Goal: Task Accomplishment & Management: Use online tool/utility

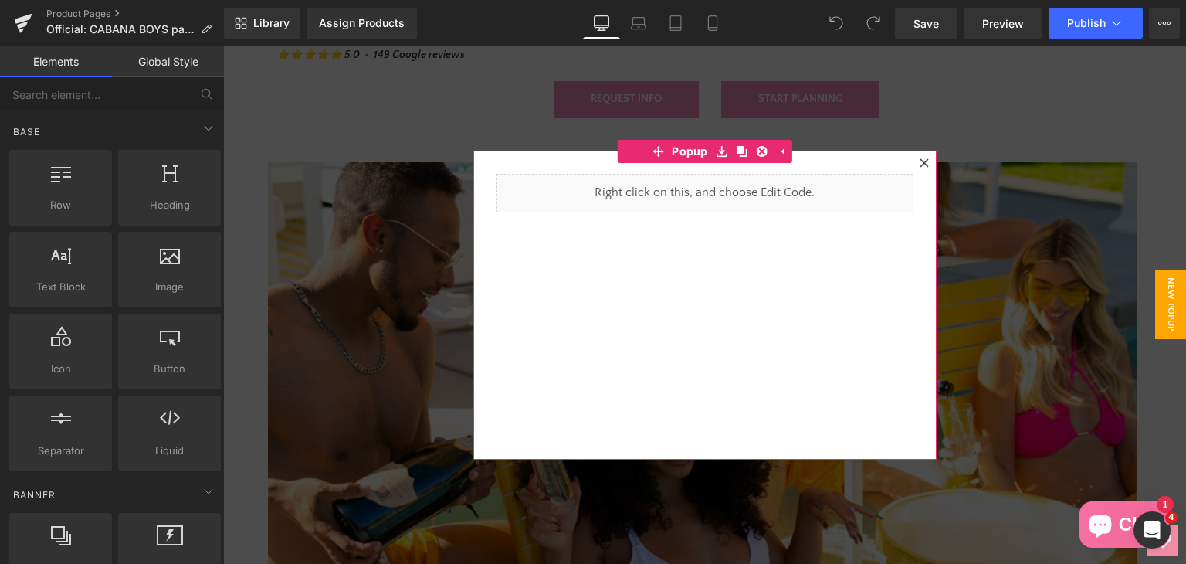
click at [925, 161] on div at bounding box center [924, 163] width 19 height 19
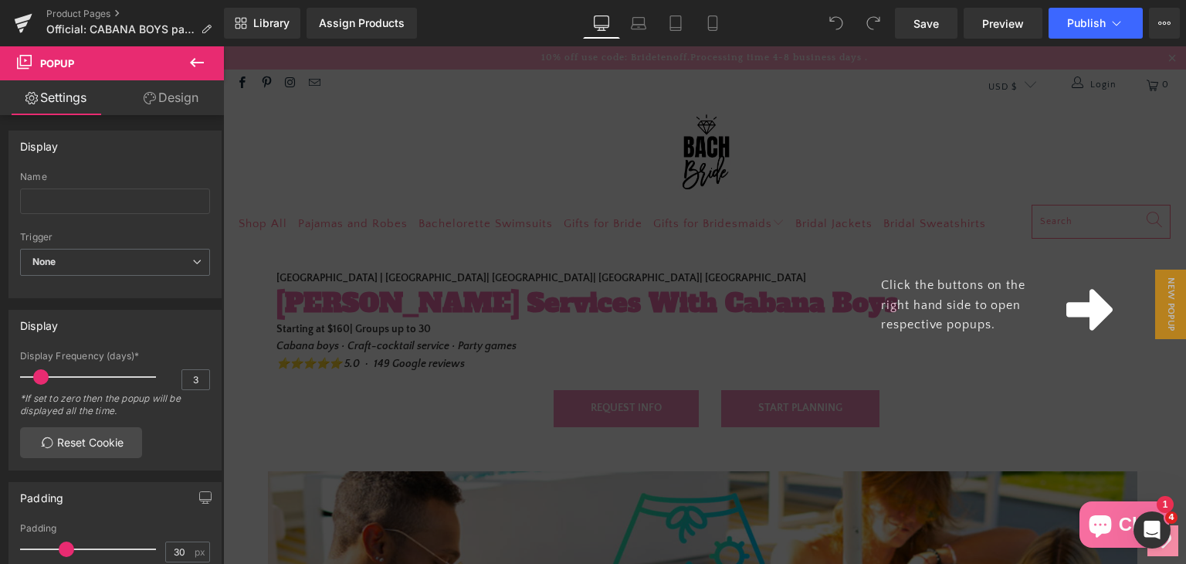
click at [987, 310] on span "Click the buttons on the right hand side to open respective popups." at bounding box center [953, 304] width 144 height 53
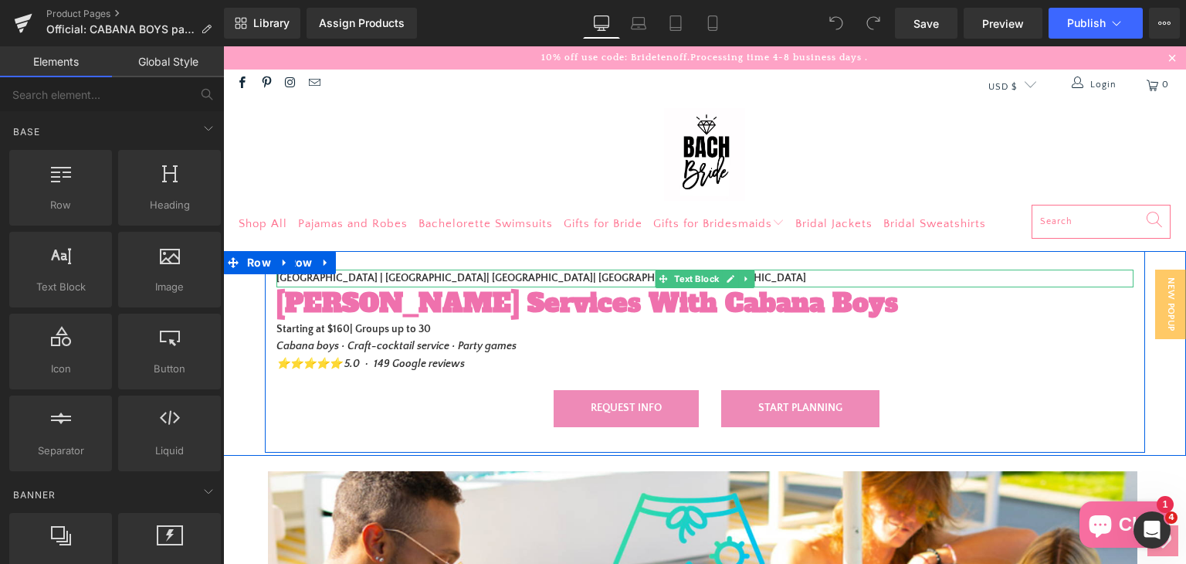
drag, startPoint x: 474, startPoint y: 276, endPoint x: 461, endPoint y: 286, distance: 16.1
click at [474, 276] on strong "[GEOGRAPHIC_DATA] | [GEOGRAPHIC_DATA]| [GEOGRAPHIC_DATA]| [GEOGRAPHIC_DATA]| [G…" at bounding box center [541, 278] width 530 height 12
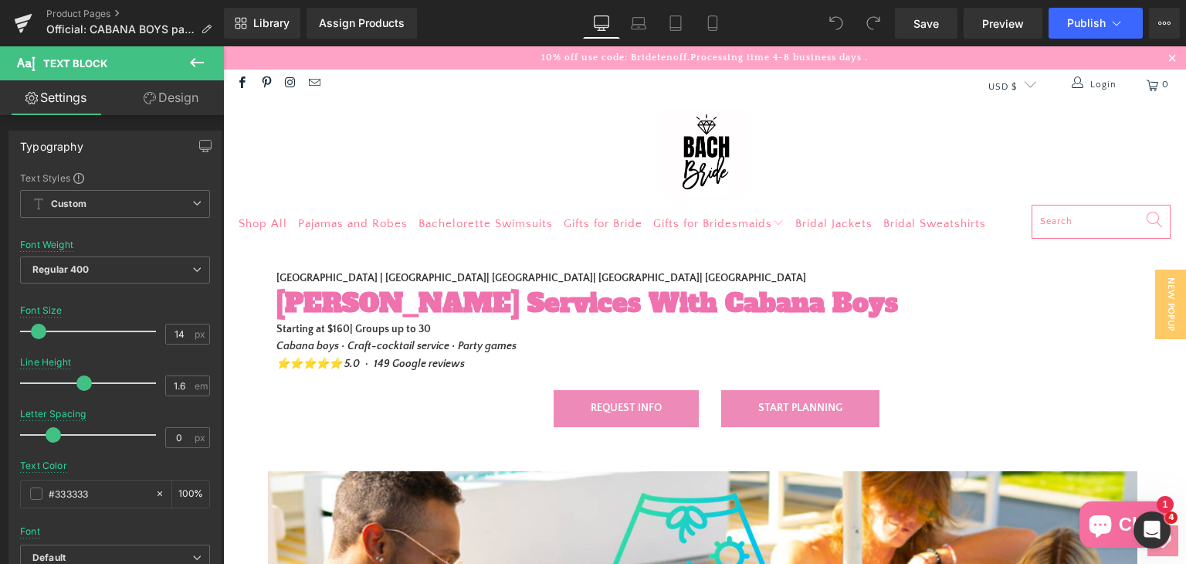
click at [162, 90] on link "Design" at bounding box center [171, 97] width 112 height 35
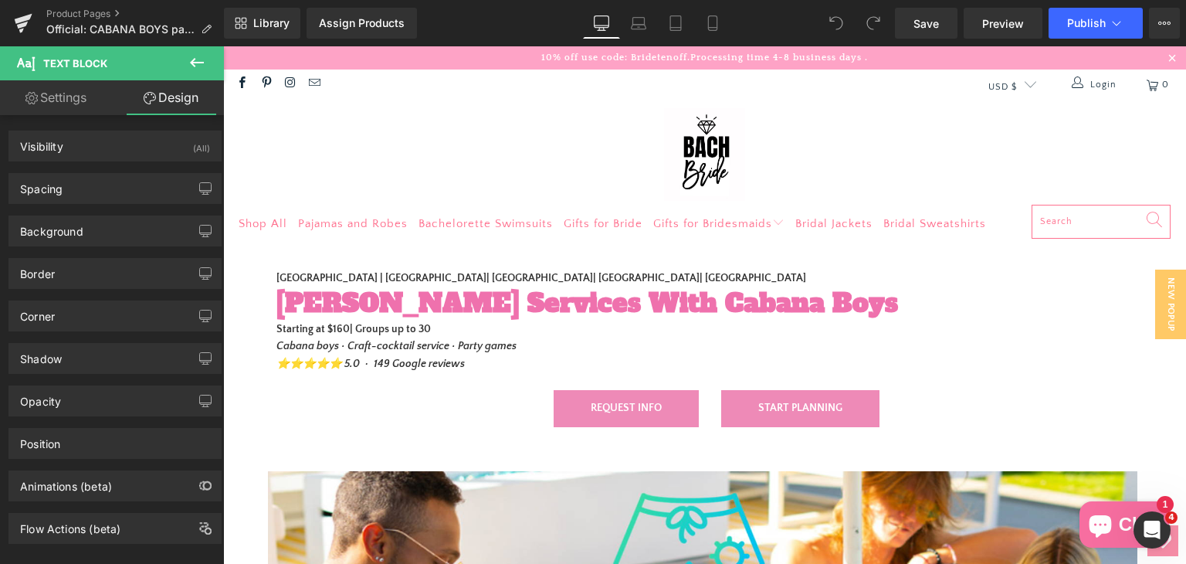
click at [62, 101] on link "Settings" at bounding box center [56, 97] width 112 height 35
type input "100"
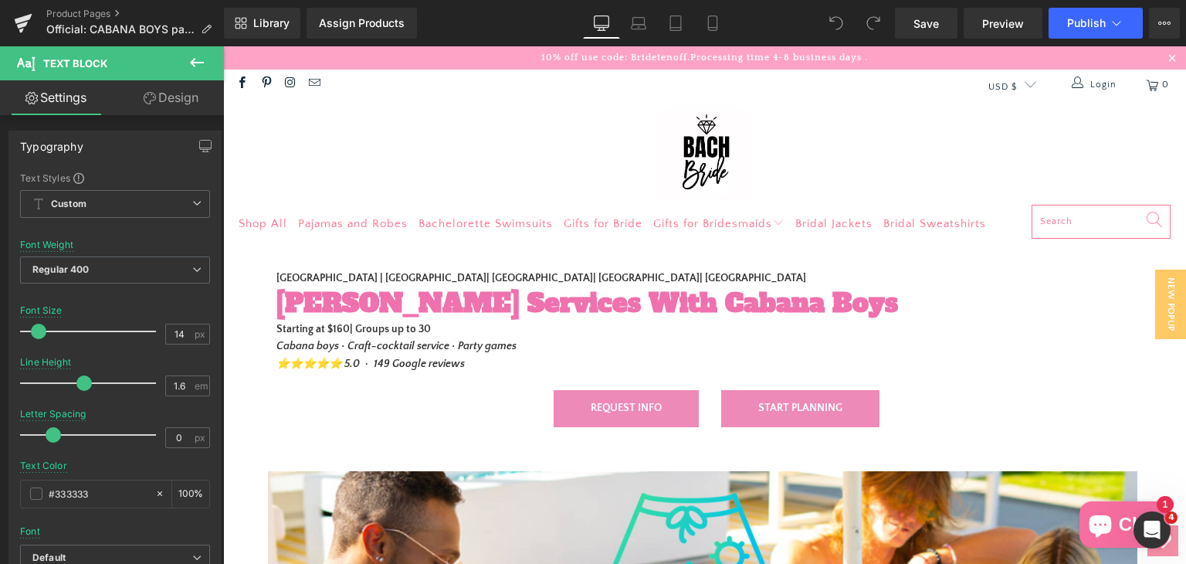
click at [205, 58] on icon at bounding box center [197, 62] width 19 height 19
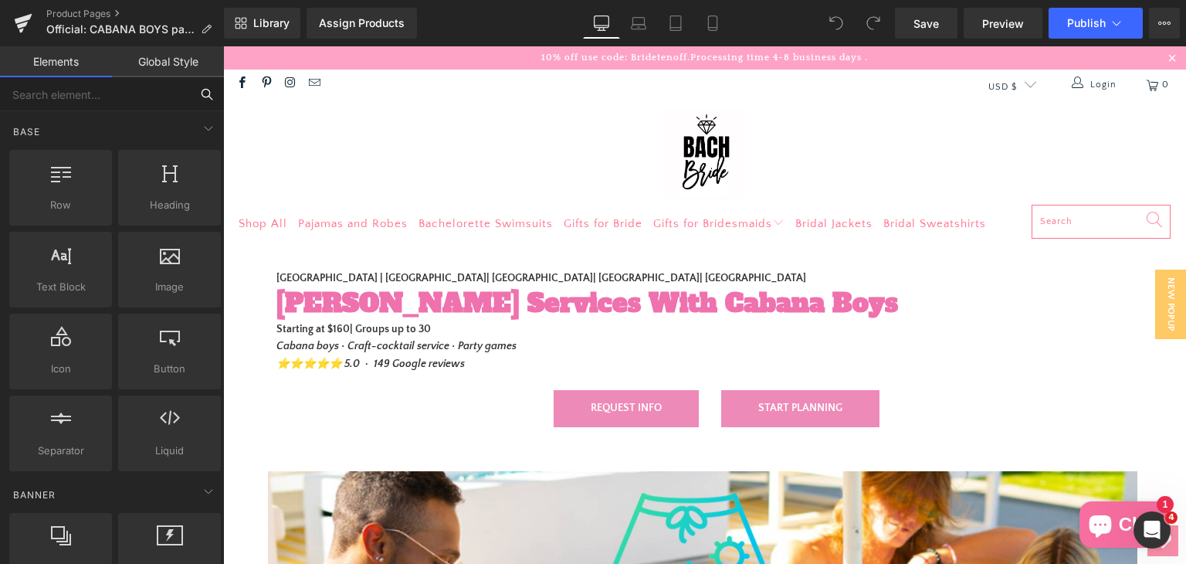
click at [152, 102] on input "text" at bounding box center [95, 94] width 190 height 34
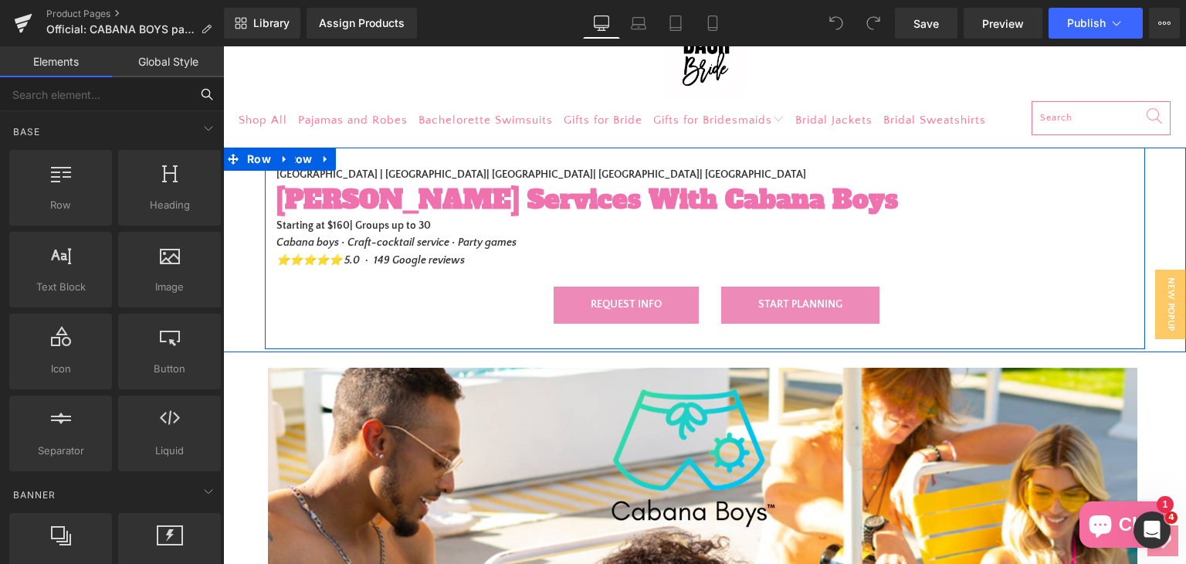
scroll to position [77, 0]
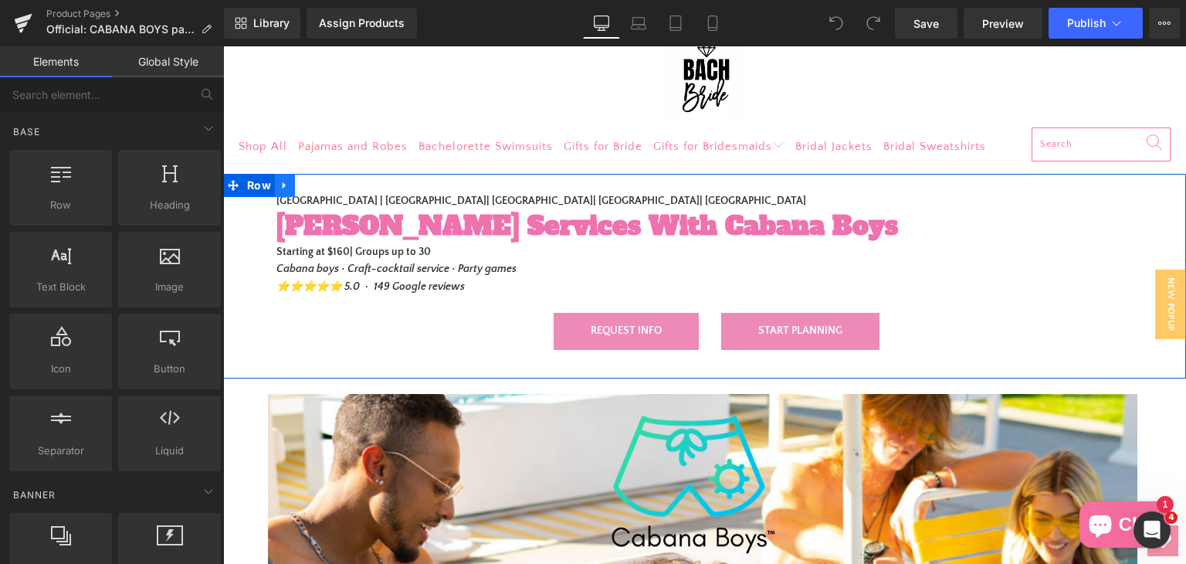
click at [279, 180] on icon at bounding box center [284, 186] width 11 height 12
click at [293, 331] on div "Palm Springs | Scottsdale| Los Angeles| Orange County| Miami Text Block Butler …" at bounding box center [705, 274] width 880 height 165
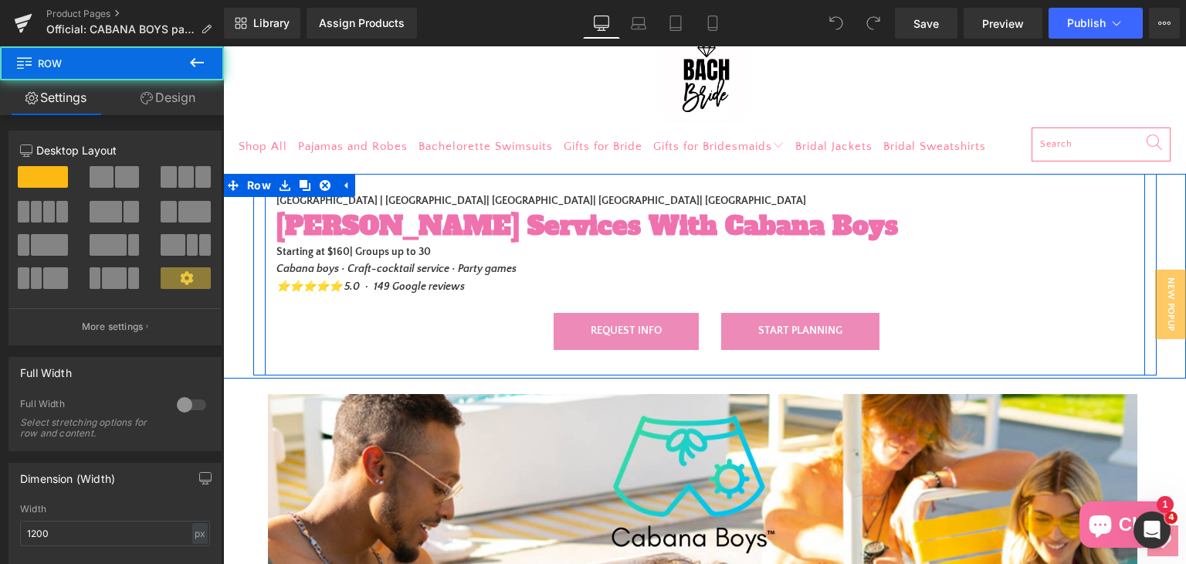
click at [466, 183] on div "Palm Springs | Scottsdale| Los Angeles| Orange County| Miami Text Block Butler …" at bounding box center [705, 275] width 880 height 202
click at [465, 197] on strong "[GEOGRAPHIC_DATA] | [GEOGRAPHIC_DATA]| [GEOGRAPHIC_DATA]| [GEOGRAPHIC_DATA]| [G…" at bounding box center [541, 201] width 530 height 12
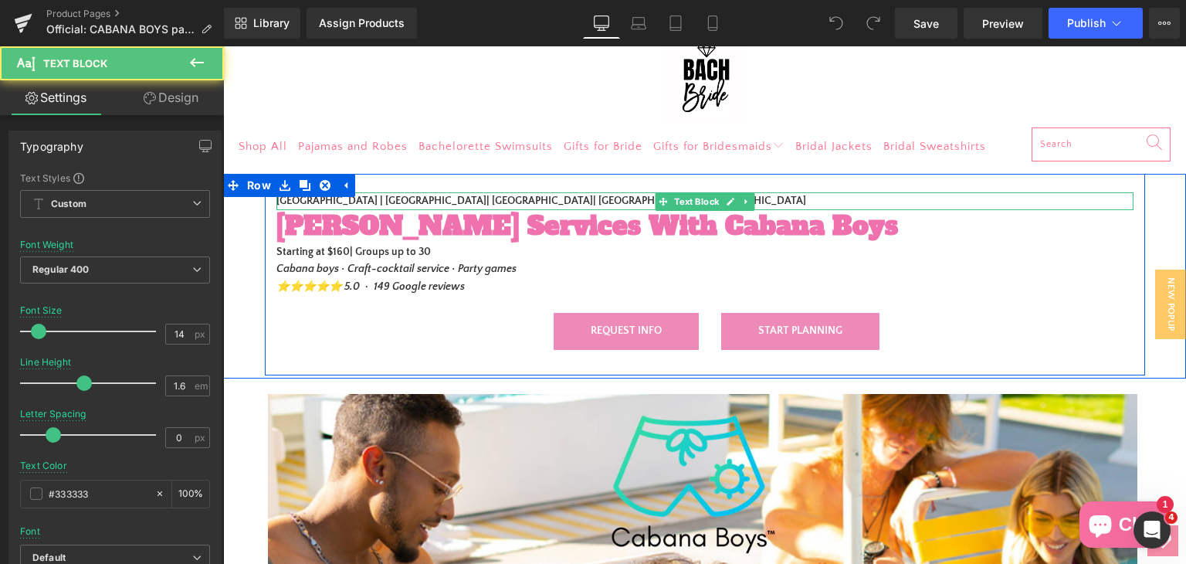
click at [578, 203] on p "[GEOGRAPHIC_DATA] | [GEOGRAPHIC_DATA]| [GEOGRAPHIC_DATA]| [GEOGRAPHIC_DATA]| [G…" at bounding box center [704, 200] width 857 height 17
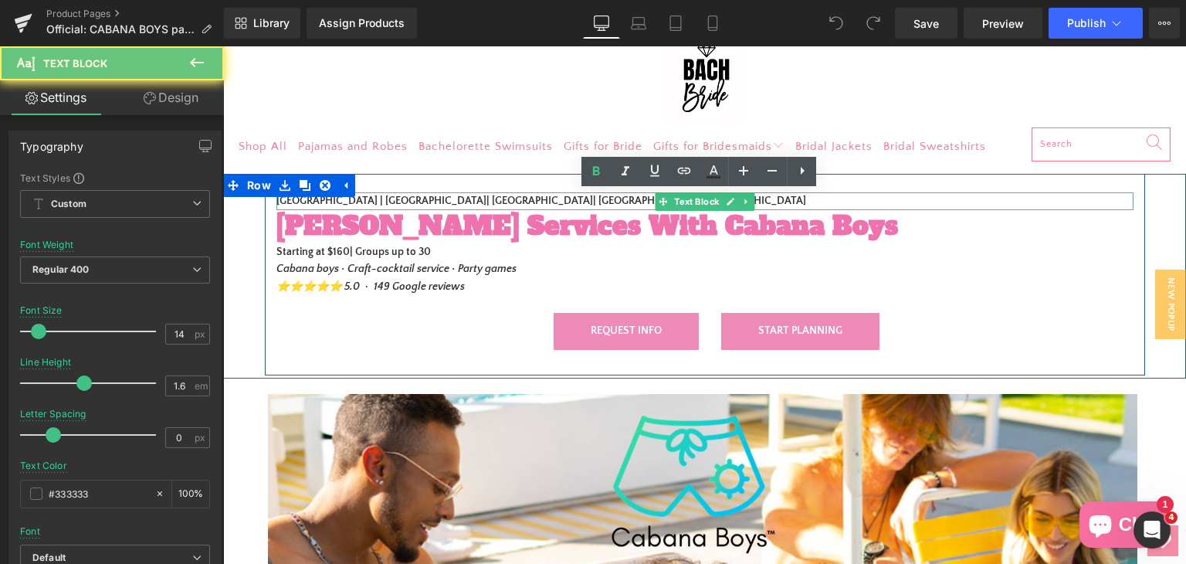
click at [578, 203] on p "[GEOGRAPHIC_DATA] | [GEOGRAPHIC_DATA]| [GEOGRAPHIC_DATA]| [GEOGRAPHIC_DATA]| [G…" at bounding box center [704, 200] width 857 height 17
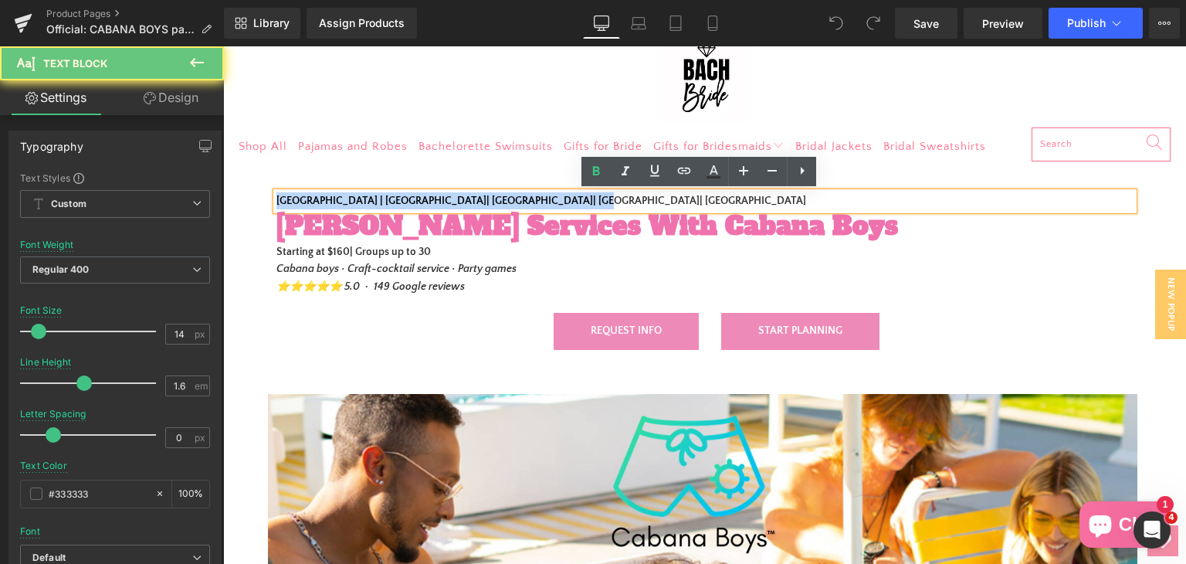
click at [578, 203] on p "[GEOGRAPHIC_DATA] | [GEOGRAPHIC_DATA]| [GEOGRAPHIC_DATA]| [GEOGRAPHIC_DATA]| [G…" at bounding box center [704, 200] width 857 height 17
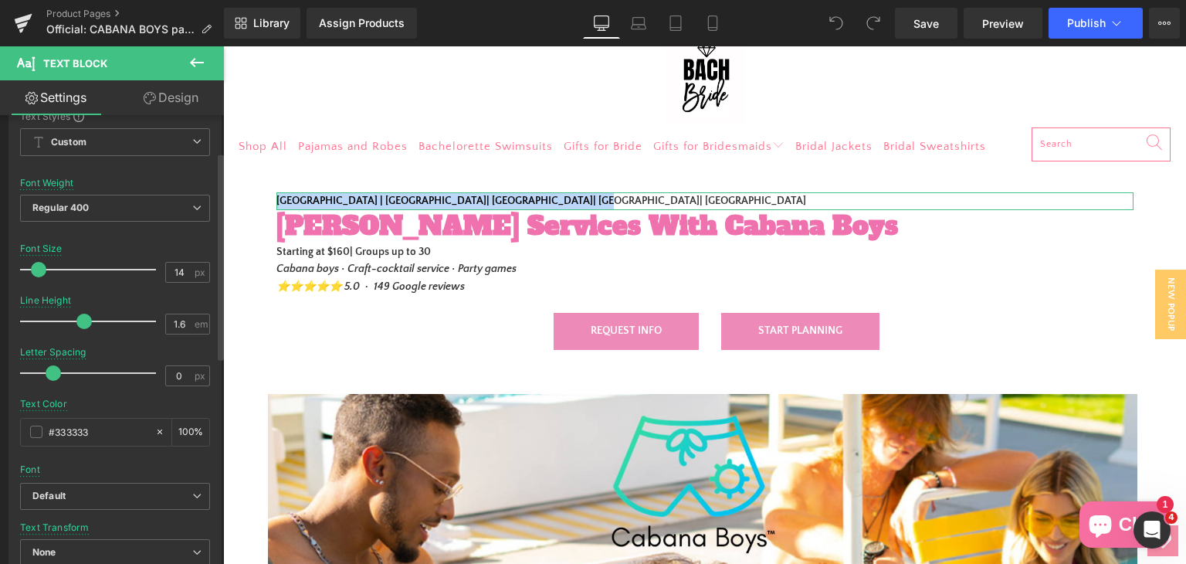
scroll to position [0, 0]
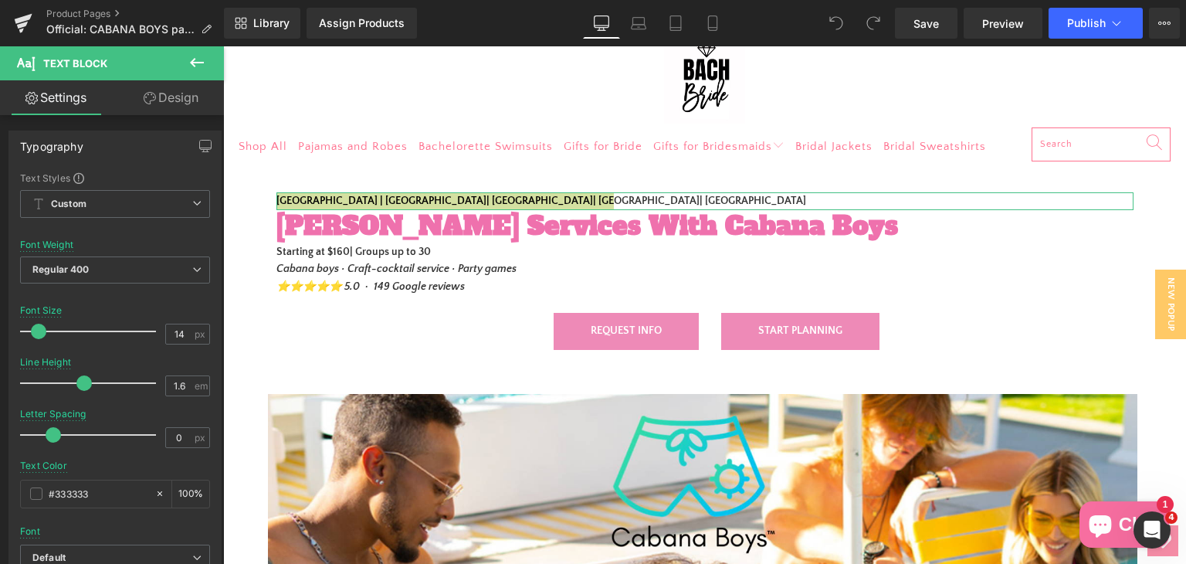
click at [154, 100] on icon at bounding box center [150, 98] width 12 height 12
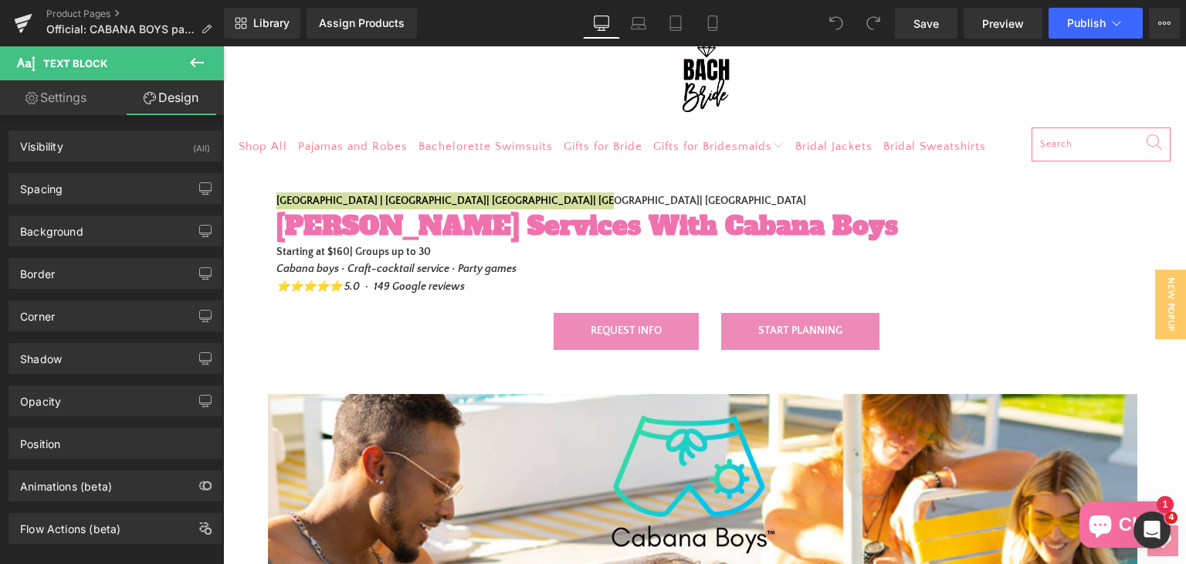
click at [196, 66] on icon at bounding box center [197, 62] width 19 height 19
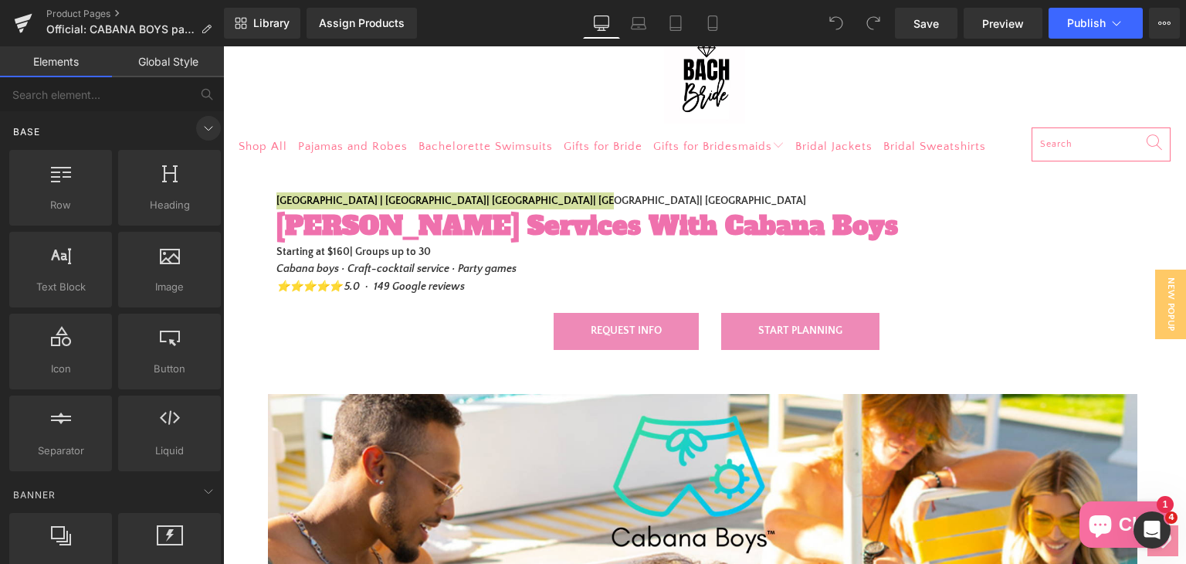
click at [199, 134] on icon at bounding box center [208, 128] width 19 height 19
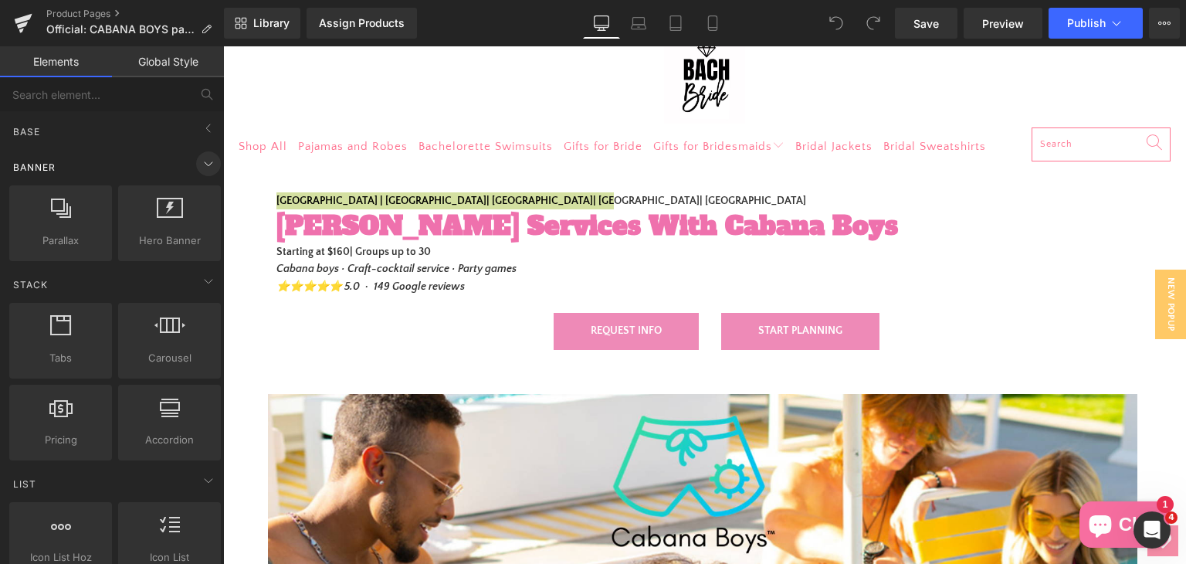
click at [199, 165] on icon at bounding box center [208, 163] width 19 height 19
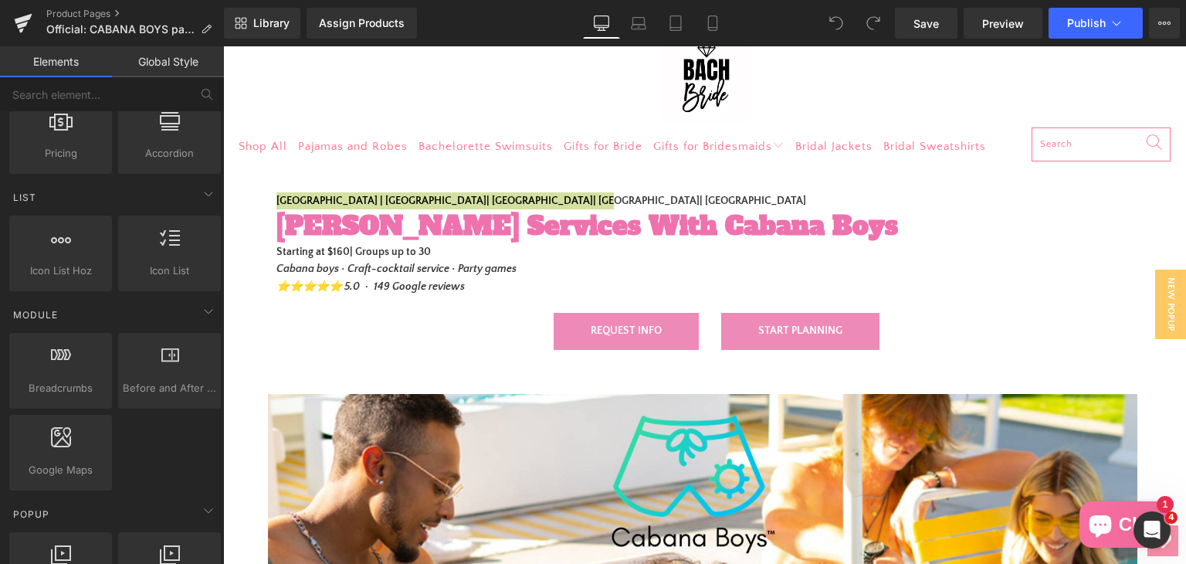
scroll to position [232, 0]
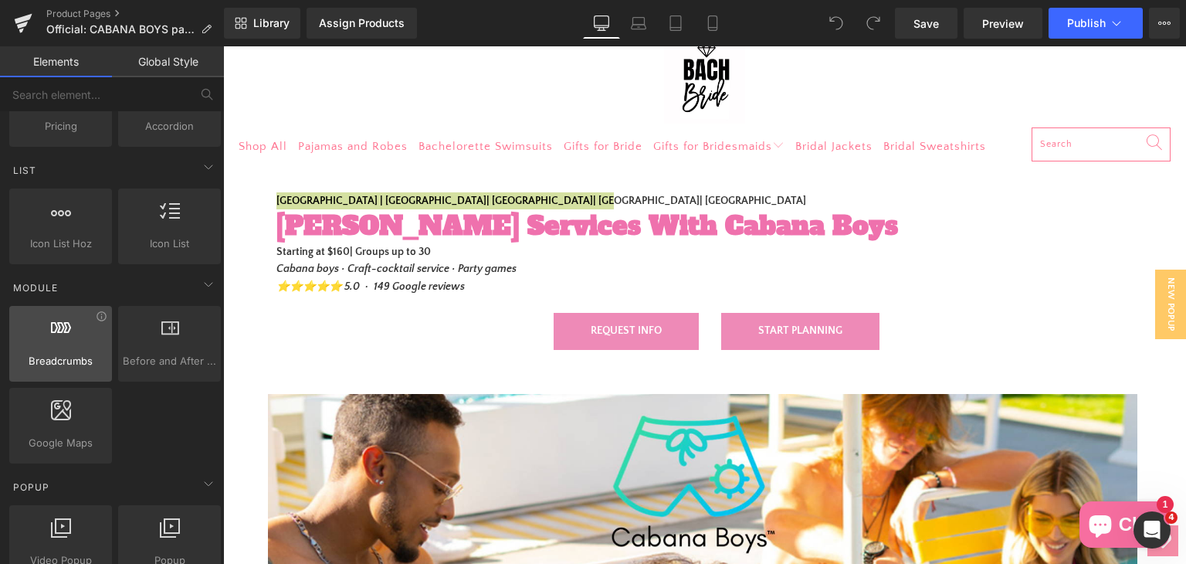
click at [49, 340] on div at bounding box center [60, 335] width 93 height 35
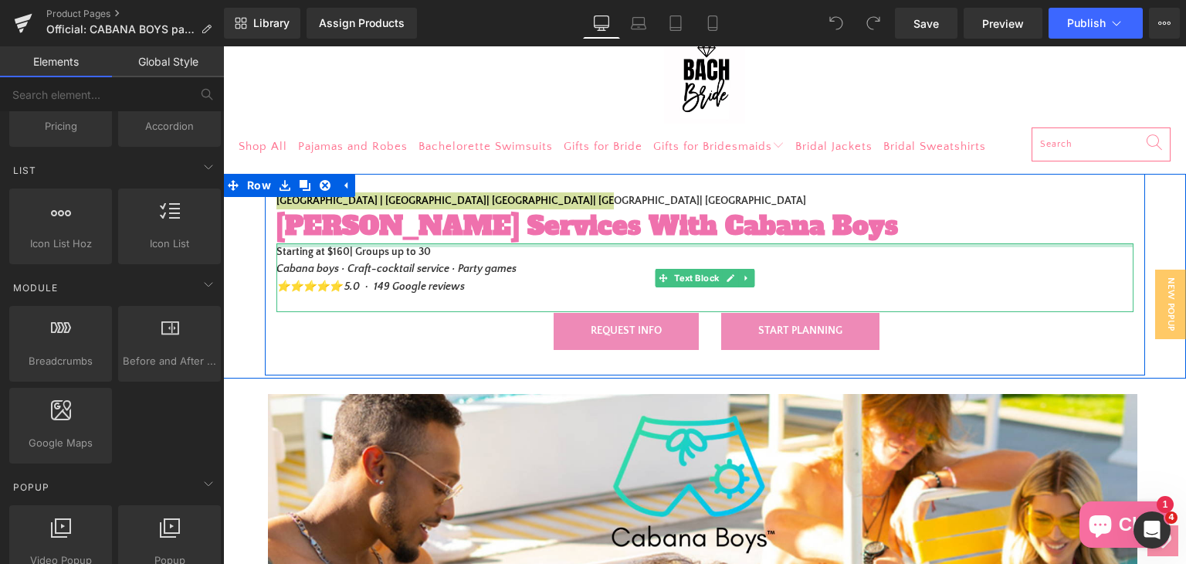
scroll to position [0, 0]
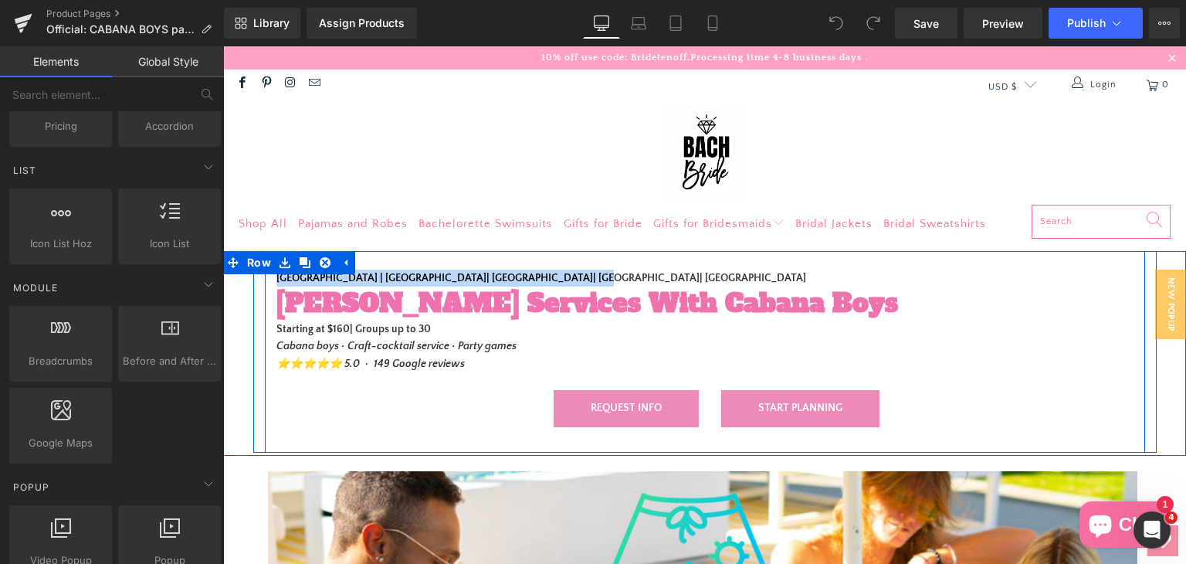
click at [415, 259] on div "Palm Springs | Scottsdale| Los Angeles| Orange County| Miami Text Block Butler …" at bounding box center [705, 352] width 880 height 202
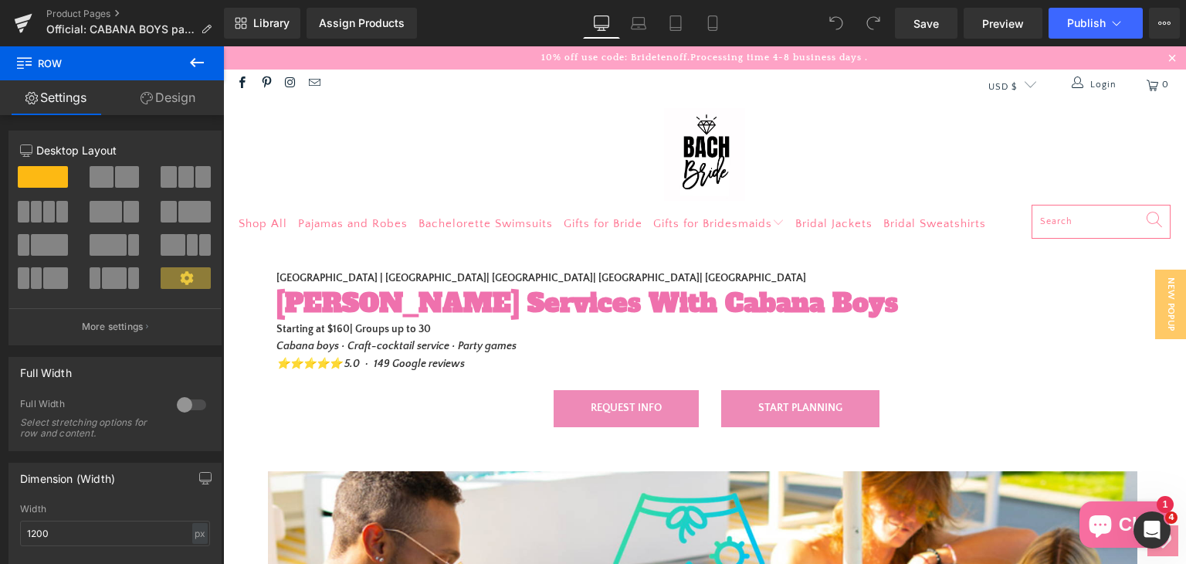
click at [194, 63] on icon at bounding box center [197, 62] width 14 height 9
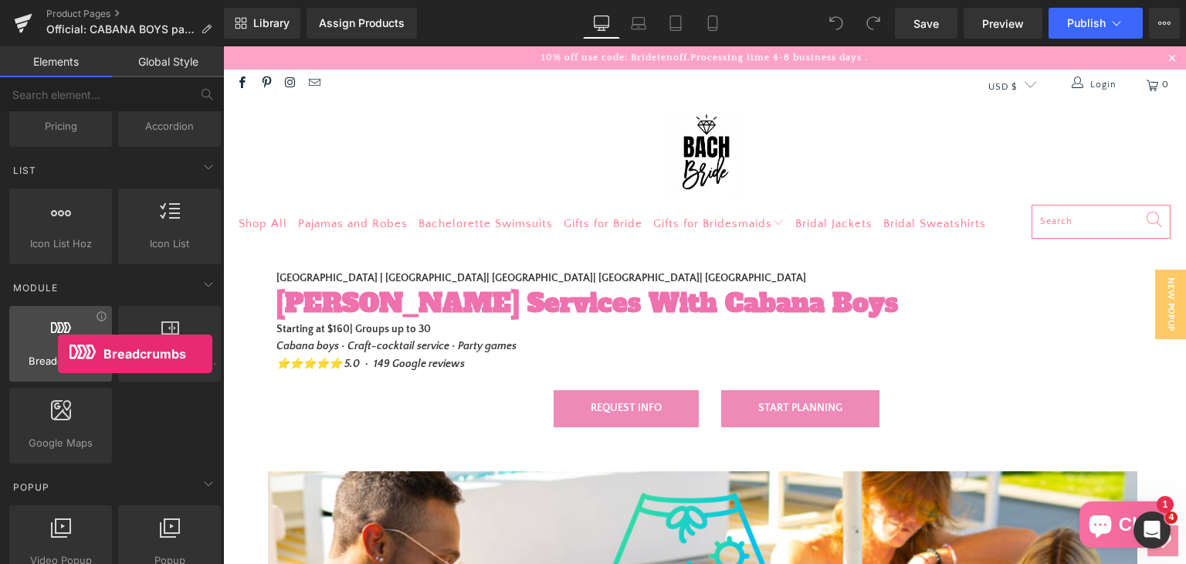
click at [58, 354] on span "Breadcrumbs" at bounding box center [60, 361] width 93 height 16
click at [57, 366] on span "Breadcrumbs" at bounding box center [60, 361] width 93 height 16
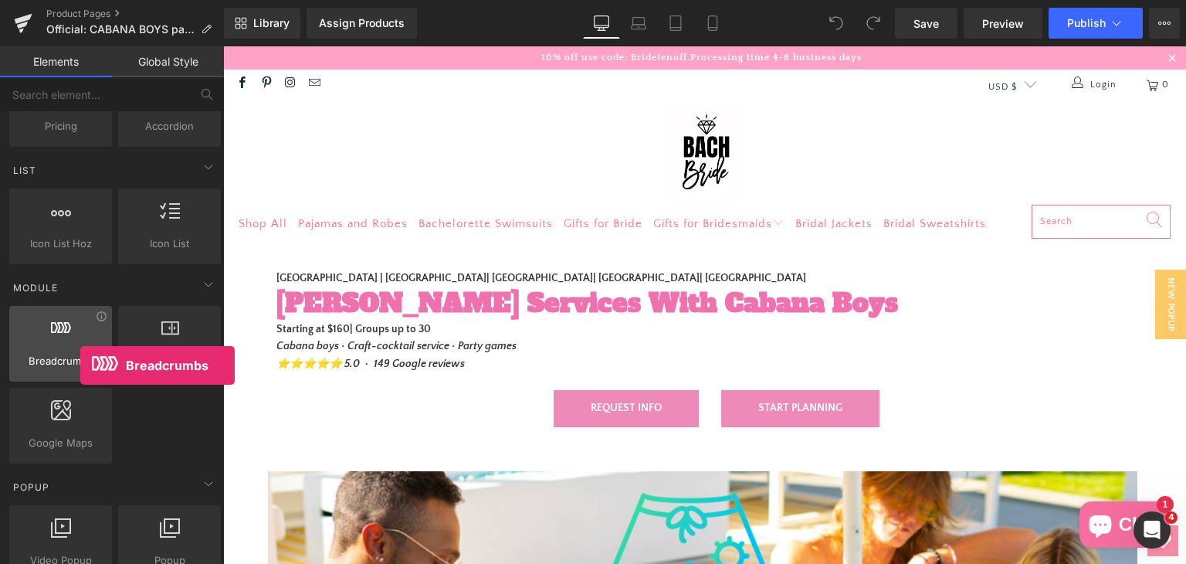
click at [80, 365] on span "Breadcrumbs" at bounding box center [60, 361] width 93 height 16
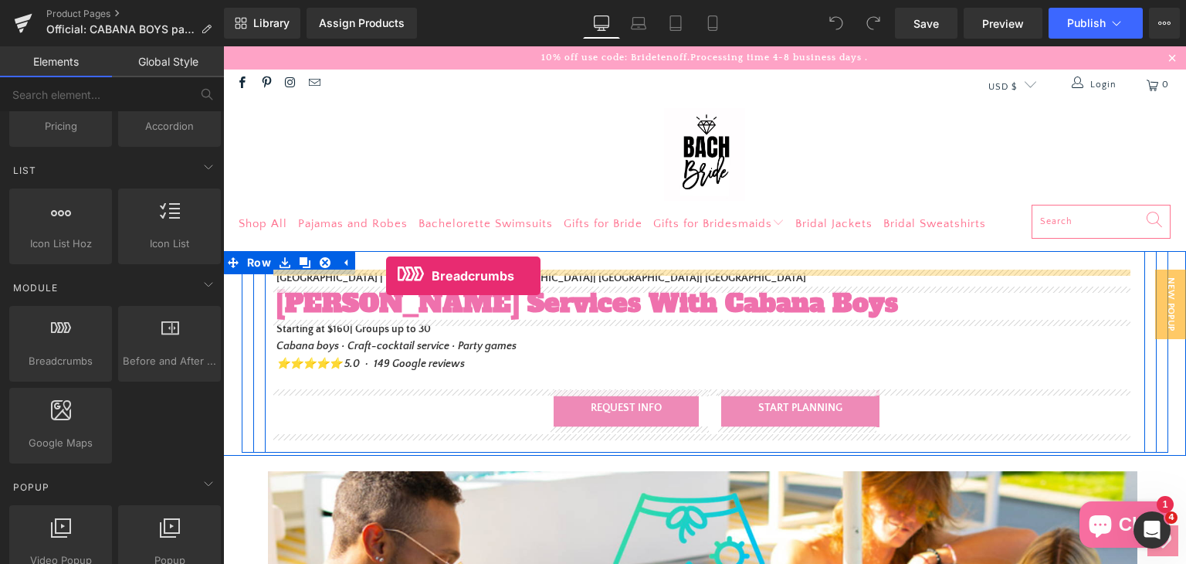
drag, startPoint x: 273, startPoint y: 394, endPoint x: 386, endPoint y: 276, distance: 163.8
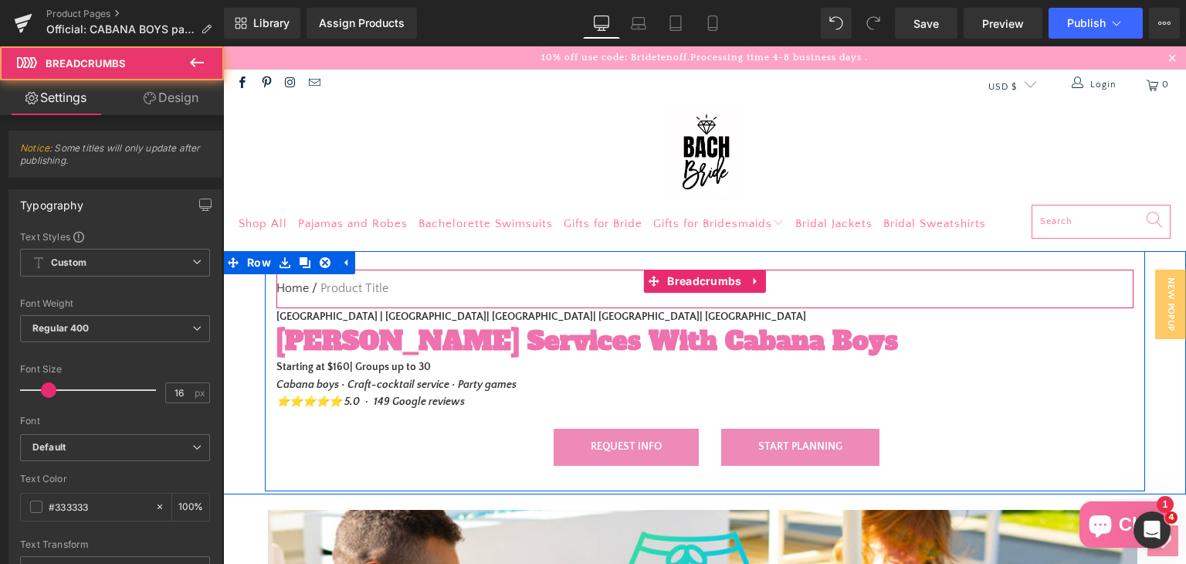
click at [299, 286] on link "Home" at bounding box center [292, 289] width 32 height 20
click at [347, 278] on nav "Home / Product Title" at bounding box center [704, 288] width 857 height 39
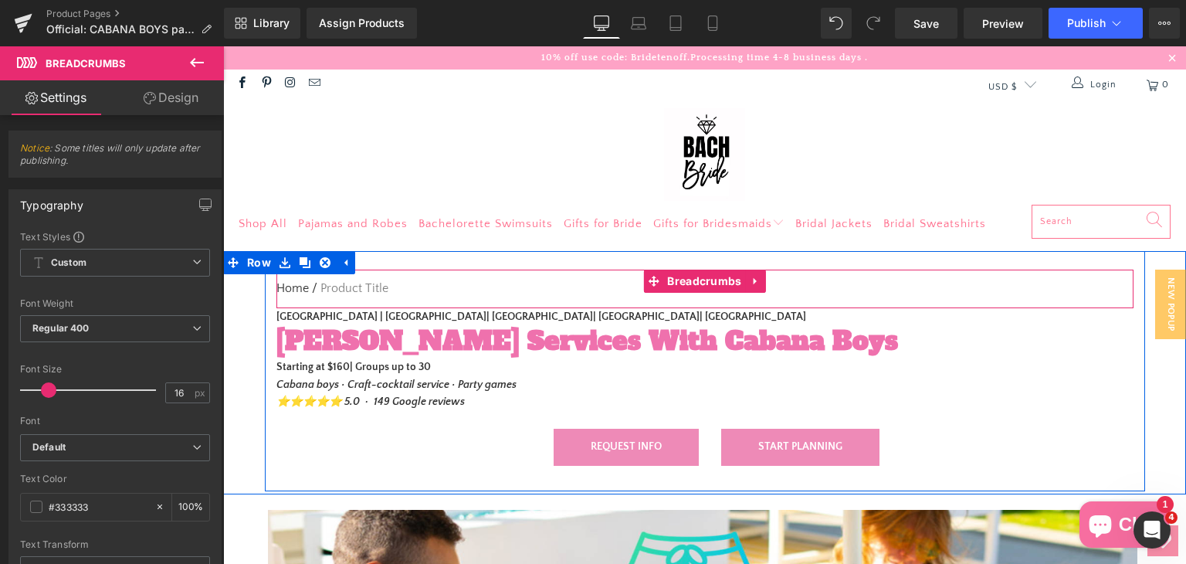
click at [363, 288] on nav "Home / Product Title" at bounding box center [704, 288] width 857 height 39
click at [354, 290] on nav "Home / Product Title" at bounding box center [704, 288] width 857 height 39
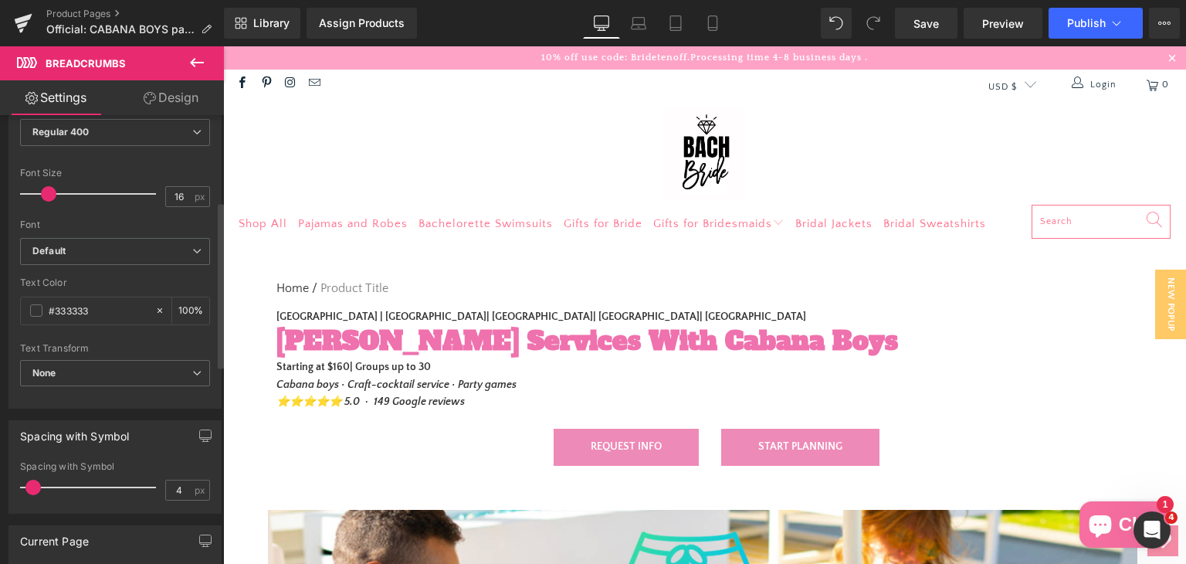
scroll to position [232, 0]
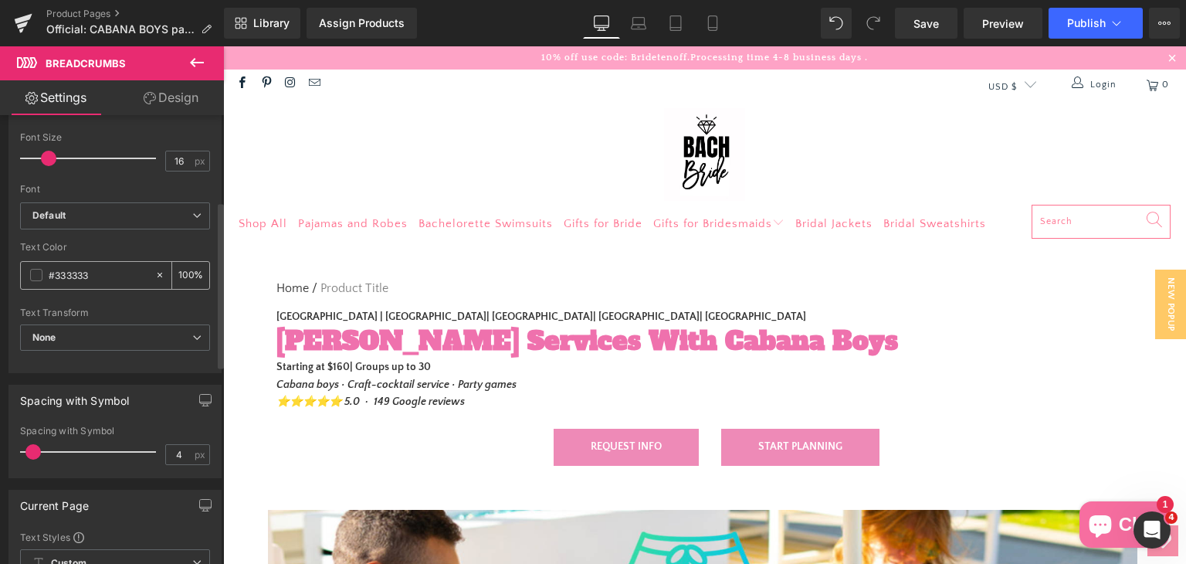
click at [38, 271] on span at bounding box center [36, 275] width 12 height 12
click at [94, 276] on input "#333333" at bounding box center [98, 274] width 99 height 17
click at [94, 279] on input "#333333" at bounding box center [98, 274] width 99 height 17
click at [97, 284] on div "#333333" at bounding box center [88, 275] width 134 height 27
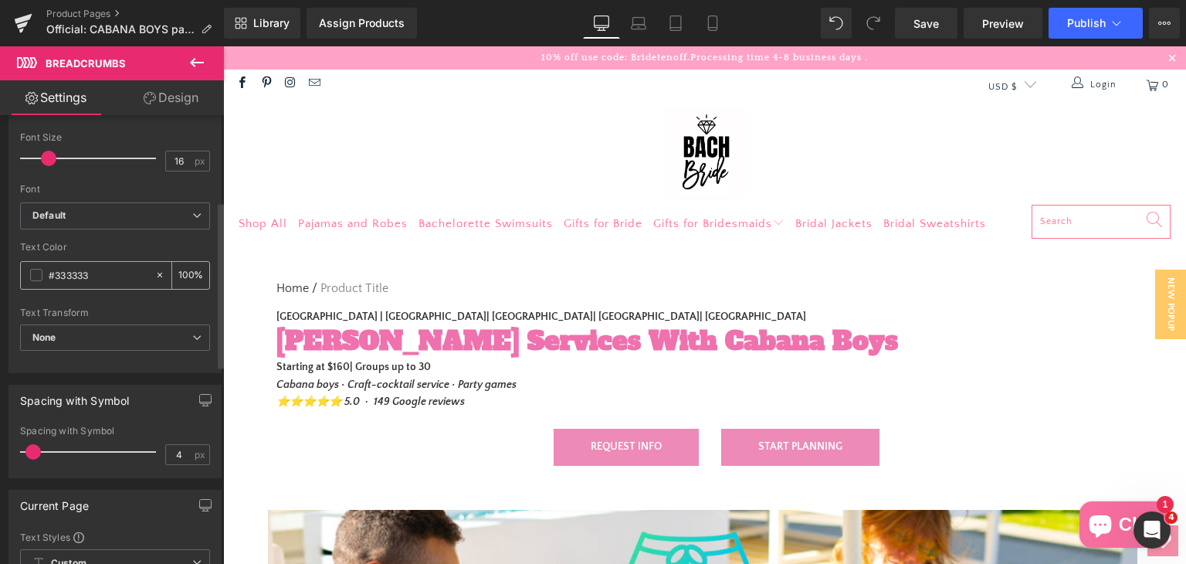
click at [107, 279] on input "#333333" at bounding box center [98, 274] width 99 height 17
paste input "e36b8a"
type input "#e36b8a"
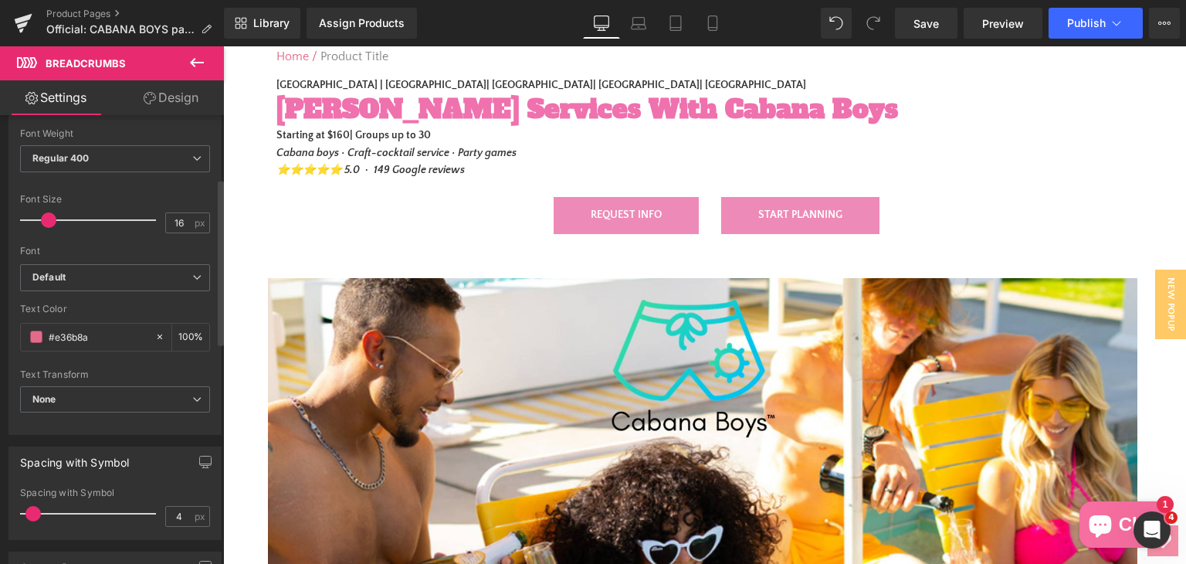
scroll to position [77, 0]
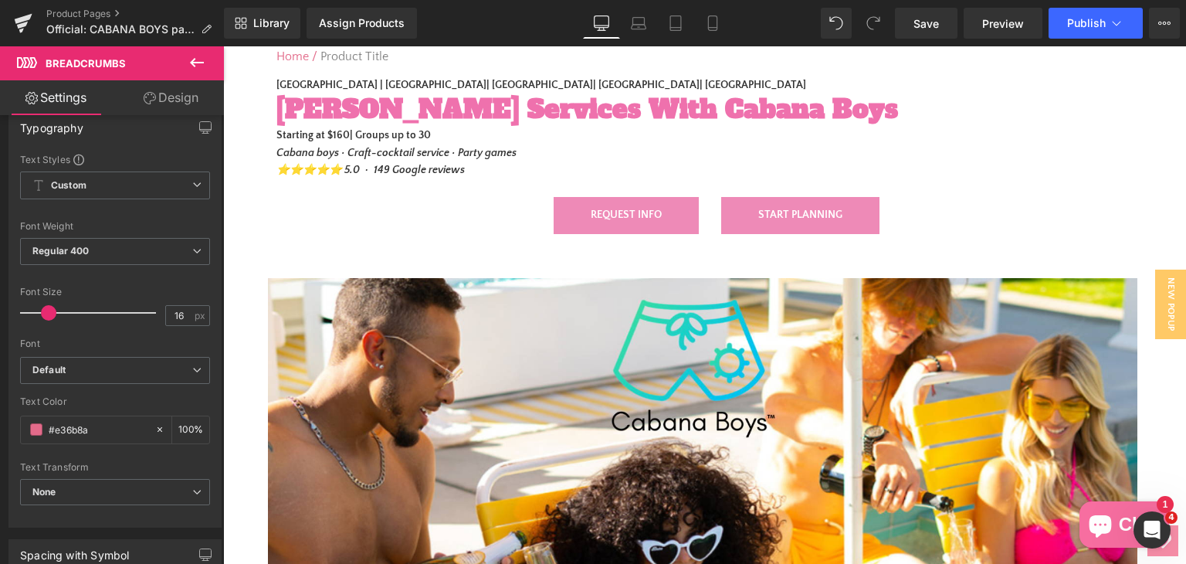
click at [209, 57] on button at bounding box center [197, 63] width 54 height 34
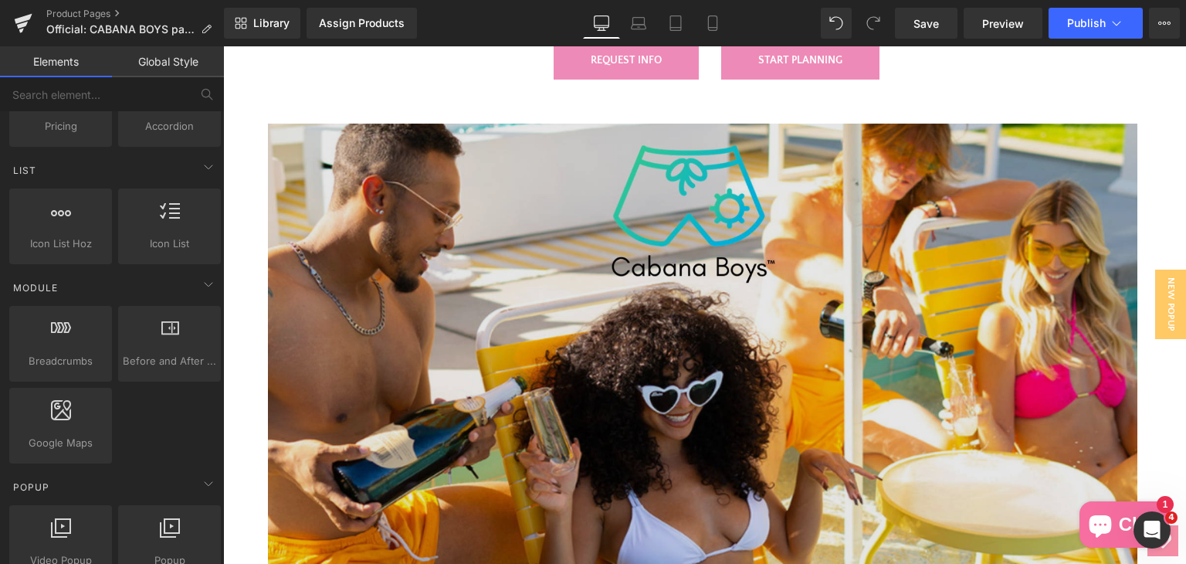
scroll to position [0, 0]
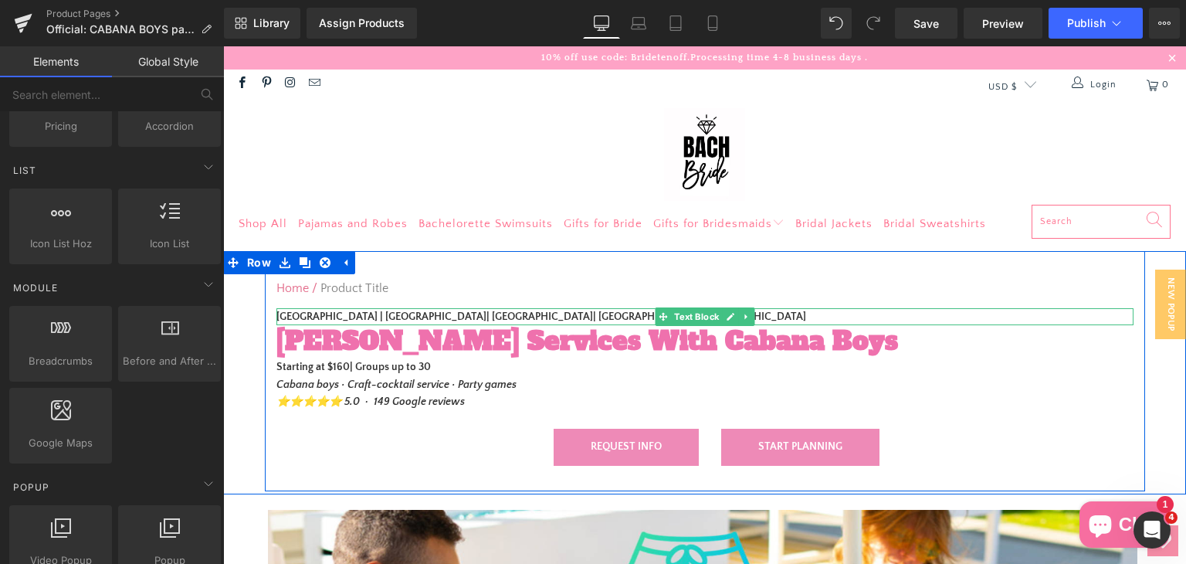
drag, startPoint x: 374, startPoint y: 313, endPoint x: 269, endPoint y: 321, distance: 105.3
click at [374, 313] on strong "Palm Springs | Scottsdale| Los Angeles| Orange County| Miami" at bounding box center [541, 316] width 530 height 12
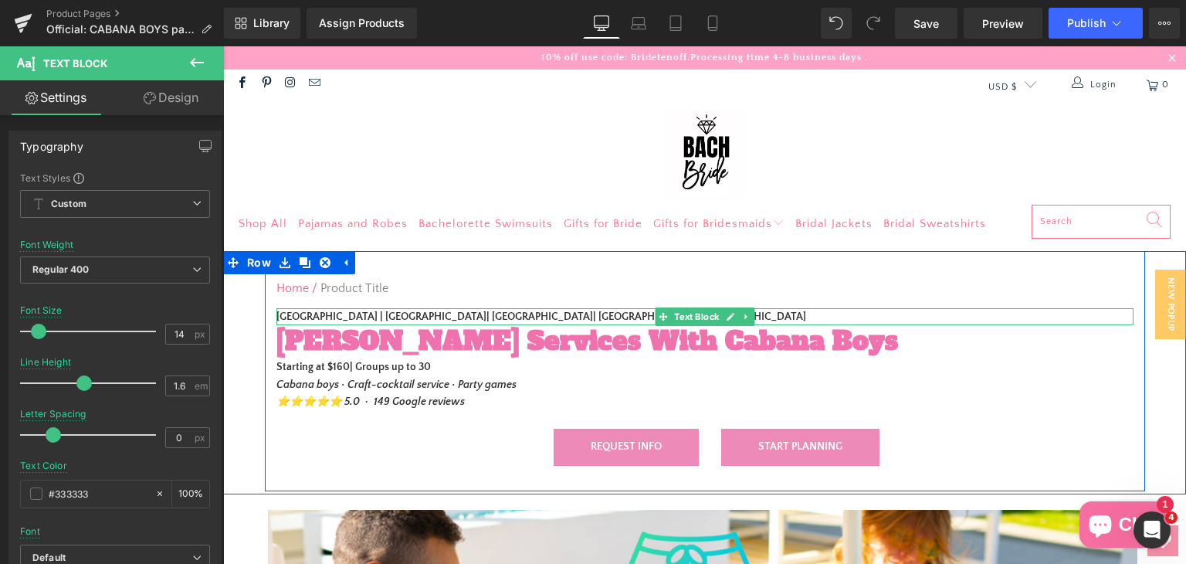
click at [279, 319] on strong "Palm Springs | Scottsdale| Los Angeles| Orange County| Miami" at bounding box center [541, 316] width 530 height 12
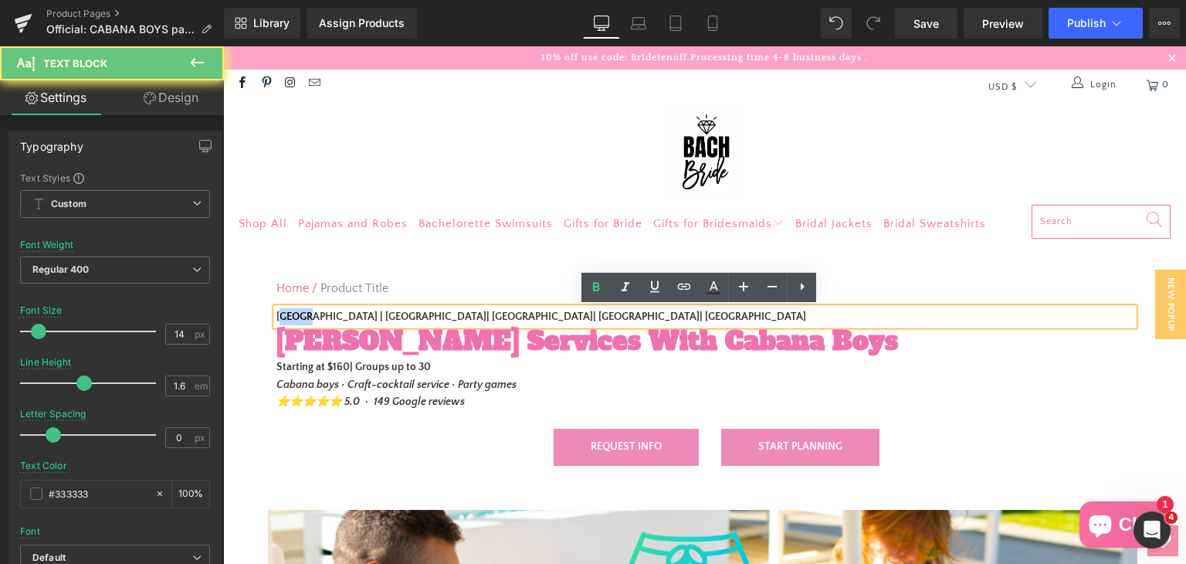
click at [279, 319] on strong "Palm Springs | Scottsdale| Los Angeles| Orange County| Miami" at bounding box center [541, 316] width 530 height 12
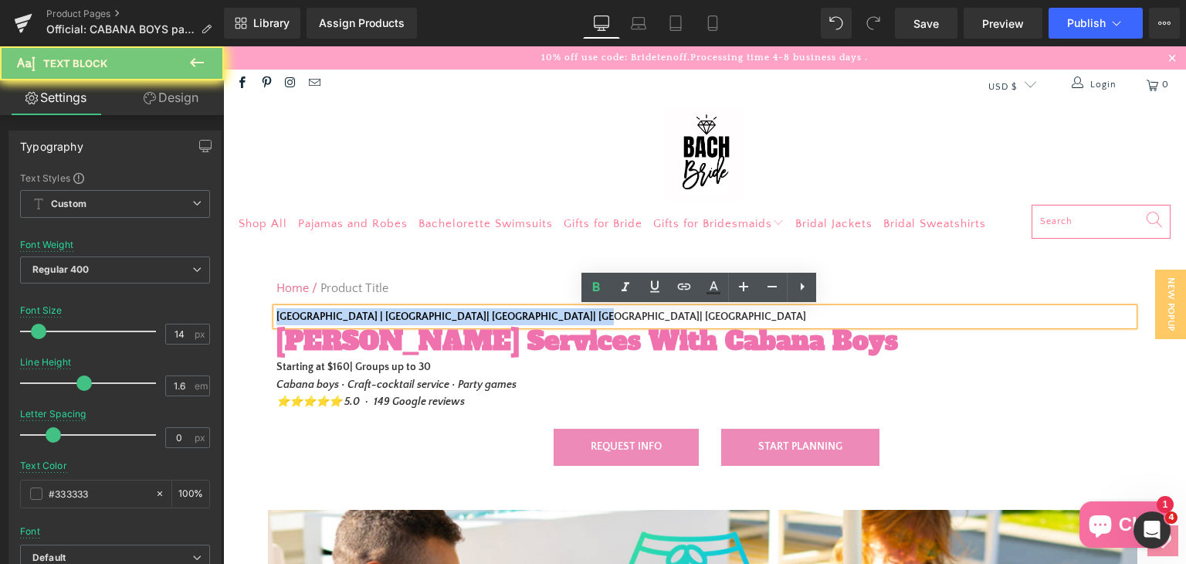
click at [279, 319] on strong "Palm Springs | Scottsdale| Los Angeles| Orange County| Miami" at bounding box center [541, 316] width 530 height 12
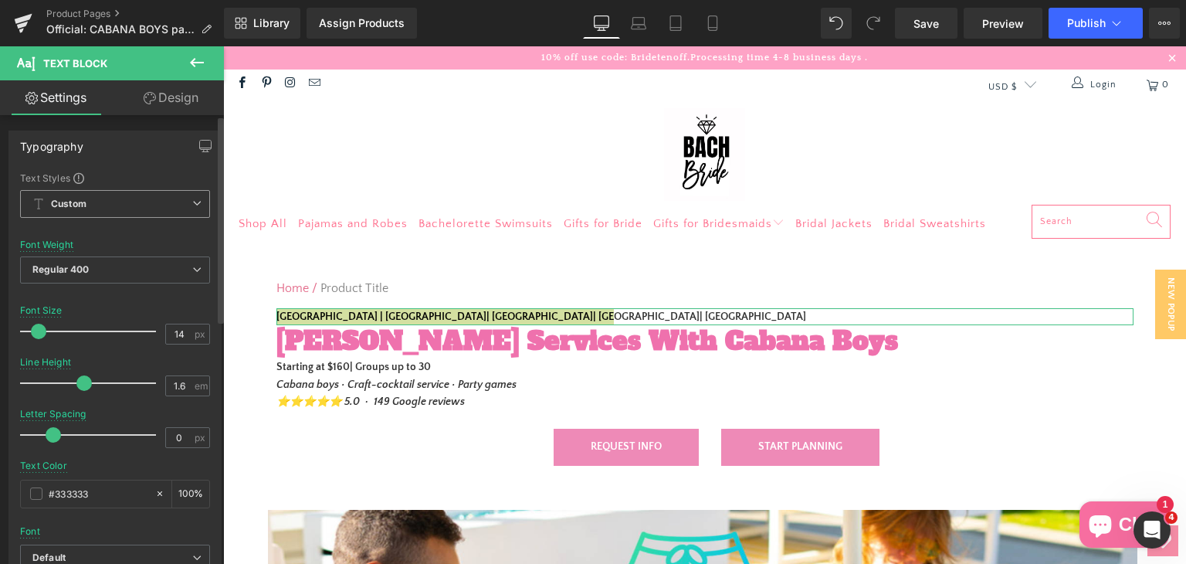
click at [99, 205] on span "Custom Setup Global Style" at bounding box center [115, 204] width 190 height 28
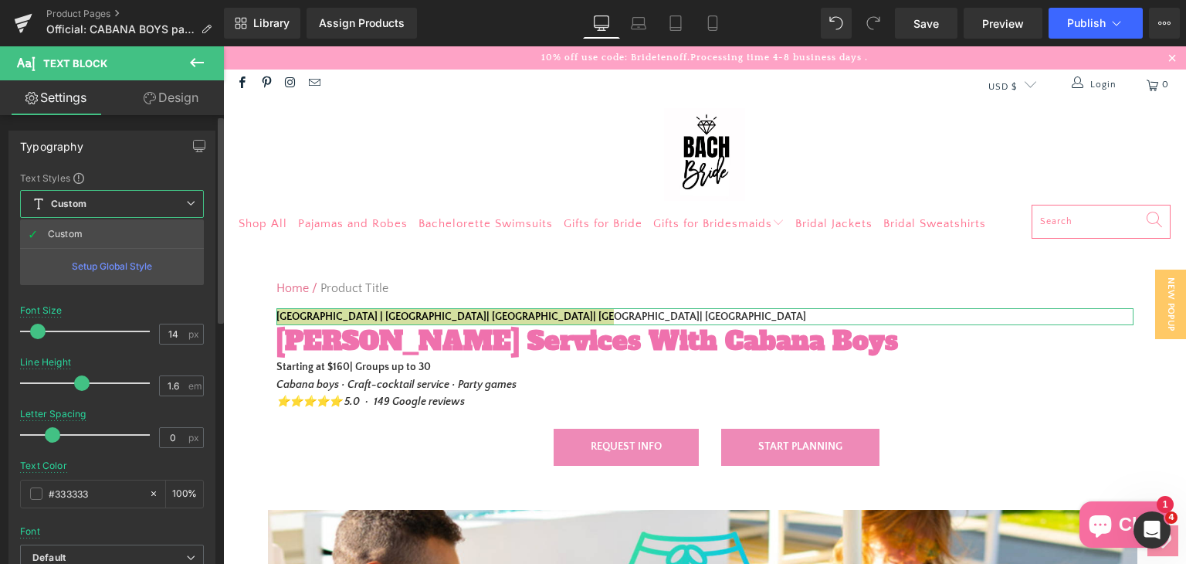
click at [99, 205] on span "Custom Setup Global Style" at bounding box center [112, 204] width 184 height 28
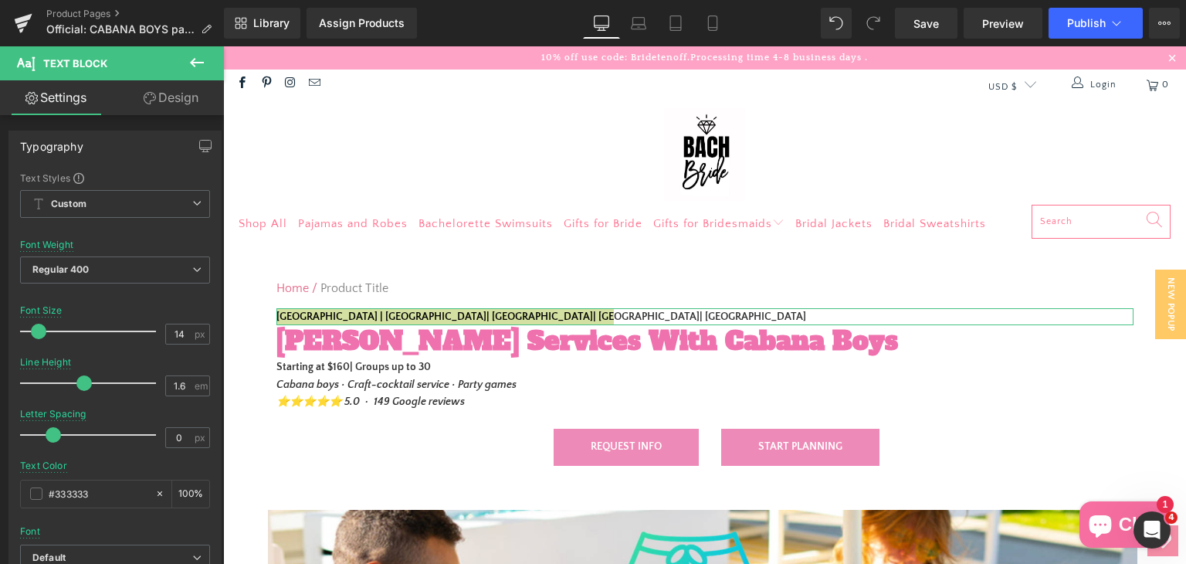
click at [171, 93] on link "Design" at bounding box center [171, 97] width 112 height 35
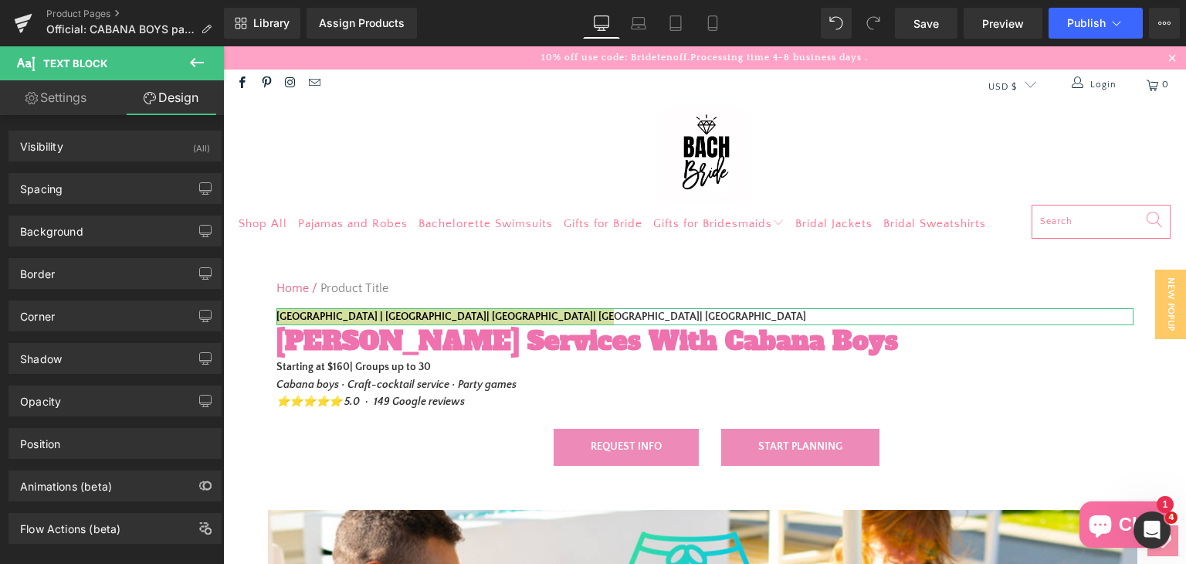
click at [93, 97] on link "Settings" at bounding box center [56, 97] width 112 height 35
type input "100"
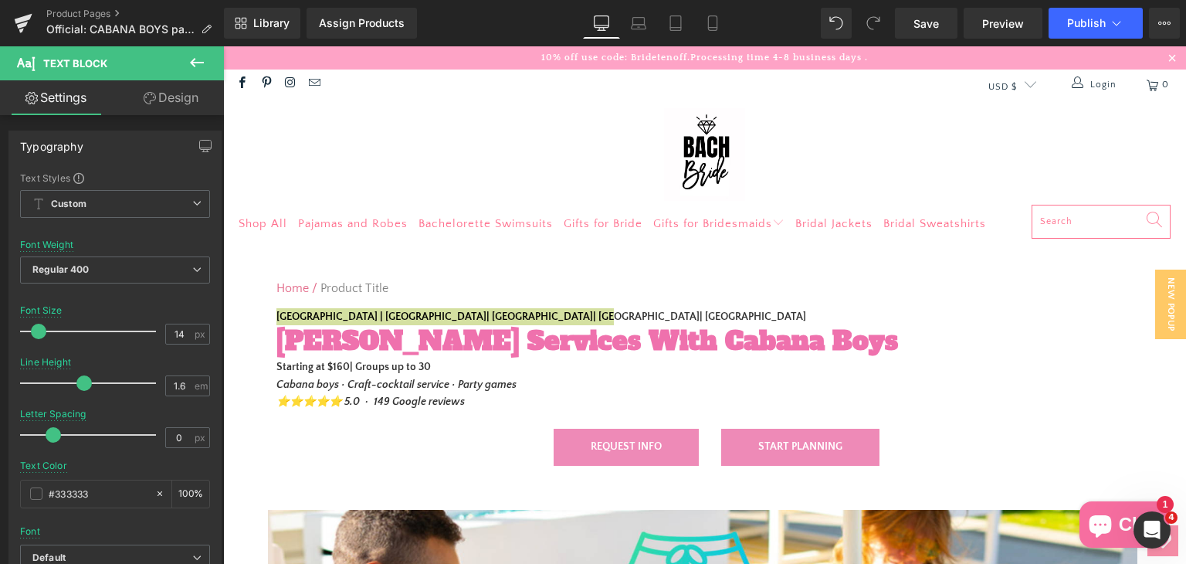
click at [191, 54] on icon at bounding box center [197, 62] width 19 height 19
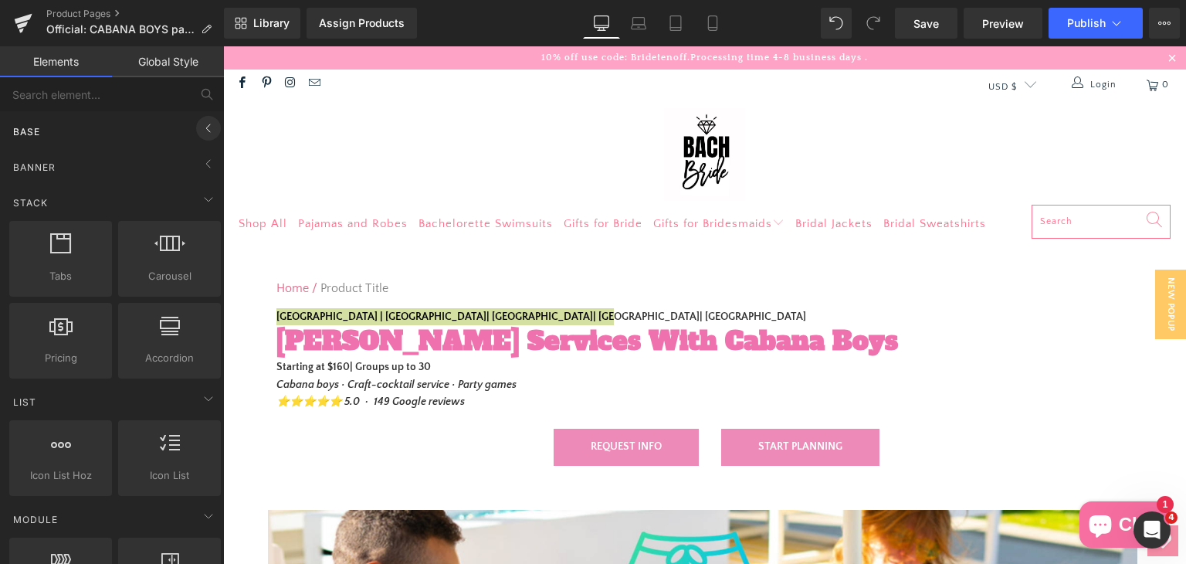
click at [199, 124] on icon at bounding box center [208, 128] width 19 height 19
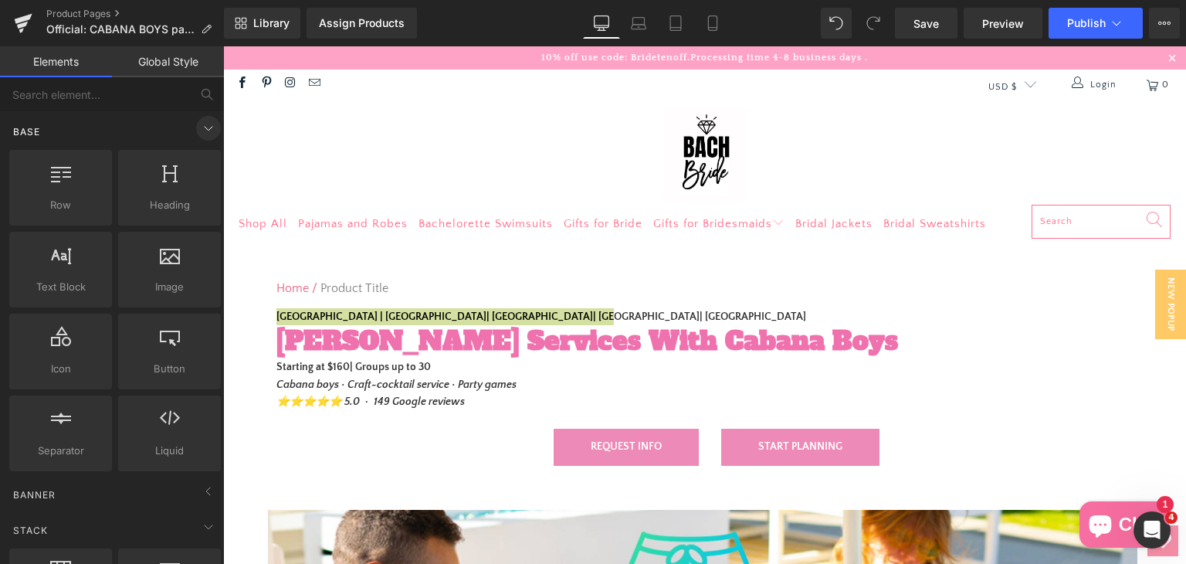
click at [199, 124] on icon at bounding box center [208, 128] width 19 height 19
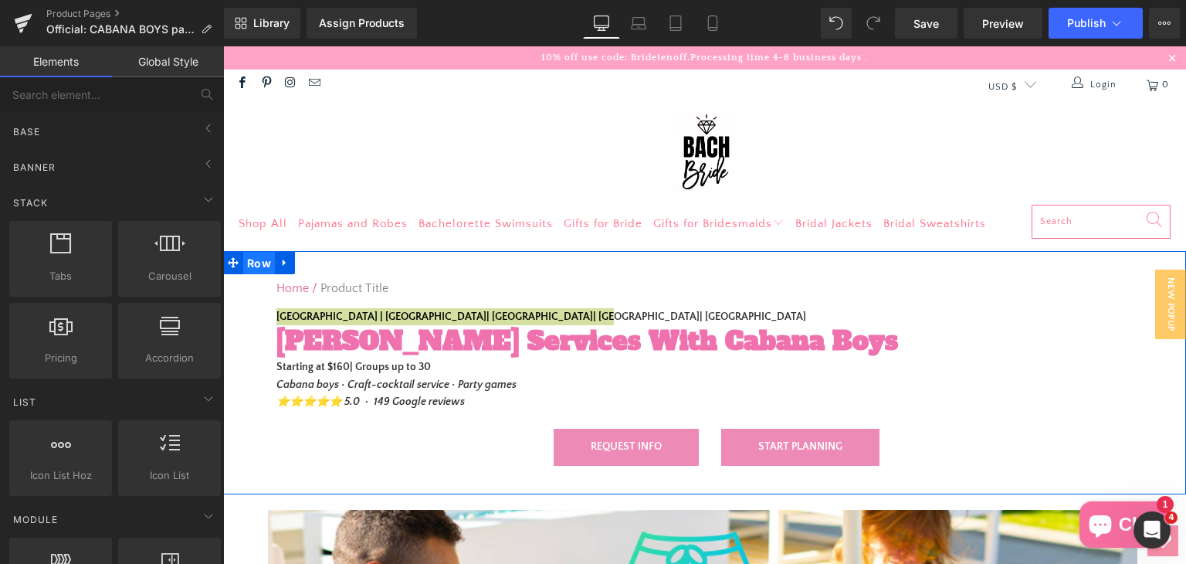
click at [252, 259] on span "Row" at bounding box center [259, 263] width 32 height 23
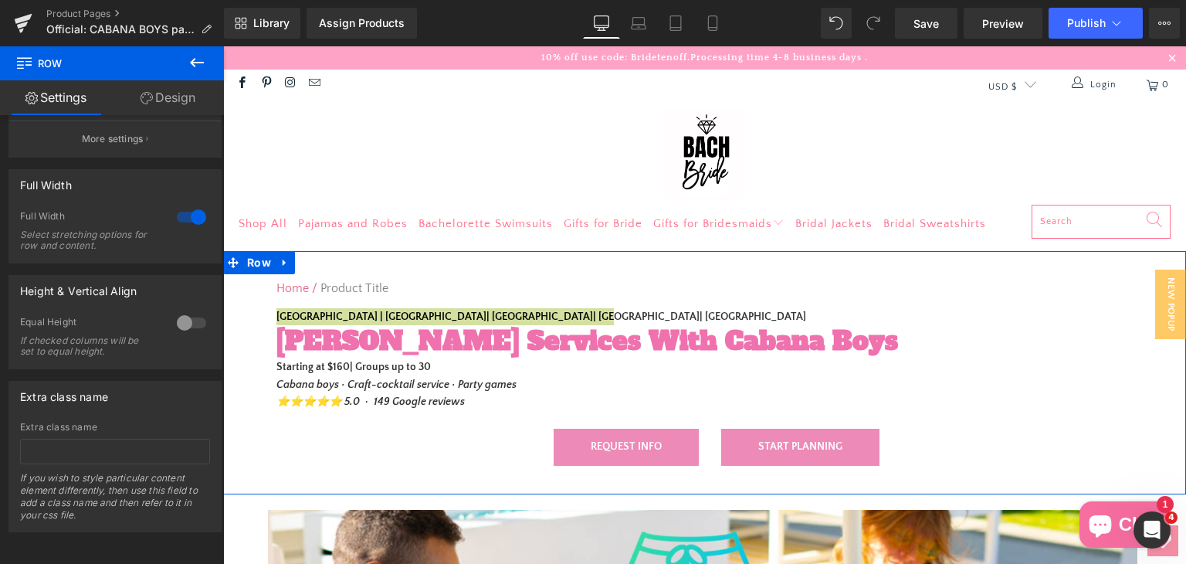
scroll to position [198, 0]
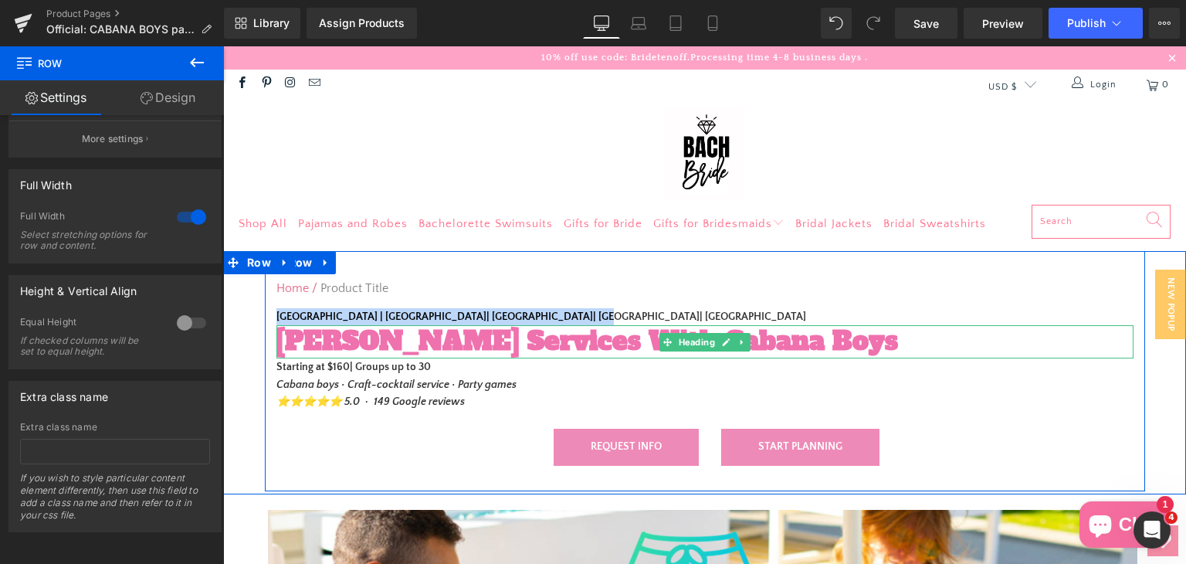
click at [314, 344] on span "Butler Services With Cabana Boys" at bounding box center [587, 340] width 622 height 35
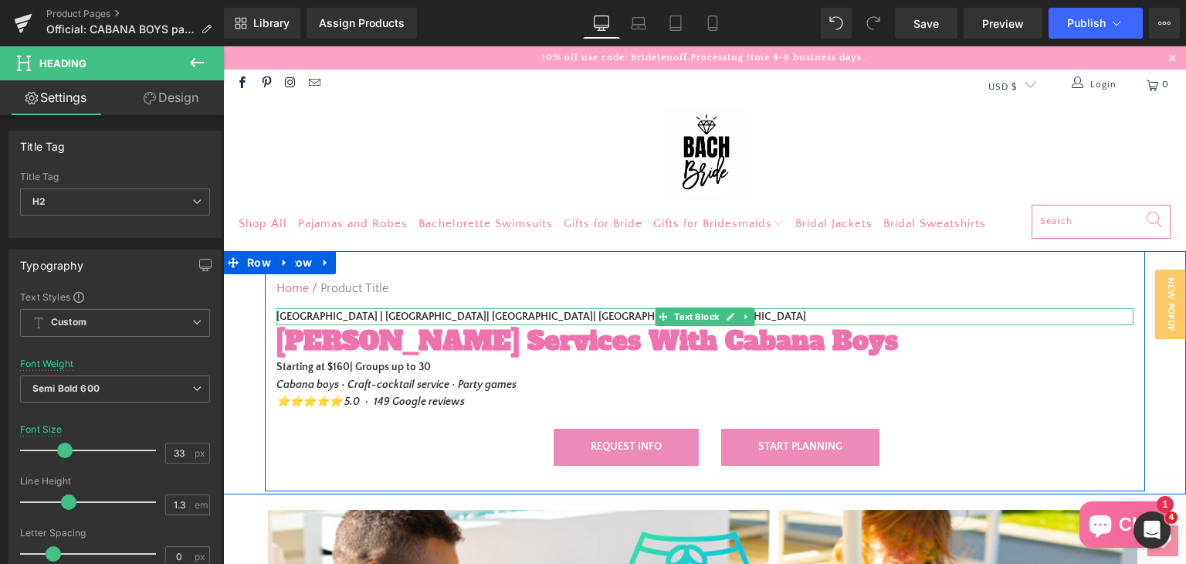
click at [382, 318] on strong "Palm Springs | Scottsdale| Los Angeles| Orange County| Miami" at bounding box center [541, 316] width 530 height 12
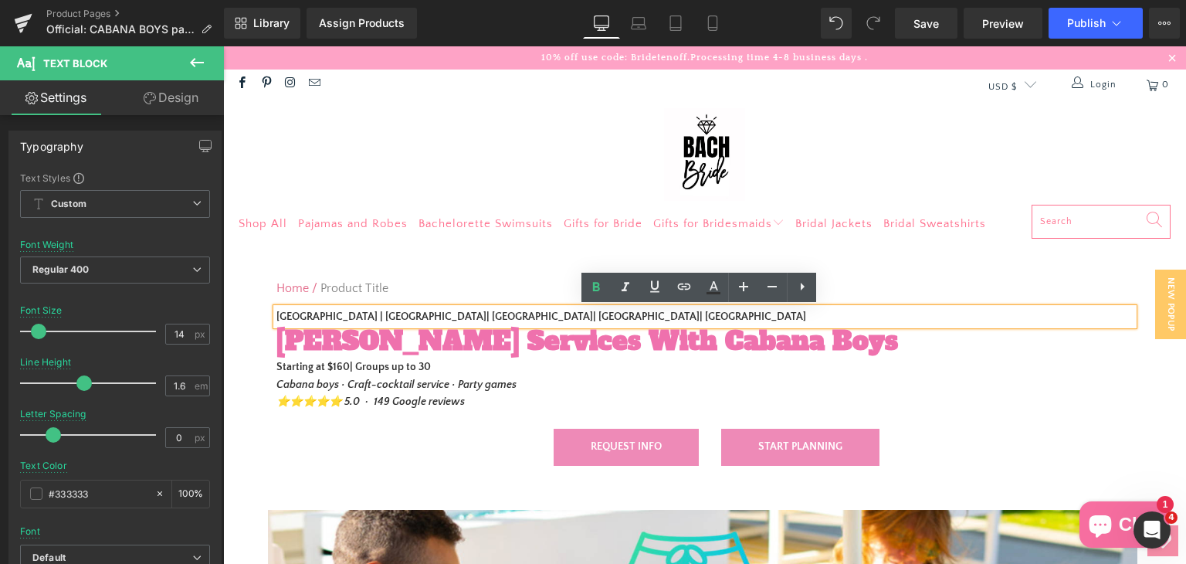
click at [419, 315] on strong "Palm Springs | Scottsdale| Los Angeles| Orange County| Miami" at bounding box center [541, 316] width 530 height 12
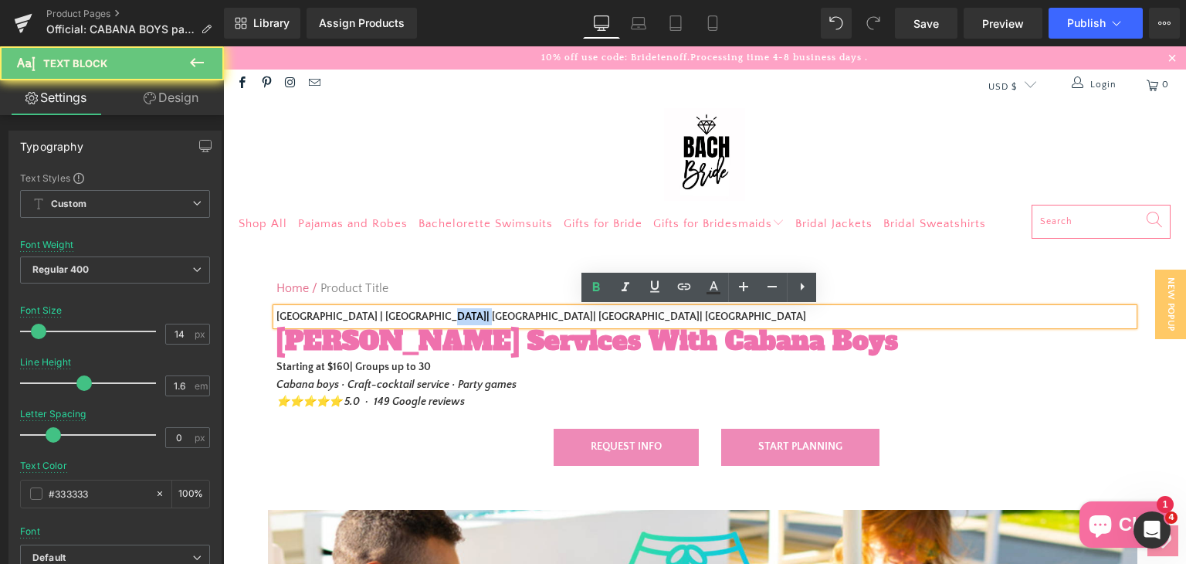
click at [419, 315] on strong "Palm Springs | Scottsdale| Los Angeles| Orange County| Miami" at bounding box center [541, 316] width 530 height 12
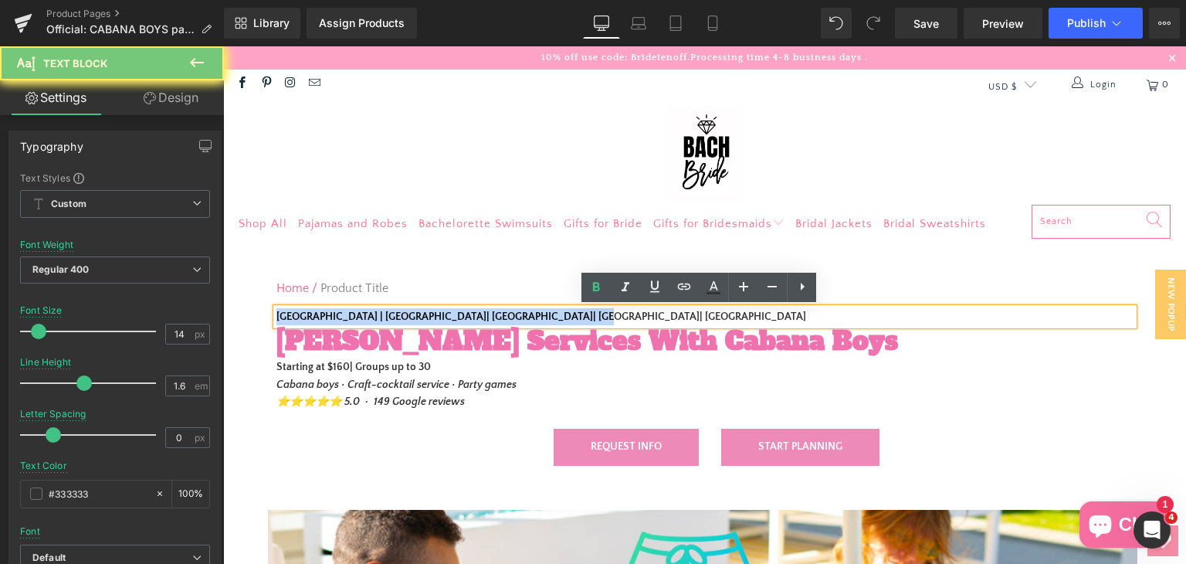
click at [419, 315] on strong "Palm Springs | Scottsdale| Los Angeles| Orange County| Miami" at bounding box center [541, 316] width 530 height 12
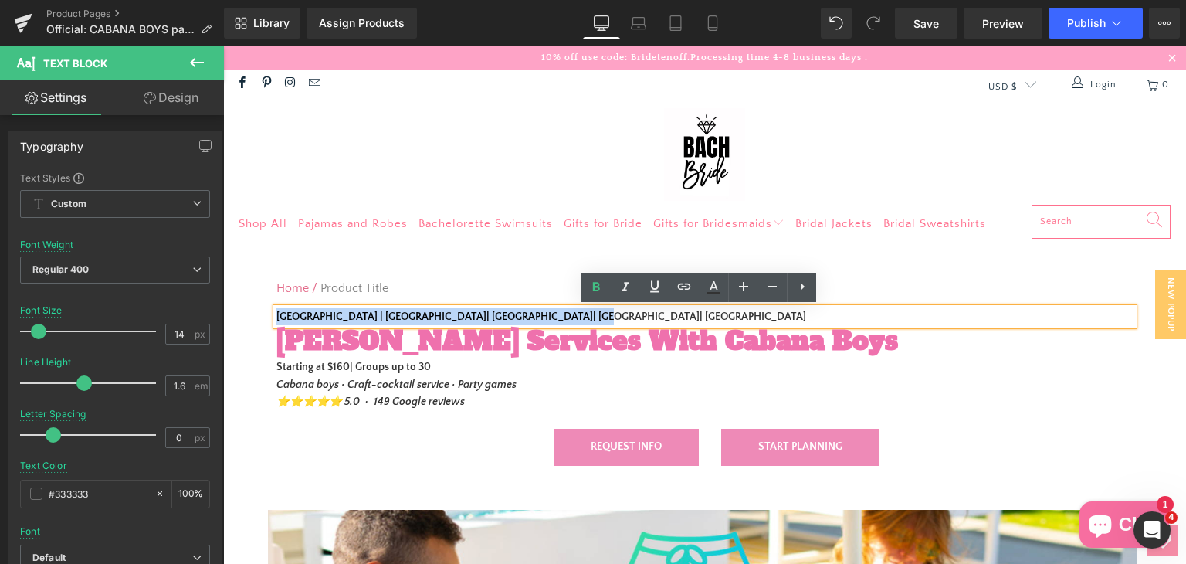
click at [419, 315] on strong "Palm Springs | Scottsdale| Los Angeles| Orange County| Miami" at bounding box center [541, 316] width 530 height 12
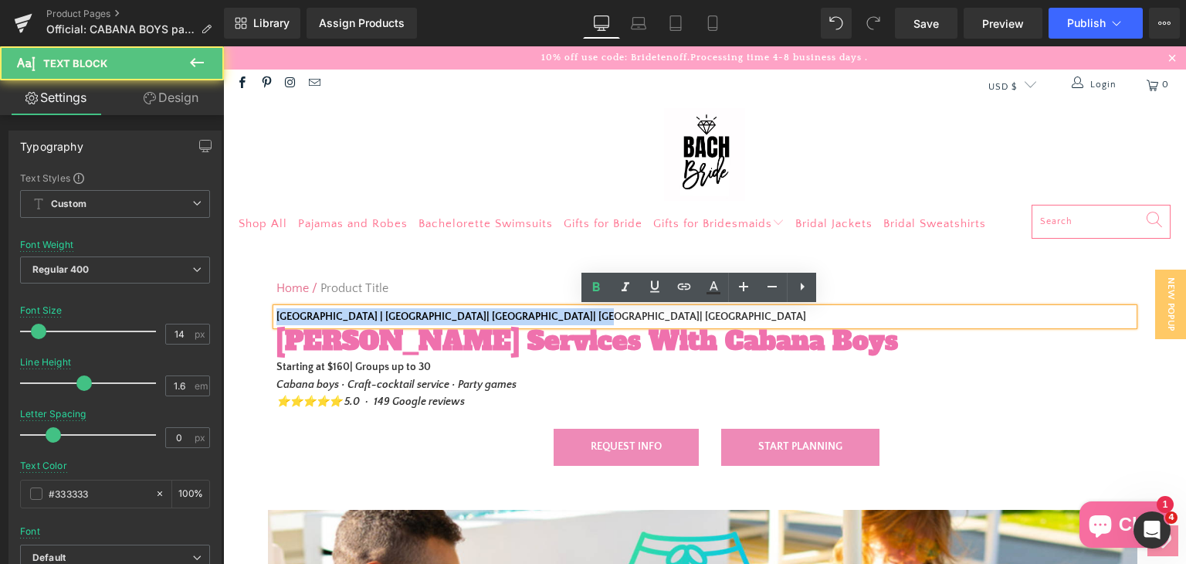
click at [422, 315] on strong "Palm Springs | Scottsdale| Los Angeles| Orange County| Miami" at bounding box center [541, 316] width 530 height 12
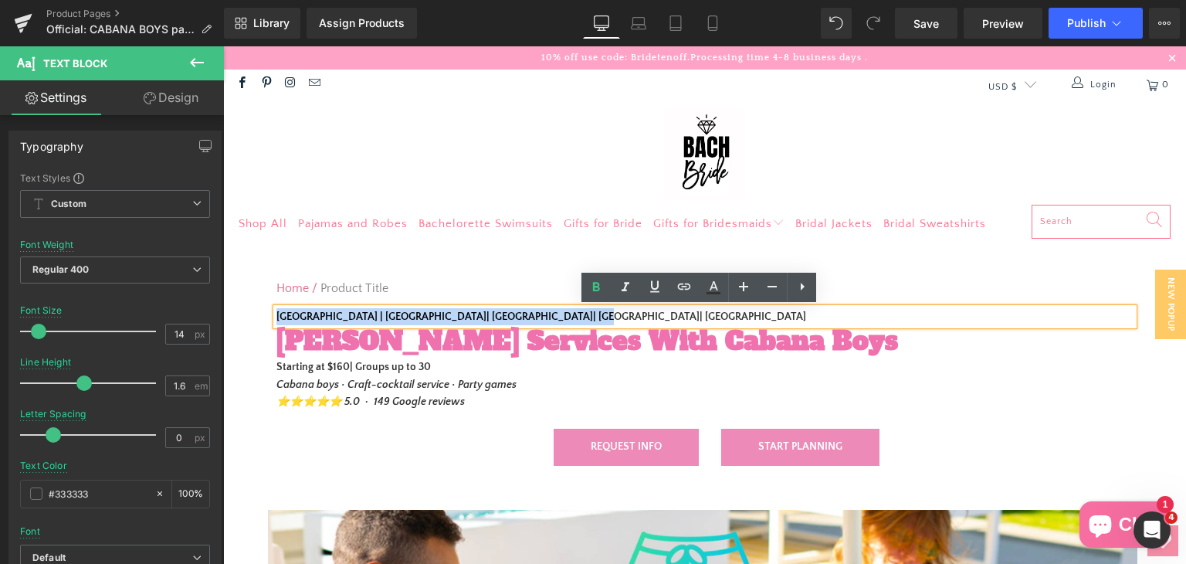
click at [562, 313] on p "Palm Springs | Scottsdale| Los Angeles| Orange County| Miami" at bounding box center [704, 316] width 857 height 17
click at [801, 289] on icon at bounding box center [802, 286] width 19 height 19
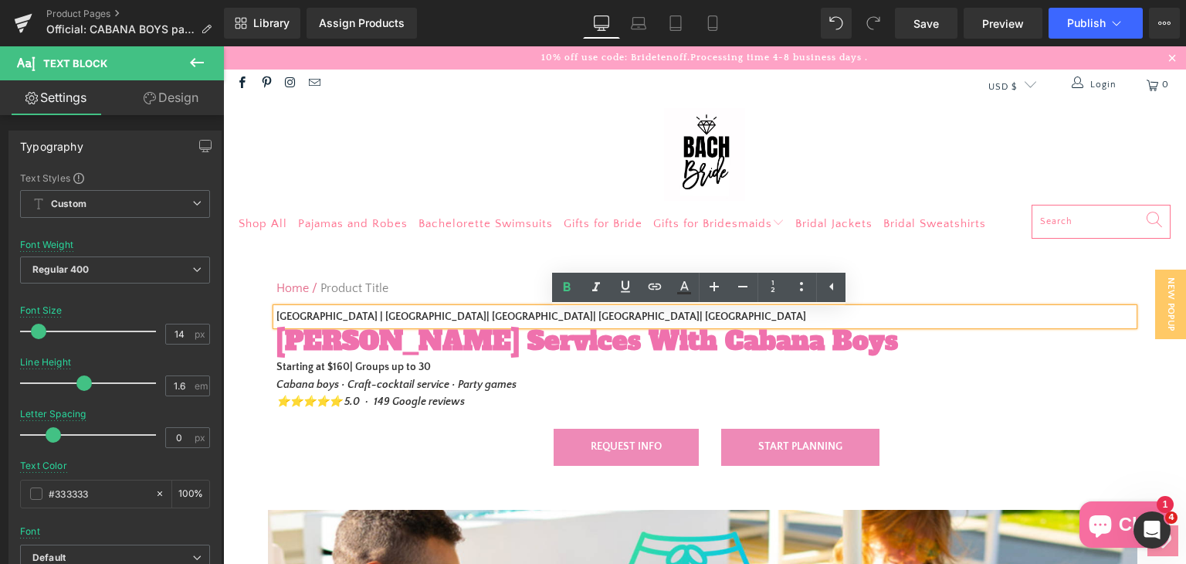
click at [659, 321] on p "Palm Springs | Scottsdale| Los Angeles| Orange County| Miami" at bounding box center [704, 316] width 857 height 17
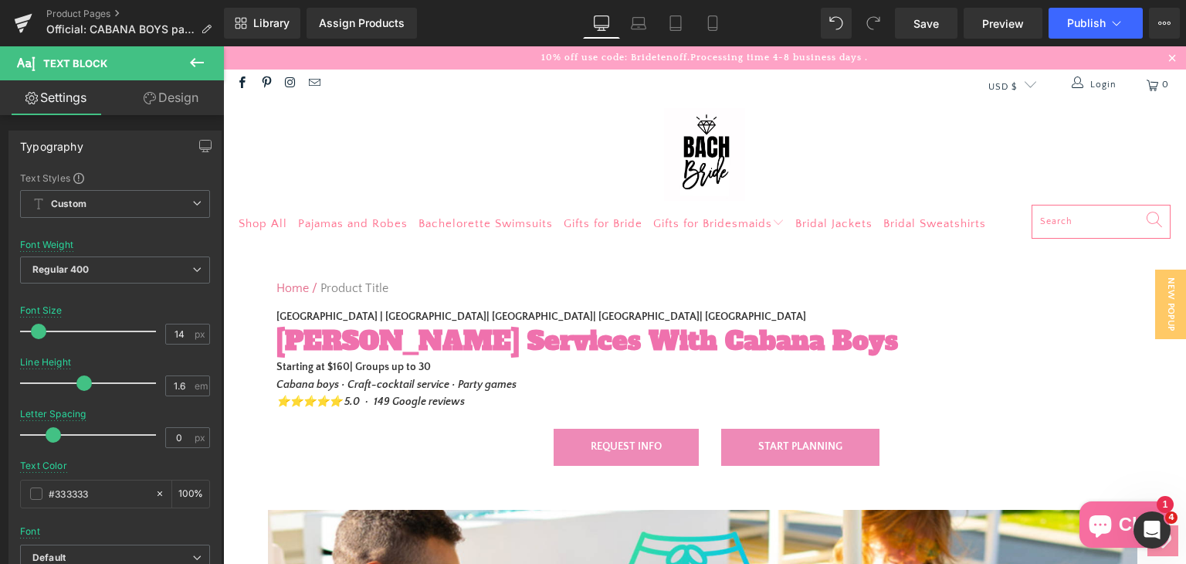
click at [62, 107] on link "Settings" at bounding box center [56, 97] width 112 height 35
click at [204, 61] on icon at bounding box center [197, 62] width 19 height 19
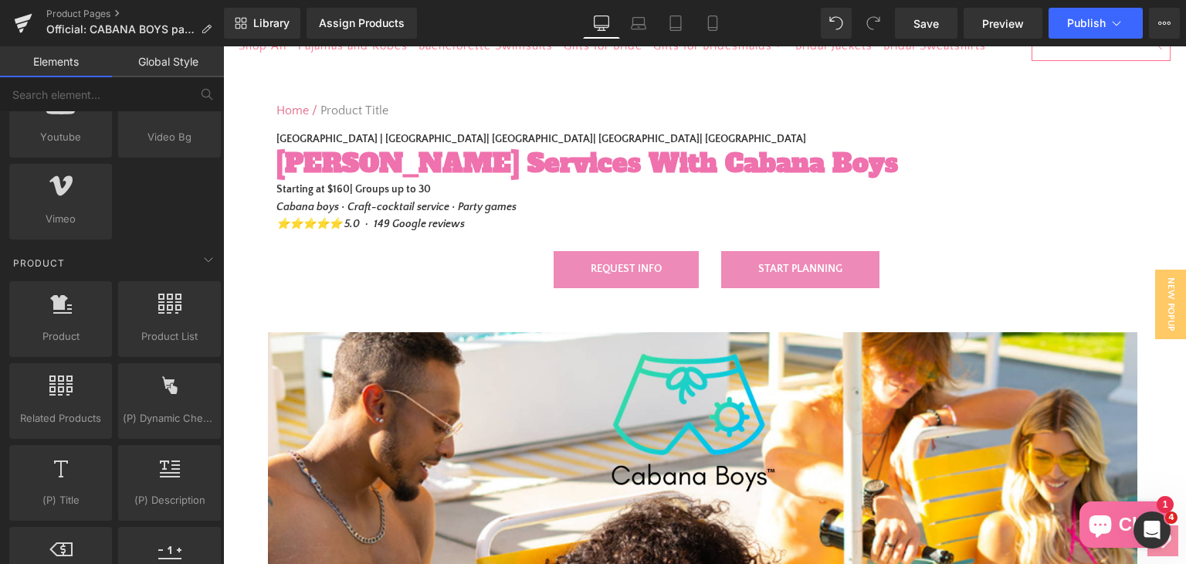
scroll to position [77, 0]
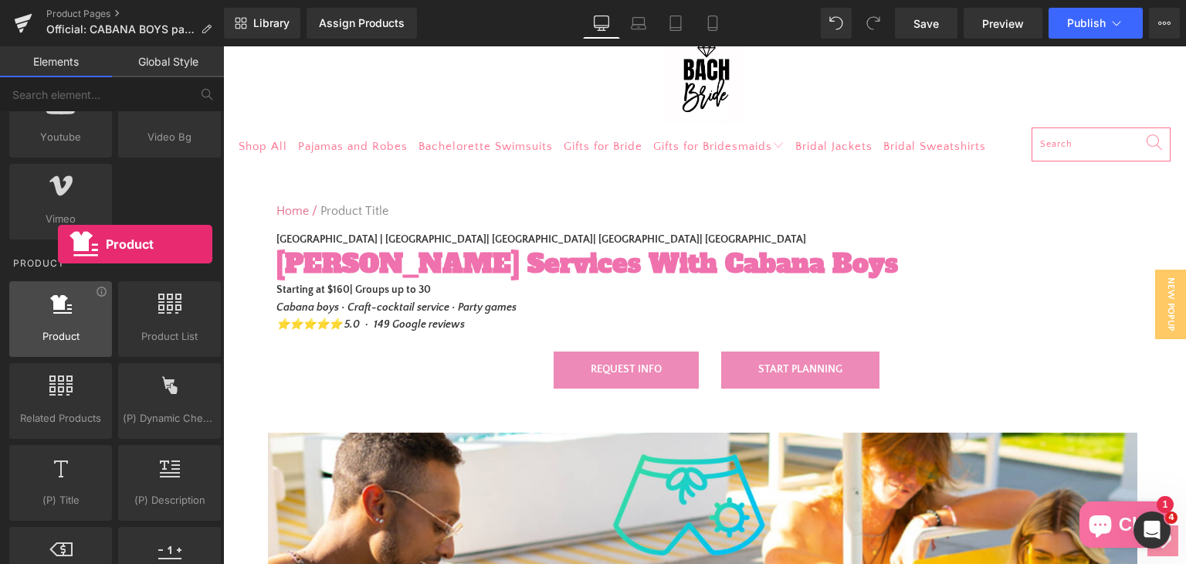
click at [58, 321] on div at bounding box center [60, 310] width 93 height 35
click at [69, 313] on div at bounding box center [60, 310] width 93 height 35
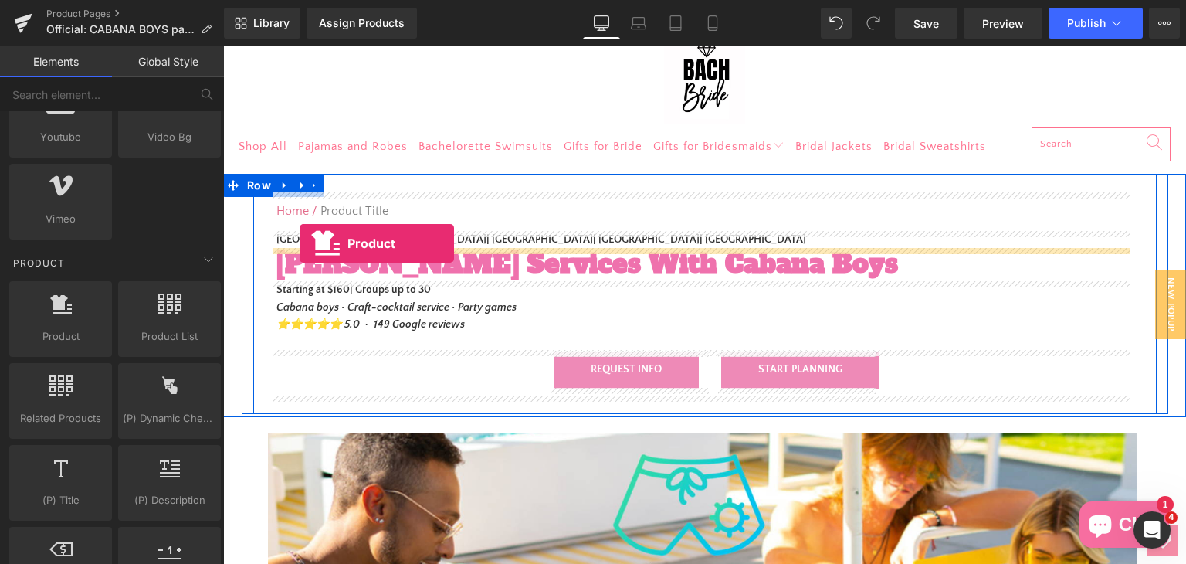
drag, startPoint x: 269, startPoint y: 376, endPoint x: 300, endPoint y: 243, distance: 136.2
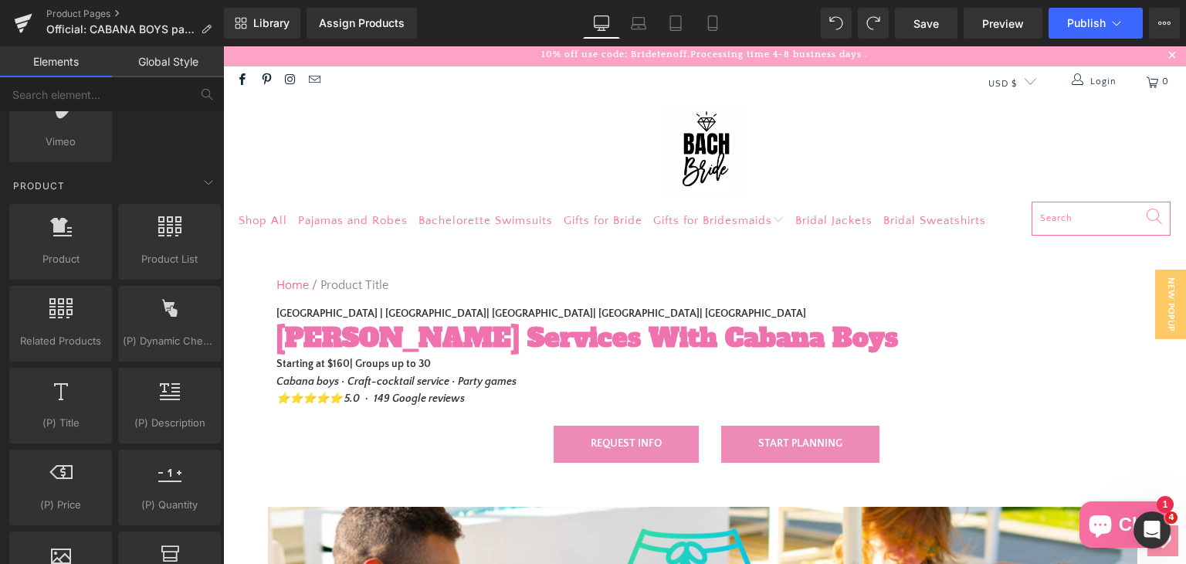
scroll to position [0, 0]
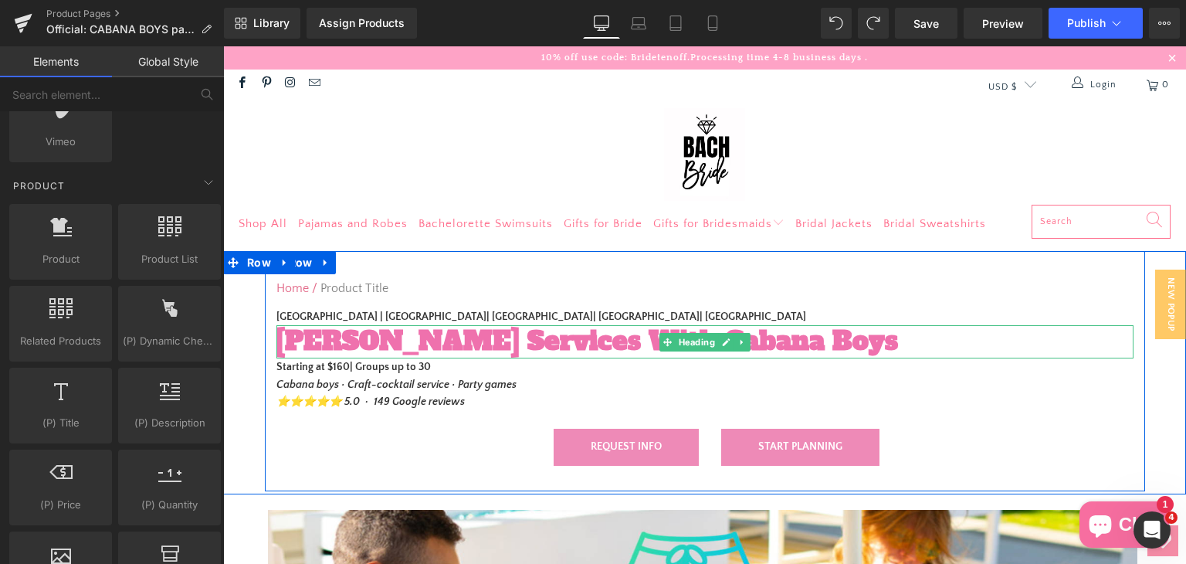
click at [550, 334] on span "Butler Services With Cabana Boys" at bounding box center [587, 340] width 622 height 35
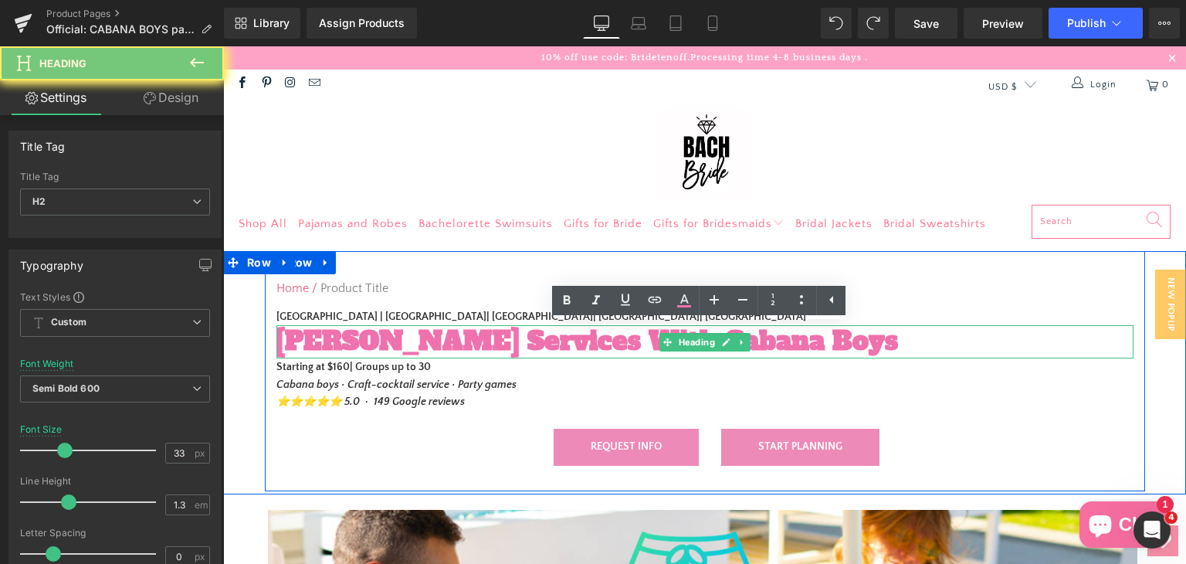
click at [550, 334] on span "Butler Services With Cabana Boys" at bounding box center [587, 340] width 622 height 35
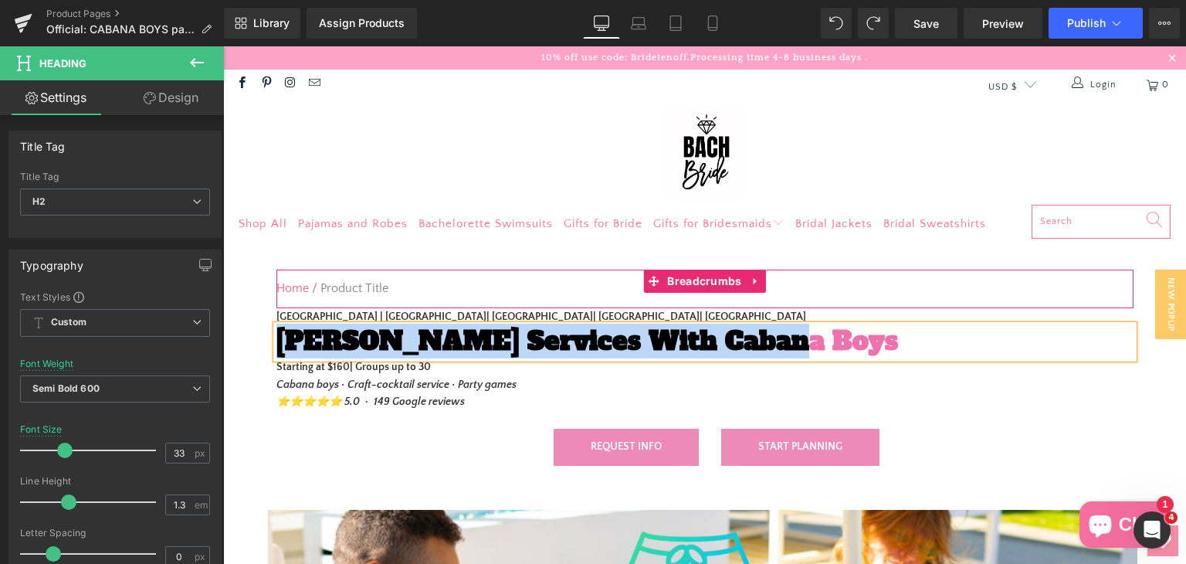
click at [782, 297] on nav "Home / Product Title" at bounding box center [704, 288] width 857 height 39
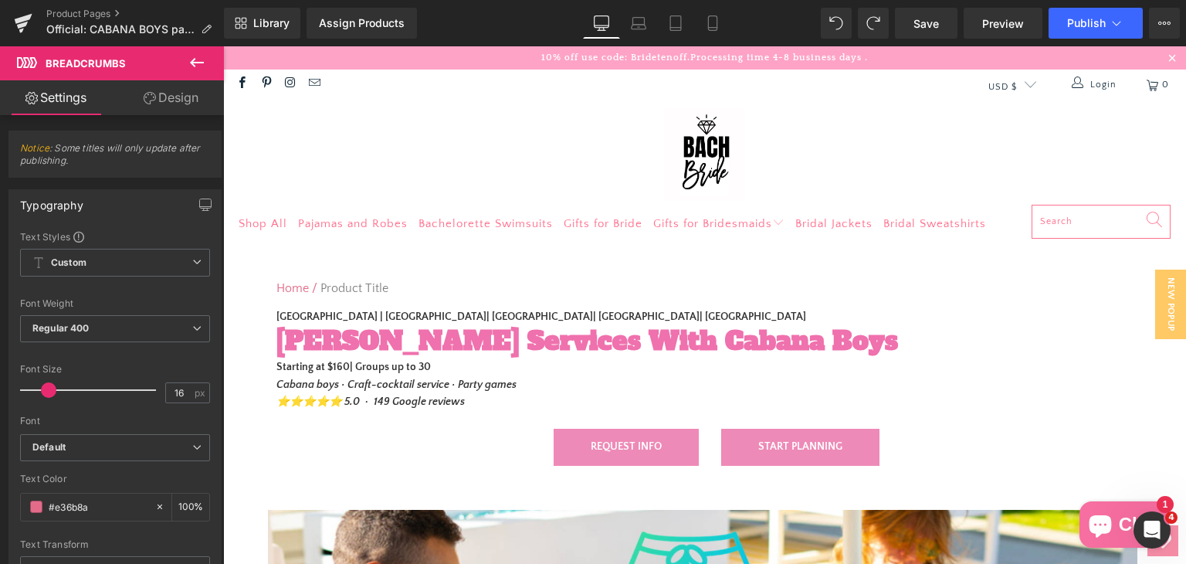
click at [195, 66] on icon at bounding box center [197, 62] width 14 height 9
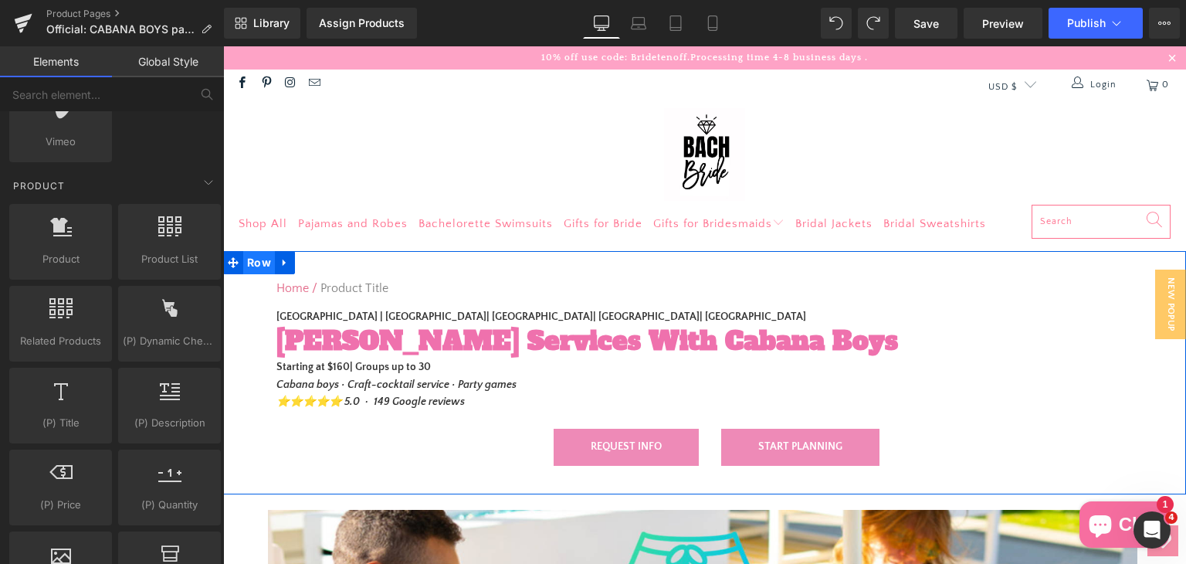
click at [247, 260] on span "Row" at bounding box center [259, 262] width 32 height 23
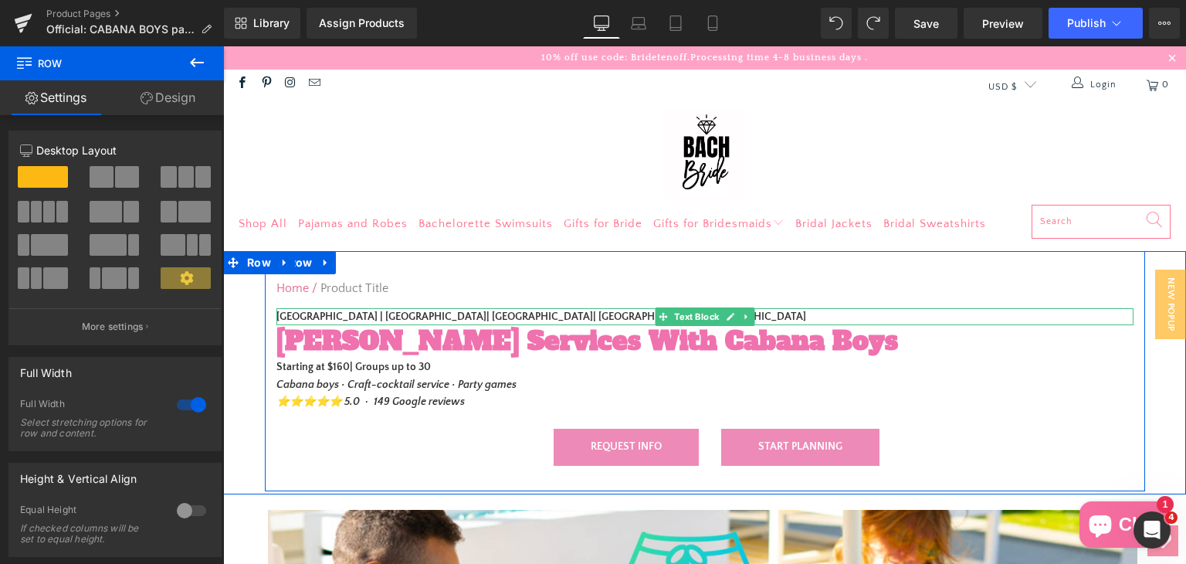
drag, startPoint x: 747, startPoint y: 47, endPoint x: 278, endPoint y: 314, distance: 540.1
click at [278, 314] on strong "Palm Springs | Scottsdale| Los Angeles| Orange County| Miami" at bounding box center [541, 316] width 530 height 12
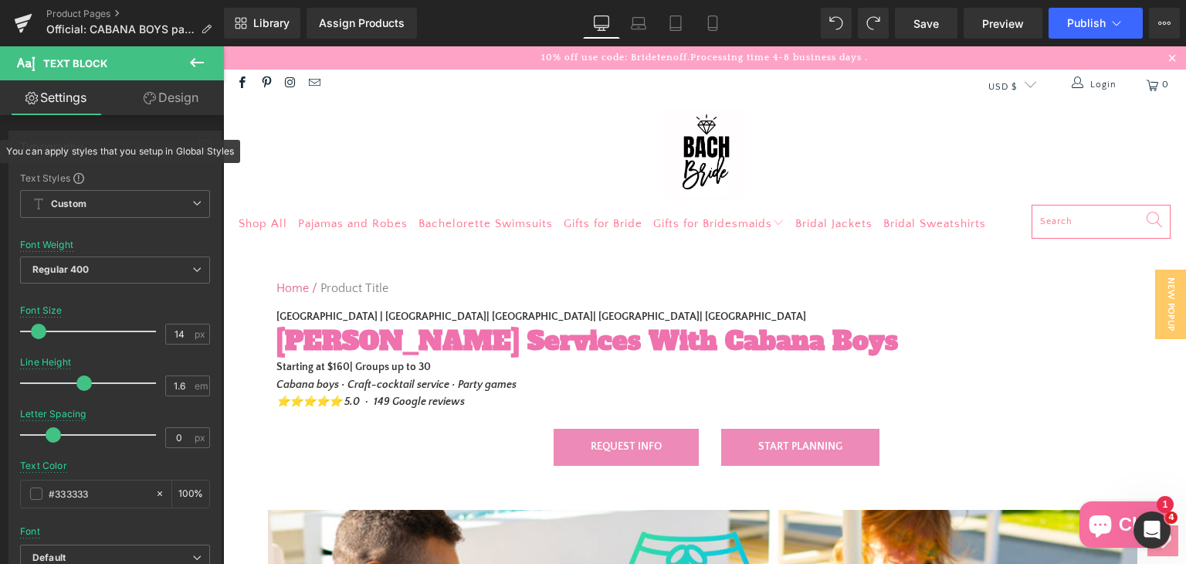
click at [198, 56] on icon at bounding box center [197, 62] width 19 height 19
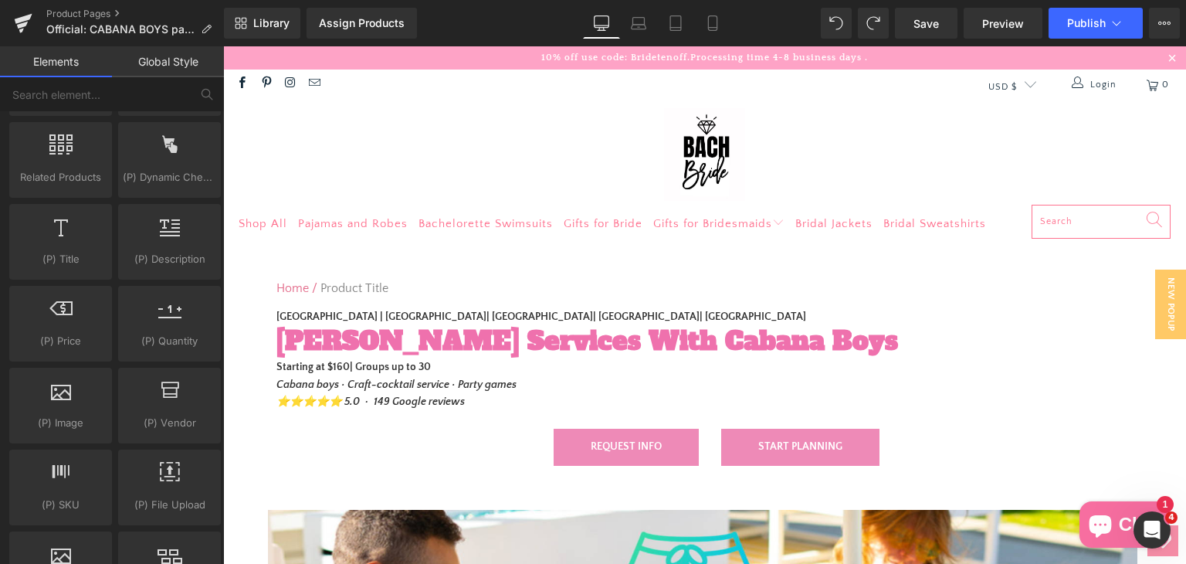
scroll to position [1004, 0]
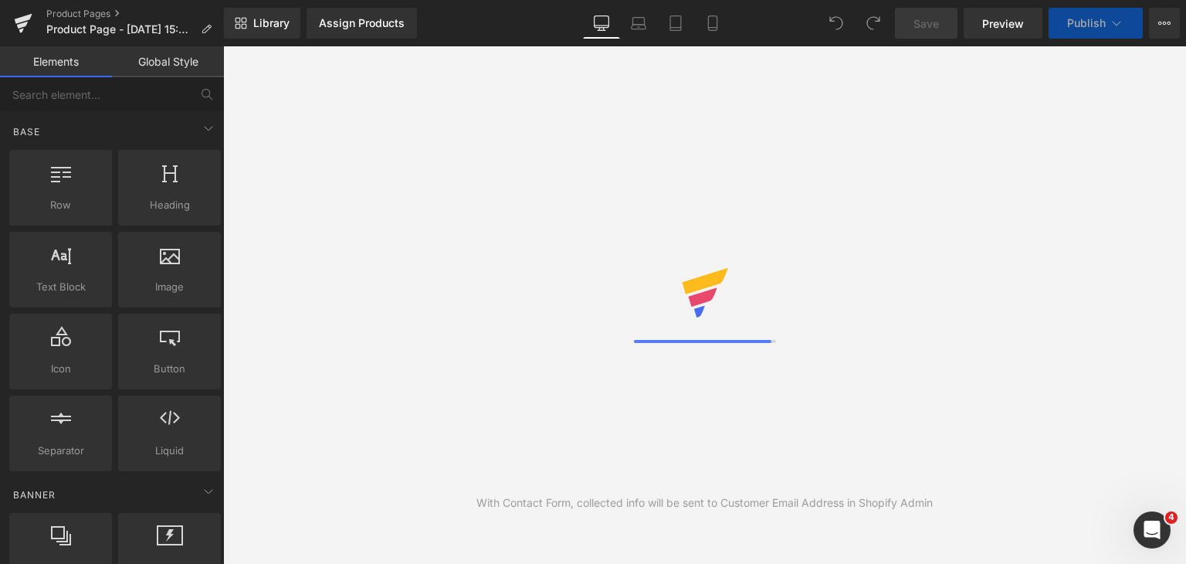
click at [1159, 530] on icon "Open Intercom Messenger" at bounding box center [1152, 529] width 25 height 25
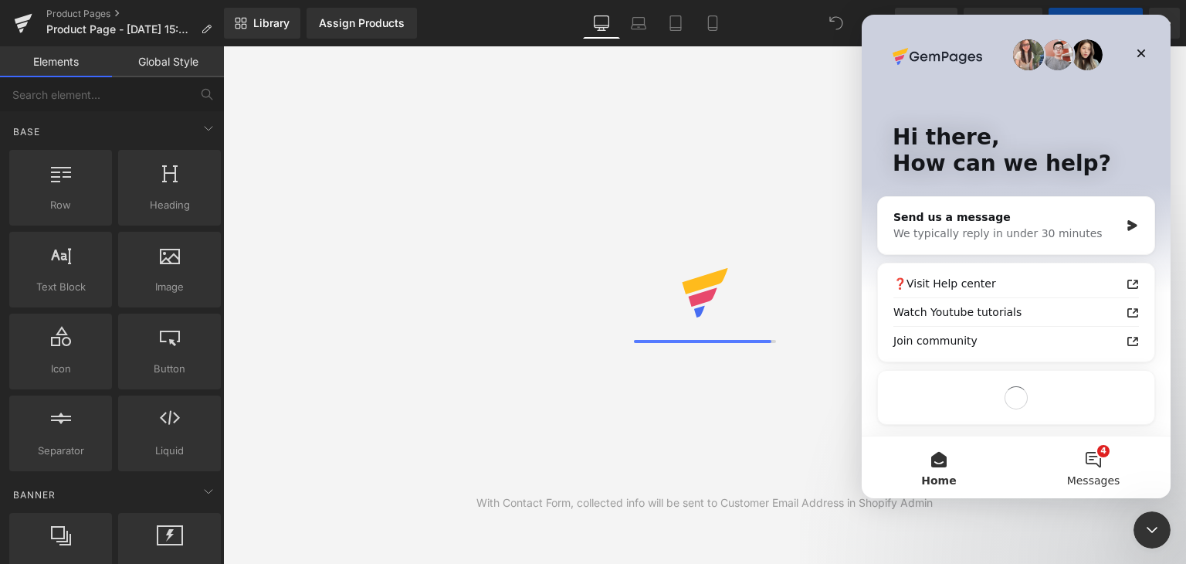
click at [1097, 478] on span "Messages" at bounding box center [1093, 480] width 53 height 11
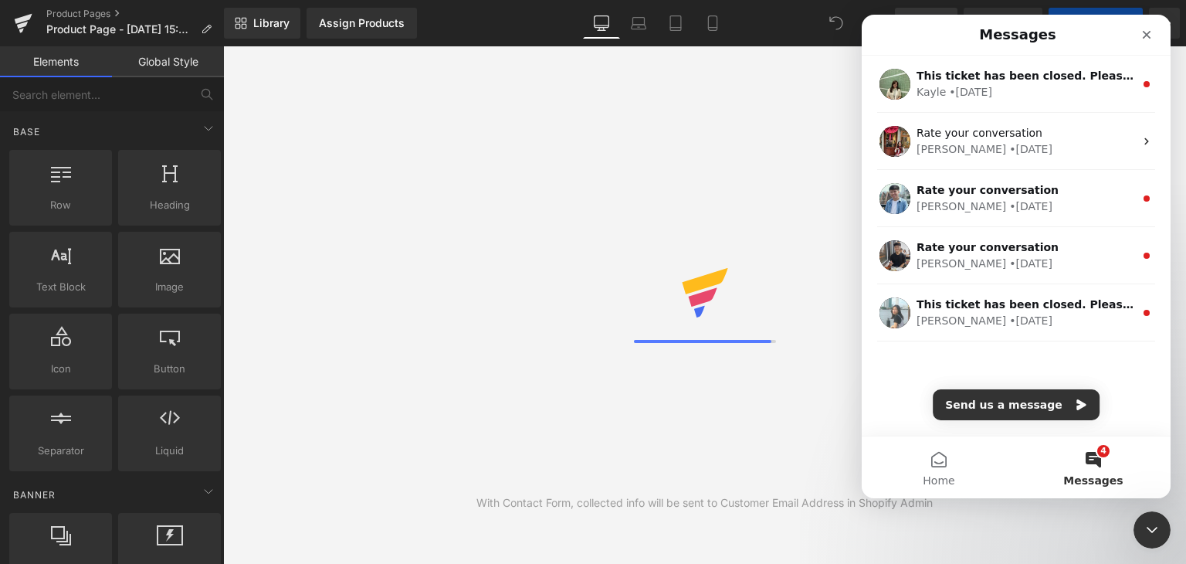
click at [651, 257] on div at bounding box center [593, 258] width 1186 height 517
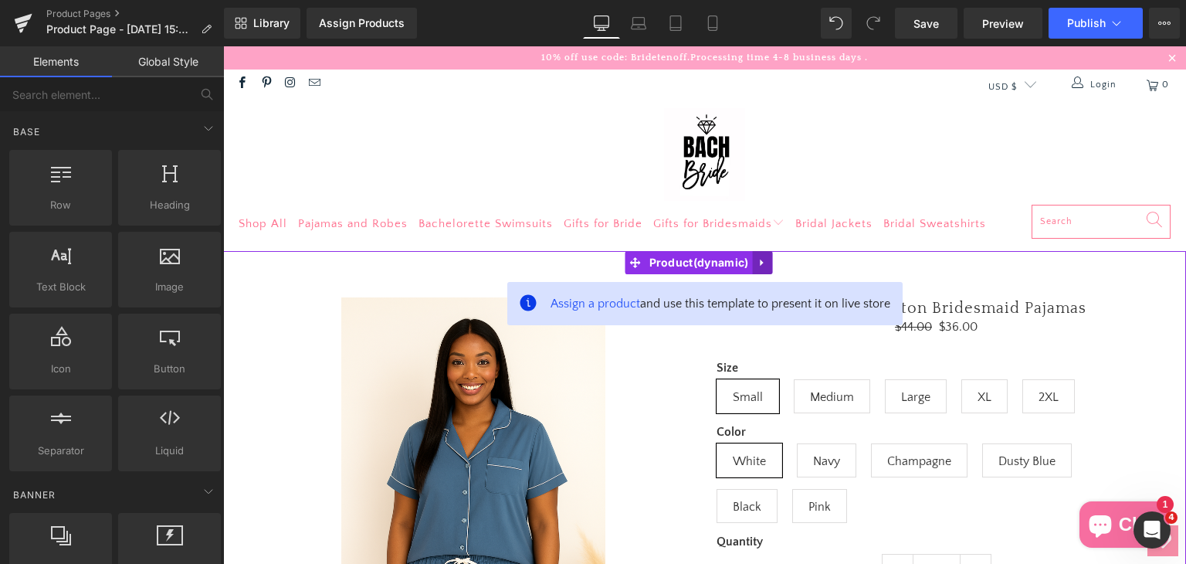
click at [764, 259] on icon at bounding box center [762, 263] width 11 height 12
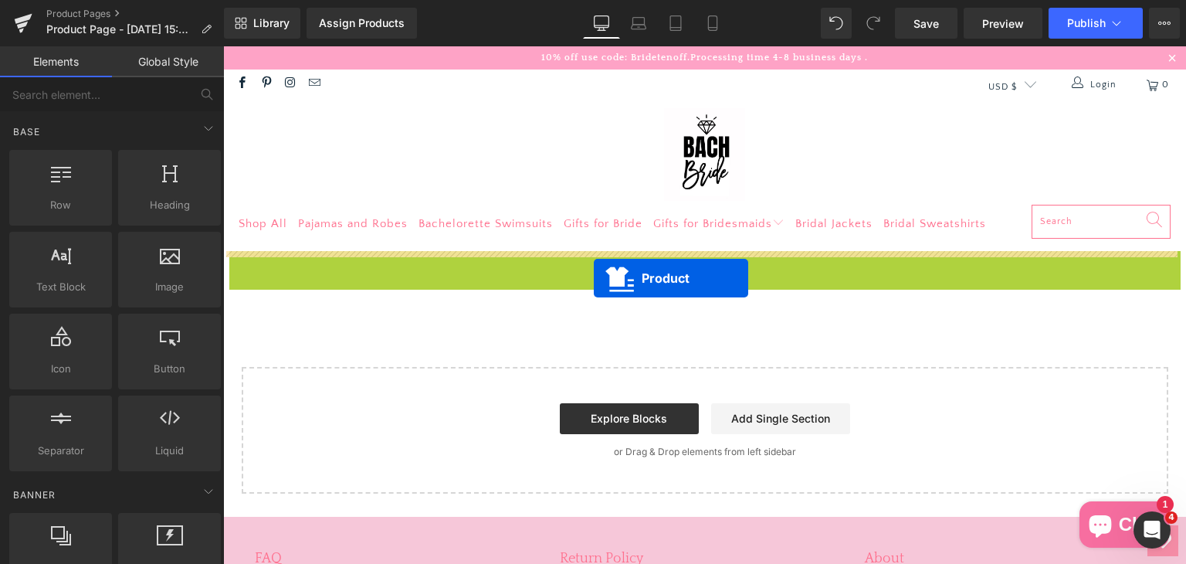
drag, startPoint x: 599, startPoint y: 262, endPoint x: 594, endPoint y: 277, distance: 15.6
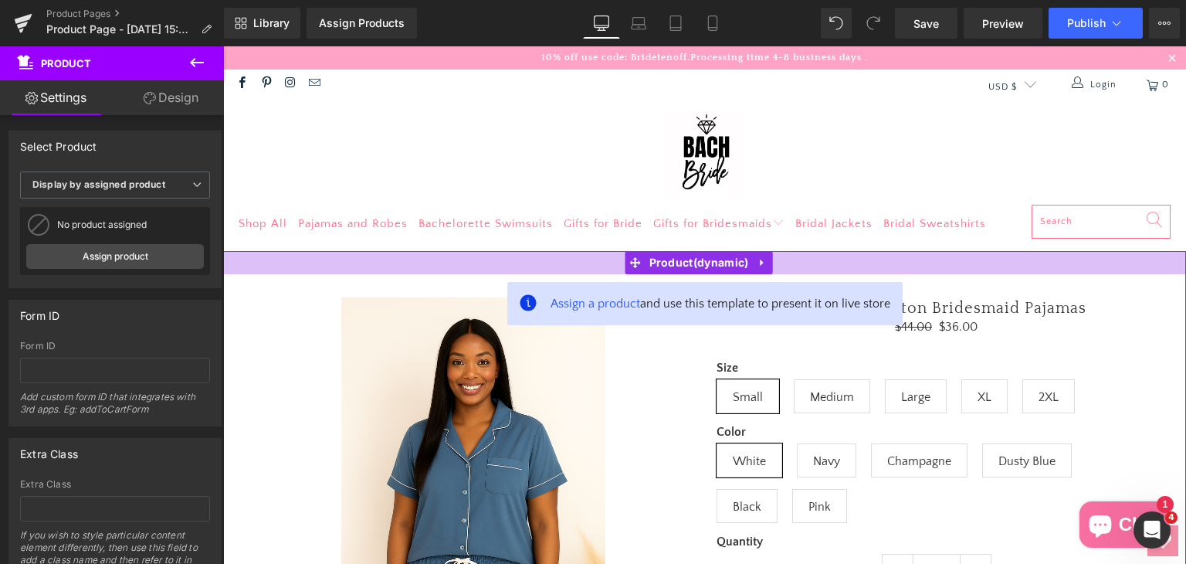
click at [853, 262] on div at bounding box center [704, 262] width 963 height 23
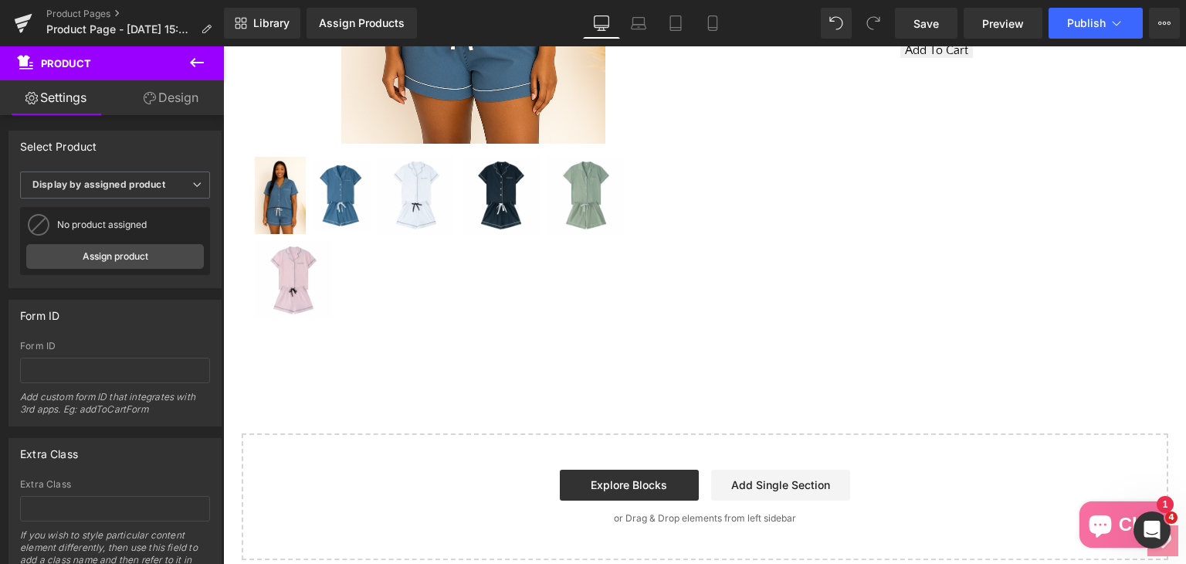
scroll to position [463, 0]
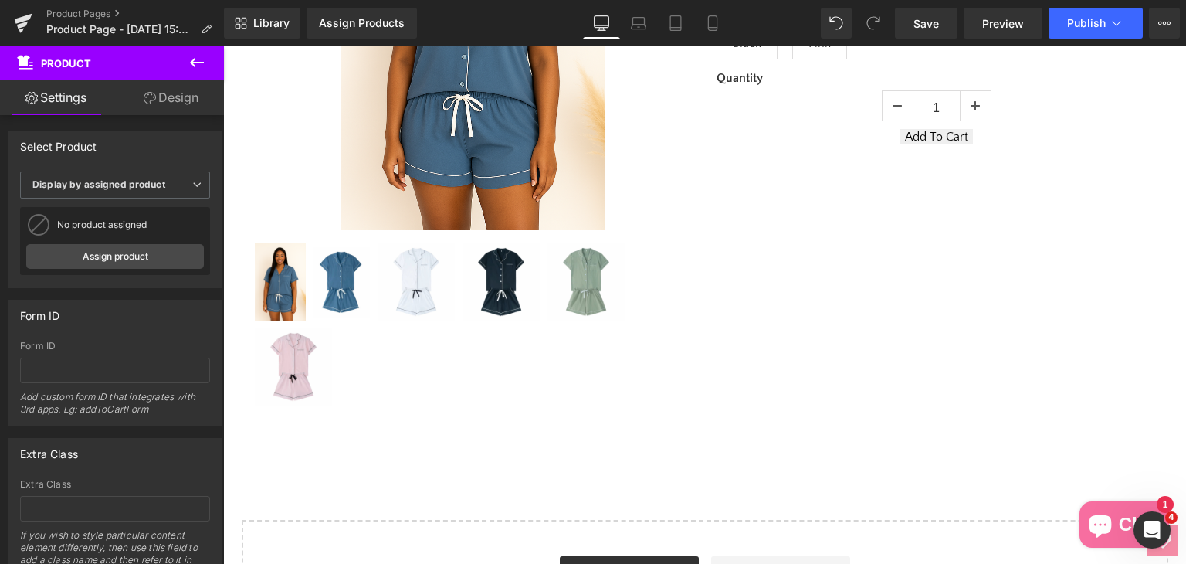
click at [432, 174] on img at bounding box center [473, 32] width 264 height 396
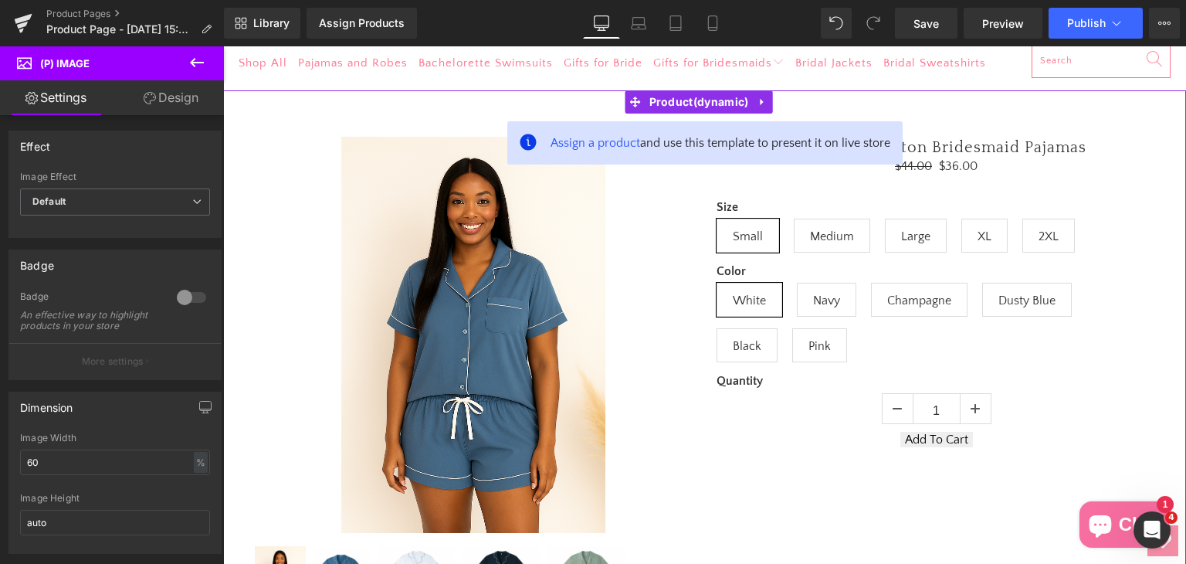
scroll to position [309, 0]
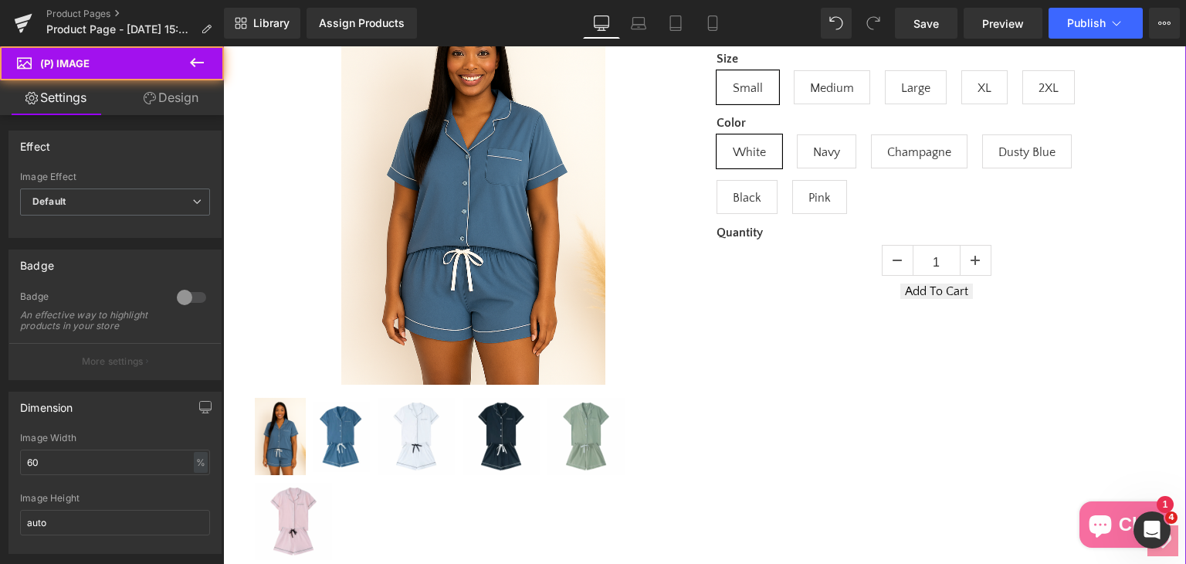
click at [482, 221] on img at bounding box center [473, 186] width 264 height 396
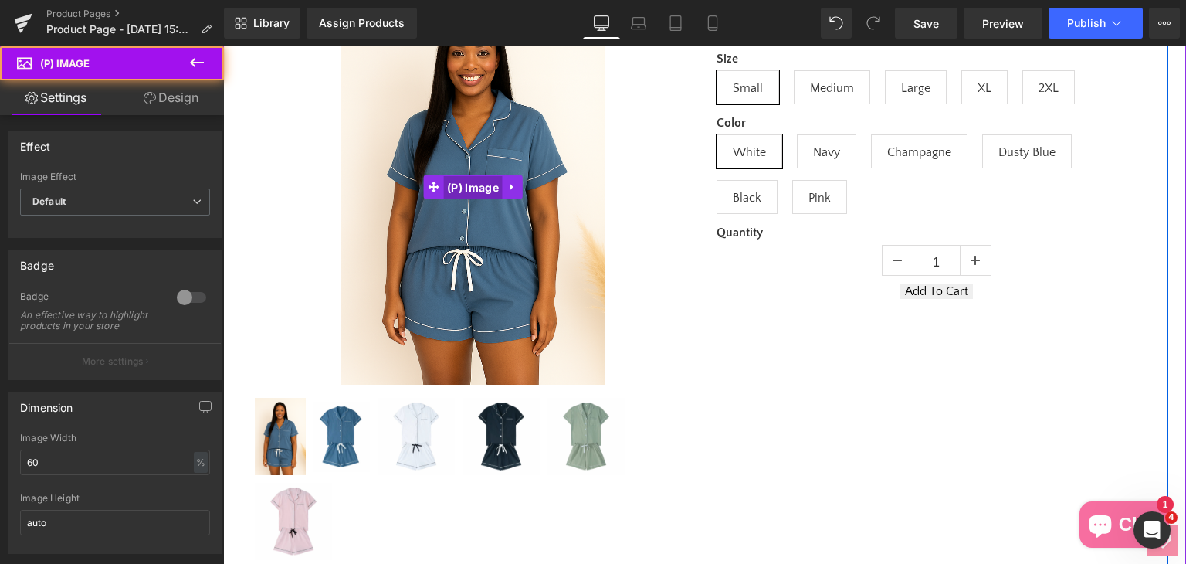
click at [466, 186] on span "(P) Image" at bounding box center [472, 187] width 59 height 23
click at [416, 180] on img at bounding box center [473, 186] width 264 height 396
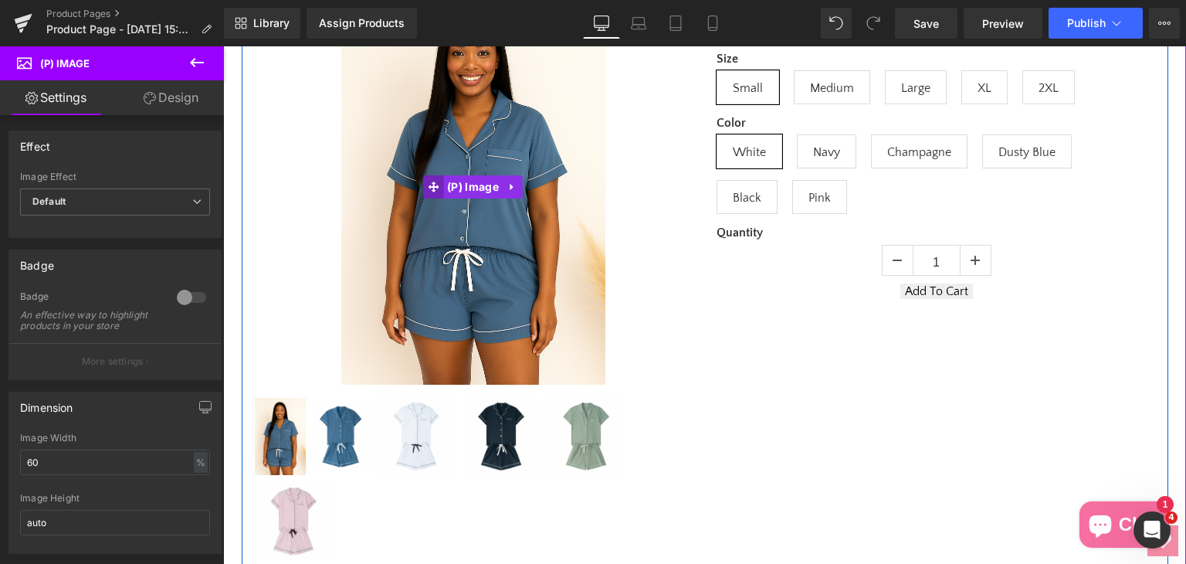
click at [429, 183] on icon at bounding box center [433, 186] width 11 height 11
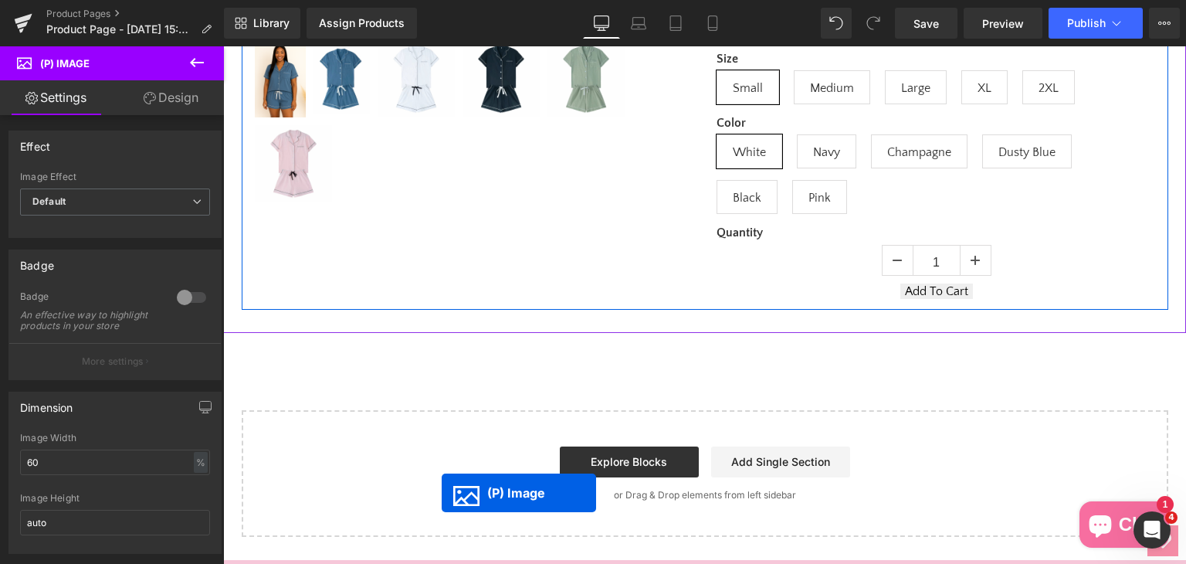
scroll to position [0, 0]
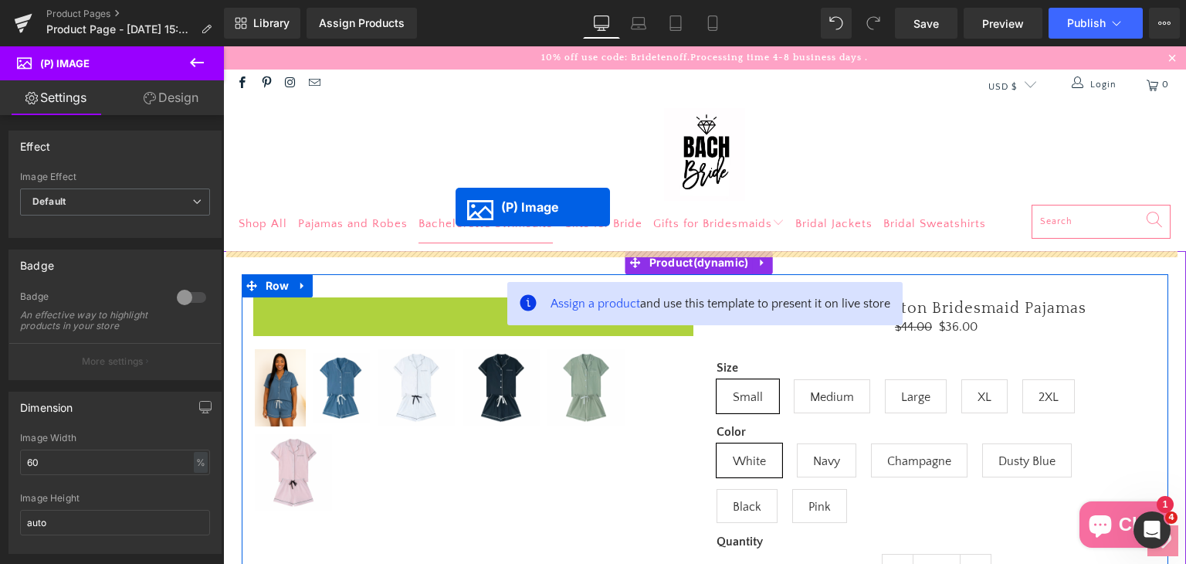
drag, startPoint x: 428, startPoint y: 184, endPoint x: 434, endPoint y: 208, distance: 25.5
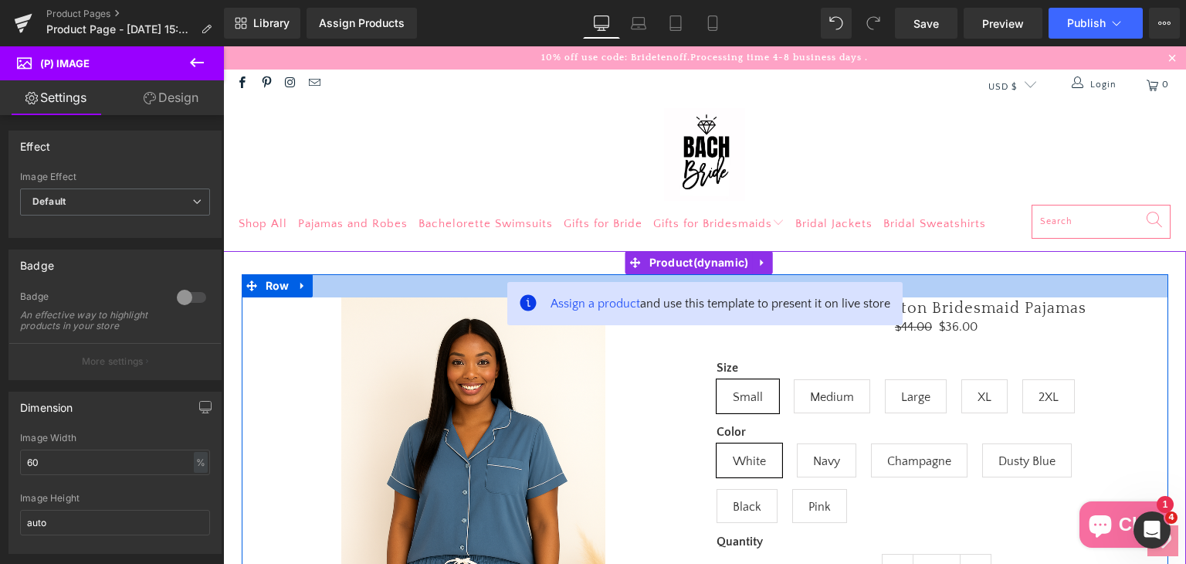
drag, startPoint x: 960, startPoint y: 286, endPoint x: 911, endPoint y: 275, distance: 50.8
click at [964, 286] on div at bounding box center [705, 285] width 926 height 23
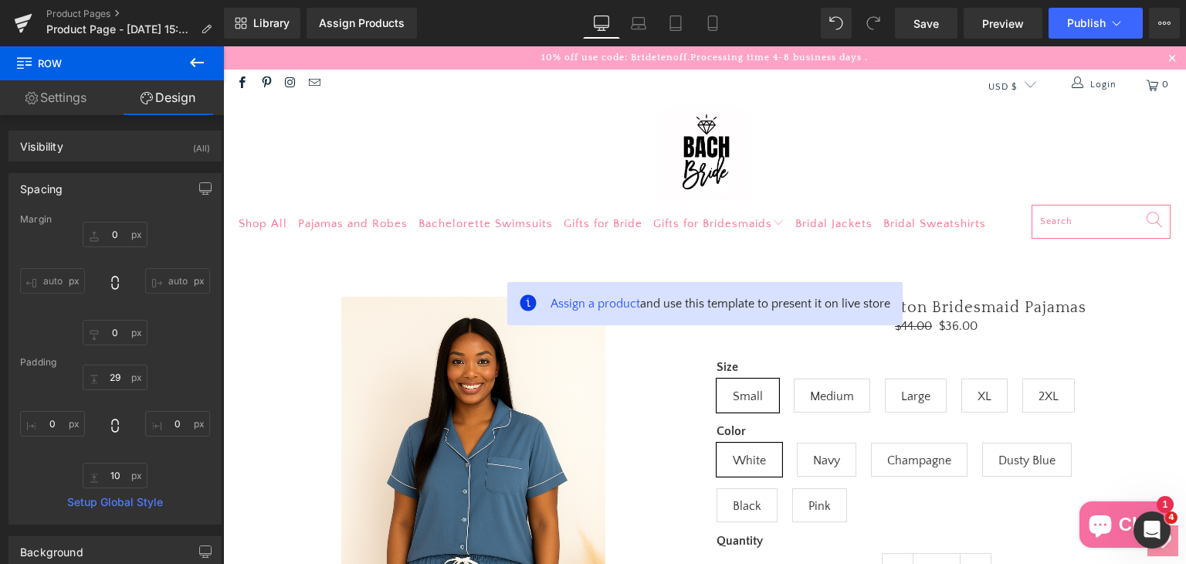
click at [204, 69] on icon at bounding box center [197, 62] width 19 height 19
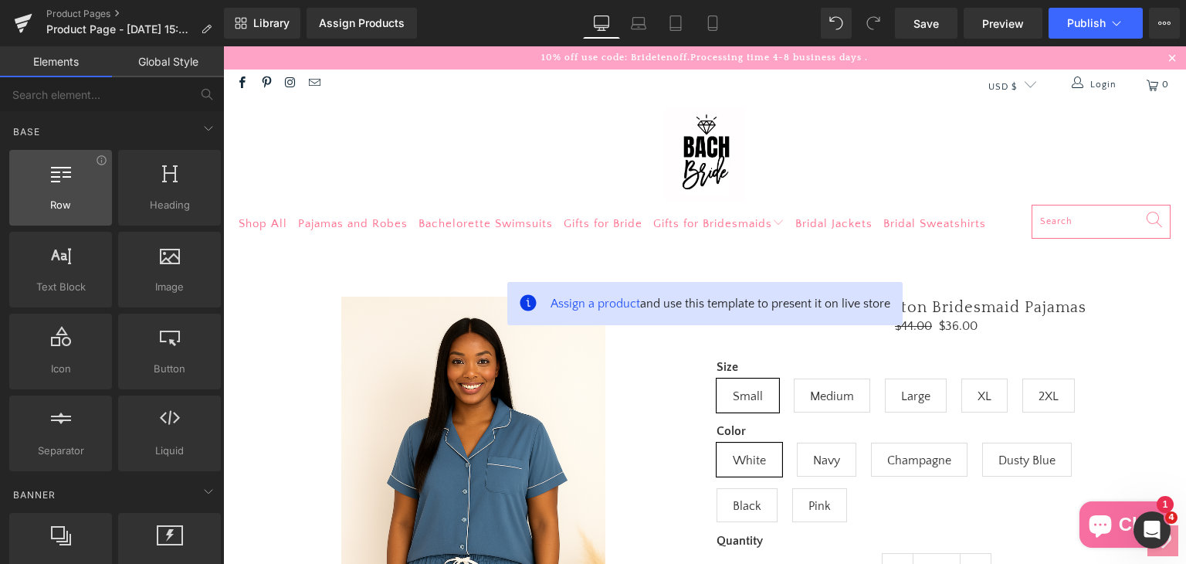
click at [65, 185] on div at bounding box center [60, 179] width 93 height 35
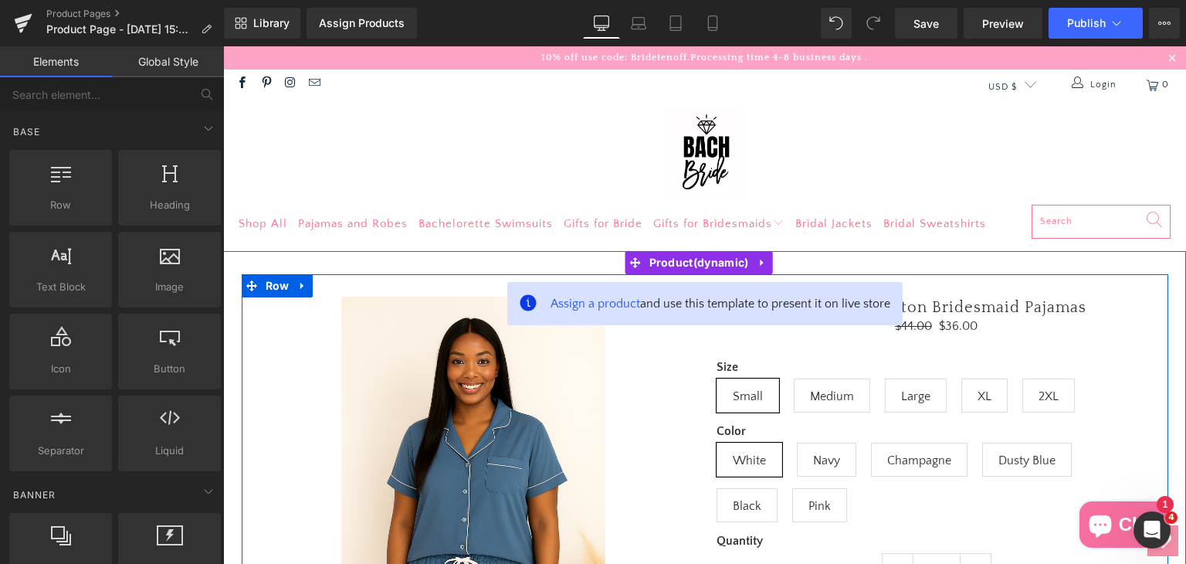
click at [843, 344] on div "Size Small Medium Large XL 2XL Color White Navy Champagne Dusty Blue Black Pink" at bounding box center [936, 435] width 440 height 197
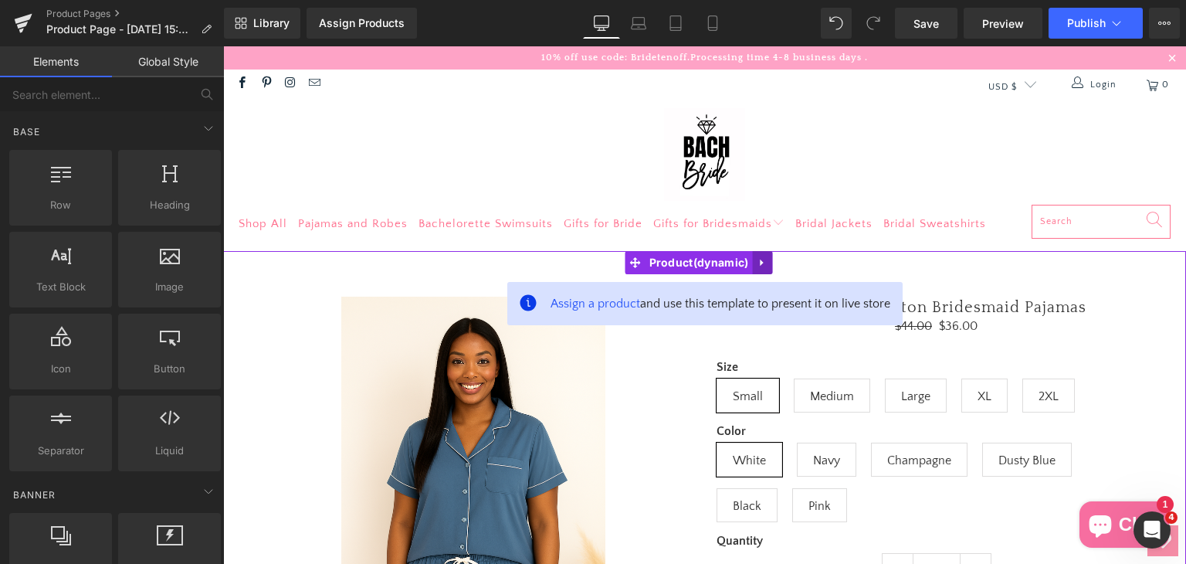
click at [767, 262] on icon at bounding box center [762, 263] width 11 height 12
click at [770, 266] on icon at bounding box center [772, 262] width 11 height 11
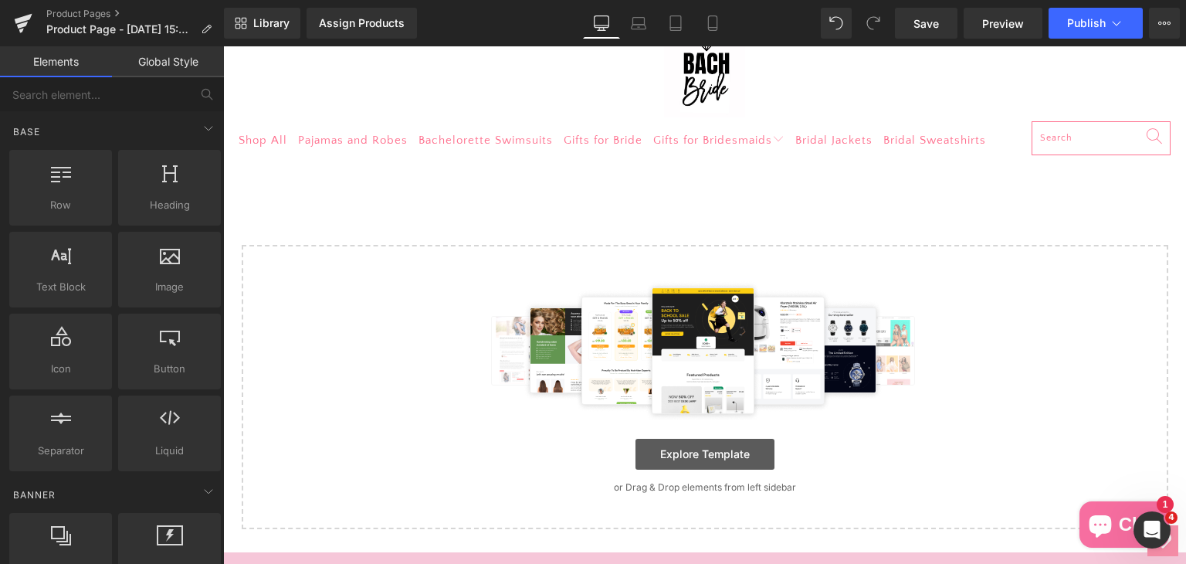
scroll to position [77, 0]
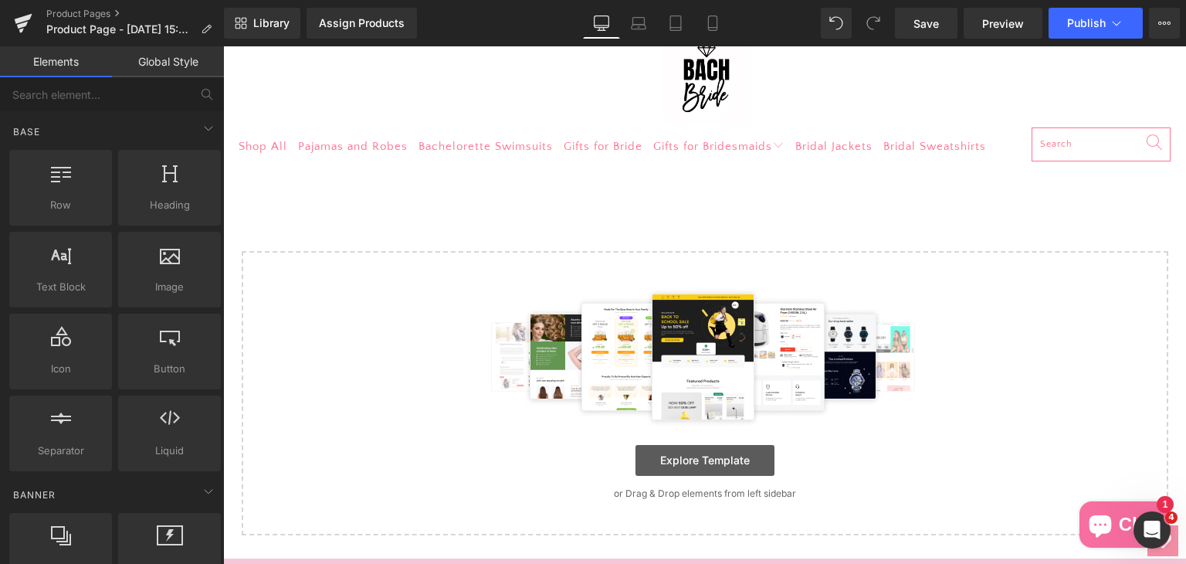
click at [692, 464] on link "Explore Template" at bounding box center [704, 460] width 139 height 31
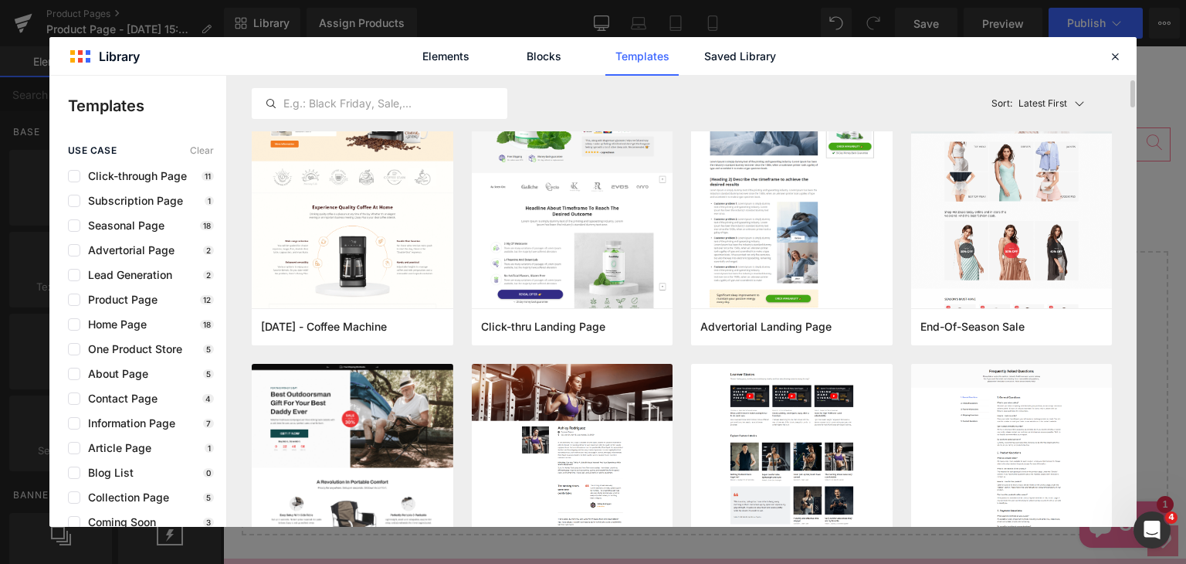
scroll to position [0, 0]
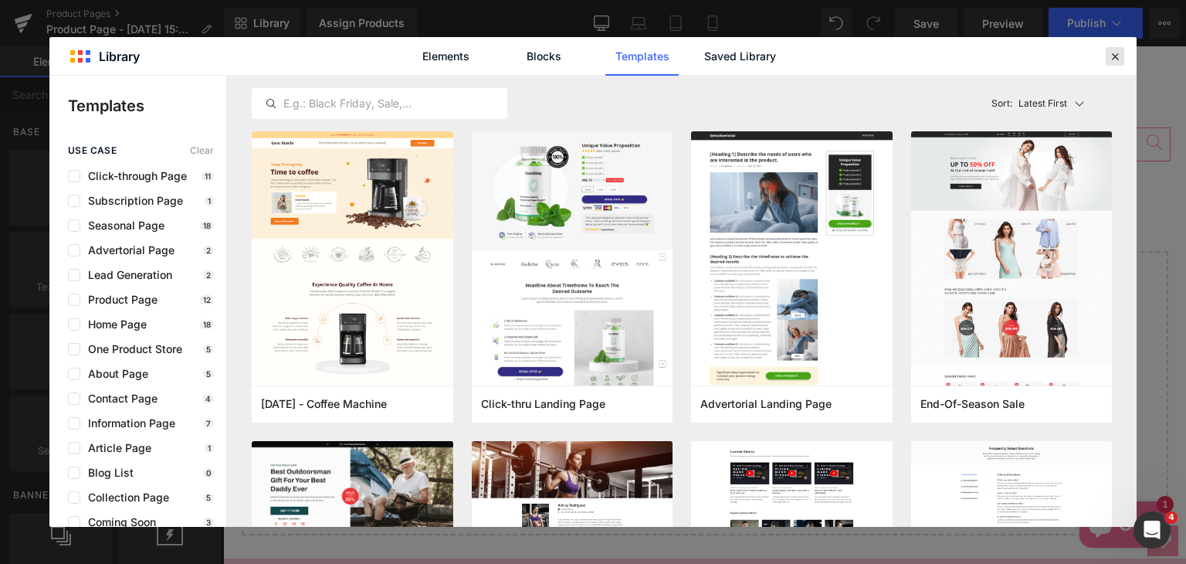
click at [1114, 58] on icon at bounding box center [1115, 56] width 14 height 14
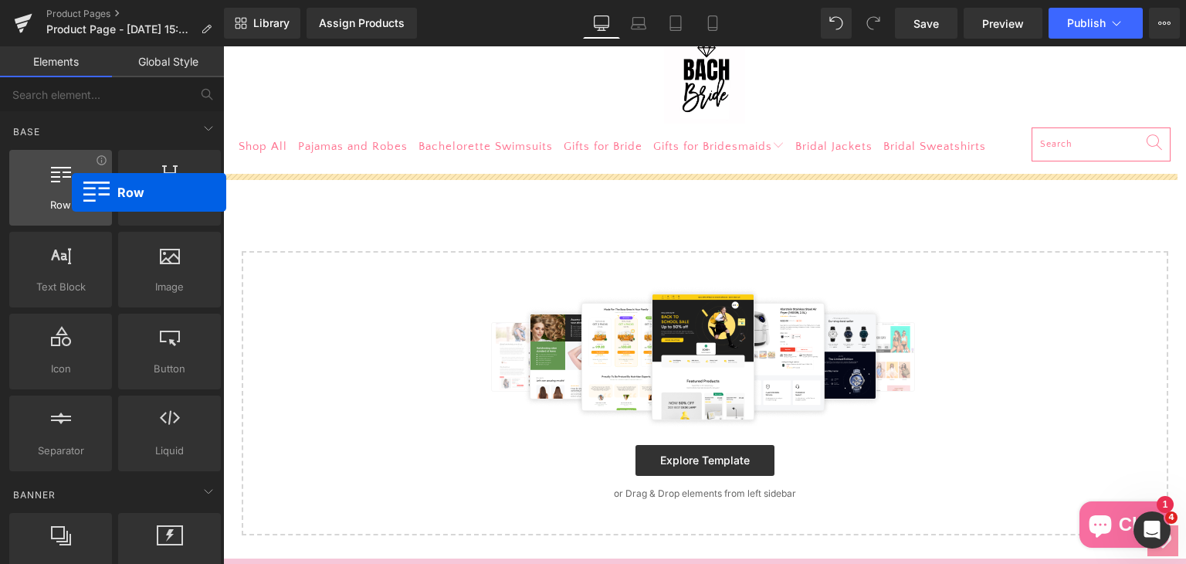
click at [72, 192] on div at bounding box center [60, 179] width 93 height 35
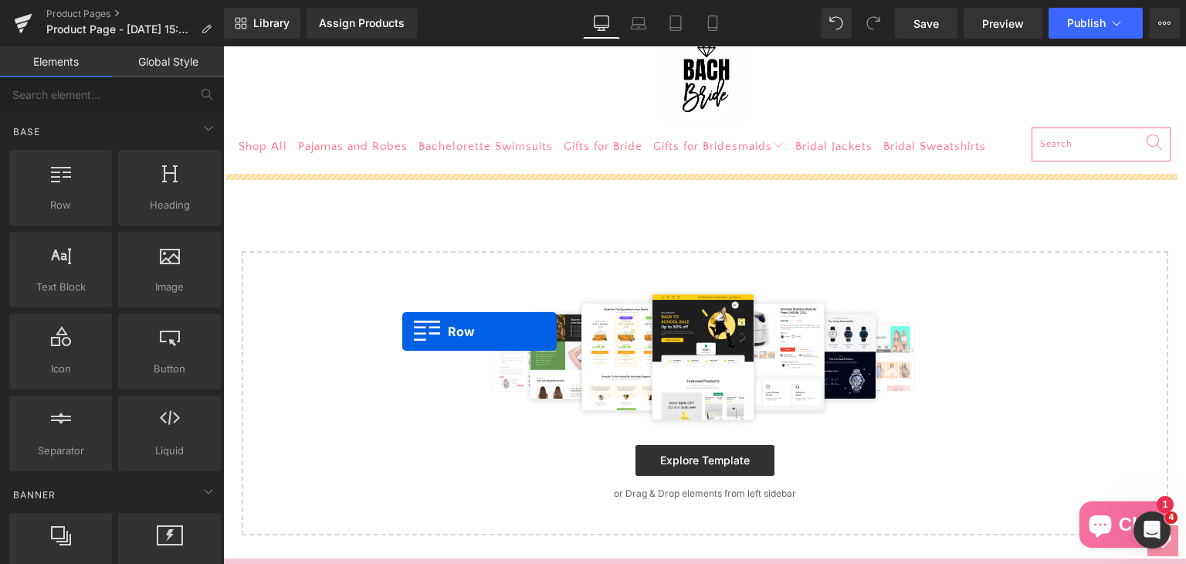
drag, startPoint x: 285, startPoint y: 250, endPoint x: 402, endPoint y: 331, distance: 142.6
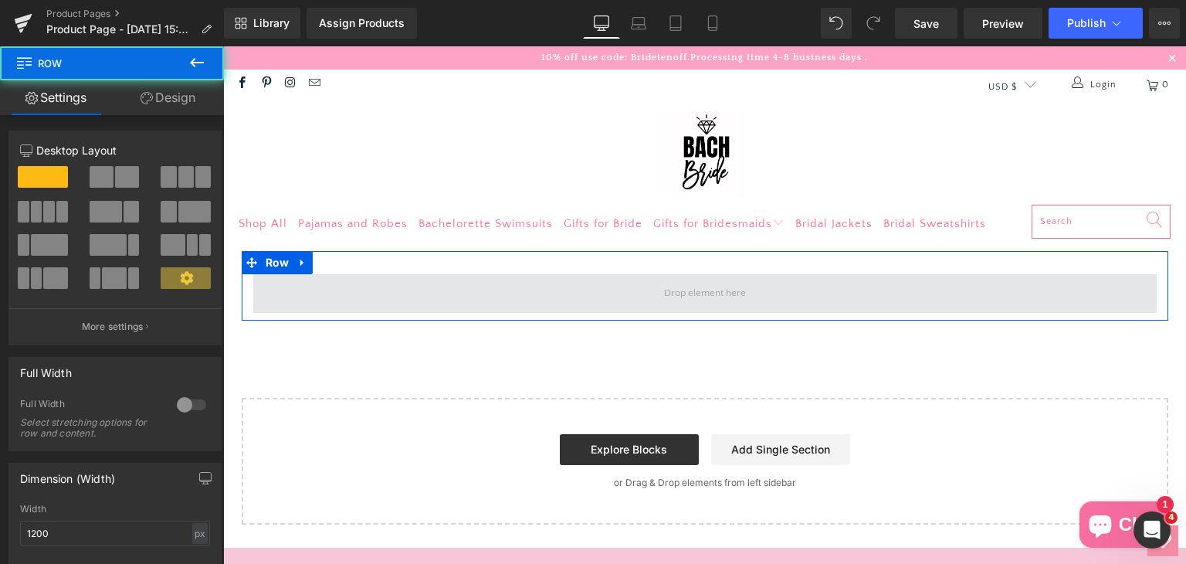
click at [513, 286] on span at bounding box center [704, 293] width 903 height 39
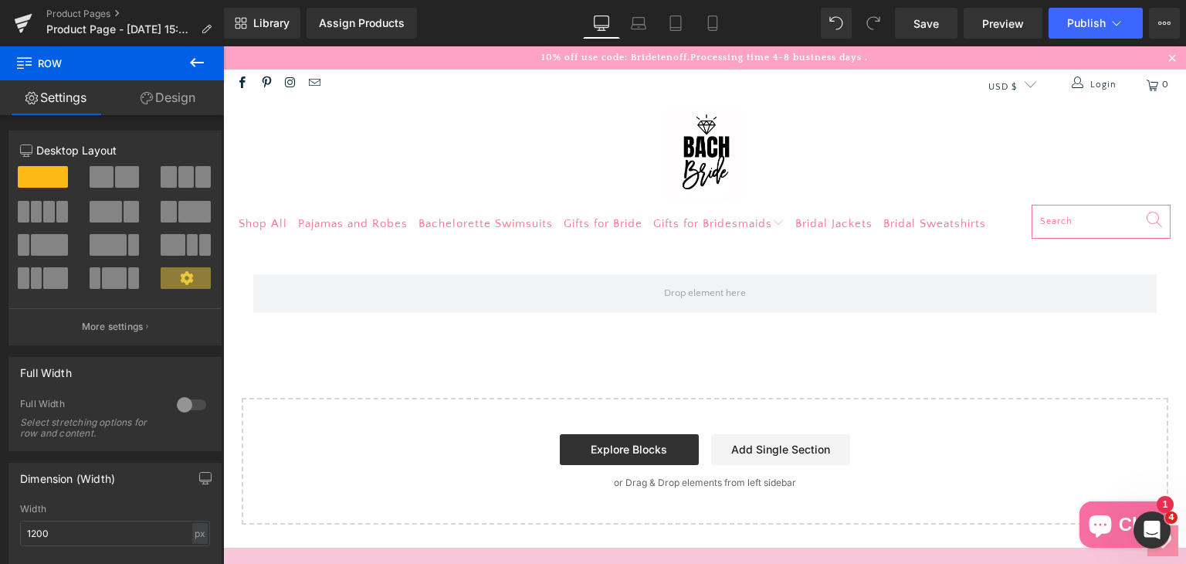
click at [194, 61] on icon at bounding box center [197, 62] width 19 height 19
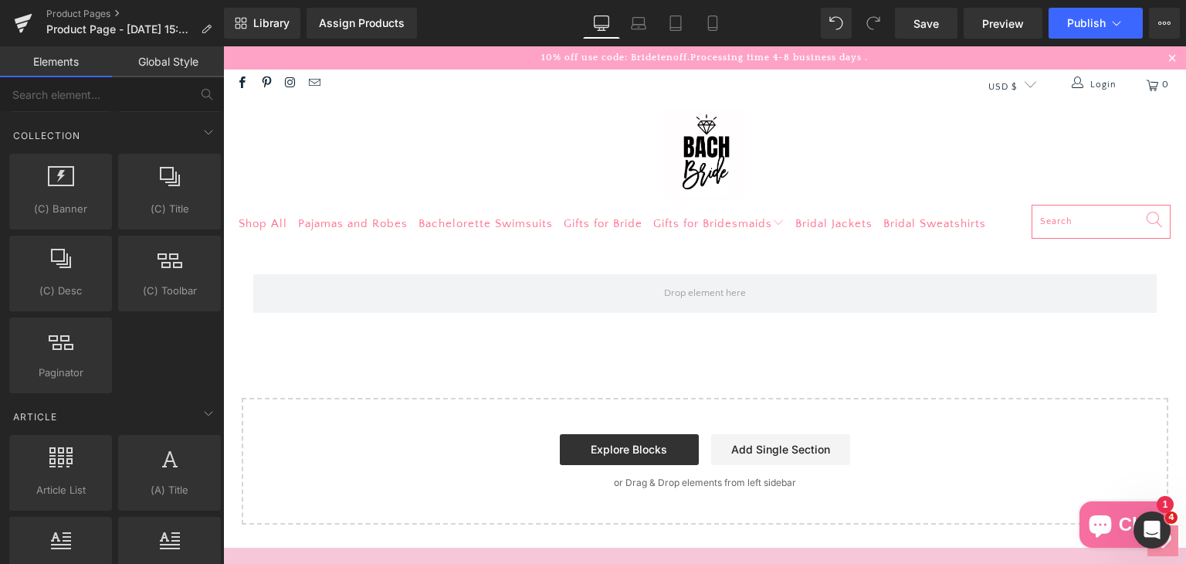
scroll to position [2702, 0]
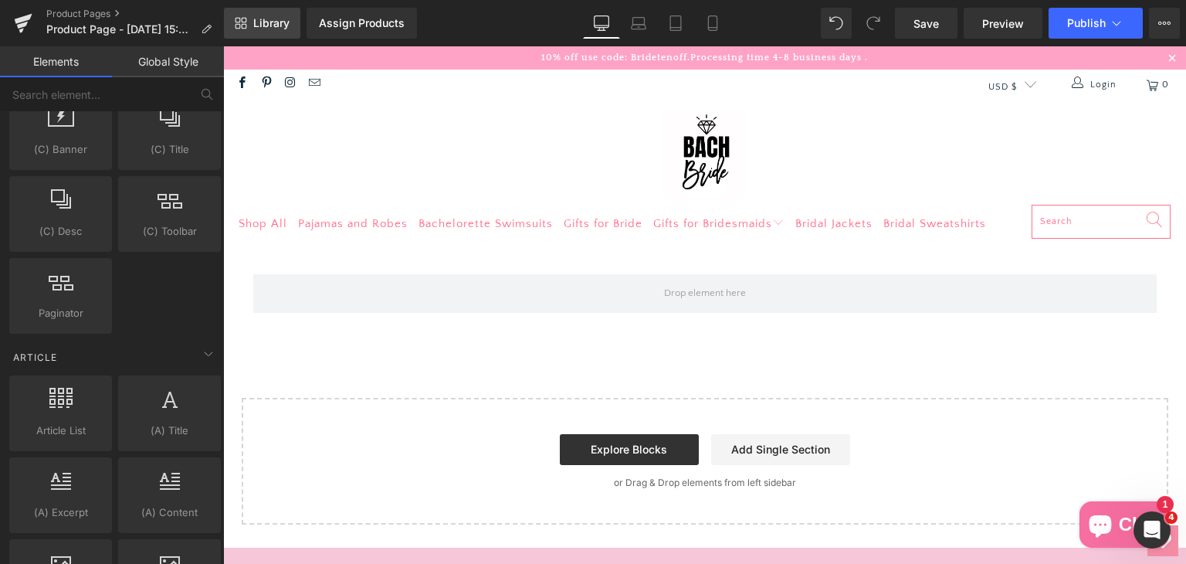
click at [252, 18] on link "Library" at bounding box center [262, 23] width 76 height 31
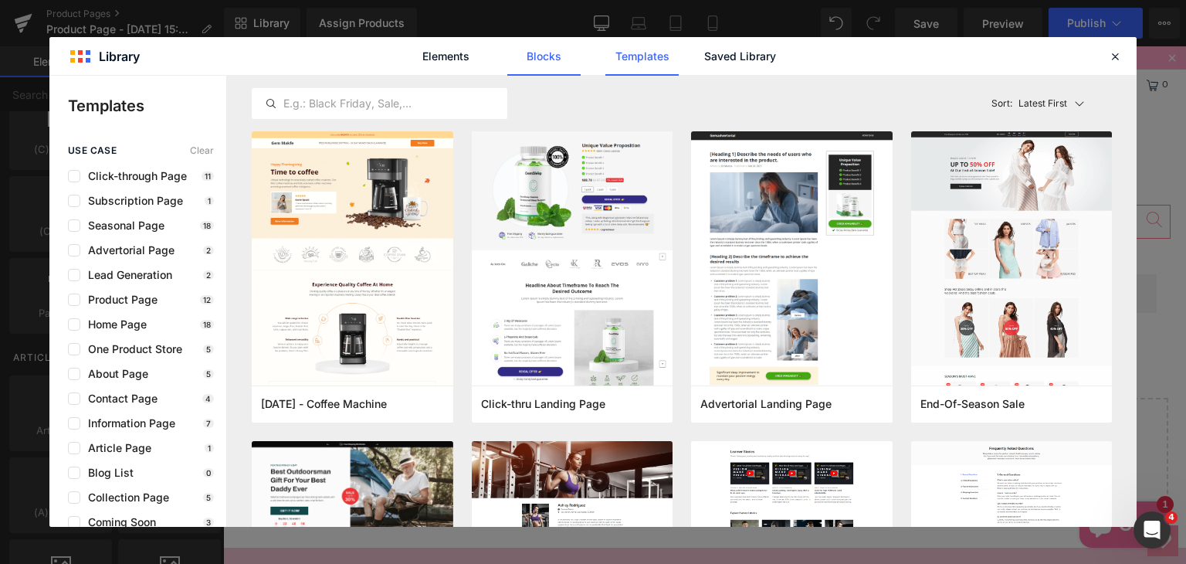
click at [703, 48] on link "Blocks" at bounding box center [739, 56] width 73 height 39
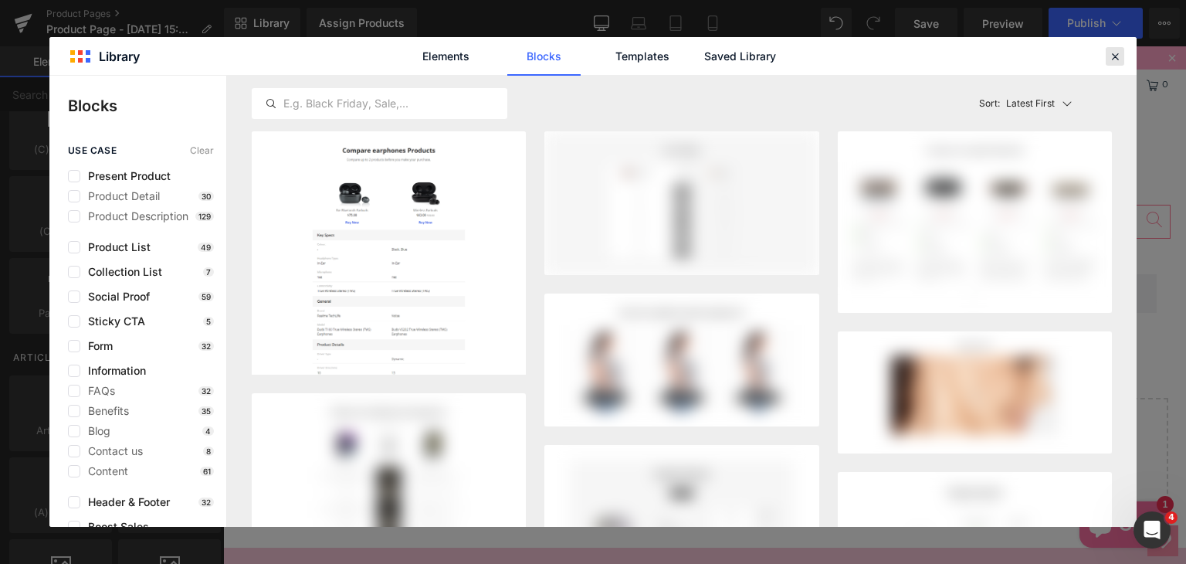
click at [1111, 63] on div at bounding box center [1115, 56] width 19 height 19
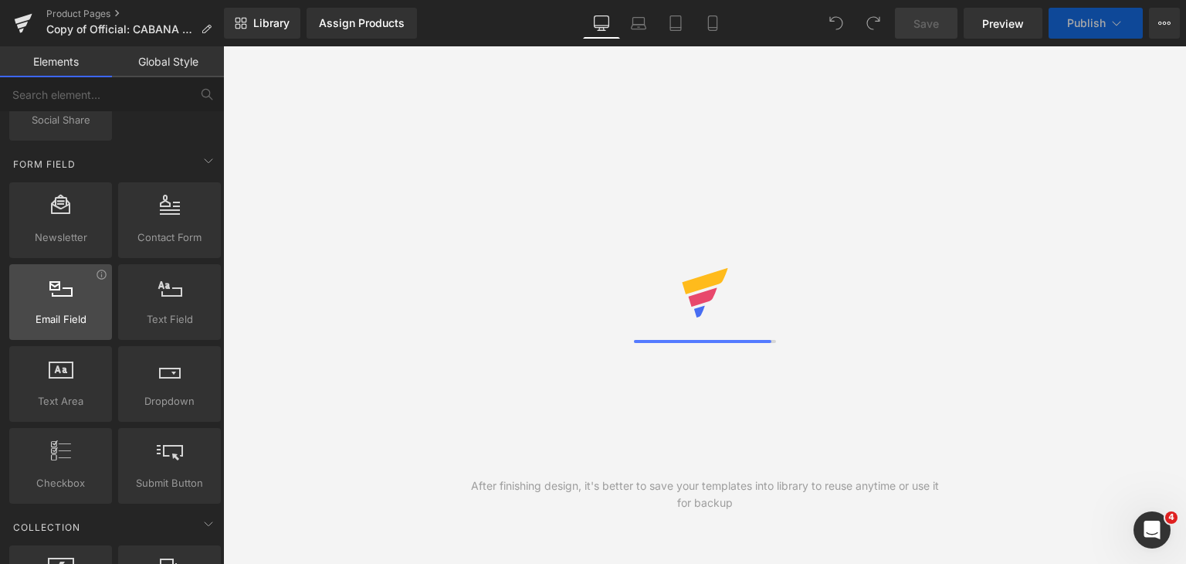
scroll to position [2393, 0]
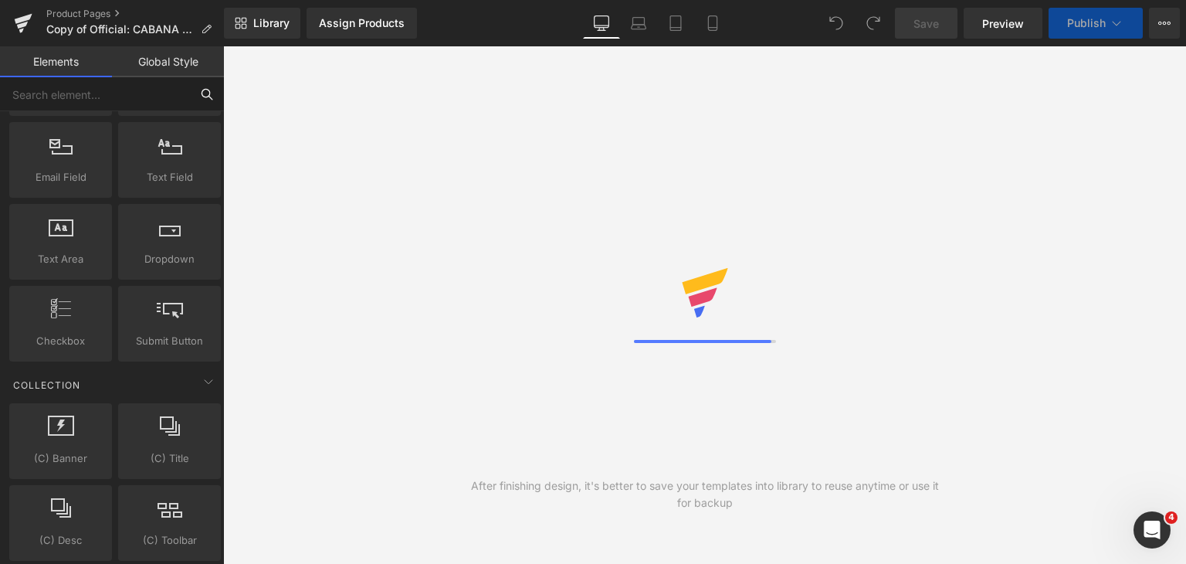
click at [62, 99] on input "text" at bounding box center [95, 94] width 190 height 34
type input "bread"
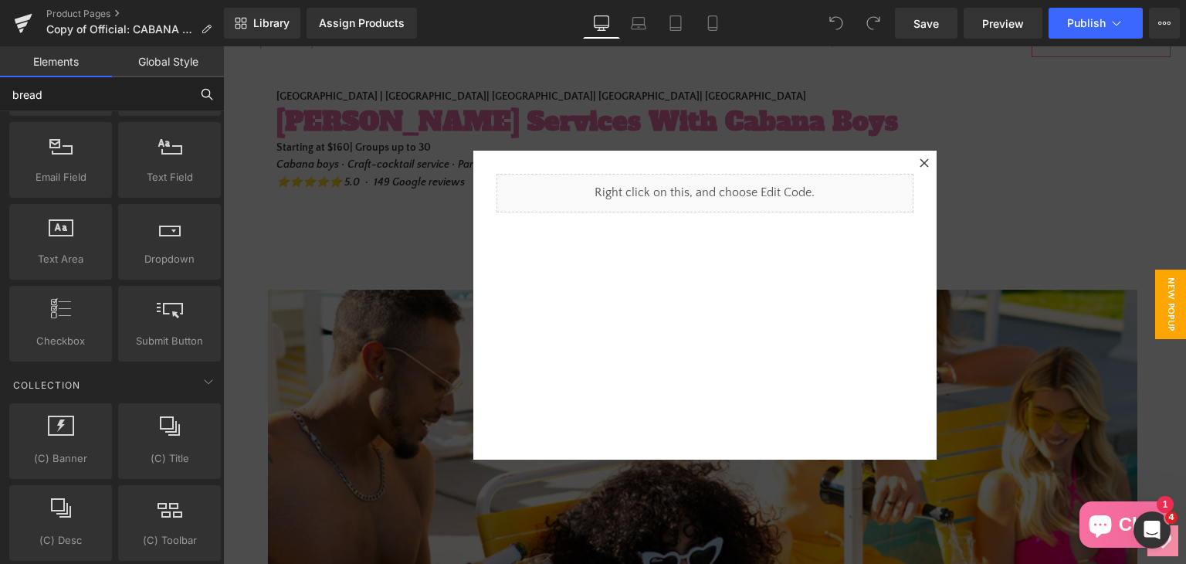
scroll to position [154, 0]
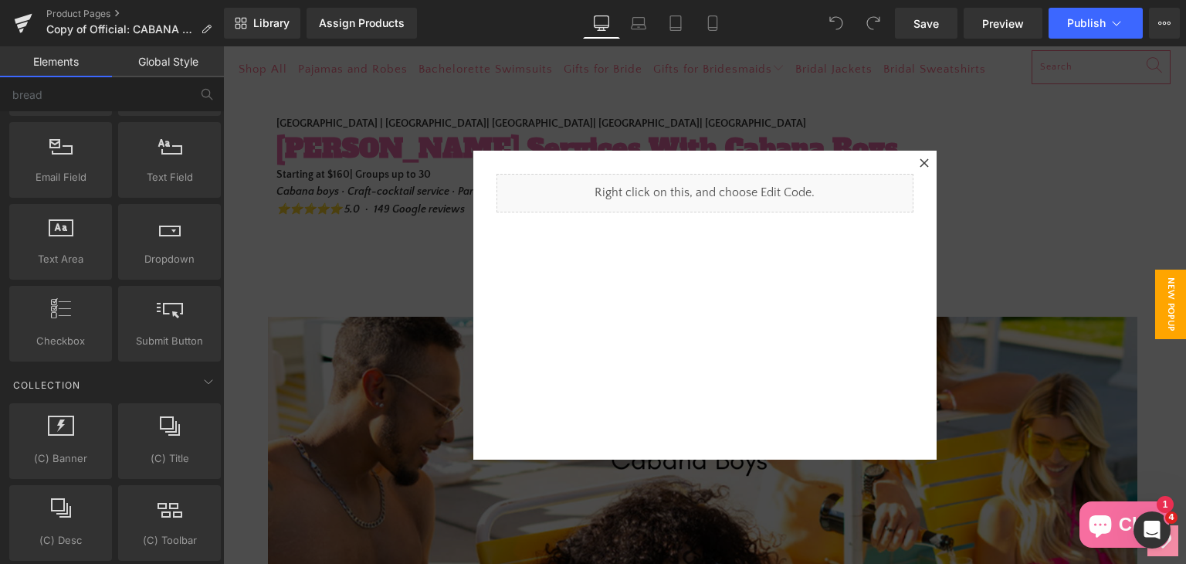
click at [922, 164] on icon at bounding box center [924, 162] width 9 height 9
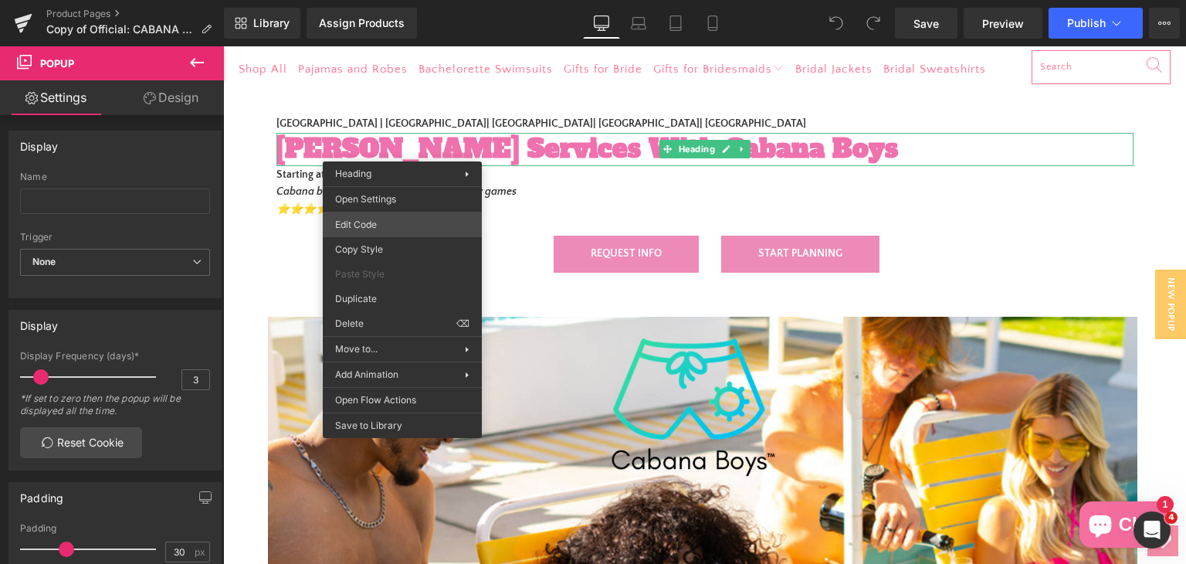
click at [425, 0] on div "You are previewing how the will restyle your page. You can not edit Elements in…" at bounding box center [593, 0] width 1186 height 0
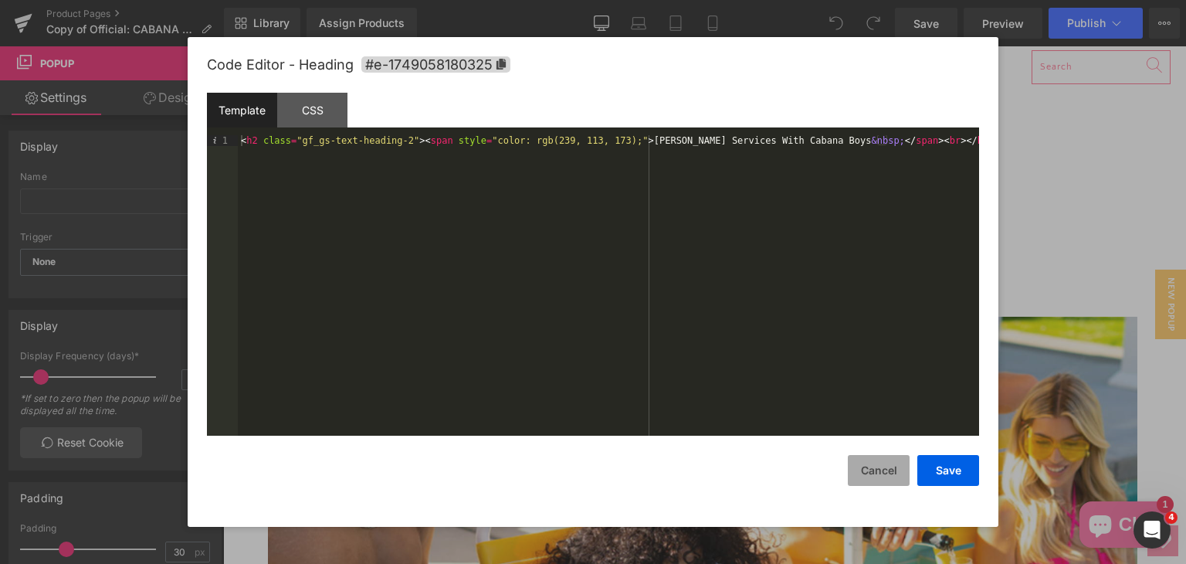
click at [883, 473] on button "Cancel" at bounding box center [879, 470] width 62 height 31
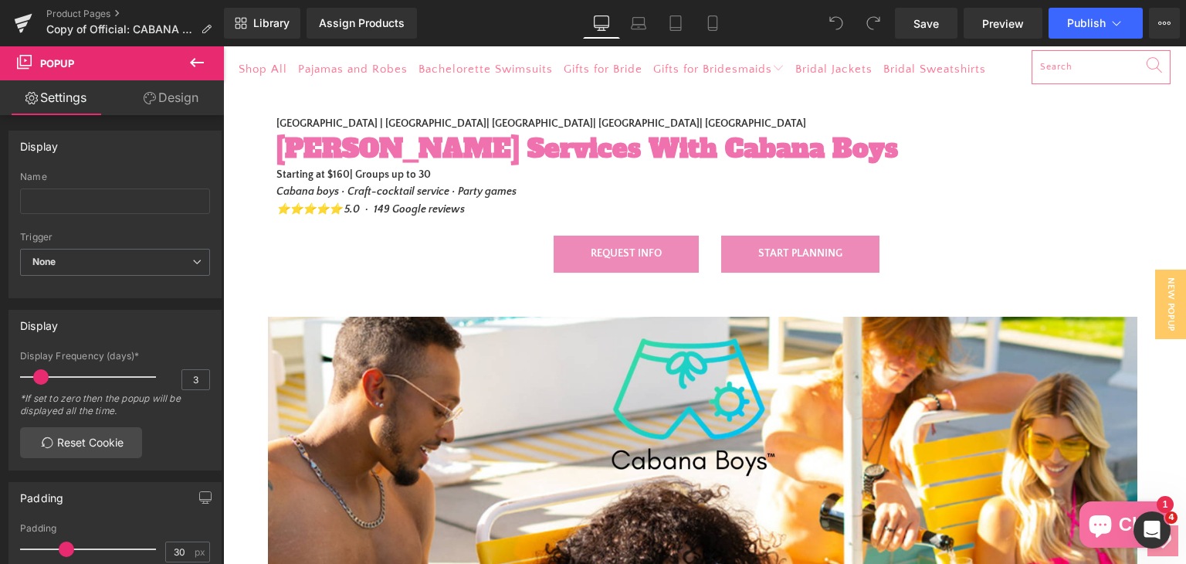
click at [198, 63] on icon at bounding box center [197, 62] width 14 height 9
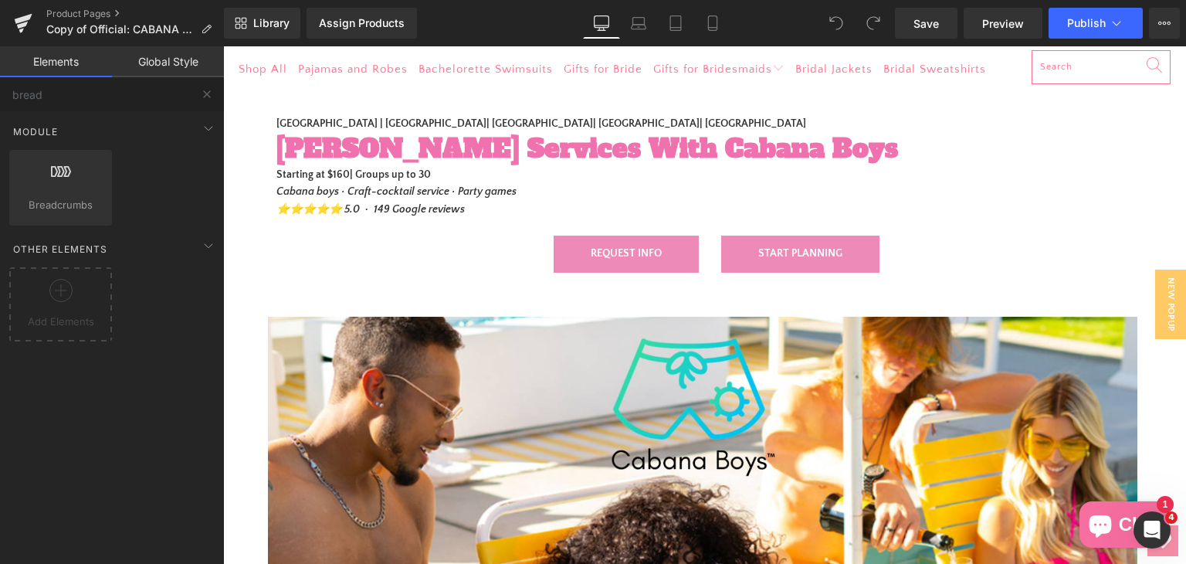
scroll to position [0, 0]
click at [62, 92] on input "bread" at bounding box center [95, 94] width 190 height 34
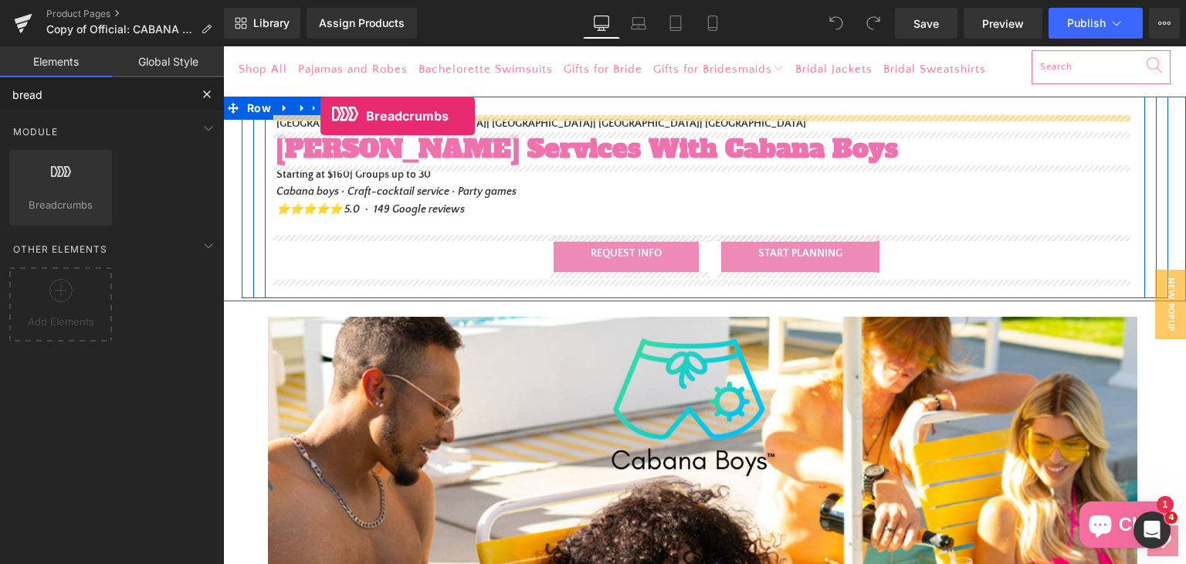
drag, startPoint x: 266, startPoint y: 238, endPoint x: 320, endPoint y: 116, distance: 133.4
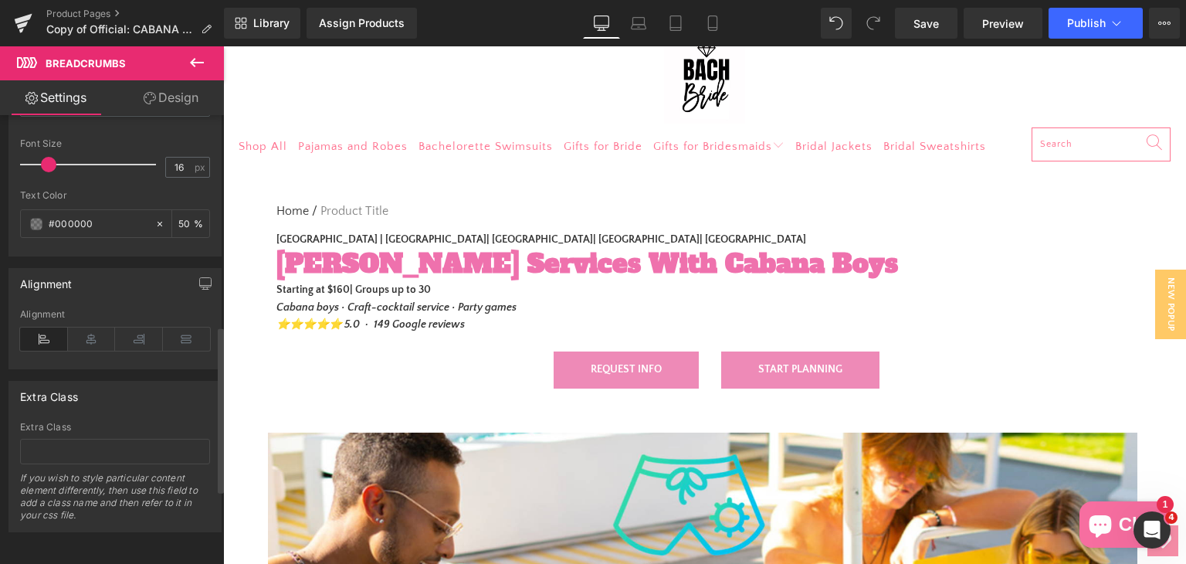
scroll to position [302, 0]
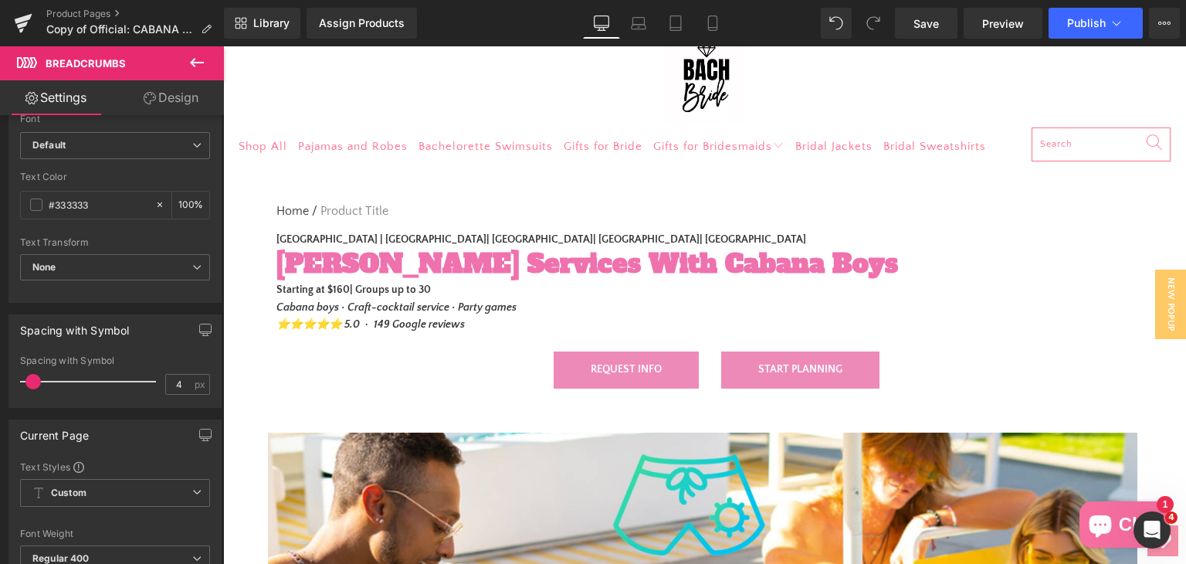
click at [193, 69] on icon at bounding box center [197, 62] width 19 height 19
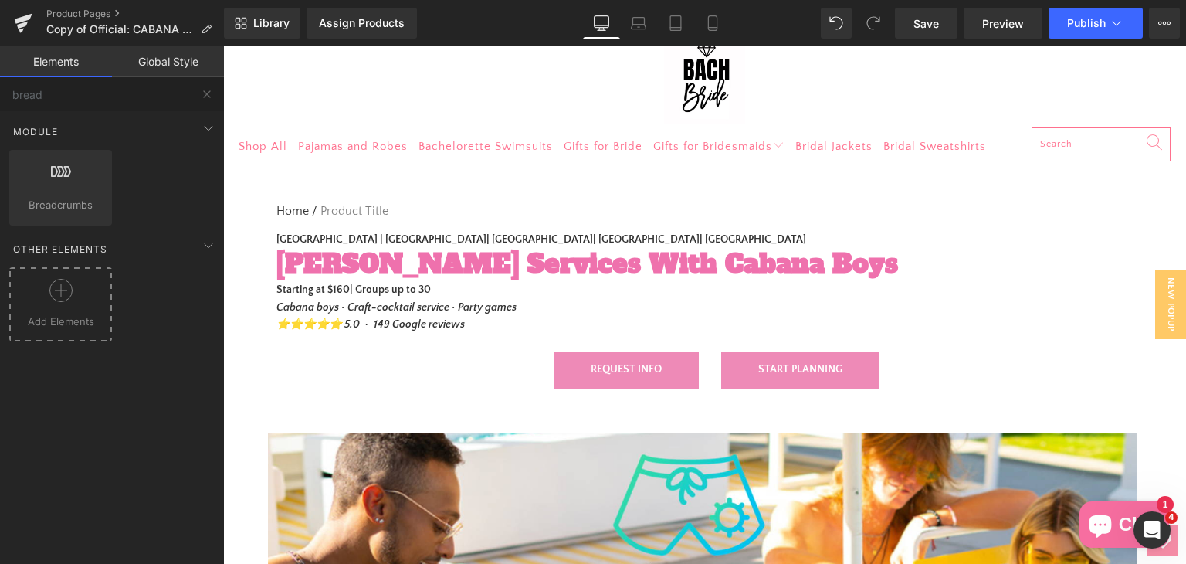
click at [49, 298] on icon at bounding box center [60, 290] width 23 height 23
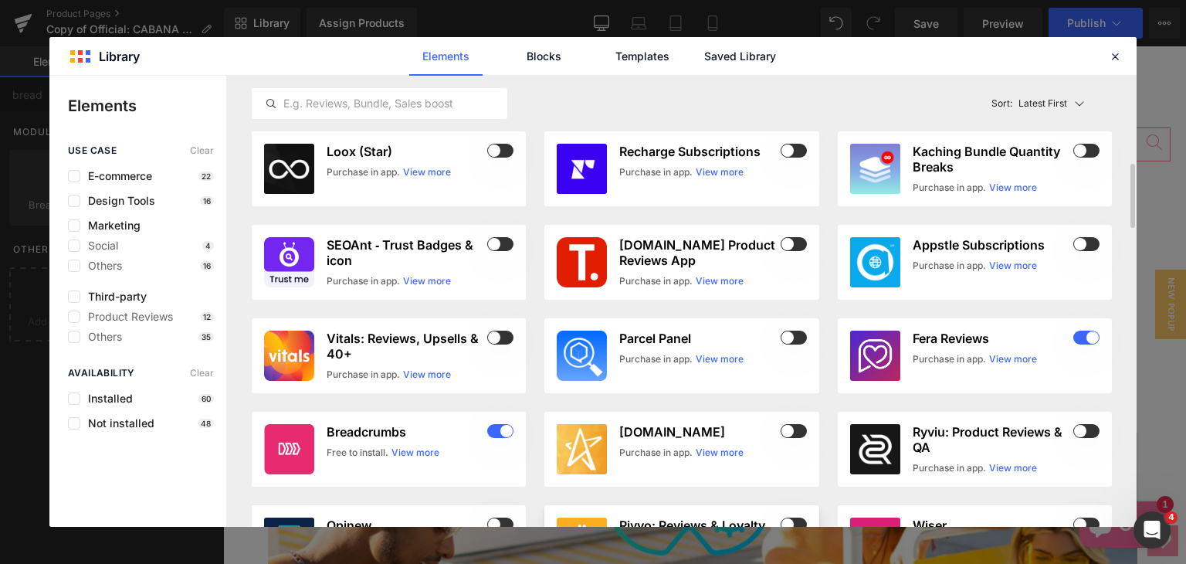
scroll to position [154, 0]
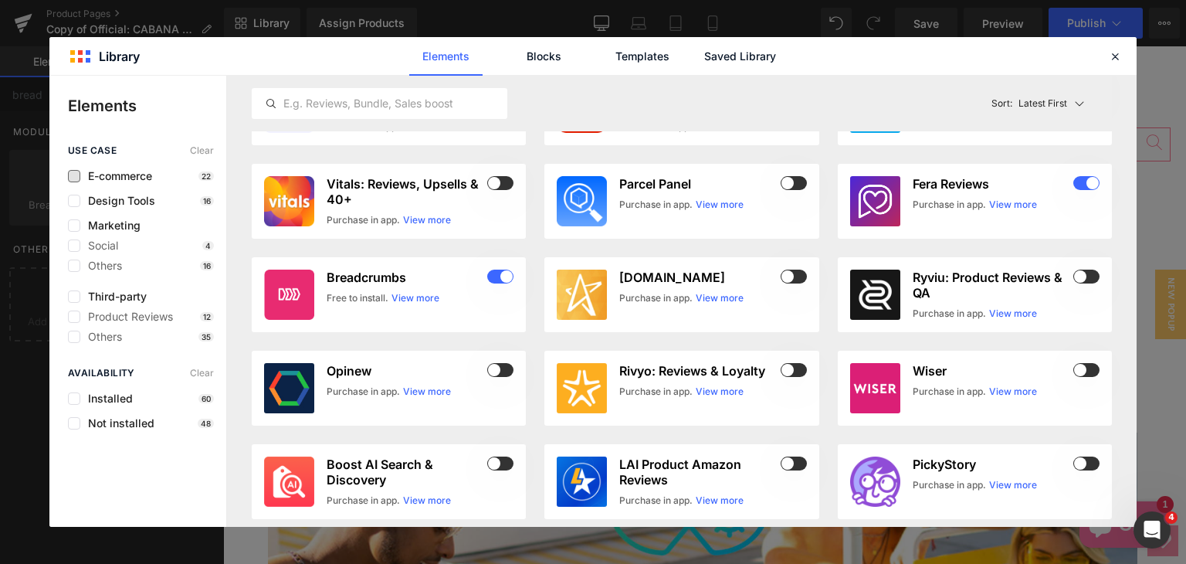
click at [103, 170] on span "E-commerce" at bounding box center [116, 176] width 72 height 12
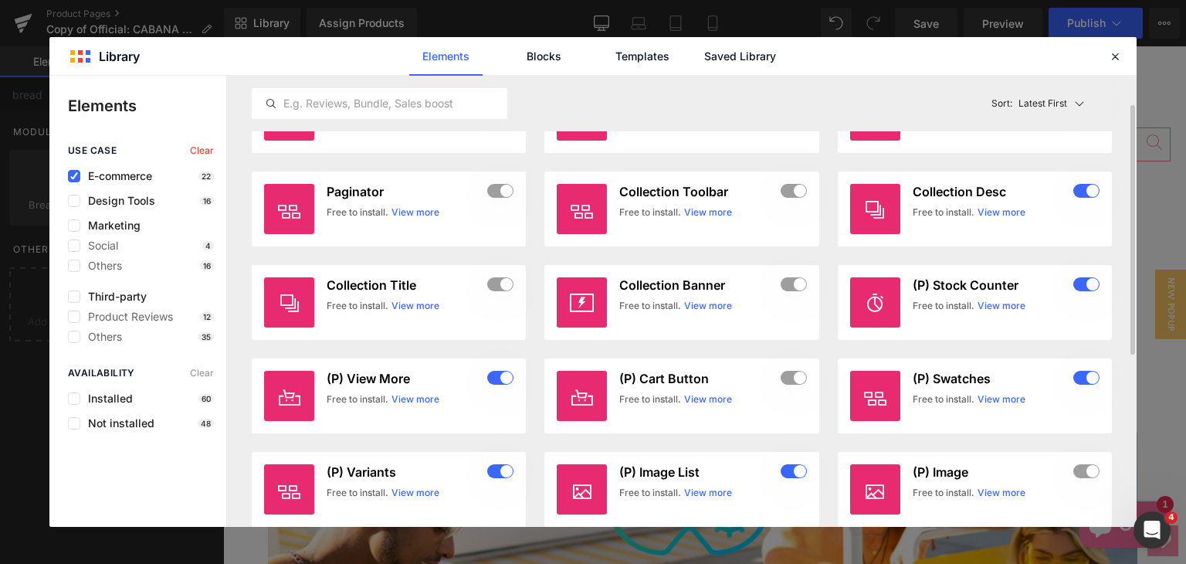
scroll to position [0, 0]
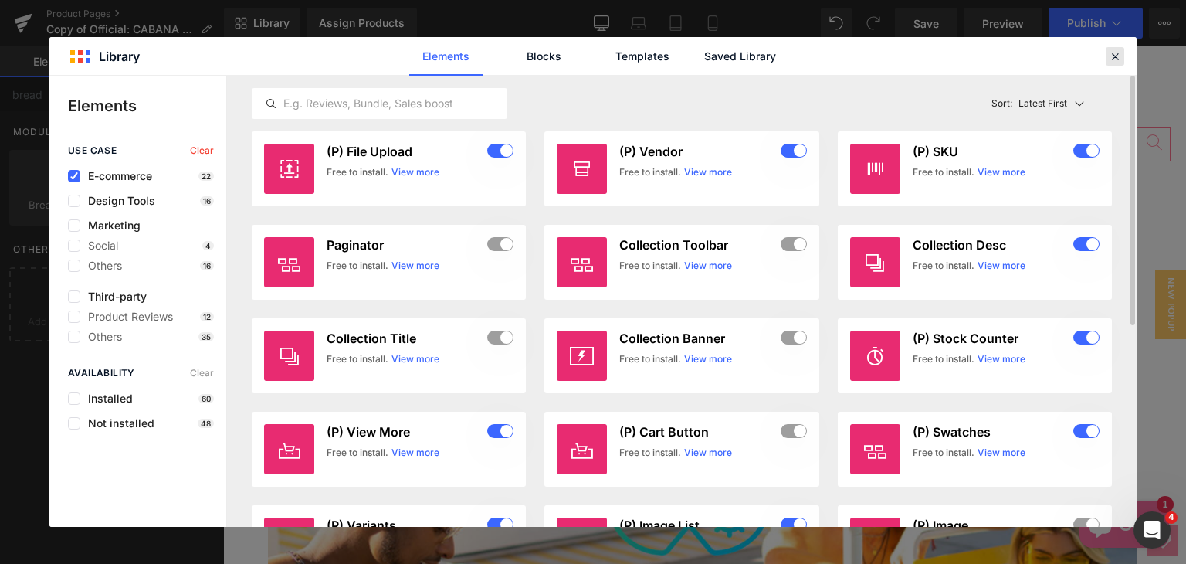
click at [1113, 51] on icon at bounding box center [1115, 56] width 14 height 14
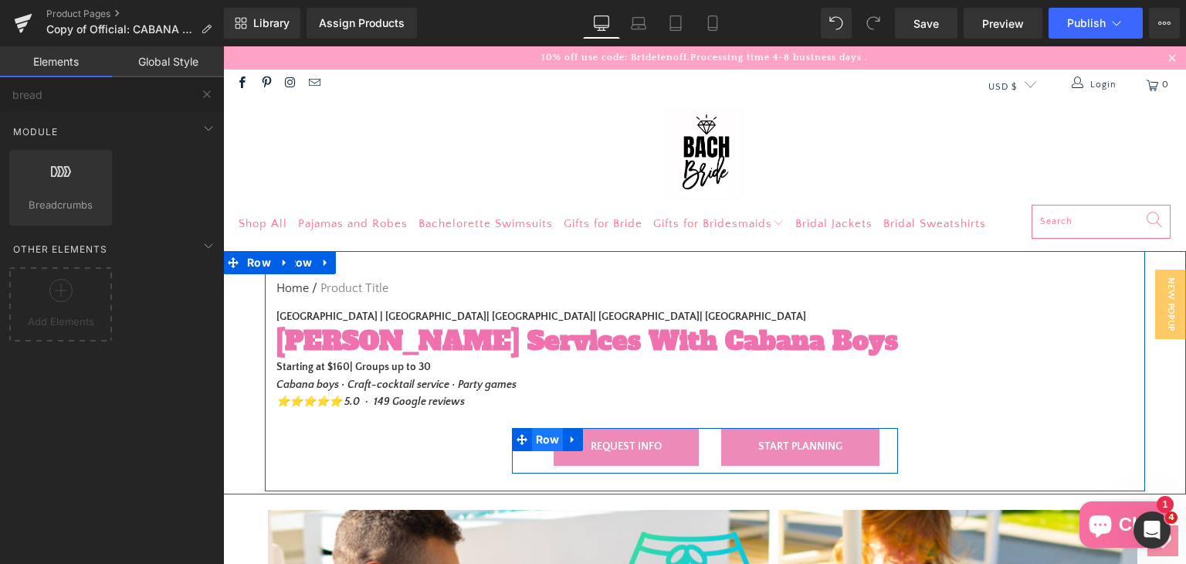
drag, startPoint x: 522, startPoint y: 436, endPoint x: 539, endPoint y: 436, distance: 17.0
click at [522, 436] on span at bounding box center [522, 439] width 20 height 23
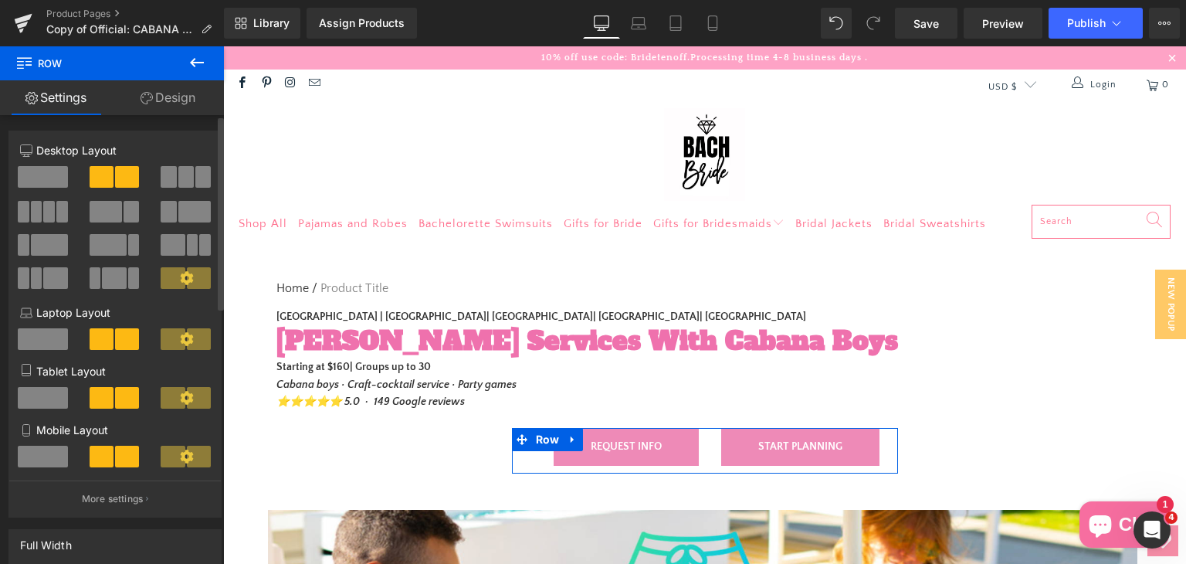
click at [31, 181] on span at bounding box center [43, 177] width 50 height 22
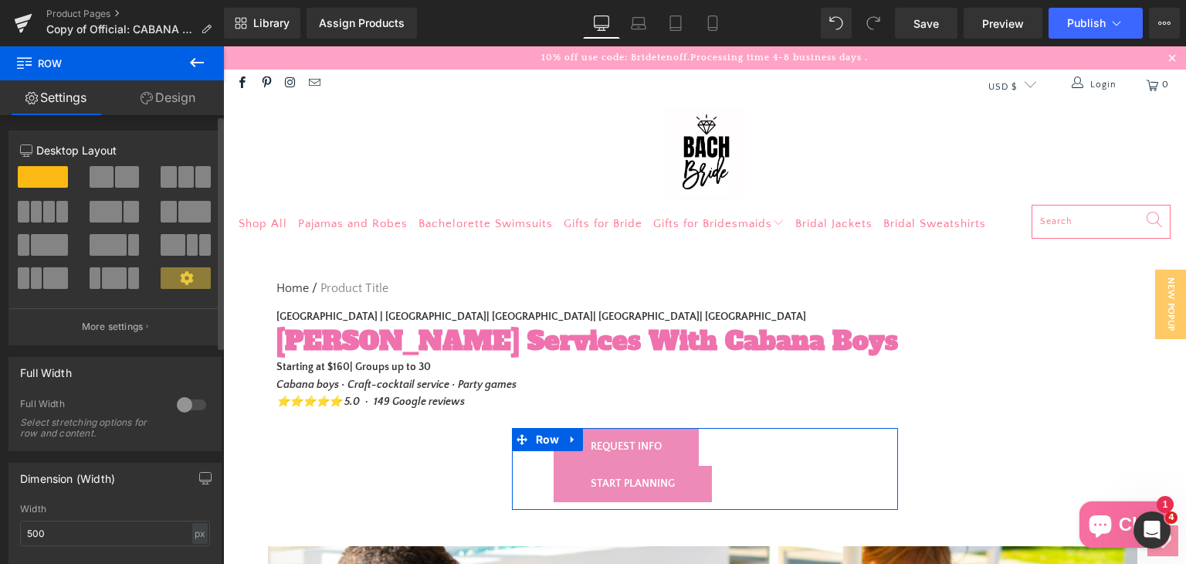
click at [178, 179] on span at bounding box center [185, 177] width 15 height 22
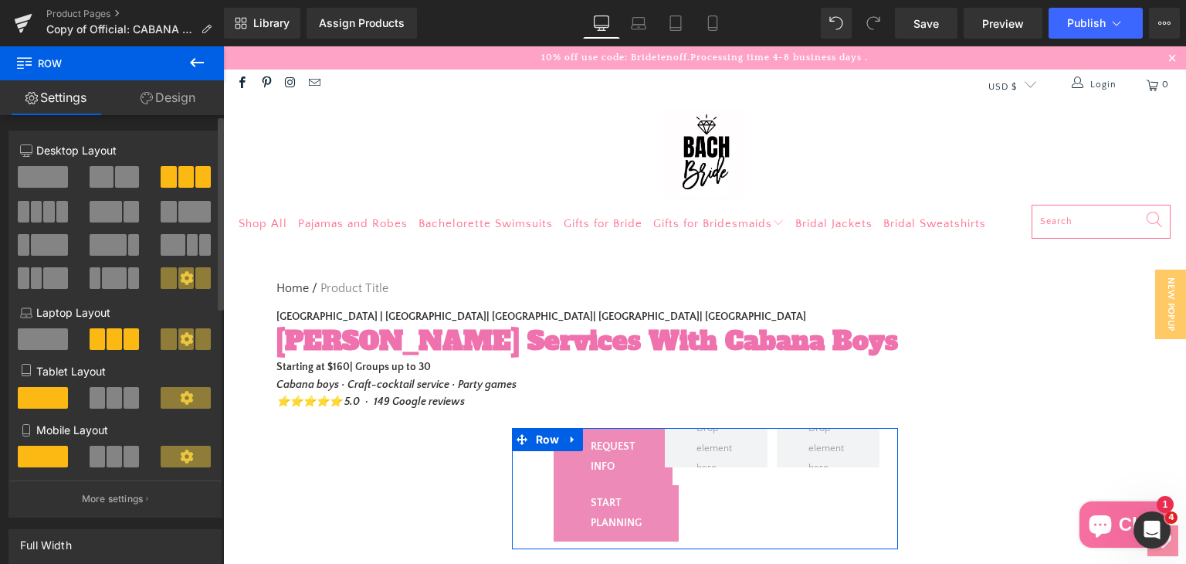
click at [35, 340] on span at bounding box center [43, 339] width 50 height 22
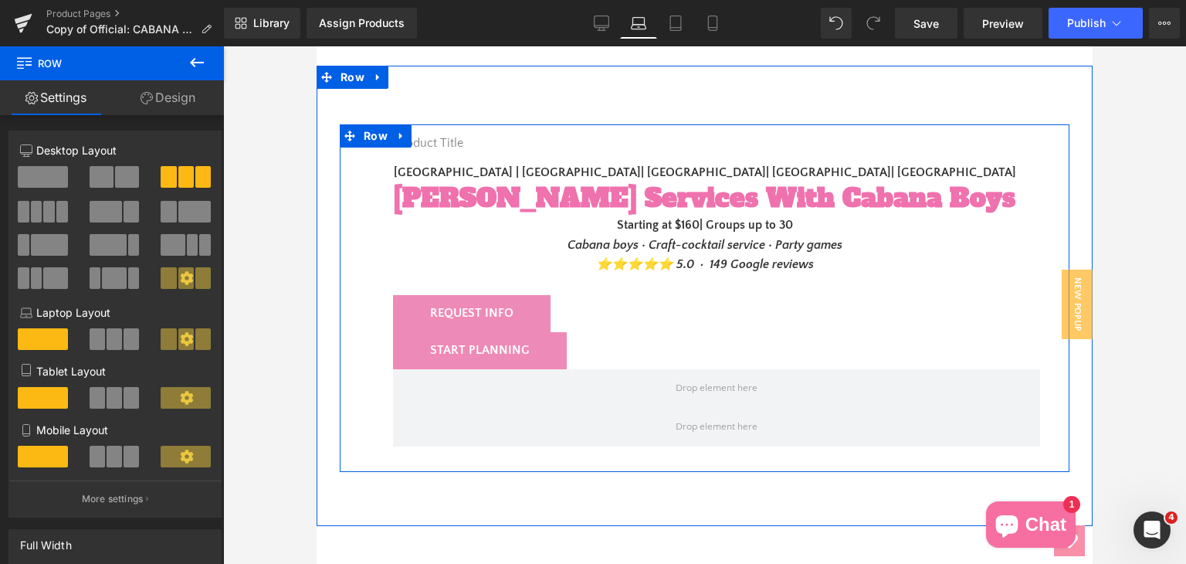
scroll to position [309, 0]
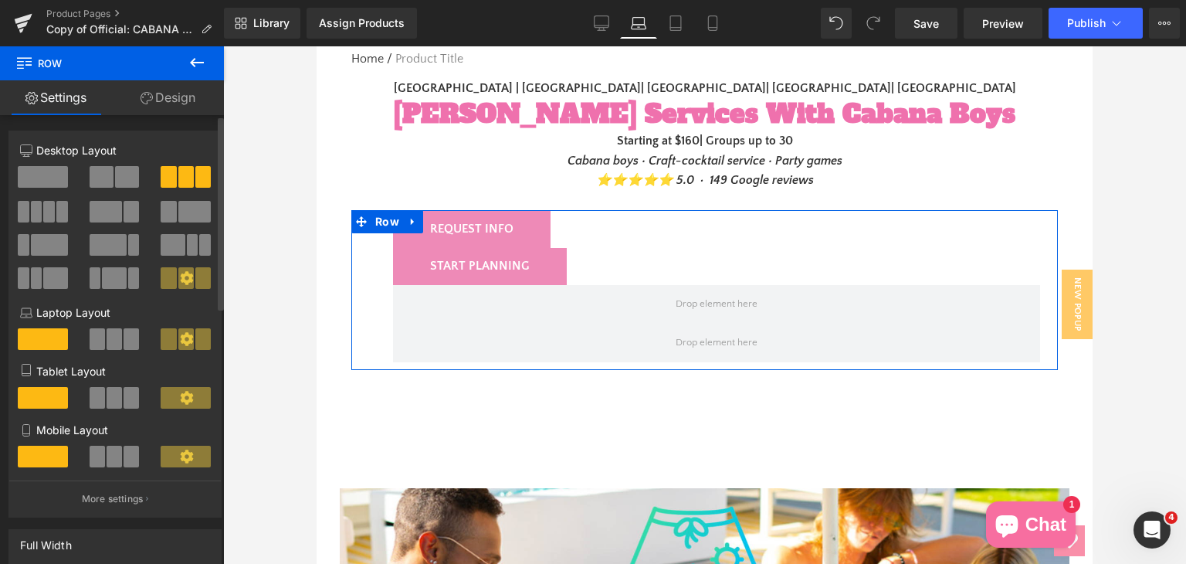
click at [90, 173] on span at bounding box center [102, 177] width 24 height 22
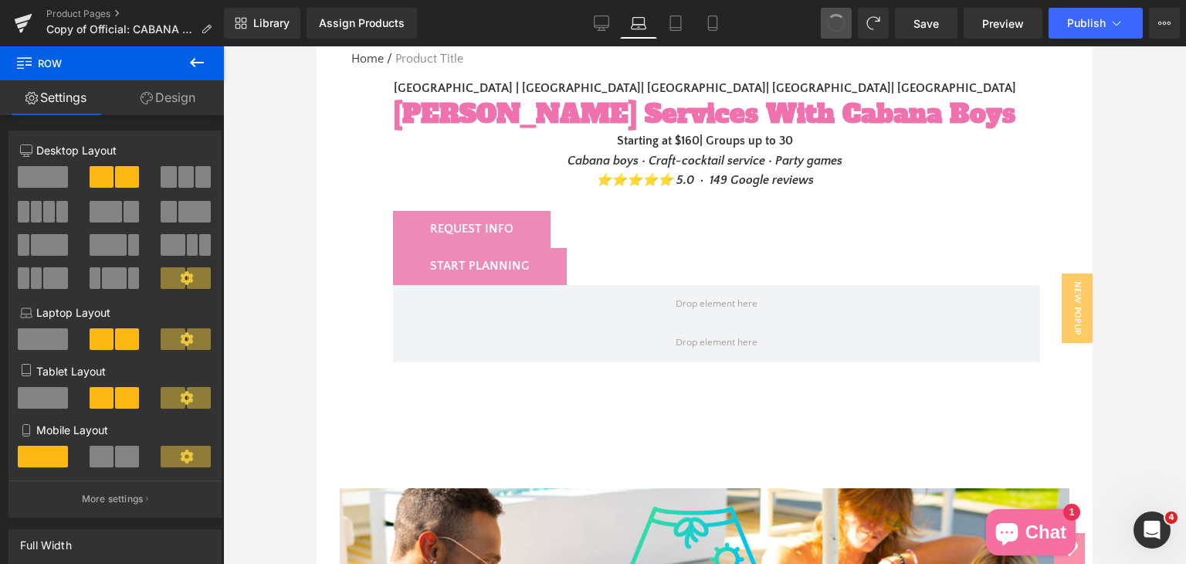
click at [833, 22] on span at bounding box center [836, 23] width 25 height 25
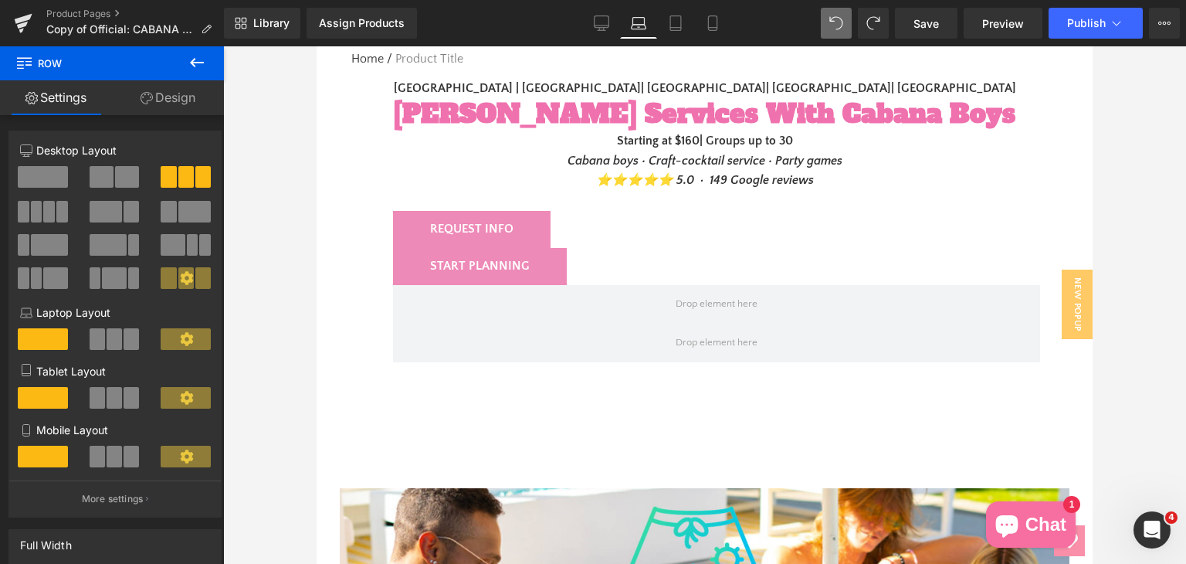
type input "500"
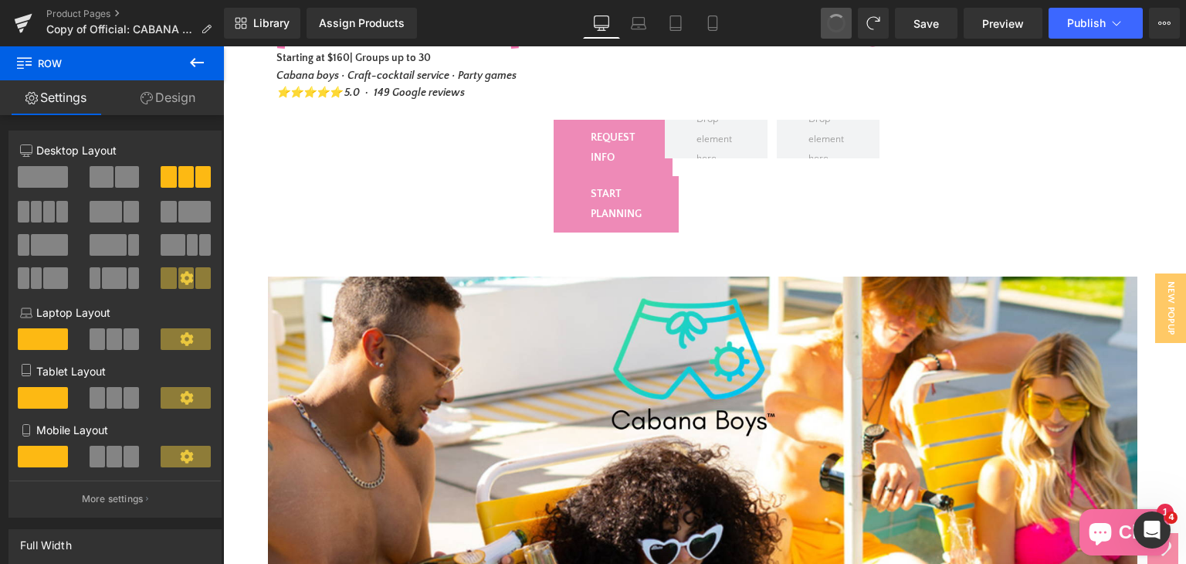
click at [833, 22] on span at bounding box center [836, 23] width 25 height 25
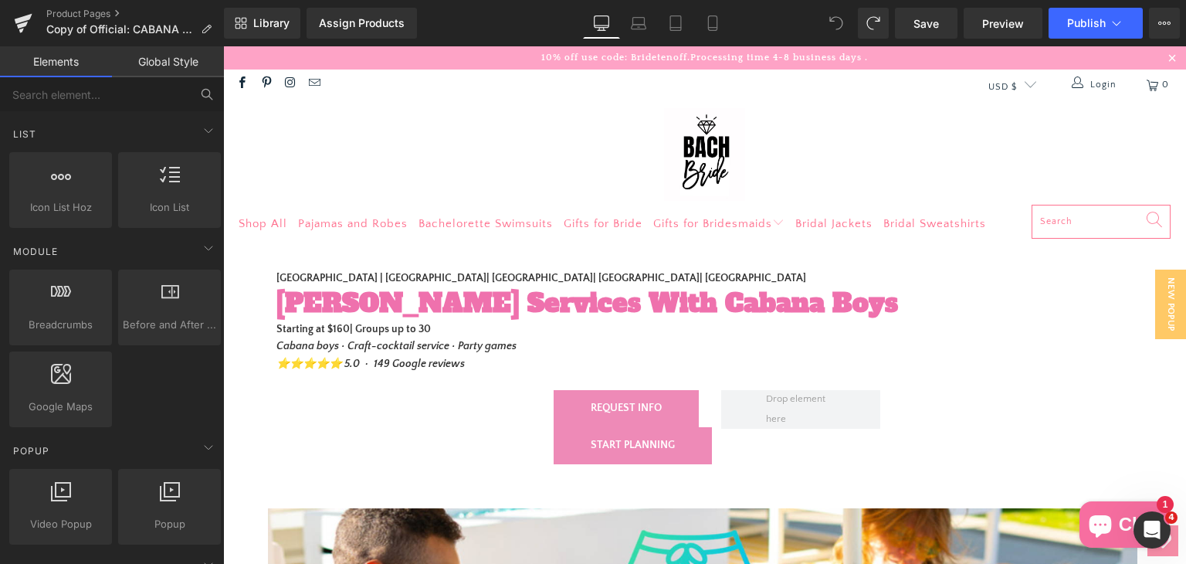
scroll to position [849, 0]
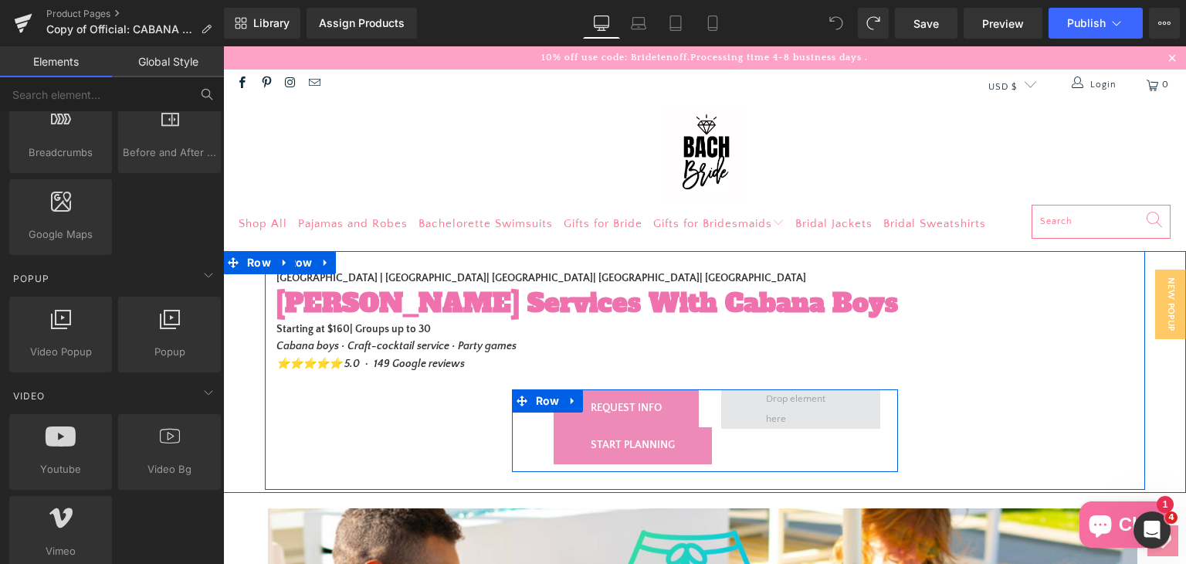
click at [807, 418] on span at bounding box center [800, 409] width 80 height 47
click at [774, 433] on div "REQUEST INFO Button START PLANNING Button Row 48px" at bounding box center [705, 430] width 386 height 82
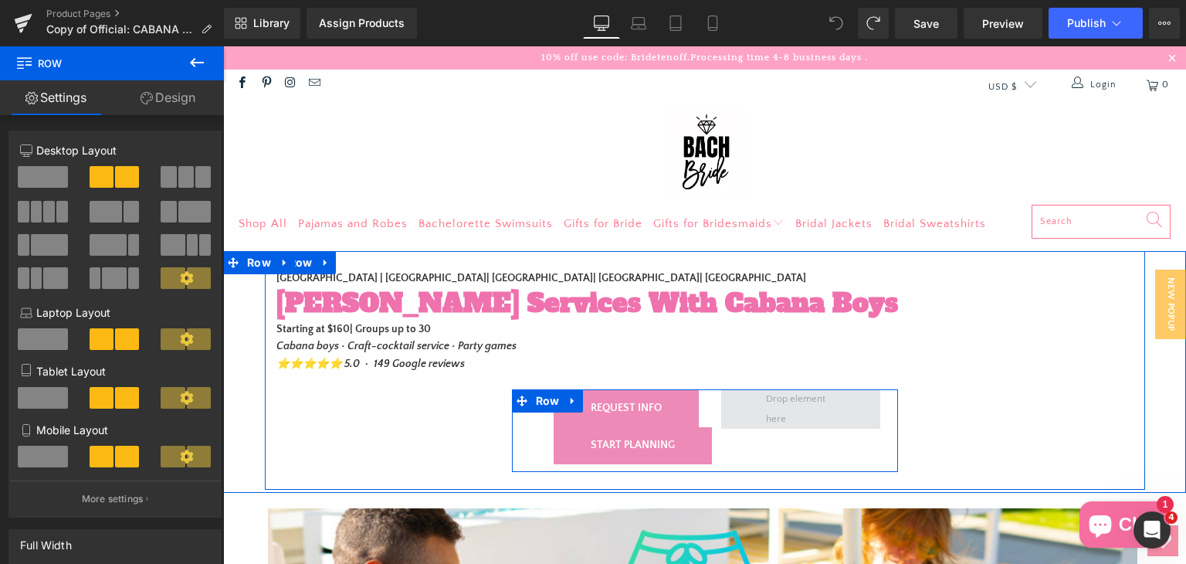
click at [814, 424] on span at bounding box center [800, 409] width 80 height 47
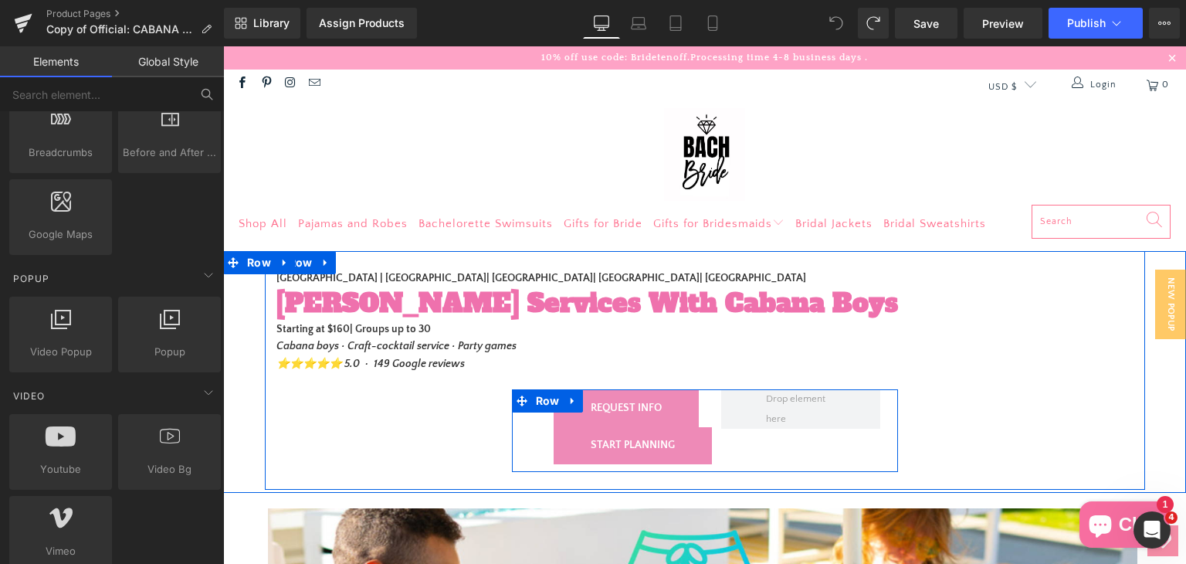
click at [796, 452] on div "REQUEST INFO Button START PLANNING Button Row 48px" at bounding box center [705, 430] width 386 height 82
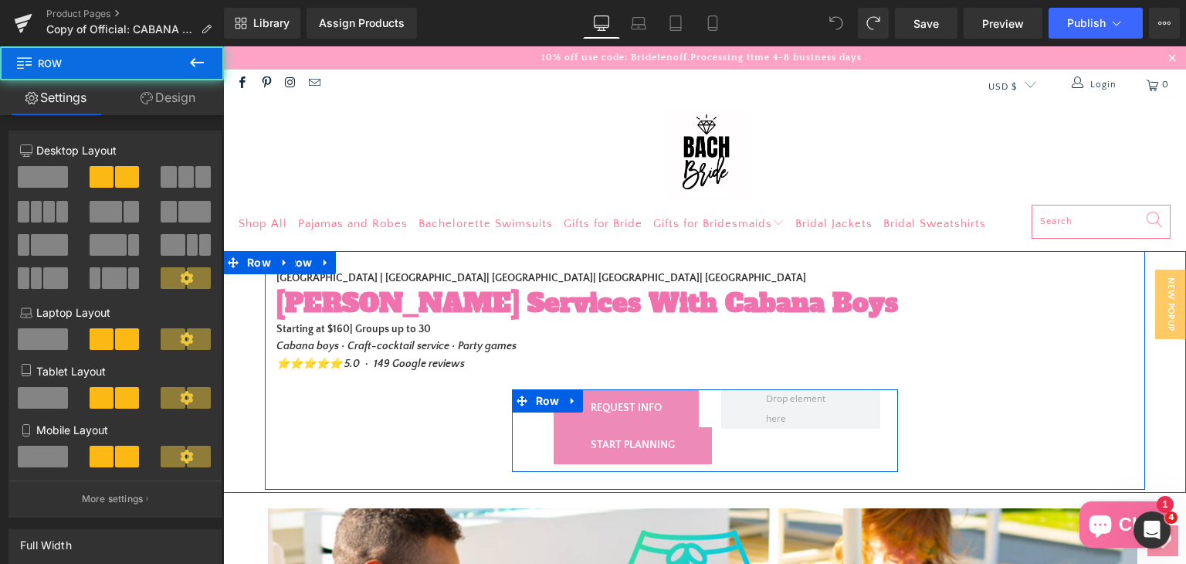
click at [747, 439] on div "REQUEST INFO Button START PLANNING Button Row 48px" at bounding box center [705, 430] width 386 height 82
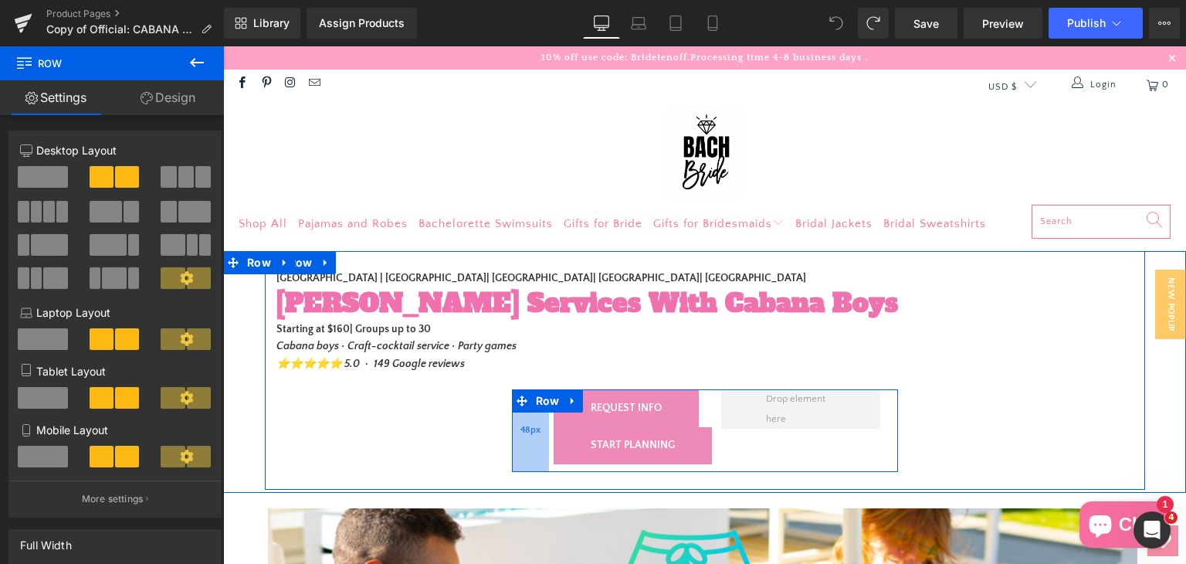
click at [525, 436] on span "48px" at bounding box center [530, 431] width 20 height 20
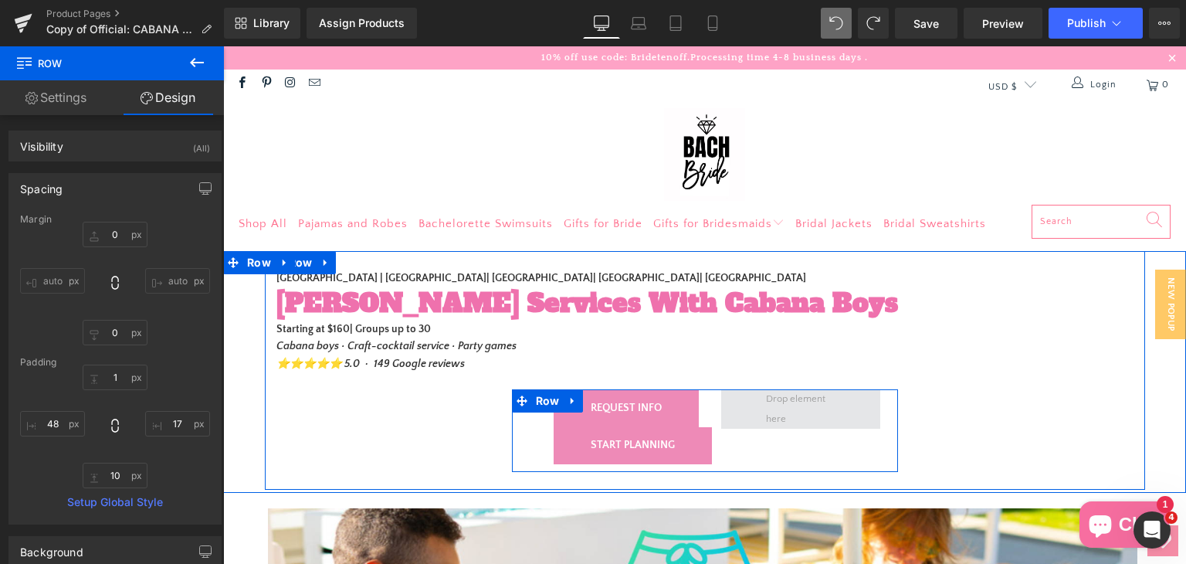
click at [787, 405] on span at bounding box center [800, 409] width 80 height 47
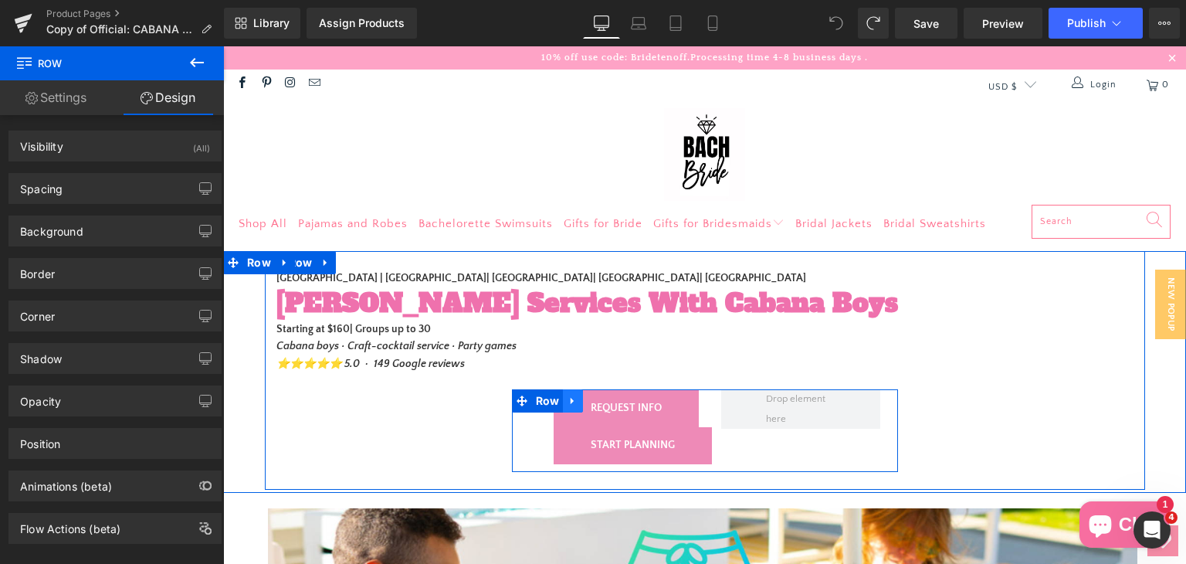
click at [570, 399] on icon at bounding box center [572, 401] width 11 height 12
click at [630, 399] on icon at bounding box center [633, 401] width 11 height 12
click at [873, 436] on div "REQUEST INFO Button START PLANNING Button Row 48px" at bounding box center [705, 430] width 386 height 82
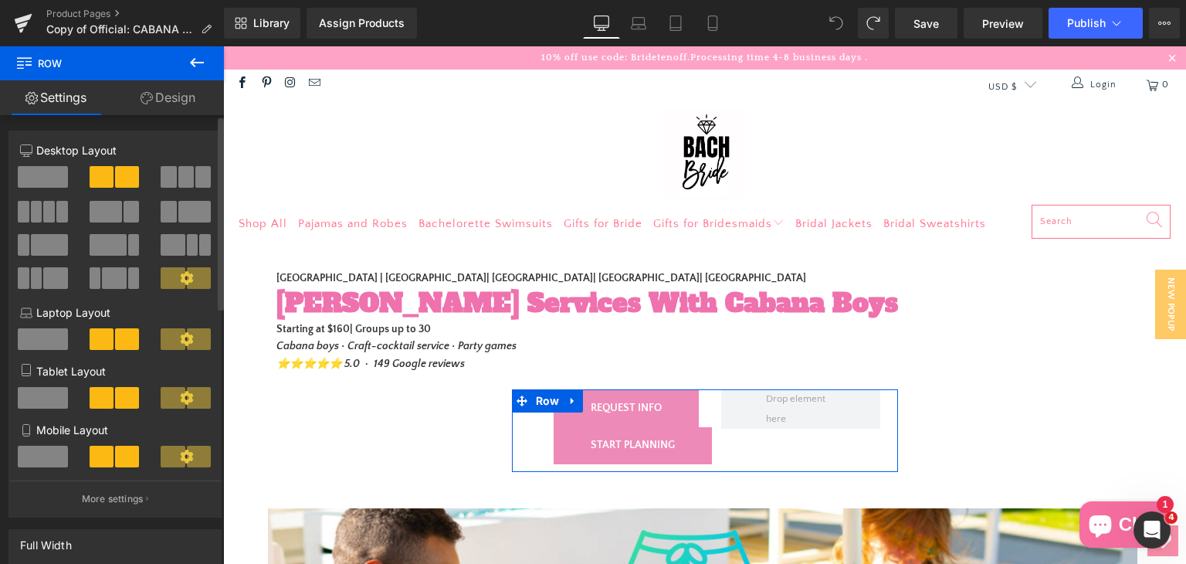
click at [36, 187] on span at bounding box center [43, 177] width 50 height 22
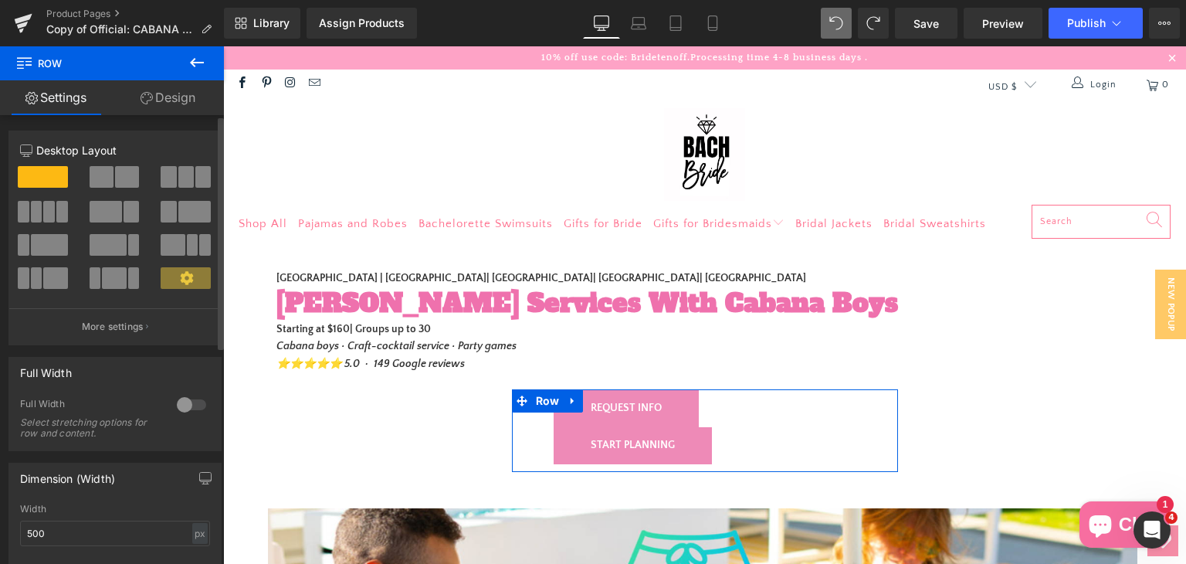
click at [36, 187] on span at bounding box center [43, 177] width 50 height 22
click at [179, 408] on div at bounding box center [191, 404] width 37 height 25
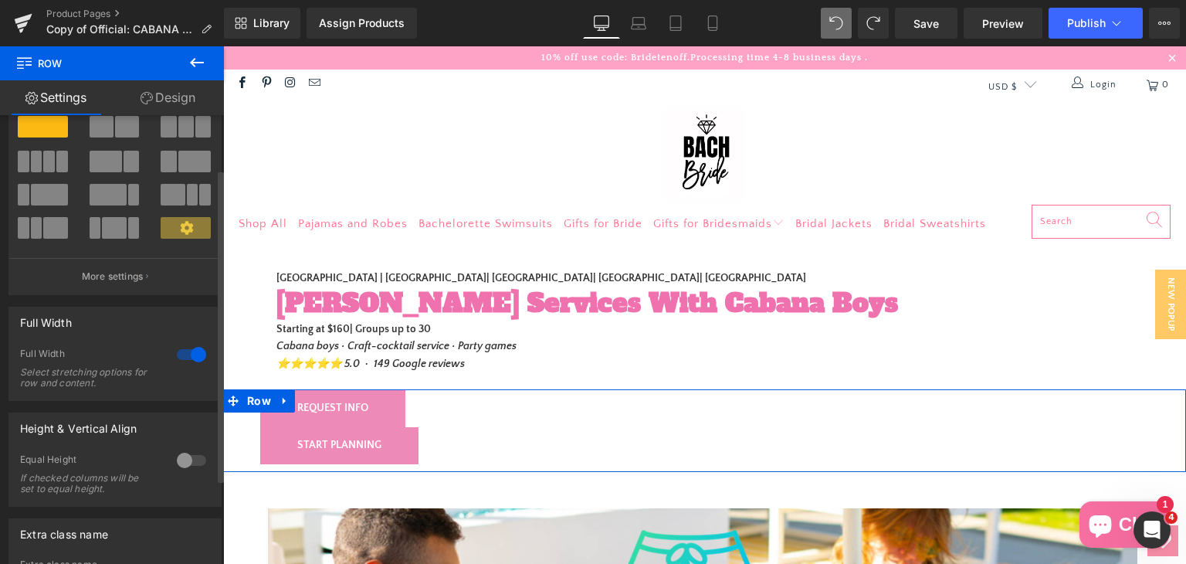
scroll to position [77, 0]
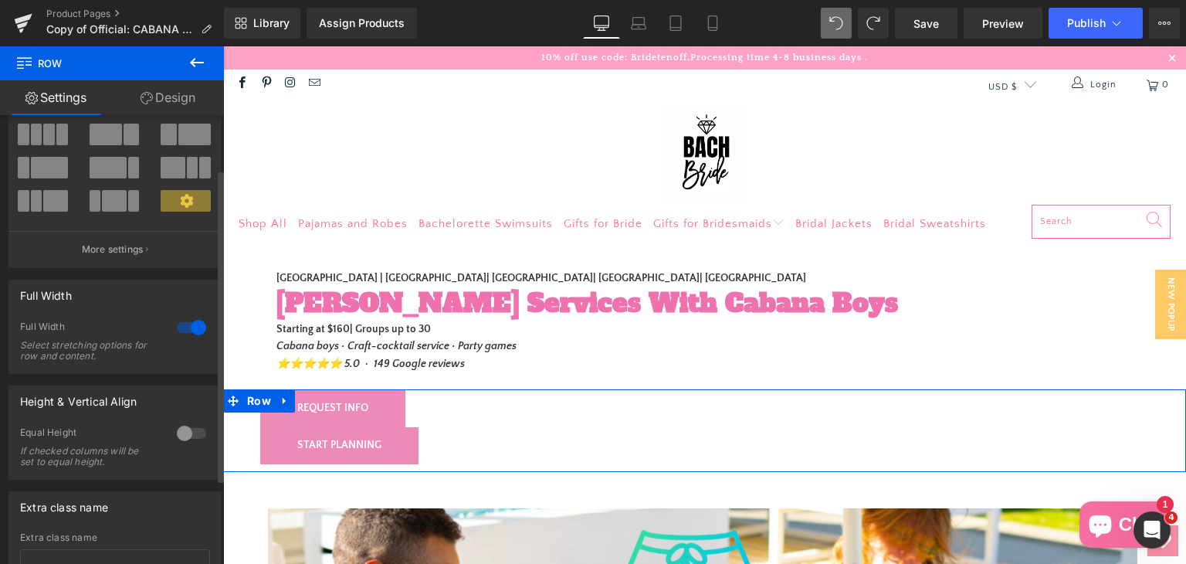
click at [189, 435] on div at bounding box center [191, 433] width 37 height 25
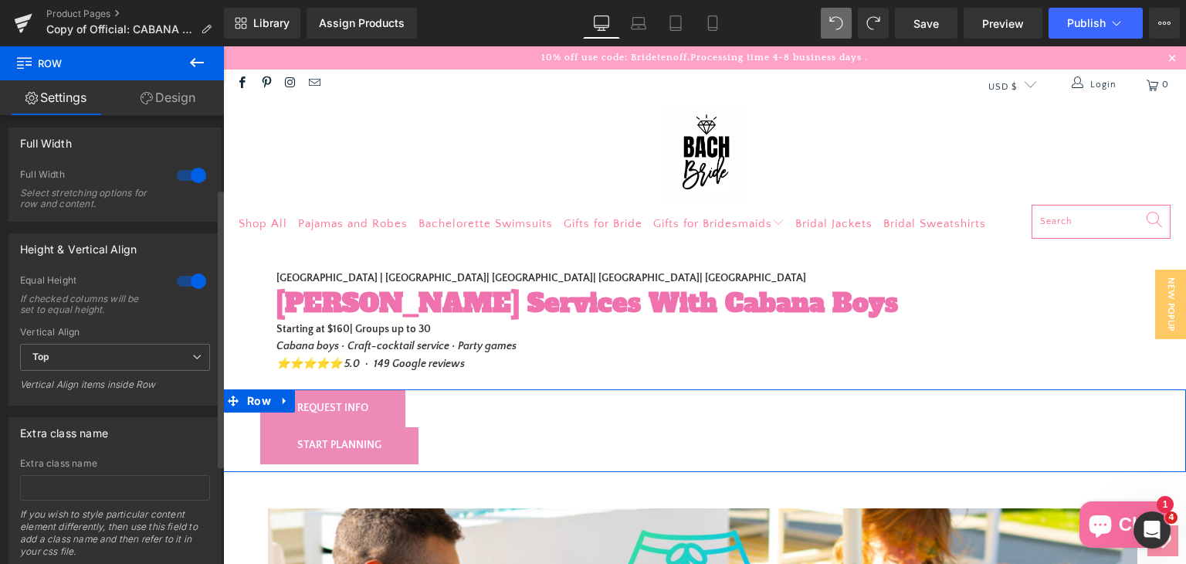
scroll to position [232, 0]
click at [185, 283] on div at bounding box center [191, 278] width 37 height 25
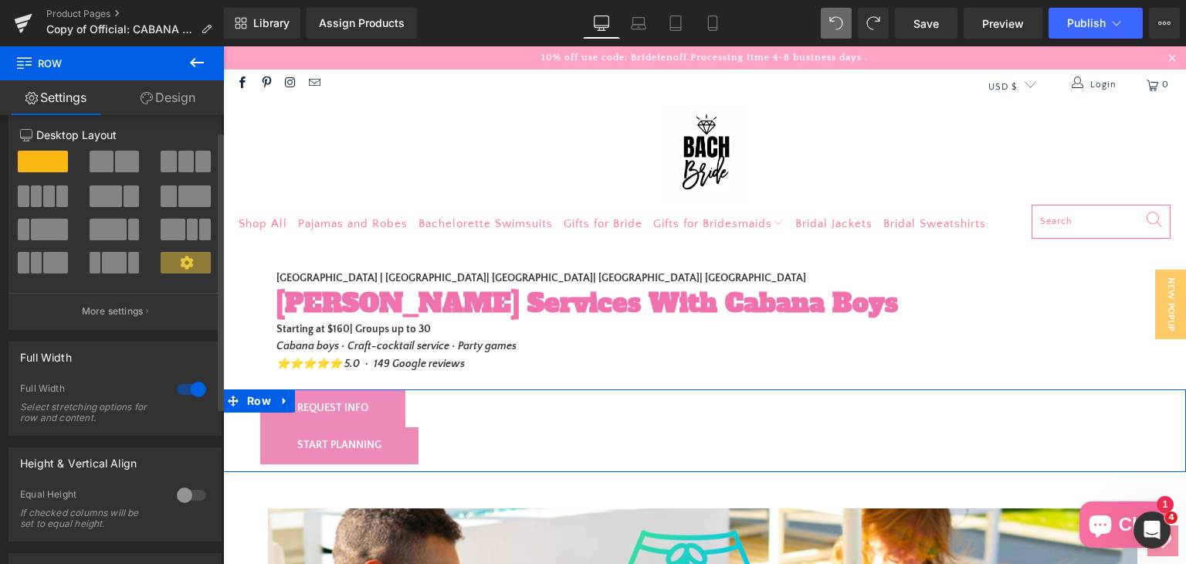
scroll to position [0, 0]
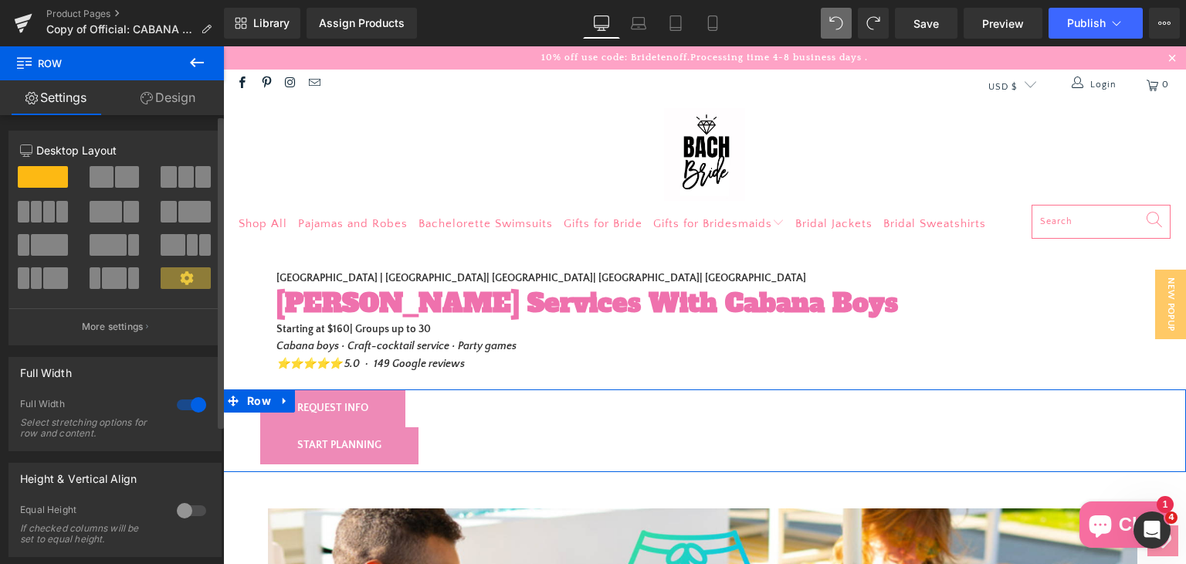
click at [102, 177] on span at bounding box center [102, 177] width 24 height 22
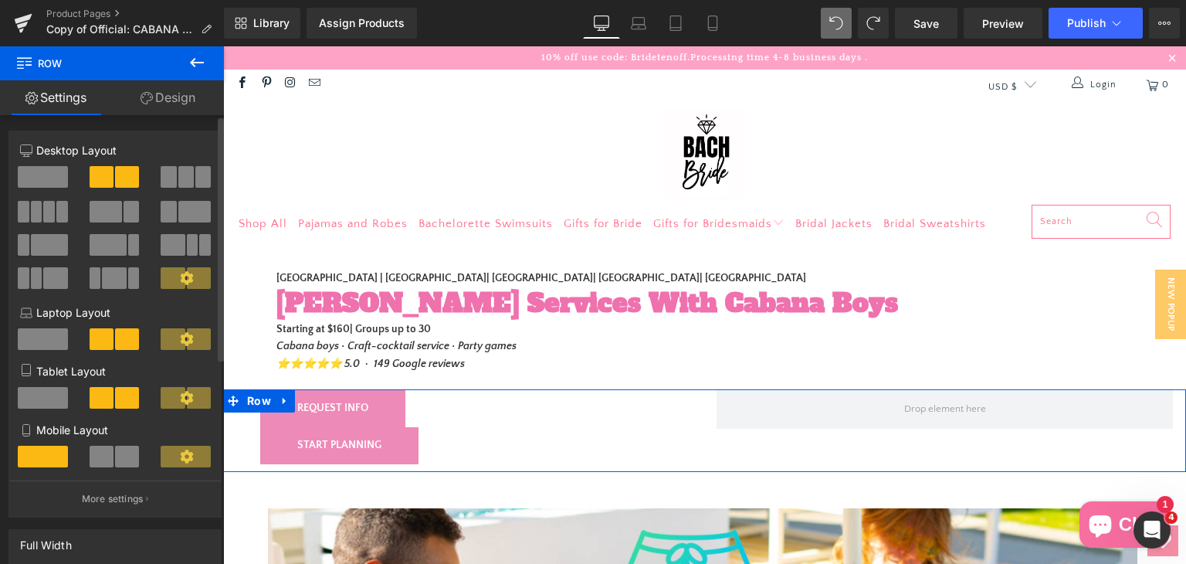
drag, startPoint x: 20, startPoint y: 185, endPoint x: 31, endPoint y: 190, distance: 12.1
click at [22, 185] on span at bounding box center [43, 177] width 50 height 22
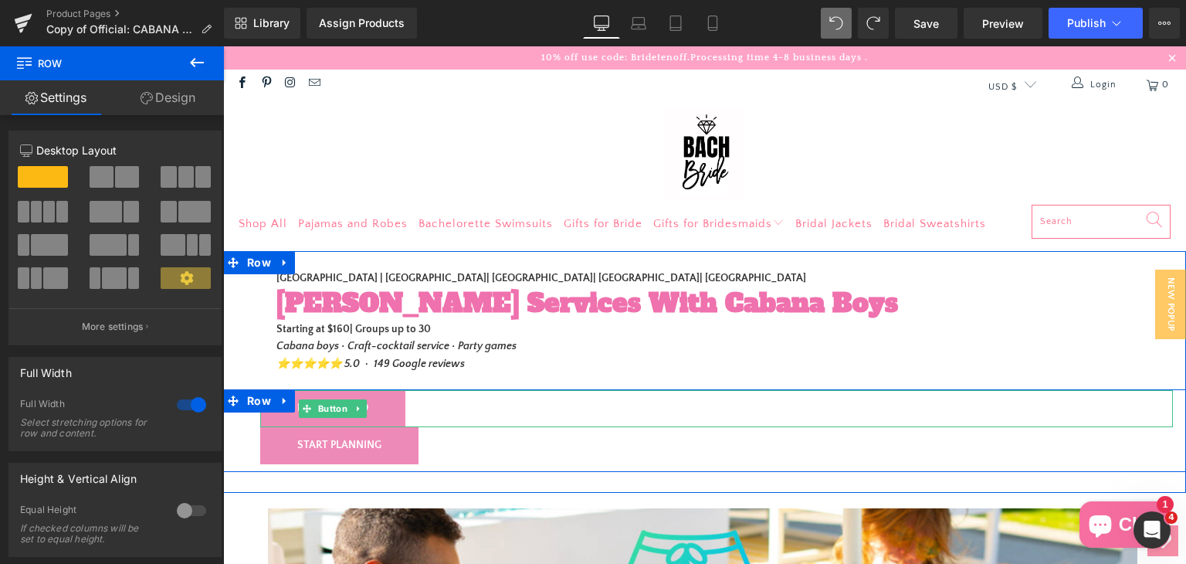
click at [425, 409] on div "REQUEST INFO" at bounding box center [716, 408] width 913 height 37
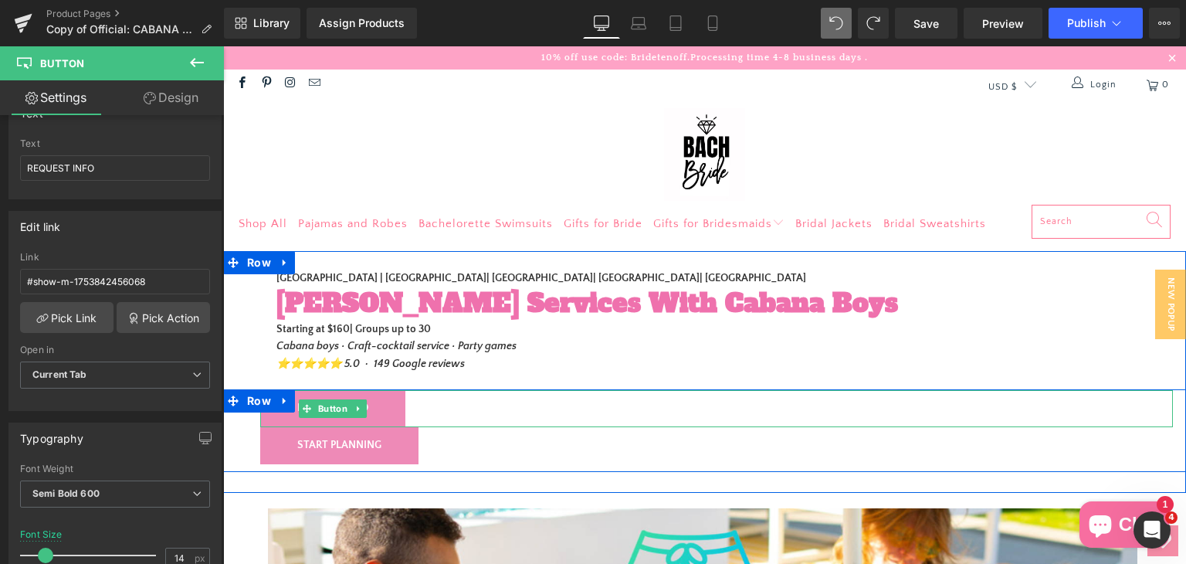
click at [458, 412] on div "REQUEST INFO" at bounding box center [716, 408] width 913 height 37
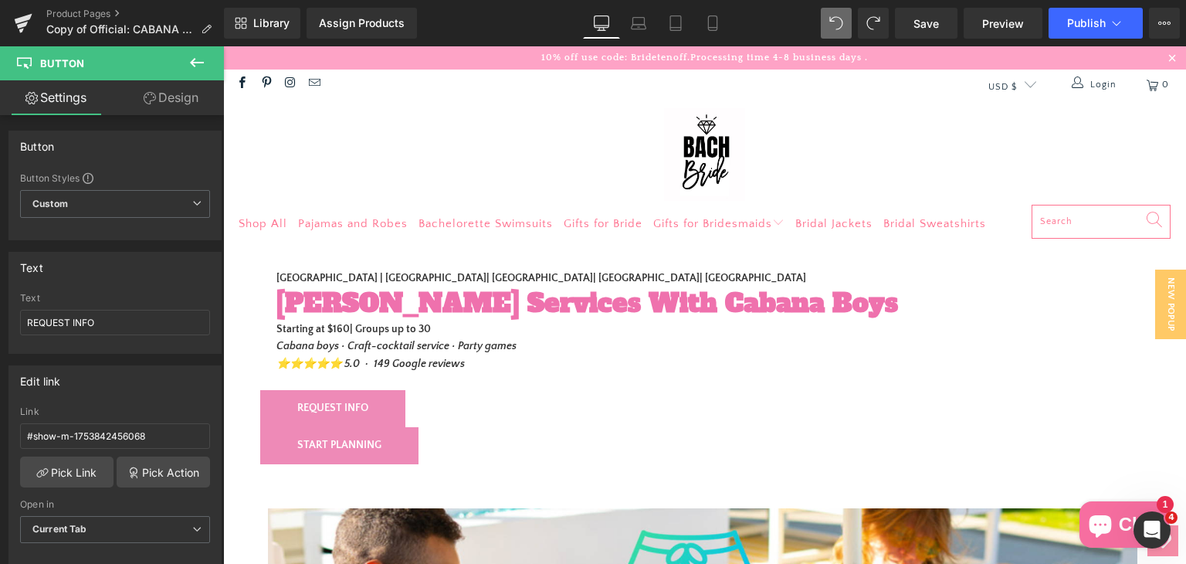
click at [192, 58] on icon at bounding box center [197, 62] width 19 height 19
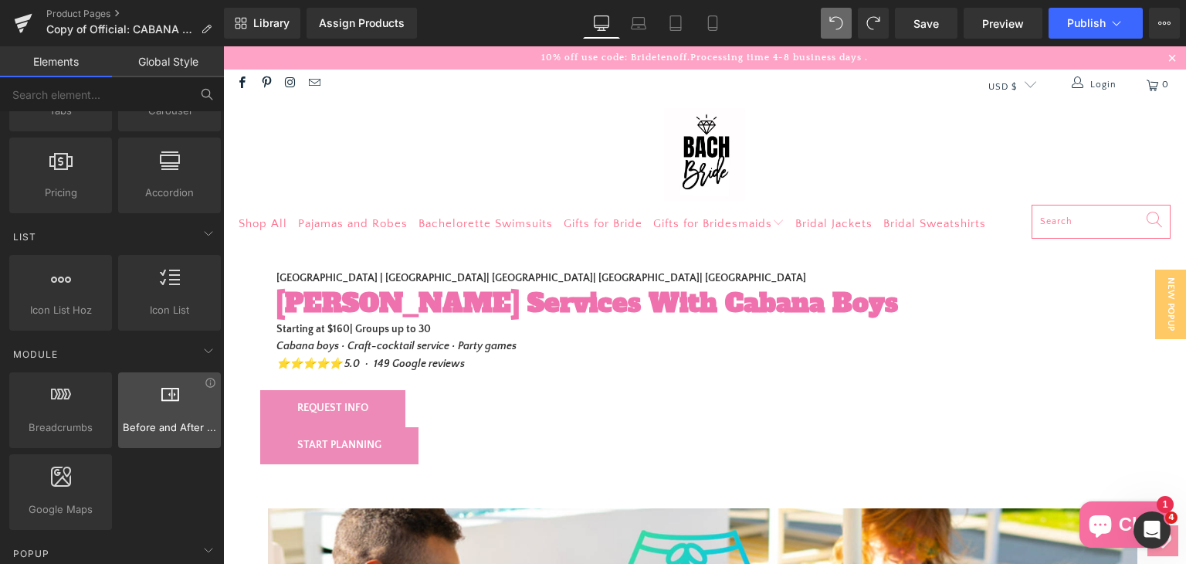
scroll to position [540, 0]
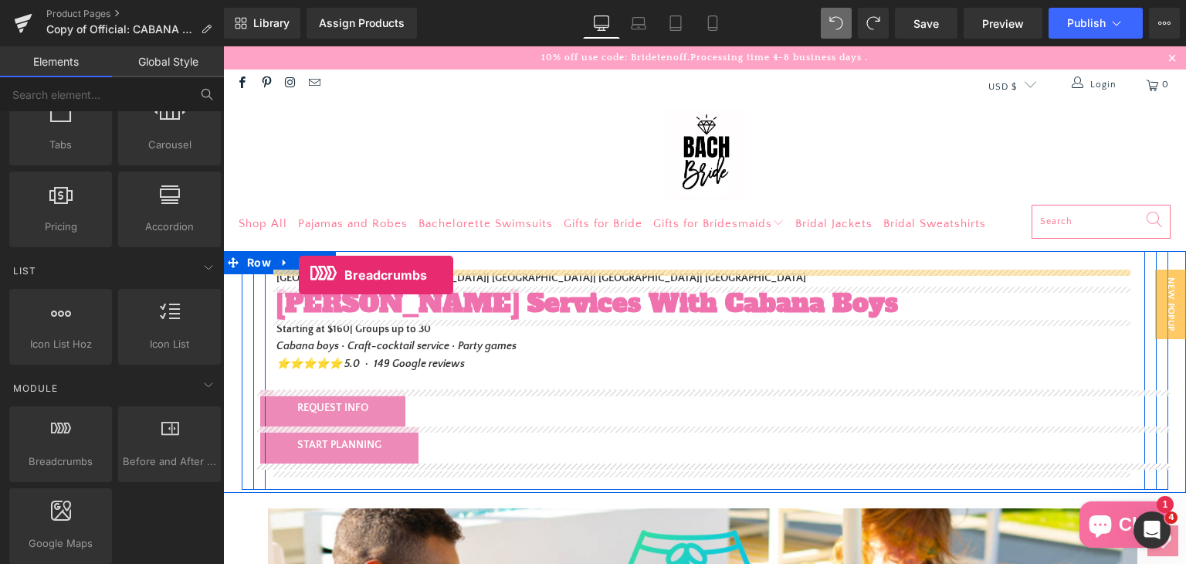
drag, startPoint x: 273, startPoint y: 488, endPoint x: 299, endPoint y: 275, distance: 214.7
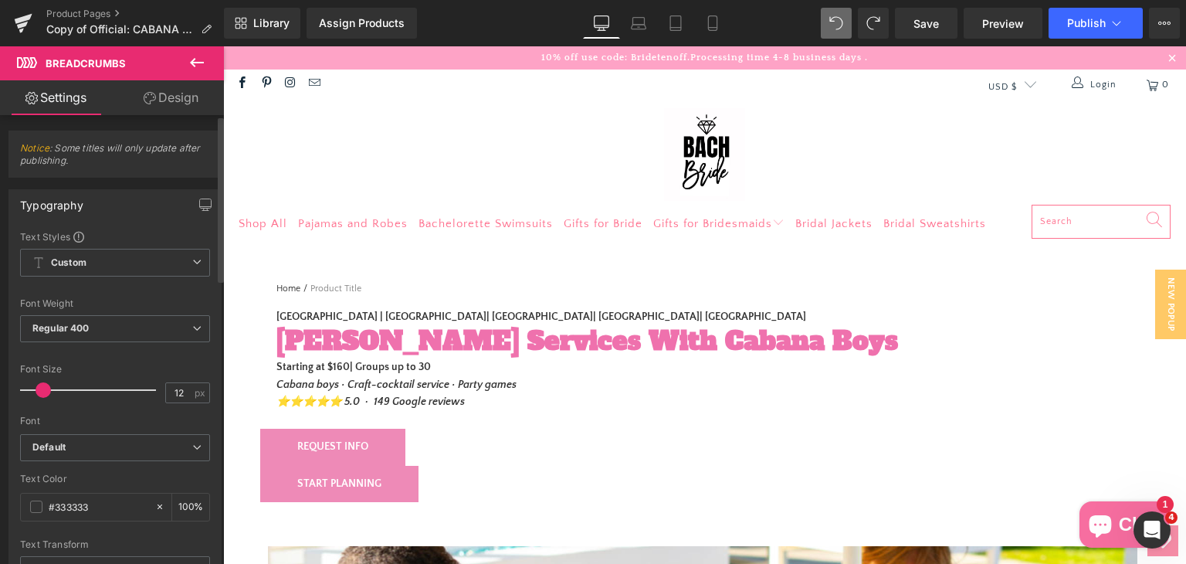
type input "13"
click at [45, 388] on span at bounding box center [44, 389] width 15 height 15
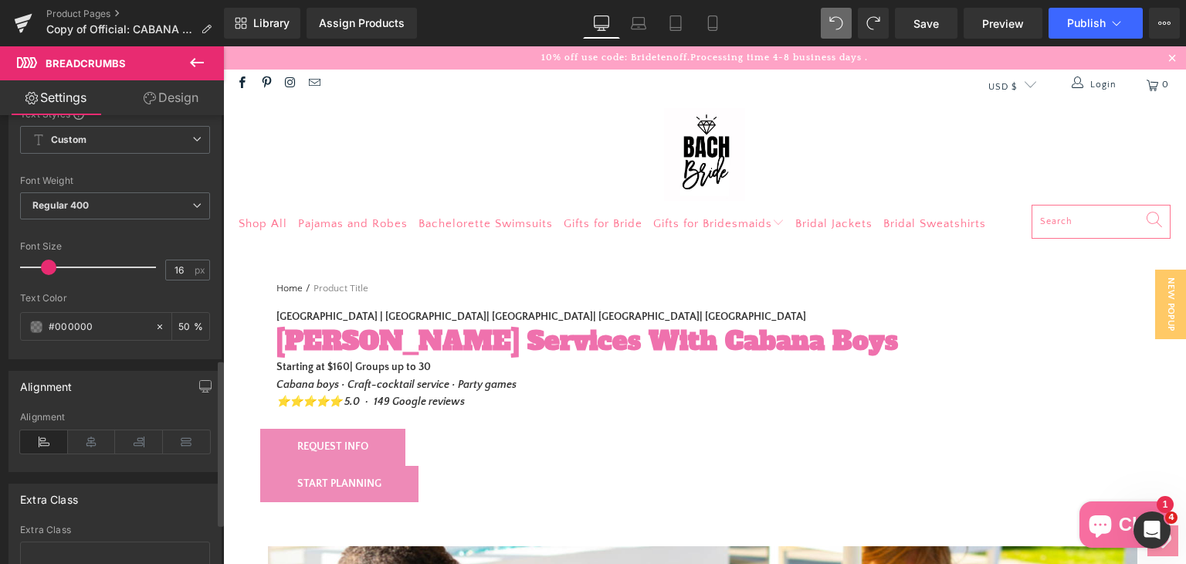
scroll to position [456, 0]
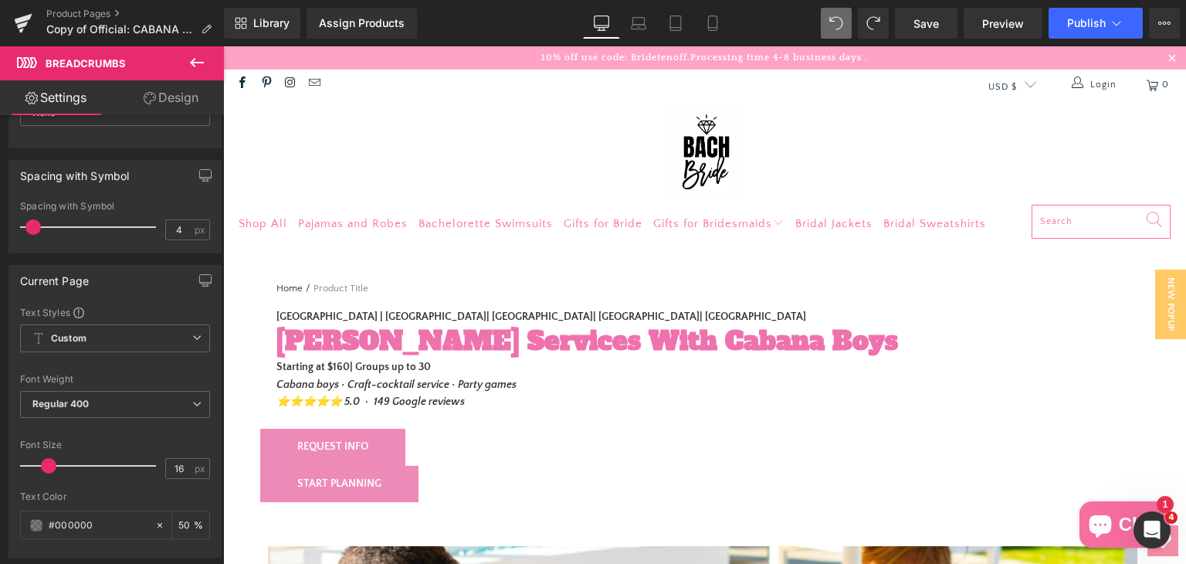
click at [191, 65] on icon at bounding box center [197, 62] width 19 height 19
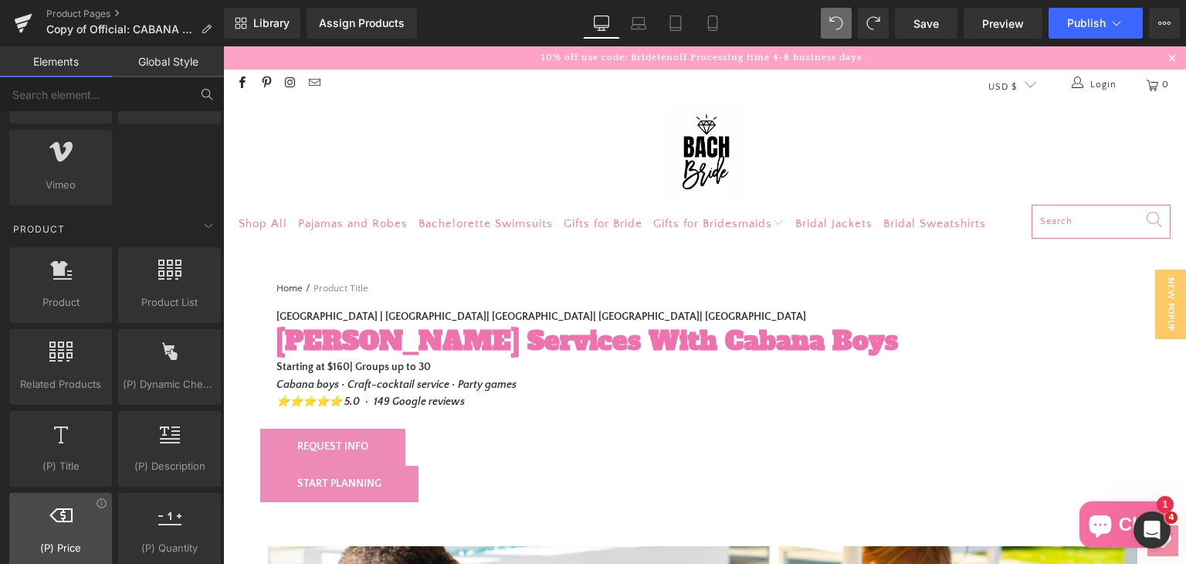
scroll to position [1235, 0]
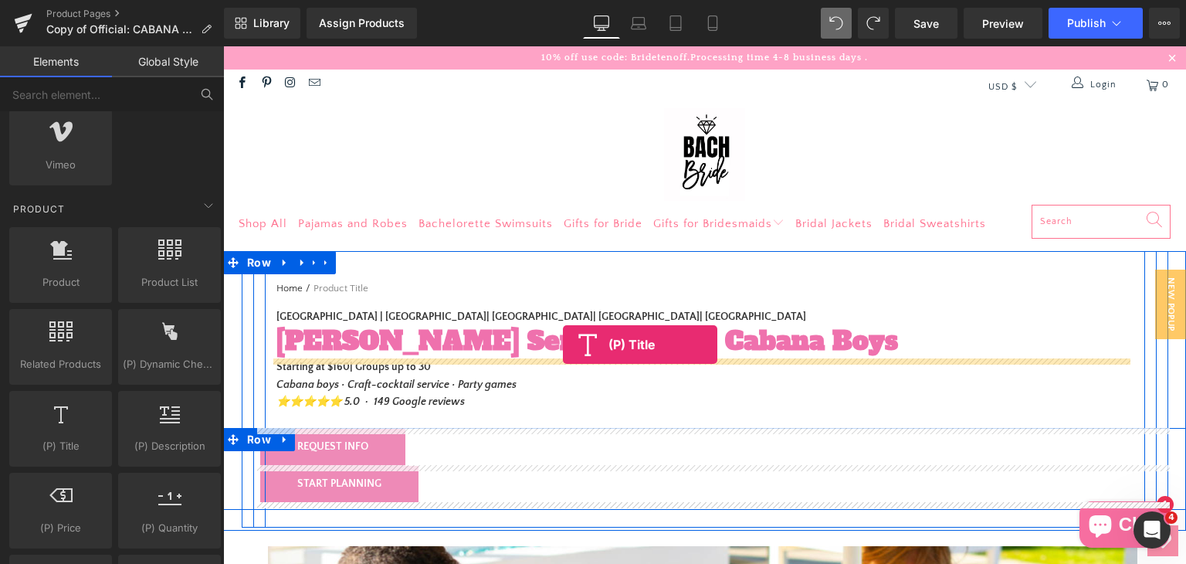
drag, startPoint x: 291, startPoint y: 474, endPoint x: 563, endPoint y: 344, distance: 301.1
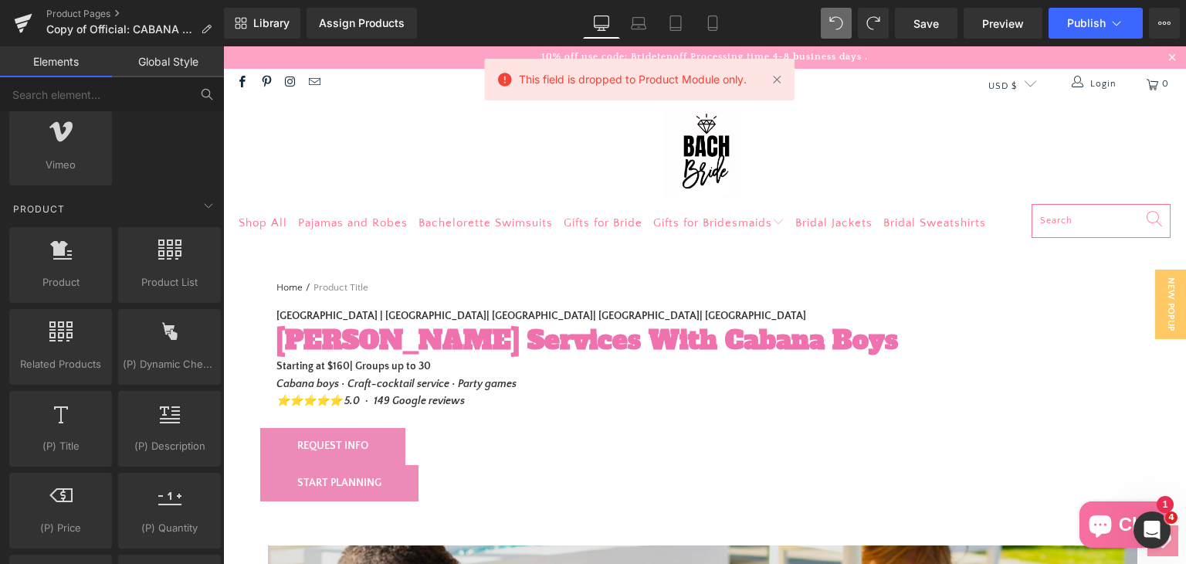
scroll to position [0, 0]
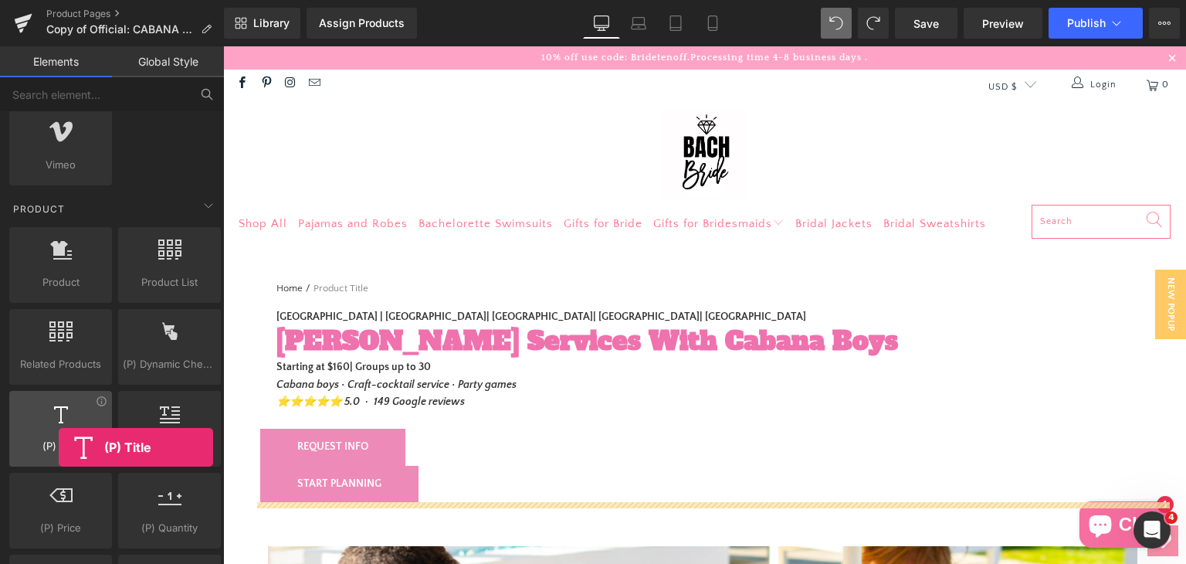
click at [59, 447] on div "(P) Title products, goods, sells, titles, heading, titles" at bounding box center [60, 429] width 103 height 76
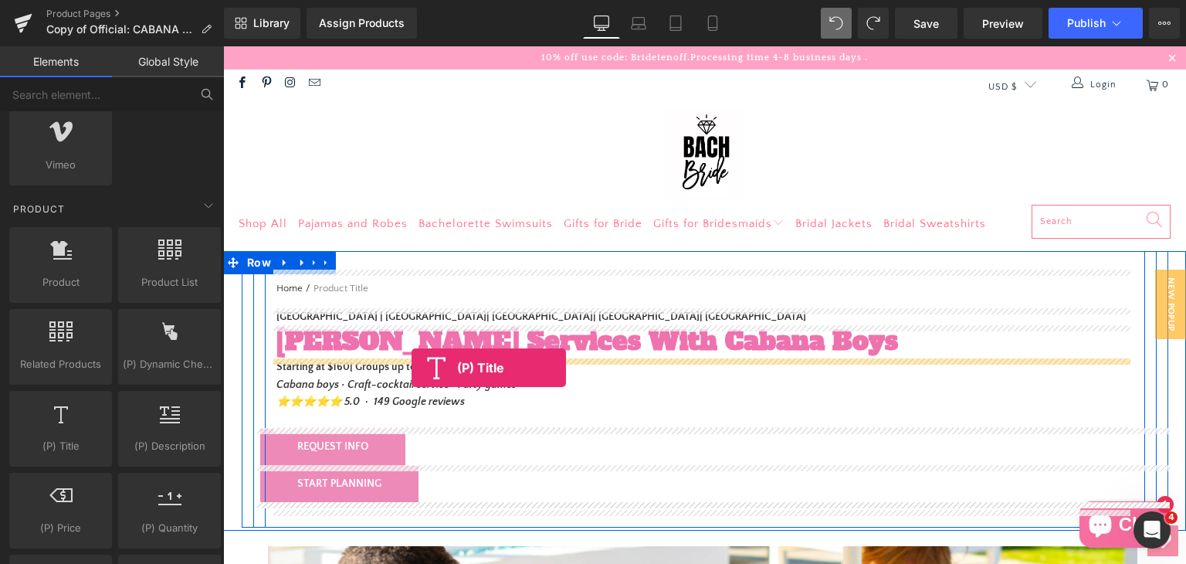
drag, startPoint x: 282, startPoint y: 493, endPoint x: 412, endPoint y: 367, distance: 180.7
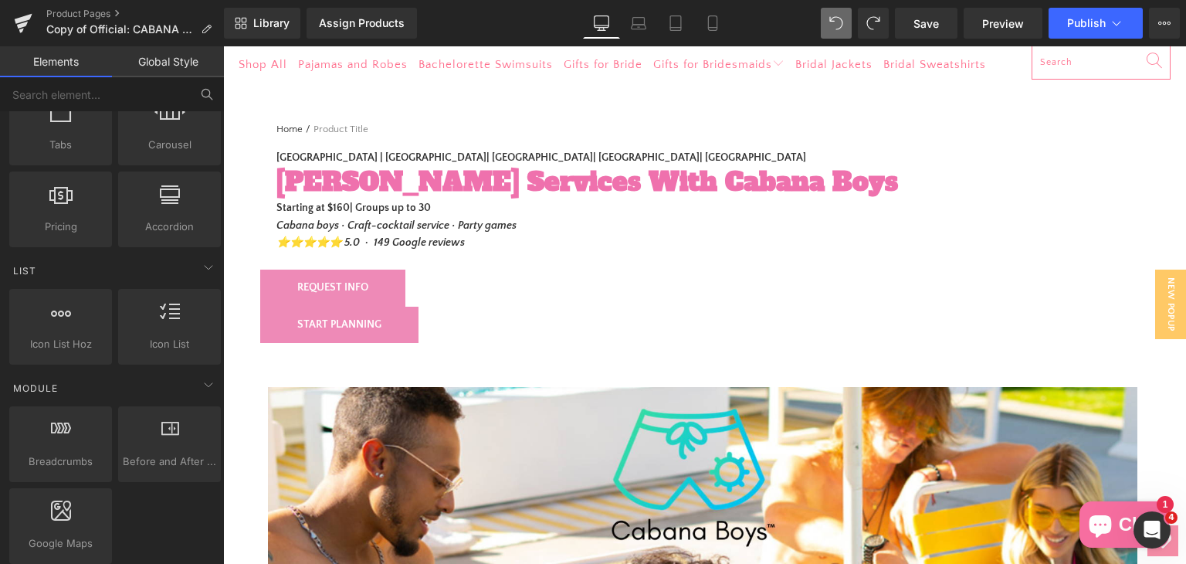
scroll to position [77, 0]
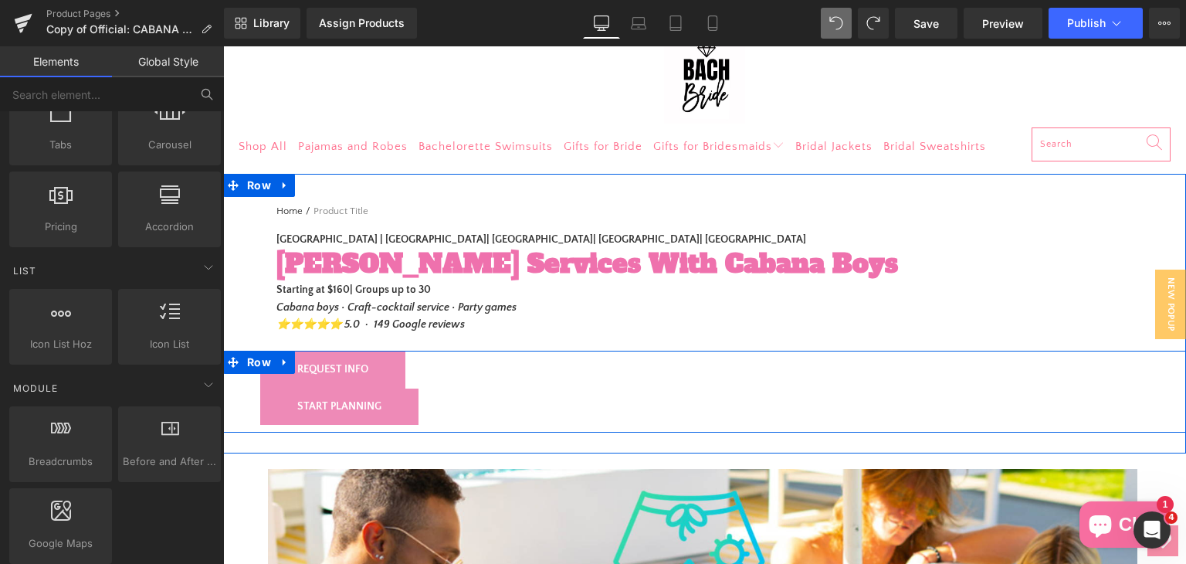
click at [483, 396] on div "START PLANNING" at bounding box center [716, 406] width 913 height 37
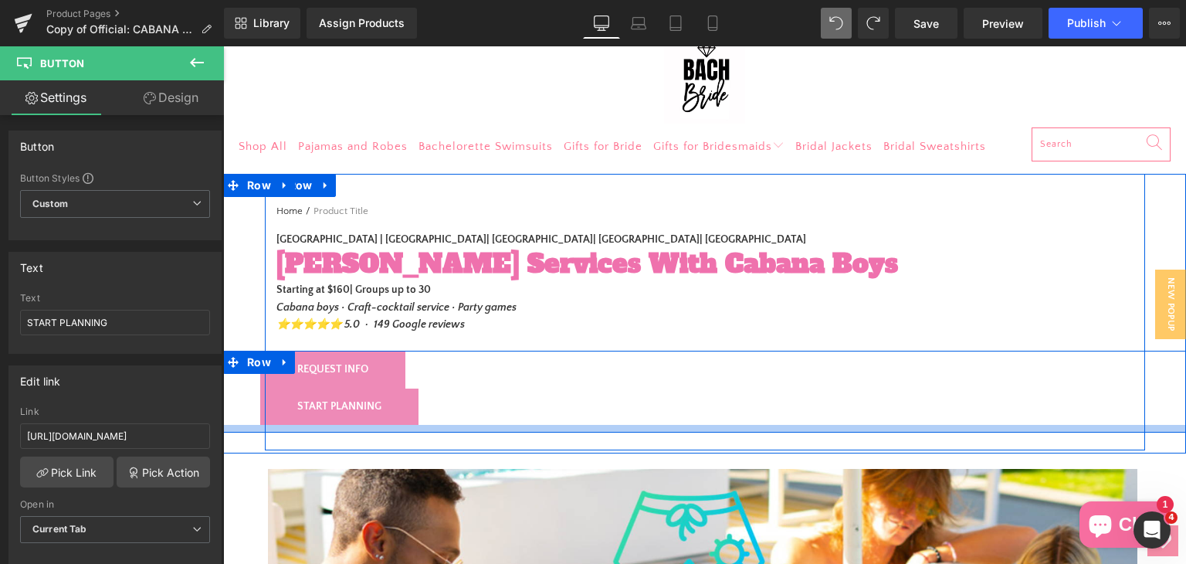
click at [517, 425] on div at bounding box center [704, 429] width 963 height 8
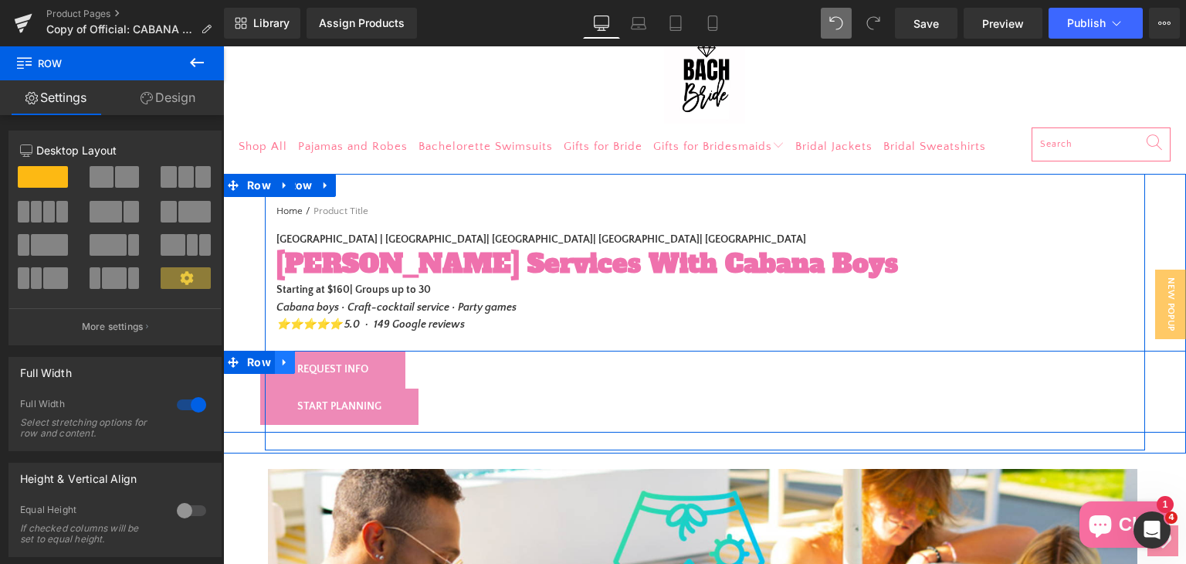
click at [283, 361] on icon at bounding box center [284, 362] width 3 height 7
click at [320, 359] on icon at bounding box center [325, 362] width 11 height 11
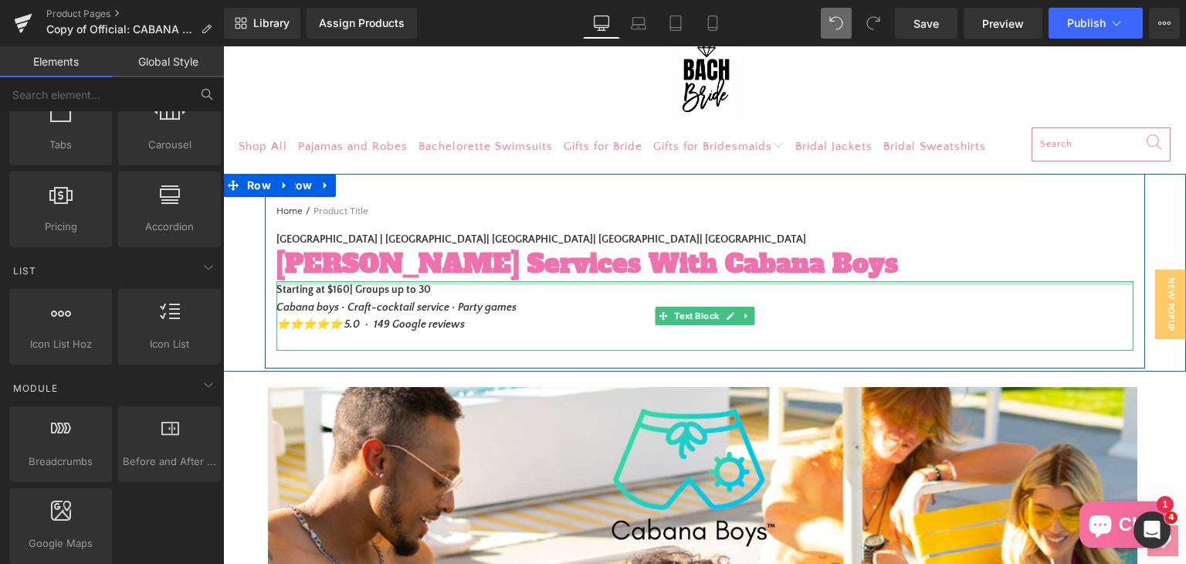
click at [292, 284] on div at bounding box center [704, 283] width 857 height 4
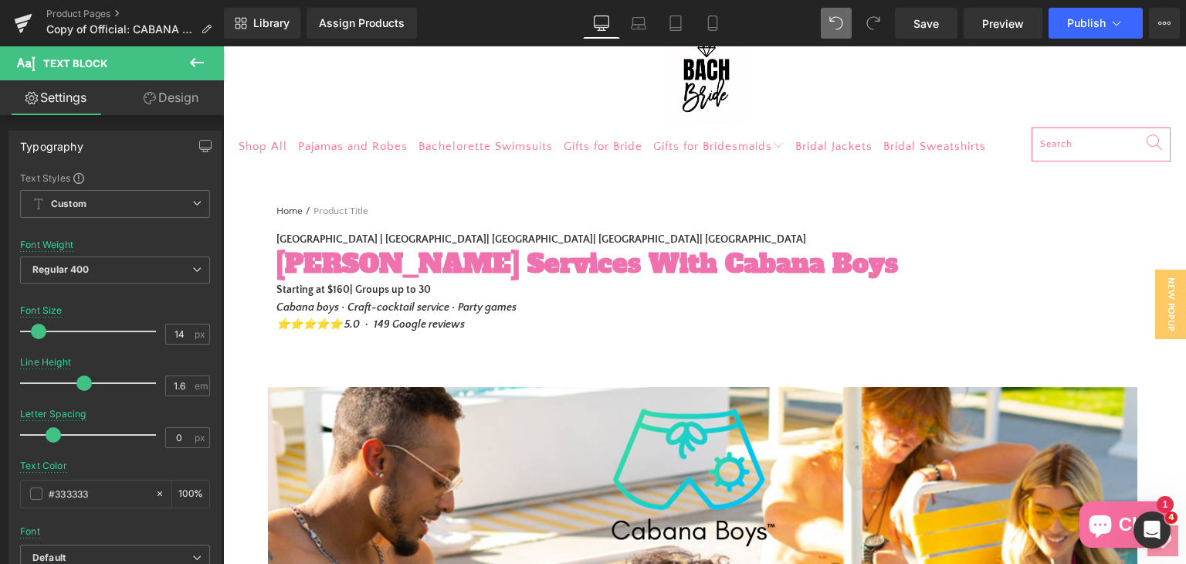
click at [200, 63] on icon at bounding box center [197, 62] width 19 height 19
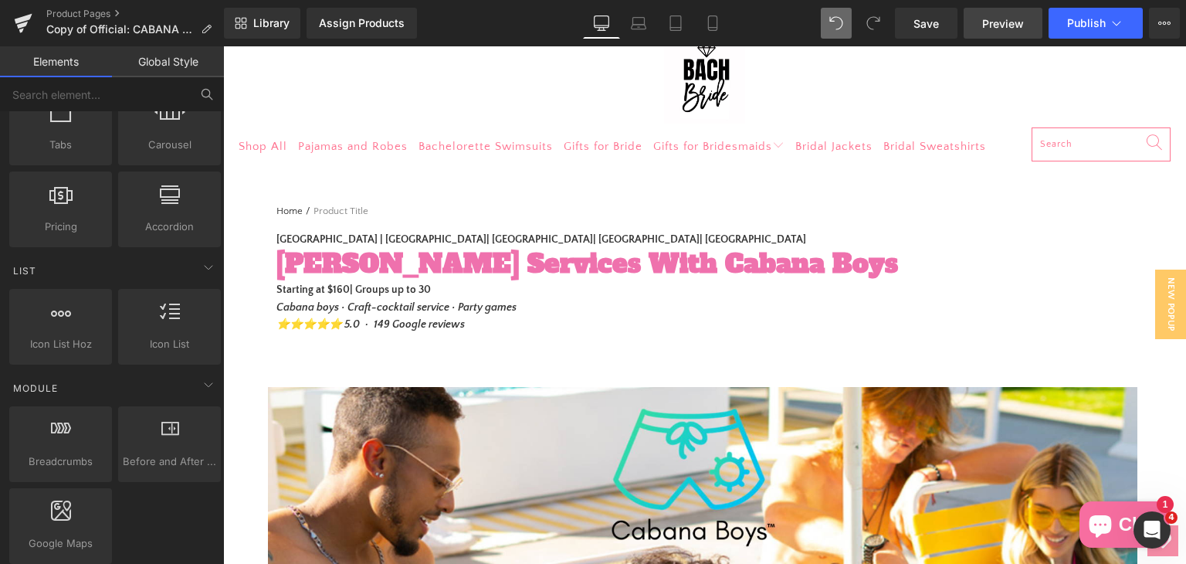
click at [1003, 24] on span "Preview" at bounding box center [1003, 23] width 42 height 16
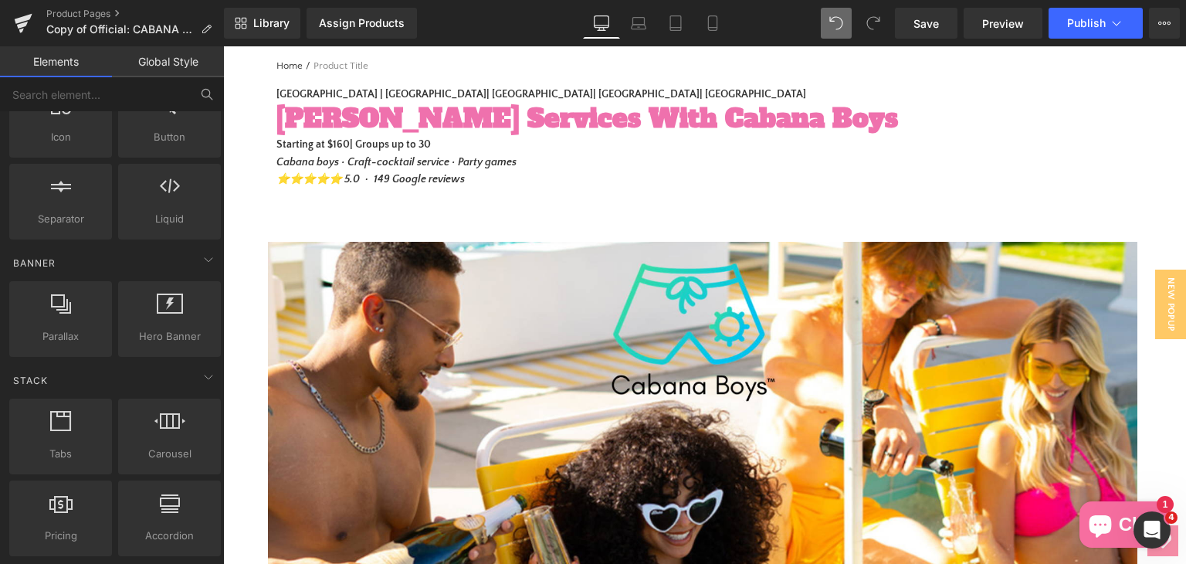
scroll to position [0, 0]
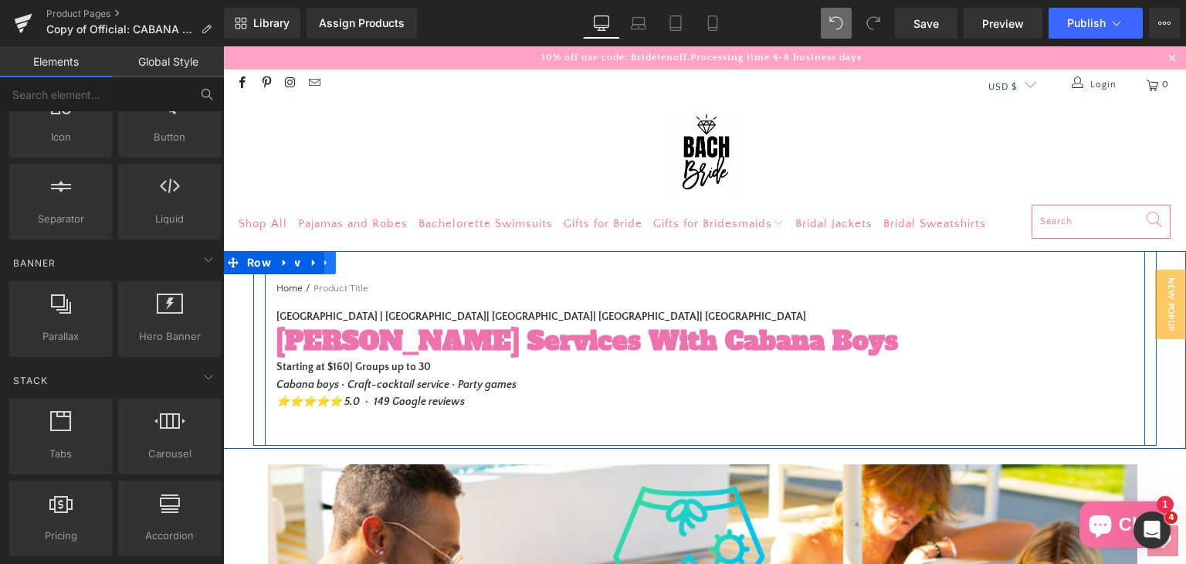
click at [320, 260] on icon at bounding box center [325, 263] width 11 height 12
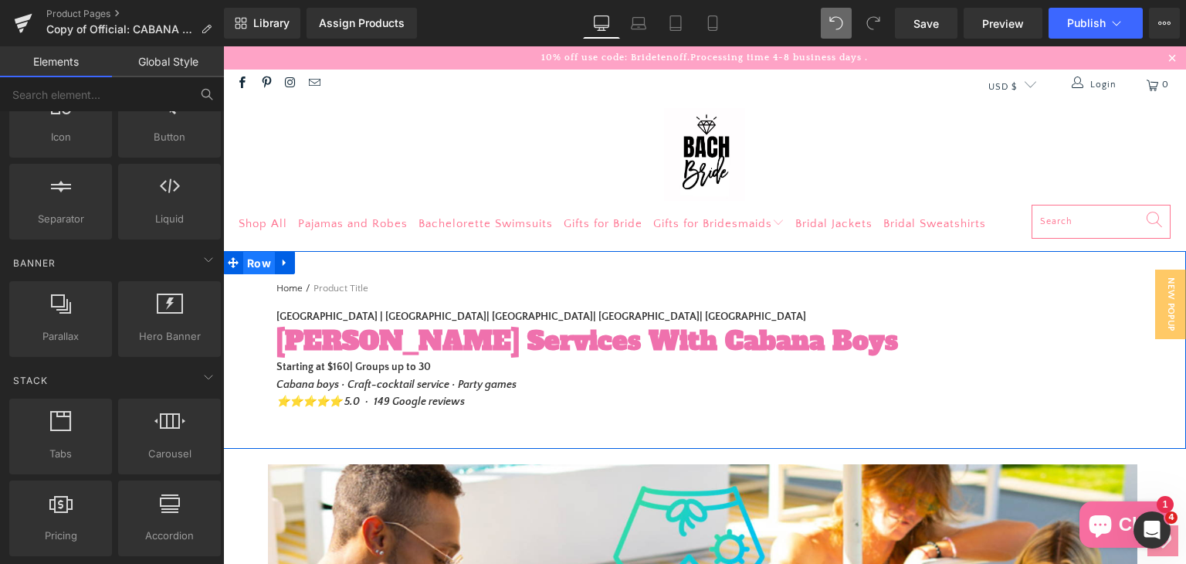
click at [247, 266] on span "Row" at bounding box center [259, 263] width 32 height 23
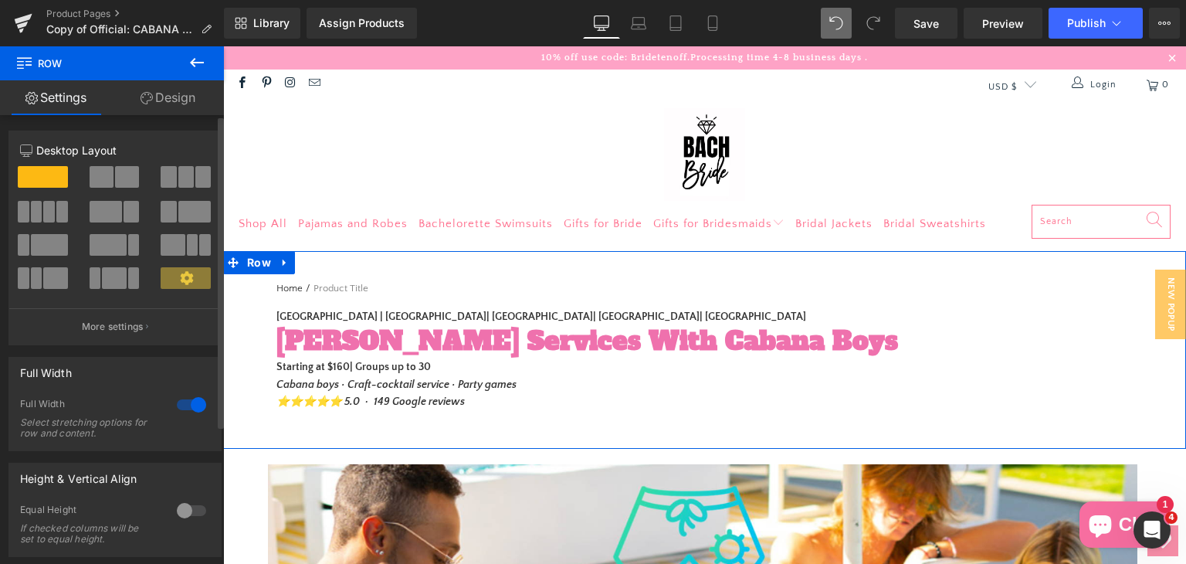
click at [192, 282] on span at bounding box center [186, 278] width 50 height 22
click at [183, 274] on icon at bounding box center [186, 277] width 13 height 13
click at [281, 265] on icon at bounding box center [284, 263] width 11 height 12
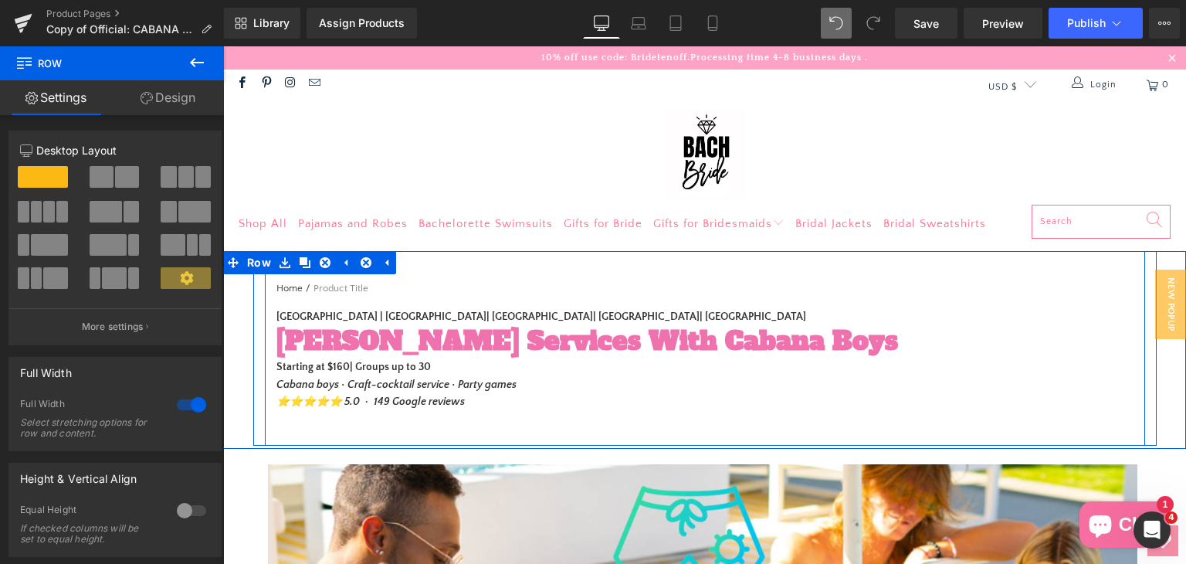
click at [390, 269] on div "Home / Product Title Breadcrumbs" at bounding box center [704, 288] width 857 height 39
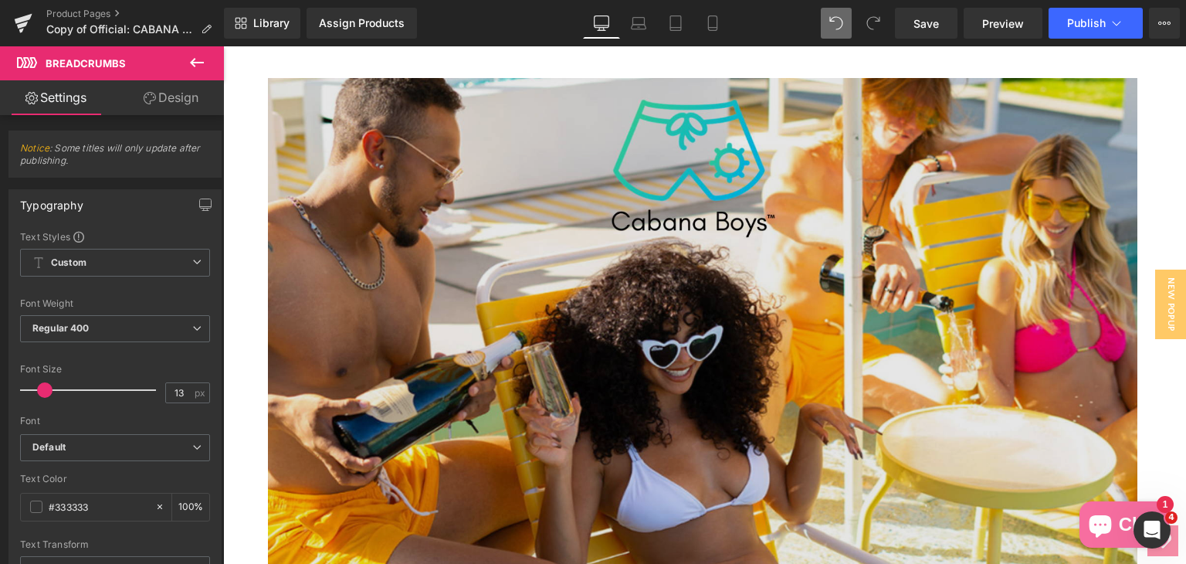
scroll to position [309, 0]
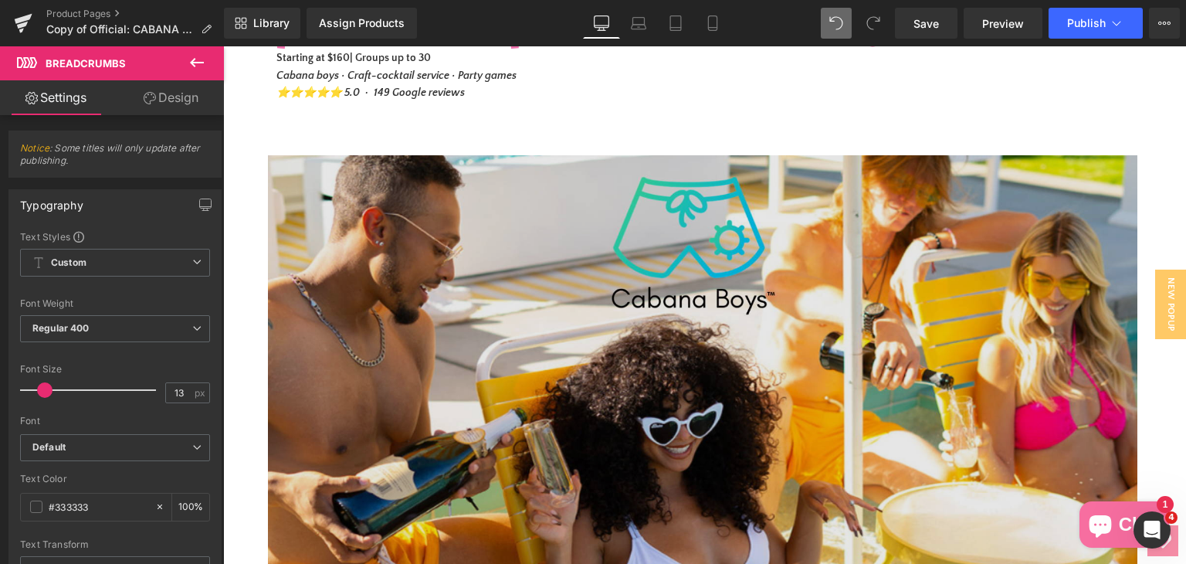
click at [720, 260] on img at bounding box center [703, 444] width 877 height 579
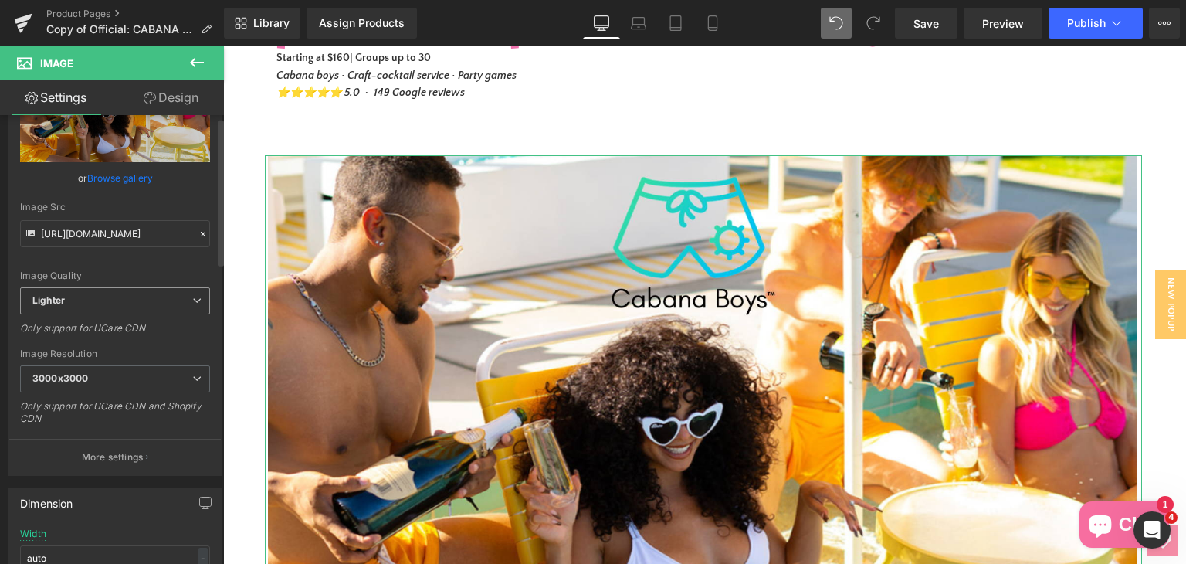
scroll to position [0, 0]
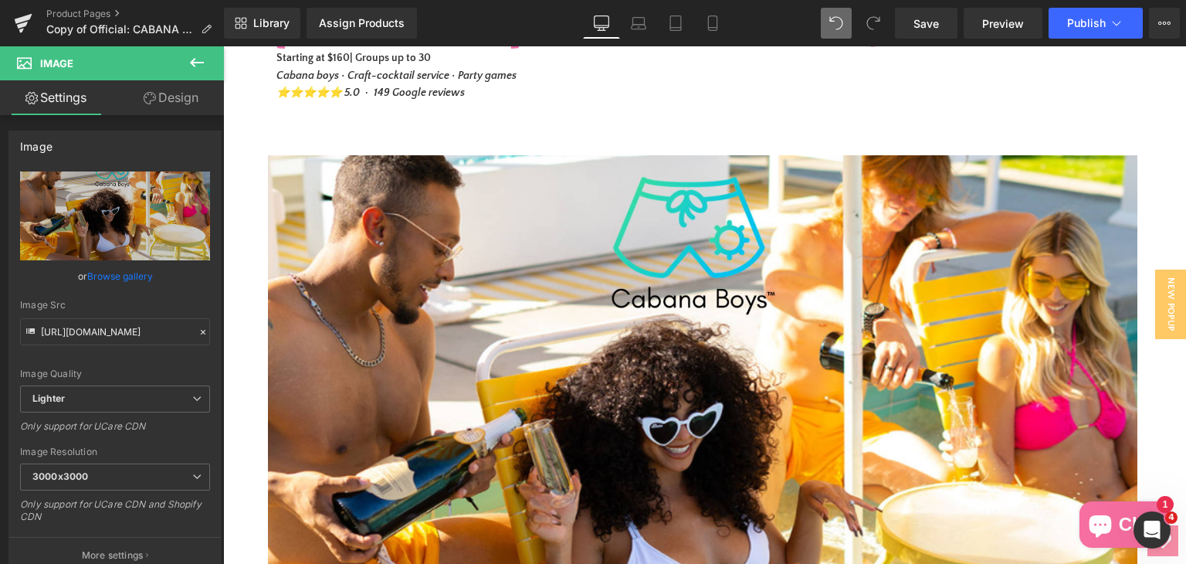
drag, startPoint x: 190, startPoint y: 57, endPoint x: 195, endPoint y: 79, distance: 22.1
click at [191, 57] on icon at bounding box center [197, 62] width 19 height 19
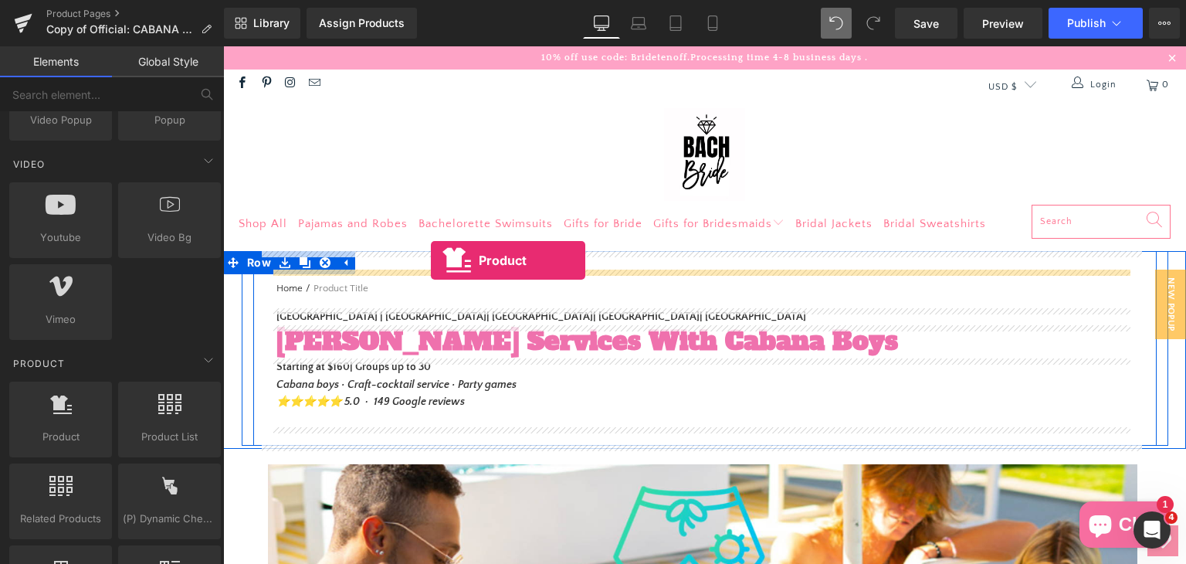
drag, startPoint x: 296, startPoint y: 321, endPoint x: 431, endPoint y: 260, distance: 147.5
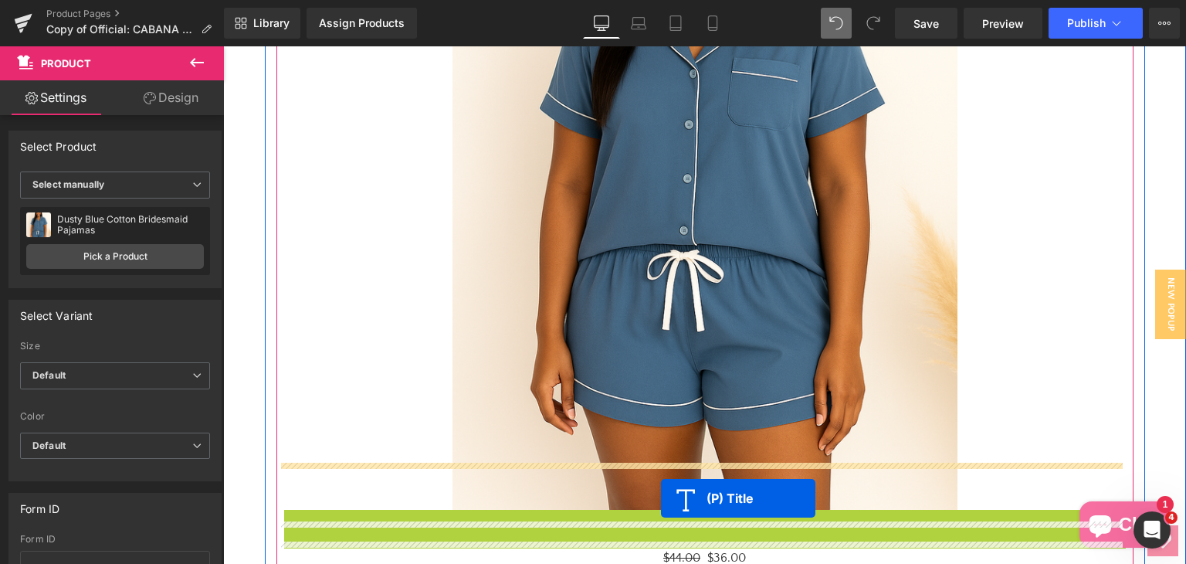
scroll to position [602, 0]
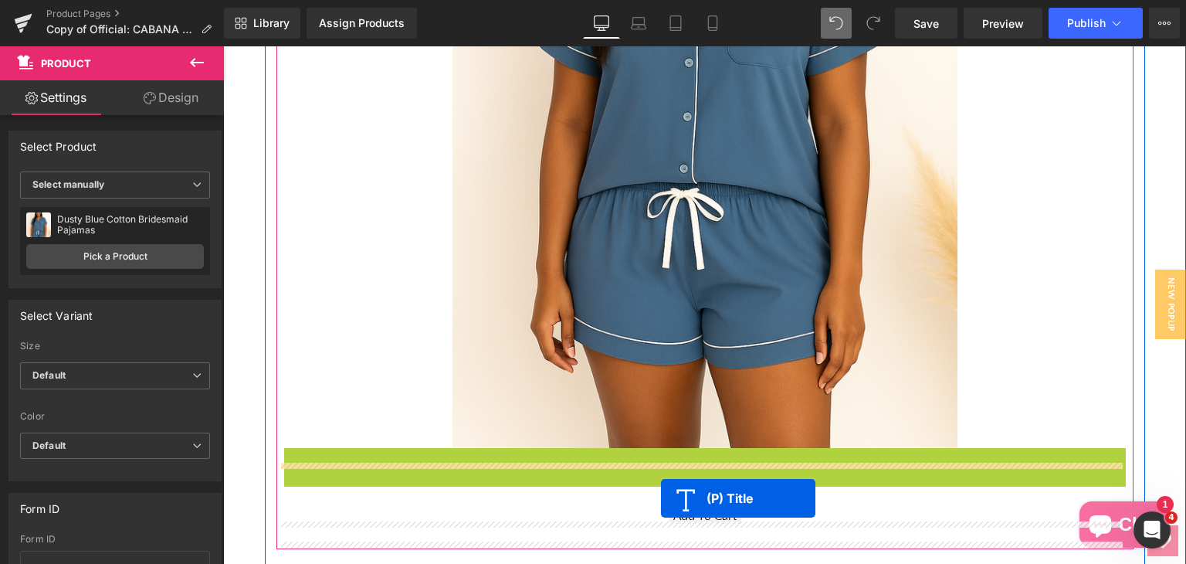
drag, startPoint x: 678, startPoint y: 510, endPoint x: 661, endPoint y: 513, distance: 17.3
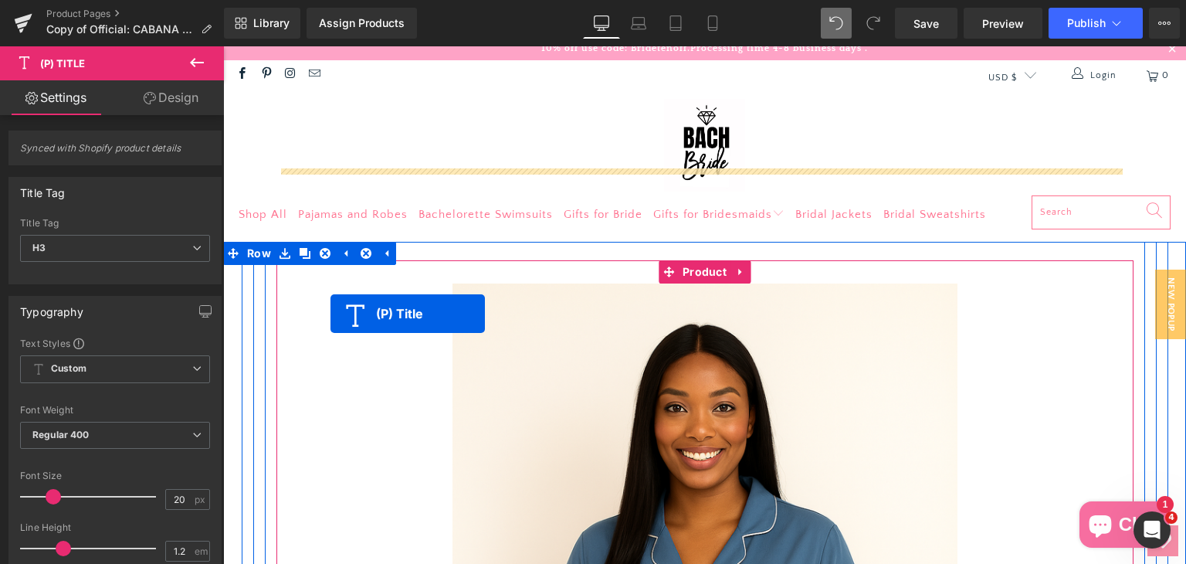
scroll to position [0, 0]
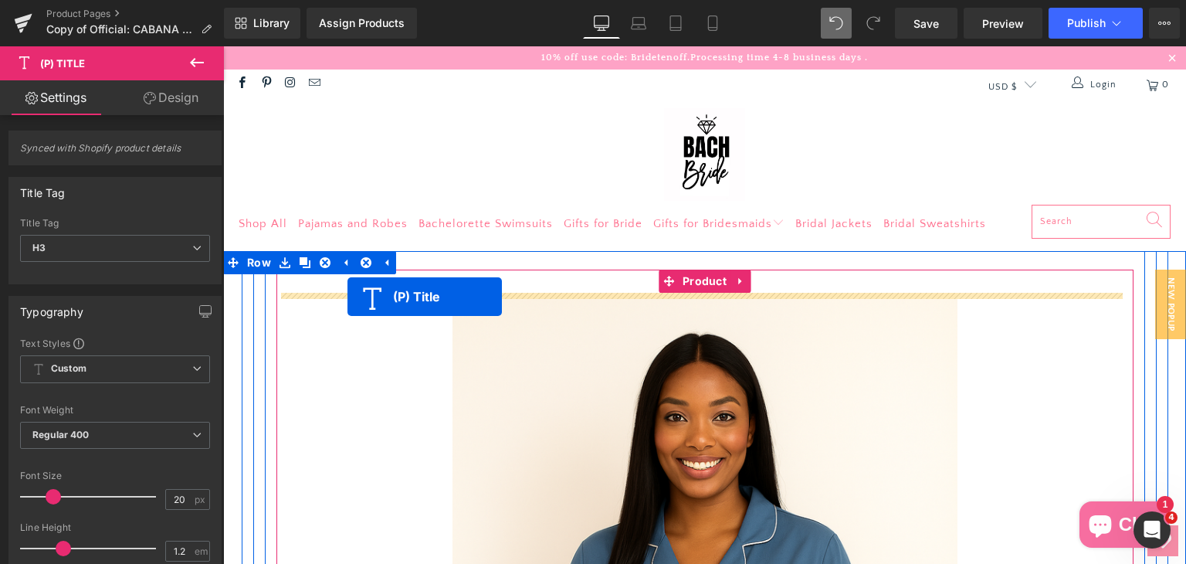
drag, startPoint x: 660, startPoint y: 473, endPoint x: 347, endPoint y: 296, distance: 359.6
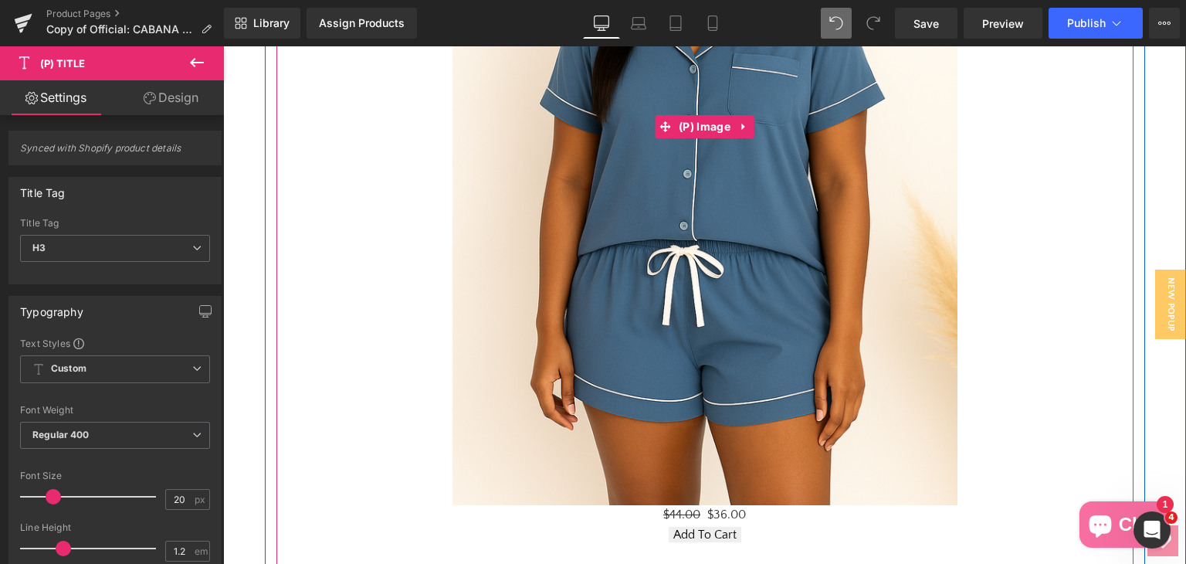
scroll to position [772, 0]
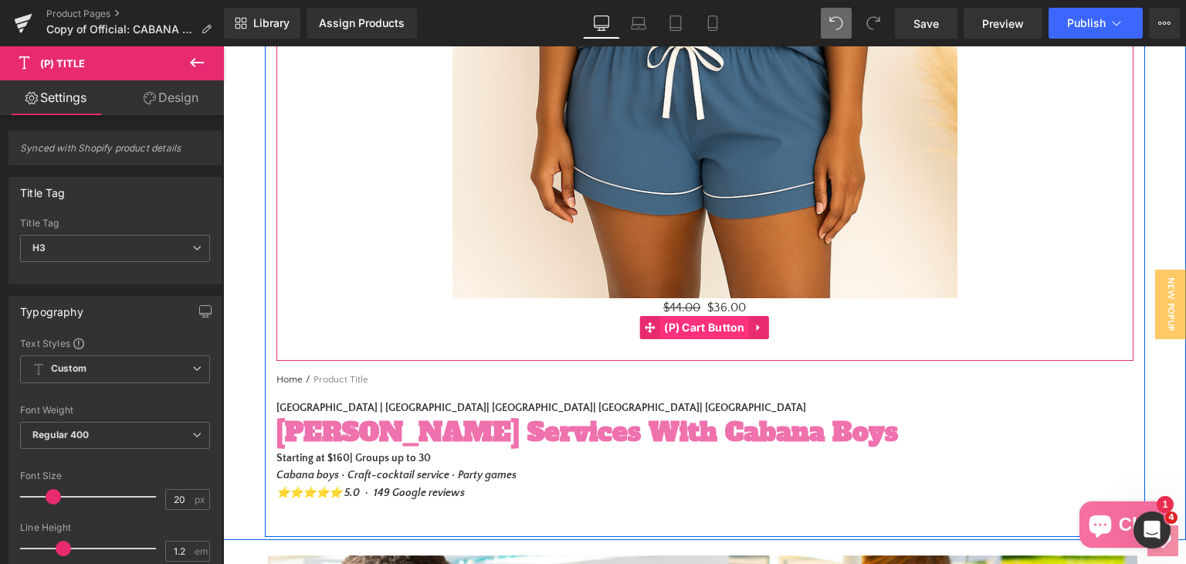
click at [707, 326] on span "(P) Cart Button" at bounding box center [704, 327] width 89 height 23
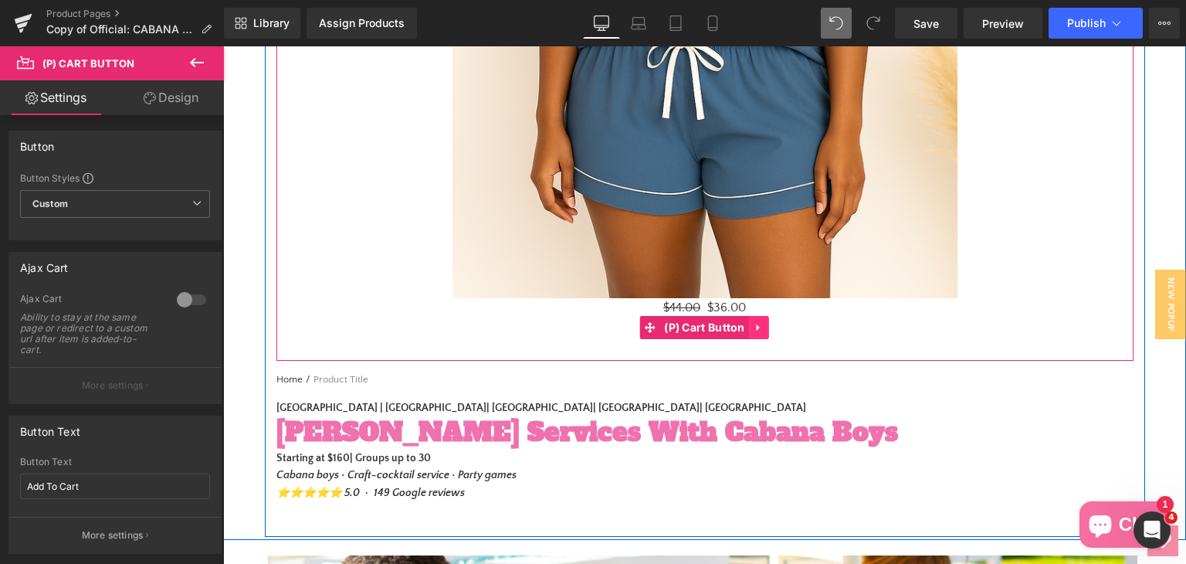
click at [755, 330] on icon at bounding box center [759, 328] width 11 height 12
click at [767, 328] on icon at bounding box center [769, 327] width 11 height 11
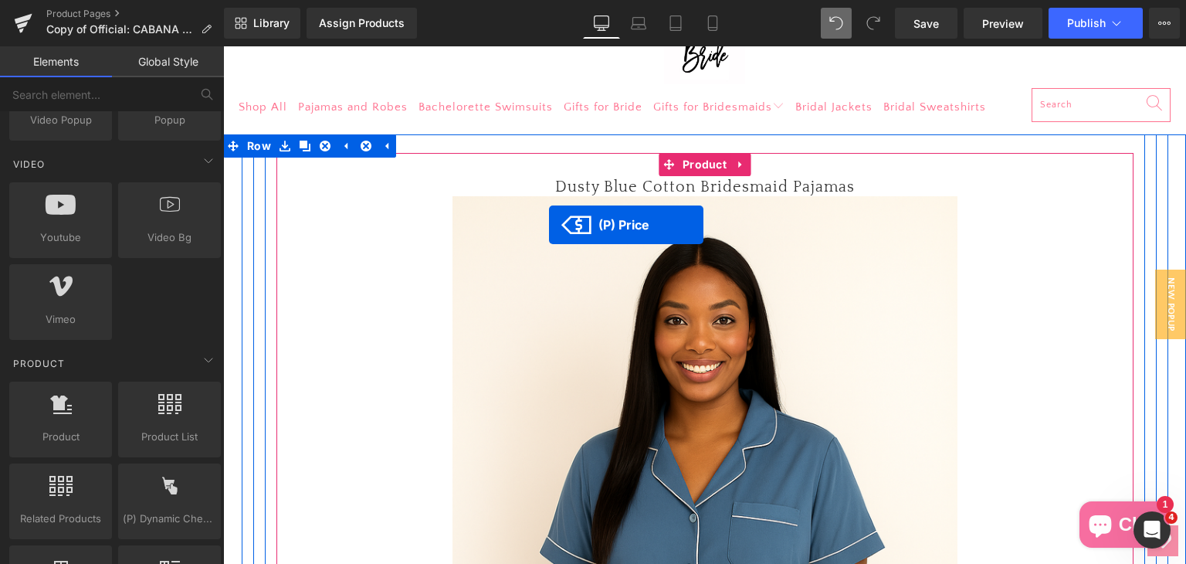
scroll to position [77, 0]
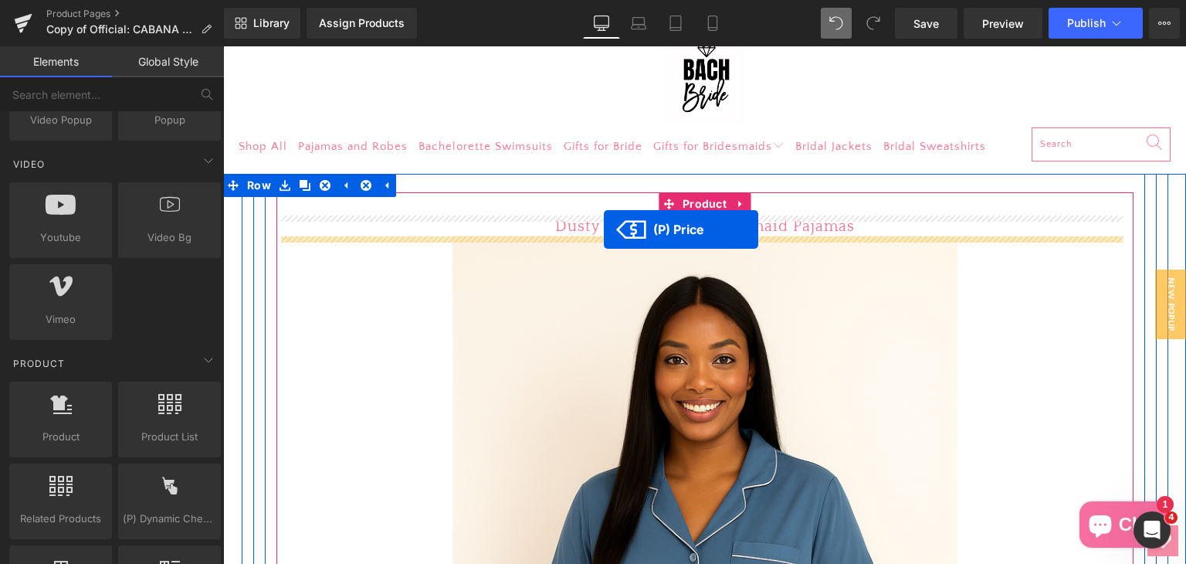
drag, startPoint x: 684, startPoint y: 307, endPoint x: 604, endPoint y: 229, distance: 111.4
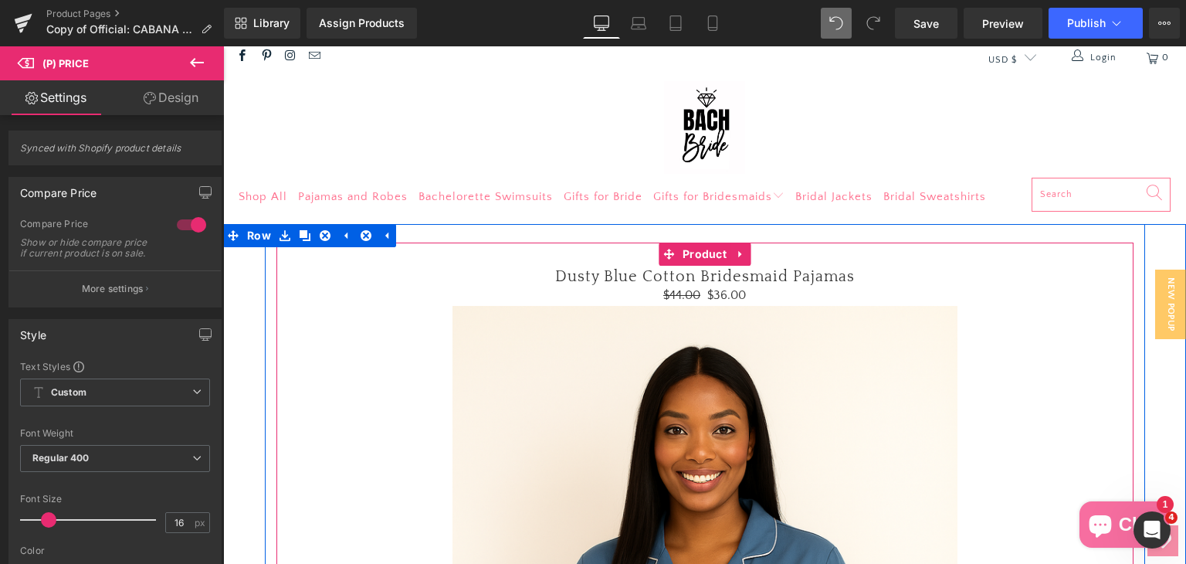
scroll to position [0, 0]
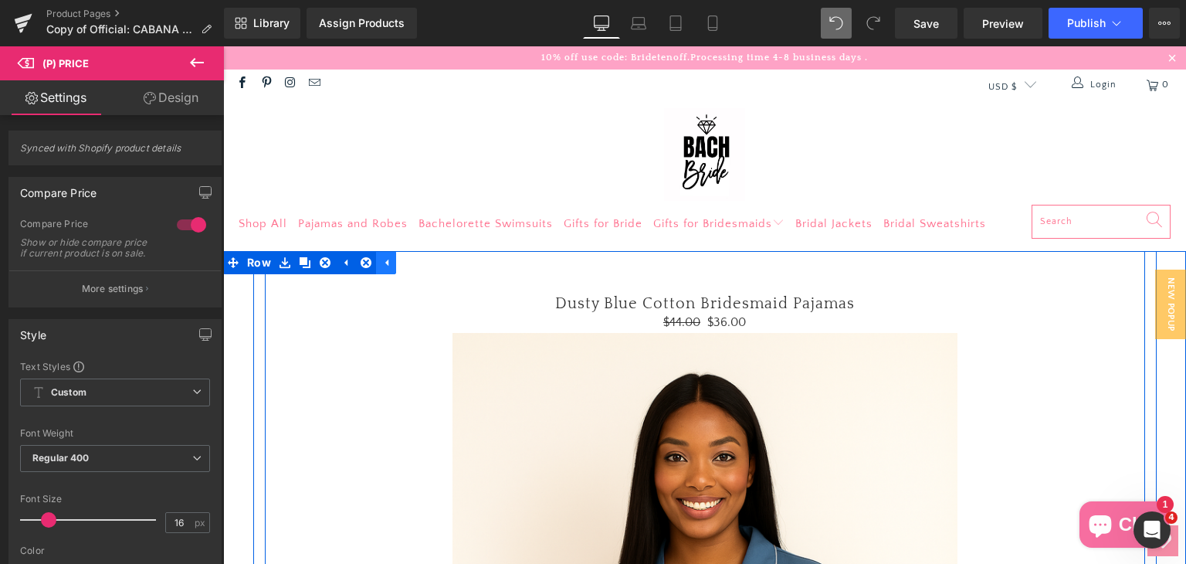
click at [384, 255] on link at bounding box center [386, 262] width 20 height 23
drag, startPoint x: 388, startPoint y: 259, endPoint x: 466, endPoint y: 273, distance: 79.3
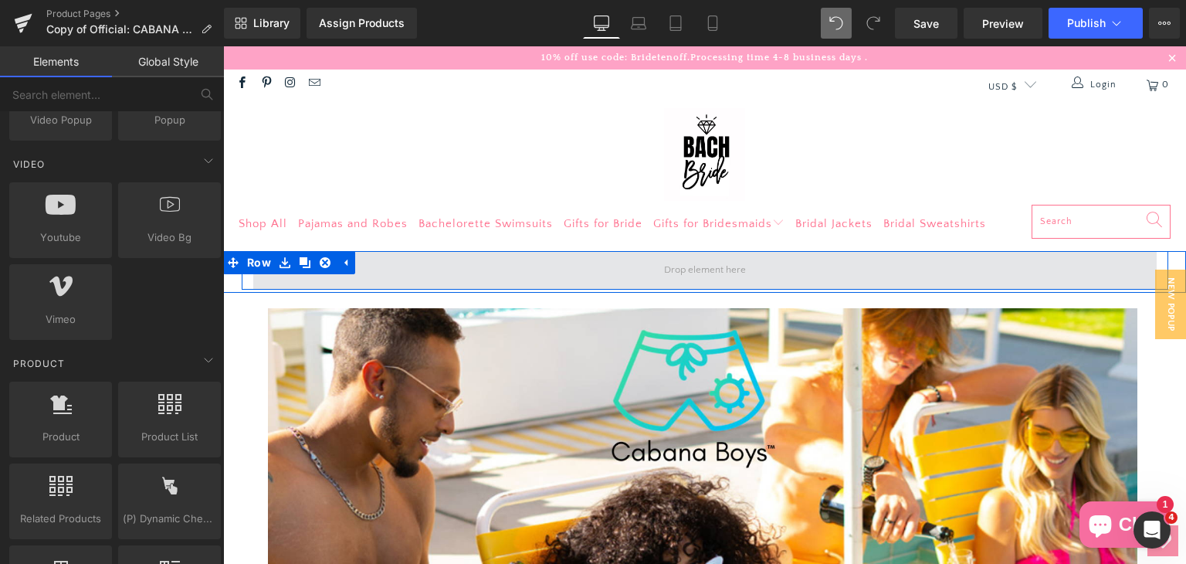
click at [701, 266] on span at bounding box center [705, 271] width 93 height 28
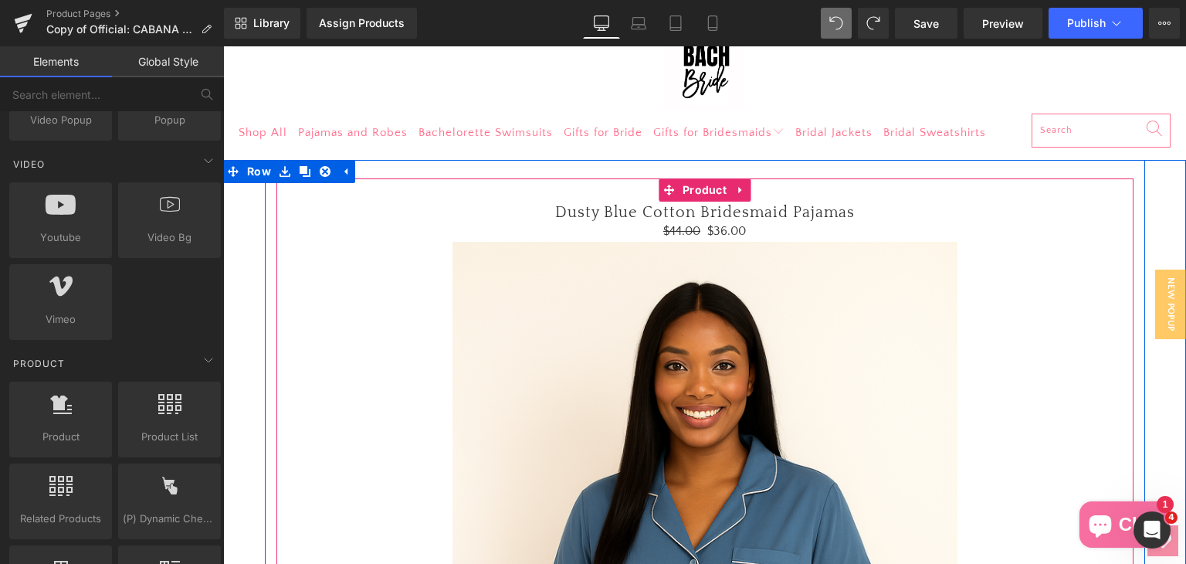
scroll to position [309, 0]
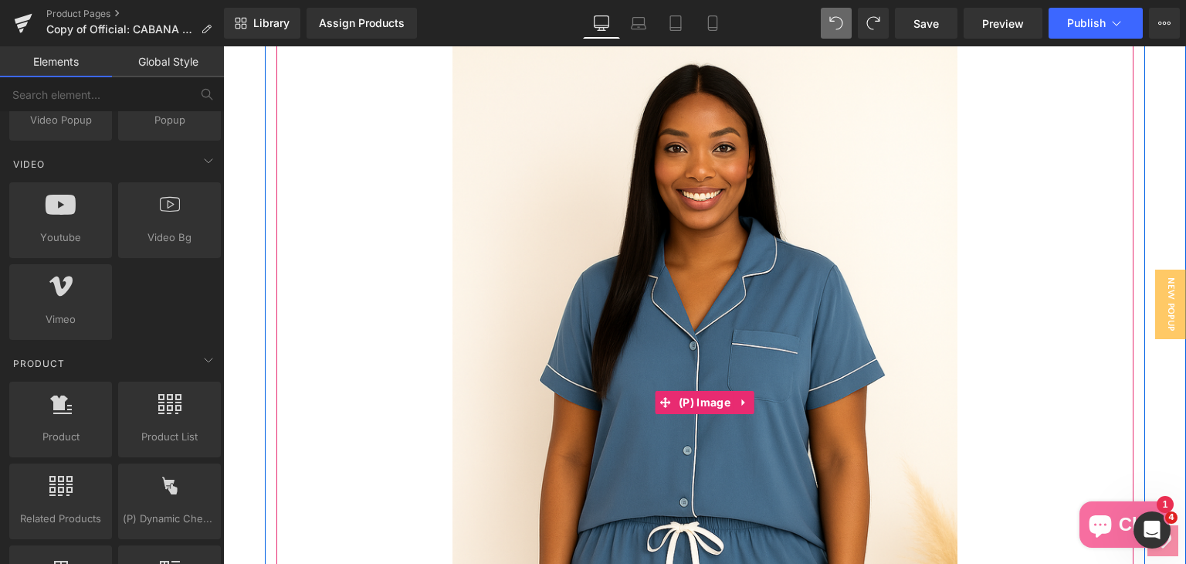
click at [347, 395] on div "Sale Off" at bounding box center [705, 402] width 842 height 757
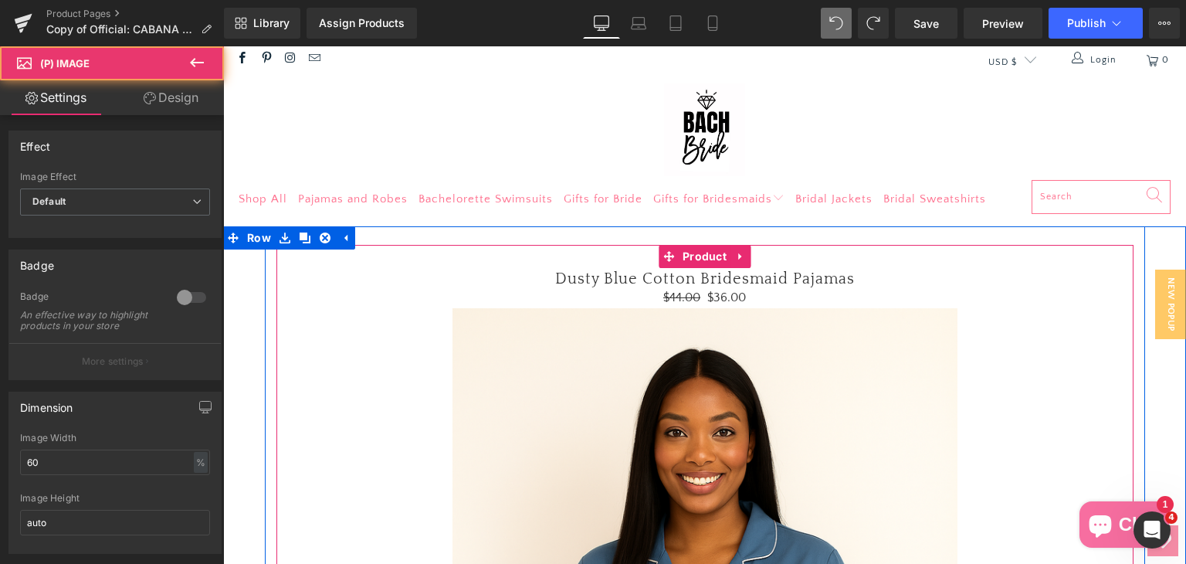
scroll to position [0, 0]
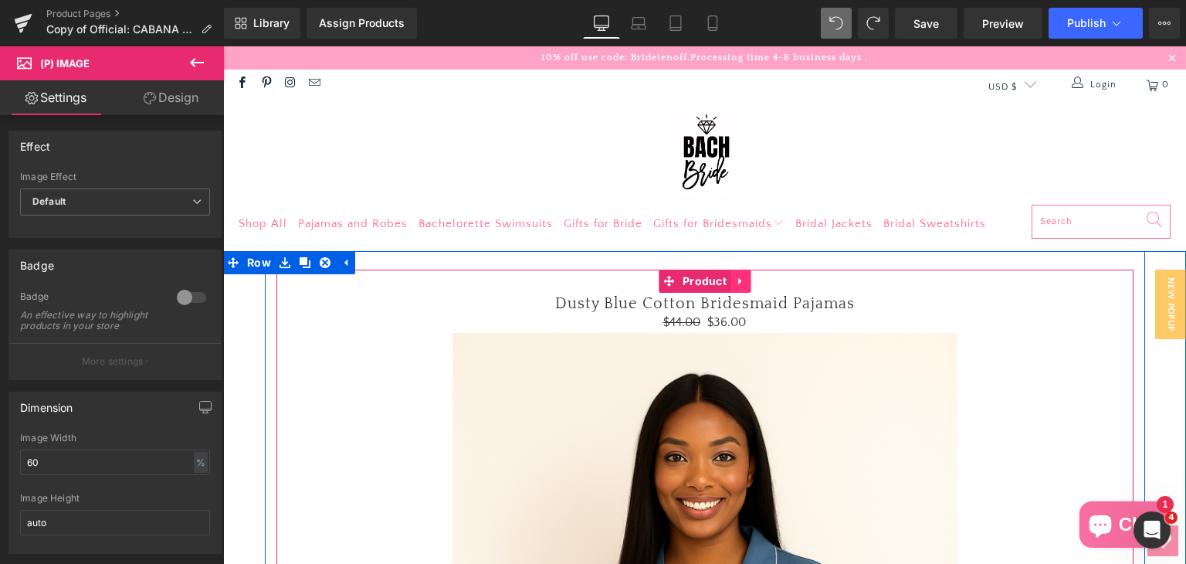
click at [736, 283] on icon at bounding box center [740, 282] width 11 height 12
click at [745, 285] on icon at bounding box center [750, 281] width 11 height 11
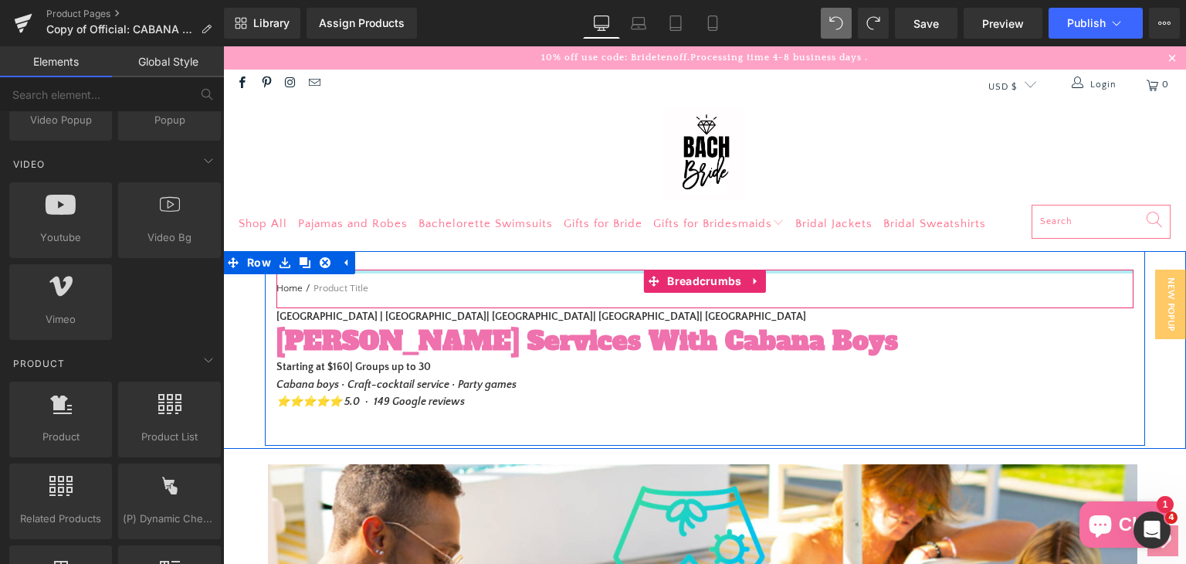
click at [484, 270] on div at bounding box center [704, 271] width 857 height 4
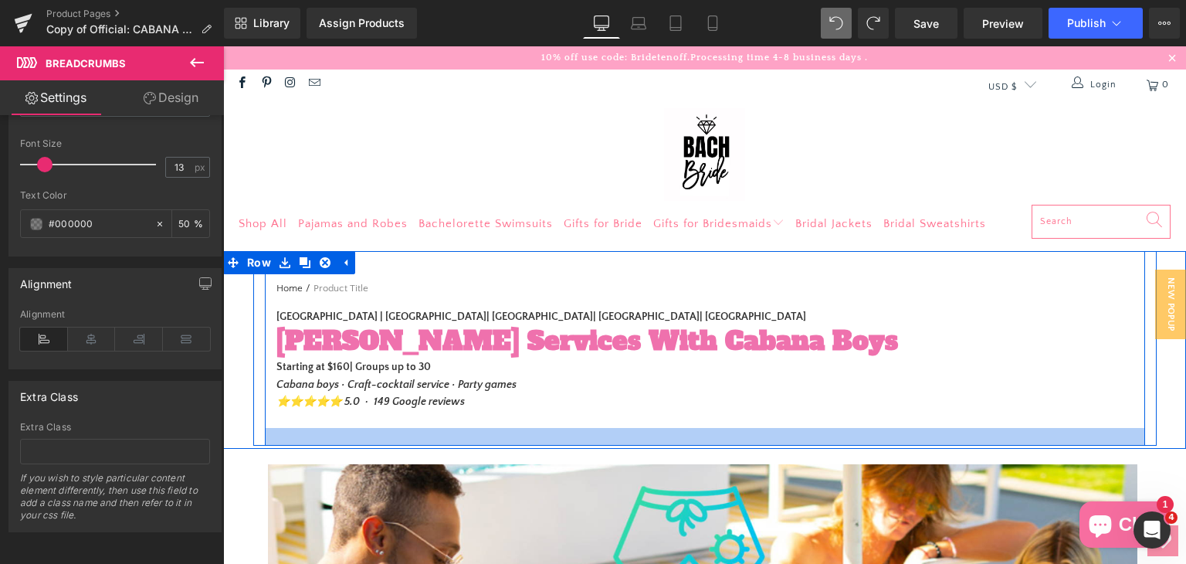
click at [293, 433] on div at bounding box center [705, 437] width 880 height 18
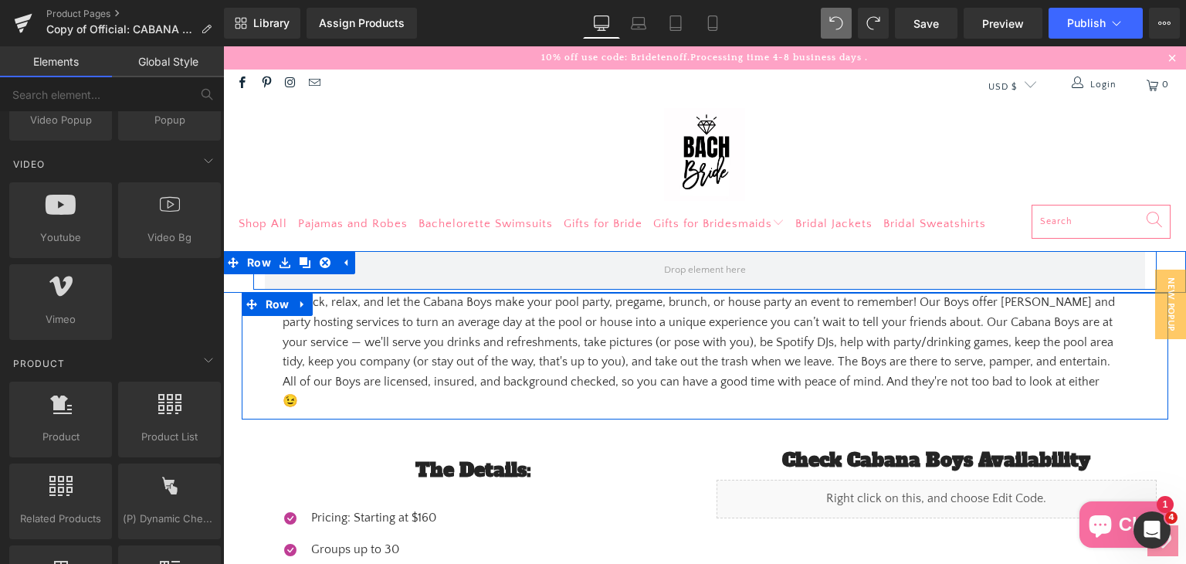
click at [245, 383] on div "Sit back, relax, and let the Cabana Boys make your pool party, pregame, brunch,…" at bounding box center [705, 356] width 926 height 127
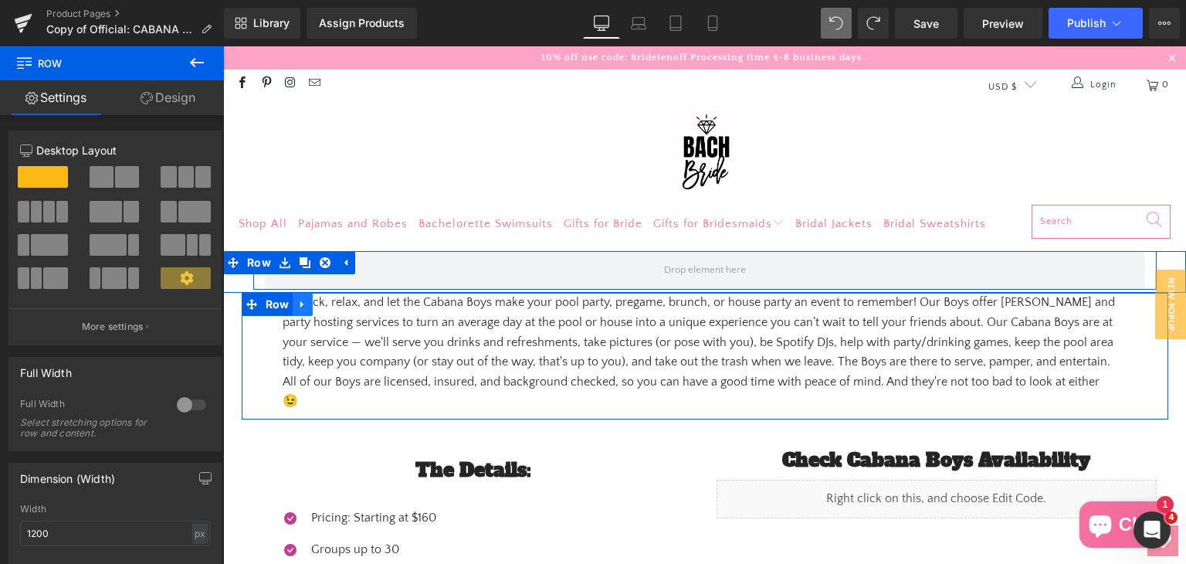
click at [299, 297] on link at bounding box center [303, 304] width 20 height 23
click at [337, 301] on icon at bounding box center [342, 304] width 11 height 11
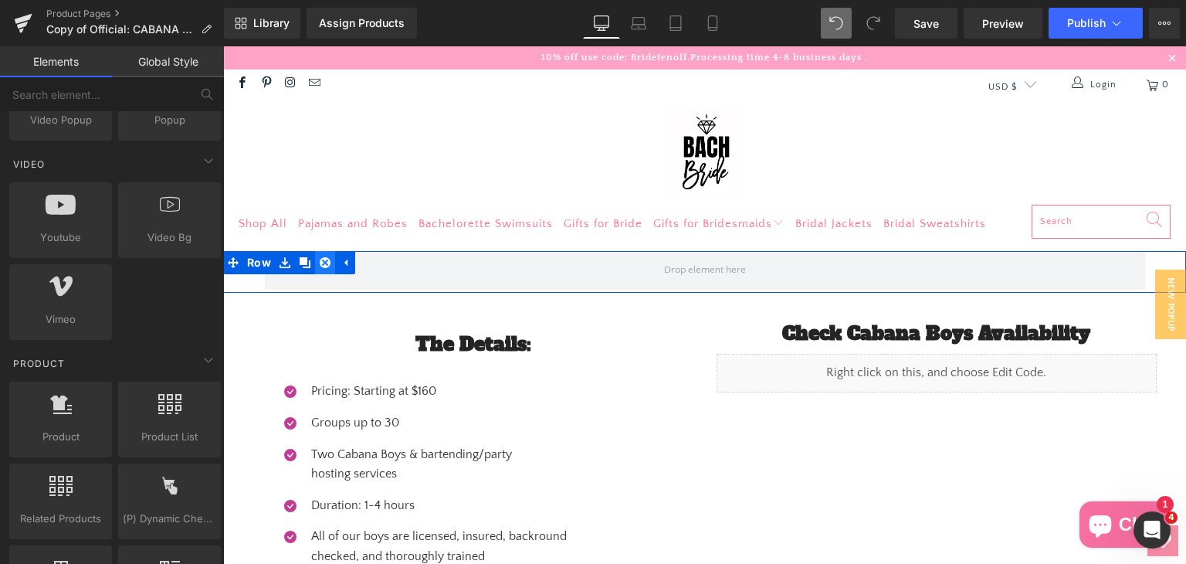
click at [320, 262] on icon at bounding box center [325, 263] width 11 height 12
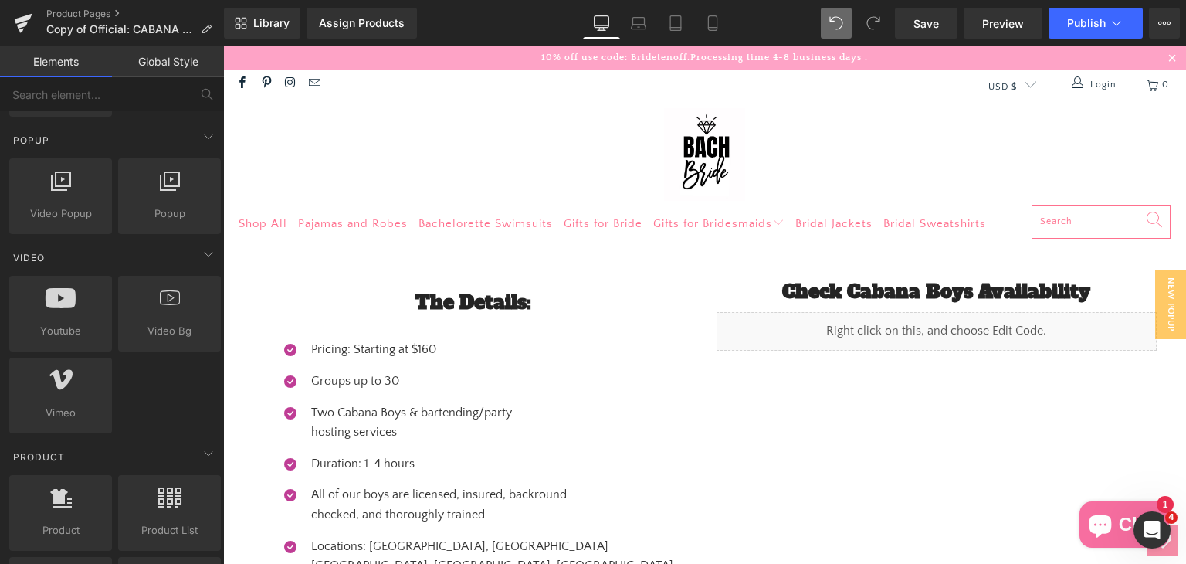
scroll to position [1158, 0]
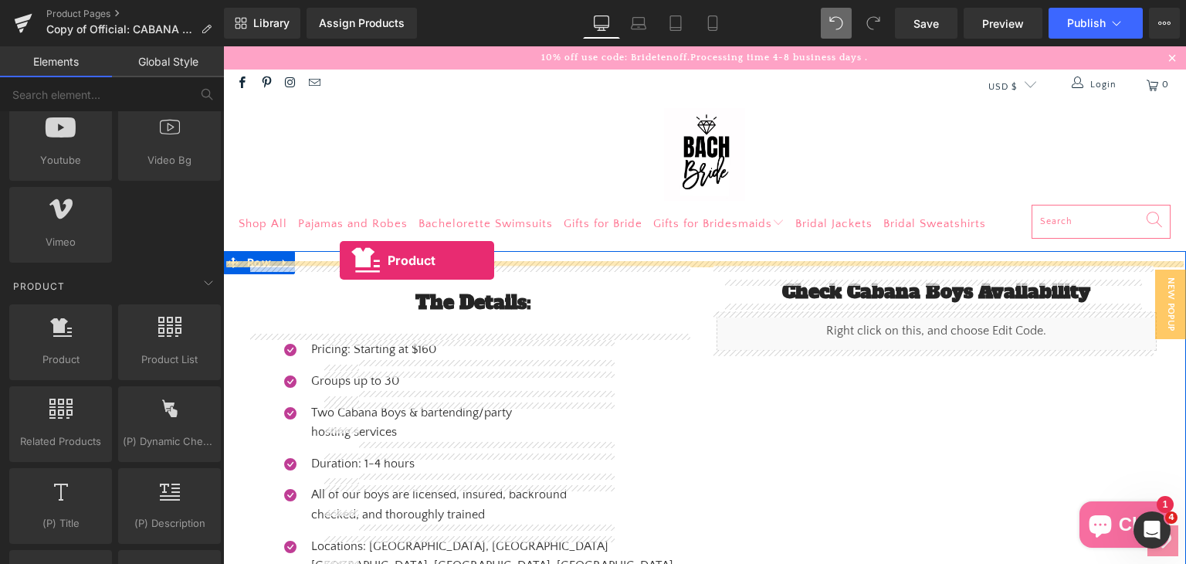
drag, startPoint x: 319, startPoint y: 352, endPoint x: 340, endPoint y: 260, distance: 94.2
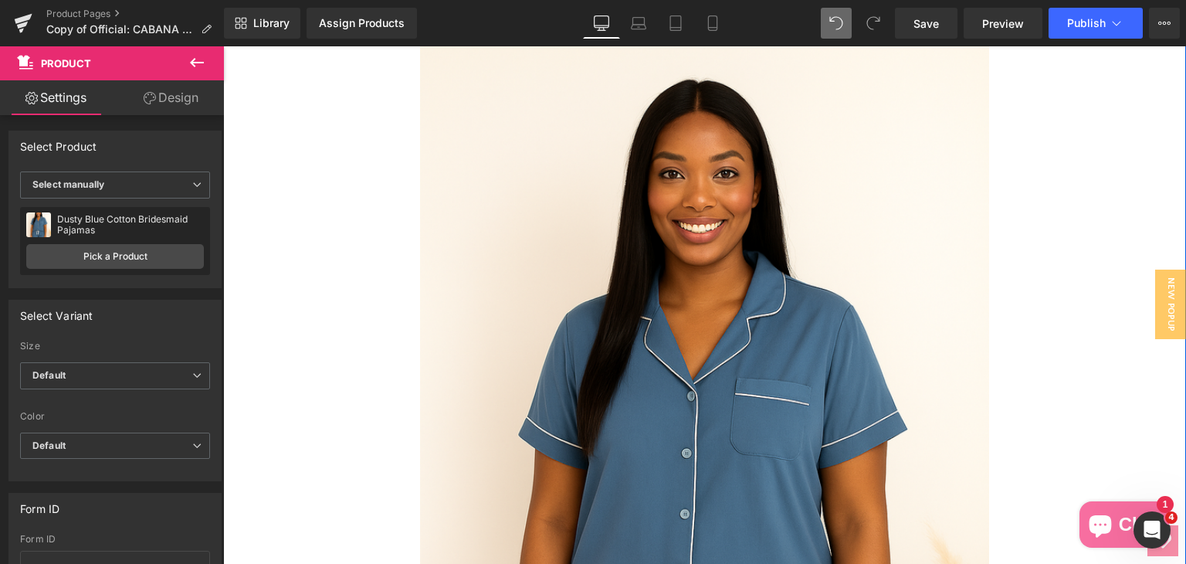
scroll to position [0, 0]
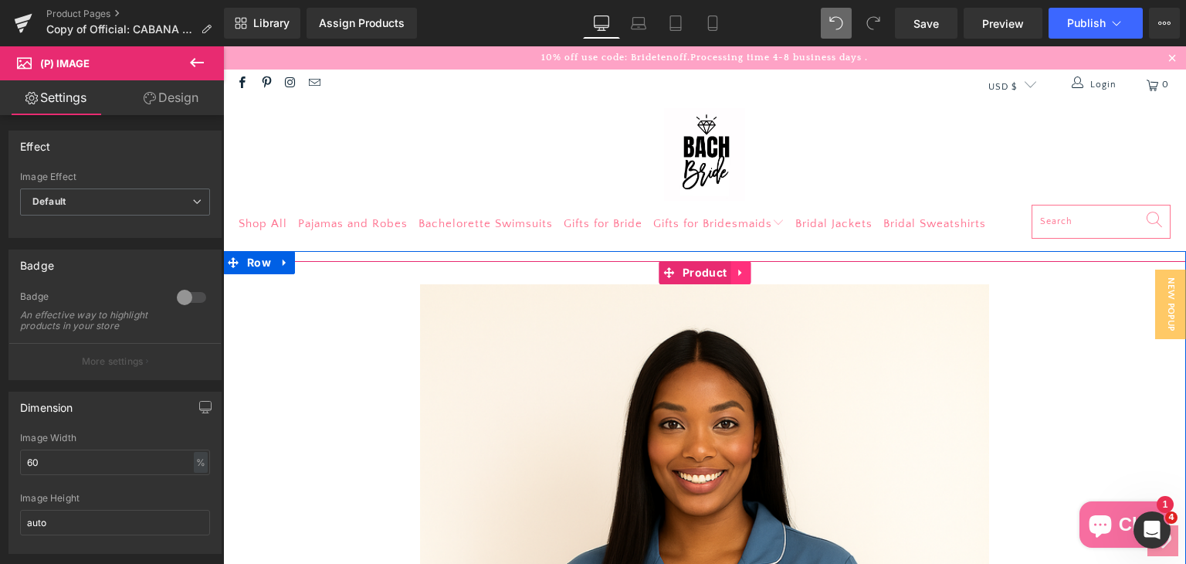
click at [738, 272] on icon at bounding box center [739, 272] width 3 height 7
click at [745, 275] on icon at bounding box center [750, 272] width 11 height 11
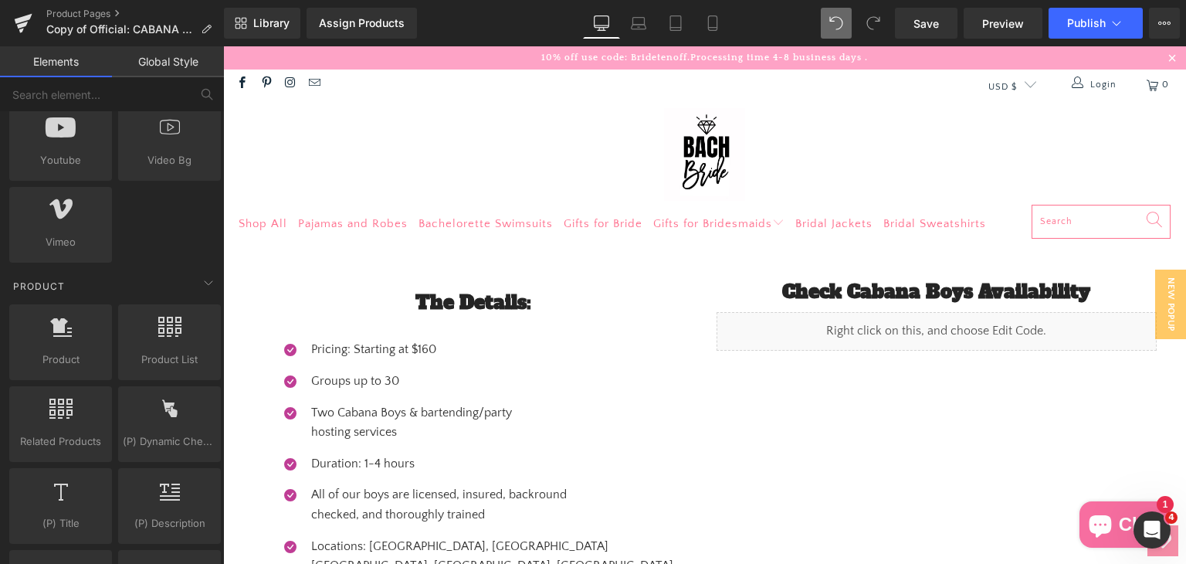
click at [291, 242] on li "Shop All" at bounding box center [267, 224] width 56 height 39
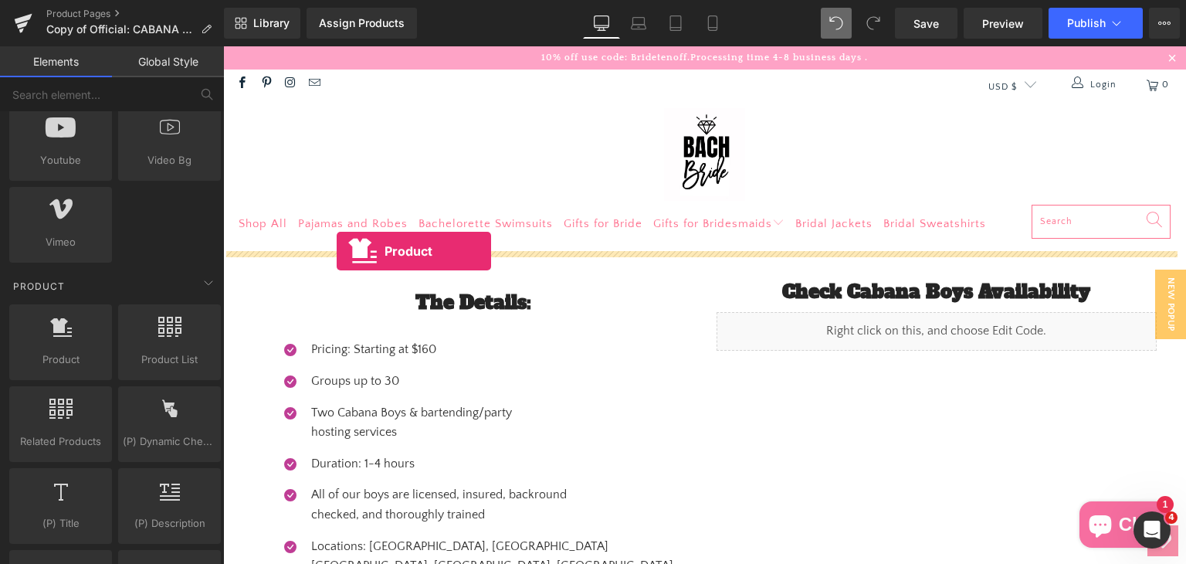
drag, startPoint x: 272, startPoint y: 387, endPoint x: 337, endPoint y: 251, distance: 150.6
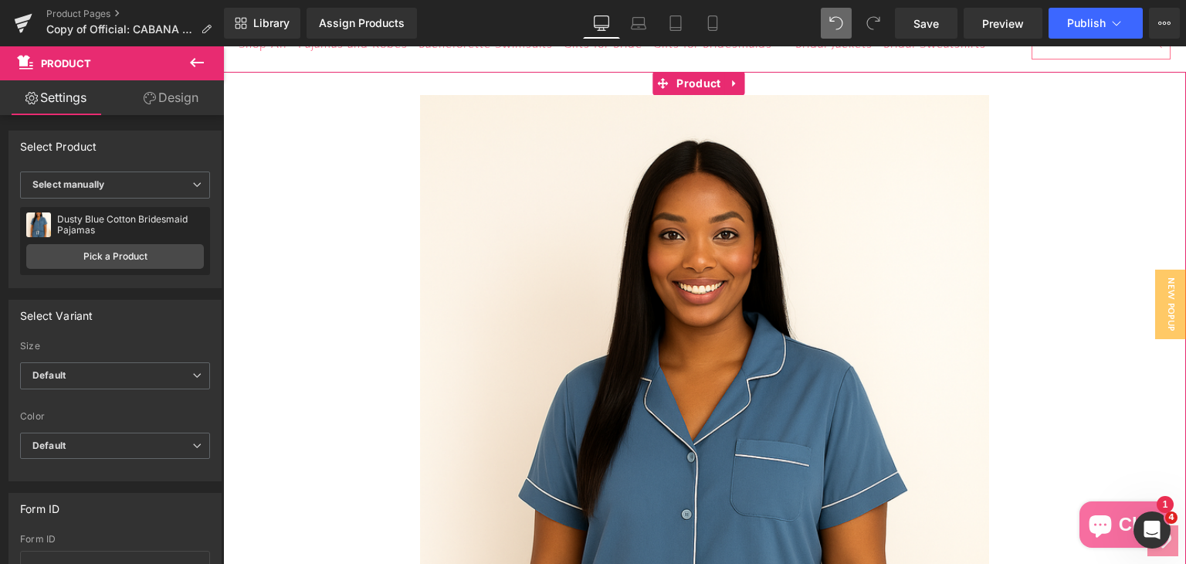
scroll to position [232, 0]
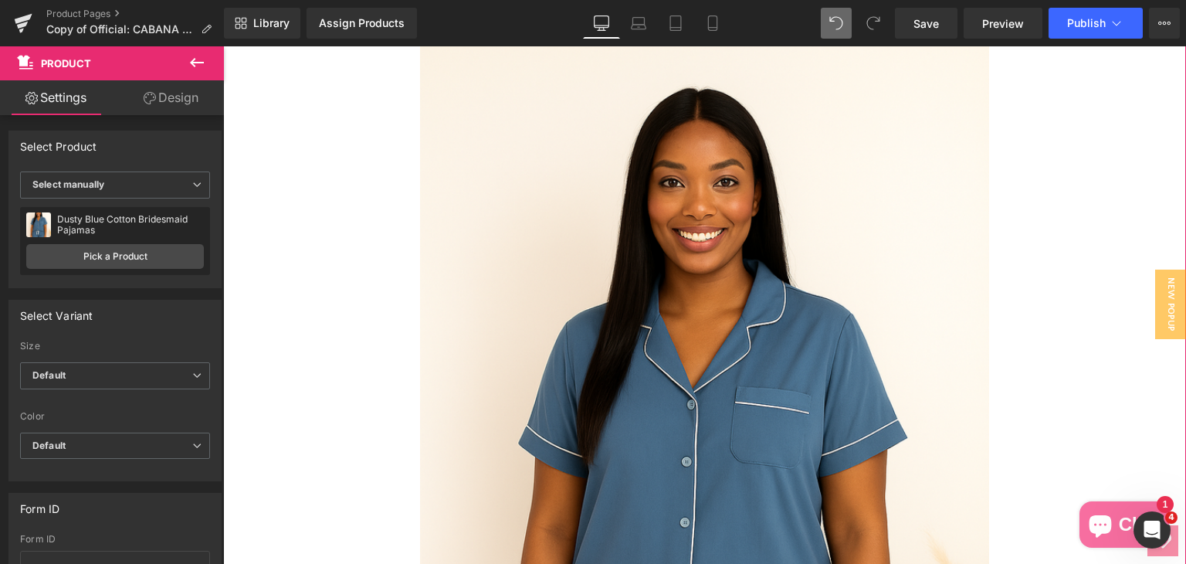
click at [682, 361] on img at bounding box center [704, 468] width 568 height 852
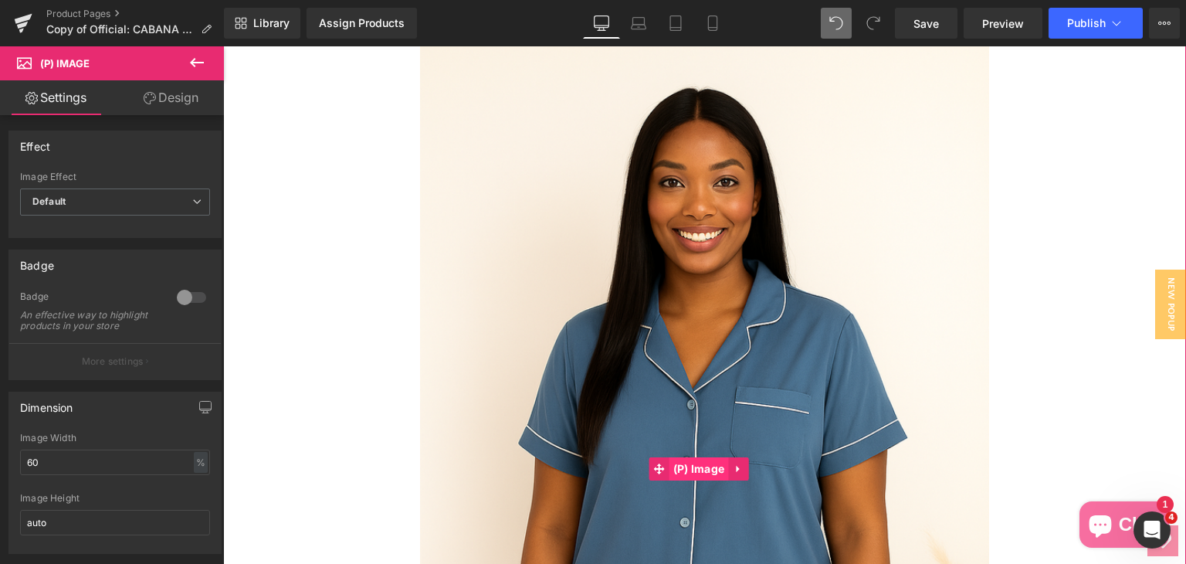
click at [720, 460] on span "(P) Image" at bounding box center [698, 468] width 59 height 23
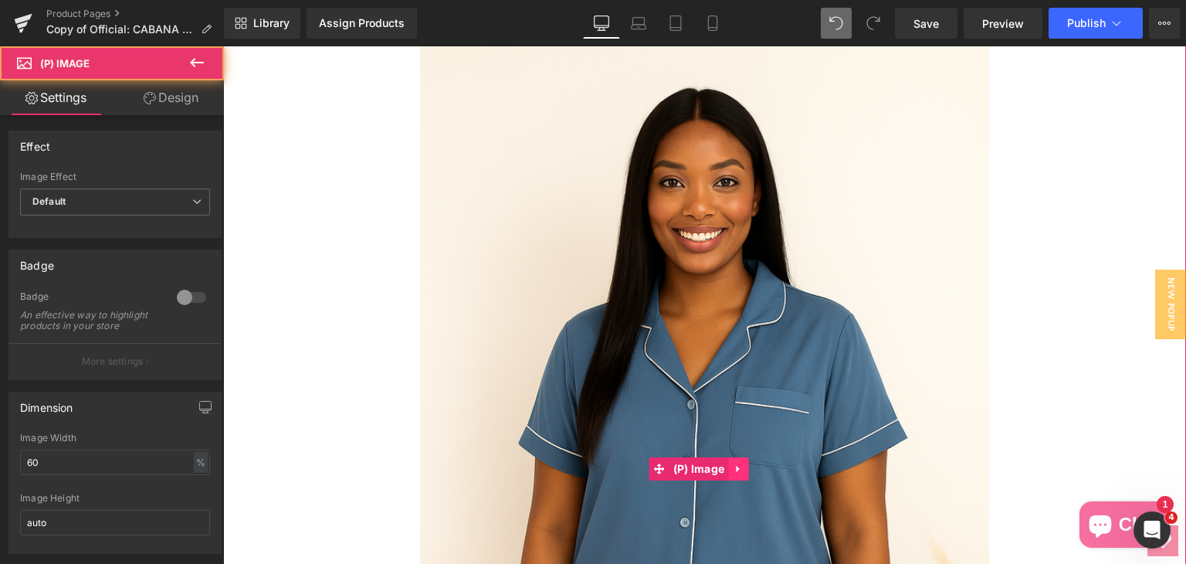
click at [737, 466] on icon at bounding box center [737, 469] width 3 height 7
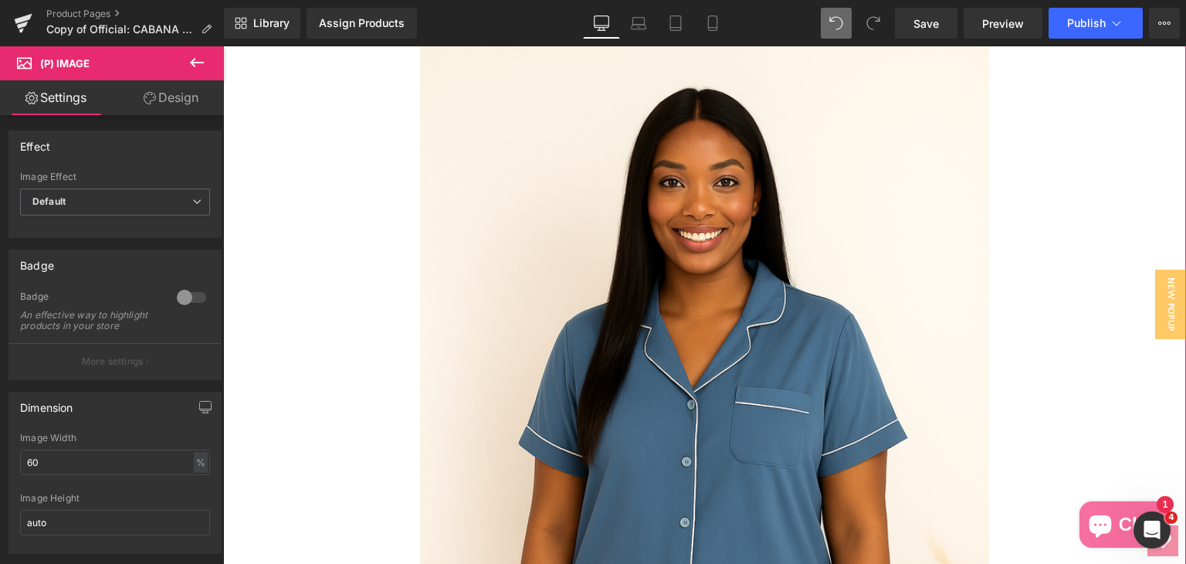
scroll to position [0, 0]
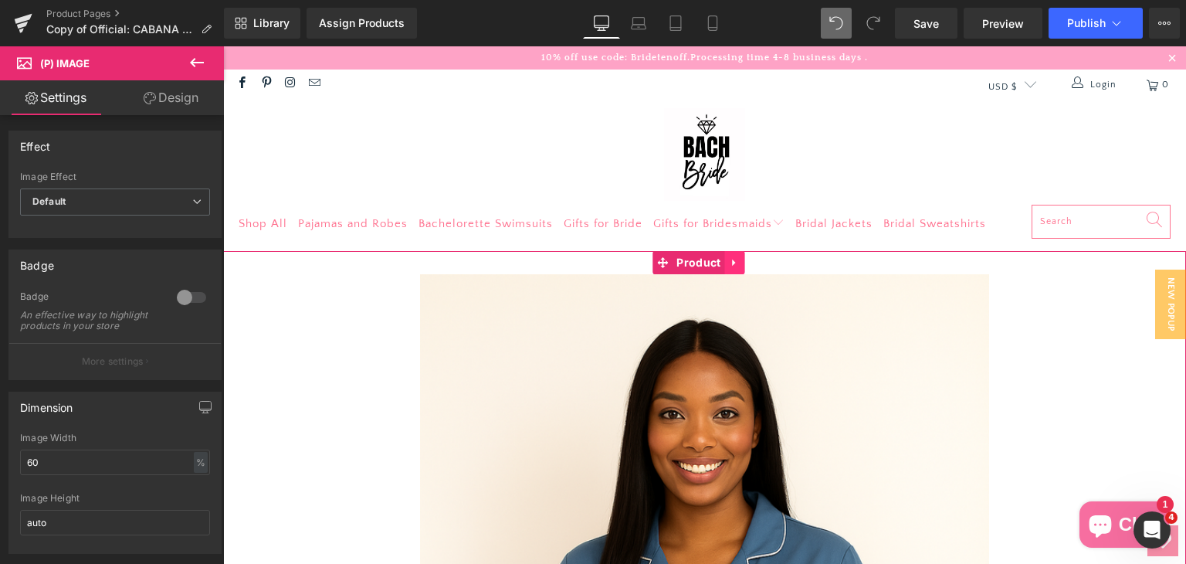
click at [735, 260] on icon at bounding box center [735, 263] width 11 height 12
click at [764, 261] on icon at bounding box center [765, 263] width 11 height 12
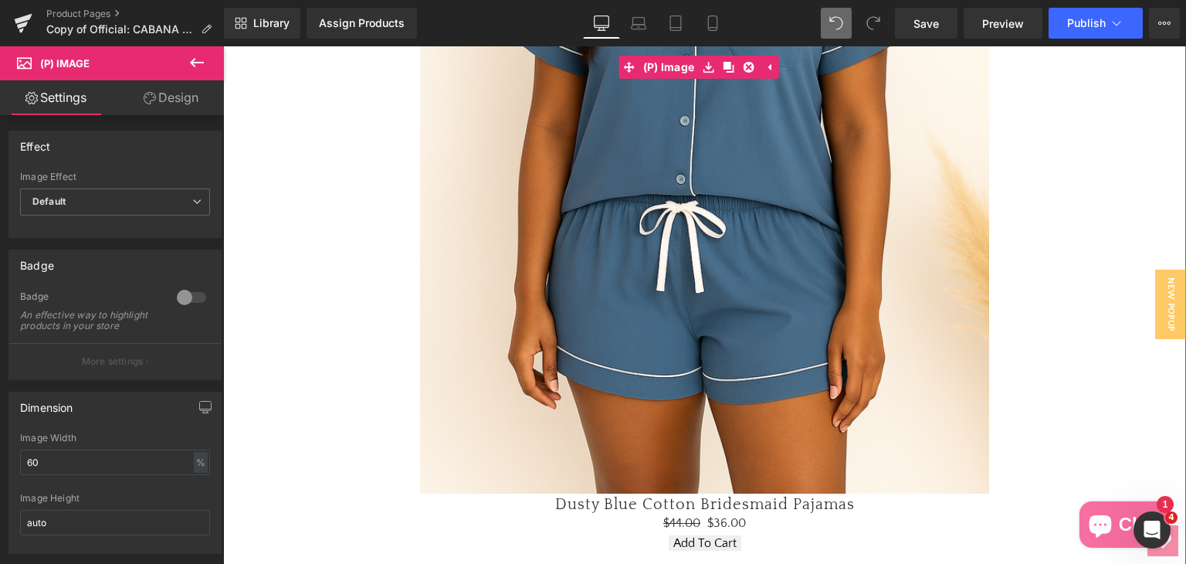
scroll to position [849, 0]
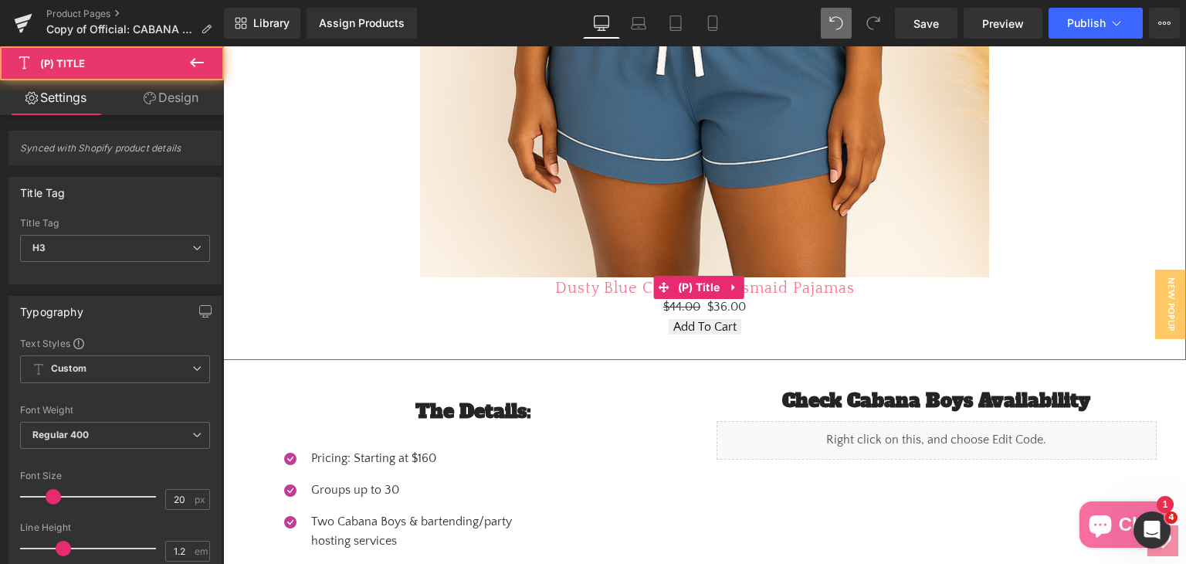
click at [781, 279] on link "Dusty Blue Cotton Bridesmaid Pajamas" at bounding box center [705, 288] width 300 height 19
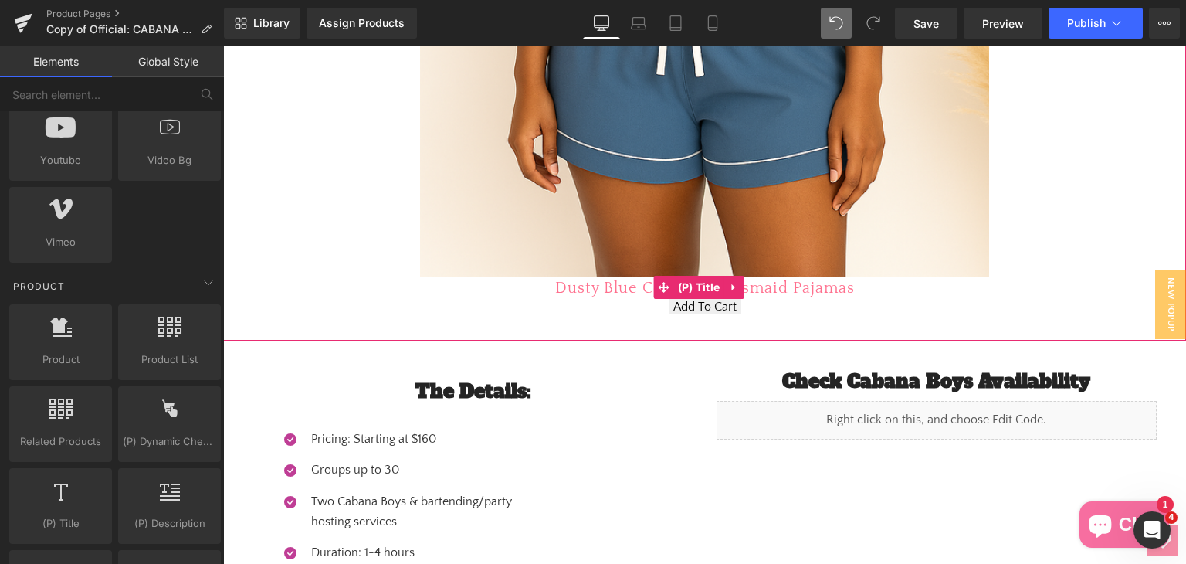
click at [644, 279] on link "Dusty Blue Cotton Bridesmaid Pajamas" at bounding box center [705, 288] width 300 height 19
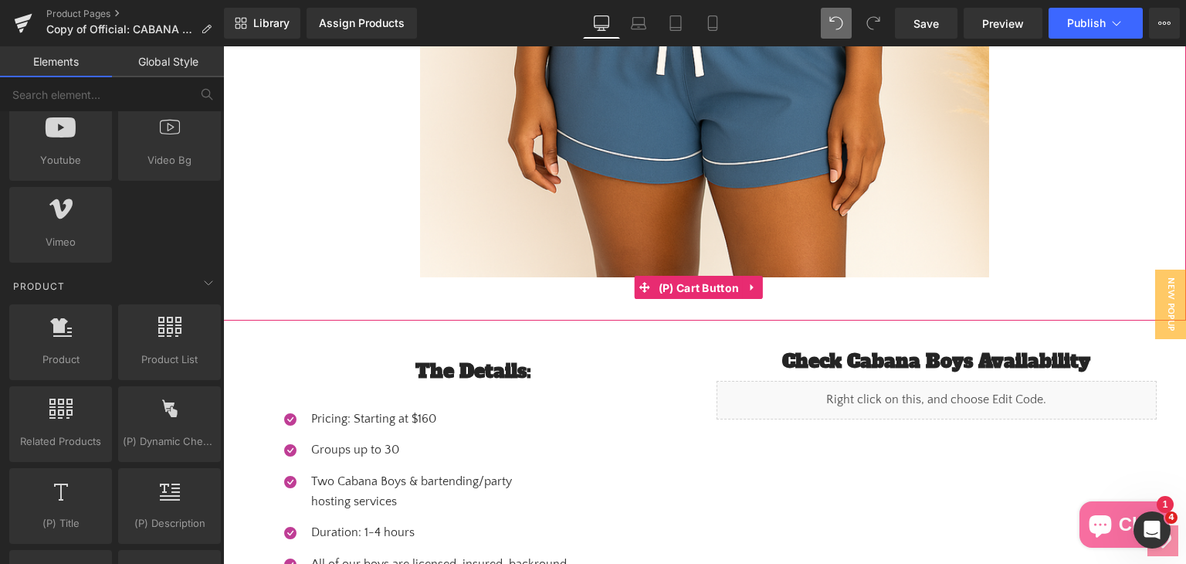
click at [700, 276] on span "(P) Cart Button" at bounding box center [699, 287] width 89 height 23
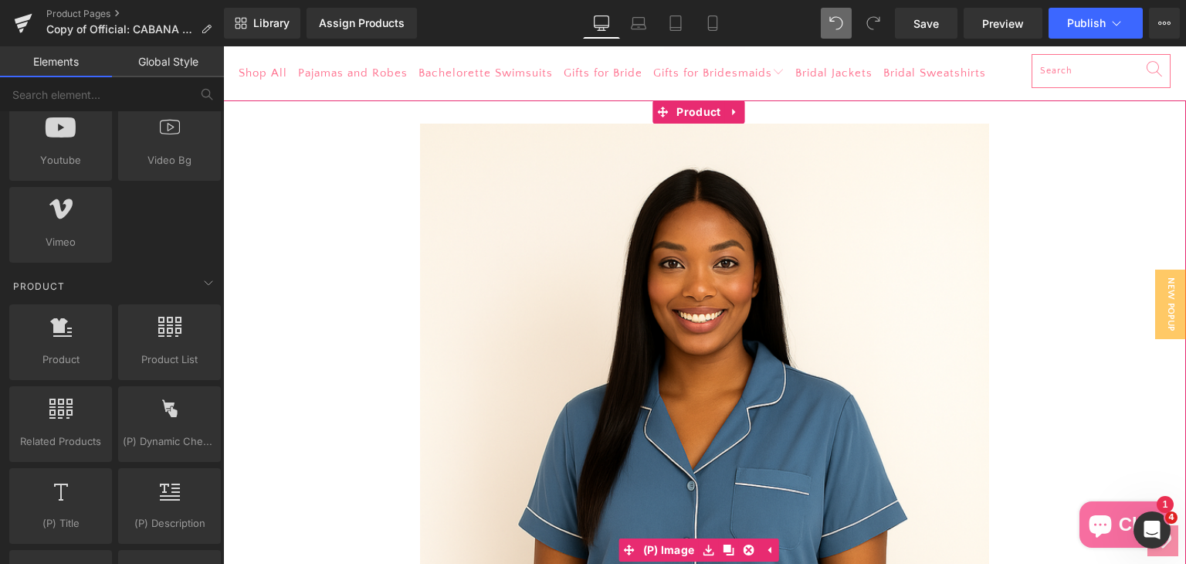
scroll to position [154, 0]
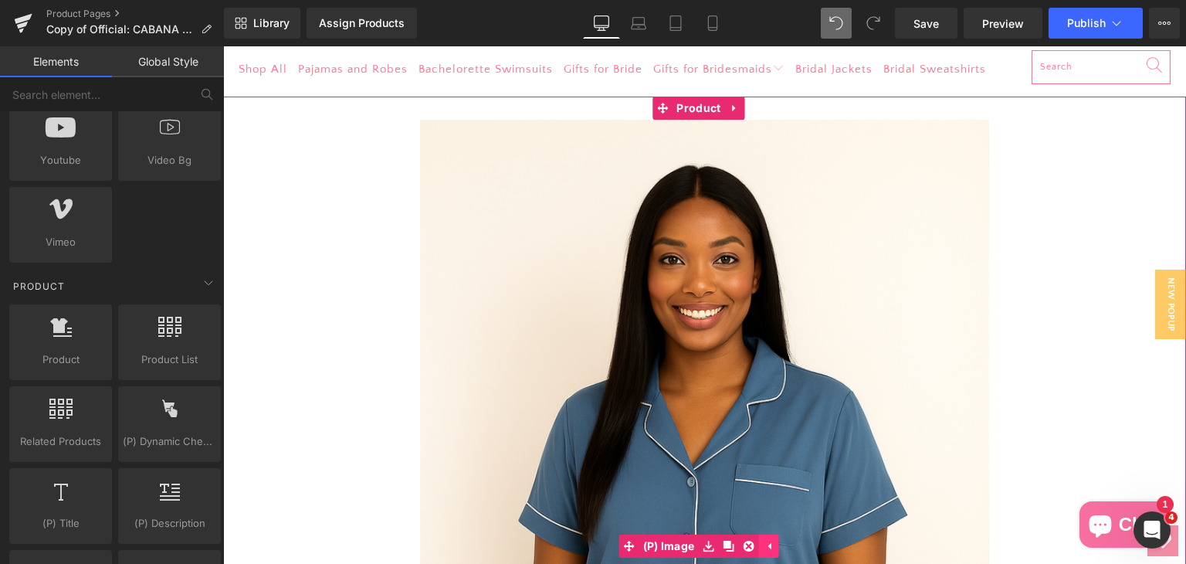
click at [773, 542] on icon at bounding box center [768, 546] width 11 height 12
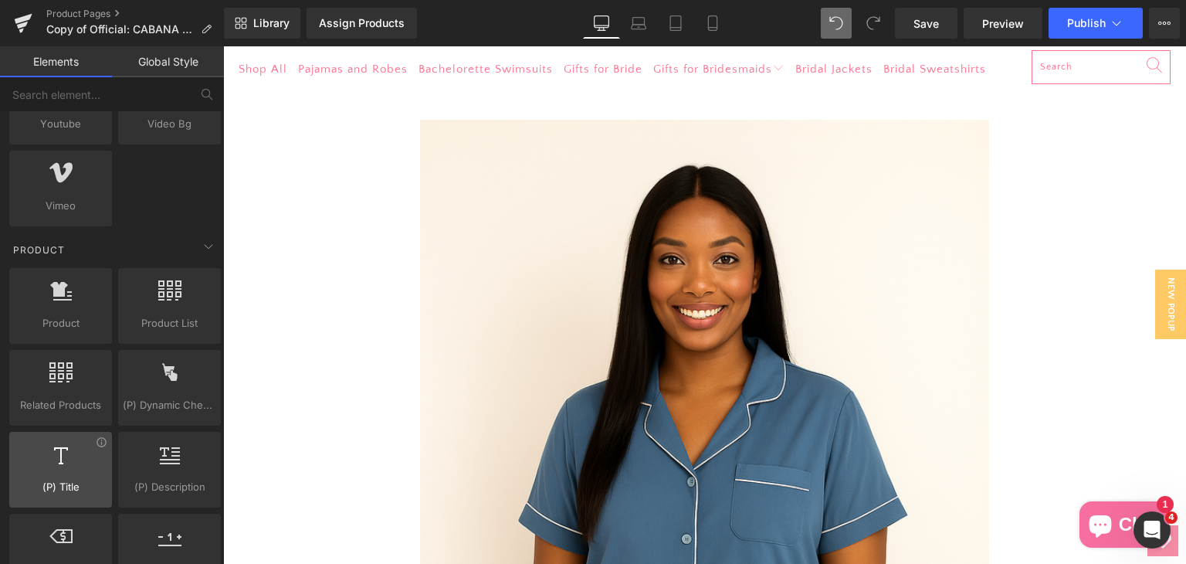
scroll to position [1158, 0]
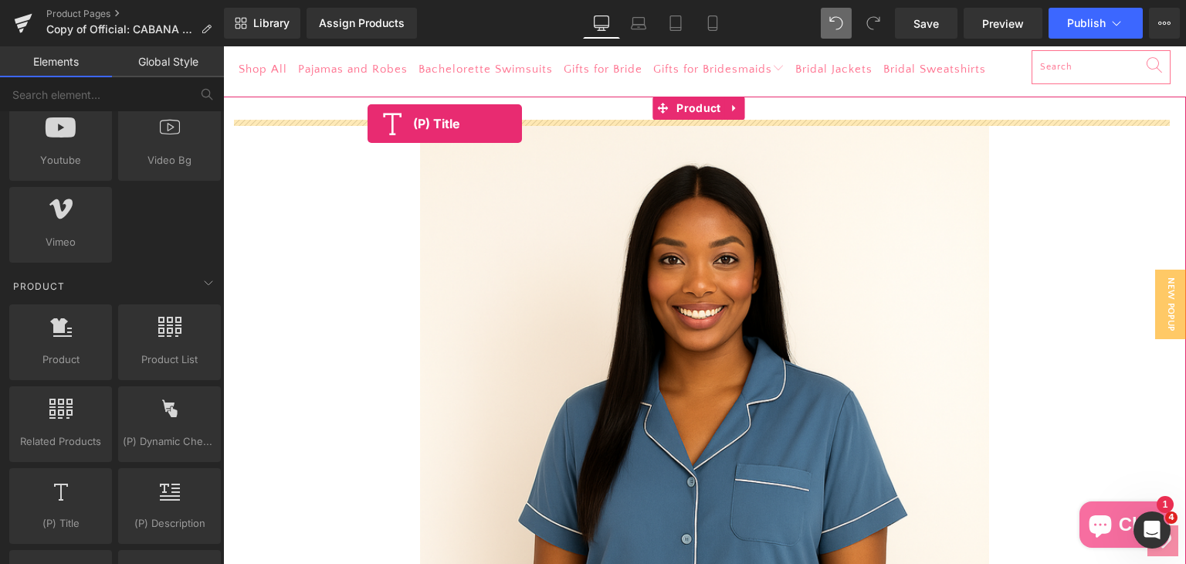
drag, startPoint x: 294, startPoint y: 538, endPoint x: 367, endPoint y: 124, distance: 421.0
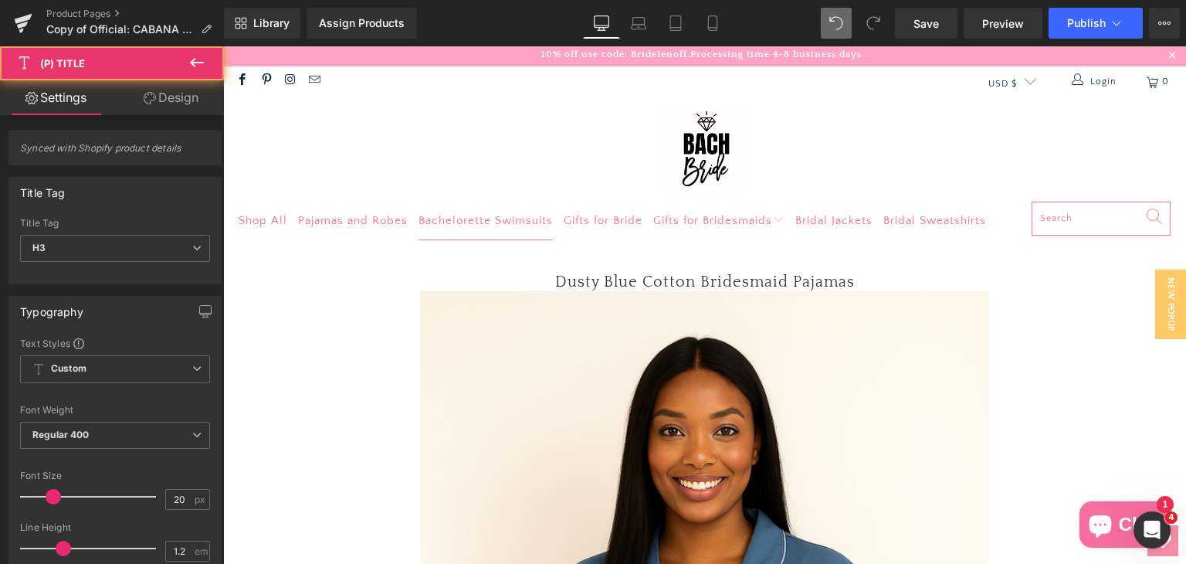
scroll to position [0, 0]
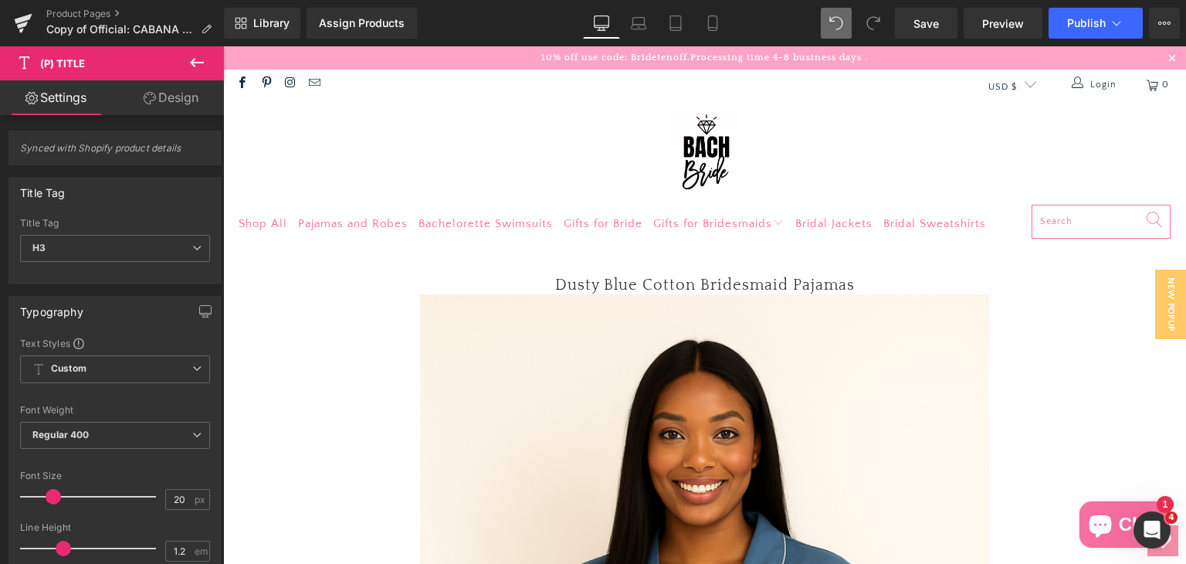
click at [191, 59] on icon at bounding box center [197, 62] width 19 height 19
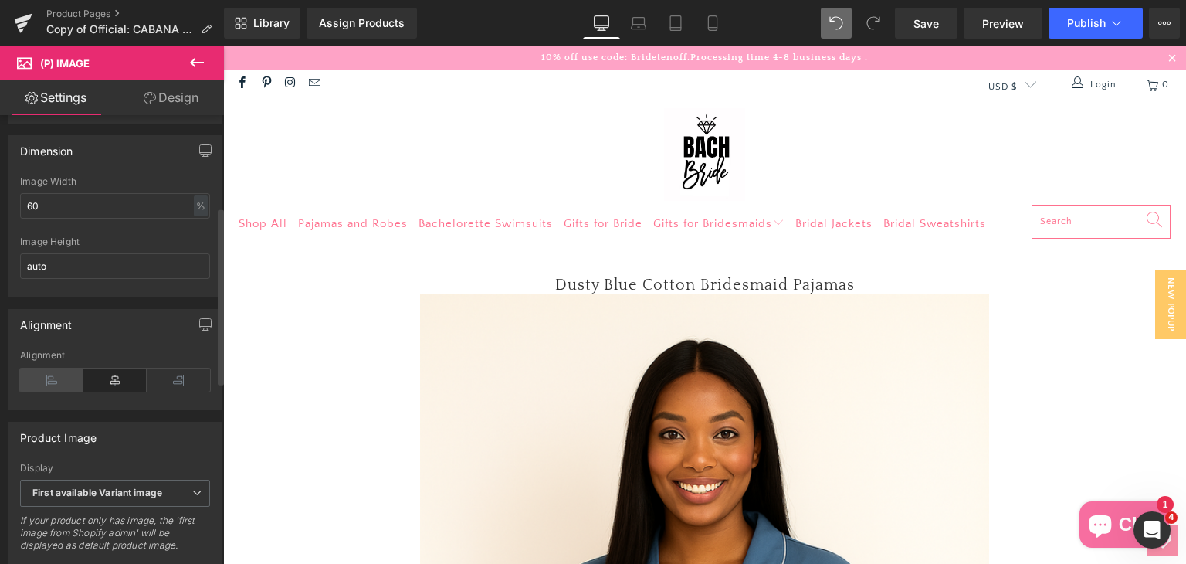
scroll to position [232, 0]
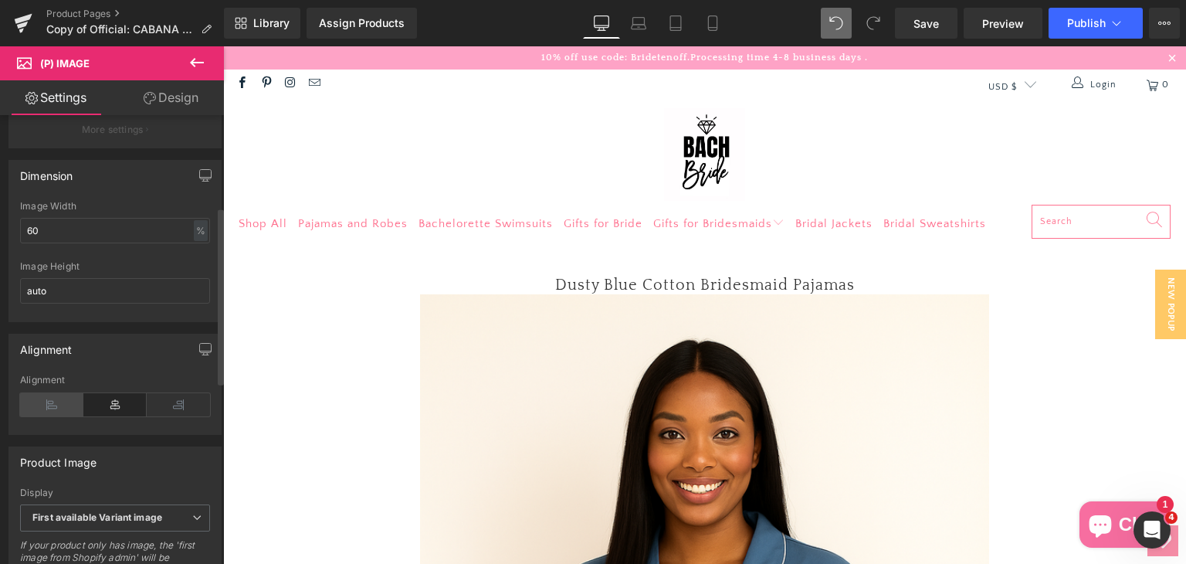
click at [42, 413] on icon at bounding box center [51, 404] width 63 height 23
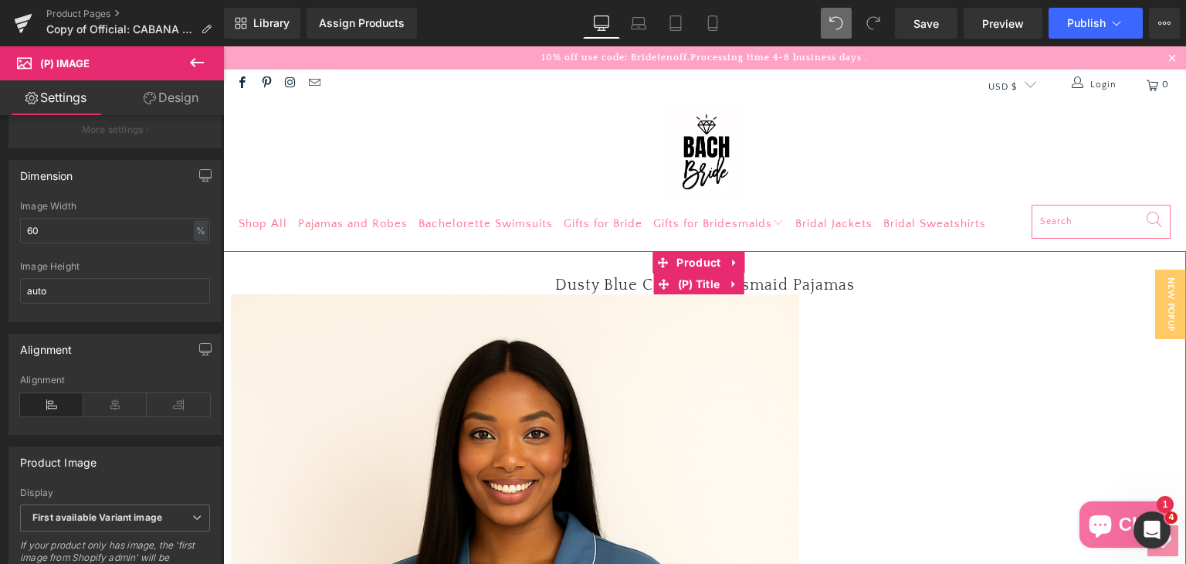
click at [520, 276] on h3 "Dusty Blue Cotton Bridesmaid Pajamas" at bounding box center [704, 284] width 947 height 20
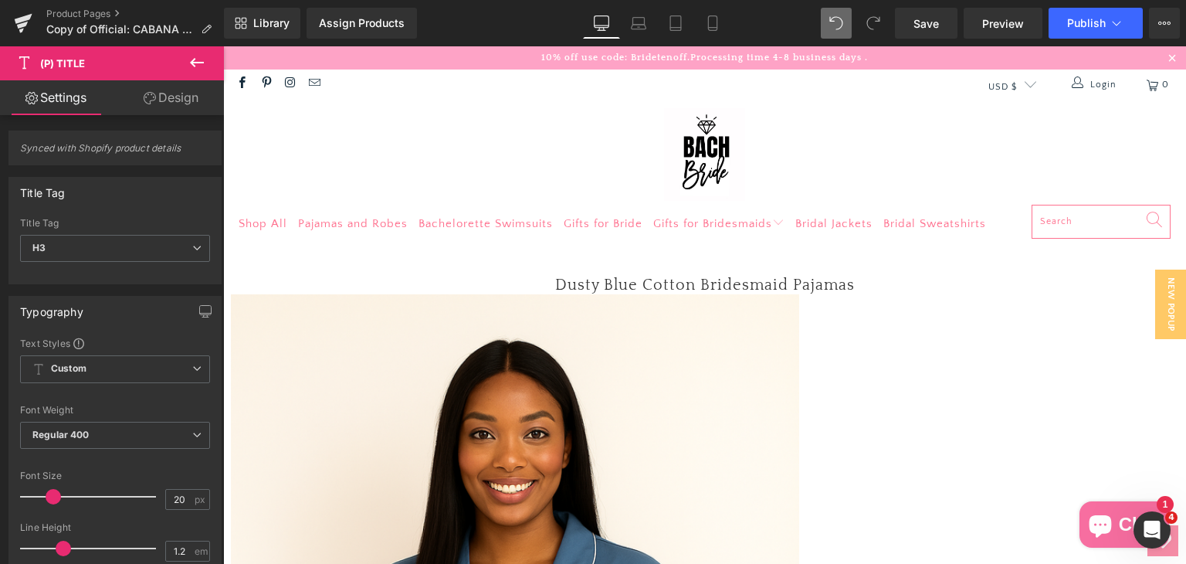
click at [173, 92] on link "Design" at bounding box center [171, 97] width 112 height 35
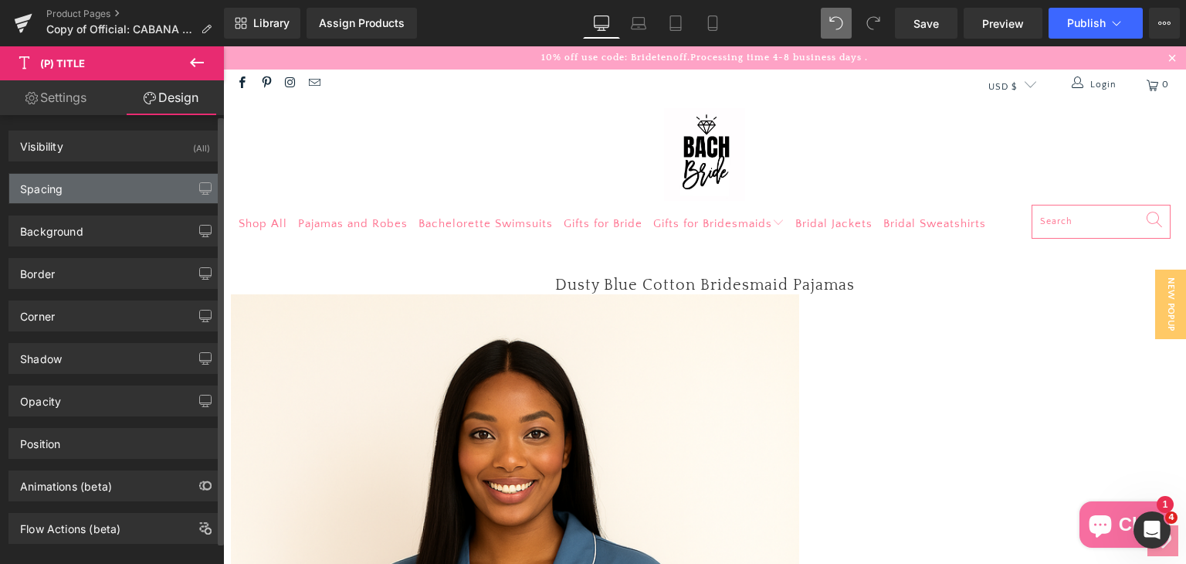
type input "0"
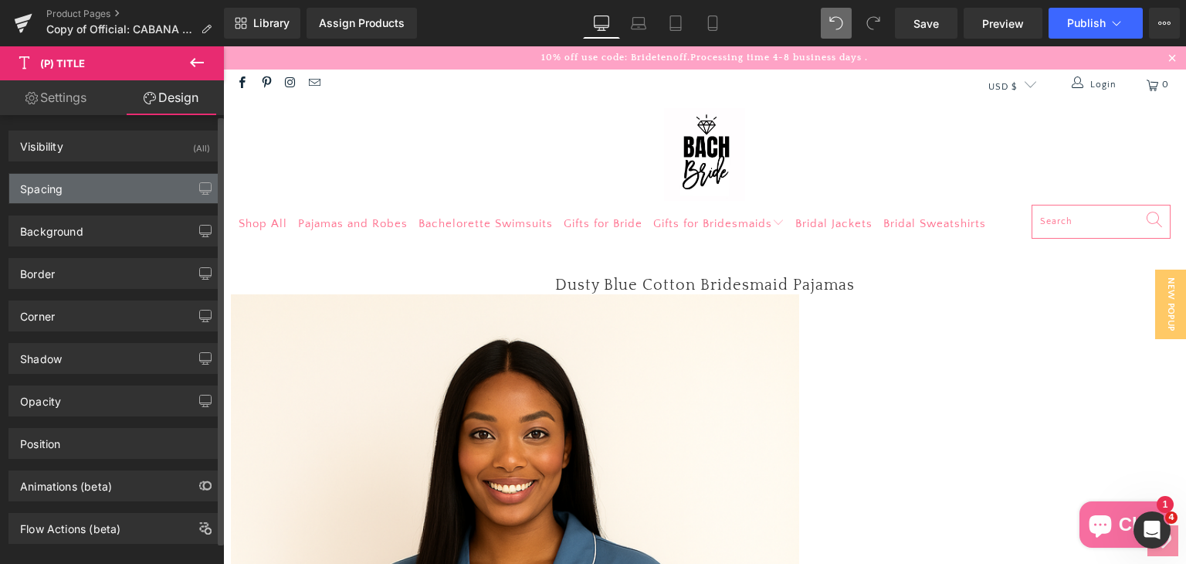
type input "0"
click at [79, 188] on div "Spacing" at bounding box center [115, 188] width 212 height 29
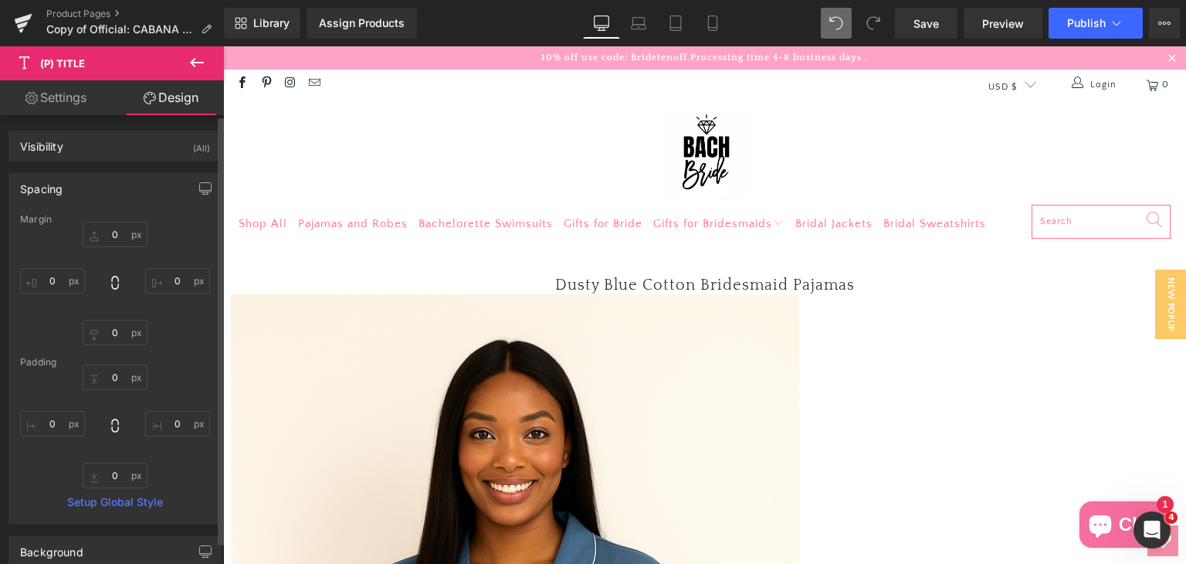
click at [80, 188] on div "Spacing" at bounding box center [115, 188] width 212 height 29
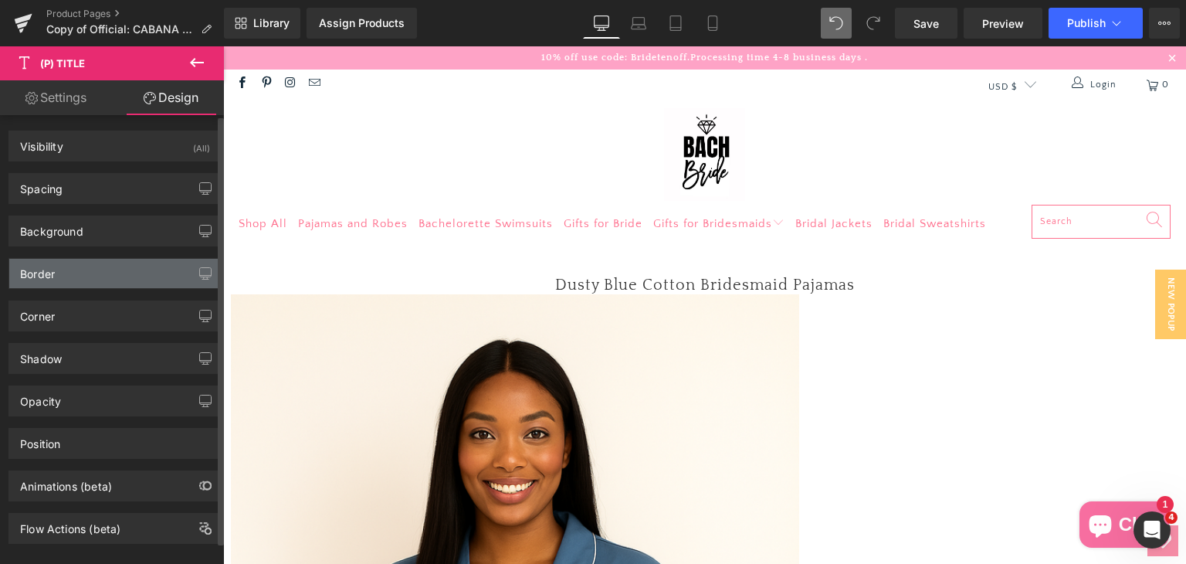
click at [74, 266] on div "Border" at bounding box center [115, 273] width 212 height 29
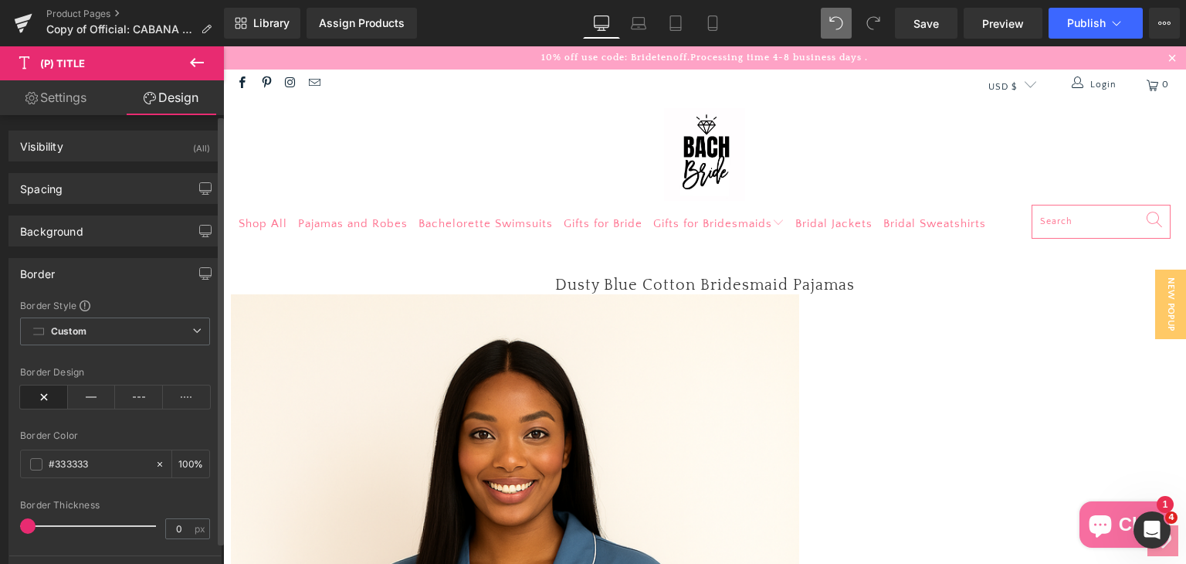
click at [74, 266] on div "Border" at bounding box center [115, 273] width 212 height 29
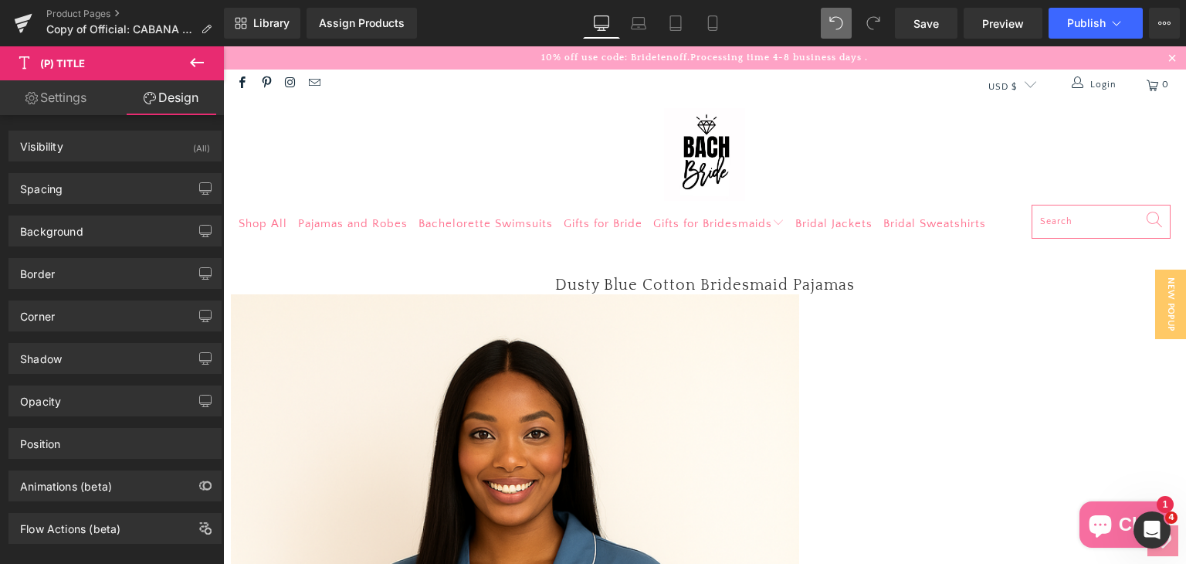
click at [66, 84] on link "Settings" at bounding box center [56, 97] width 112 height 35
type input "100"
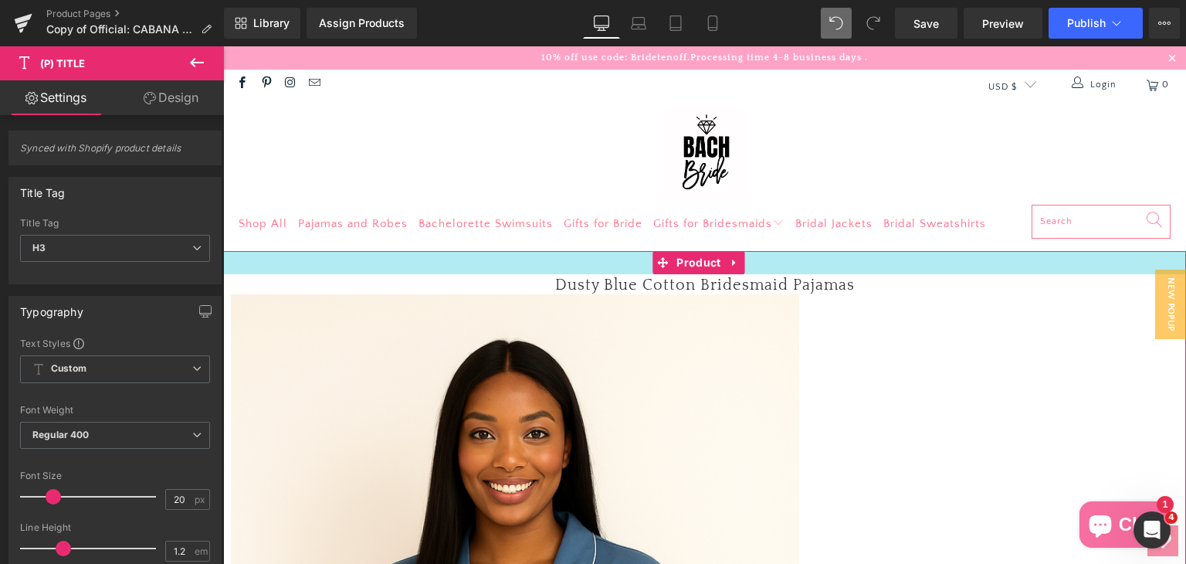
click at [525, 262] on div at bounding box center [704, 262] width 963 height 23
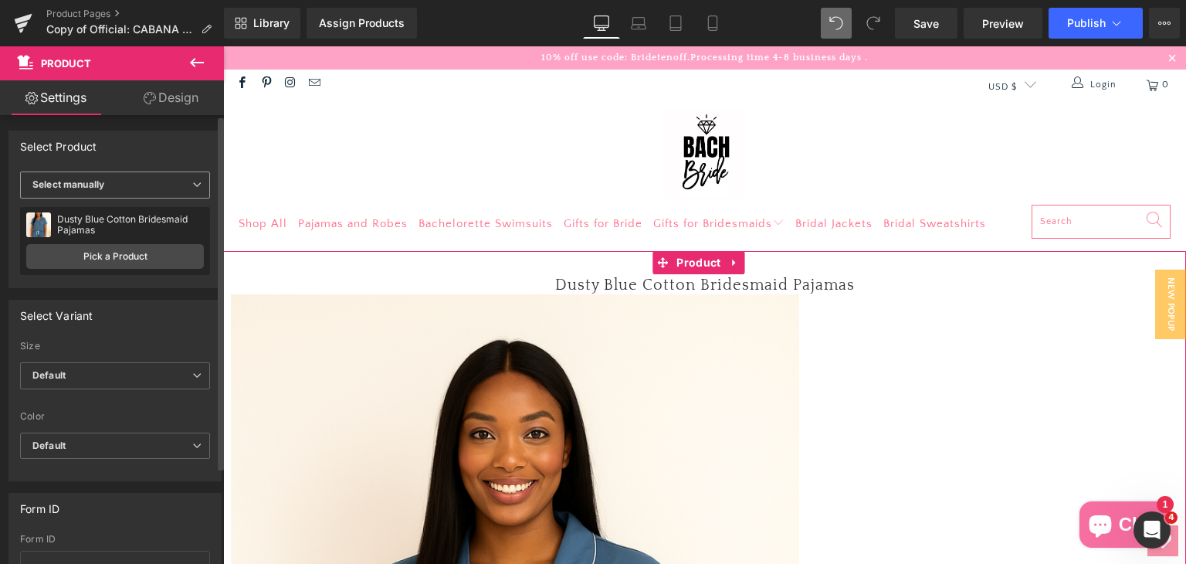
click at [147, 184] on span "Select manually" at bounding box center [115, 184] width 190 height 27
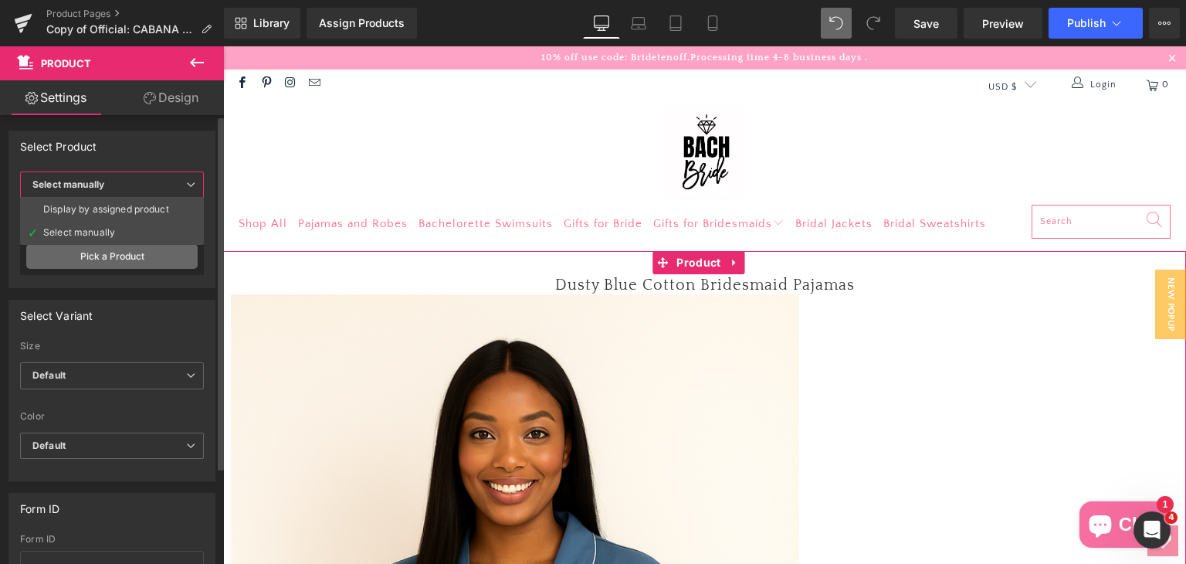
drag, startPoint x: 93, startPoint y: 229, endPoint x: 111, endPoint y: 252, distance: 29.1
click at [92, 229] on div "Select manually" at bounding box center [79, 232] width 72 height 11
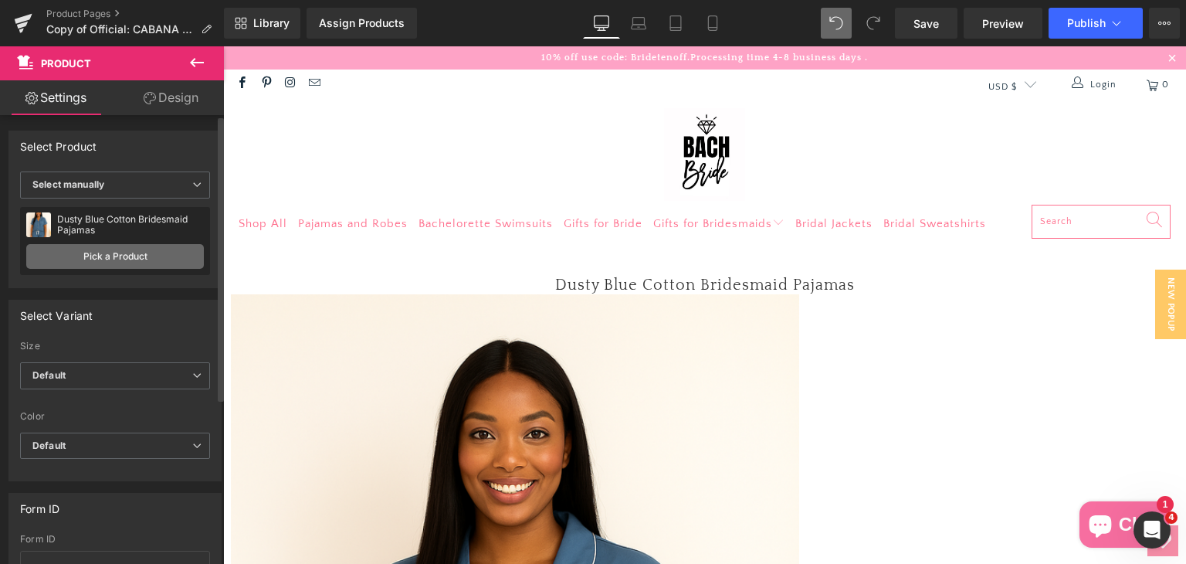
click at [113, 256] on link "Pick a Product" at bounding box center [115, 256] width 178 height 25
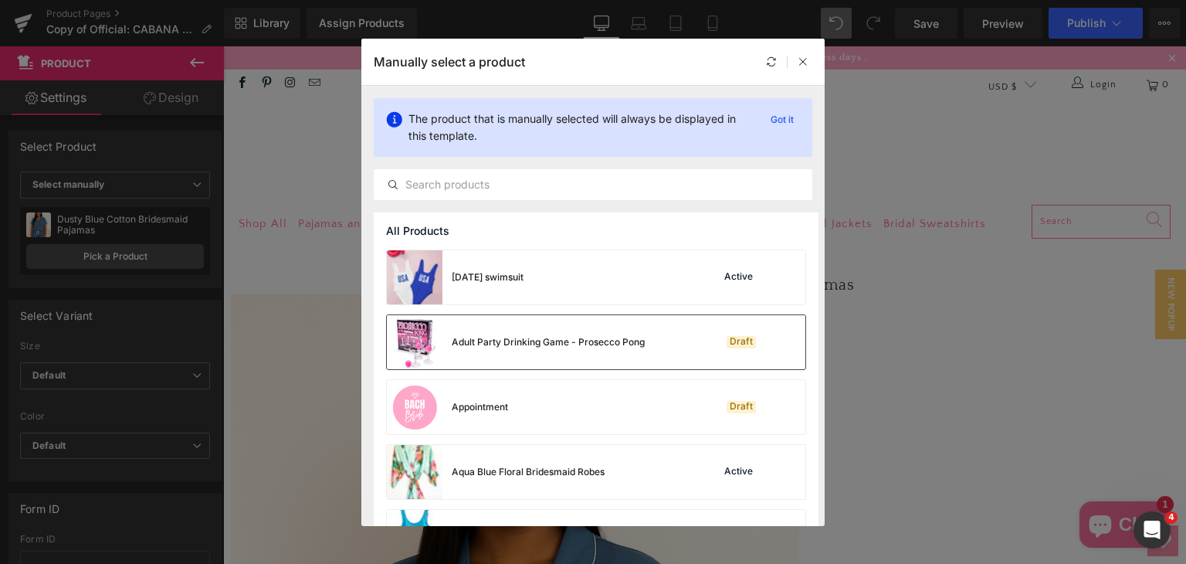
click at [537, 344] on div "Adult Party Drinking Game - Prosecco Pong" at bounding box center [548, 342] width 193 height 14
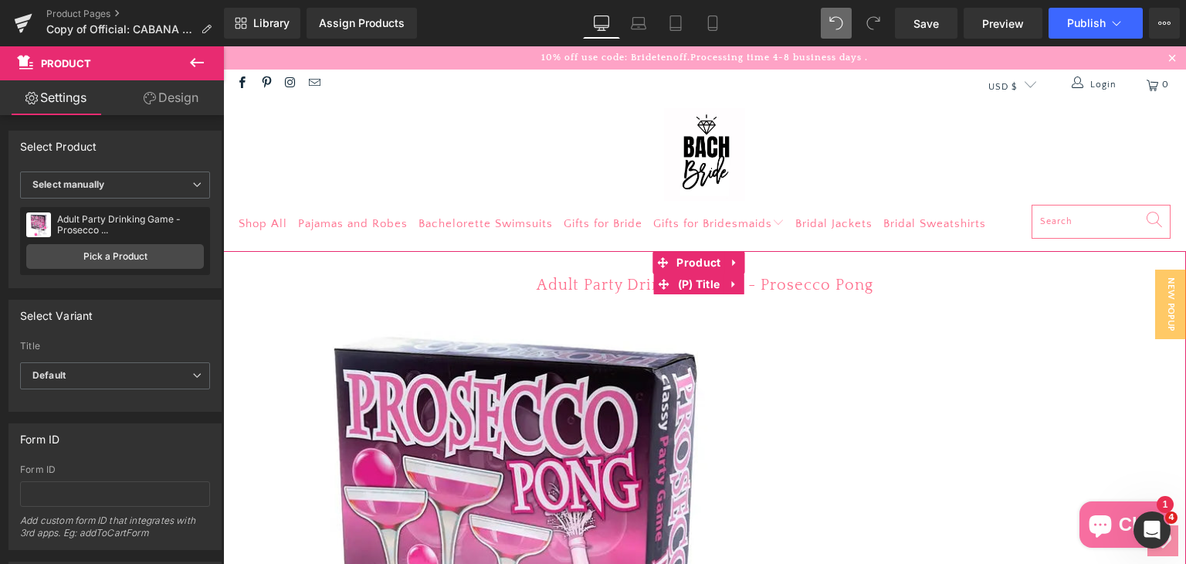
click at [586, 287] on link "Adult Party Drinking Game - Prosecco Pong" at bounding box center [705, 285] width 337 height 19
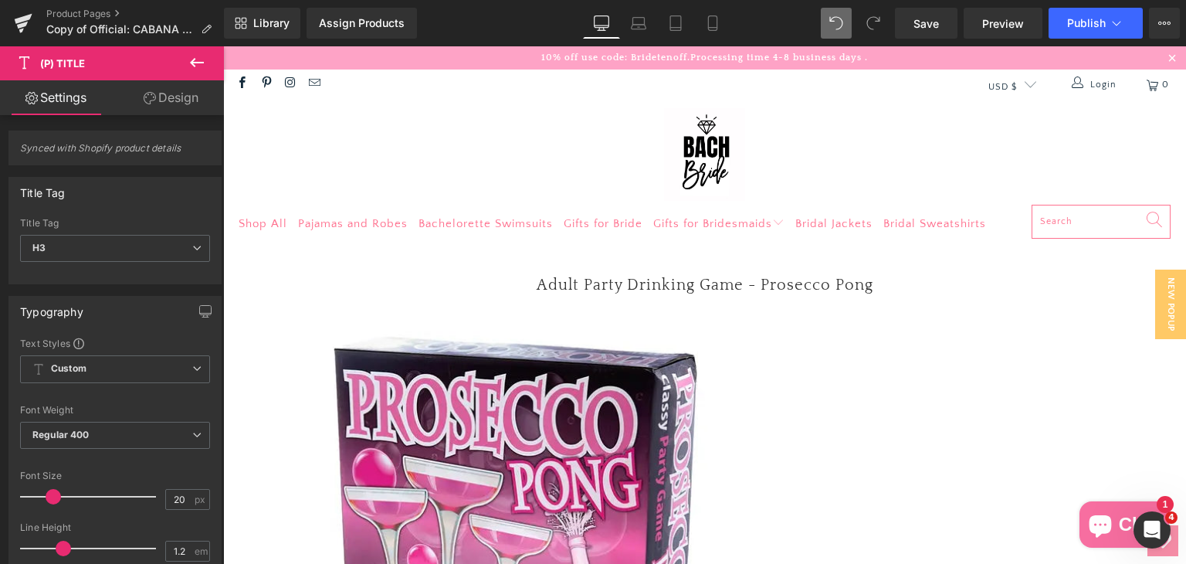
click at [151, 101] on icon at bounding box center [150, 98] width 12 height 12
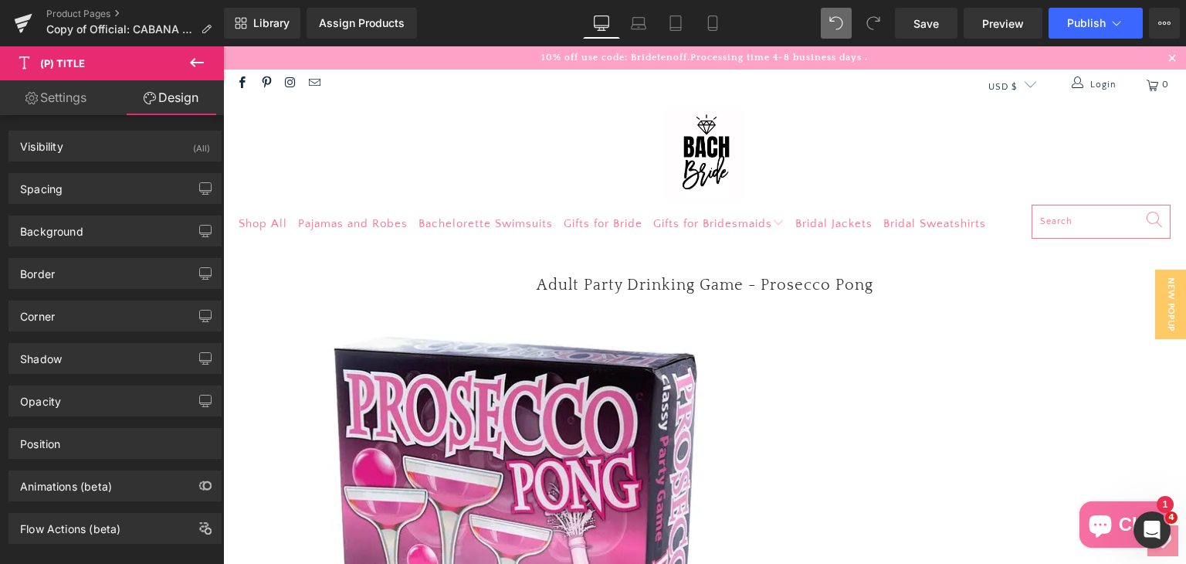
drag, startPoint x: 185, startPoint y: 59, endPoint x: 85, endPoint y: 86, distance: 103.7
click at [185, 59] on button at bounding box center [197, 63] width 54 height 34
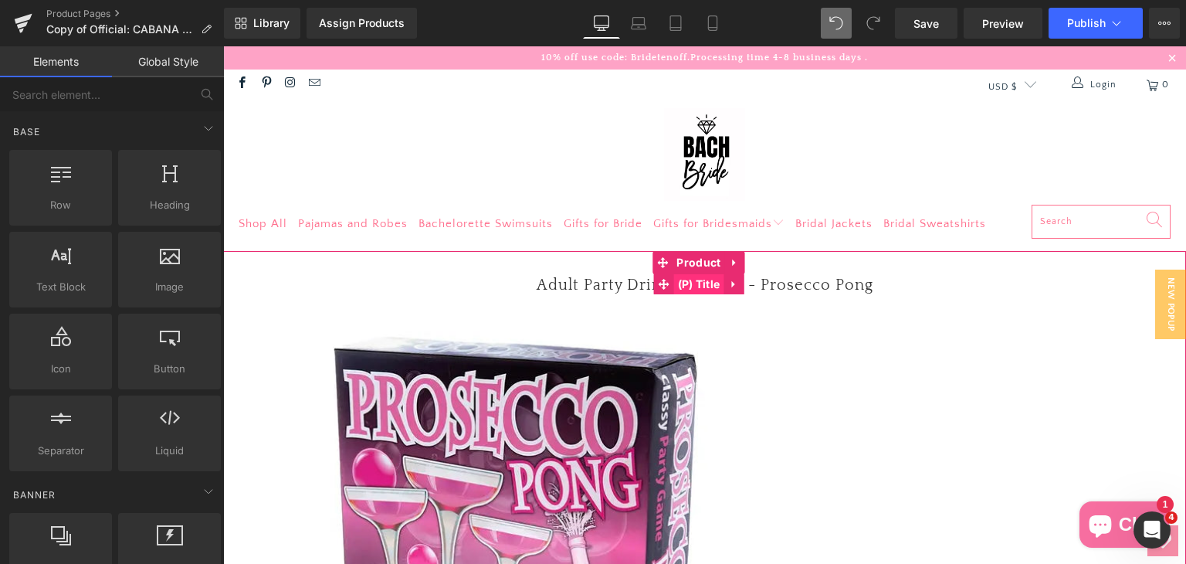
click at [682, 287] on span "(P) Title" at bounding box center [699, 284] width 50 height 23
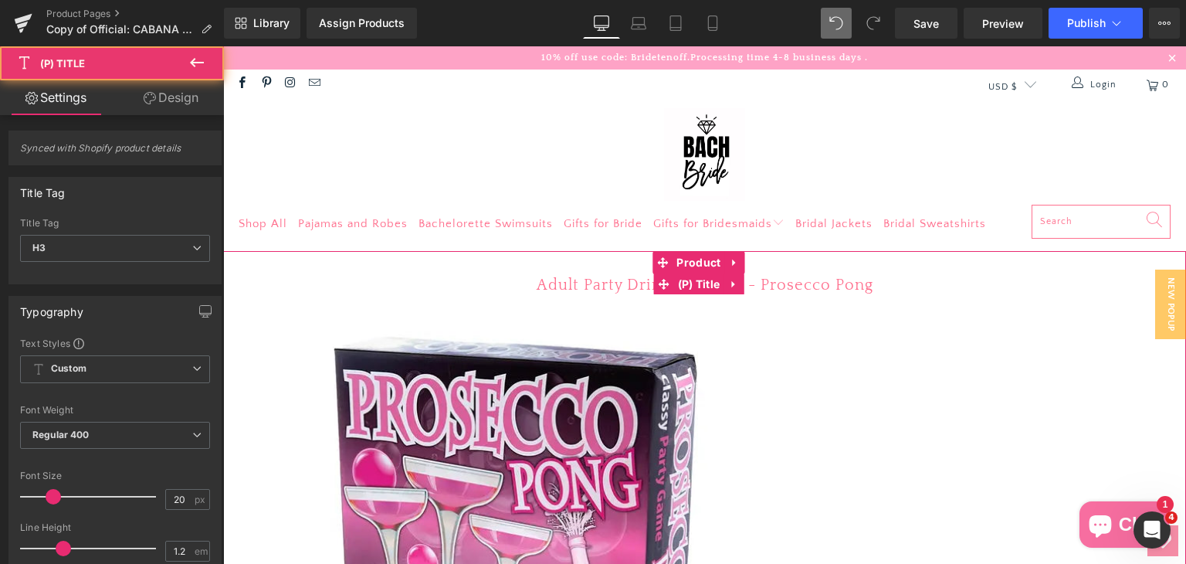
click at [544, 286] on link "Adult Party Drinking Game - Prosecco Pong" at bounding box center [705, 285] width 337 height 19
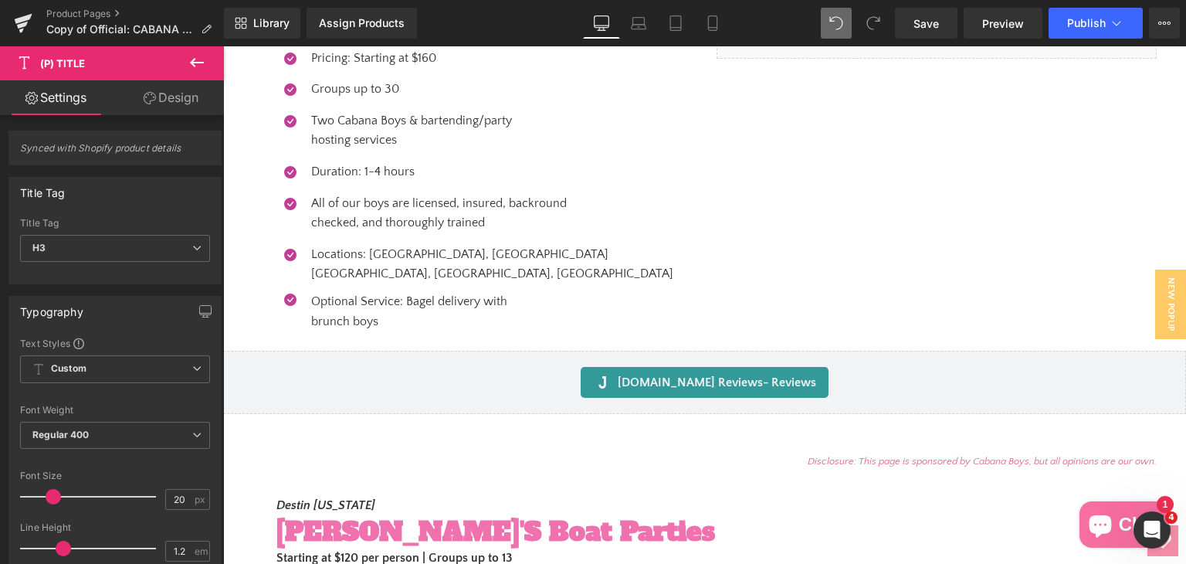
scroll to position [463, 0]
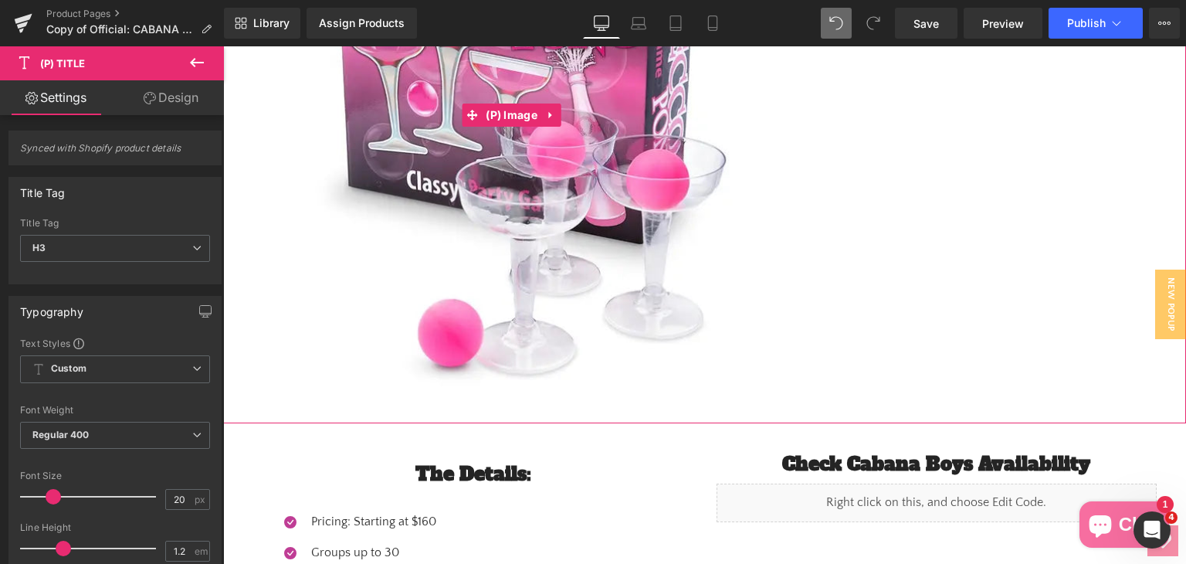
click at [778, 254] on img at bounding box center [515, 115] width 568 height 568
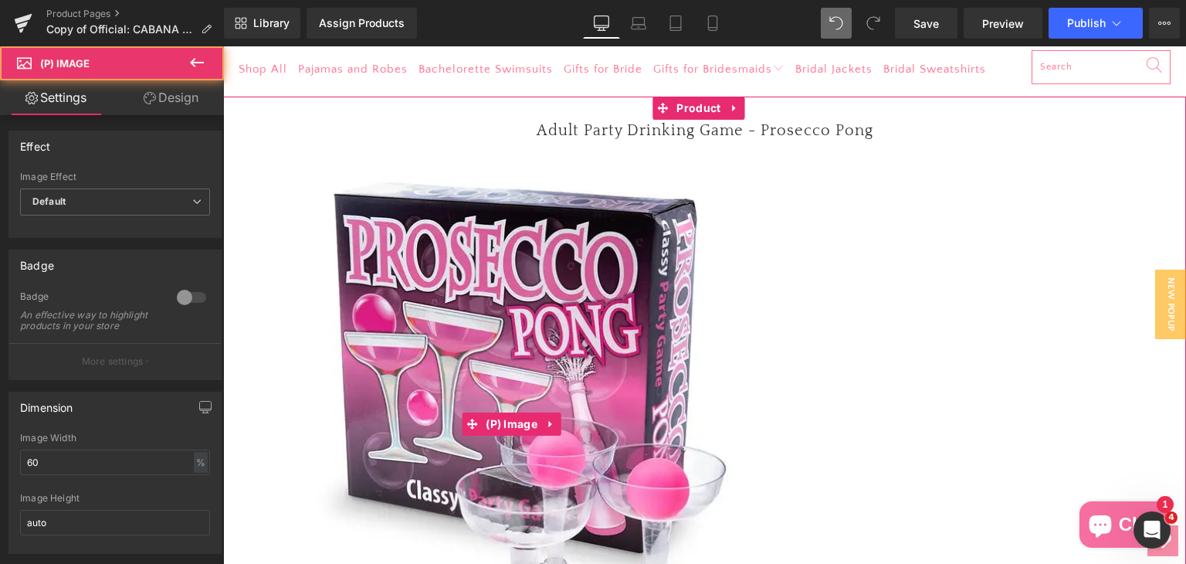
scroll to position [77, 0]
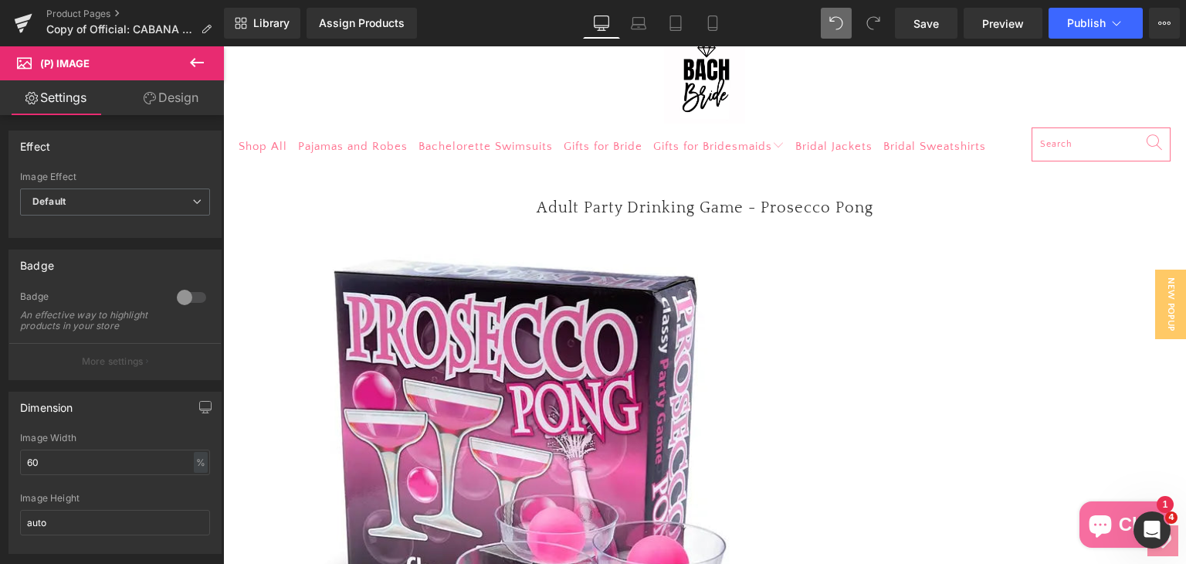
click at [202, 57] on icon at bounding box center [197, 62] width 19 height 19
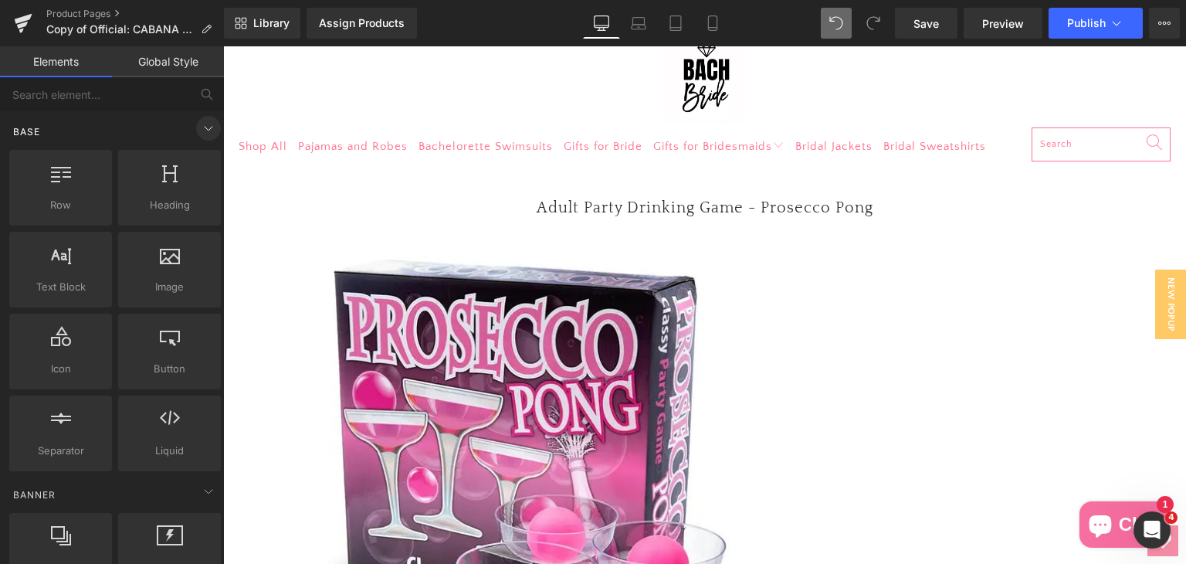
click at [199, 130] on icon at bounding box center [208, 128] width 19 height 19
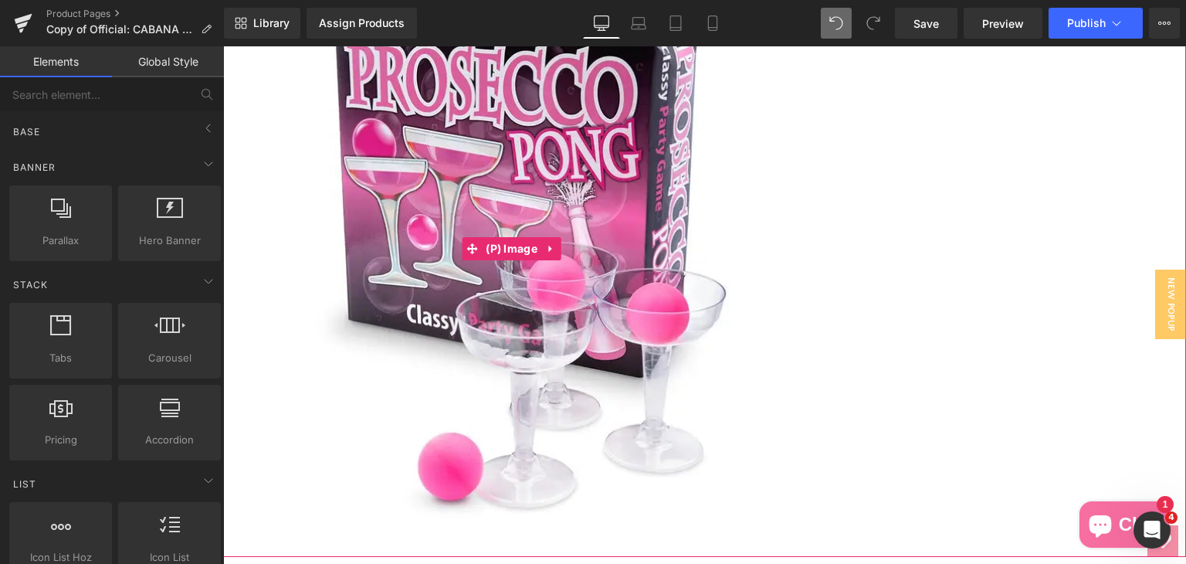
scroll to position [309, 0]
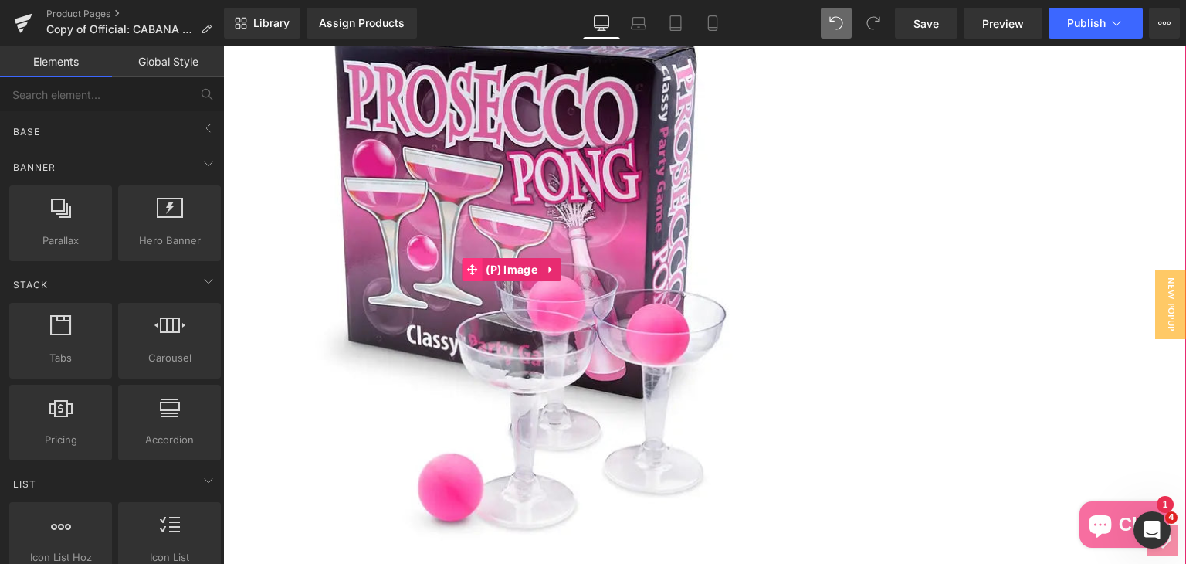
click at [478, 259] on span at bounding box center [472, 269] width 20 height 23
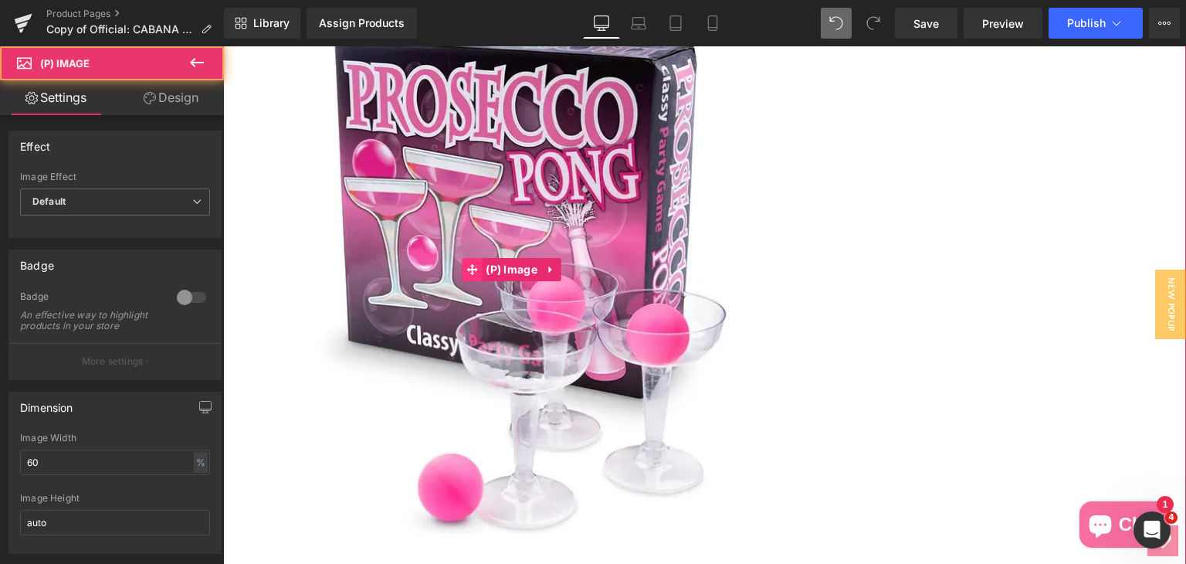
click at [479, 272] on span at bounding box center [472, 269] width 20 height 23
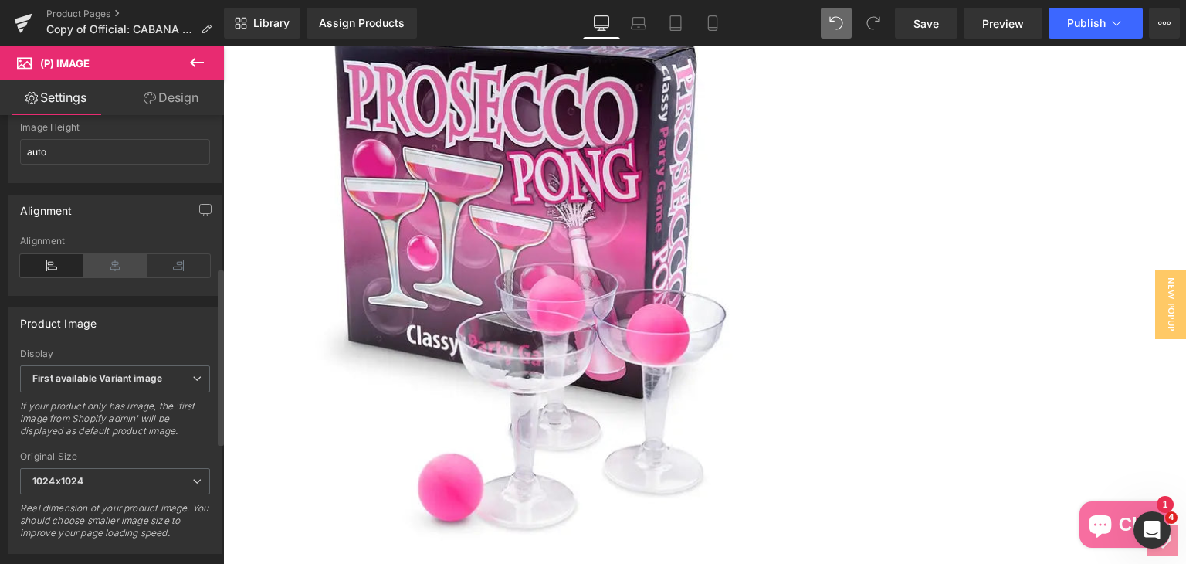
scroll to position [386, 0]
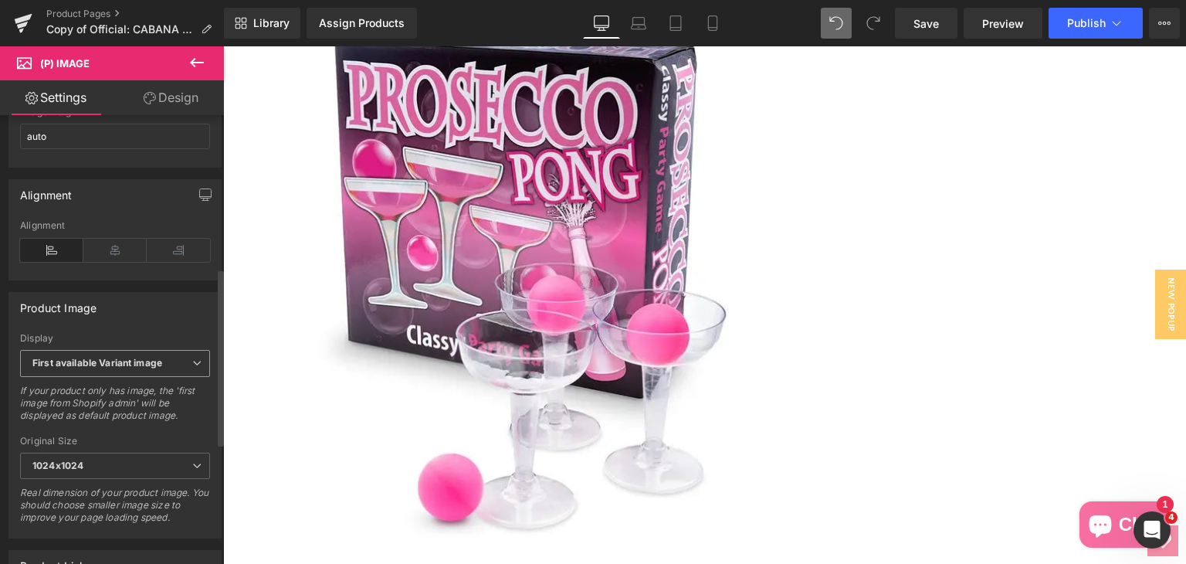
click at [198, 371] on span "First available Variant image" at bounding box center [115, 363] width 190 height 27
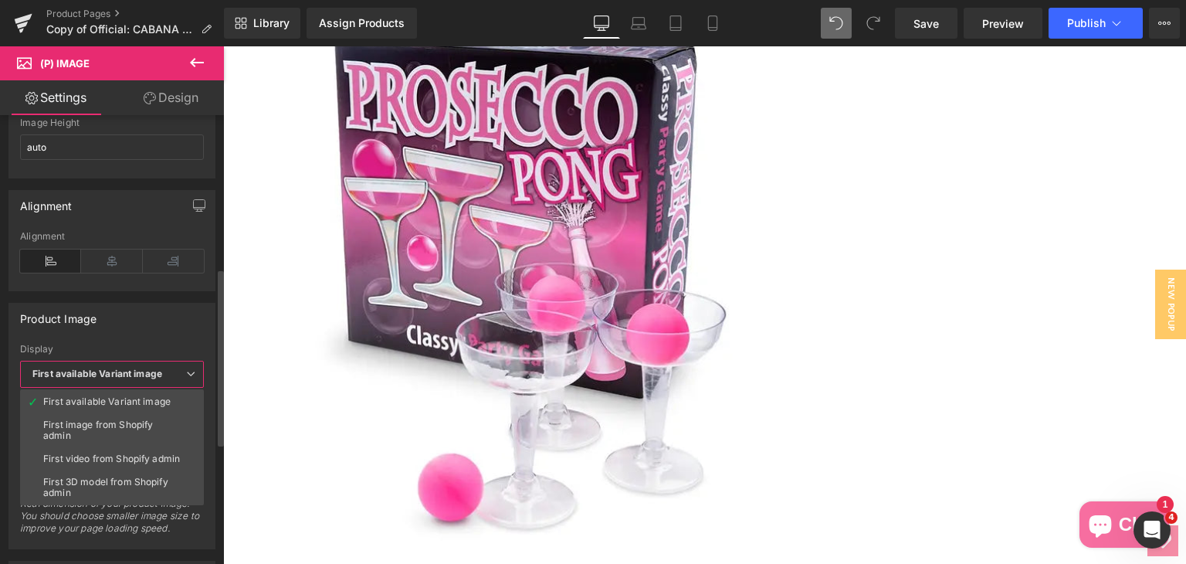
click at [133, 375] on b "First available Variant image" at bounding box center [97, 373] width 130 height 12
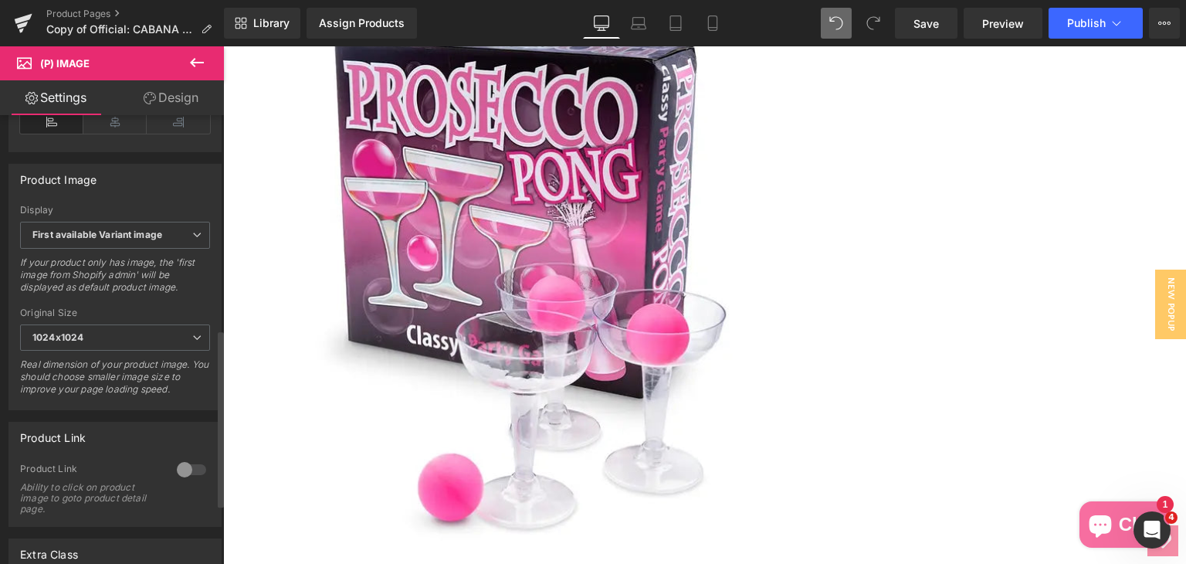
scroll to position [540, 0]
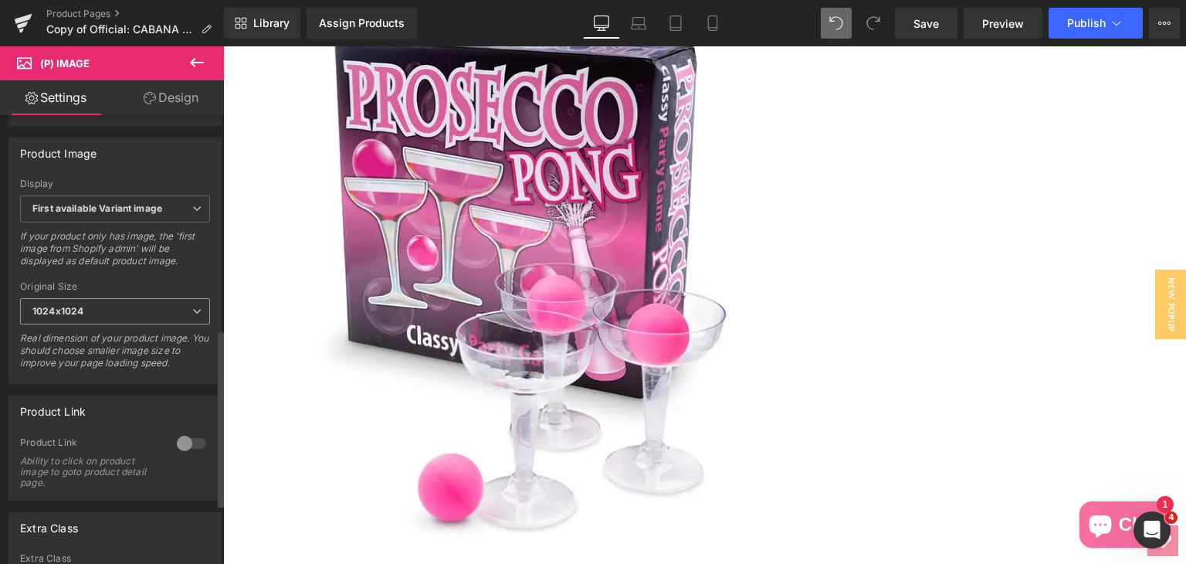
click at [157, 319] on span "1024x1024" at bounding box center [115, 311] width 190 height 27
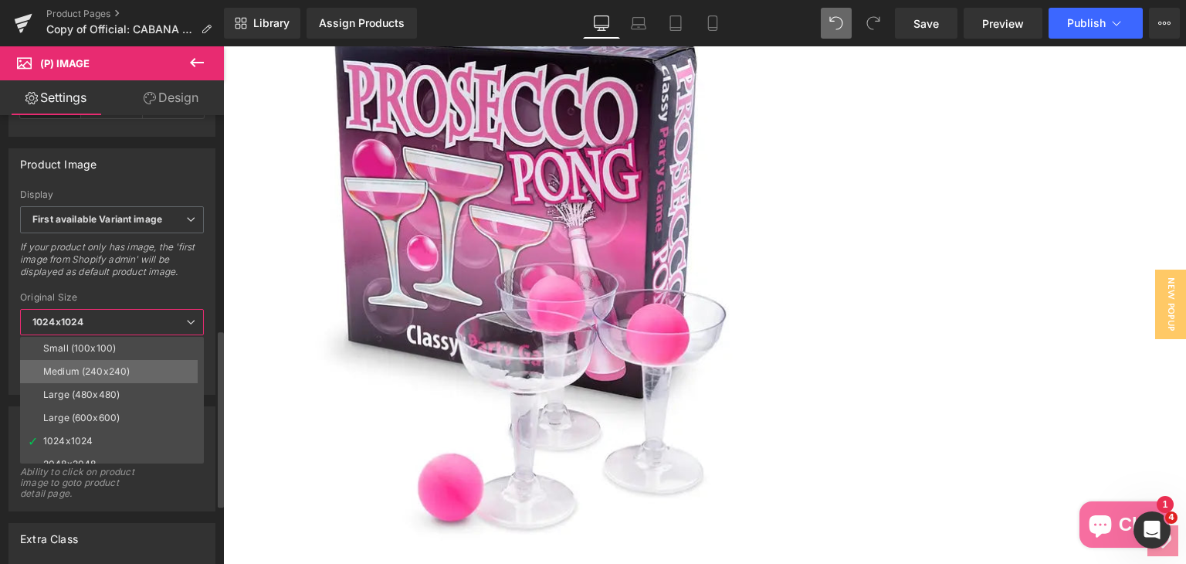
click at [150, 371] on li "Medium (240x240)" at bounding box center [115, 371] width 191 height 23
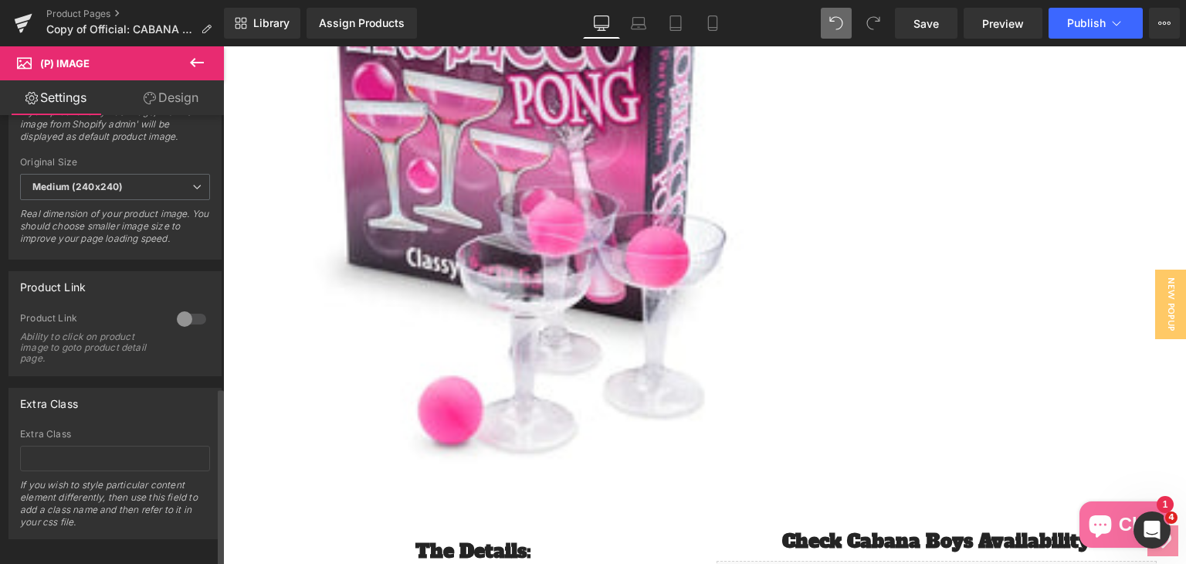
scroll to position [691, 0]
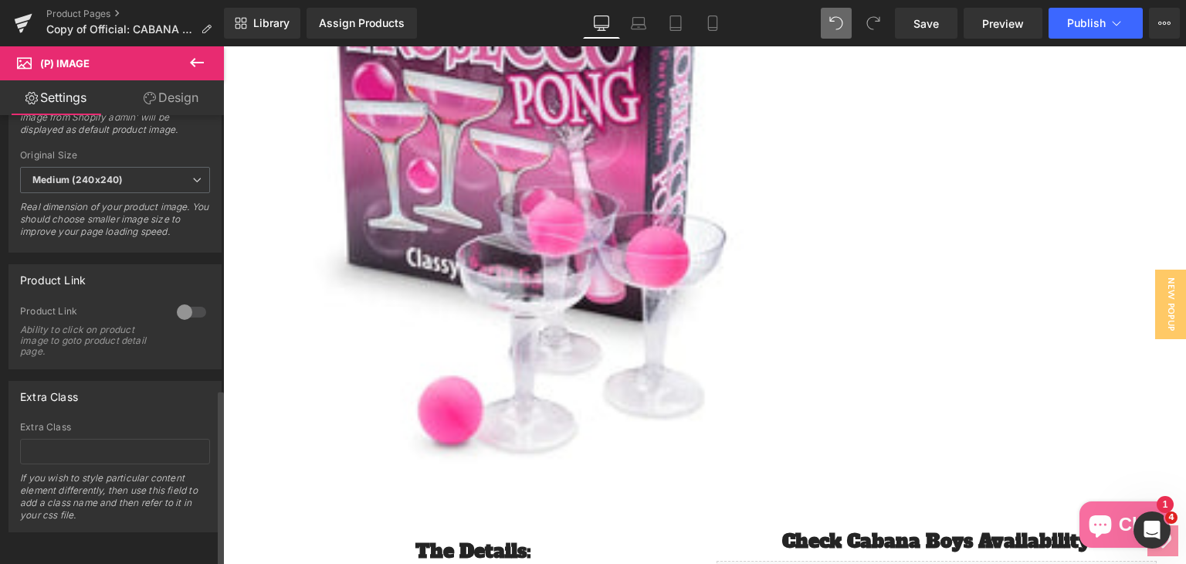
click at [182, 300] on div at bounding box center [191, 312] width 37 height 25
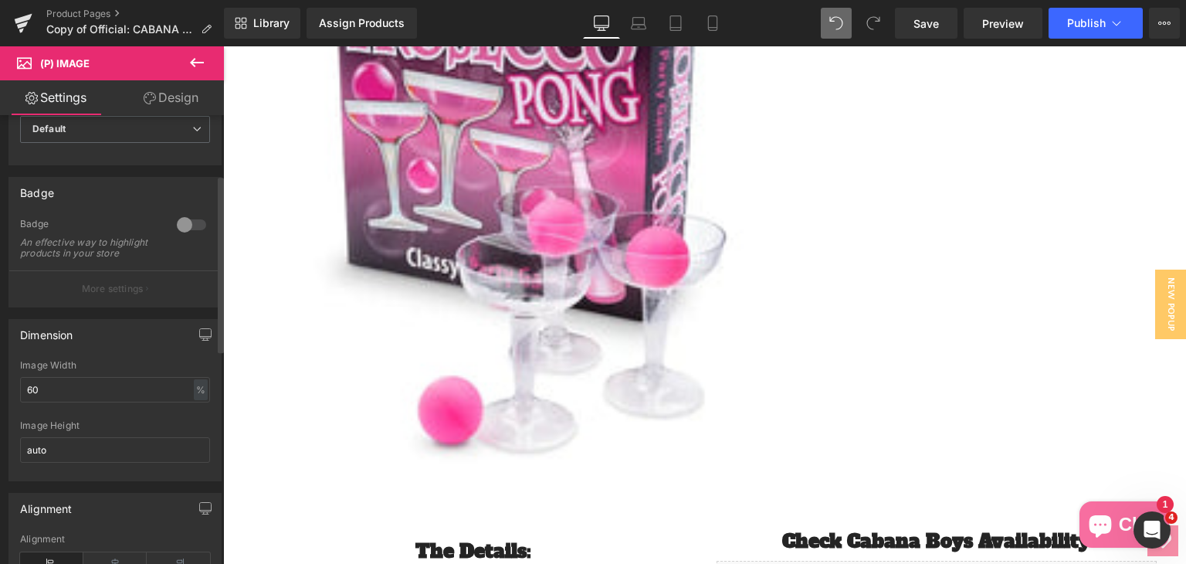
scroll to position [0, 0]
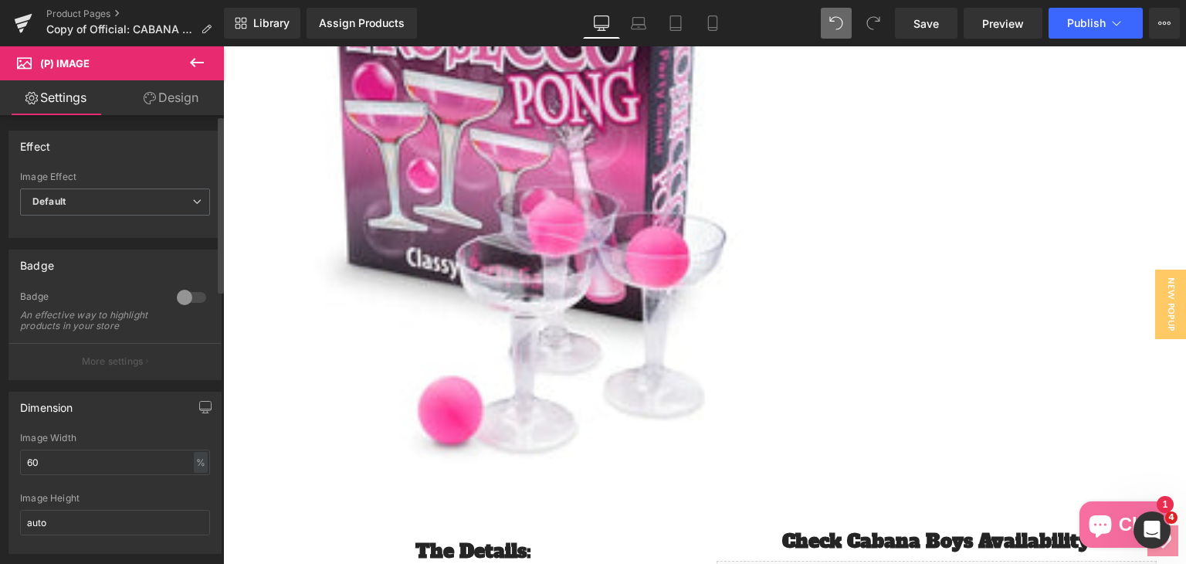
click at [164, 295] on div "Badge An effective way to highlight products in your store" at bounding box center [115, 316] width 190 height 52
click at [181, 294] on div at bounding box center [191, 297] width 37 height 25
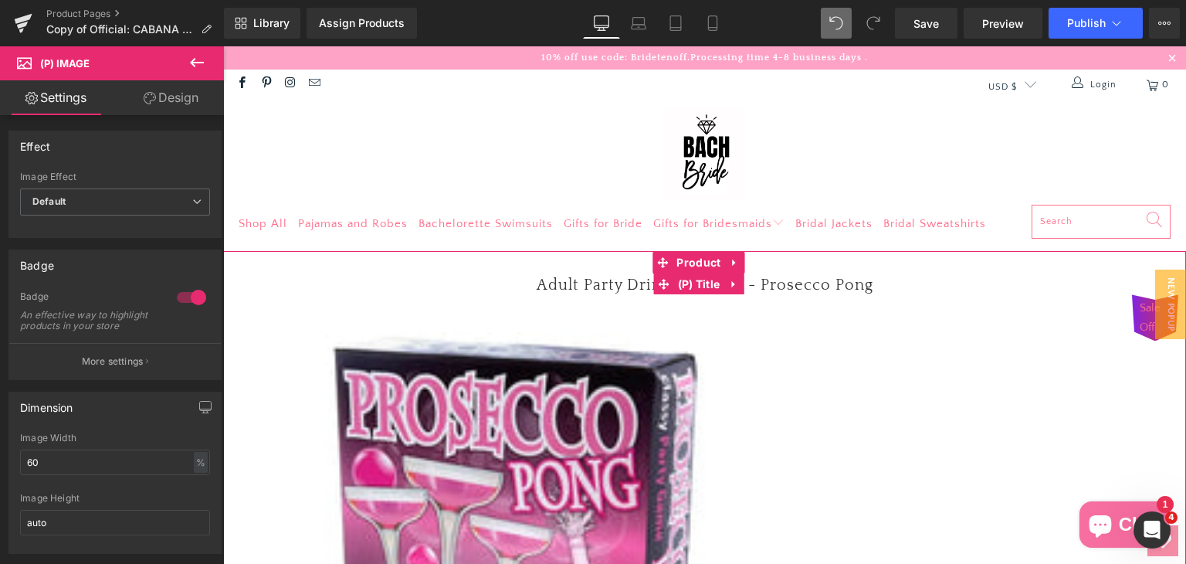
click at [872, 284] on h3 "Adult Party Drinking Game - Prosecco Pong" at bounding box center [704, 284] width 947 height 20
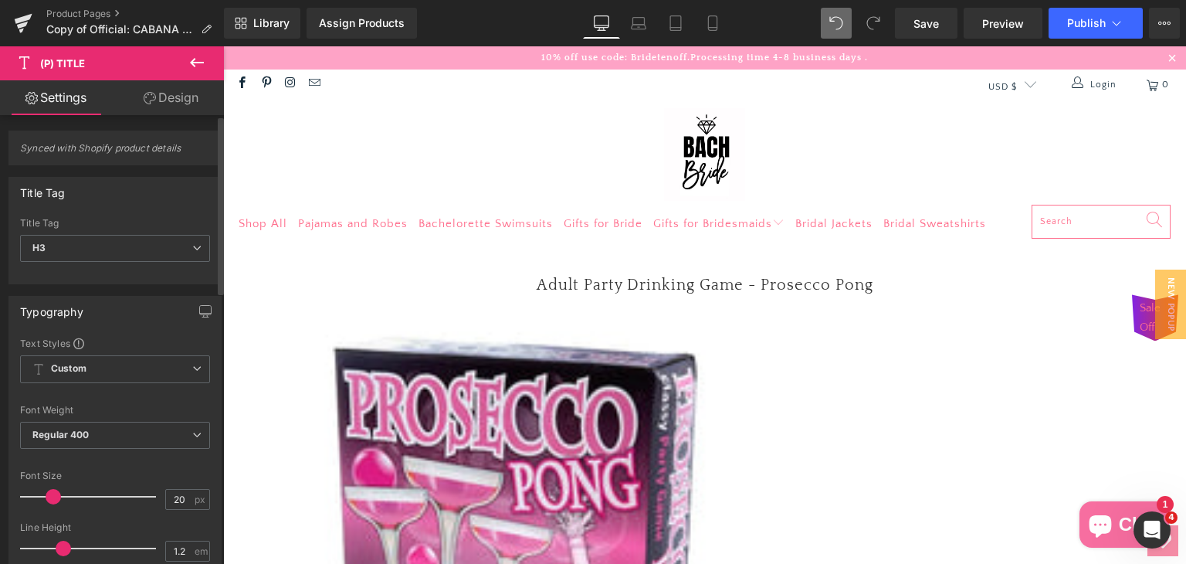
scroll to position [77, 0]
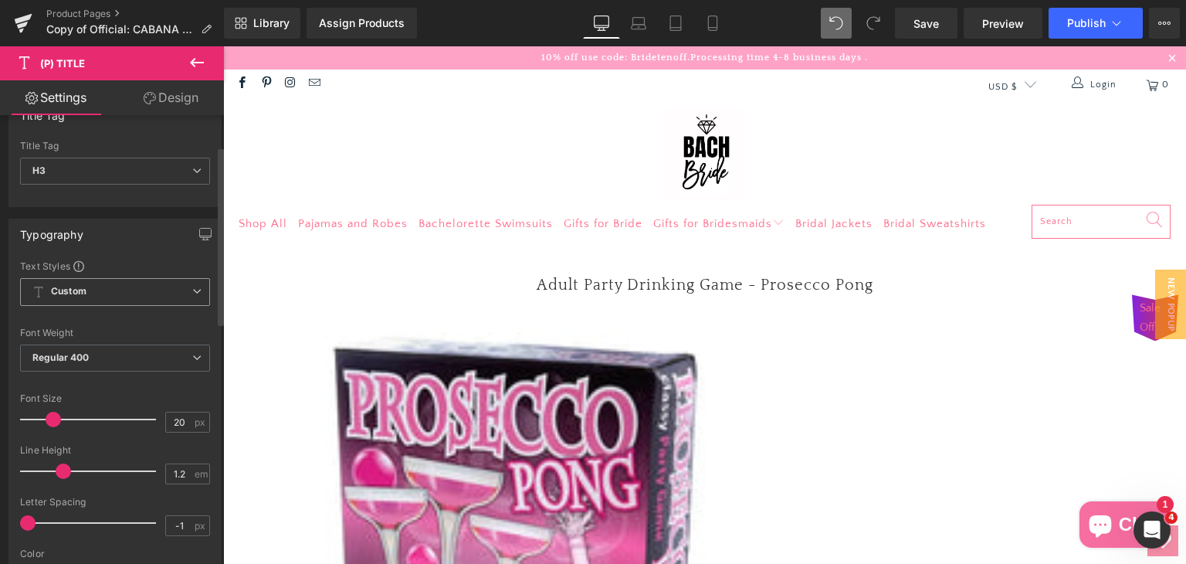
click at [178, 295] on span "Custom Setup Global Style" at bounding box center [115, 292] width 190 height 28
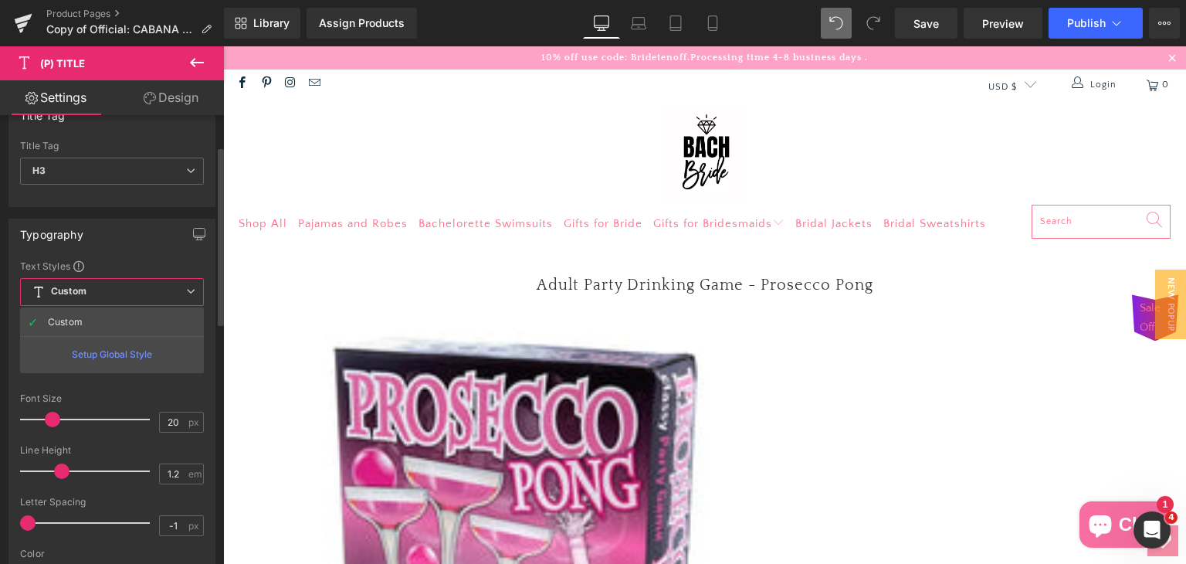
click at [178, 295] on span "Custom Setup Global Style" at bounding box center [112, 292] width 184 height 28
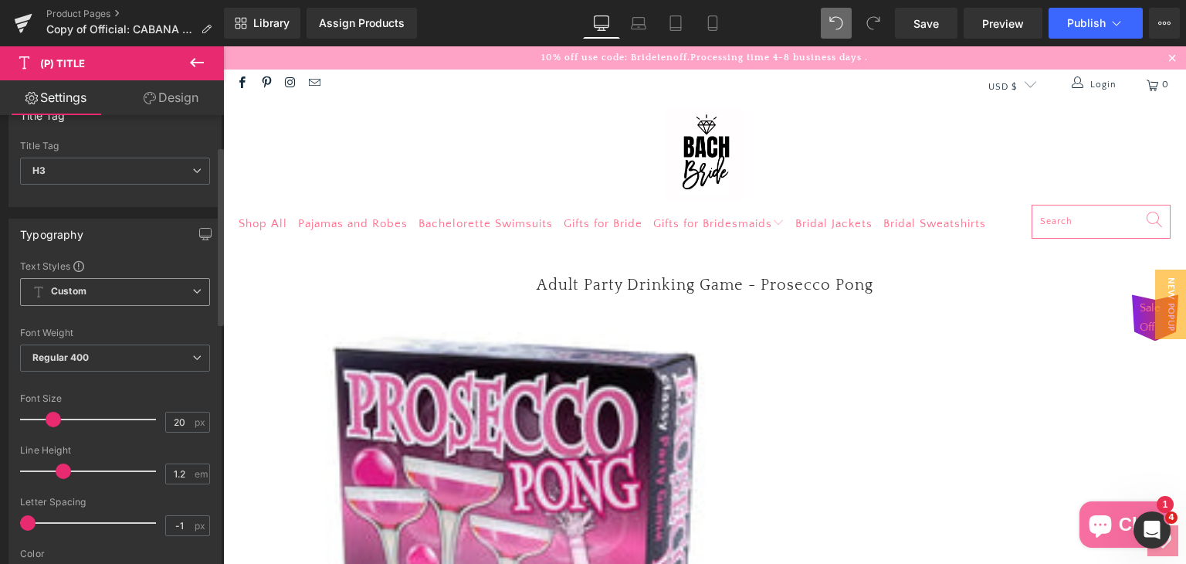
click at [177, 295] on span "Custom Setup Global Style" at bounding box center [115, 292] width 190 height 28
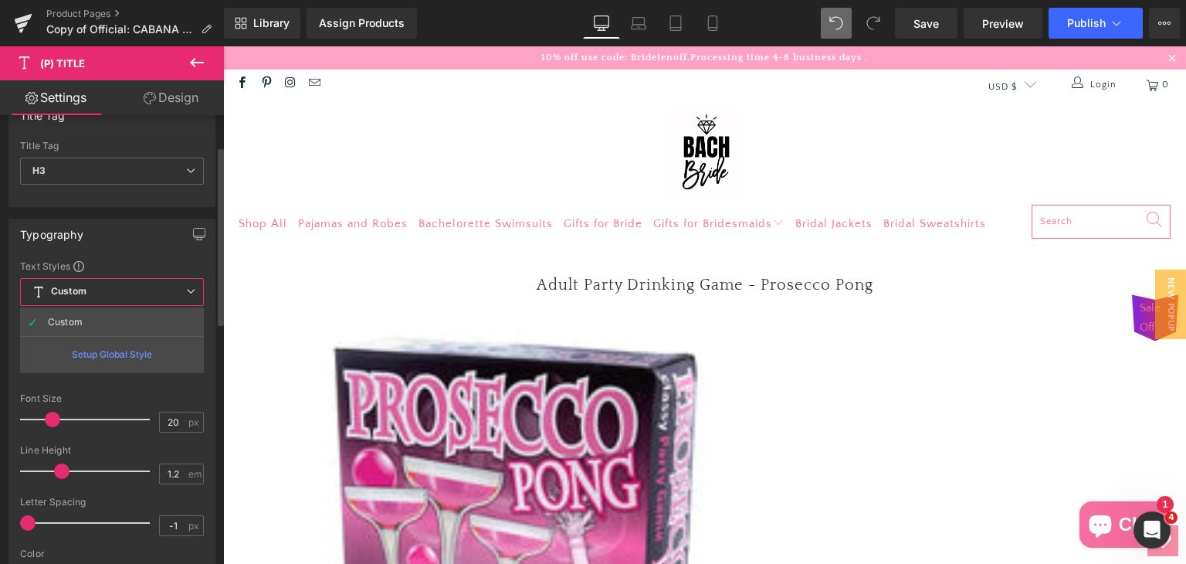
click at [128, 294] on span "Custom Setup Global Style" at bounding box center [112, 292] width 184 height 28
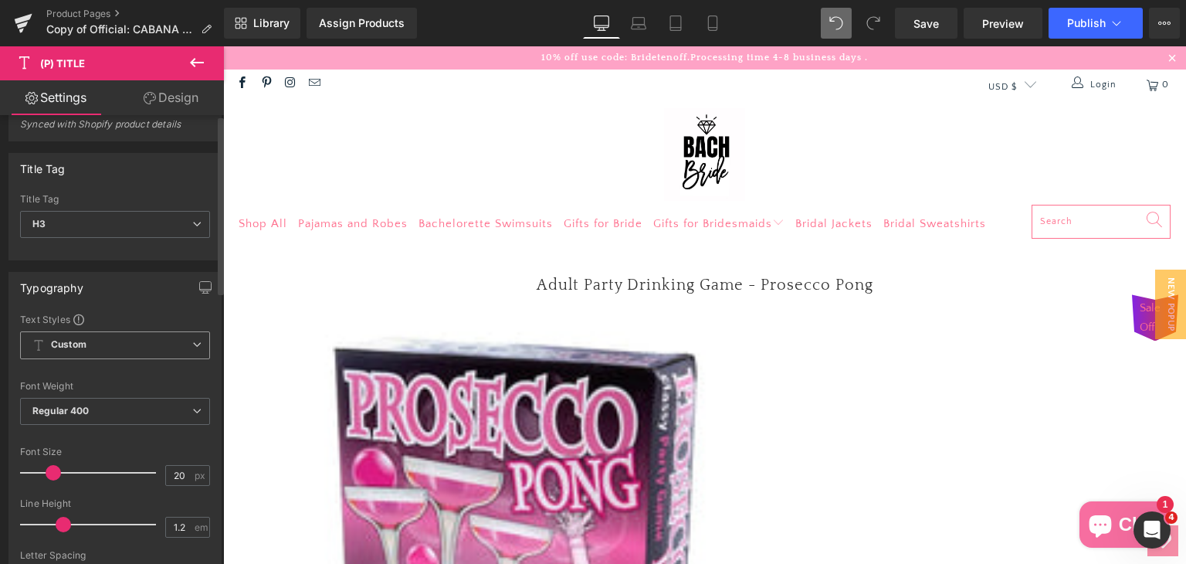
scroll to position [0, 0]
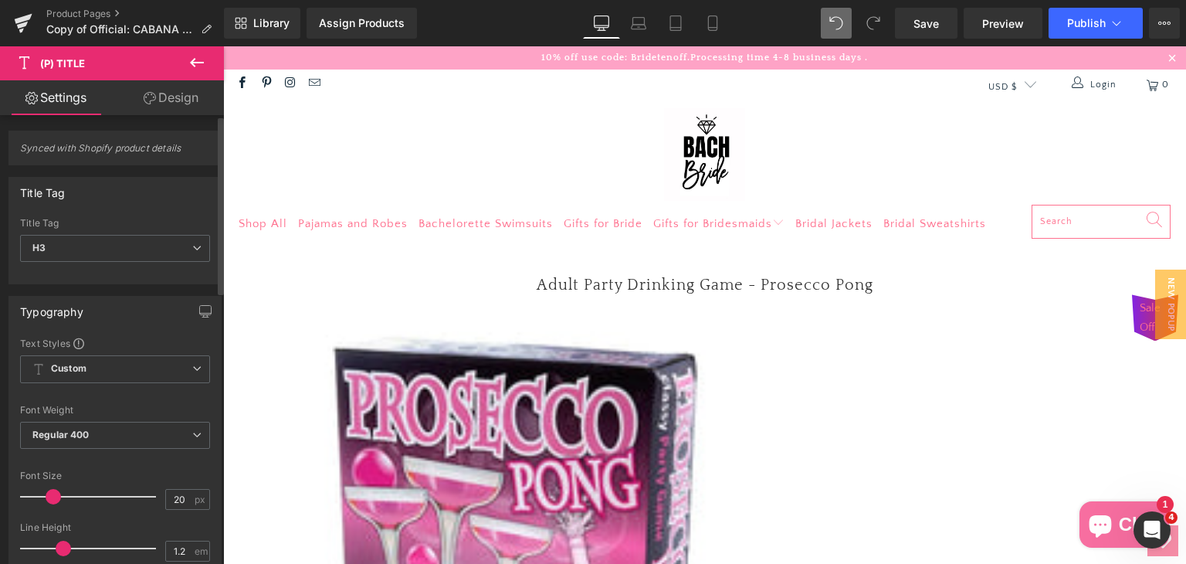
click at [138, 150] on span "Synced with Shopify product details" at bounding box center [115, 153] width 190 height 22
click at [198, 66] on icon at bounding box center [197, 62] width 19 height 19
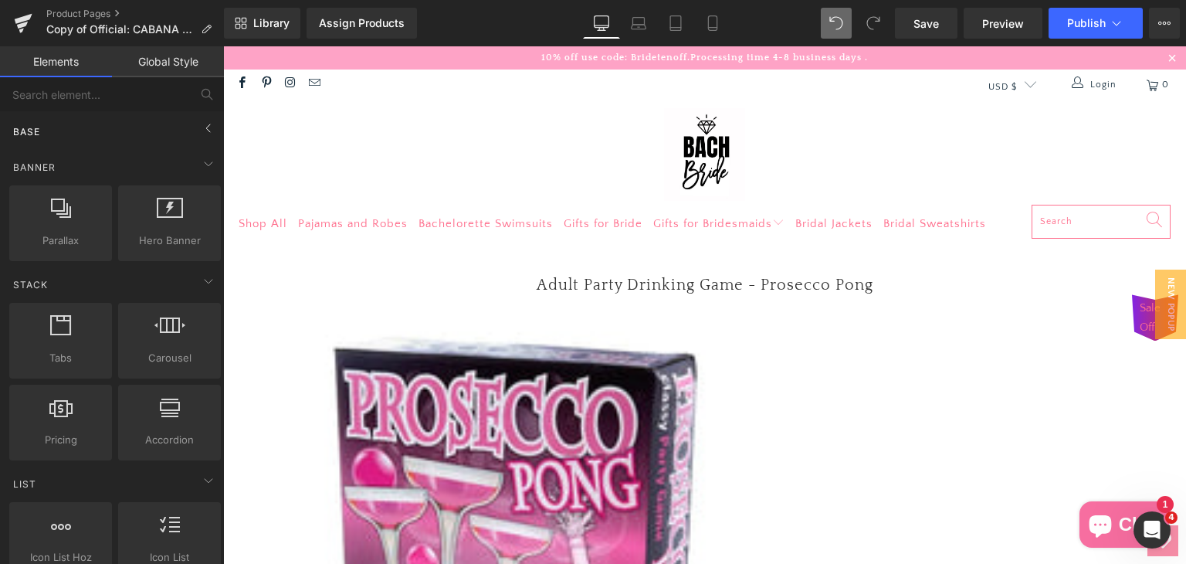
click at [39, 131] on span "Base" at bounding box center [27, 131] width 30 height 15
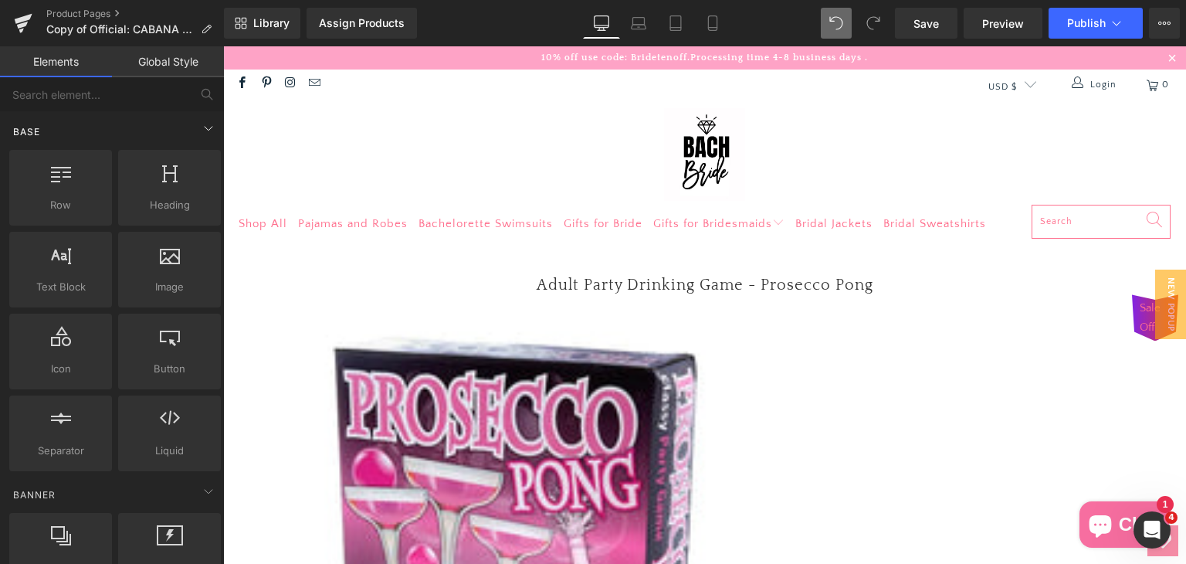
click at [60, 130] on div "Base" at bounding box center [115, 131] width 218 height 31
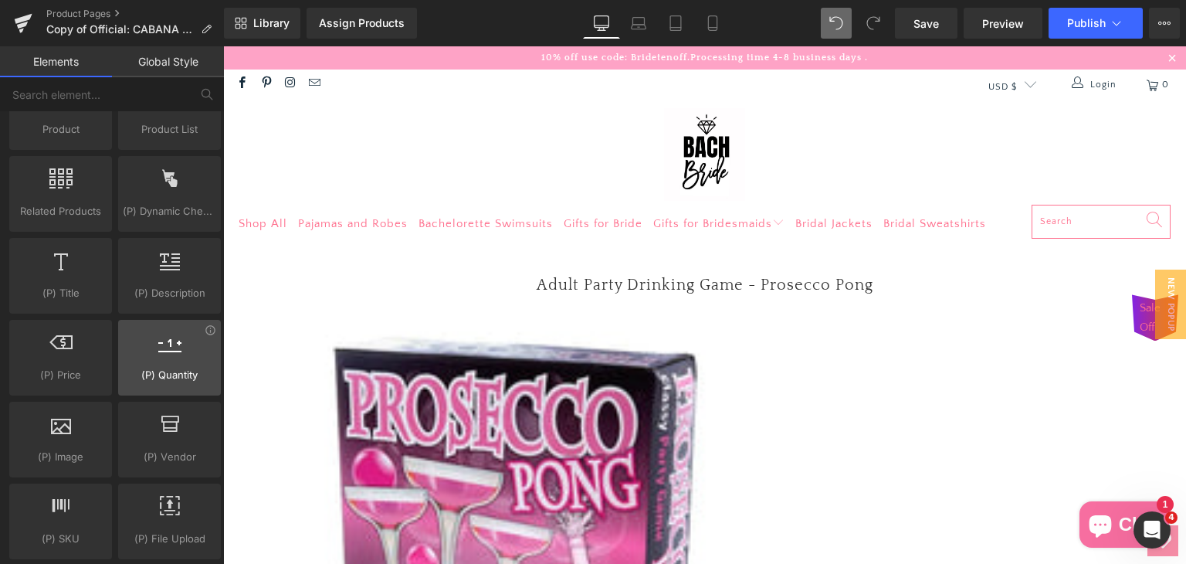
scroll to position [1081, 0]
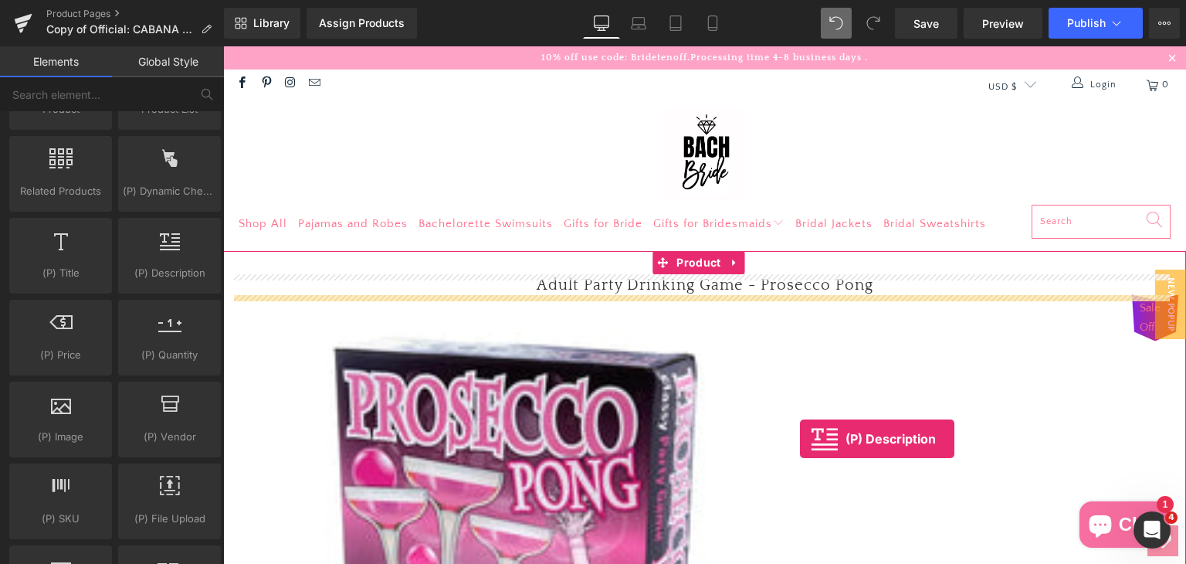
drag, startPoint x: 401, startPoint y: 312, endPoint x: 800, endPoint y: 439, distance: 418.0
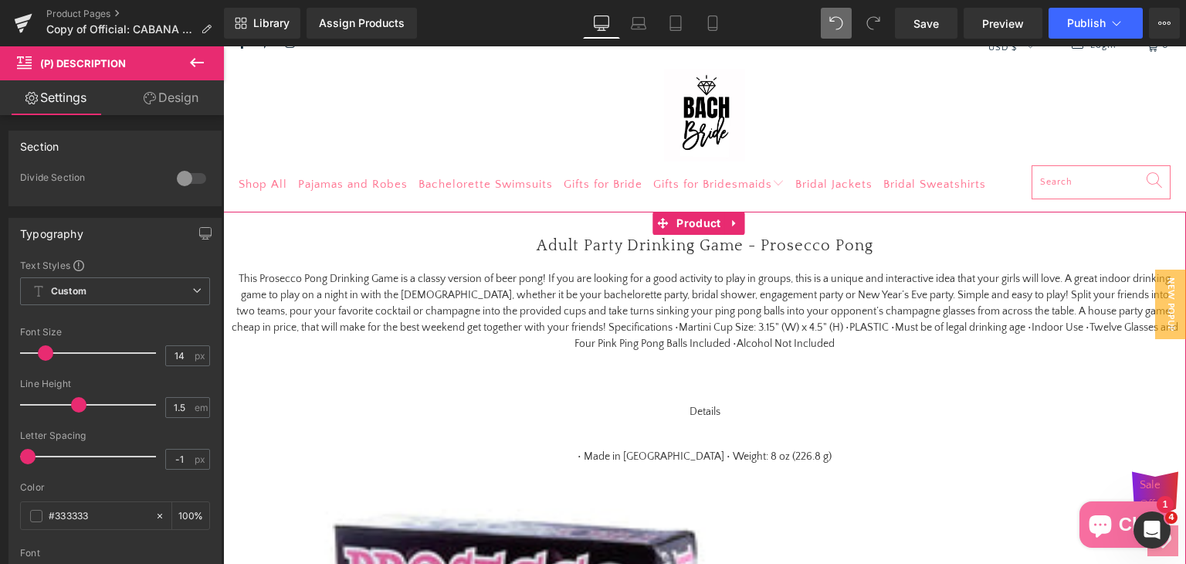
scroll to position [0, 0]
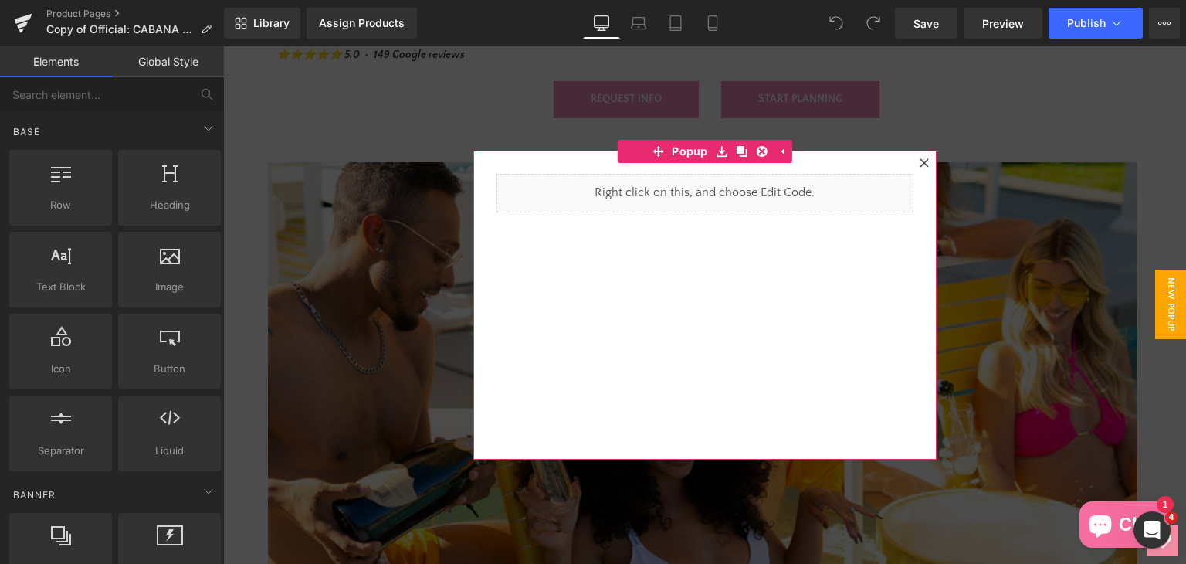
click at [920, 165] on icon at bounding box center [924, 162] width 8 height 8
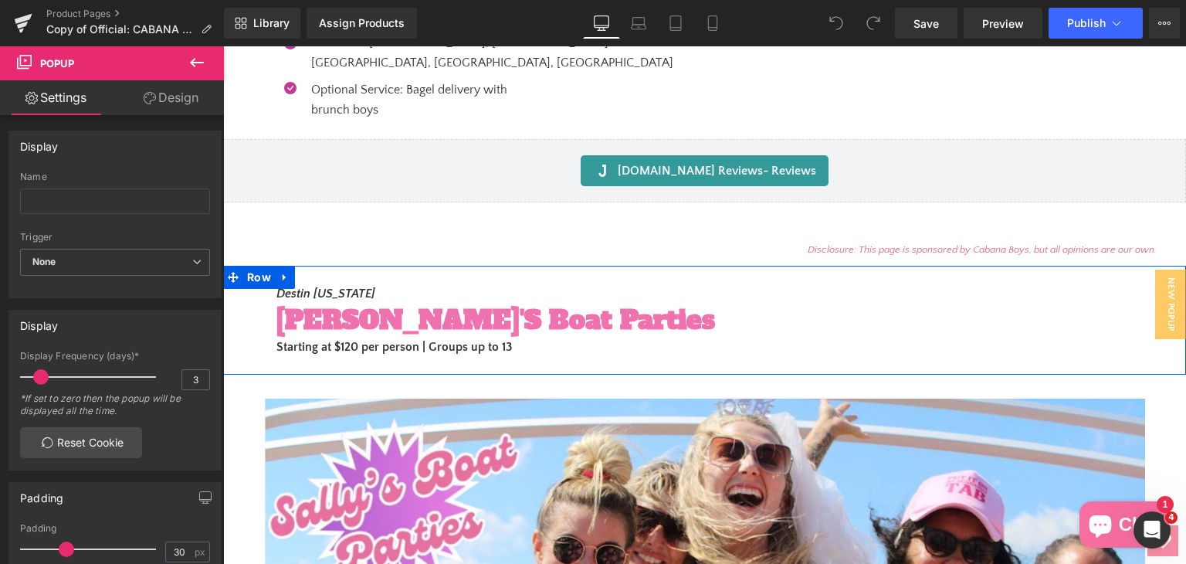
scroll to position [1853, 0]
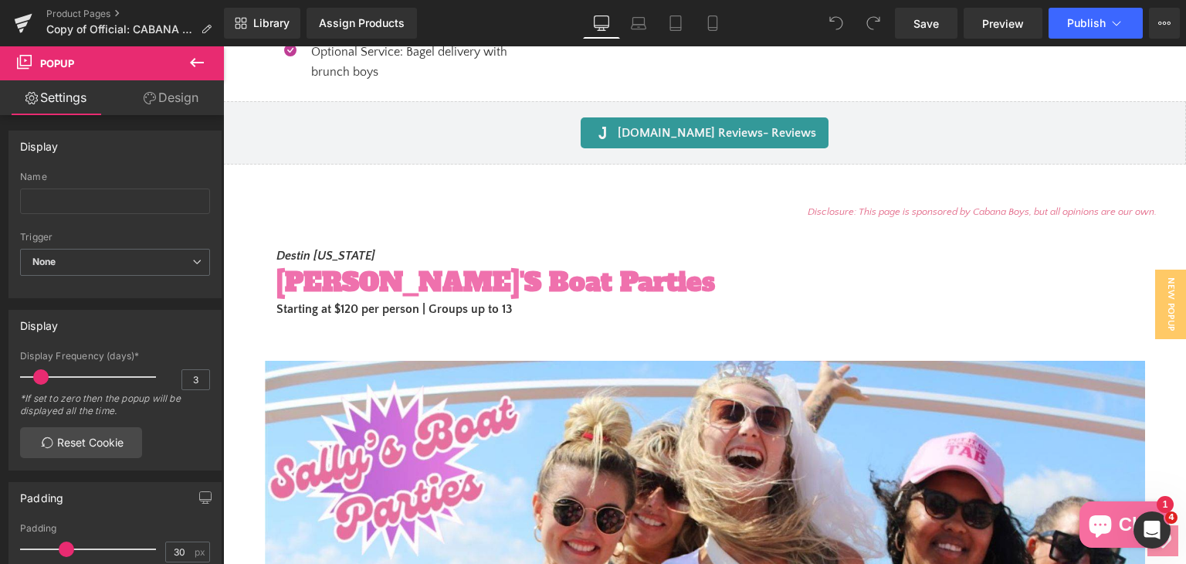
click at [205, 58] on icon at bounding box center [197, 62] width 19 height 19
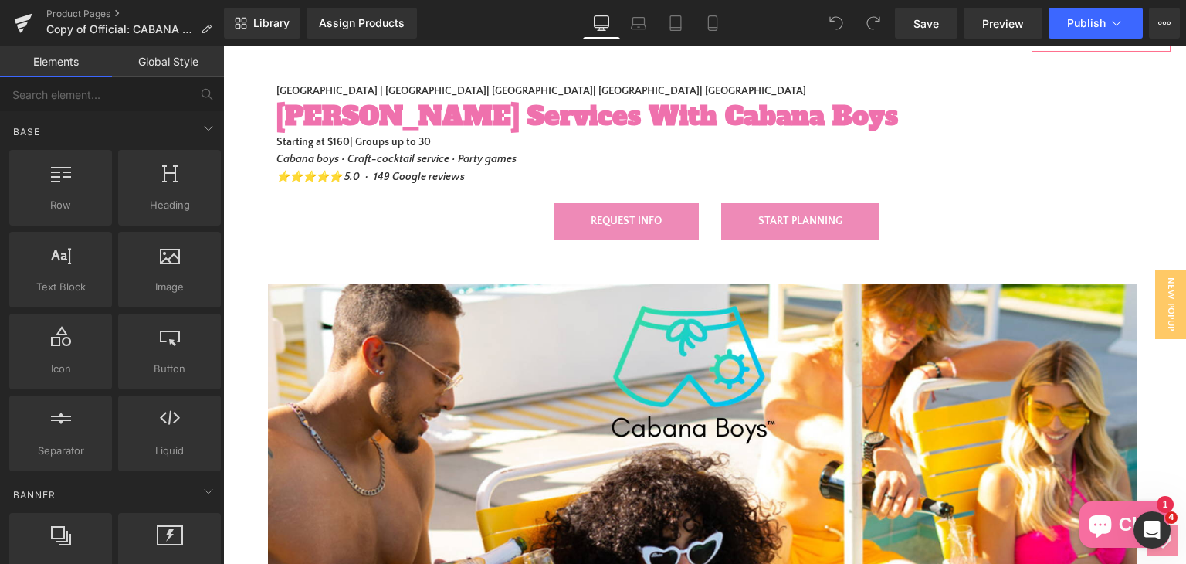
scroll to position [0, 0]
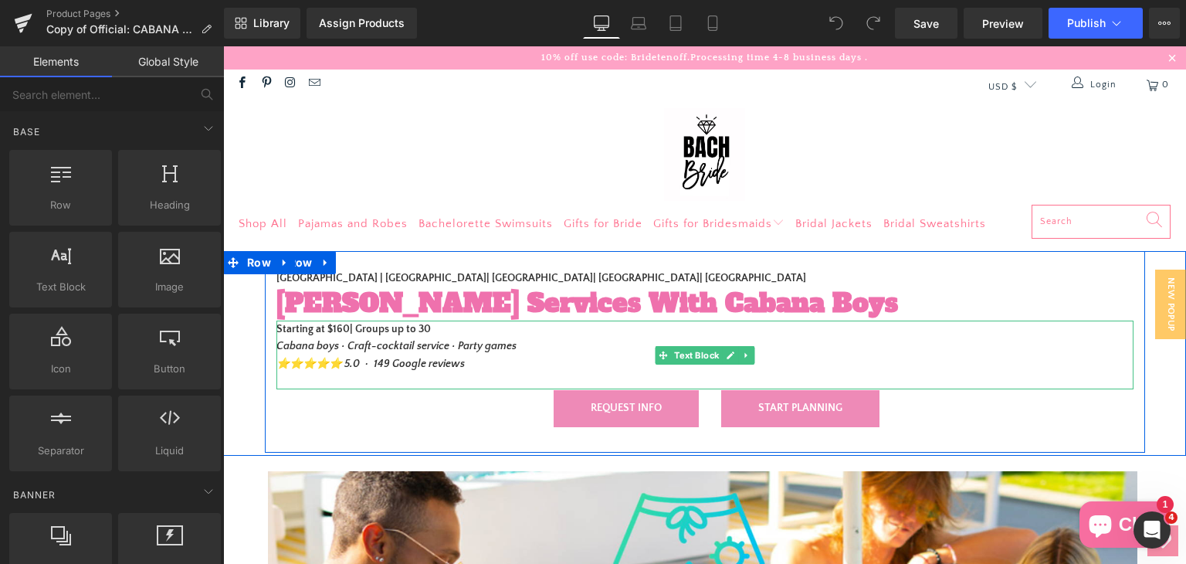
click at [405, 362] on icon "⭐️⭐️⭐️⭐️⭐️ 5.0 · 149 Google reviews" at bounding box center [370, 363] width 188 height 12
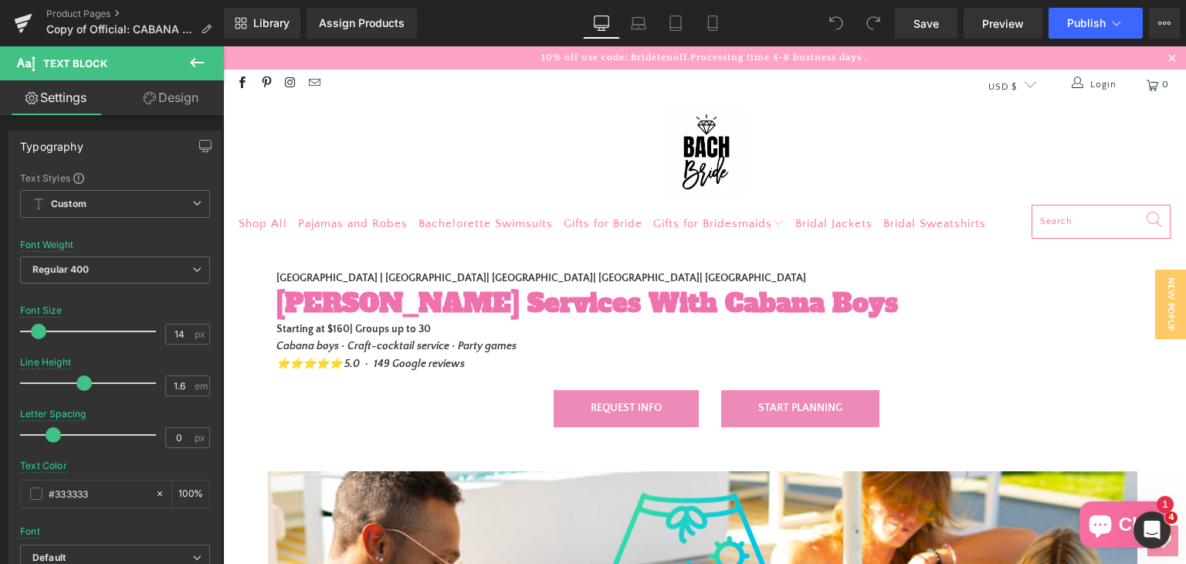
click at [190, 63] on icon at bounding box center [197, 62] width 19 height 19
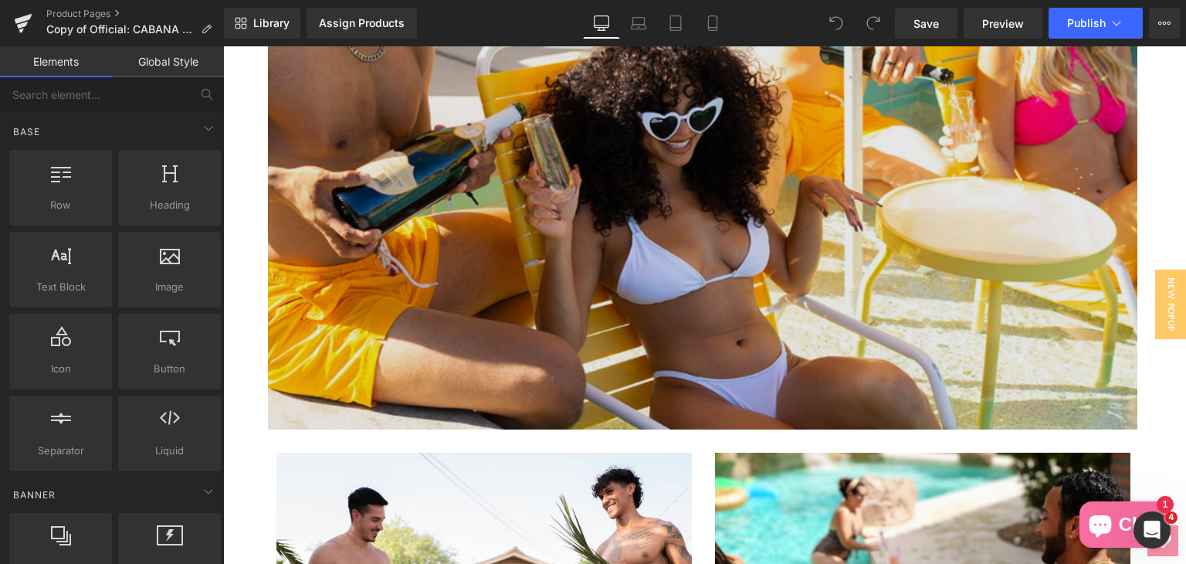
scroll to position [618, 0]
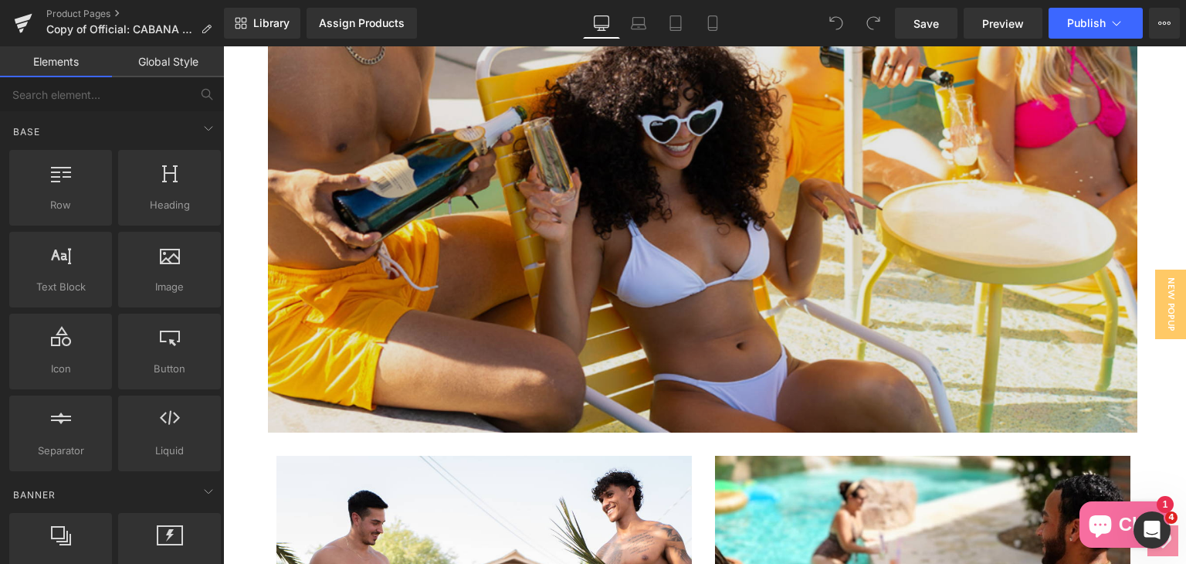
click at [653, 255] on img at bounding box center [703, 142] width 877 height 579
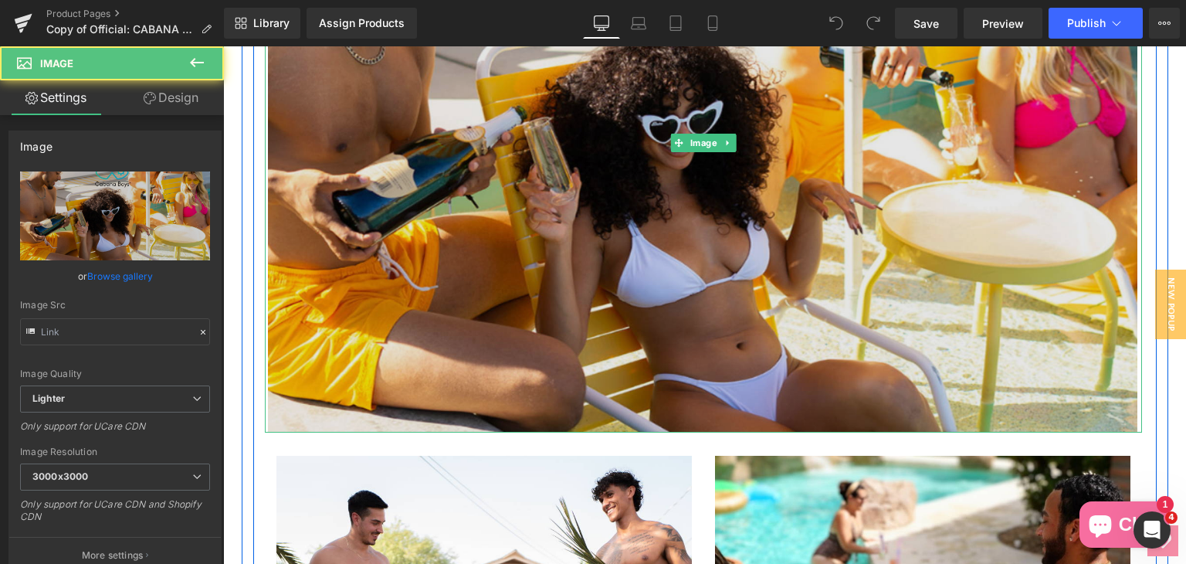
type input "[URL][DOMAIN_NAME]"
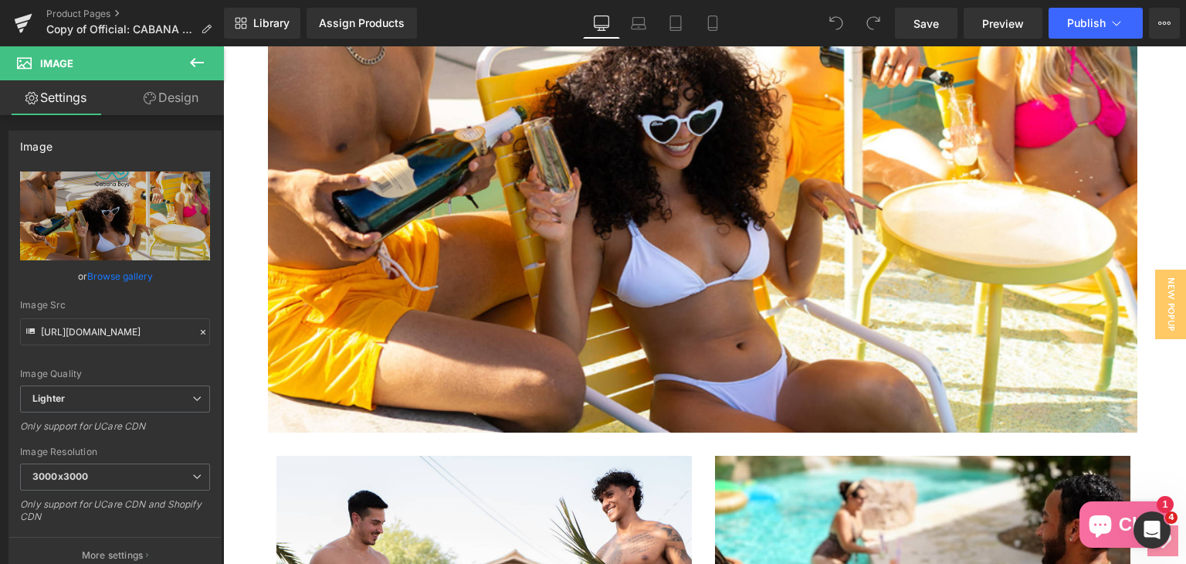
click at [218, 56] on button at bounding box center [197, 63] width 54 height 34
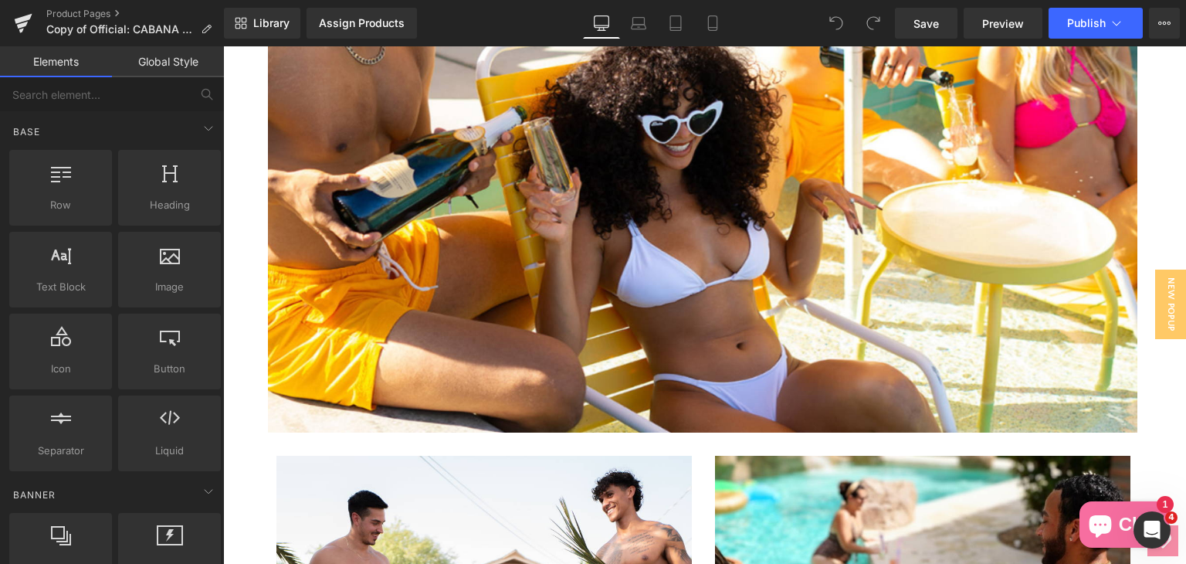
click at [170, 72] on link "Global Style" at bounding box center [168, 61] width 112 height 31
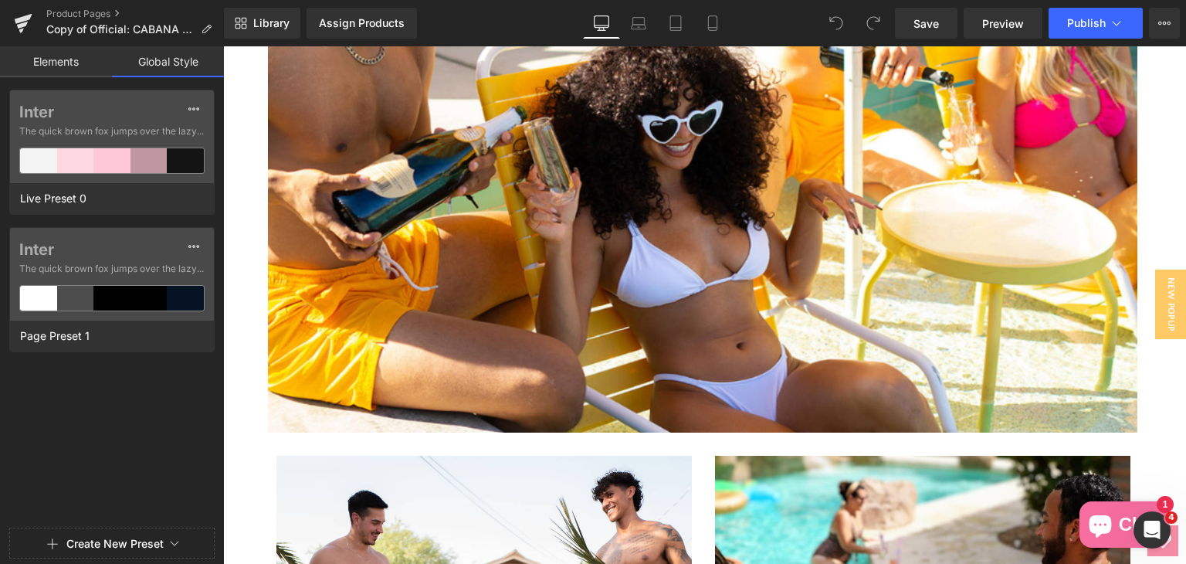
click at [63, 67] on link "Elements" at bounding box center [56, 61] width 112 height 31
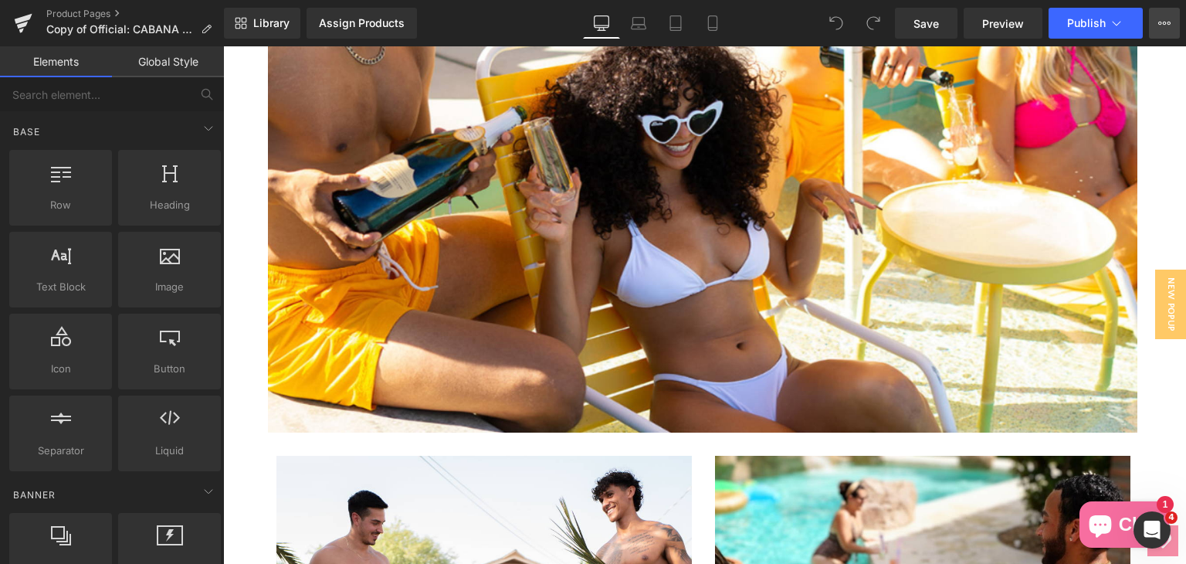
click at [1174, 36] on button "View Live Page View with current Template Save Template to Library Schedule Pub…" at bounding box center [1164, 23] width 31 height 31
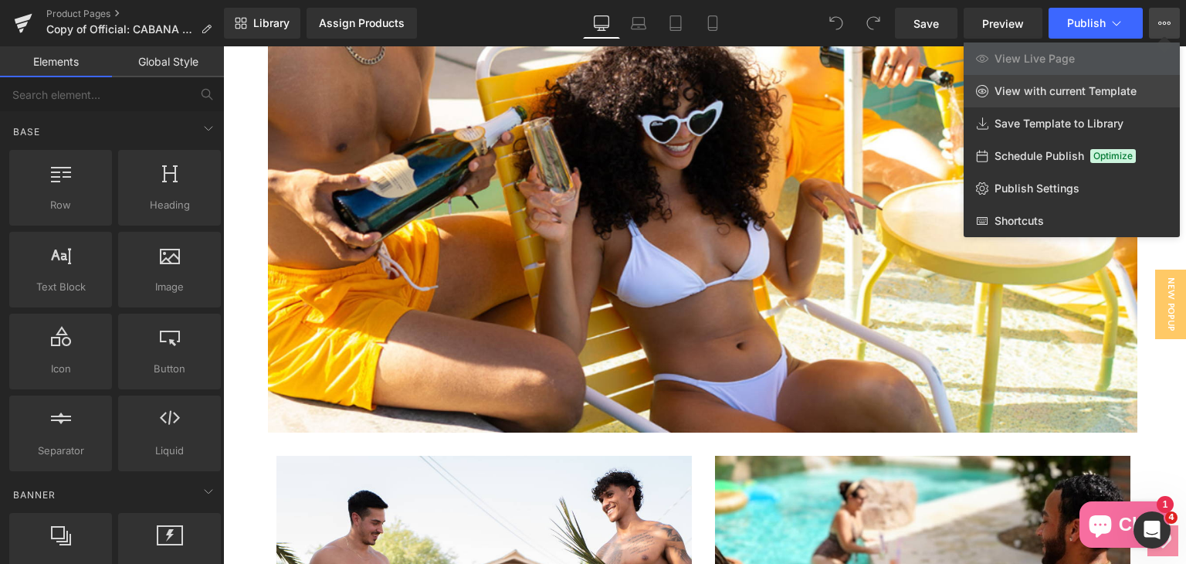
click at [1065, 92] on span "View with current Template" at bounding box center [1065, 91] width 142 height 14
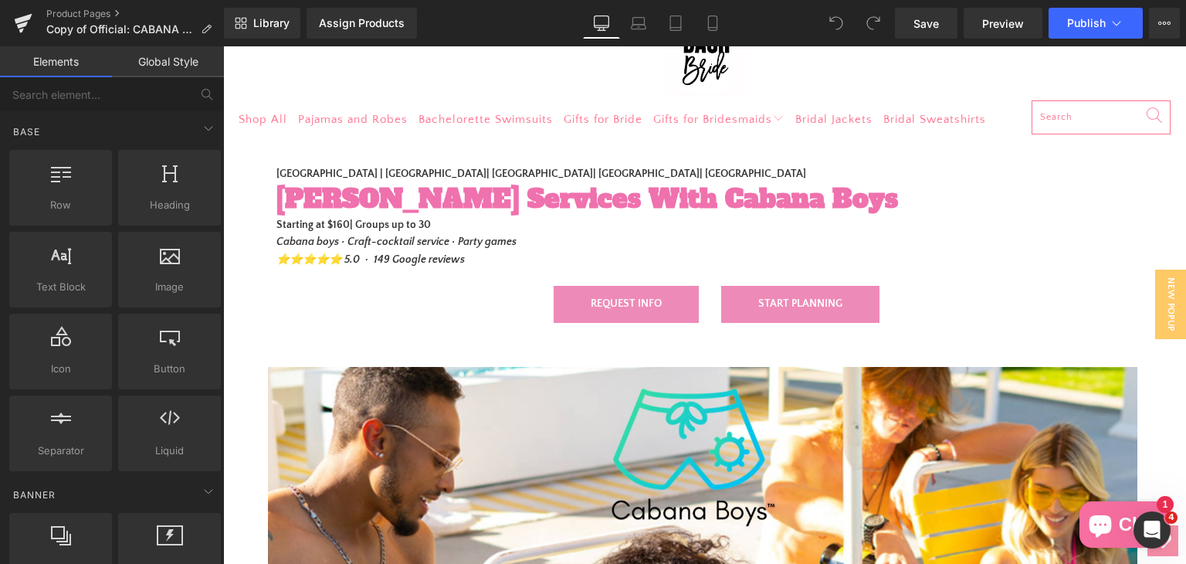
scroll to position [77, 0]
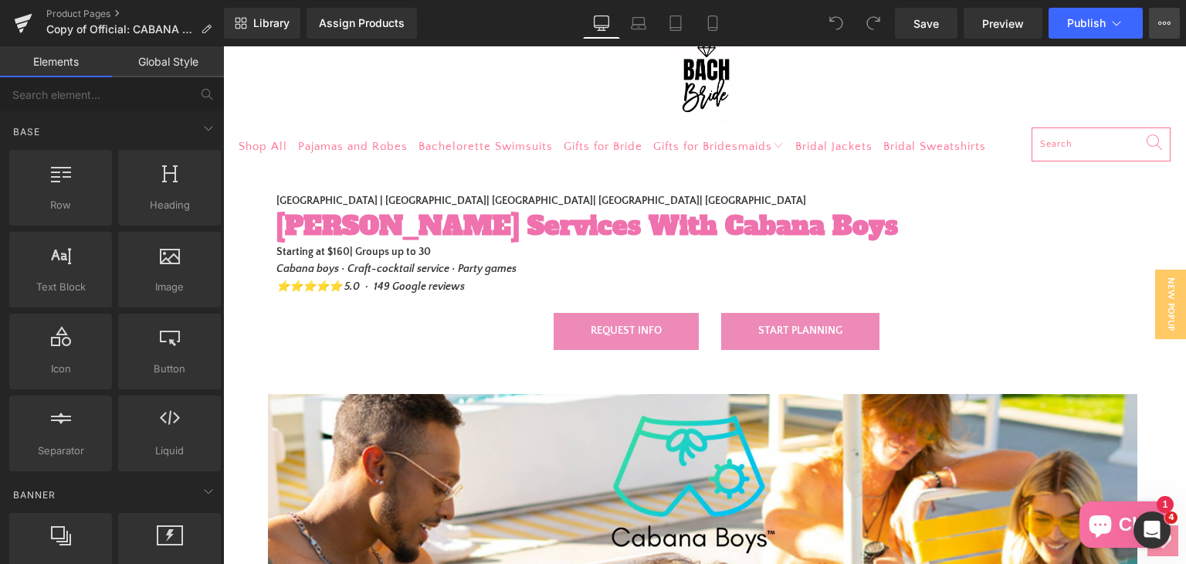
click at [1168, 22] on icon at bounding box center [1164, 23] width 12 height 12
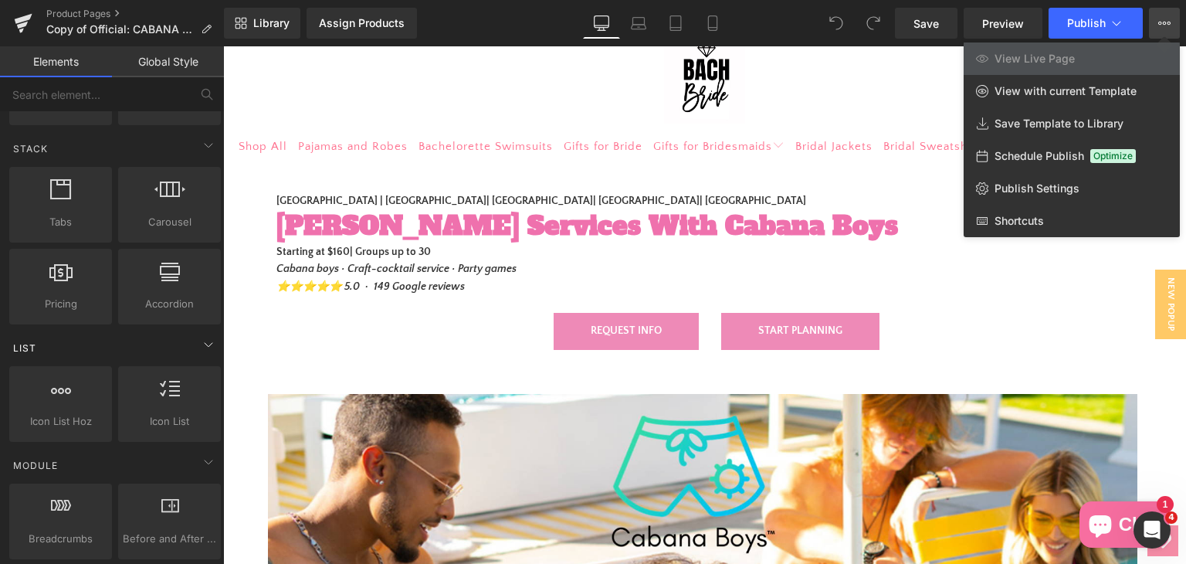
scroll to position [232, 0]
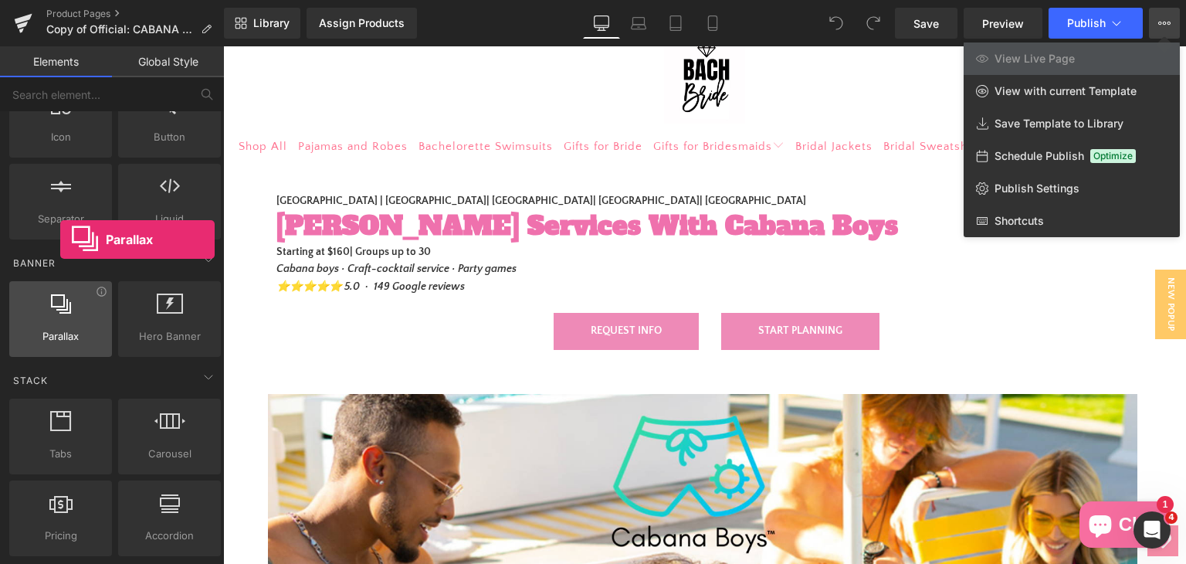
click at [60, 317] on div at bounding box center [60, 310] width 93 height 35
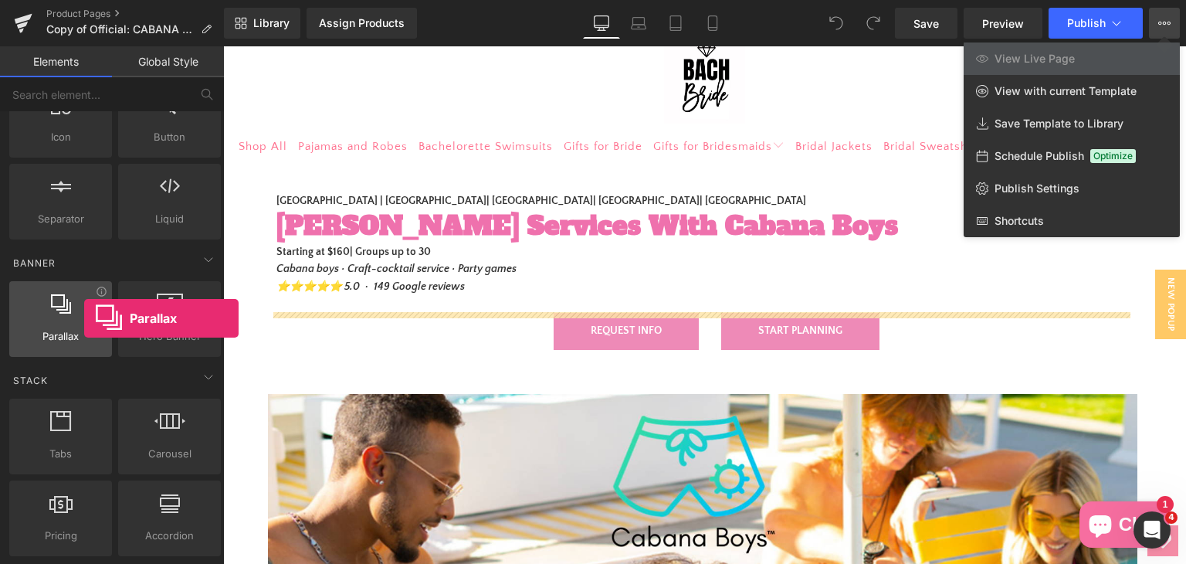
drag, startPoint x: 60, startPoint y: 317, endPoint x: 84, endPoint y: 318, distance: 24.0
click at [84, 318] on div at bounding box center [60, 310] width 93 height 35
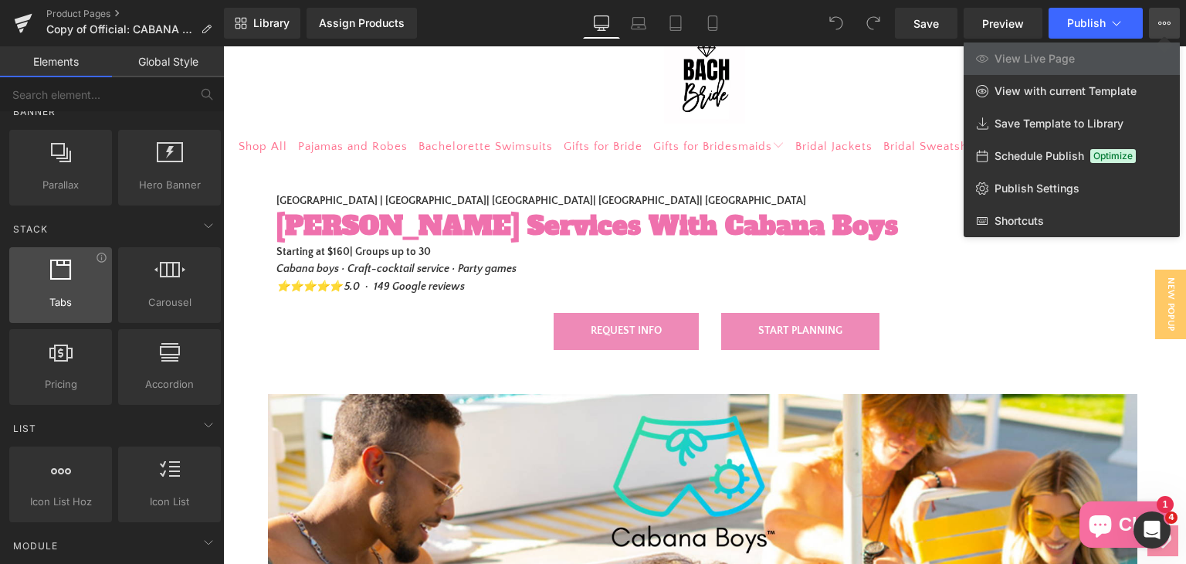
scroll to position [386, 0]
click at [940, 150] on div at bounding box center [704, 304] width 963 height 517
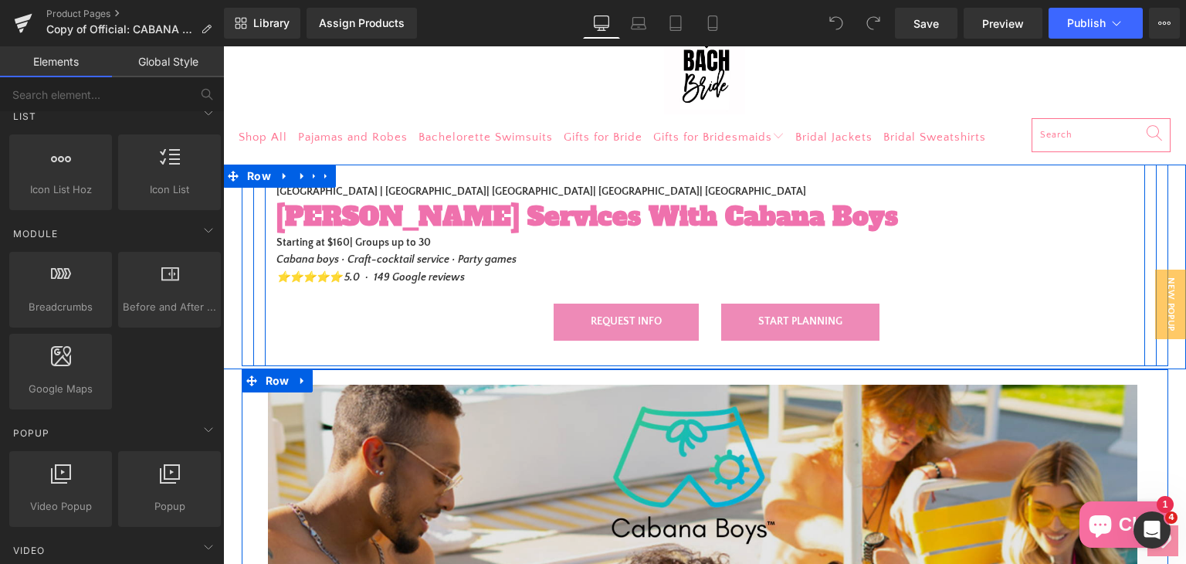
scroll to position [0, 0]
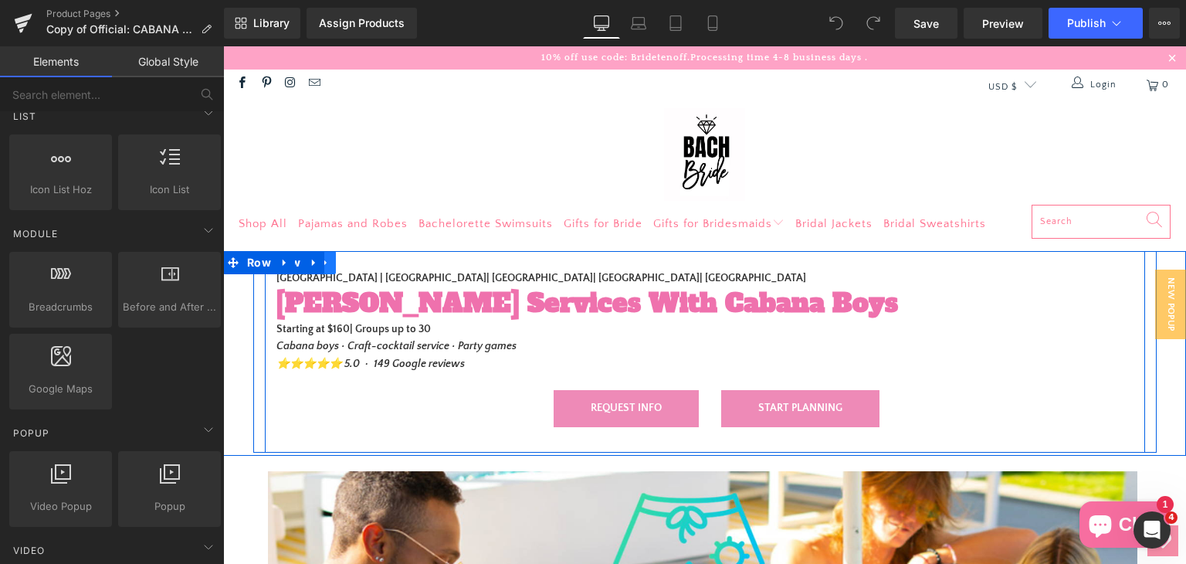
click at [323, 262] on icon at bounding box center [325, 263] width 11 height 12
click at [361, 266] on icon at bounding box center [366, 262] width 11 height 11
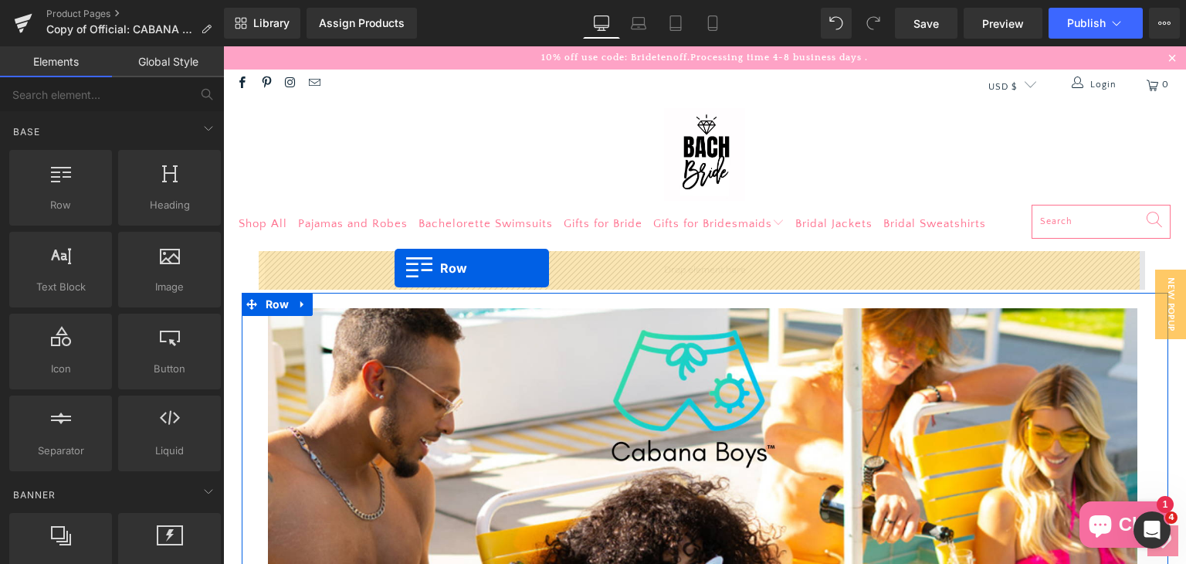
drag, startPoint x: 286, startPoint y: 243, endPoint x: 395, endPoint y: 268, distance: 111.6
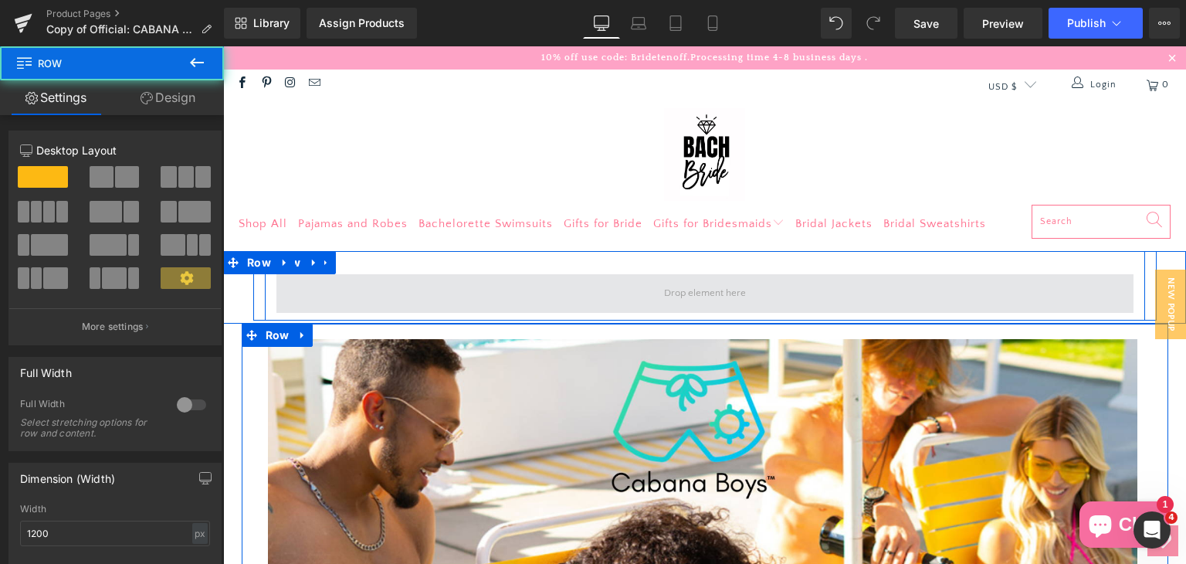
click at [490, 291] on span at bounding box center [704, 293] width 857 height 39
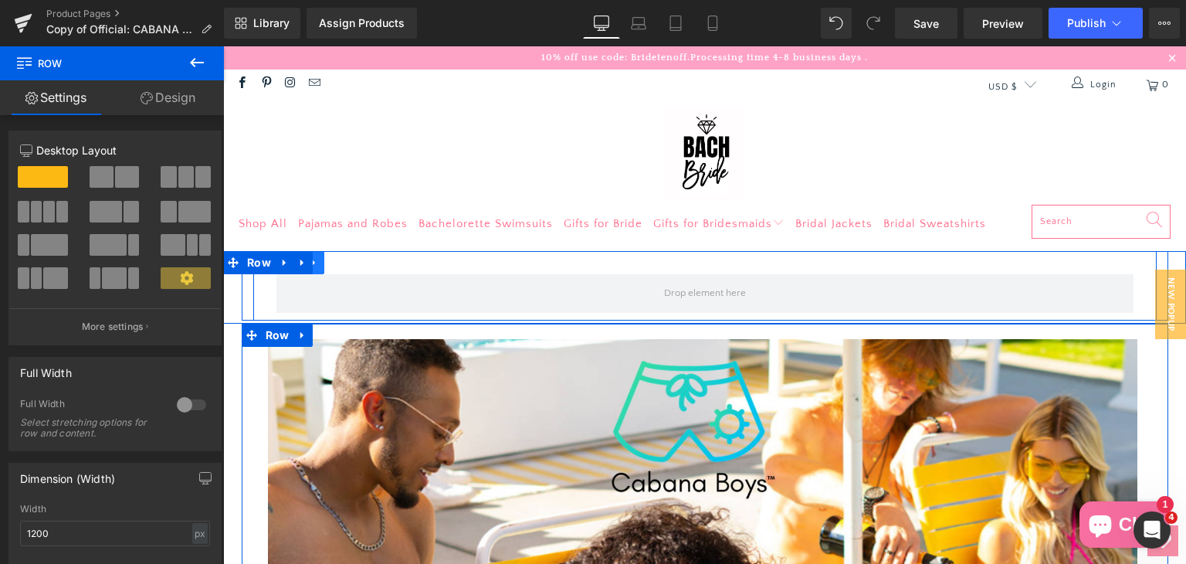
click at [318, 262] on link at bounding box center [314, 262] width 20 height 23
click at [349, 265] on icon at bounding box center [354, 263] width 11 height 12
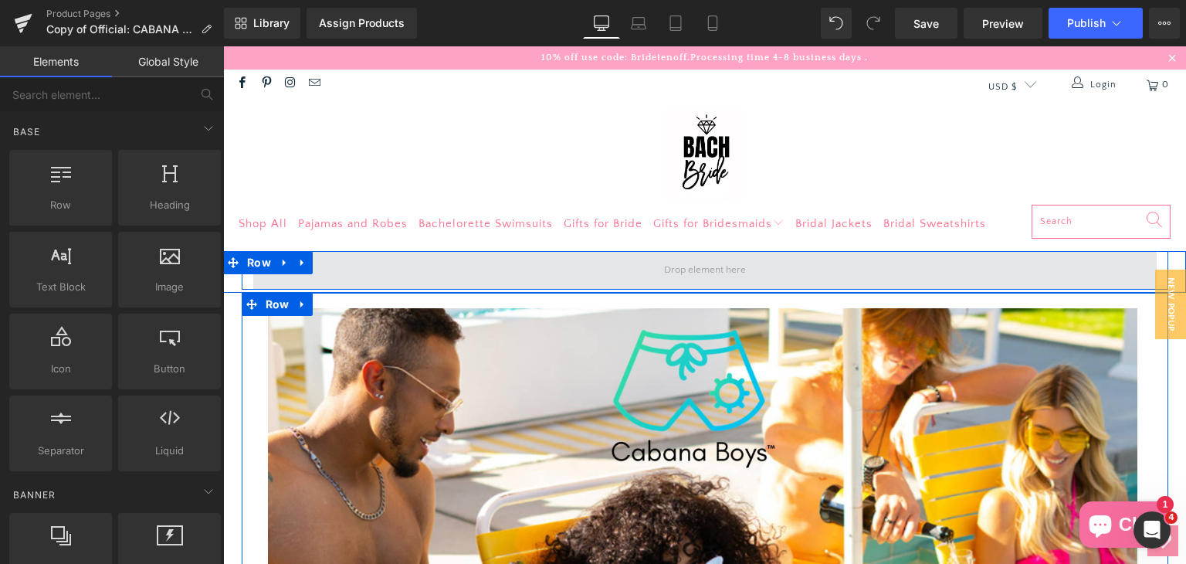
click at [452, 264] on span at bounding box center [704, 270] width 903 height 39
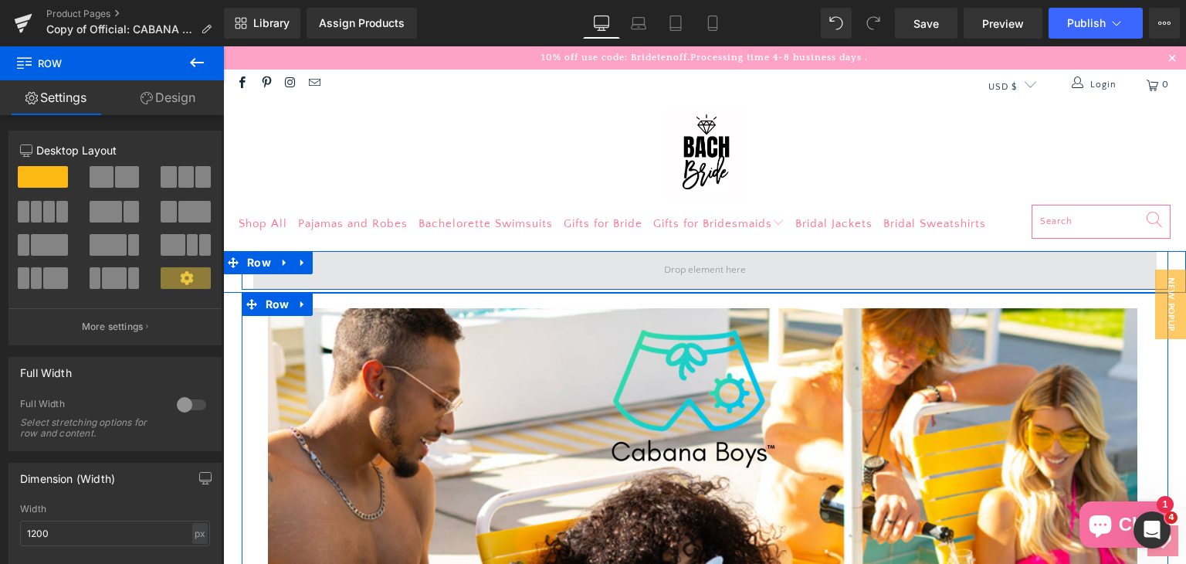
click at [641, 278] on span at bounding box center [704, 270] width 903 height 39
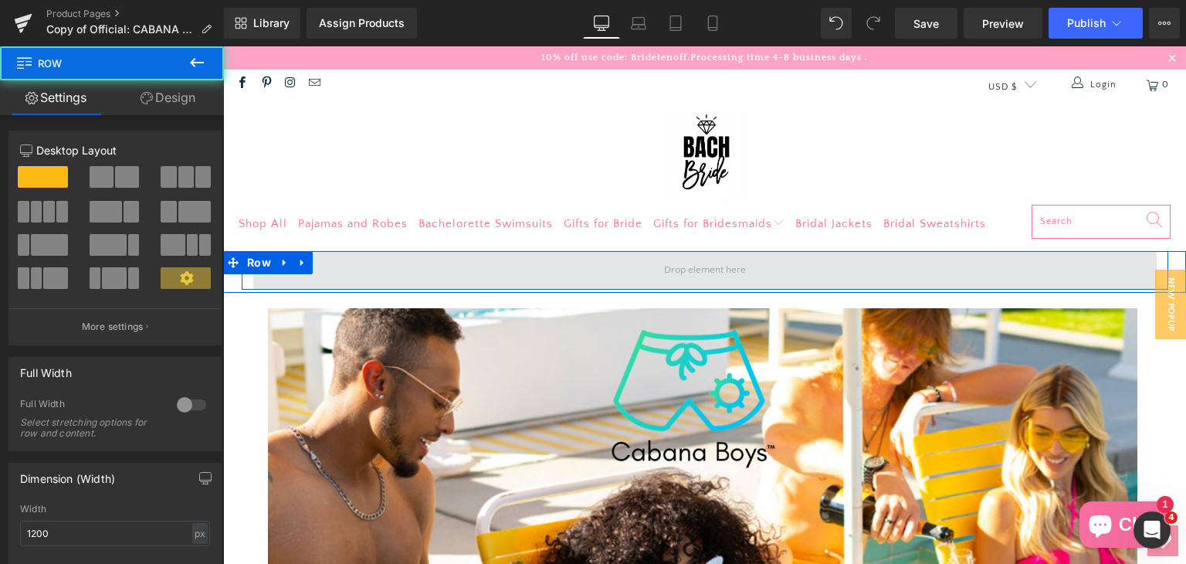
click at [534, 272] on span at bounding box center [704, 270] width 903 height 39
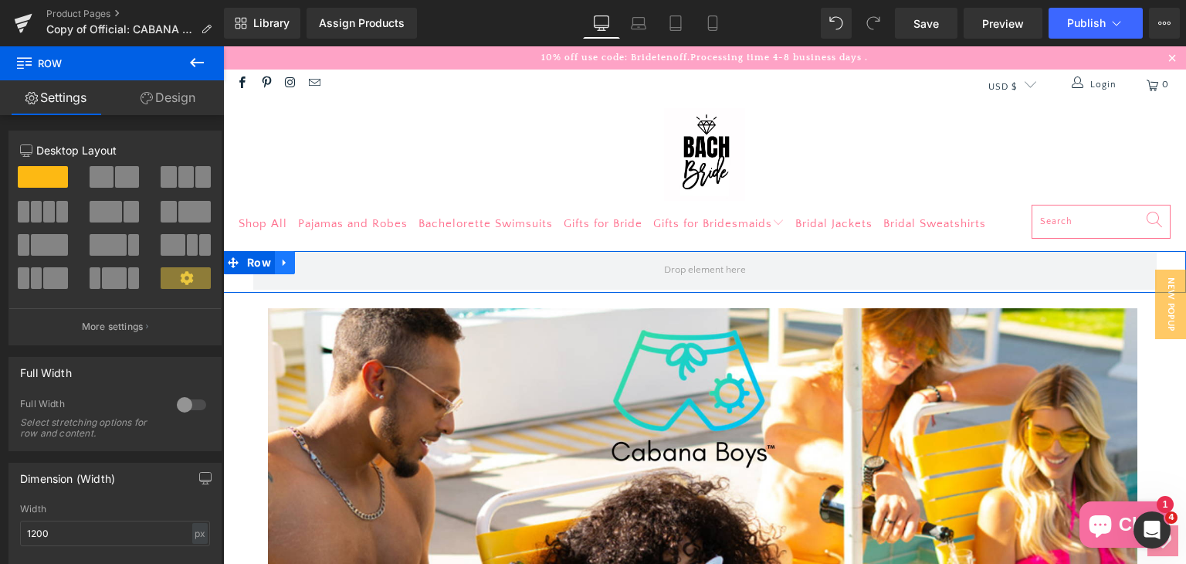
click at [282, 261] on icon at bounding box center [284, 263] width 11 height 12
click at [315, 266] on link at bounding box center [325, 262] width 20 height 23
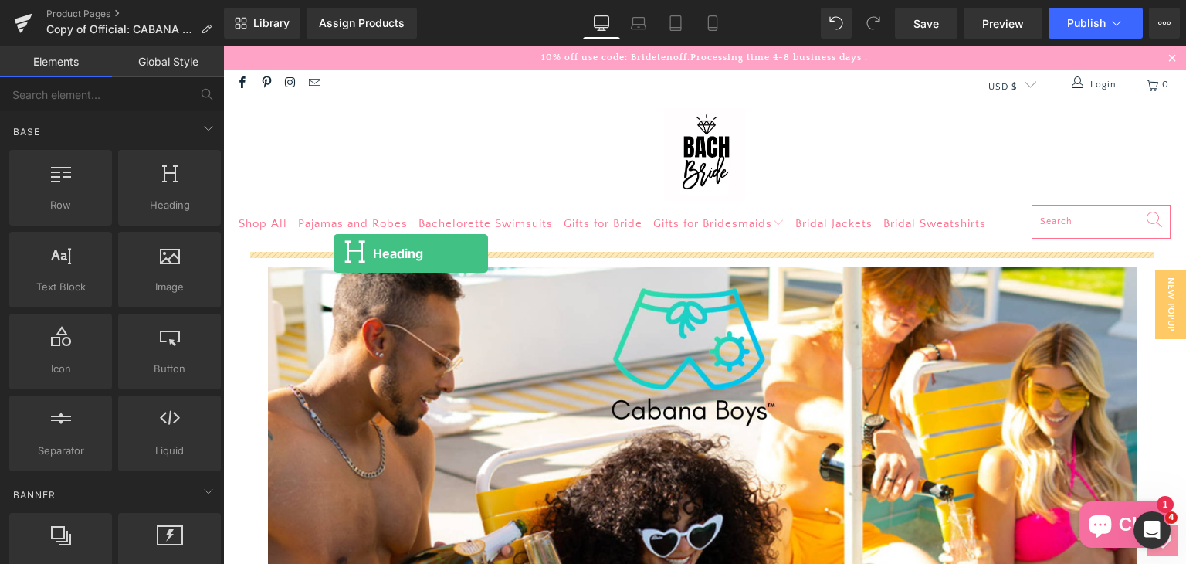
drag, startPoint x: 398, startPoint y: 239, endPoint x: 334, endPoint y: 253, distance: 66.3
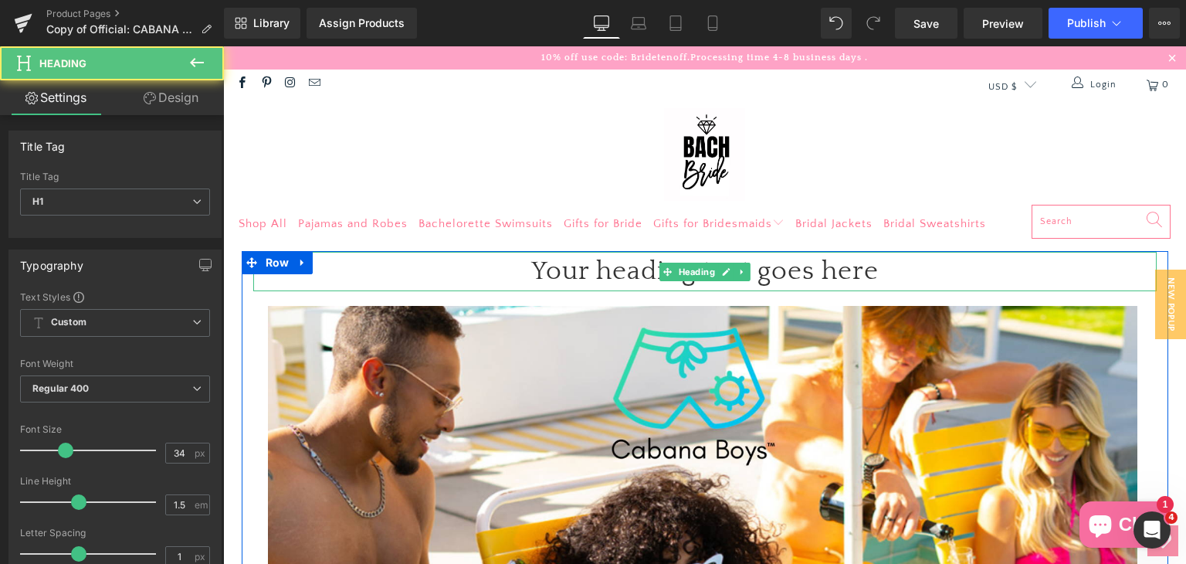
click at [566, 273] on h1 "Your heading text goes here" at bounding box center [704, 271] width 903 height 39
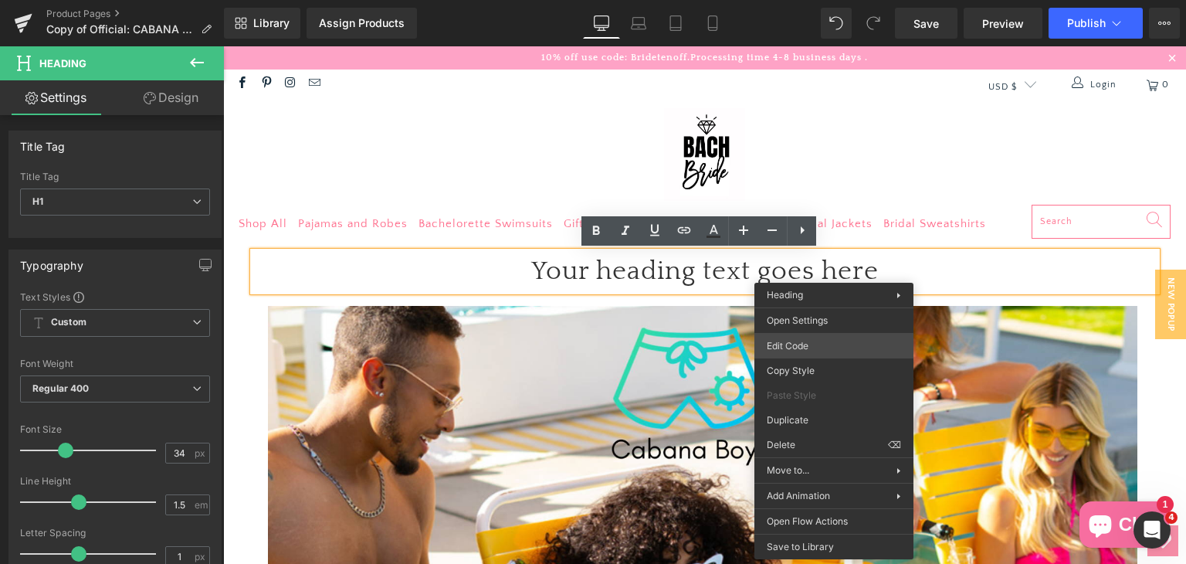
click at [846, 0] on div "Heading You are previewing how the will restyle your page. You can not edit Ele…" at bounding box center [593, 0] width 1186 height 0
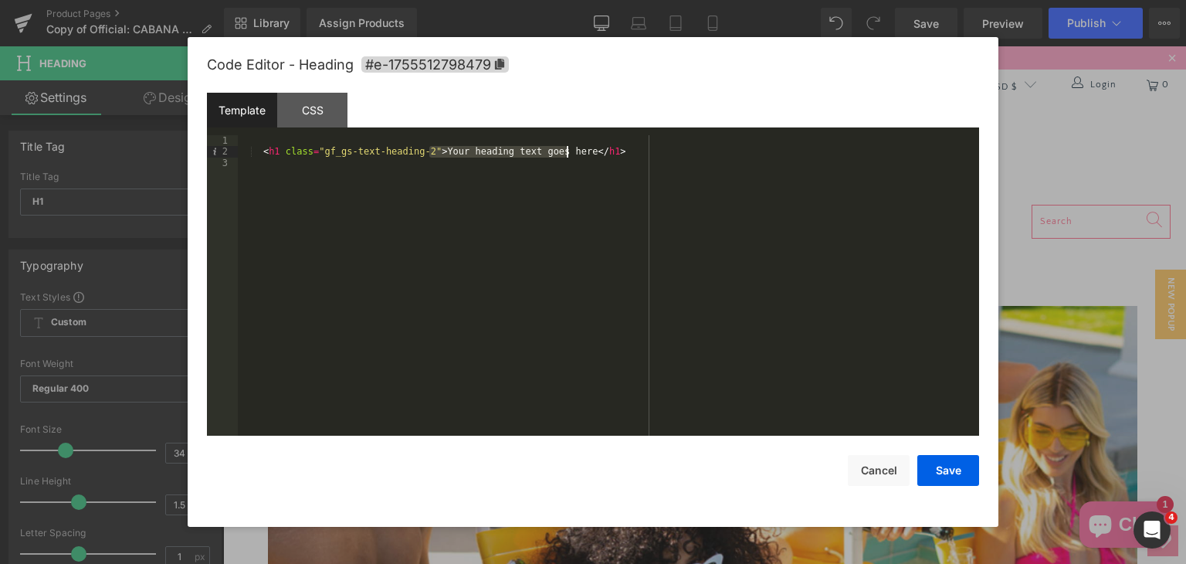
drag, startPoint x: 429, startPoint y: 153, endPoint x: 561, endPoint y: 153, distance: 132.0
click at [566, 153] on div "< h1 class = "gf_gs-text-heading-2" > Your heading text goes here </ h1 >" at bounding box center [608, 296] width 741 height 323
click at [971, 485] on button "Save" at bounding box center [948, 470] width 62 height 31
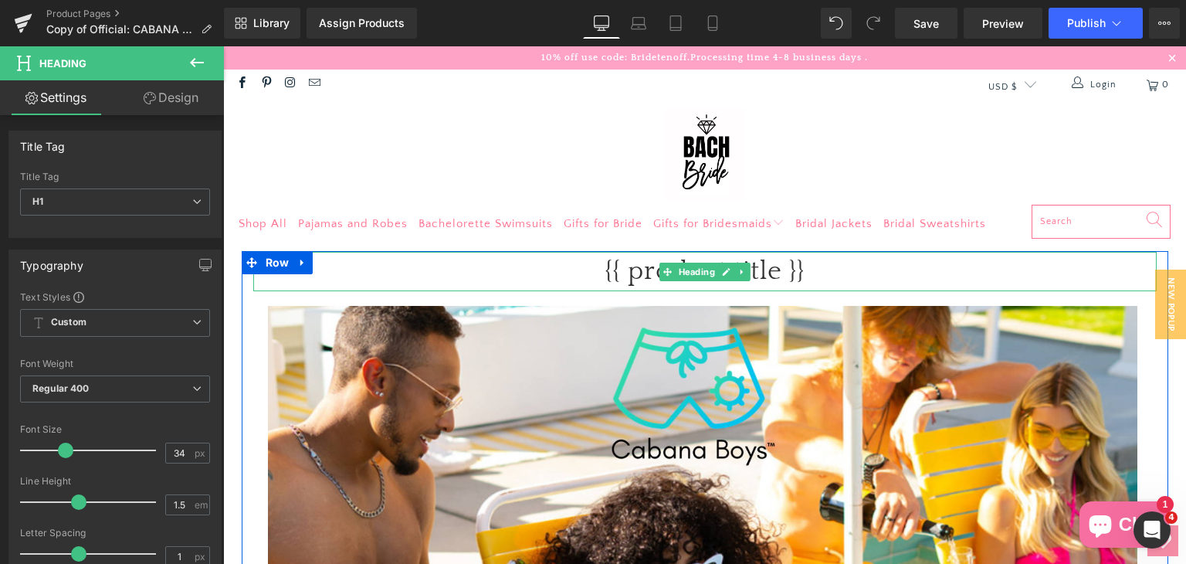
click at [622, 276] on h1 "{{ product.title }}" at bounding box center [704, 271] width 903 height 39
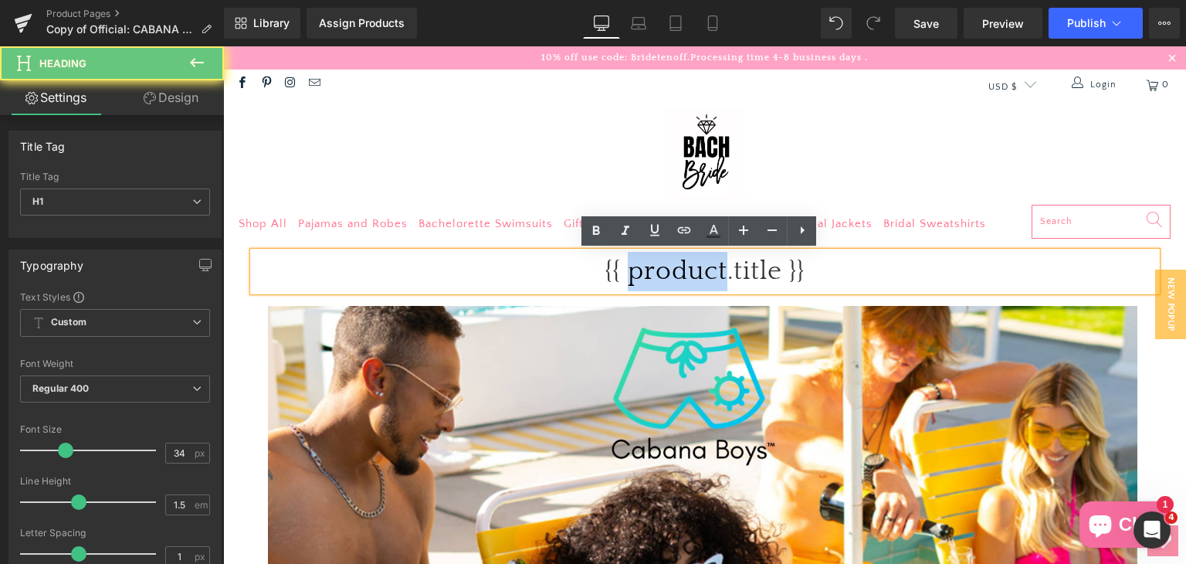
click at [622, 276] on h1 "{{ product.title }}" at bounding box center [704, 271] width 903 height 39
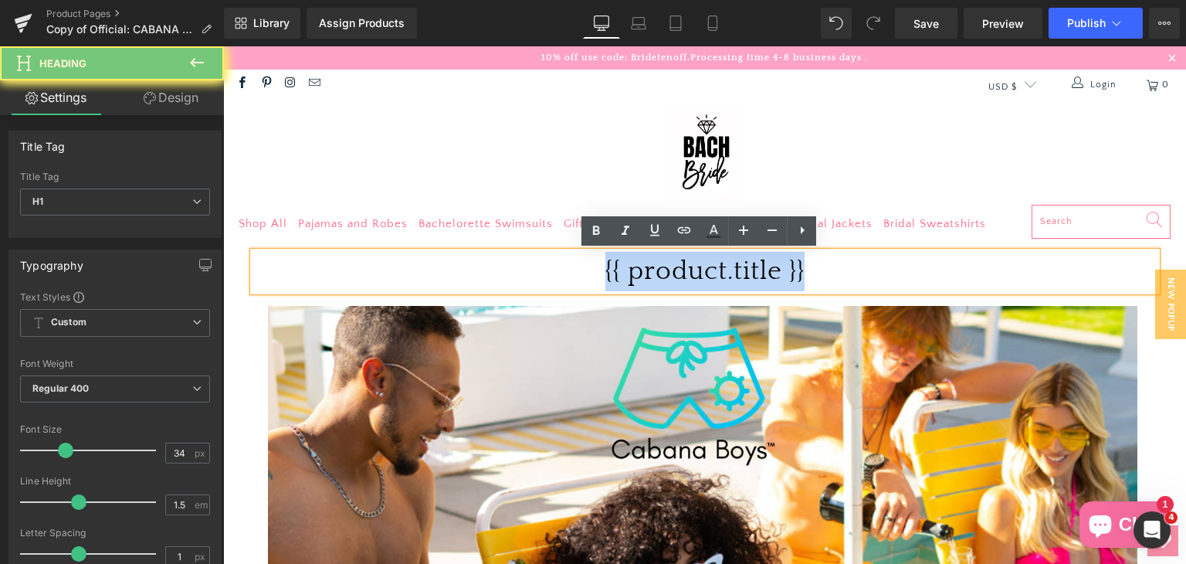
click at [622, 276] on h1 "{{ product.title }}" at bounding box center [704, 271] width 903 height 39
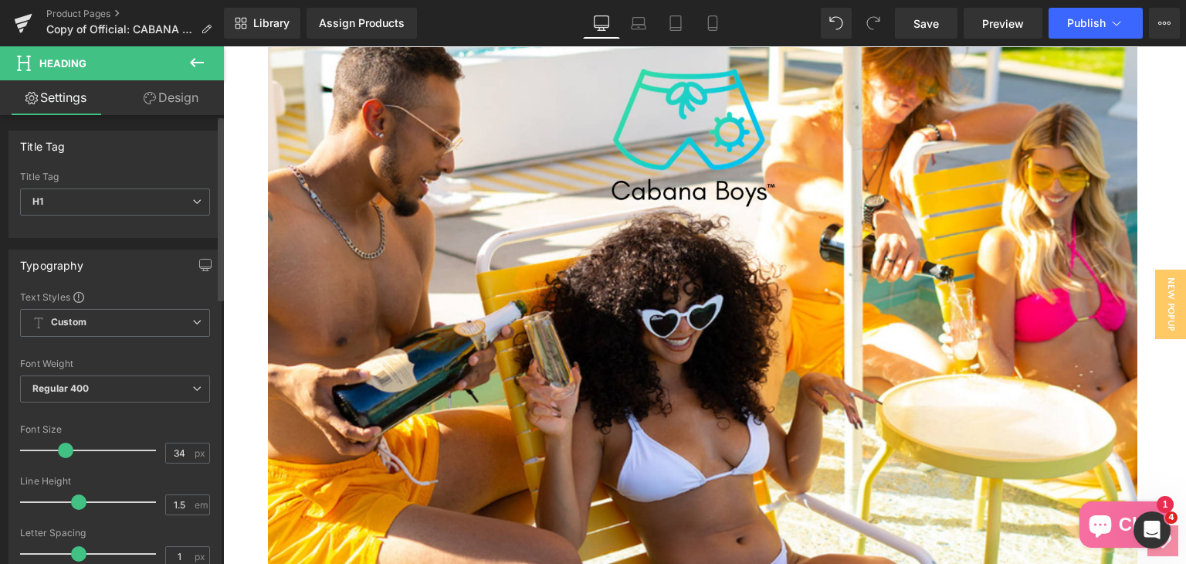
scroll to position [463, 0]
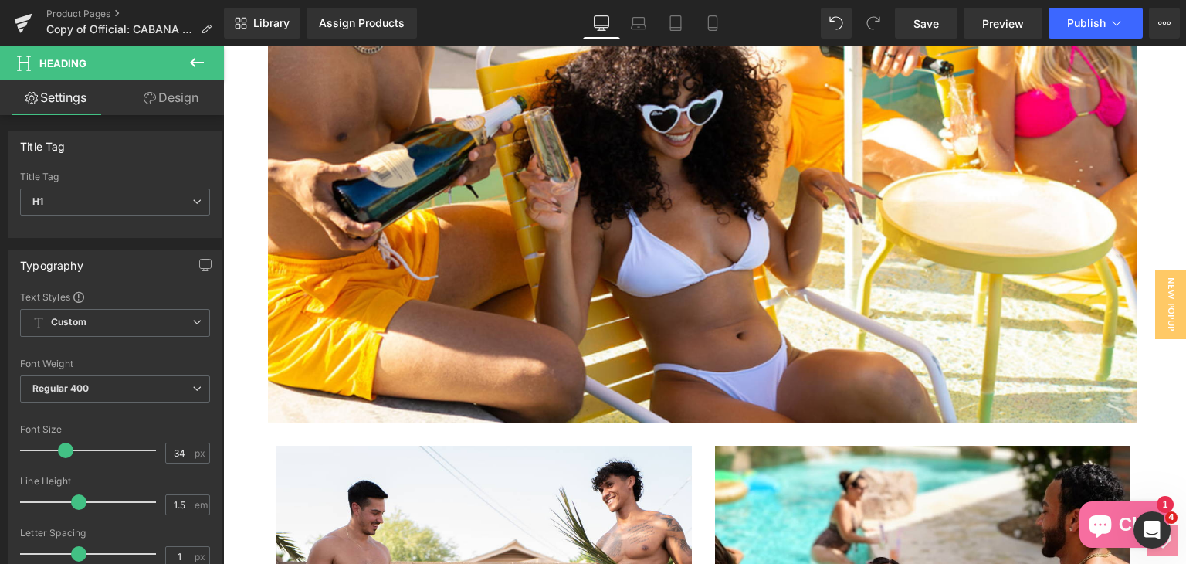
click at [188, 69] on icon at bounding box center [197, 62] width 19 height 19
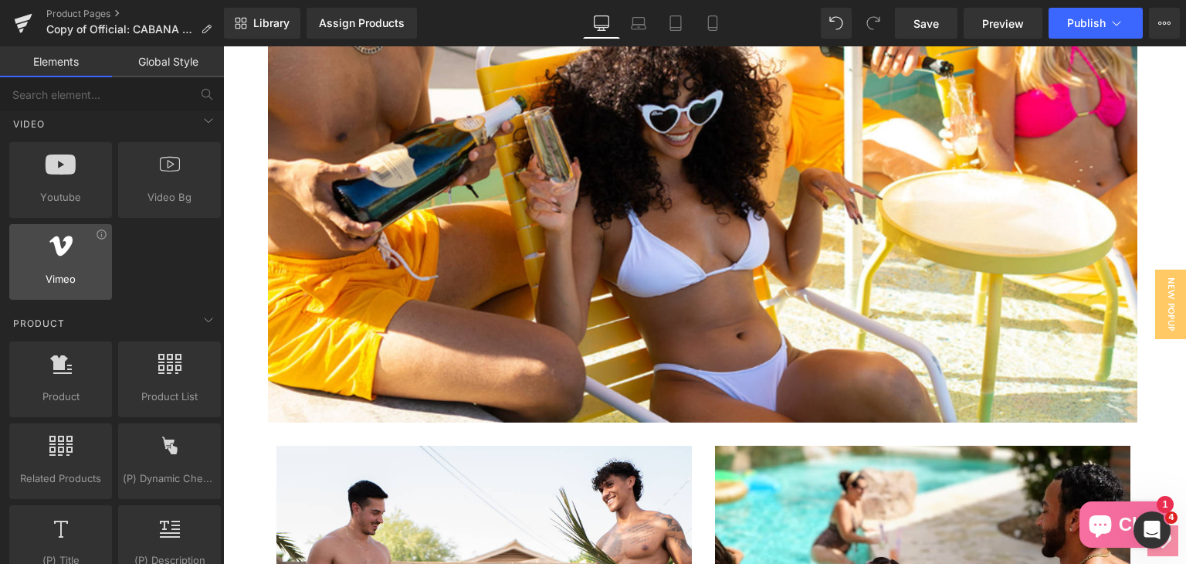
scroll to position [1158, 0]
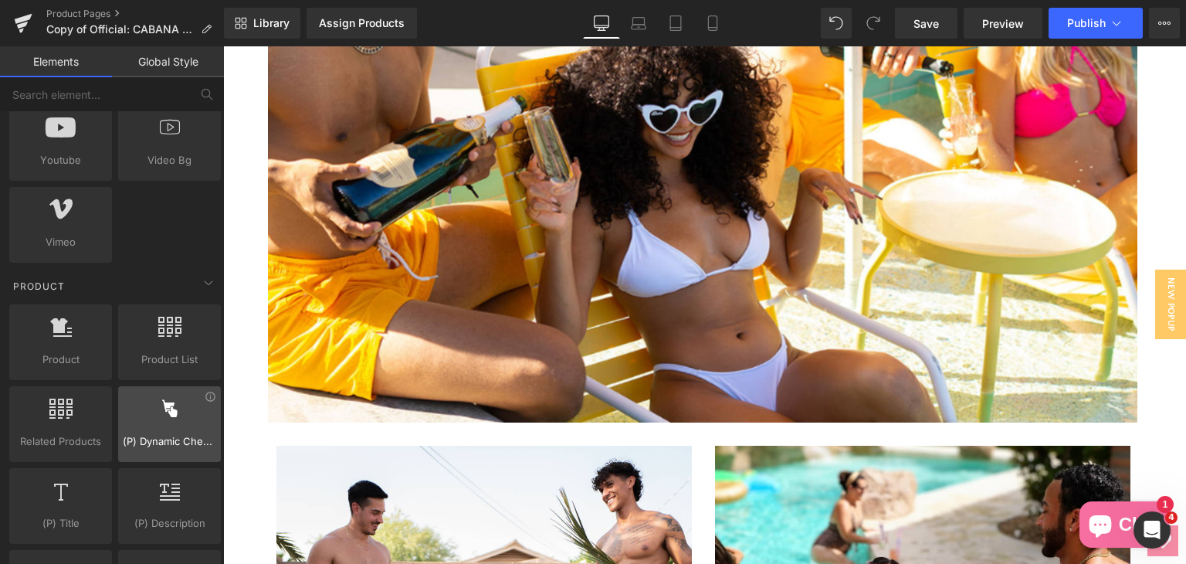
click at [173, 442] on span "(P) Dynamic Checkout Button" at bounding box center [169, 441] width 93 height 16
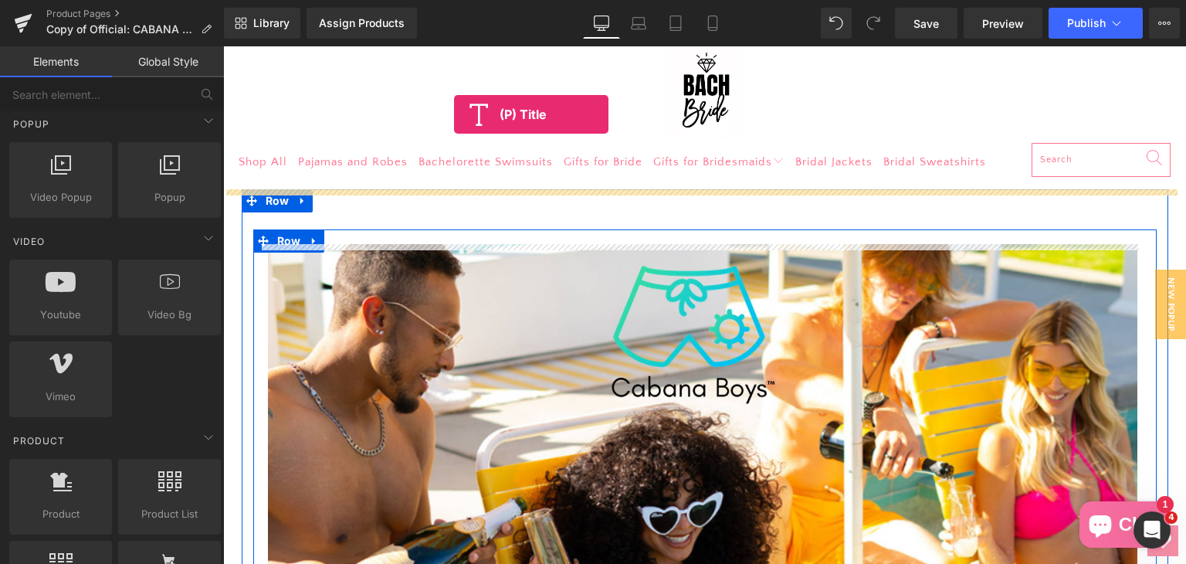
scroll to position [31, 0]
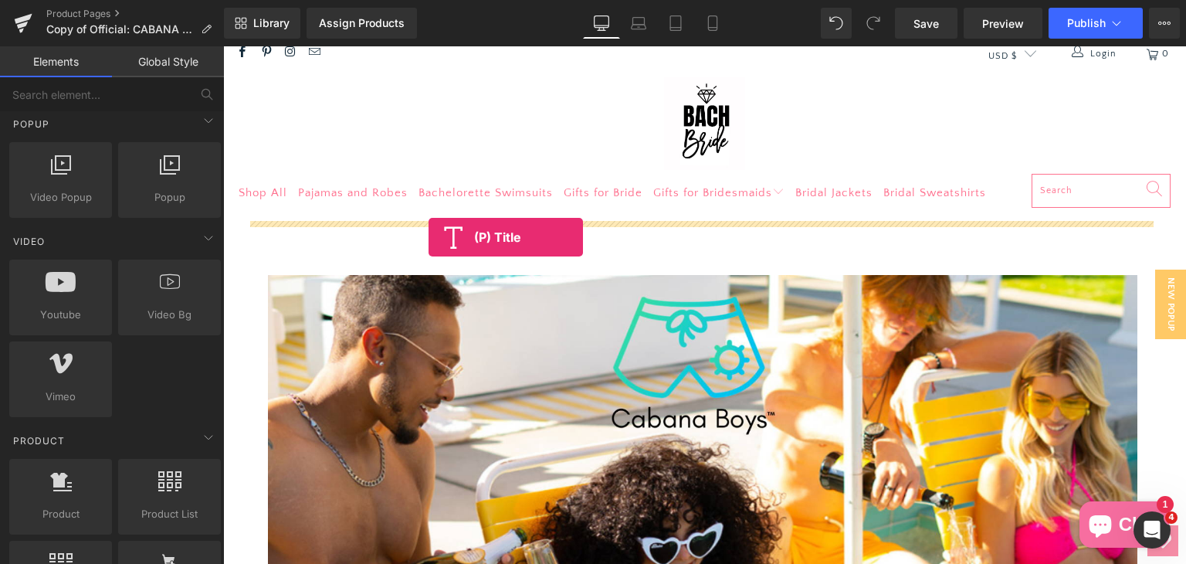
drag, startPoint x: 285, startPoint y: 497, endPoint x: 428, endPoint y: 237, distance: 297.2
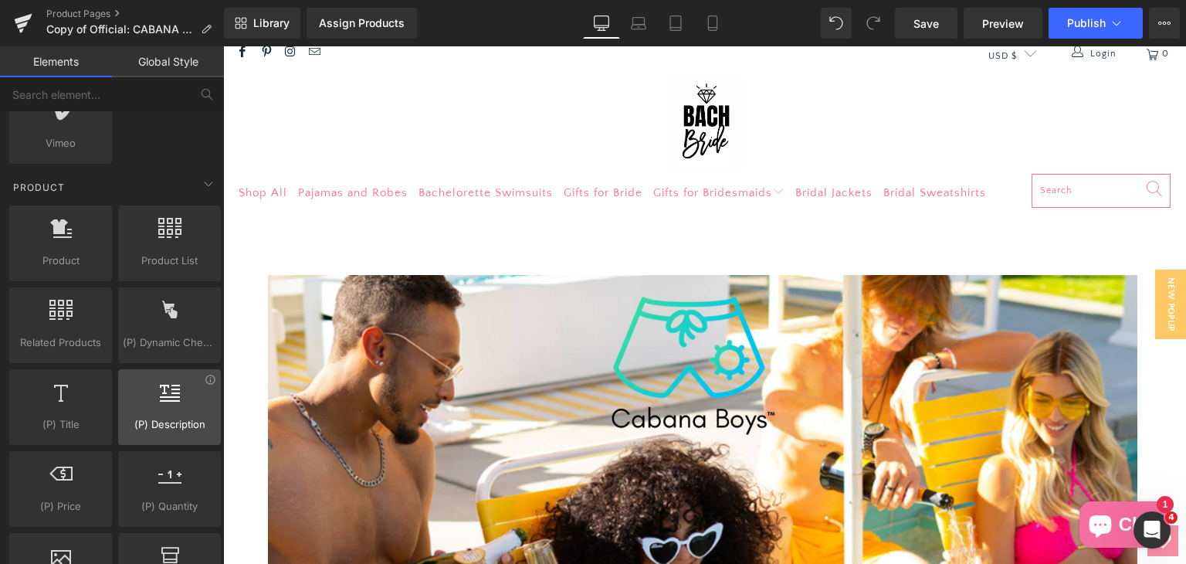
scroll to position [1235, 0]
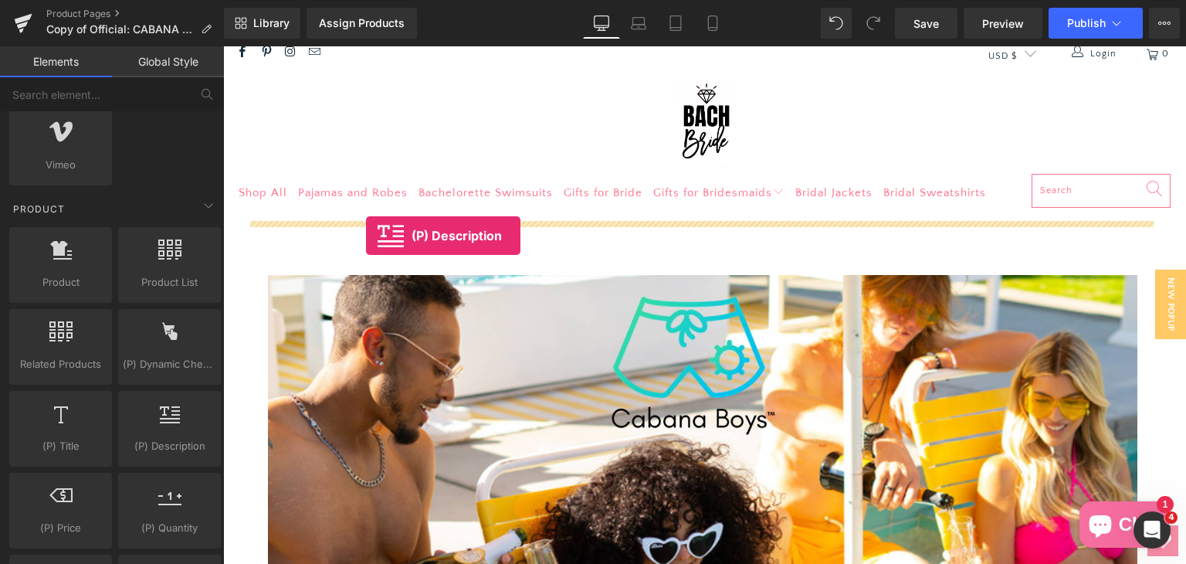
drag, startPoint x: 381, startPoint y: 485, endPoint x: 366, endPoint y: 235, distance: 249.8
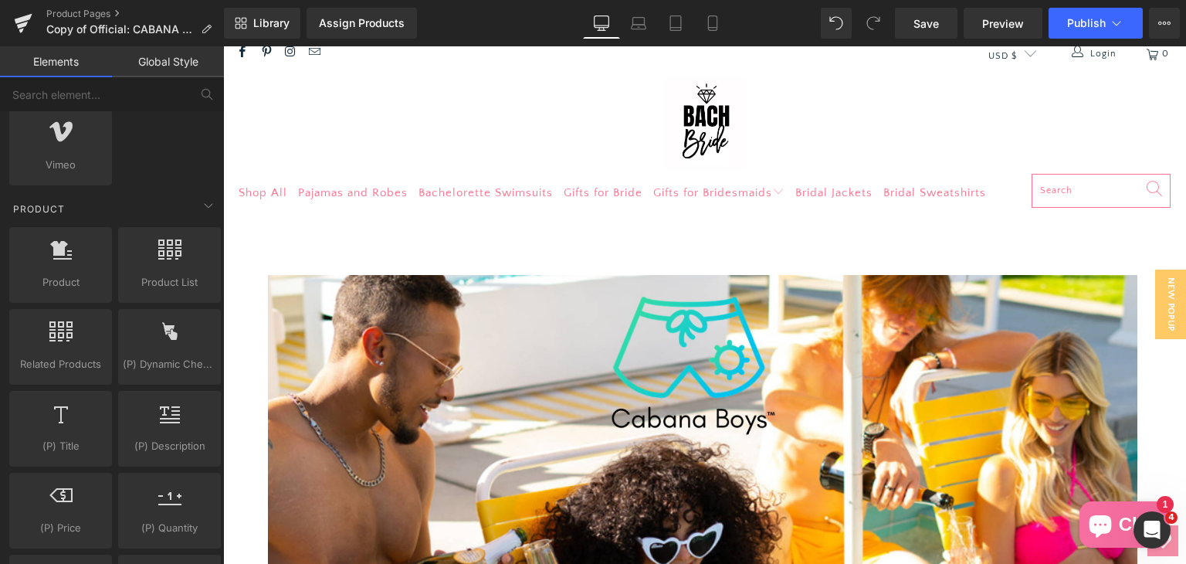
drag, startPoint x: 513, startPoint y: 76, endPoint x: 745, endPoint y: 85, distance: 231.8
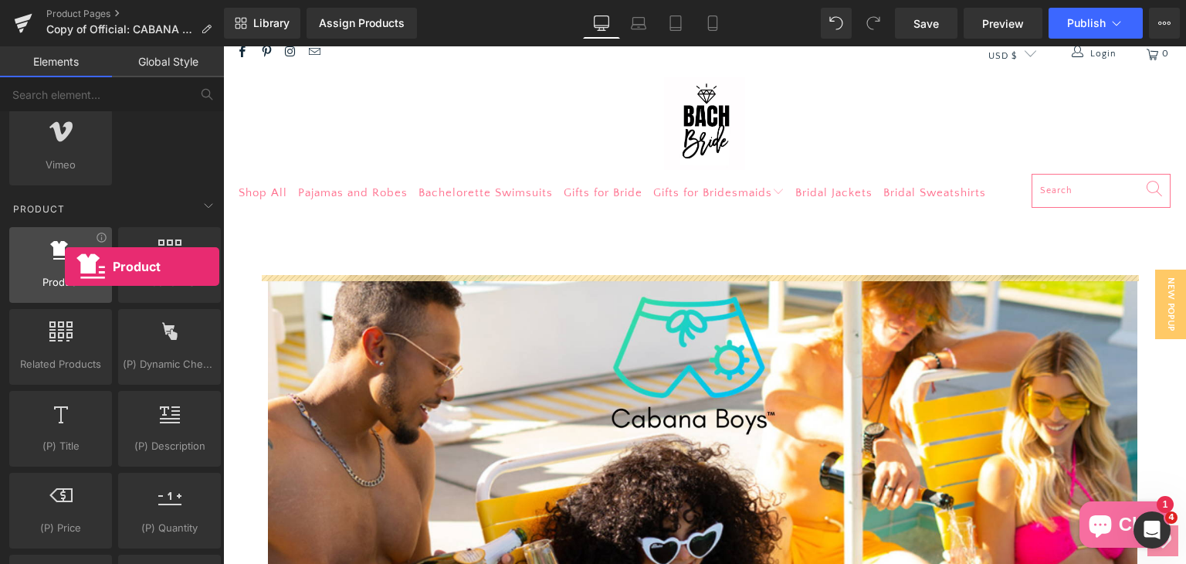
click at [65, 266] on div "Product products, goods, sells" at bounding box center [60, 265] width 103 height 76
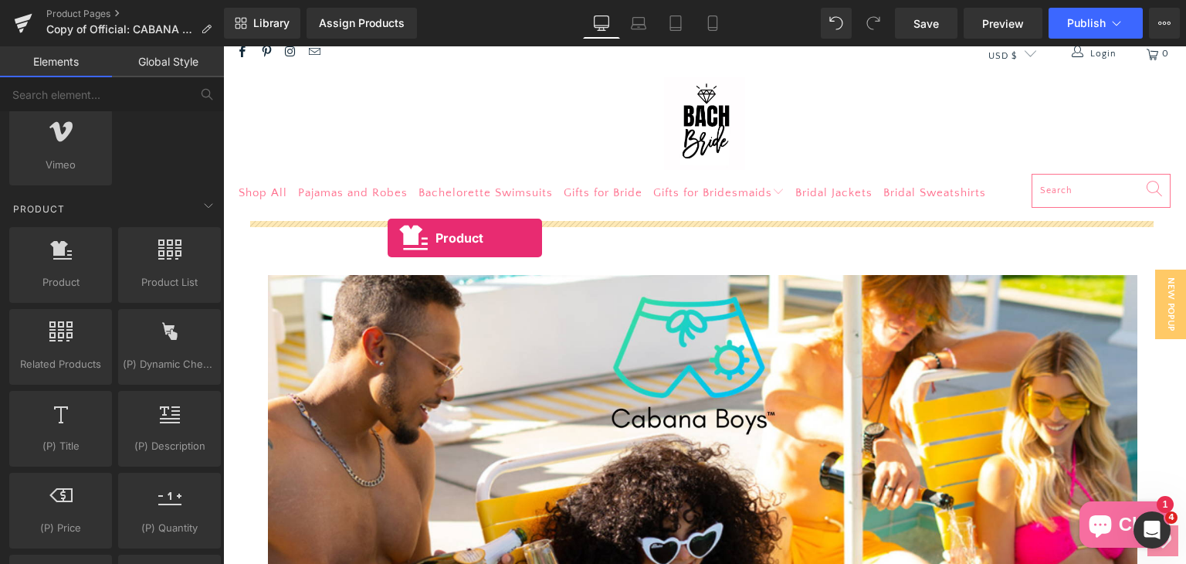
drag, startPoint x: 285, startPoint y: 310, endPoint x: 388, endPoint y: 238, distance: 125.3
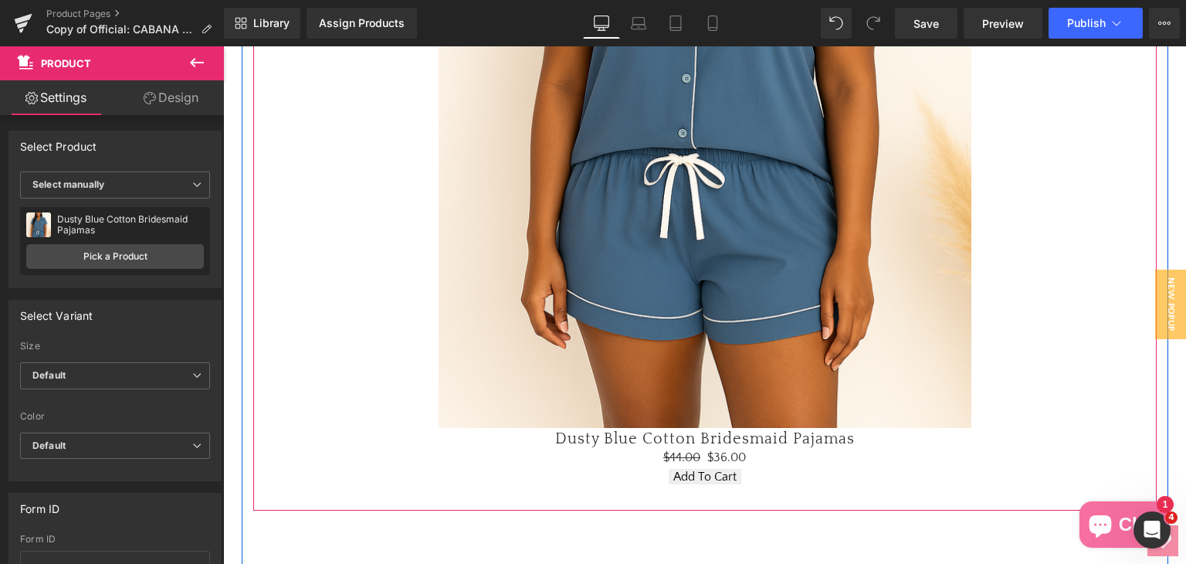
scroll to position [772, 0]
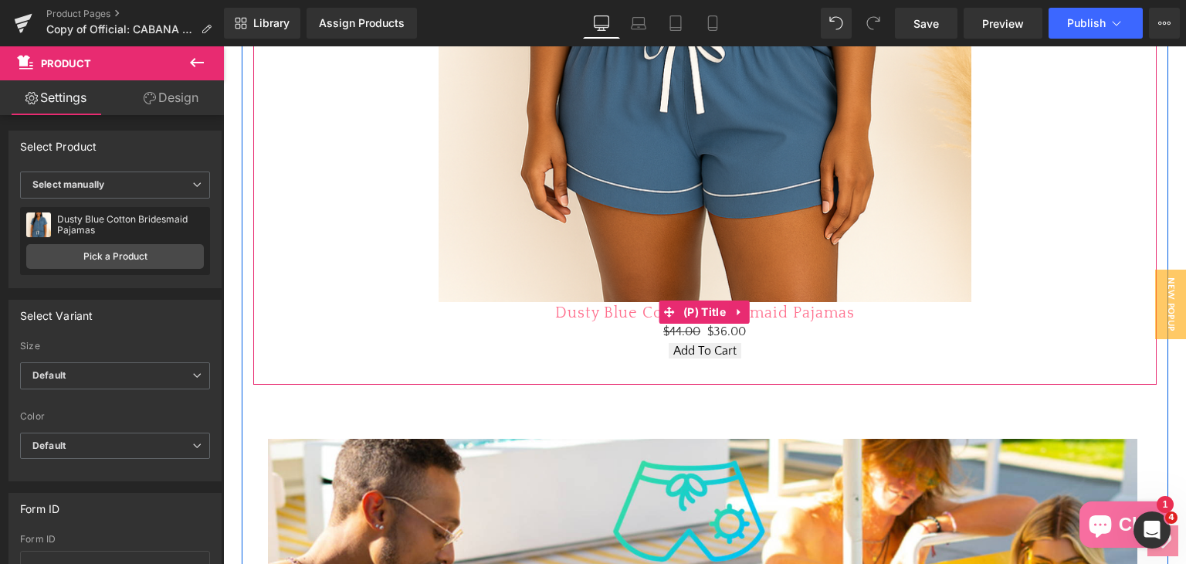
drag, startPoint x: 593, startPoint y: 310, endPoint x: 595, endPoint y: 318, distance: 8.1
click at [593, 310] on link "Dusty Blue Cotton Bridesmaid Pajamas" at bounding box center [705, 312] width 300 height 19
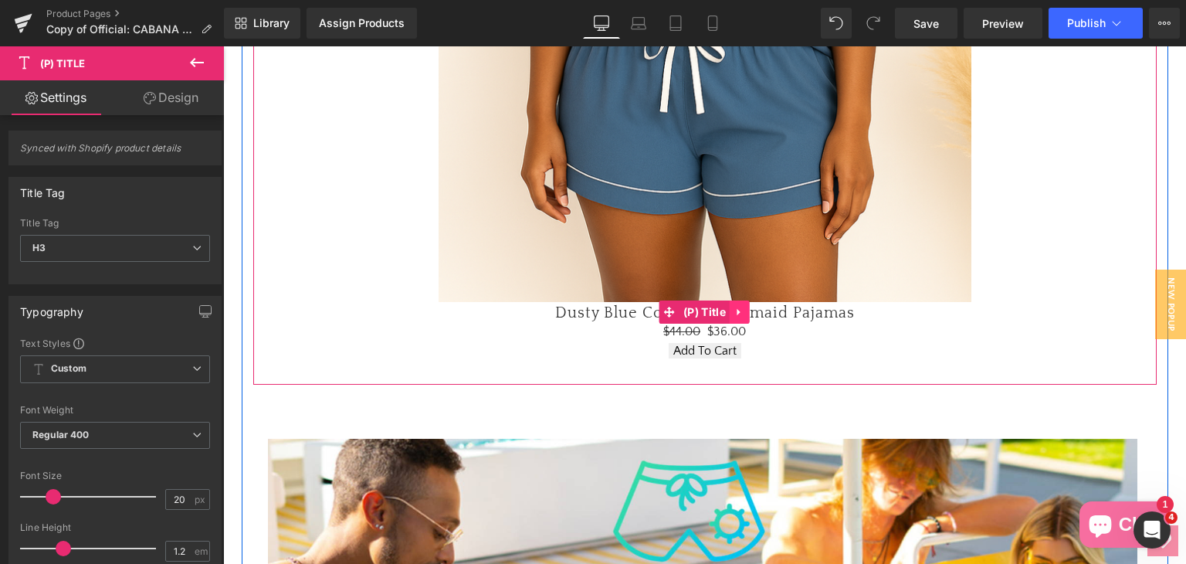
click at [734, 313] on icon at bounding box center [739, 312] width 11 height 12
click at [745, 313] on icon at bounding box center [749, 312] width 11 height 12
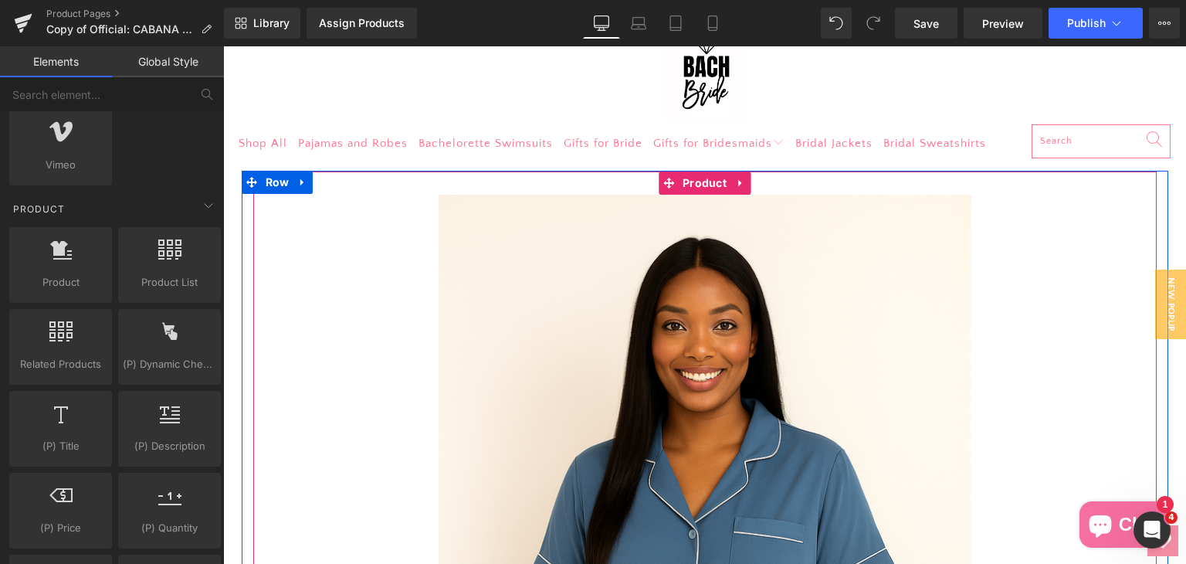
scroll to position [0, 0]
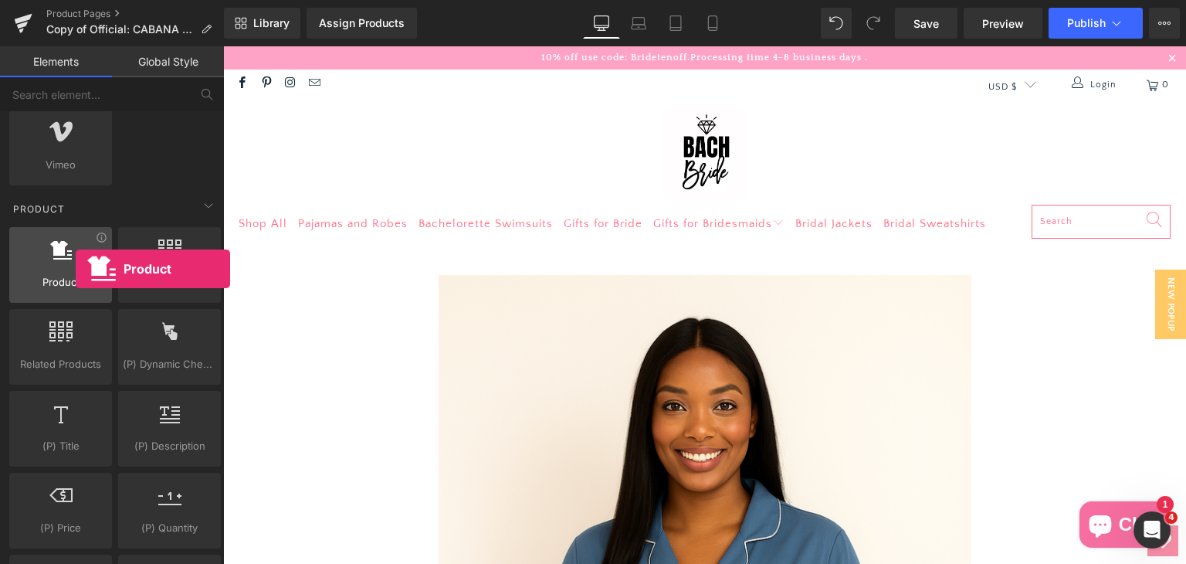
click at [76, 274] on span "Product" at bounding box center [60, 282] width 93 height 16
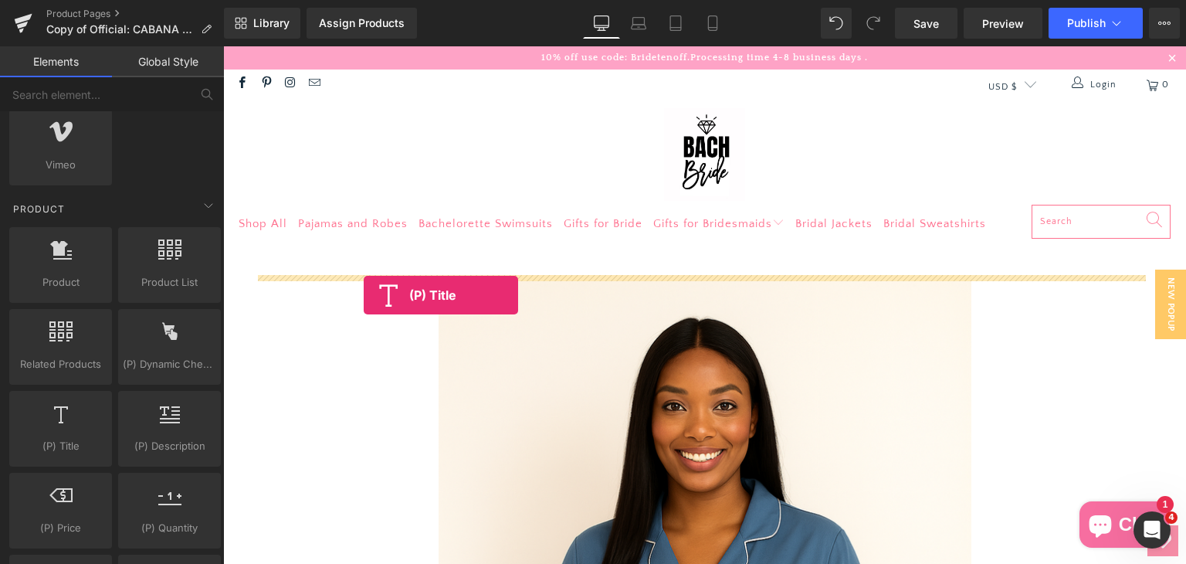
drag, startPoint x: 288, startPoint y: 476, endPoint x: 364, endPoint y: 295, distance: 195.9
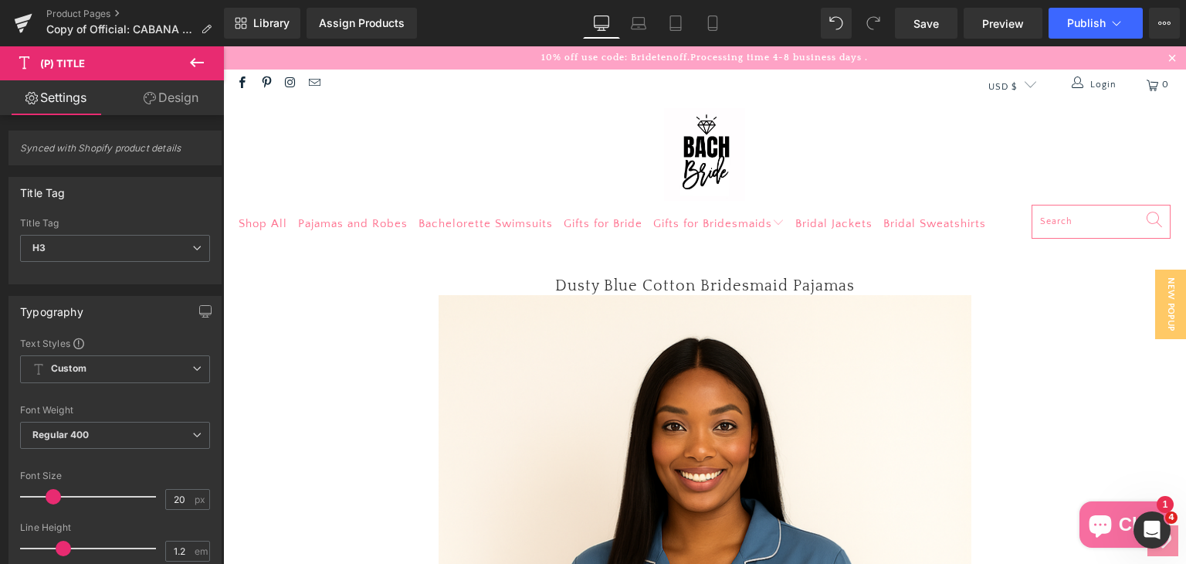
click at [199, 57] on icon at bounding box center [197, 62] width 19 height 19
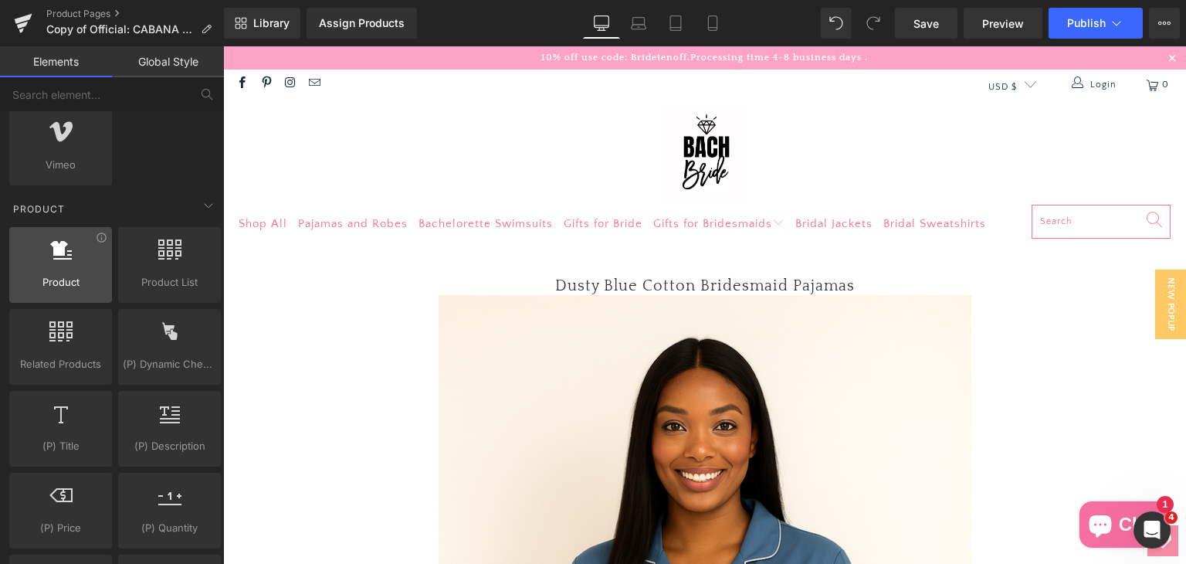
click at [54, 253] on icon at bounding box center [61, 249] width 22 height 20
click at [55, 274] on span "Product" at bounding box center [60, 282] width 93 height 16
click at [166, 63] on link "Global Style" at bounding box center [168, 61] width 112 height 31
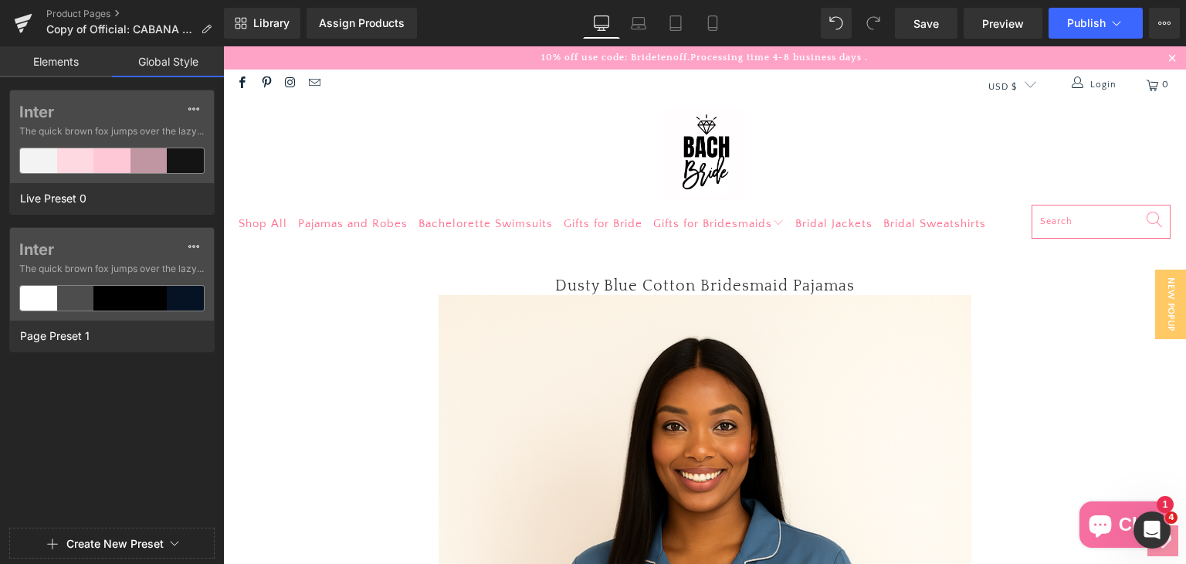
click at [68, 60] on link "Elements" at bounding box center [56, 61] width 112 height 31
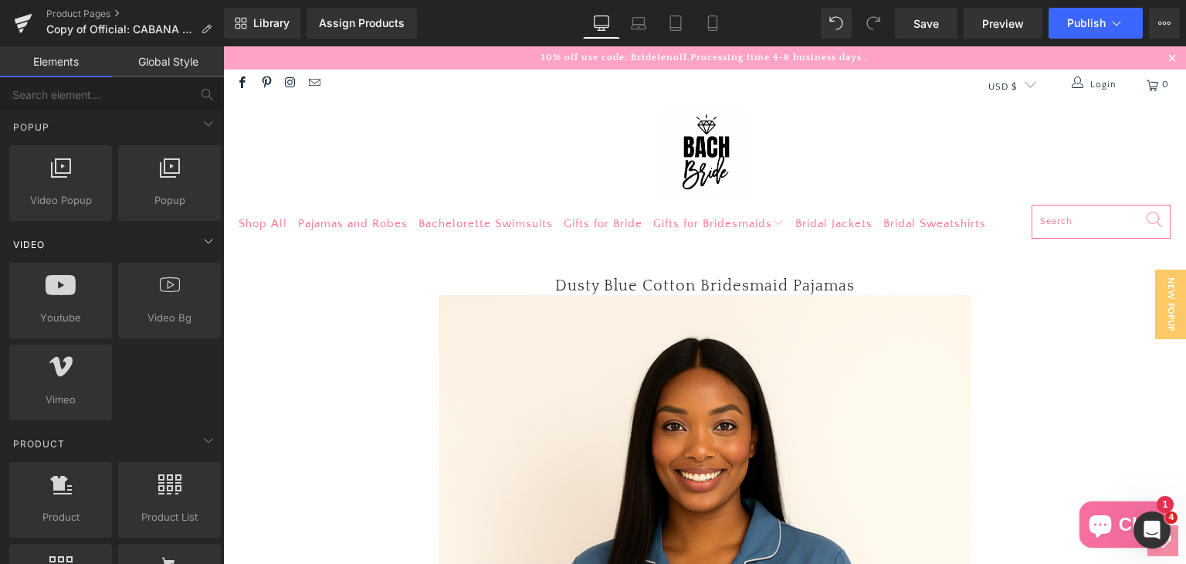
scroll to position [849, 0]
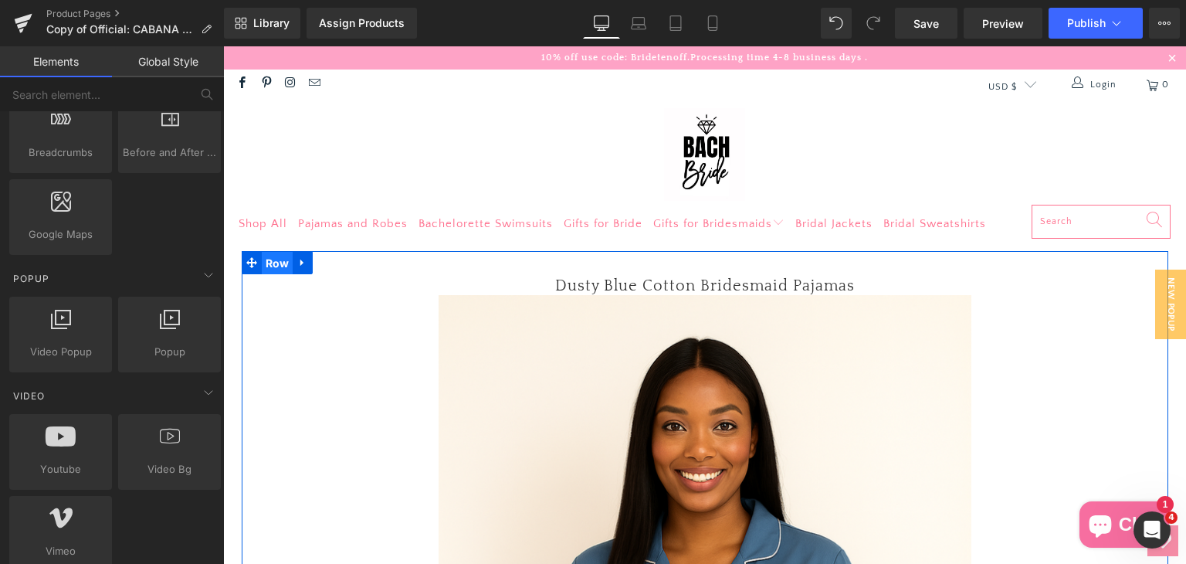
click at [262, 262] on span "Row" at bounding box center [278, 263] width 32 height 23
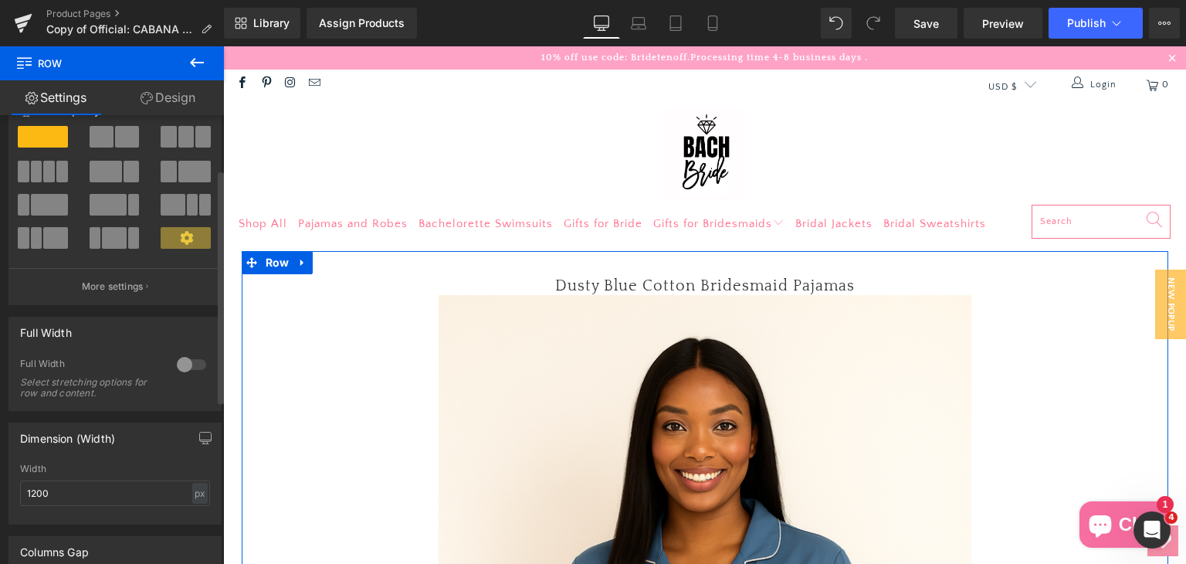
scroll to position [0, 0]
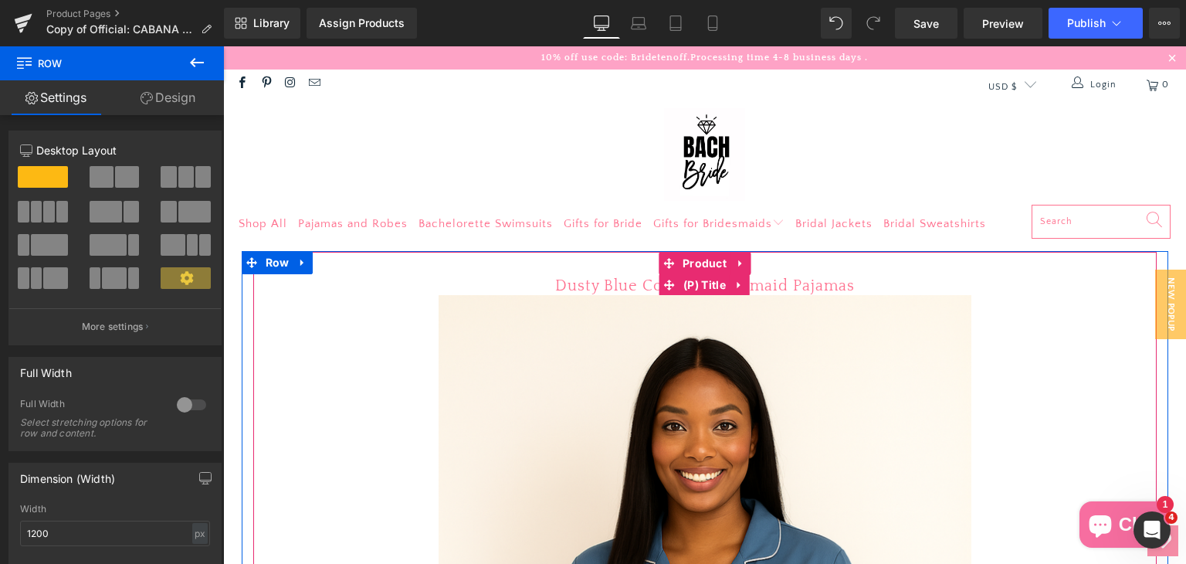
click at [615, 289] on link "Dusty Blue Cotton Bridesmaid Pajamas" at bounding box center [705, 285] width 300 height 19
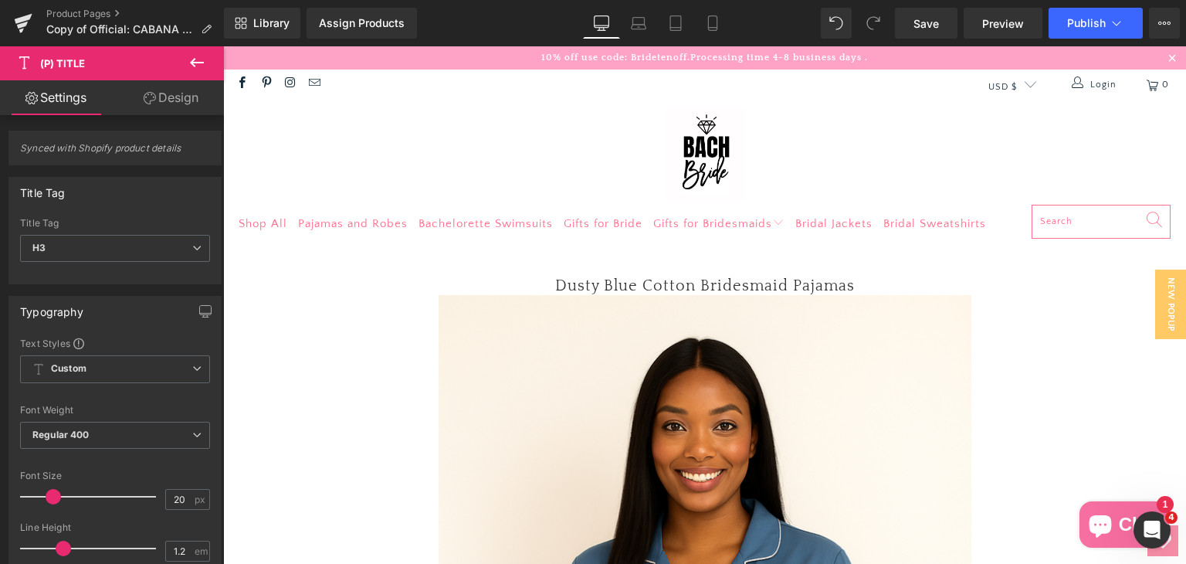
click at [205, 70] on icon at bounding box center [197, 62] width 19 height 19
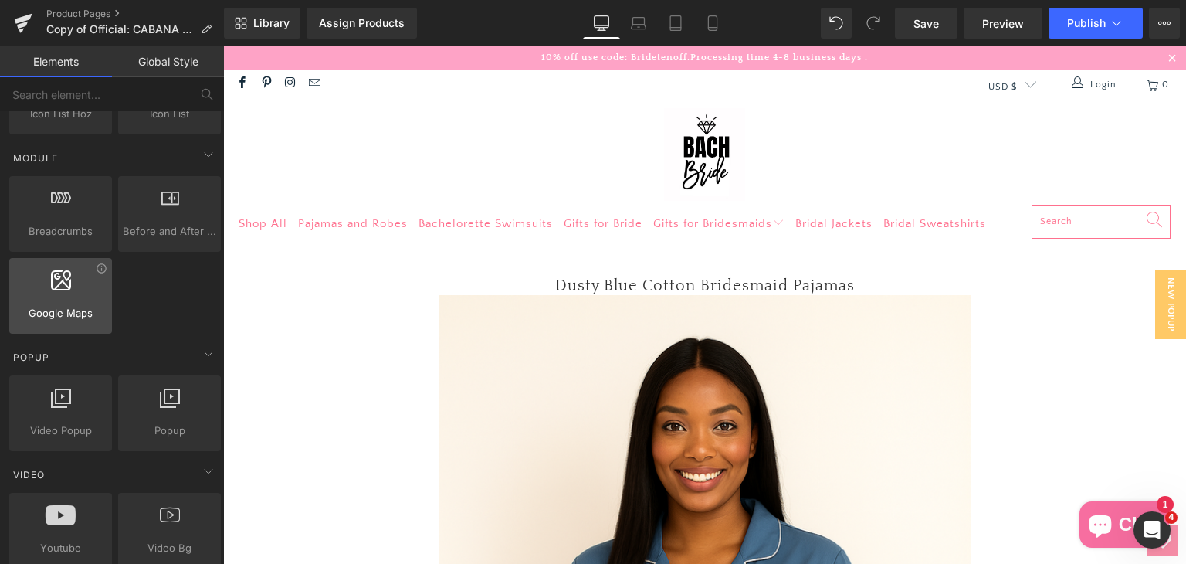
scroll to position [618, 0]
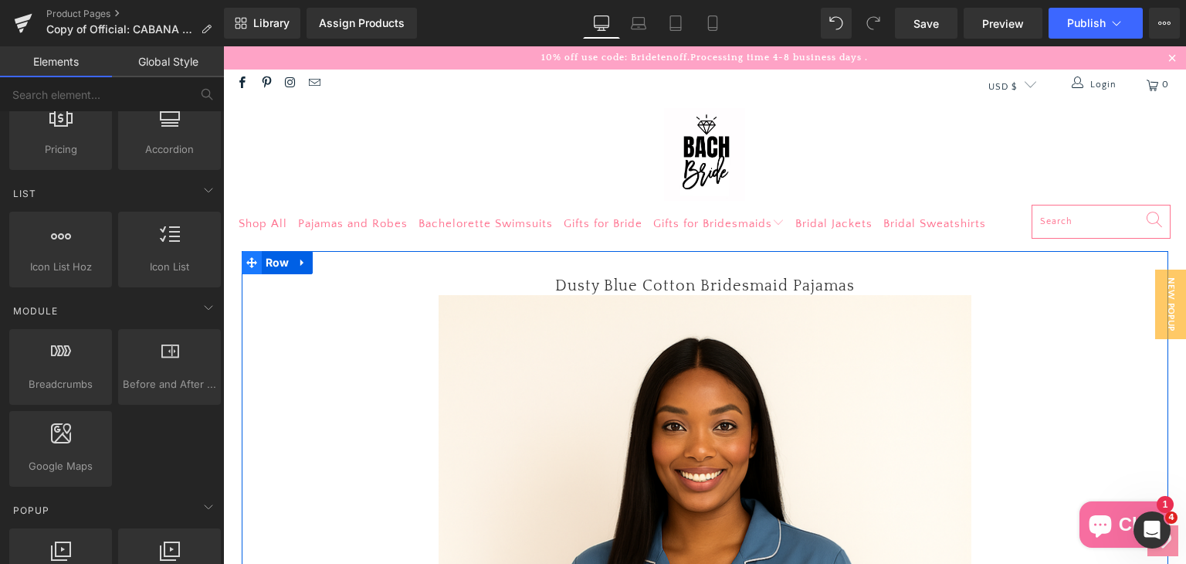
click at [246, 260] on icon at bounding box center [251, 262] width 11 height 11
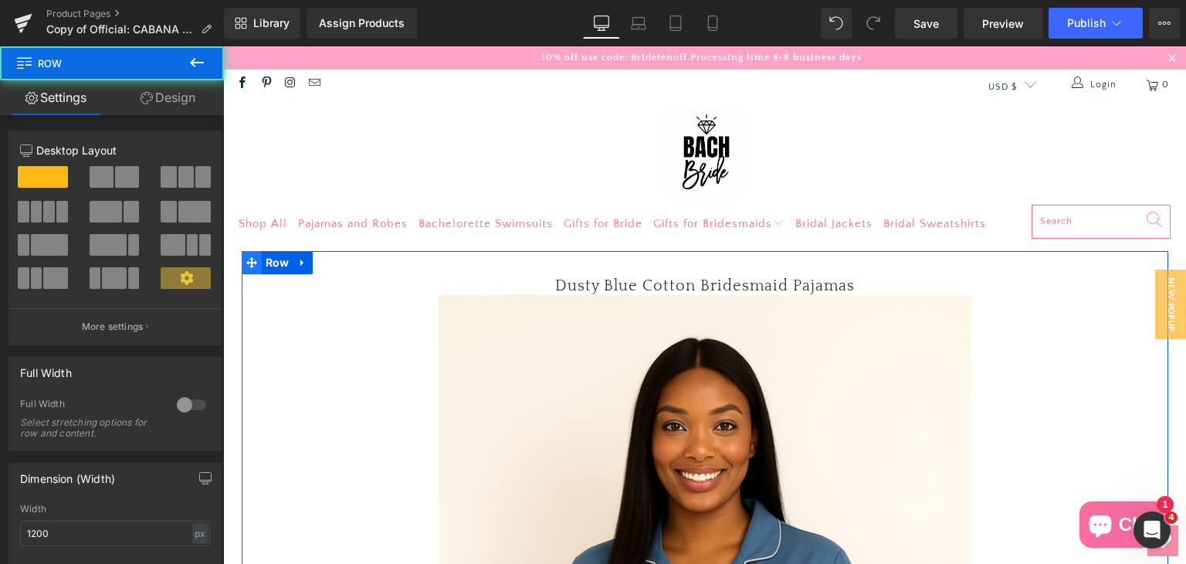
click at [246, 260] on icon at bounding box center [251, 262] width 11 height 11
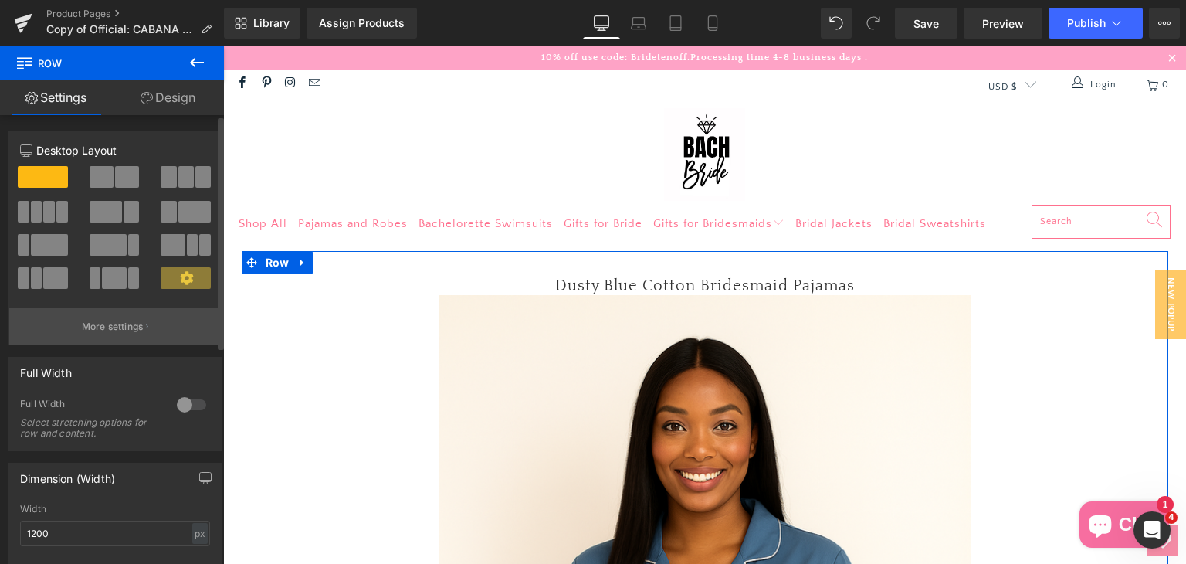
click at [109, 333] on p "More settings" at bounding box center [113, 327] width 62 height 14
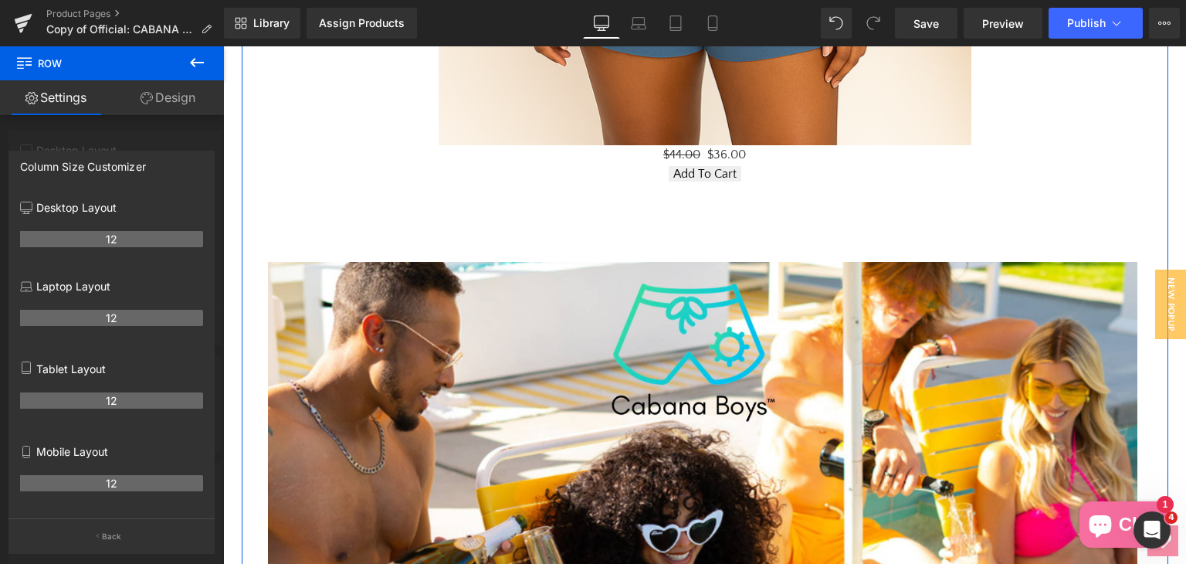
scroll to position [849, 0]
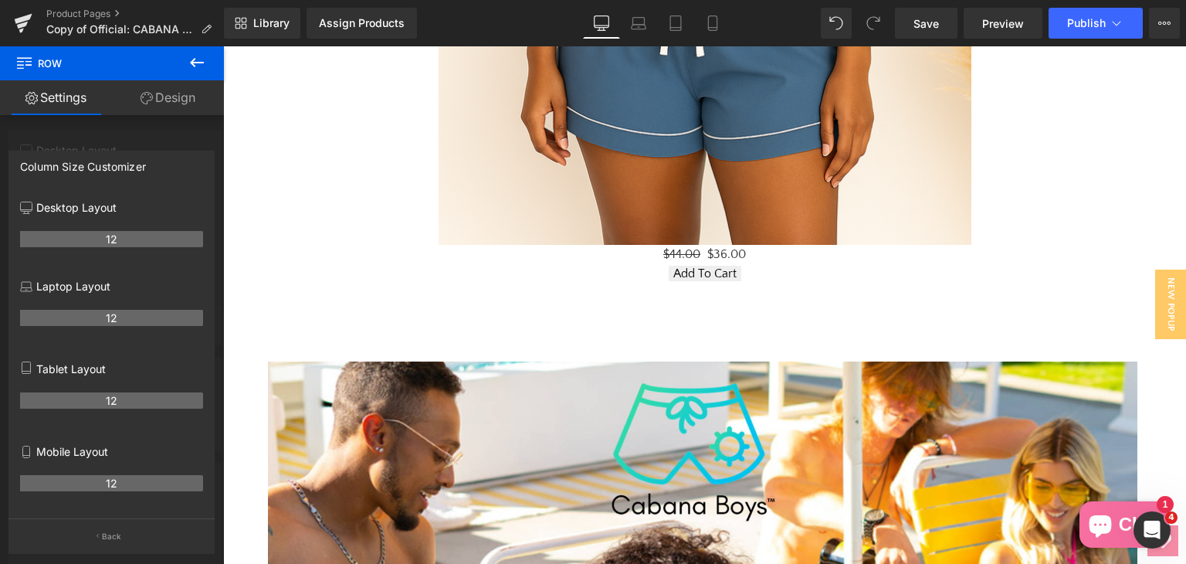
click at [191, 52] on button at bounding box center [197, 63] width 54 height 34
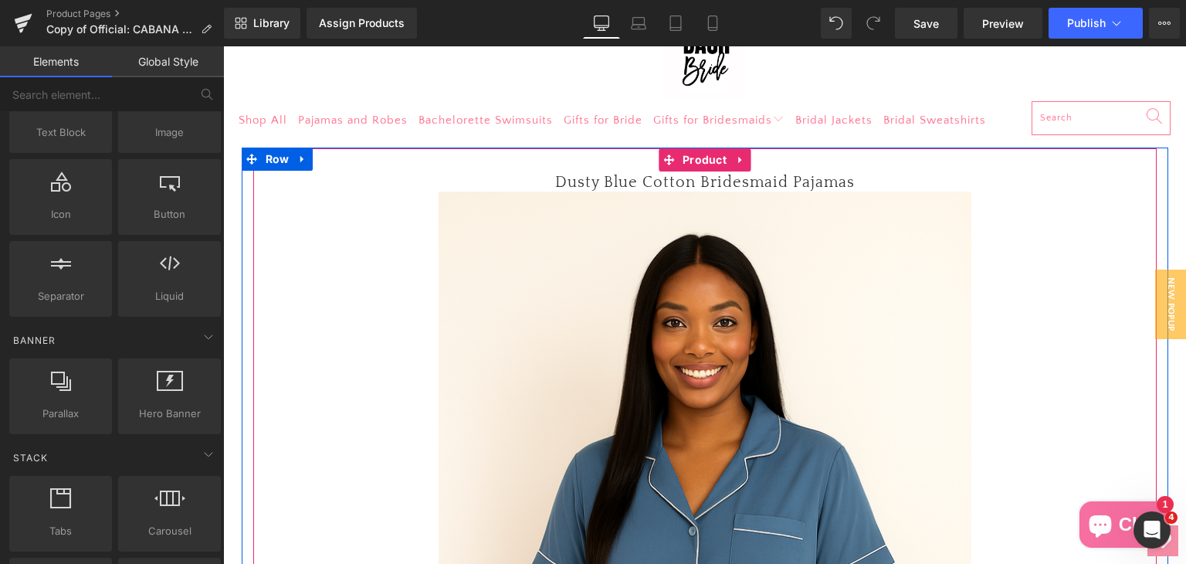
scroll to position [77, 0]
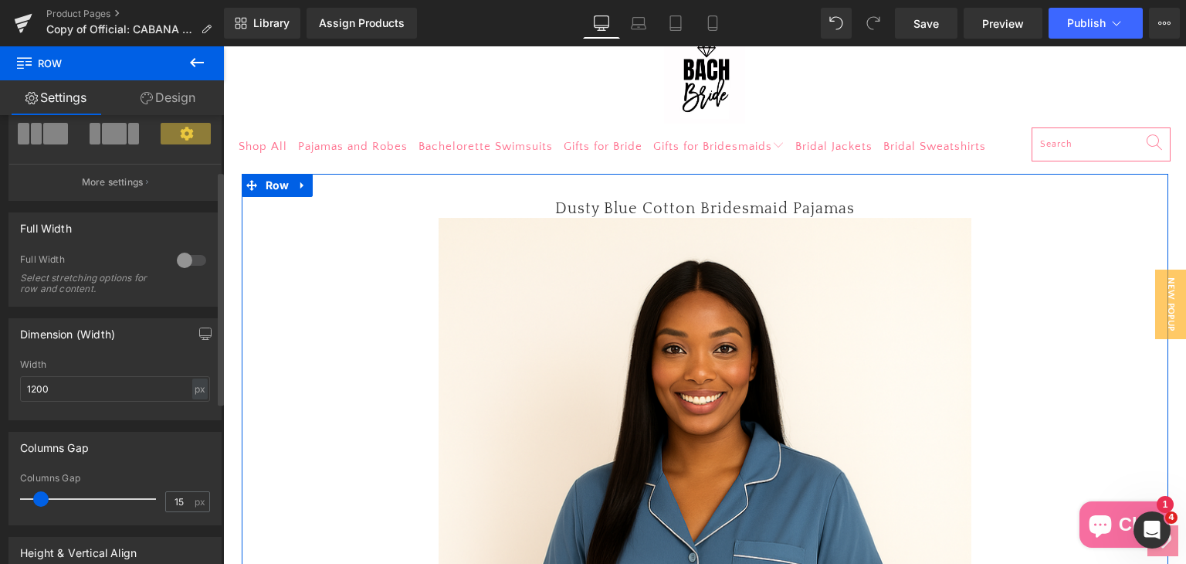
scroll to position [154, 0]
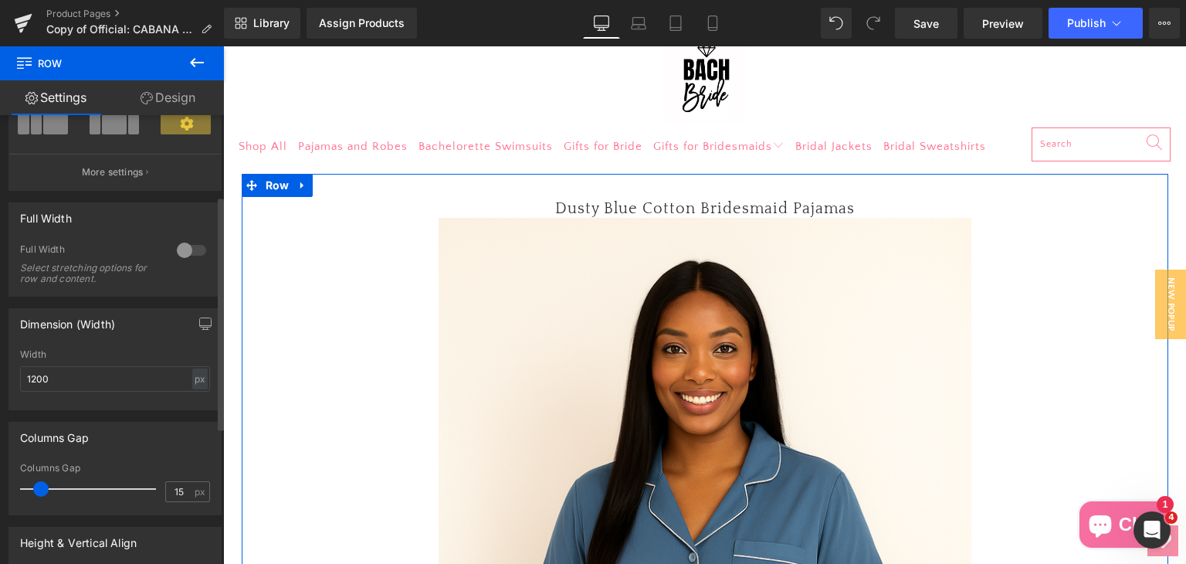
click at [190, 246] on div at bounding box center [191, 250] width 37 height 25
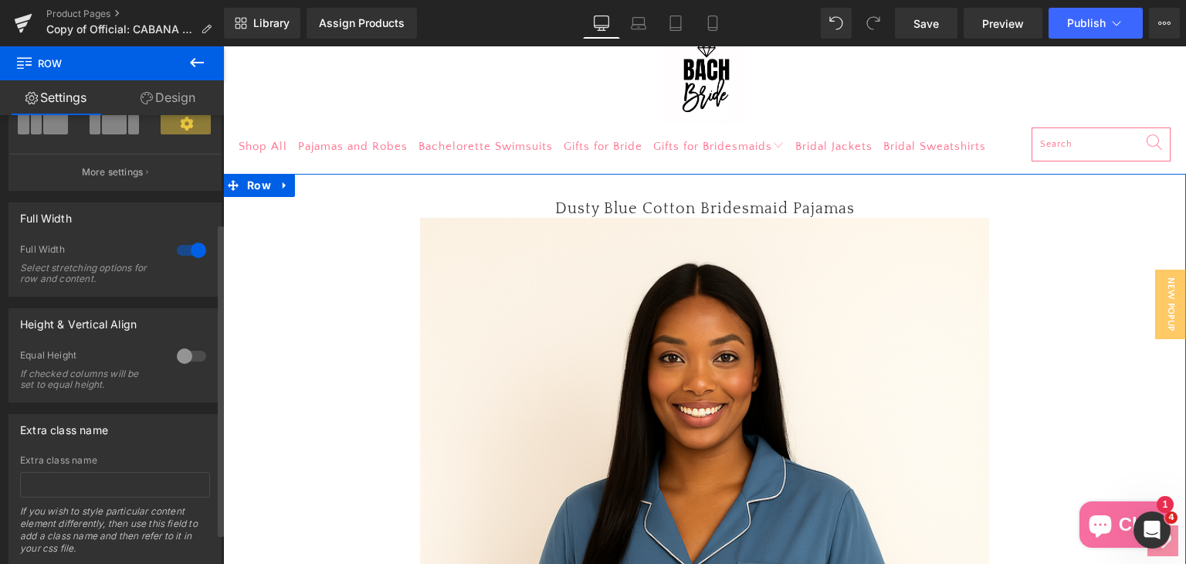
click at [190, 246] on div at bounding box center [191, 250] width 37 height 25
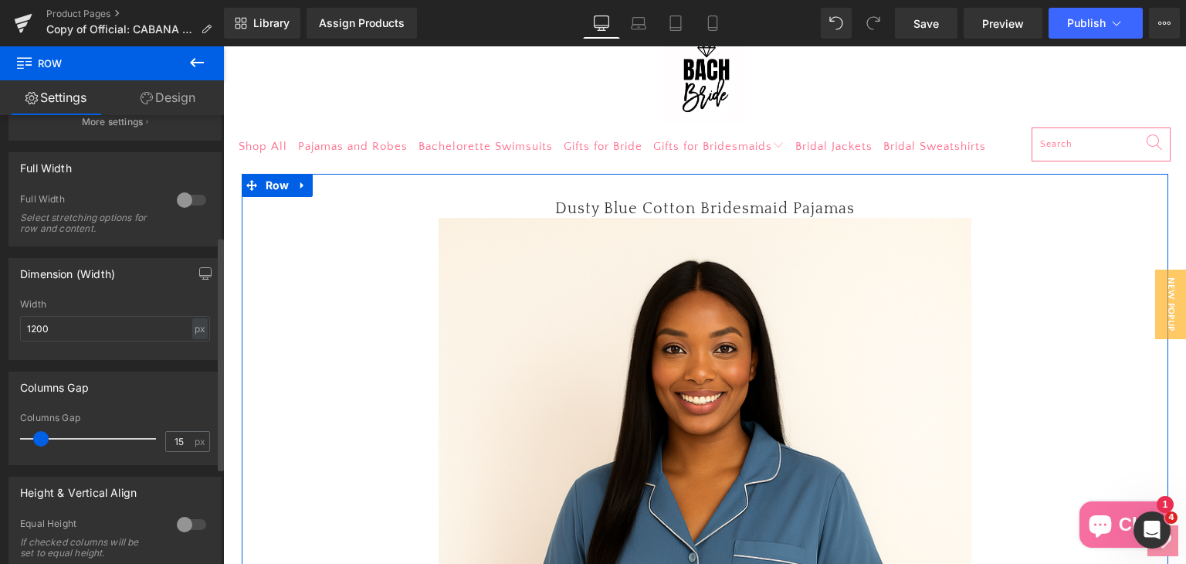
scroll to position [232, 0]
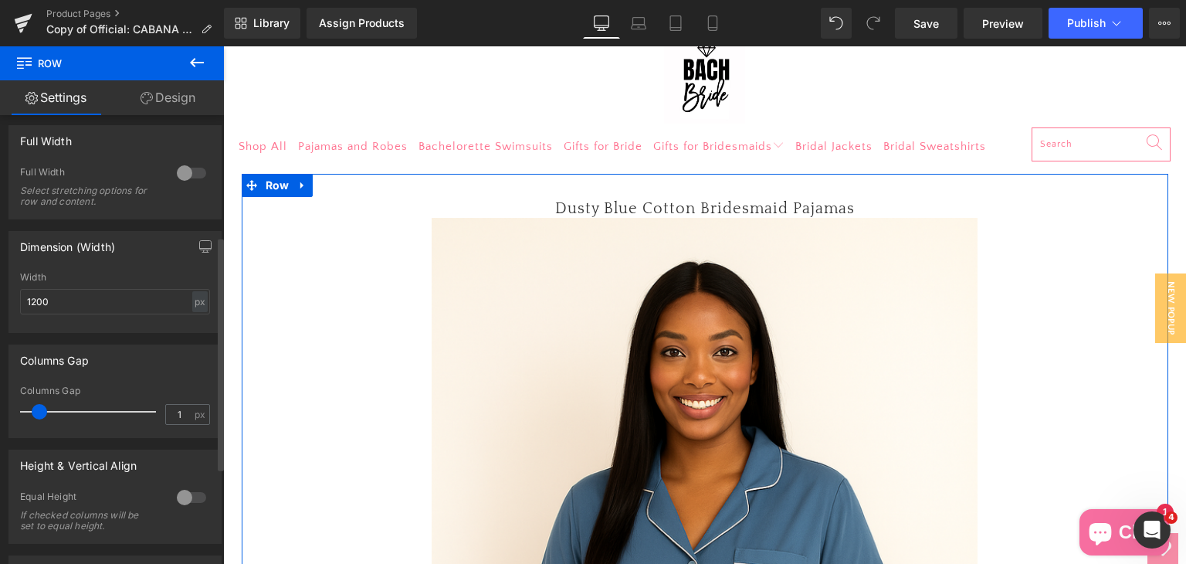
type input "0"
drag, startPoint x: 43, startPoint y: 411, endPoint x: 31, endPoint y: 412, distance: 12.4
click at [31, 412] on span at bounding box center [27, 411] width 15 height 15
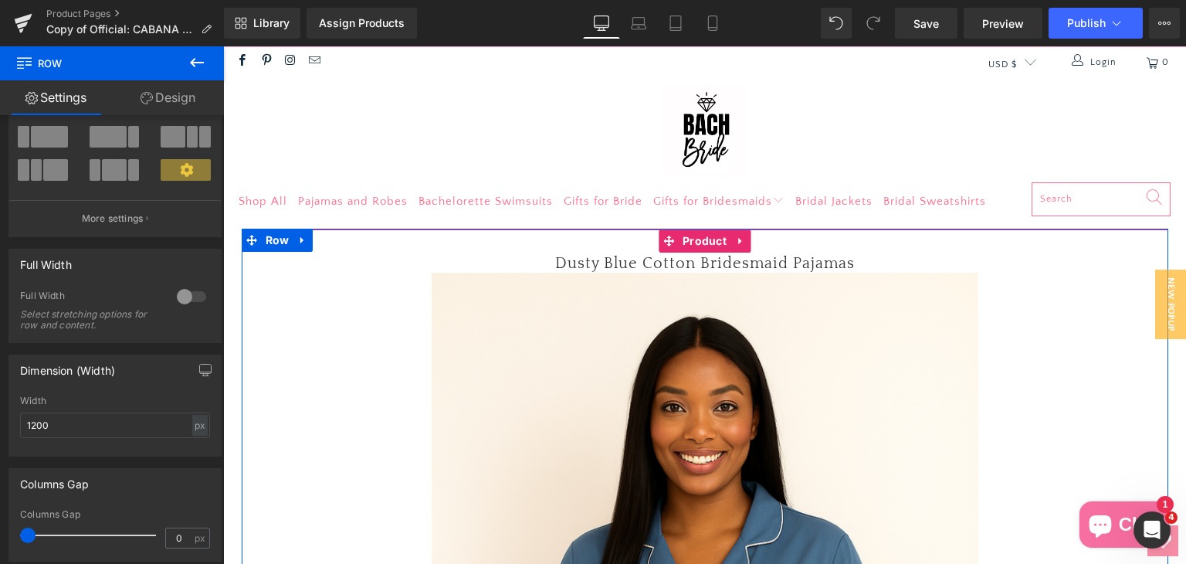
scroll to position [0, 0]
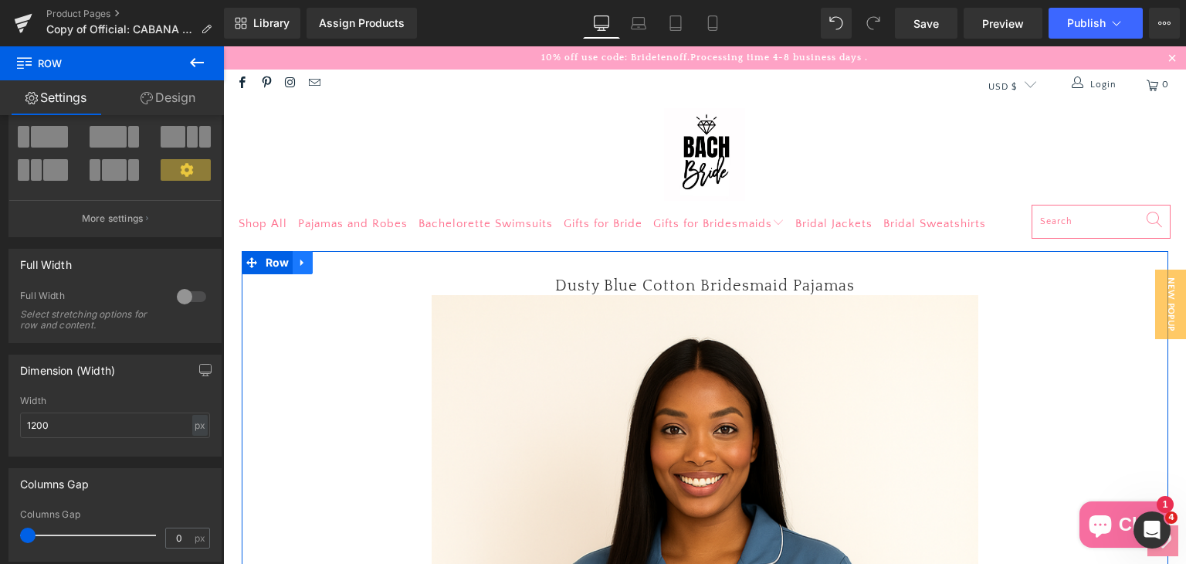
click at [297, 255] on link at bounding box center [303, 262] width 20 height 23
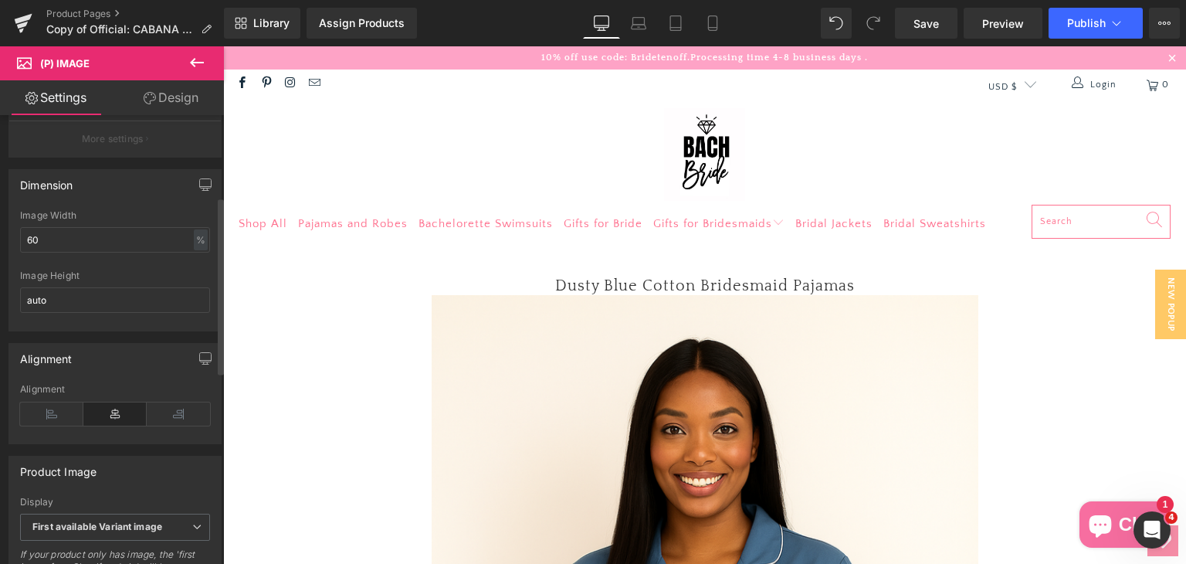
scroll to position [232, 0]
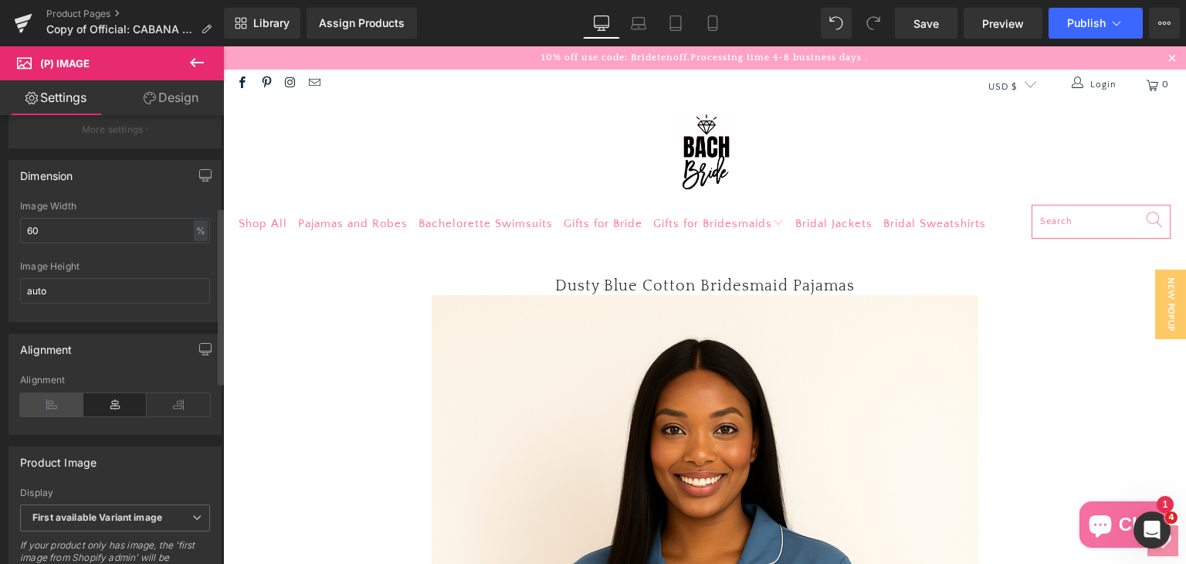
click at [49, 405] on icon at bounding box center [51, 404] width 63 height 23
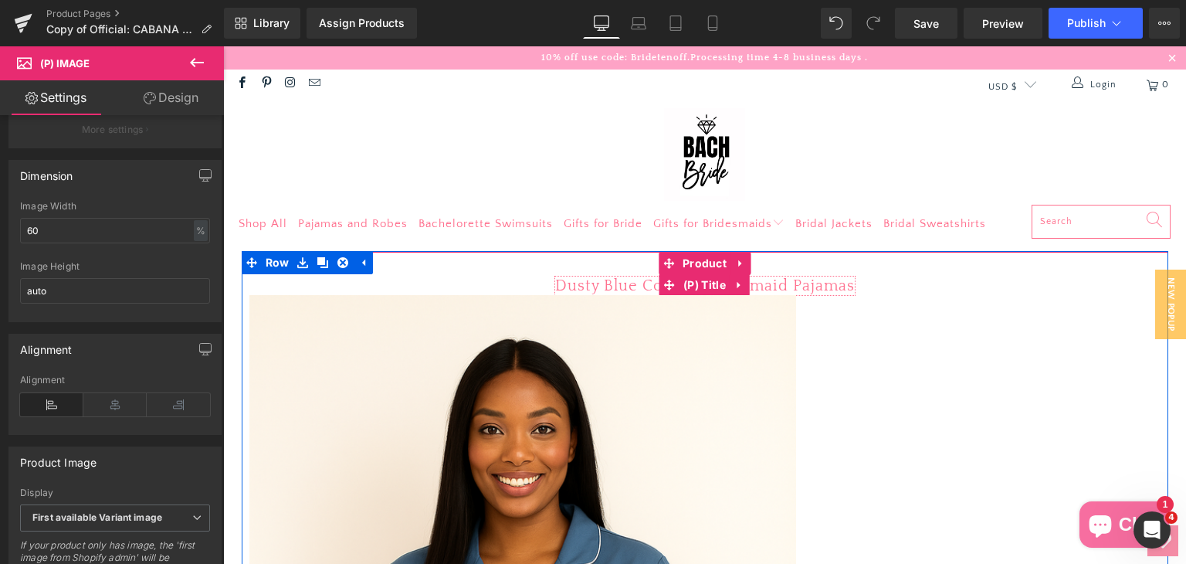
click at [571, 286] on link "Dusty Blue Cotton Bridesmaid Pajamas" at bounding box center [705, 285] width 300 height 19
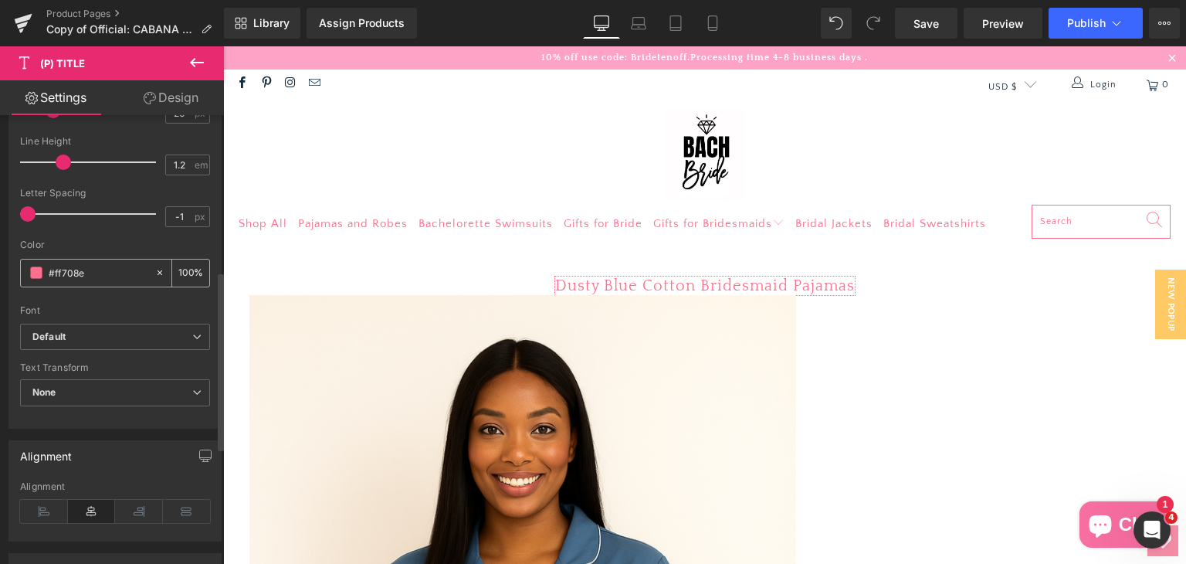
scroll to position [463, 0]
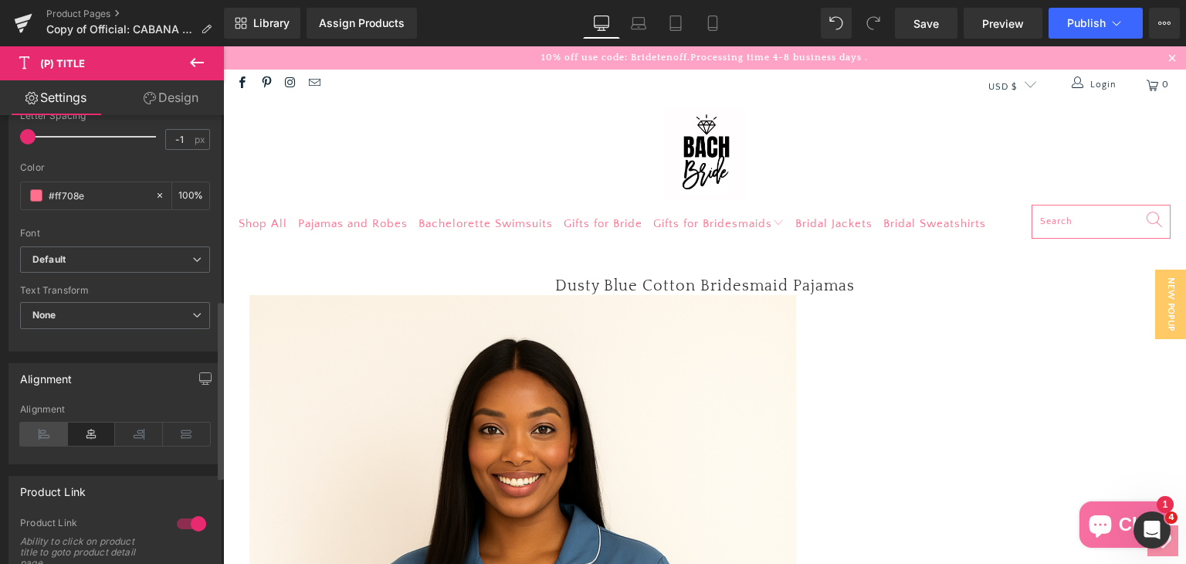
click at [39, 424] on icon at bounding box center [44, 433] width 48 height 23
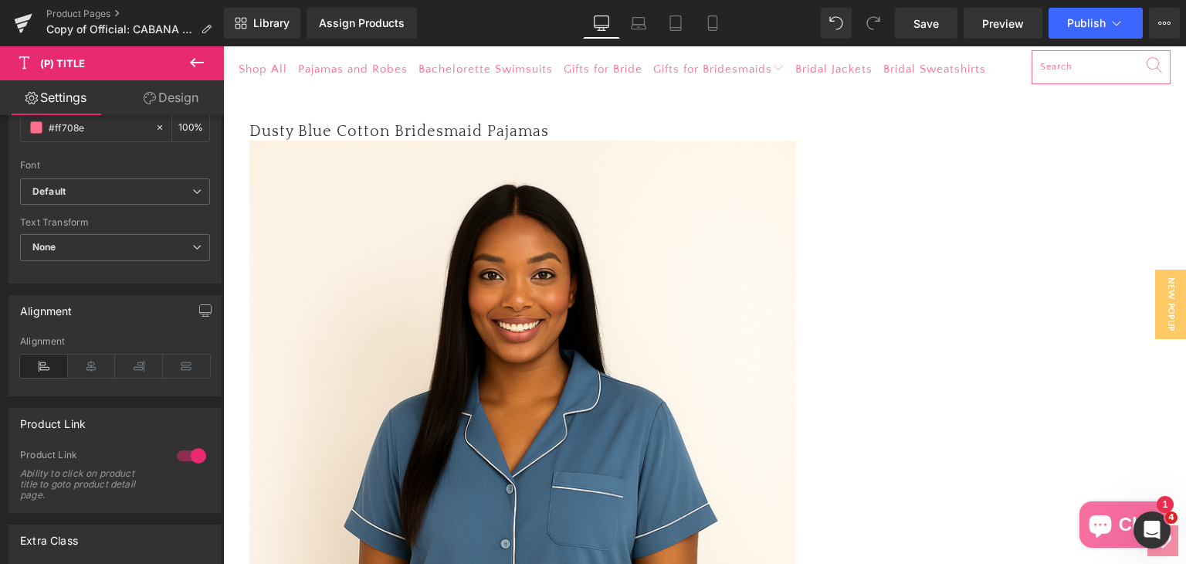
scroll to position [528, 0]
click at [198, 56] on icon at bounding box center [197, 62] width 19 height 19
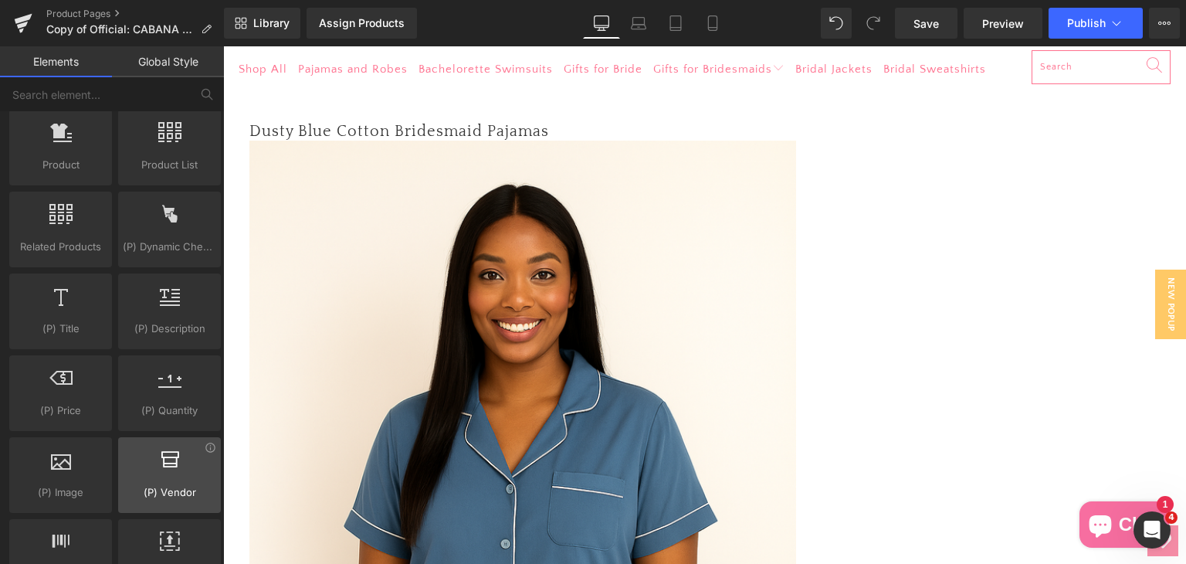
scroll to position [1390, 0]
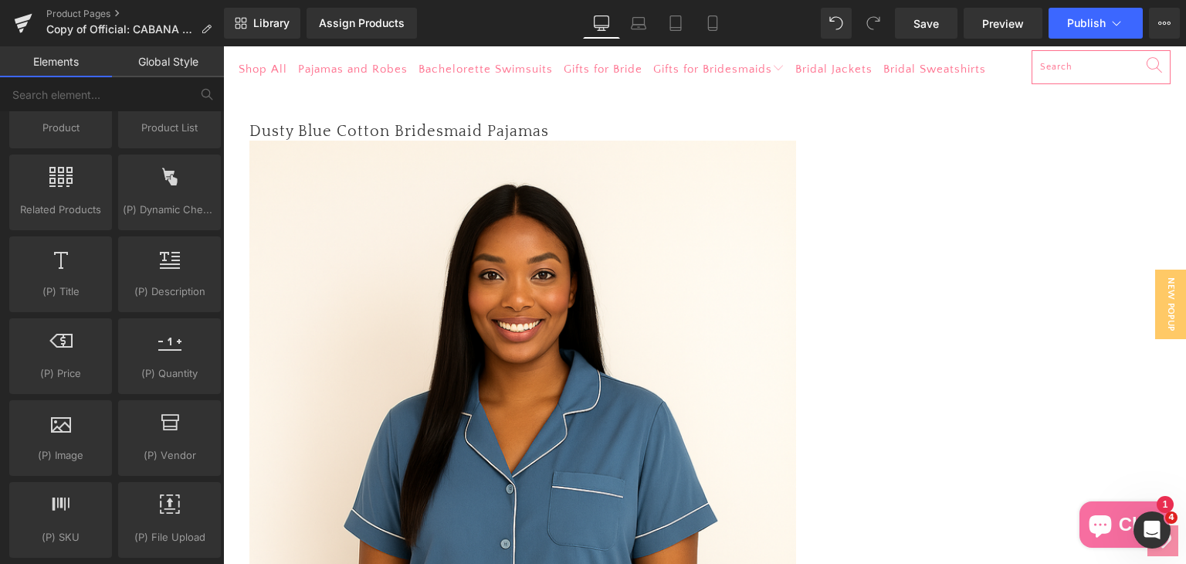
click at [443, 393] on img at bounding box center [522, 550] width 547 height 819
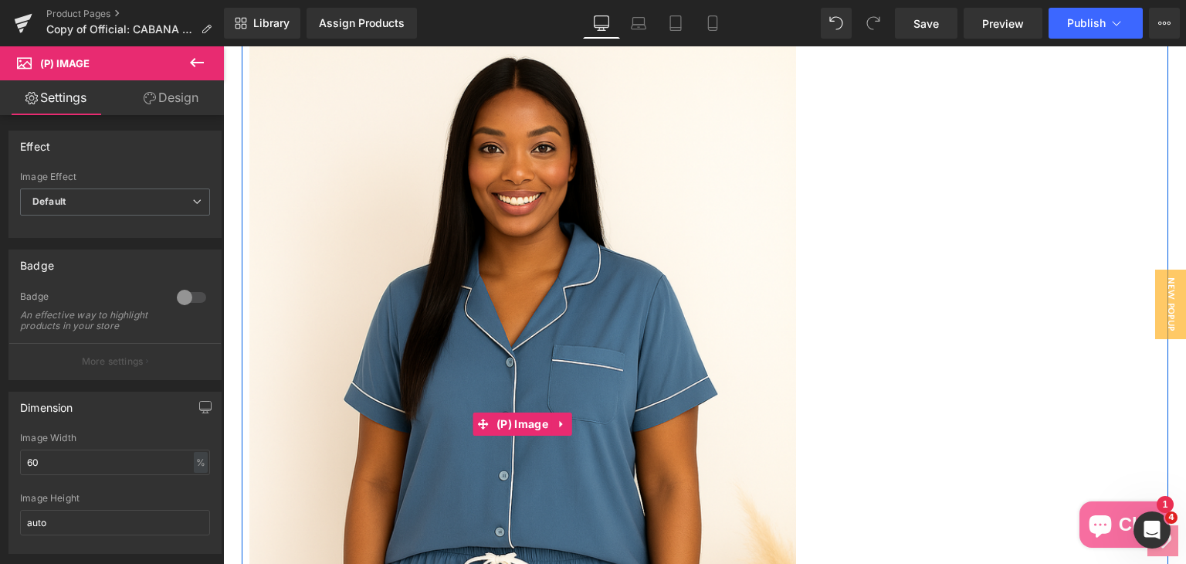
scroll to position [309, 0]
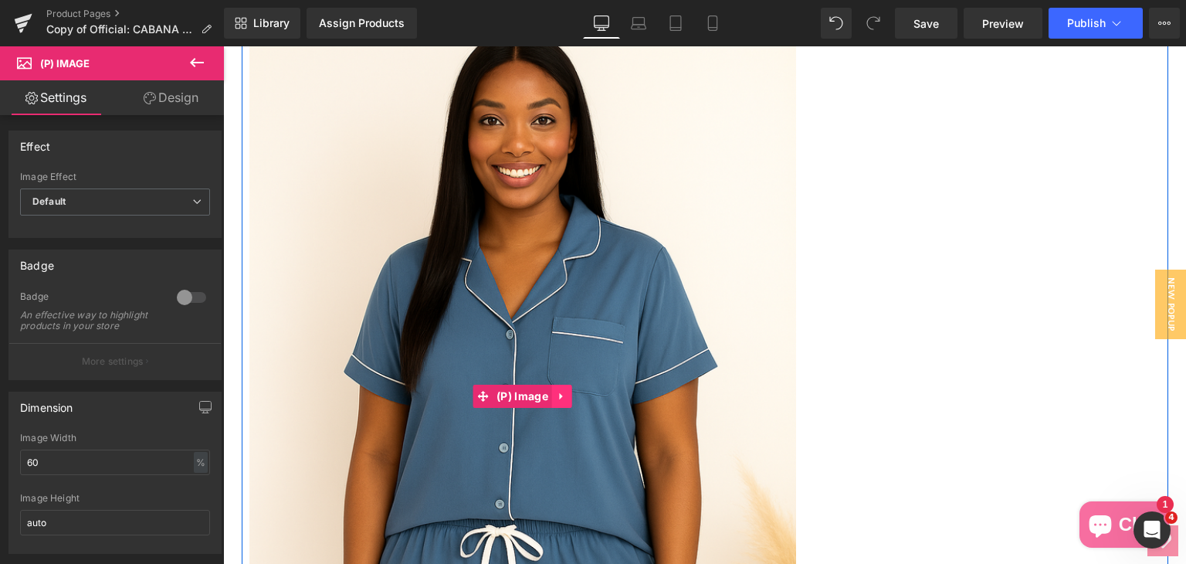
click at [552, 390] on link at bounding box center [562, 395] width 20 height 23
click at [567, 396] on icon at bounding box center [572, 396] width 11 height 11
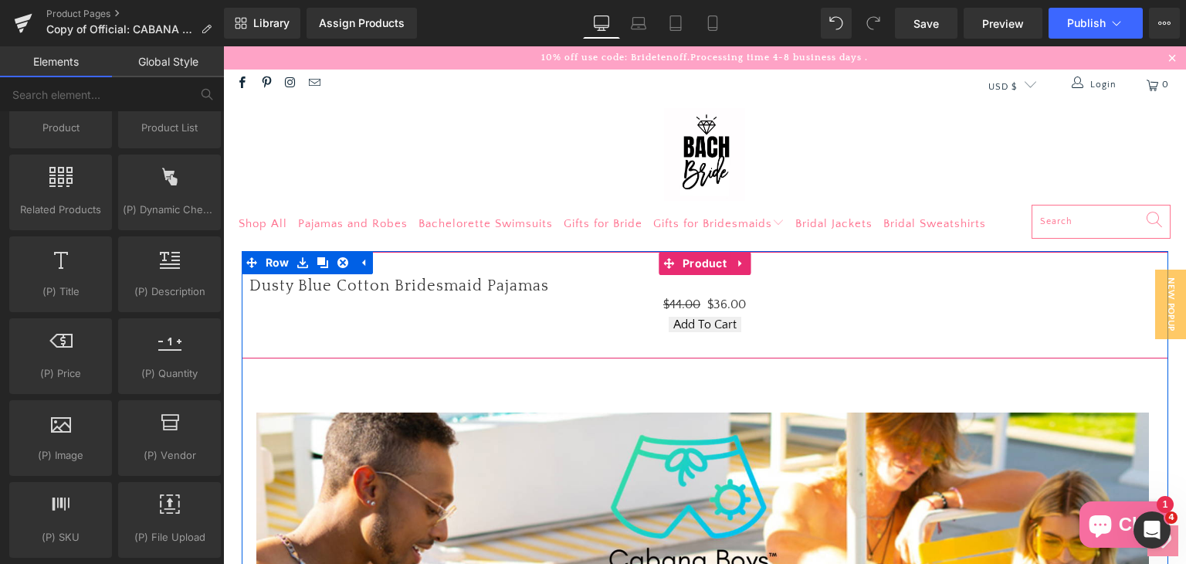
scroll to position [0, 0]
click at [754, 328] on icon at bounding box center [759, 325] width 11 height 12
click at [764, 327] on icon at bounding box center [769, 325] width 11 height 11
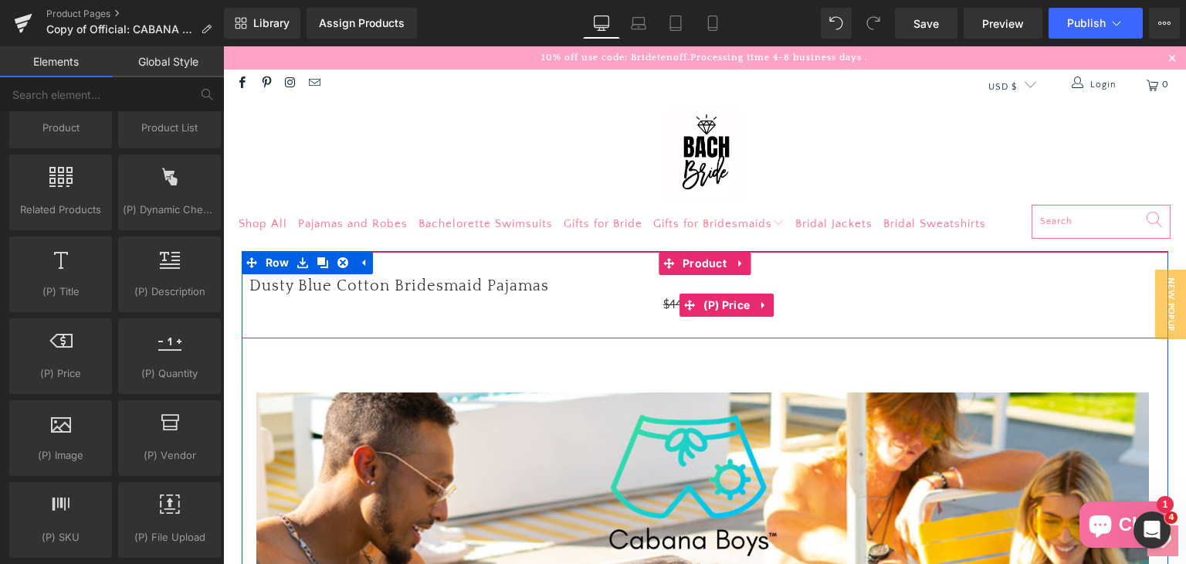
click at [710, 310] on span "(P) Price" at bounding box center [726, 304] width 54 height 23
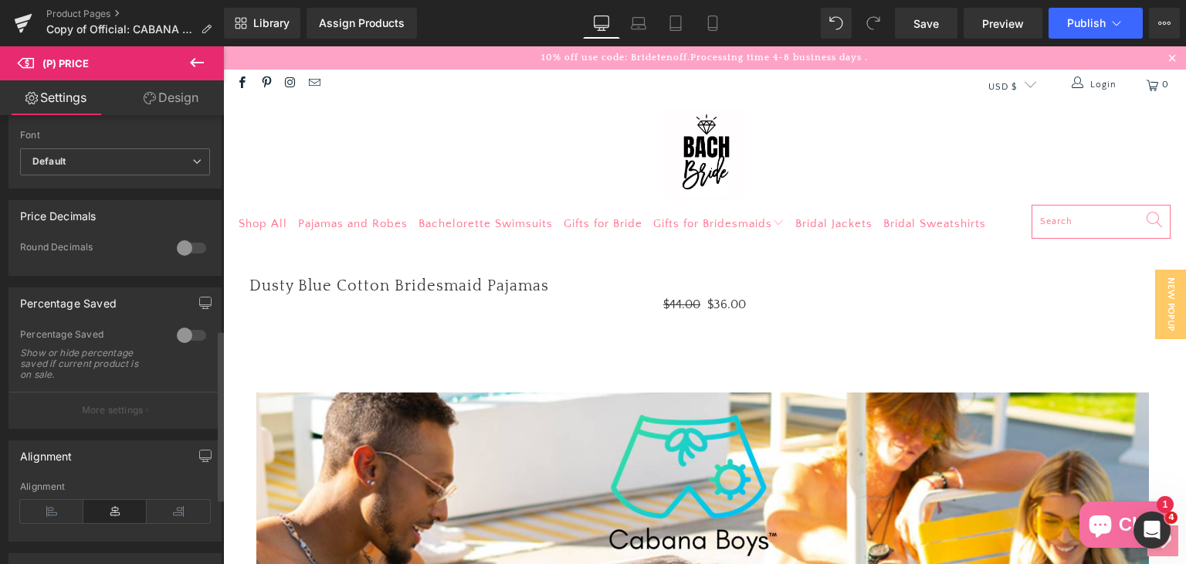
scroll to position [618, 0]
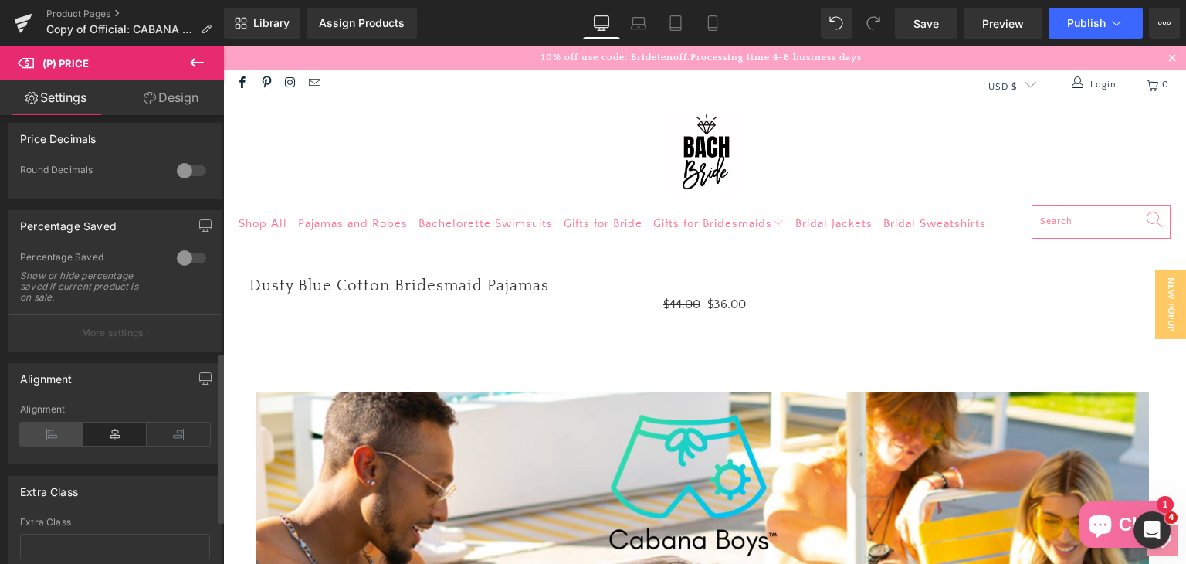
click at [46, 439] on icon at bounding box center [51, 433] width 63 height 23
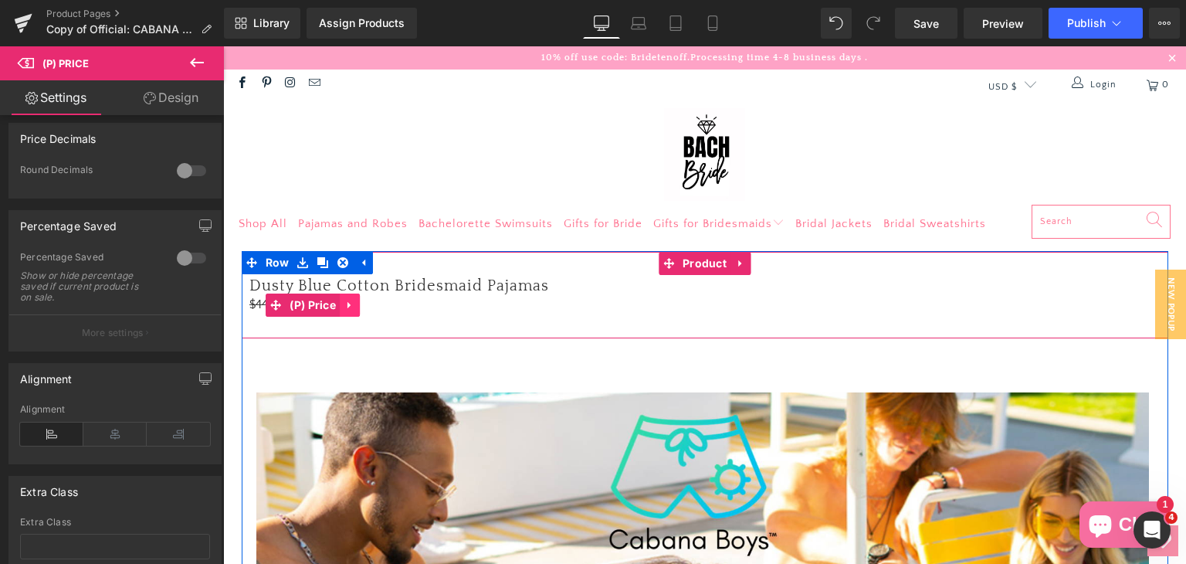
click at [344, 303] on icon at bounding box center [349, 306] width 11 height 12
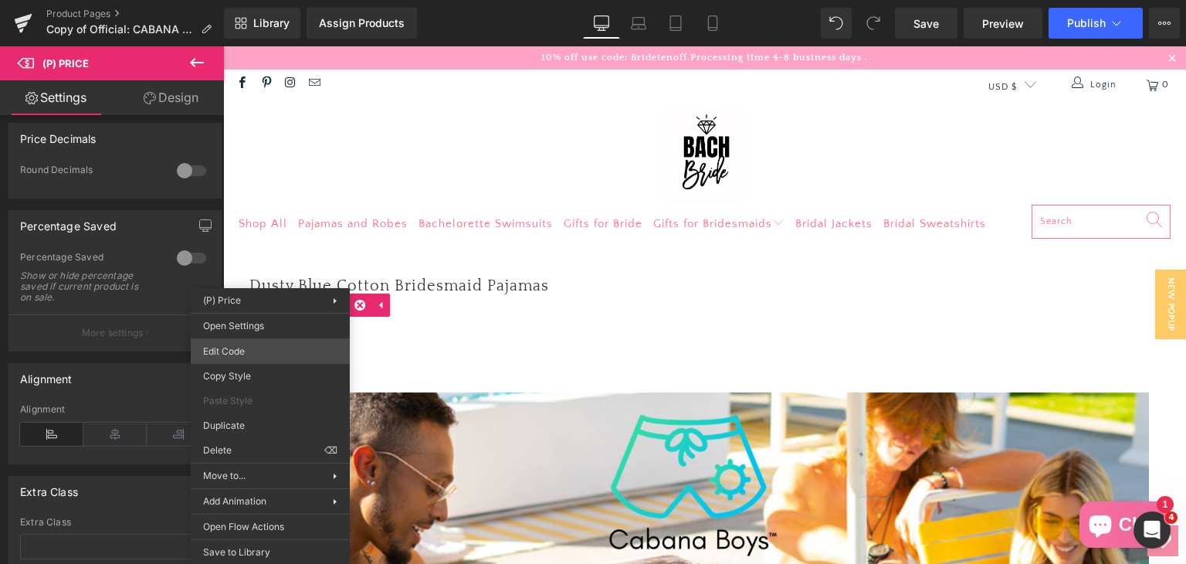
click at [247, 0] on div "(P) Price You are previewing how the will restyle your page. You can not edit E…" at bounding box center [593, 0] width 1186 height 0
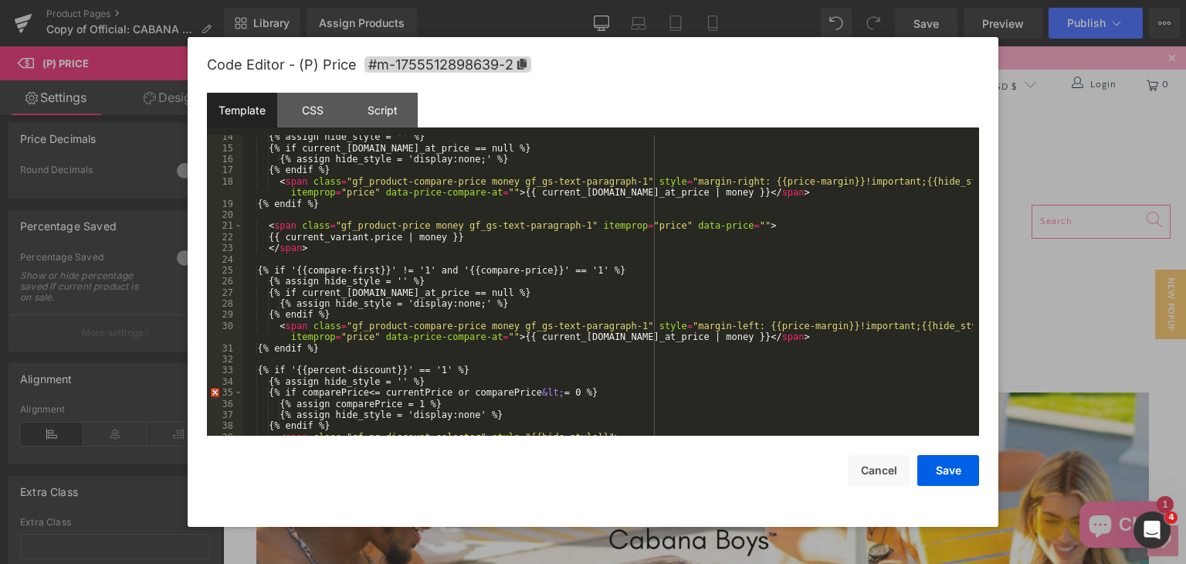
scroll to position [0, 0]
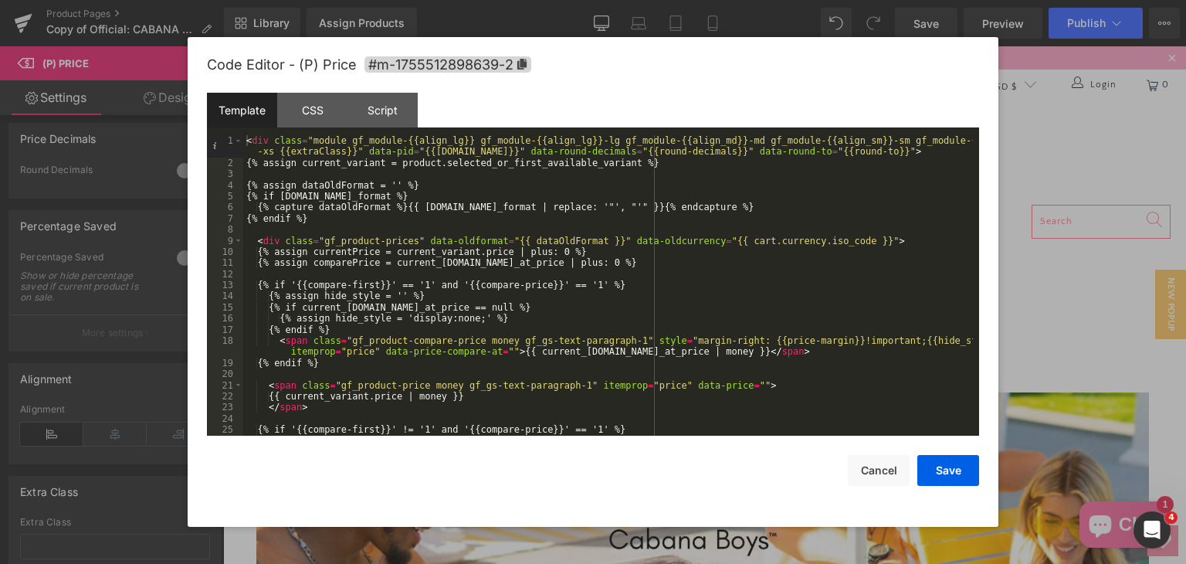
click at [1016, 357] on div at bounding box center [593, 282] width 1186 height 564
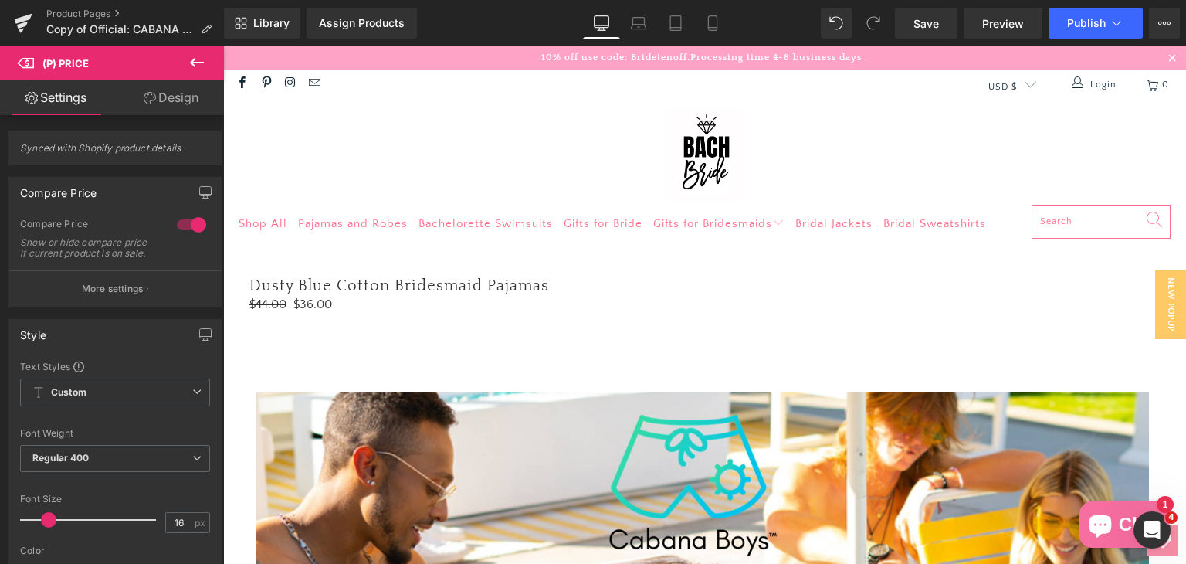
click at [195, 56] on icon at bounding box center [197, 62] width 19 height 19
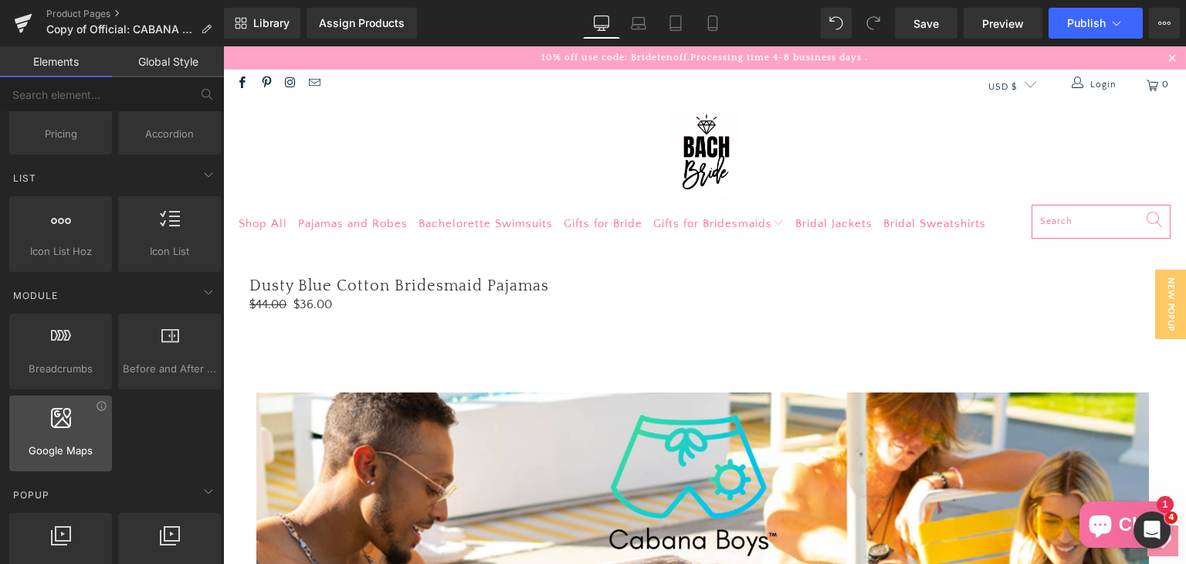
scroll to position [556, 0]
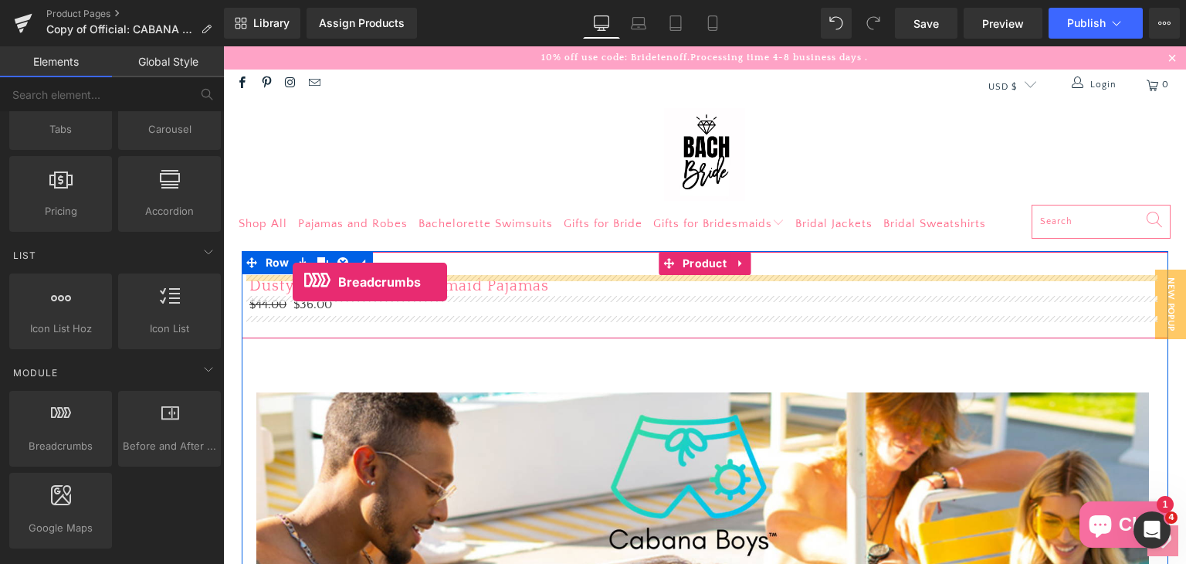
drag, startPoint x: 282, startPoint y: 472, endPoint x: 293, endPoint y: 282, distance: 190.2
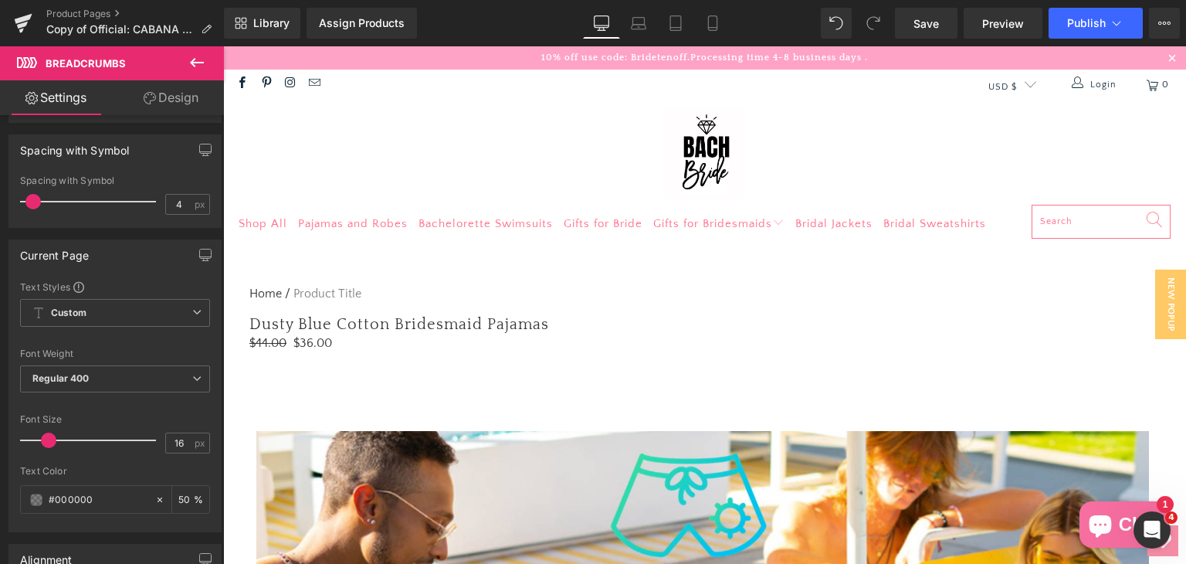
scroll to position [456, 0]
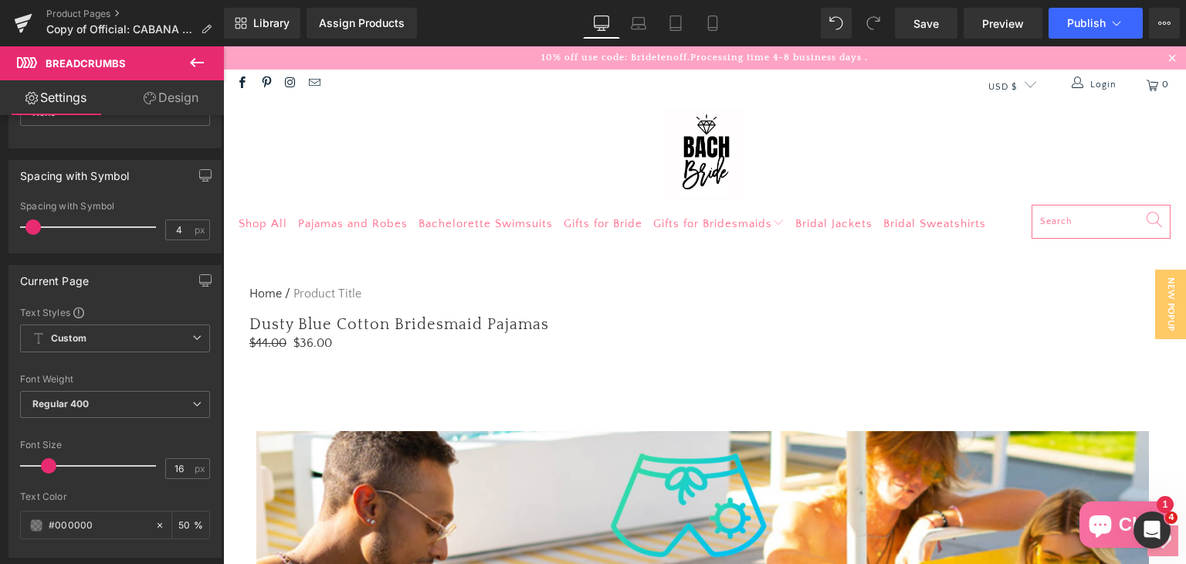
click at [196, 61] on icon at bounding box center [197, 62] width 19 height 19
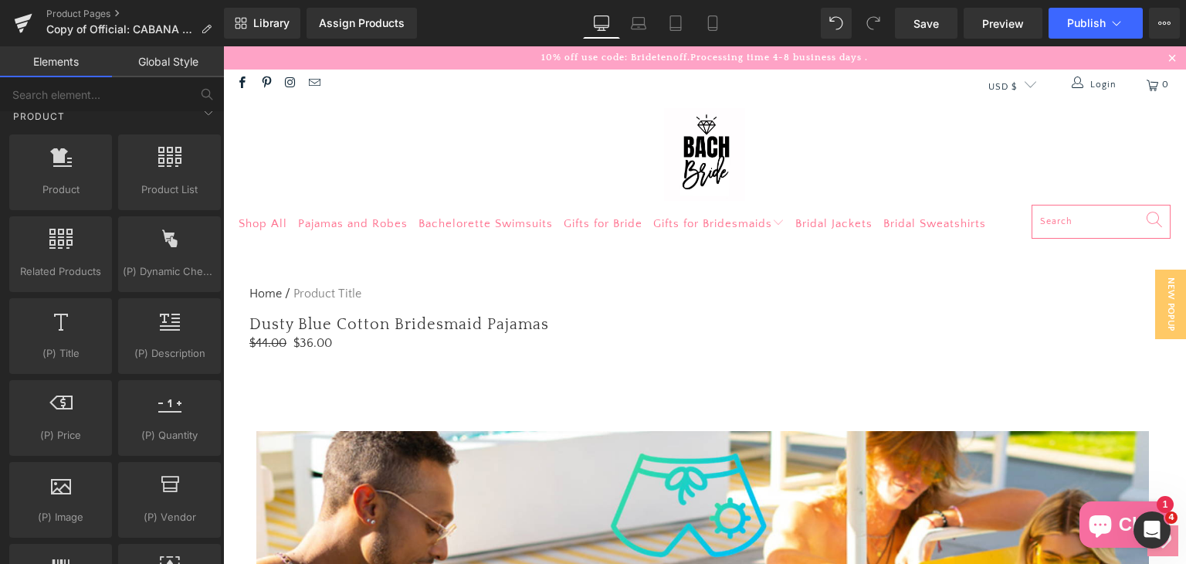
scroll to position [1405, 0]
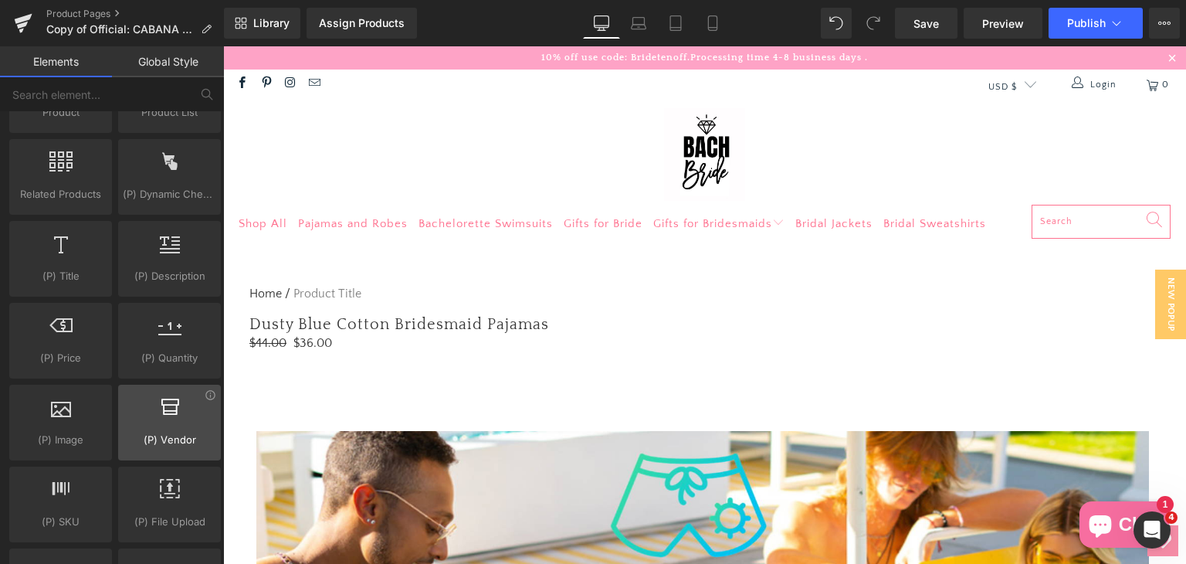
click at [160, 432] on span "(P) Vendor" at bounding box center [169, 440] width 93 height 16
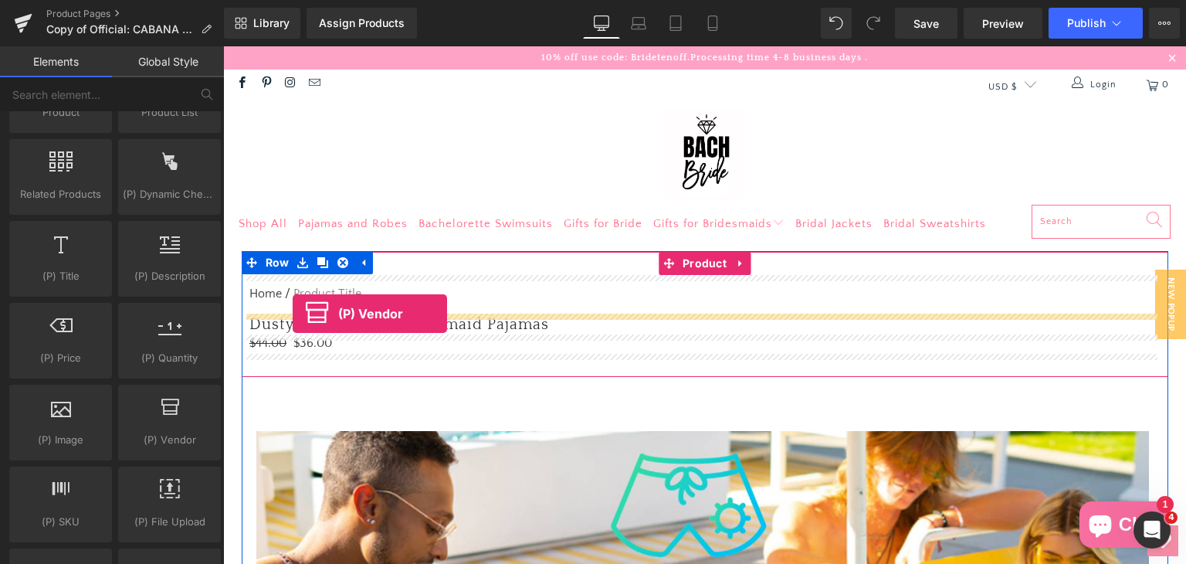
drag, startPoint x: 383, startPoint y: 478, endPoint x: 293, endPoint y: 313, distance: 187.6
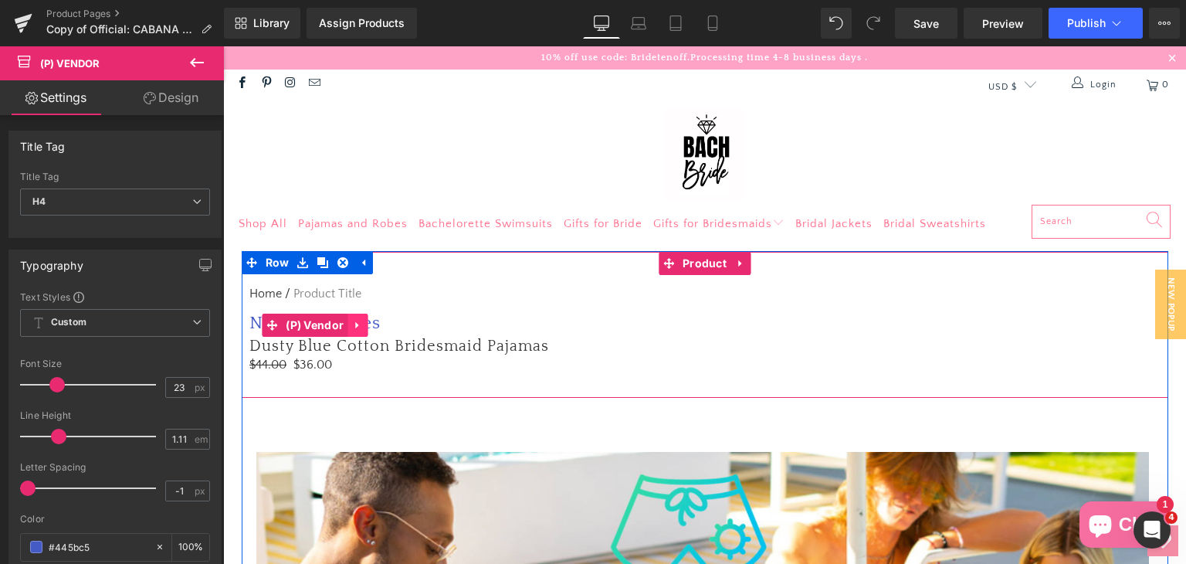
click at [352, 327] on icon at bounding box center [357, 325] width 11 height 12
click at [362, 327] on icon at bounding box center [367, 325] width 11 height 12
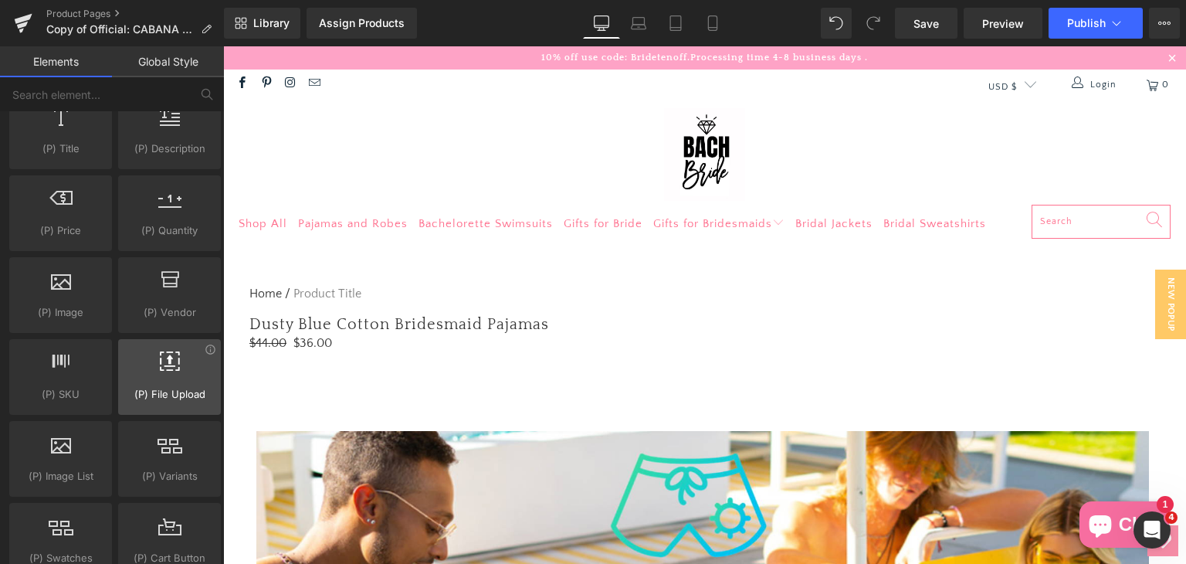
scroll to position [1560, 0]
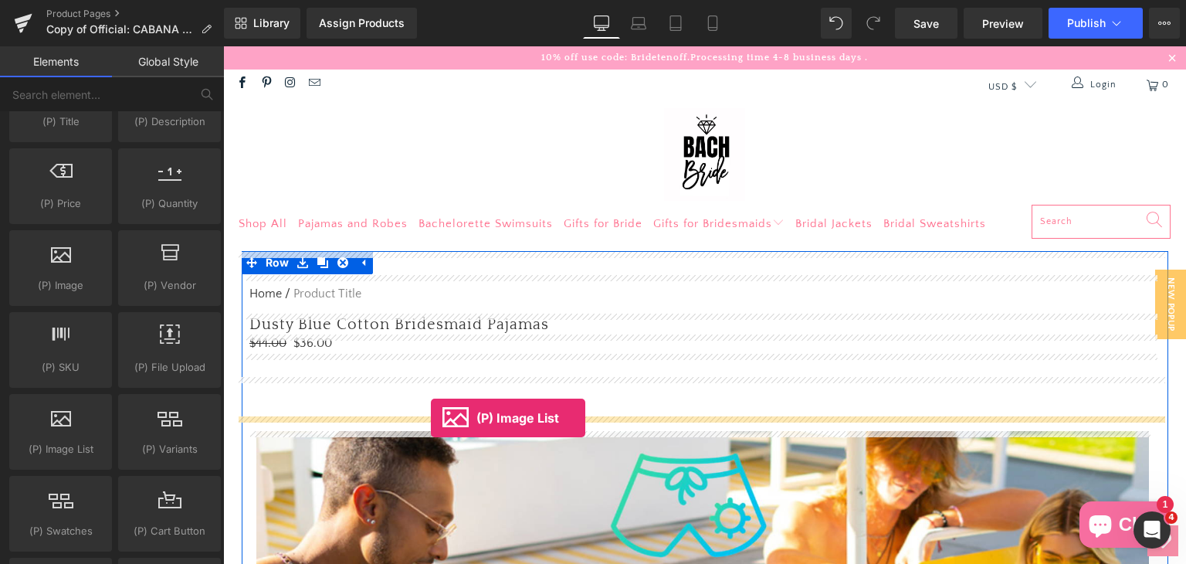
drag, startPoint x: 285, startPoint y: 483, endPoint x: 431, endPoint y: 418, distance: 159.7
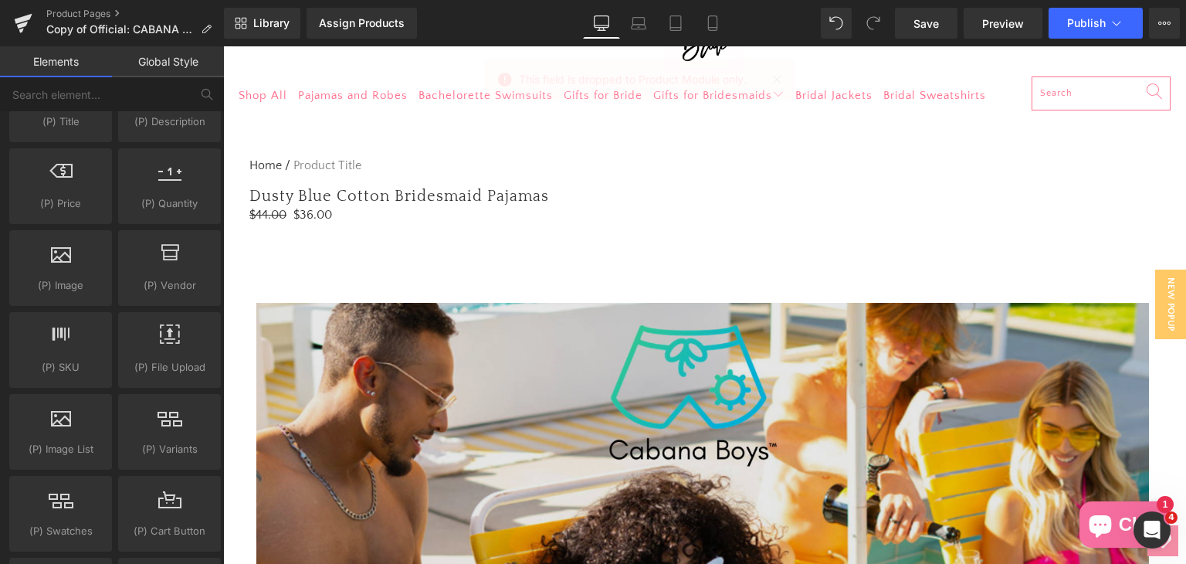
scroll to position [0, 0]
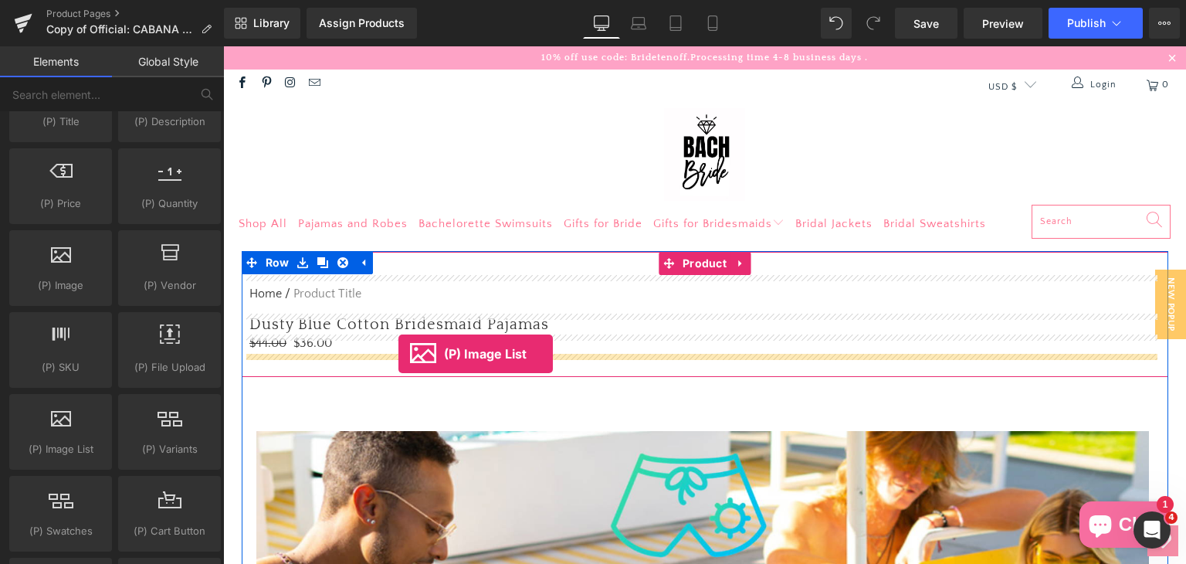
drag, startPoint x: 297, startPoint y: 486, endPoint x: 398, endPoint y: 354, distance: 166.3
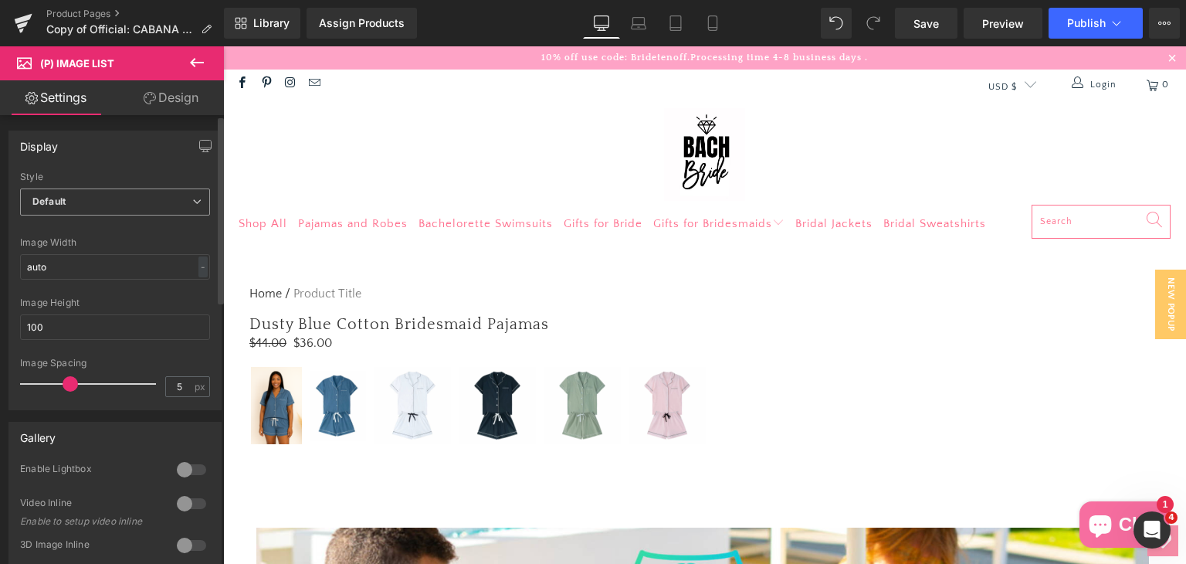
click at [119, 195] on span "Default" at bounding box center [115, 201] width 190 height 27
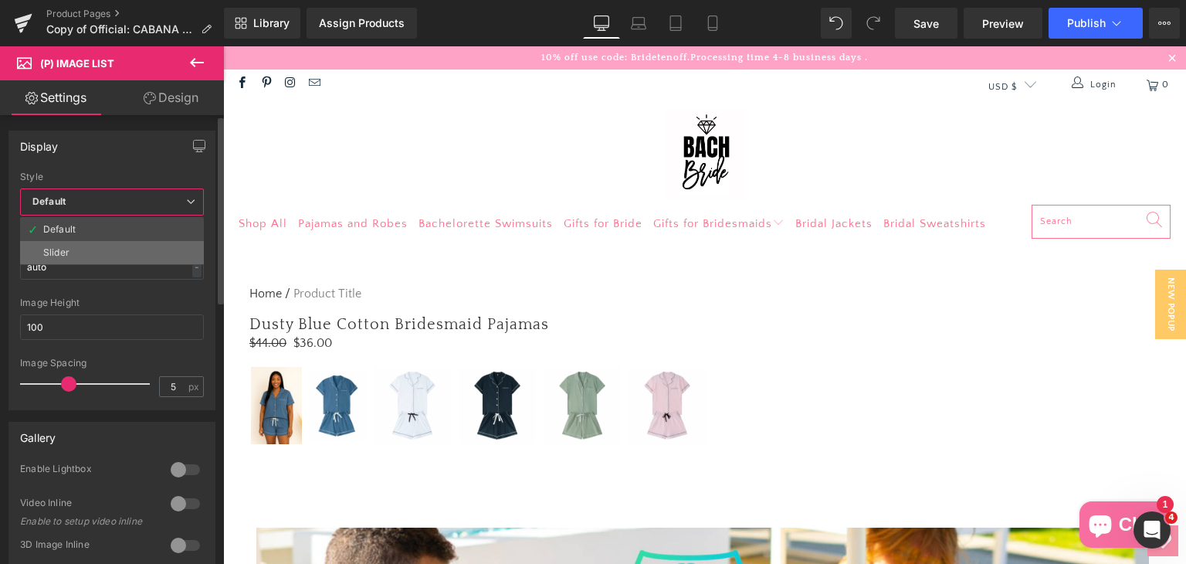
click at [110, 253] on li "Slider" at bounding box center [112, 252] width 184 height 23
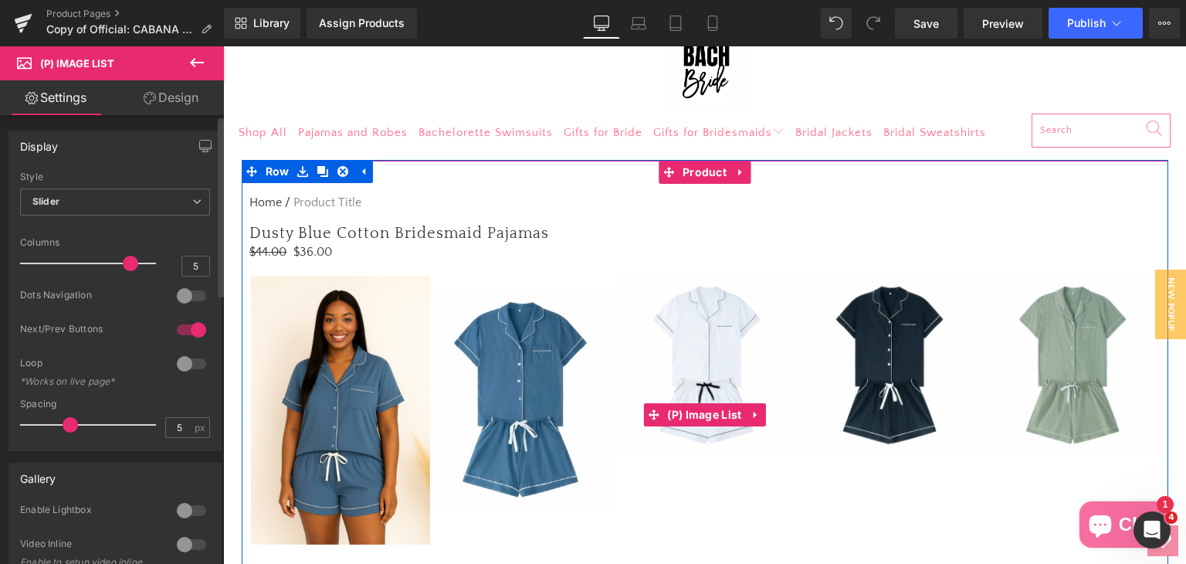
scroll to position [77, 0]
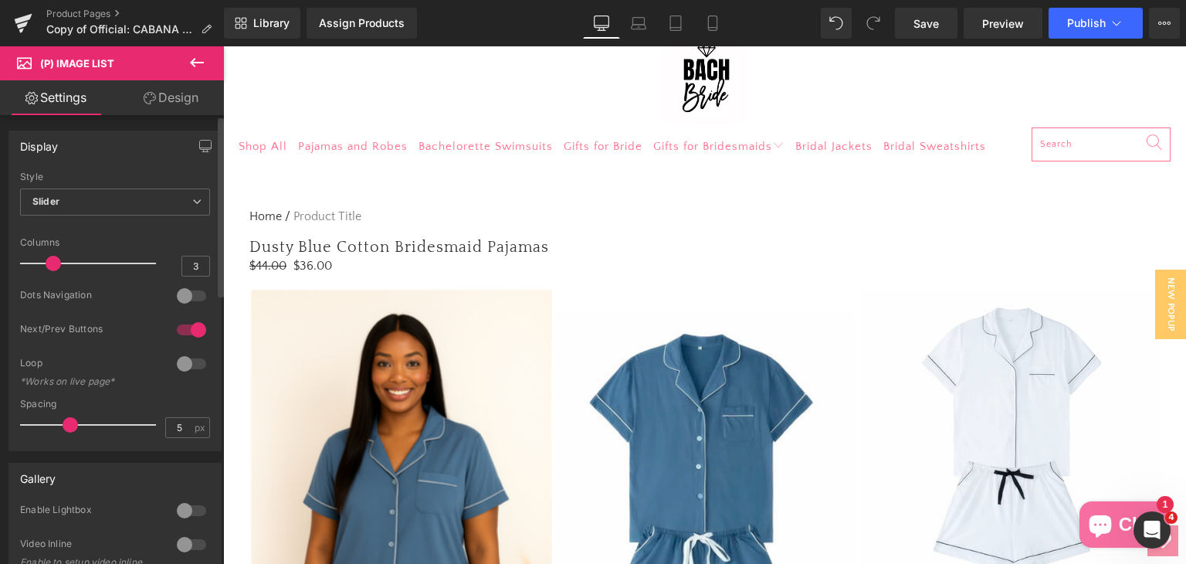
type input "2"
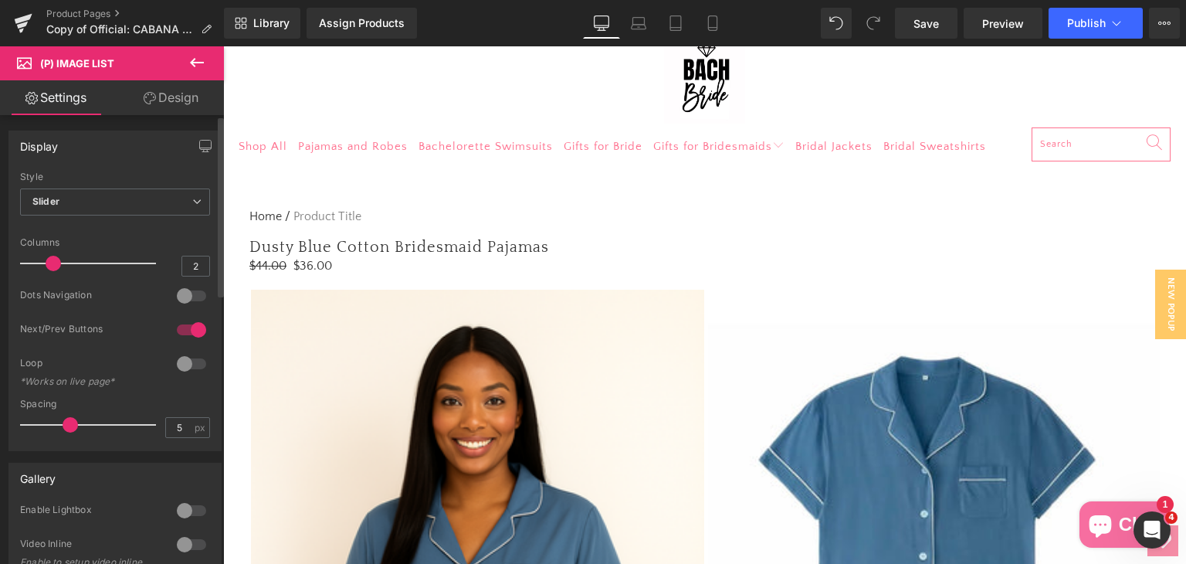
drag, startPoint x: 126, startPoint y: 258, endPoint x: 59, endPoint y: 258, distance: 66.4
click at [59, 258] on div at bounding box center [92, 263] width 128 height 31
click at [130, 193] on span "Slider" at bounding box center [115, 201] width 190 height 27
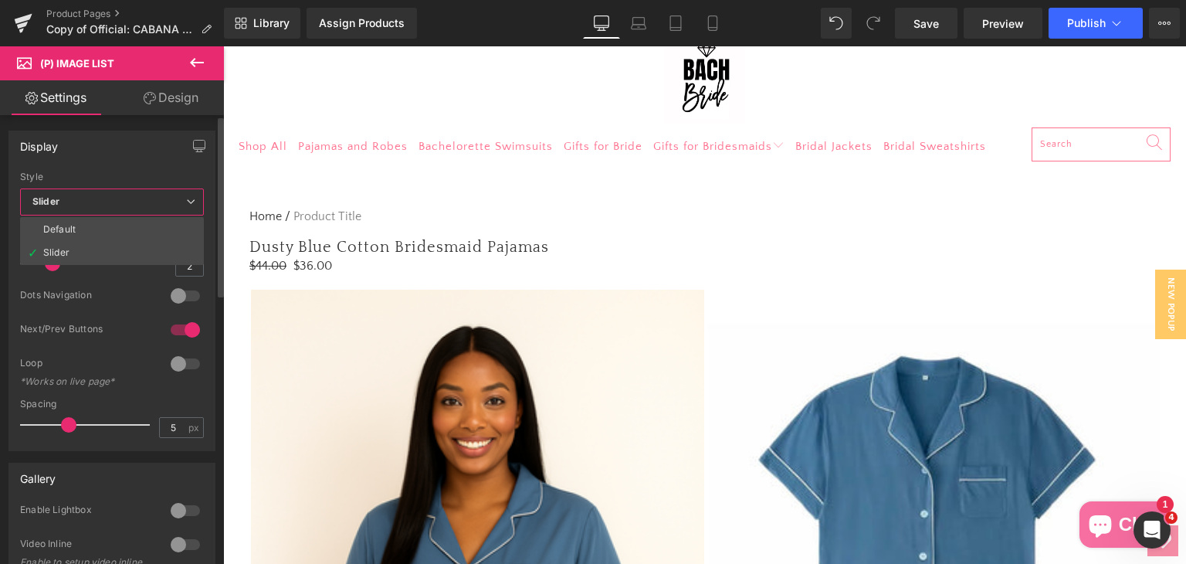
click at [130, 193] on span "Slider" at bounding box center [112, 201] width 184 height 27
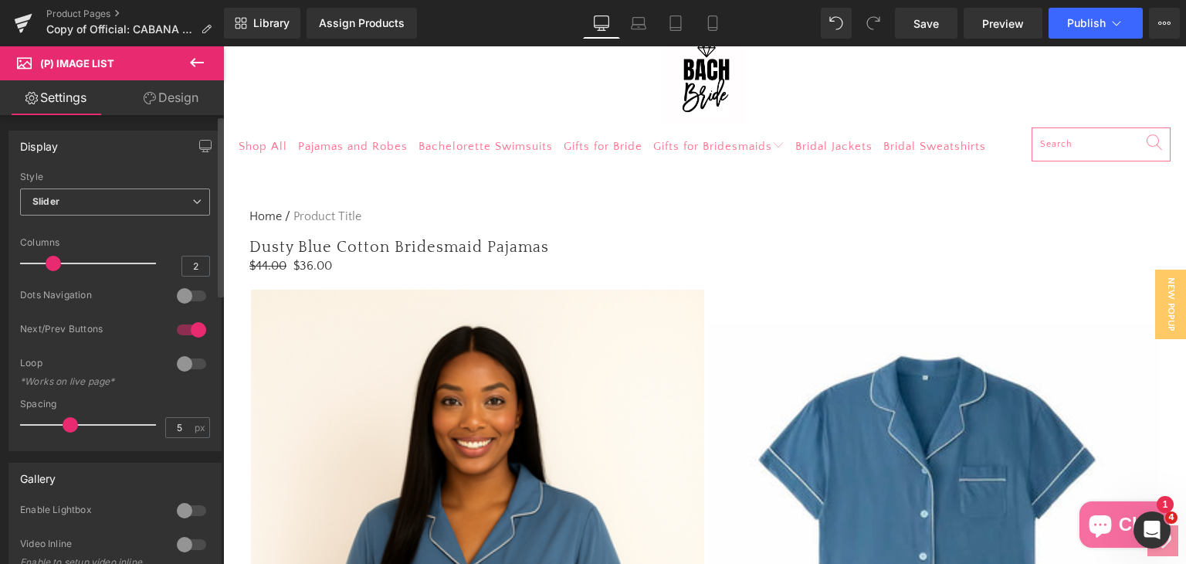
click at [111, 188] on span "Slider" at bounding box center [115, 201] width 190 height 27
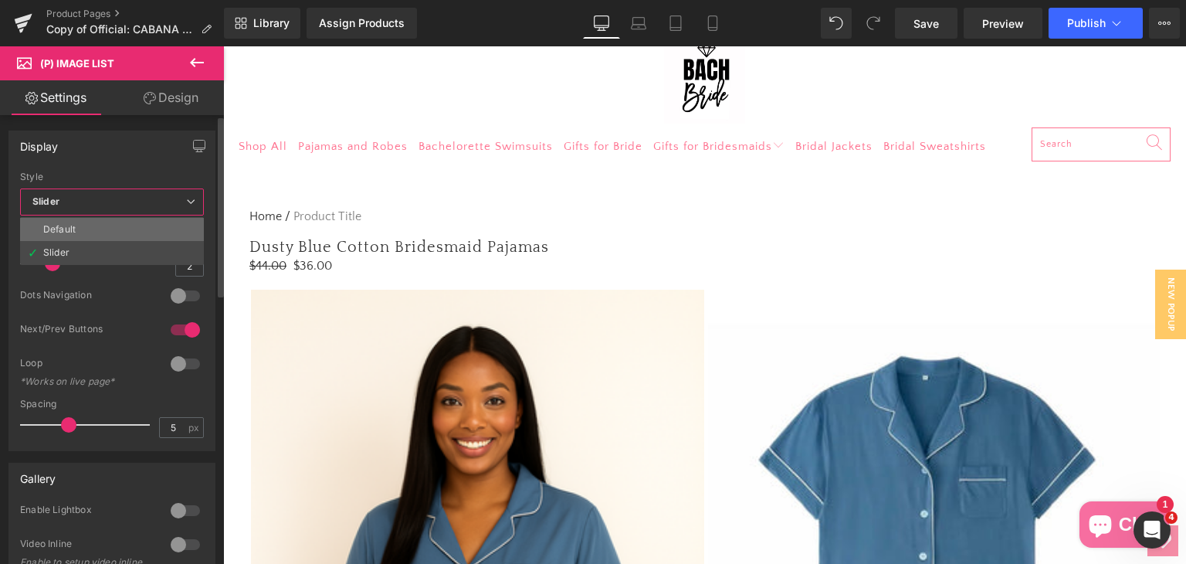
click at [99, 225] on li "Default" at bounding box center [112, 229] width 184 height 23
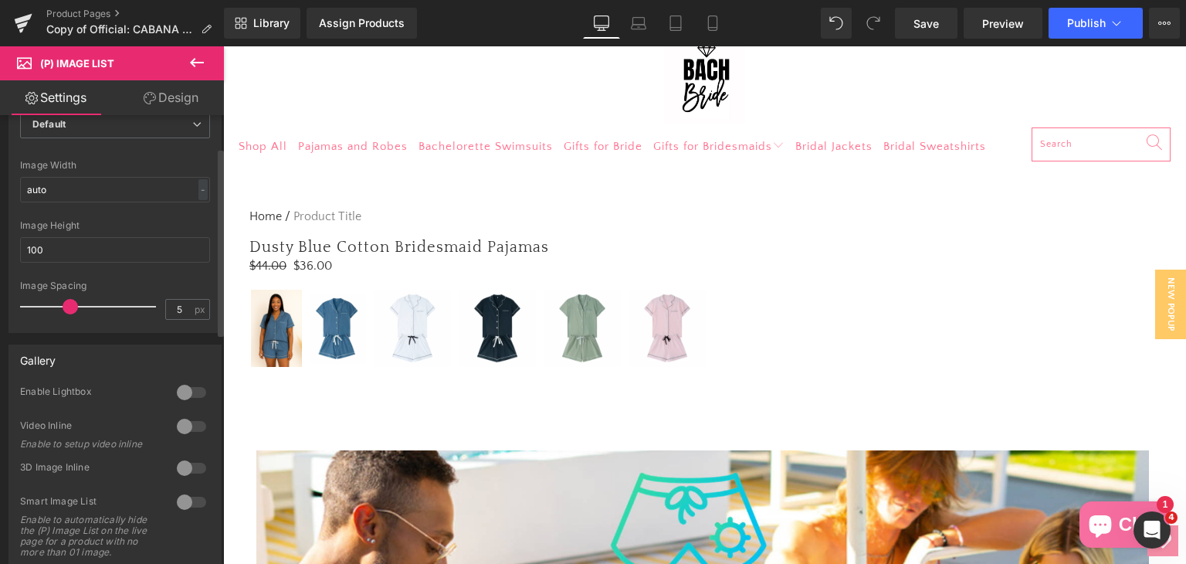
click at [182, 388] on div at bounding box center [191, 392] width 37 height 25
click at [179, 467] on div at bounding box center [191, 468] width 37 height 25
click at [180, 500] on div at bounding box center [191, 501] width 37 height 25
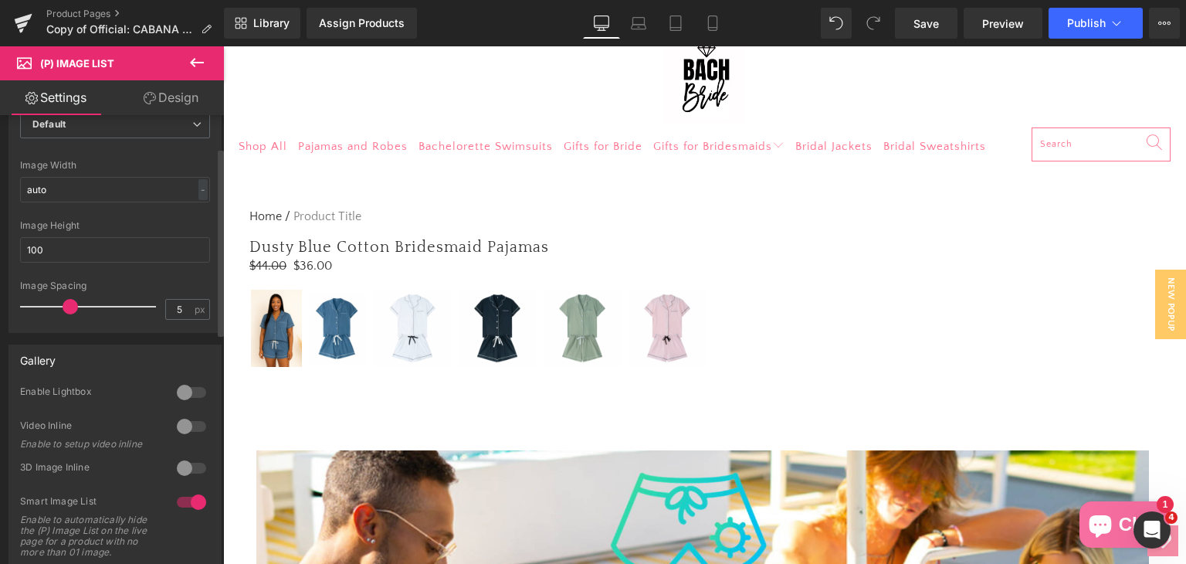
click at [180, 500] on div at bounding box center [191, 501] width 37 height 25
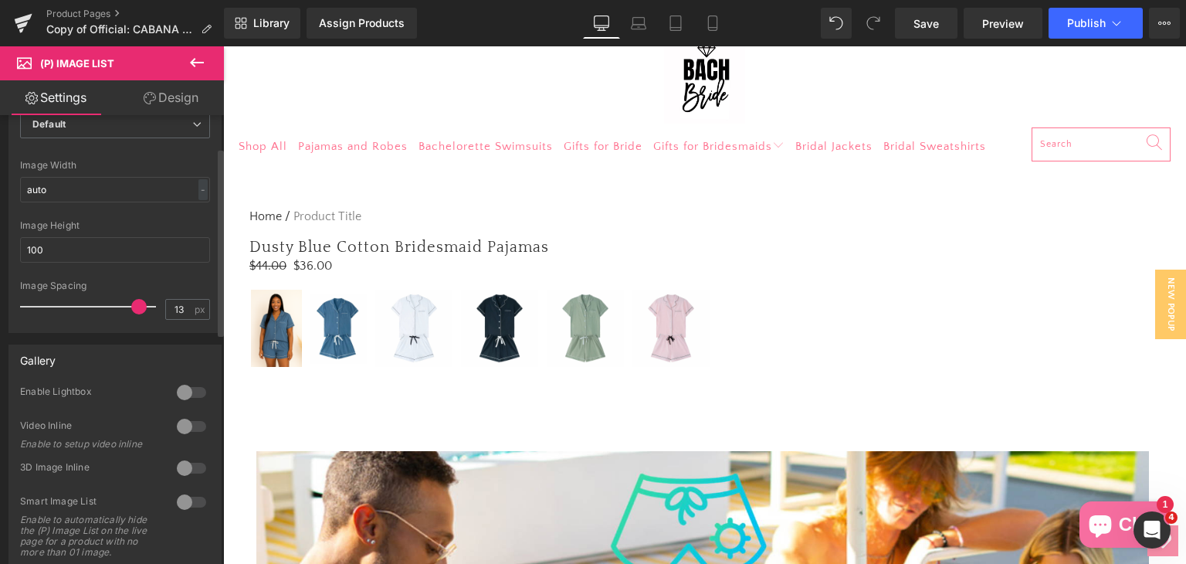
drag, startPoint x: 65, startPoint y: 307, endPoint x: 130, endPoint y: 303, distance: 64.9
click at [131, 303] on span at bounding box center [138, 306] width 15 height 15
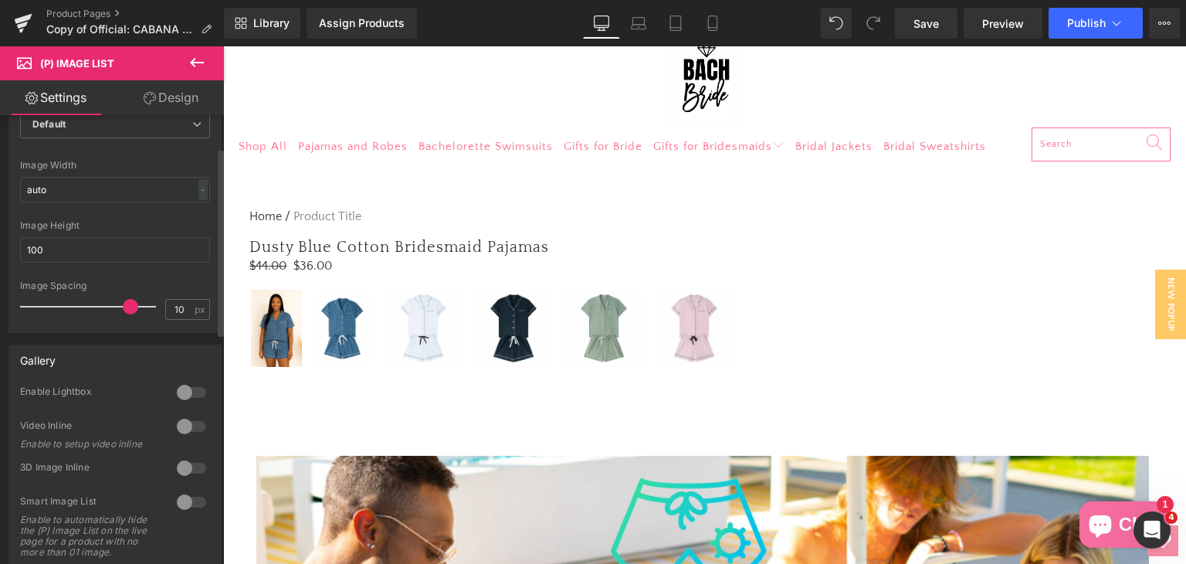
drag, startPoint x: 130, startPoint y: 307, endPoint x: 69, endPoint y: 311, distance: 61.9
click at [123, 311] on span at bounding box center [130, 306] width 15 height 15
type input "6"
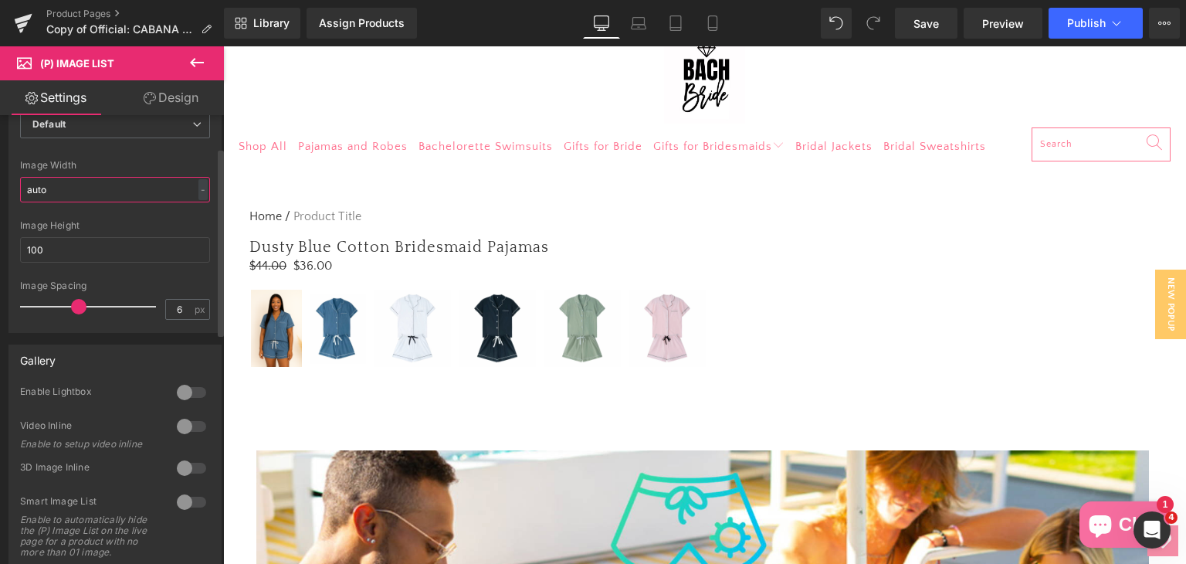
click at [169, 185] on input "auto" at bounding box center [115, 189] width 190 height 25
click at [120, 242] on input "100" at bounding box center [115, 249] width 190 height 25
type input "103"
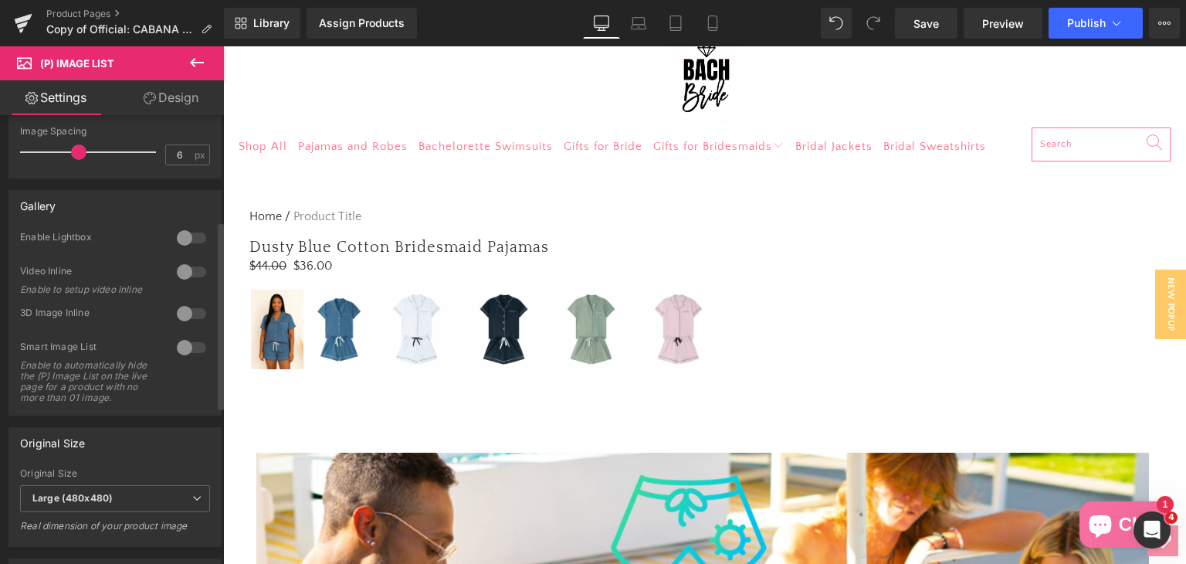
scroll to position [386, 0]
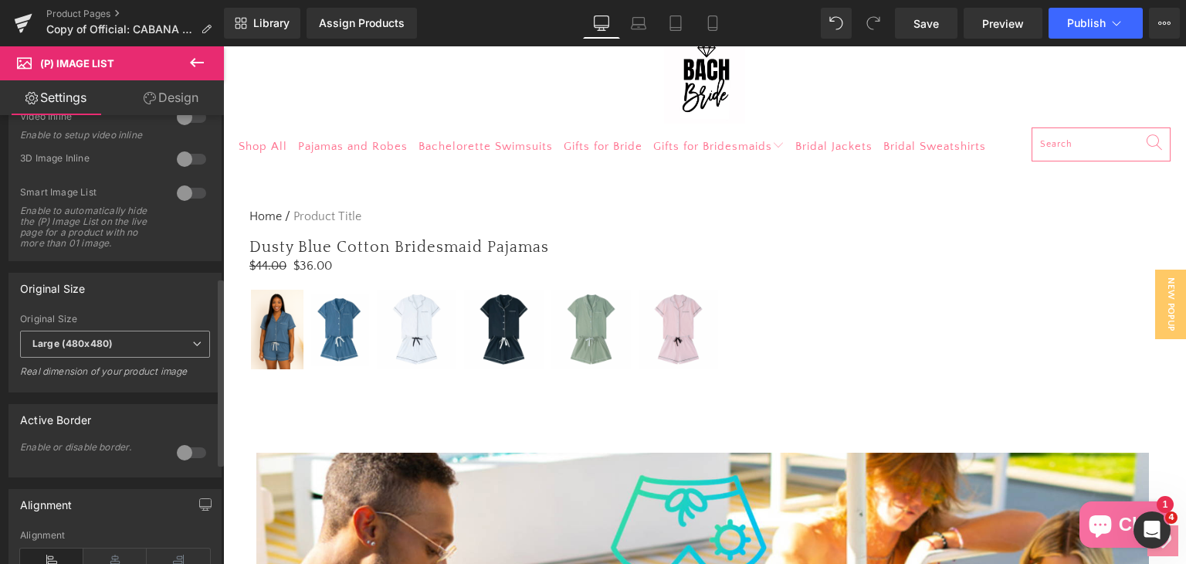
click at [170, 348] on span "Large (480x480)" at bounding box center [115, 343] width 190 height 27
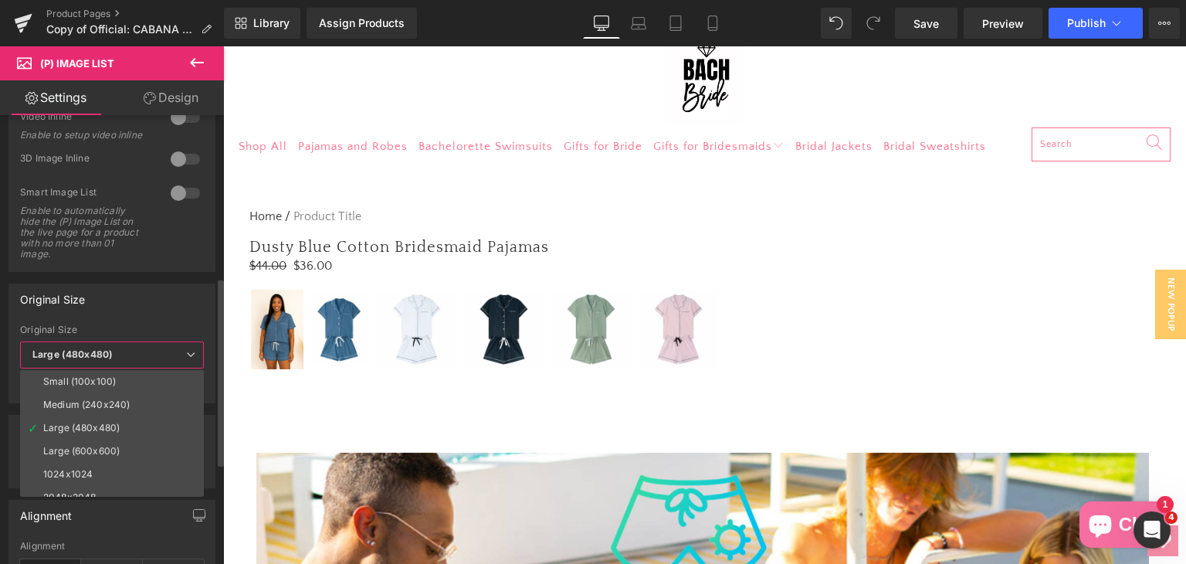
click at [117, 449] on li "Large (600x600)" at bounding box center [115, 450] width 191 height 23
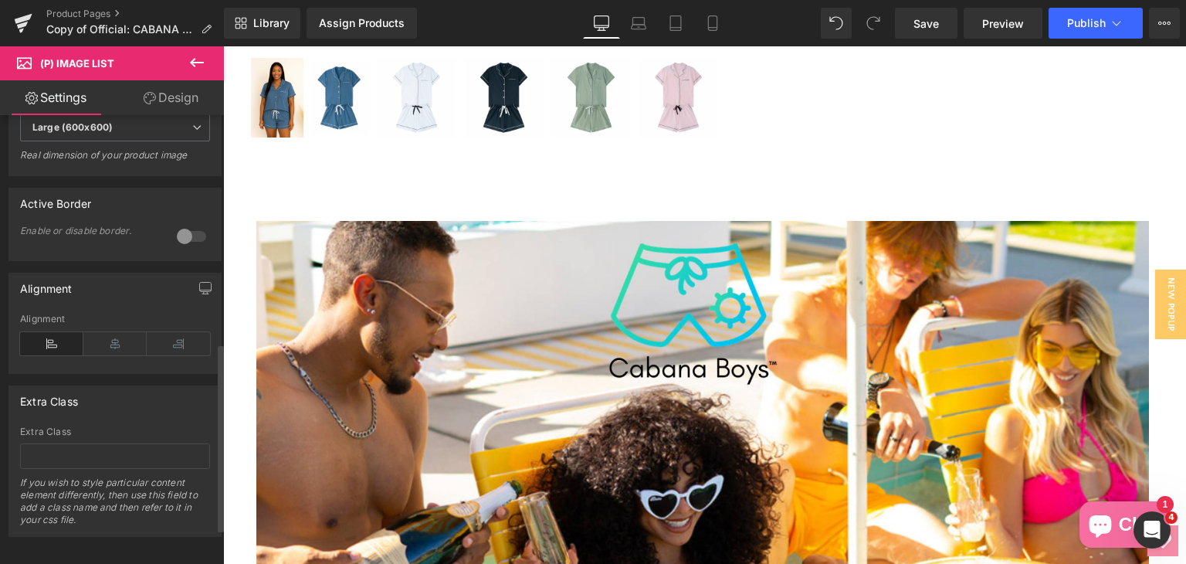
scroll to position [626, 0]
click at [56, 439] on input "text" at bounding box center [115, 451] width 190 height 25
click at [112, 327] on icon at bounding box center [114, 338] width 63 height 23
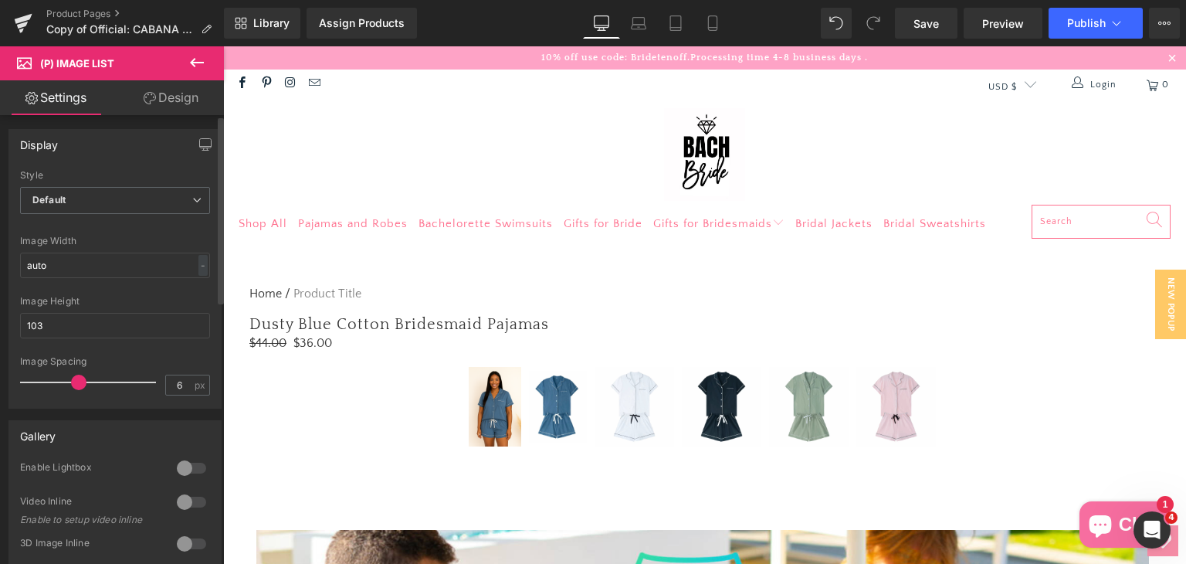
scroll to position [0, 0]
click at [168, 104] on link "Design" at bounding box center [171, 97] width 112 height 35
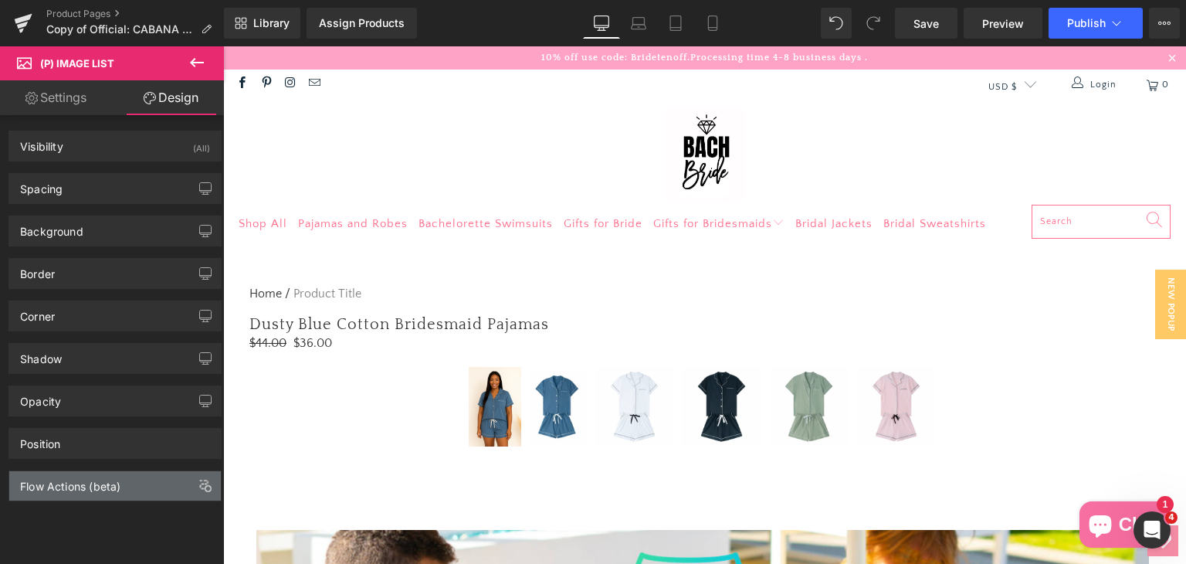
click at [123, 479] on div "Flow Actions (beta)" at bounding box center [115, 485] width 212 height 29
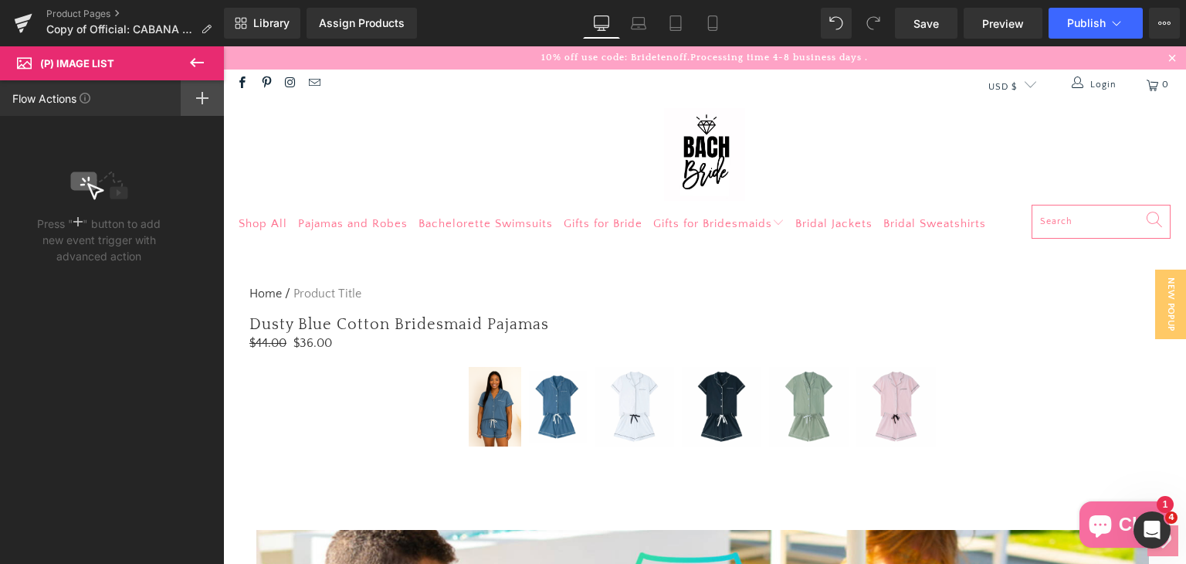
click at [213, 97] on div at bounding box center [202, 98] width 43 height 36
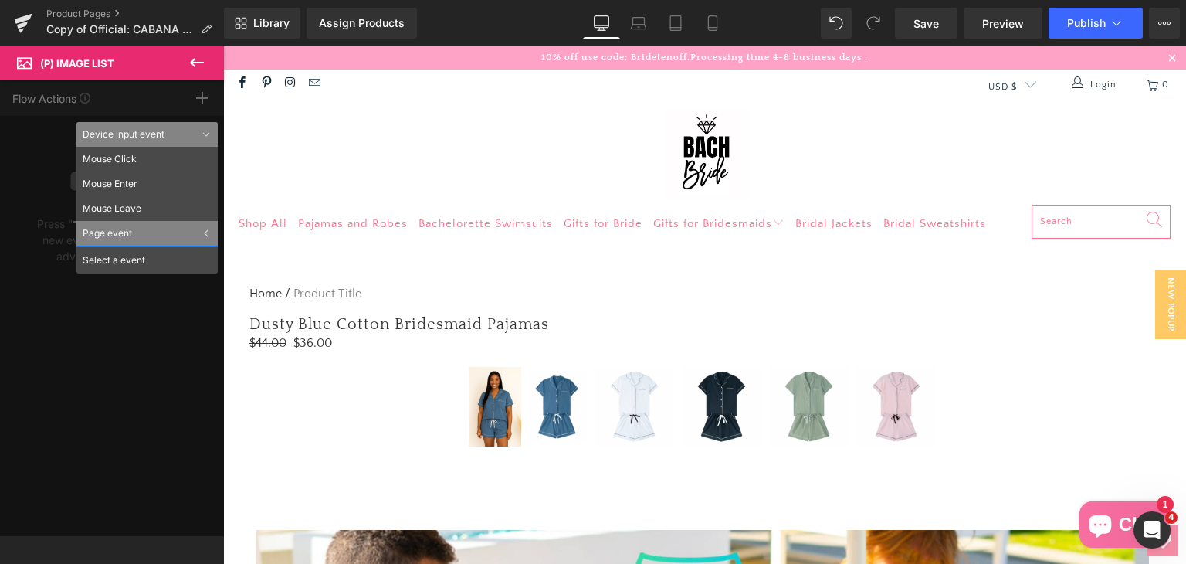
click at [59, 354] on div "Flow Actions Click "+" to add an event to trigger action affect on other elemen…" at bounding box center [112, 308] width 224 height 456
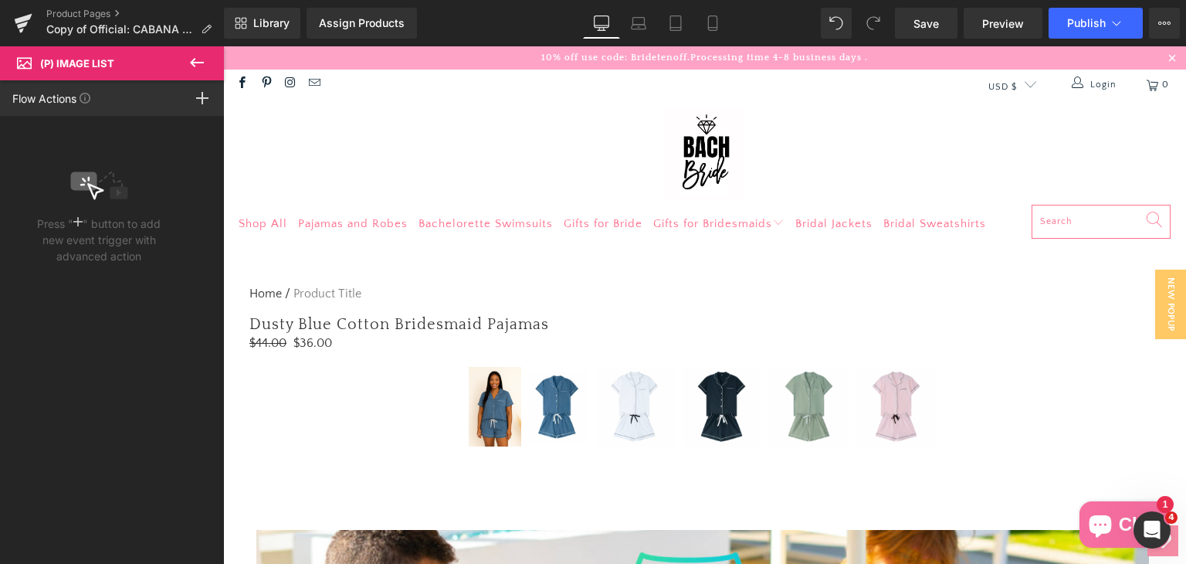
click at [185, 59] on button at bounding box center [197, 63] width 54 height 34
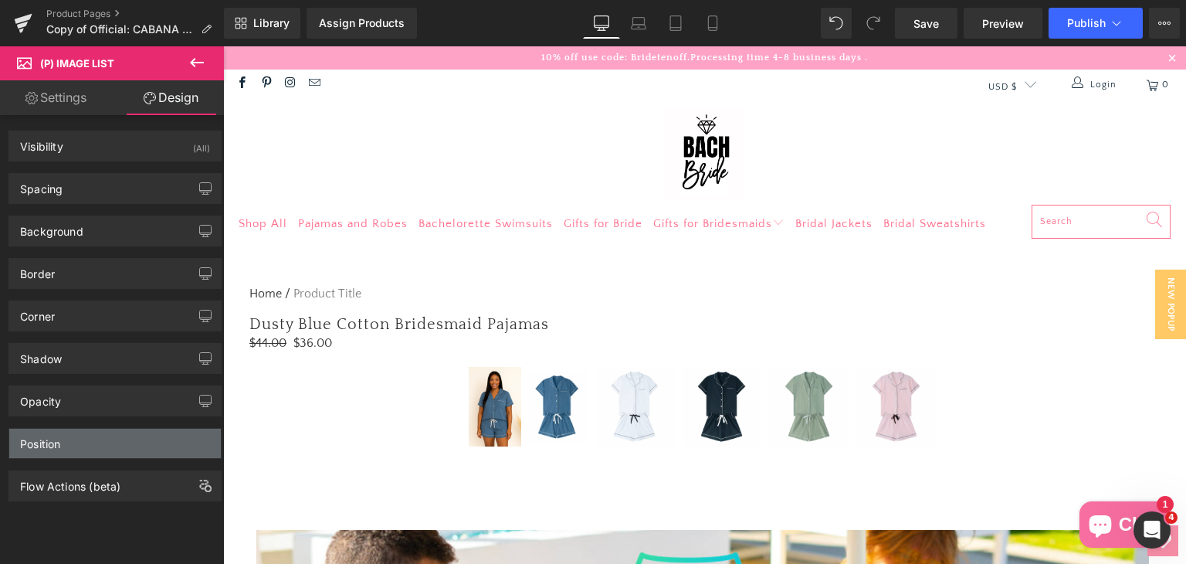
click at [52, 447] on div "Position" at bounding box center [40, 439] width 40 height 22
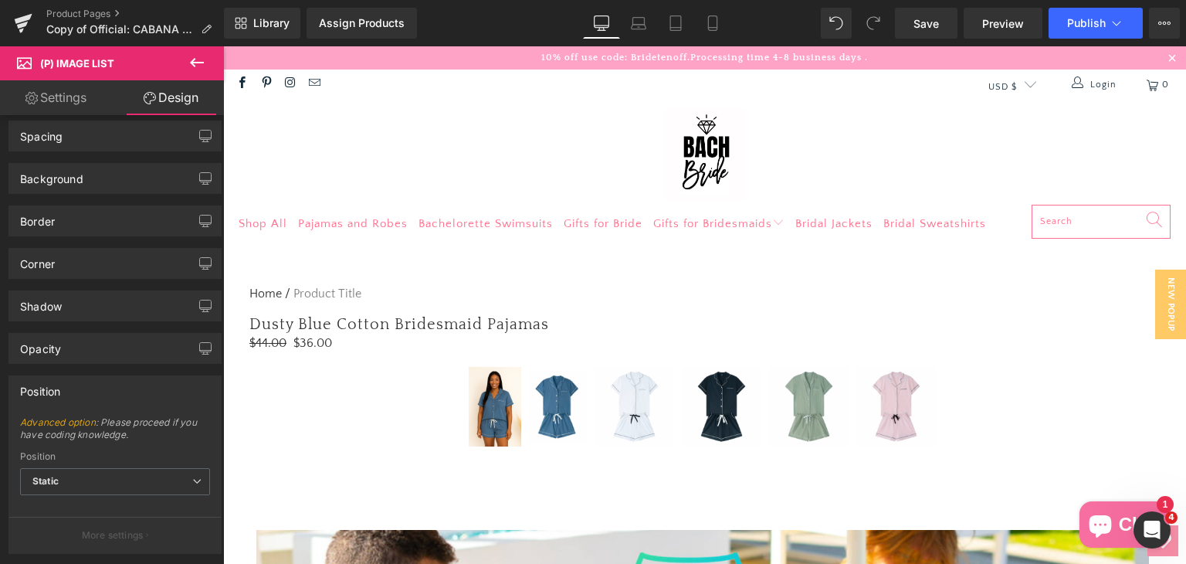
scroll to position [125, 0]
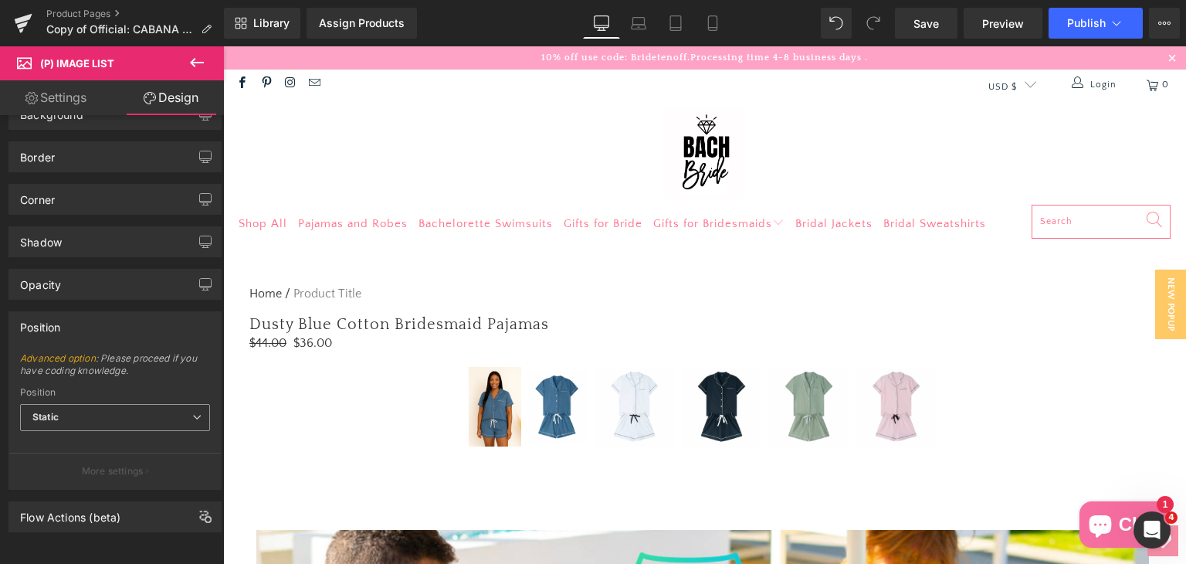
click at [77, 413] on span "Static" at bounding box center [115, 417] width 190 height 27
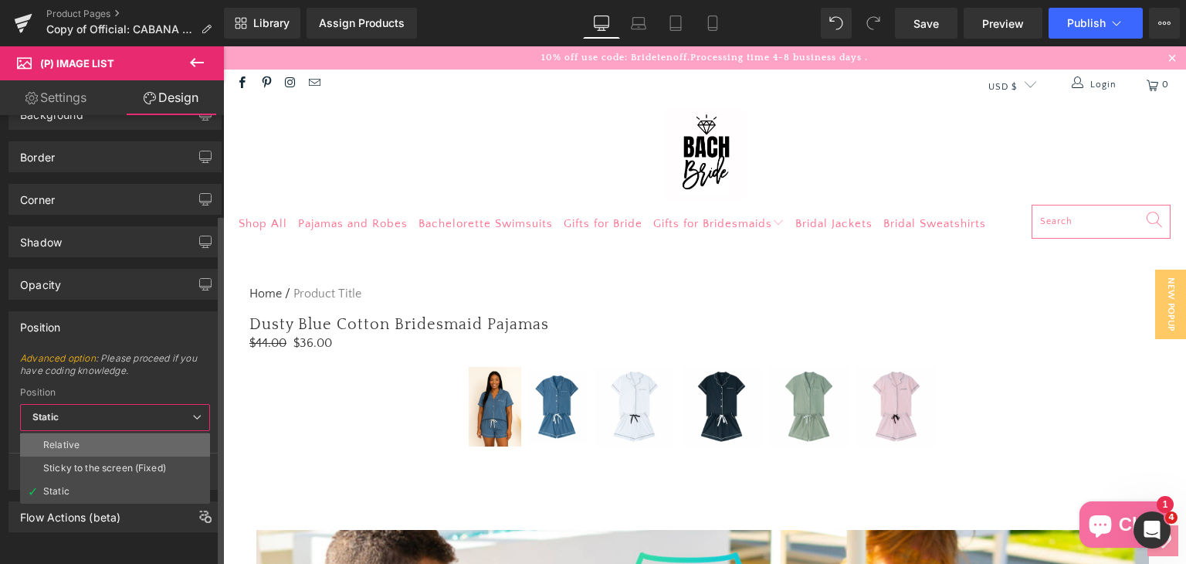
click at [99, 433] on li "Relative" at bounding box center [115, 444] width 190 height 23
type input "1"
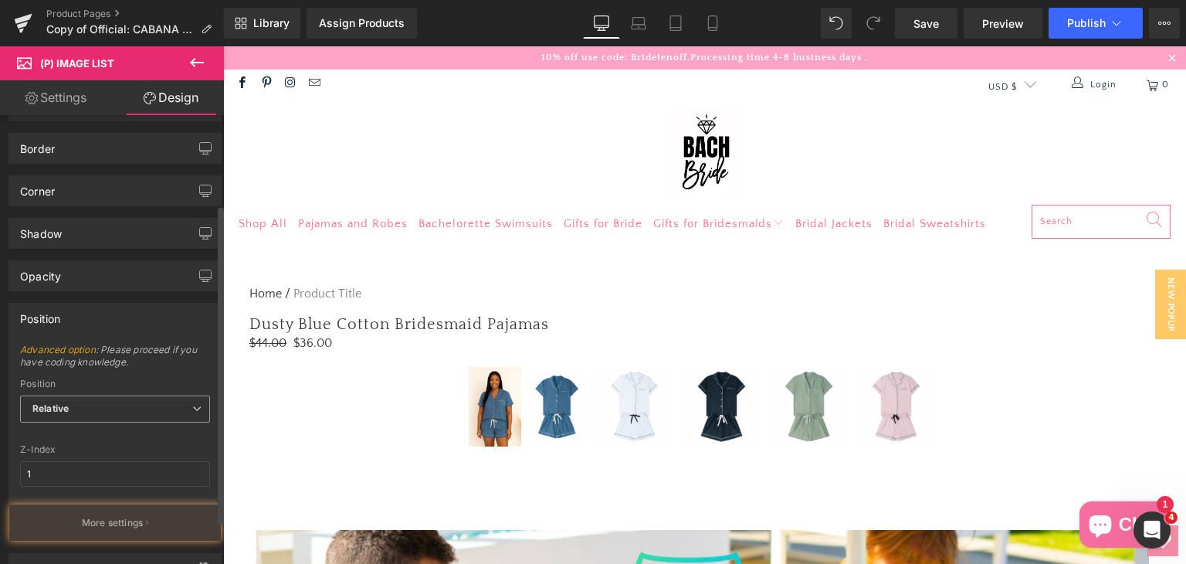
click at [117, 398] on span "Relative" at bounding box center [115, 408] width 190 height 27
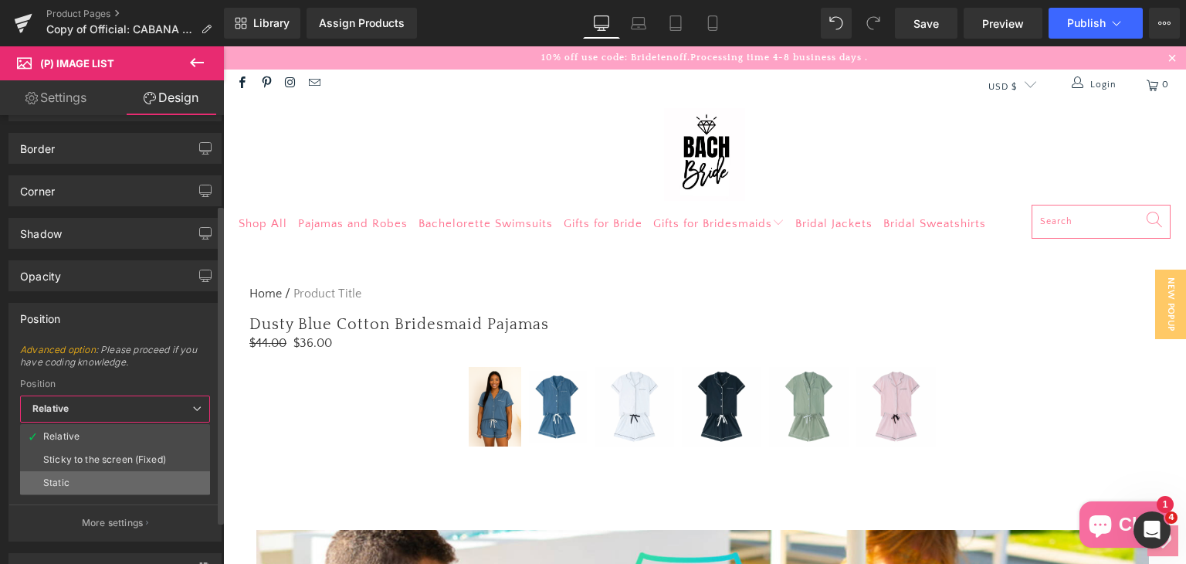
click at [127, 472] on li "Static" at bounding box center [115, 482] width 190 height 23
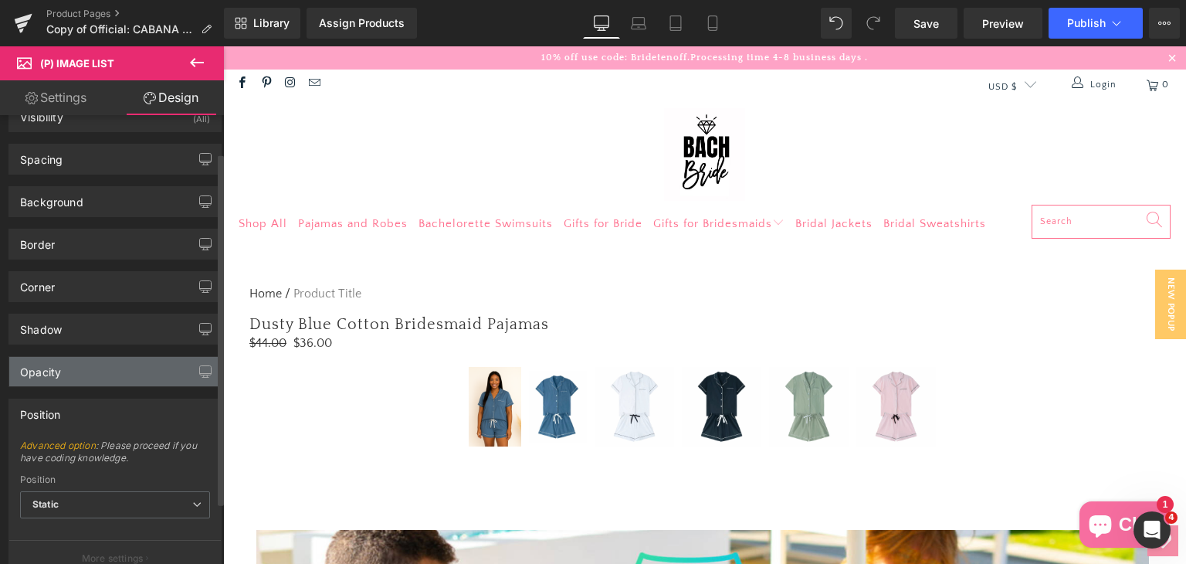
scroll to position [0, 0]
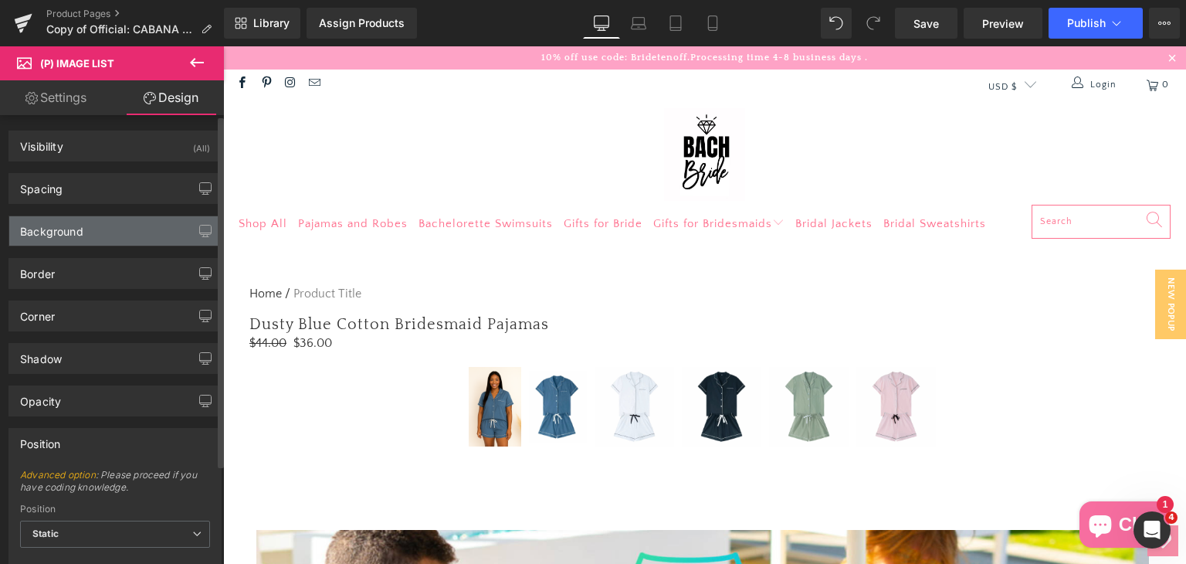
click at [69, 230] on div "Background" at bounding box center [51, 227] width 63 height 22
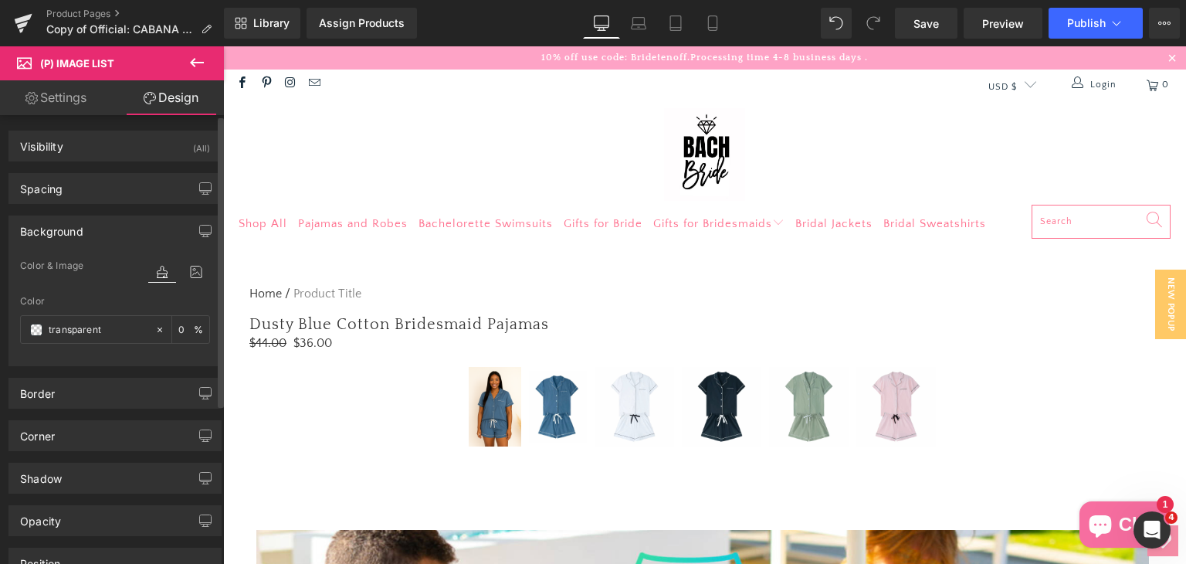
click at [69, 230] on div "Background" at bounding box center [51, 227] width 63 height 22
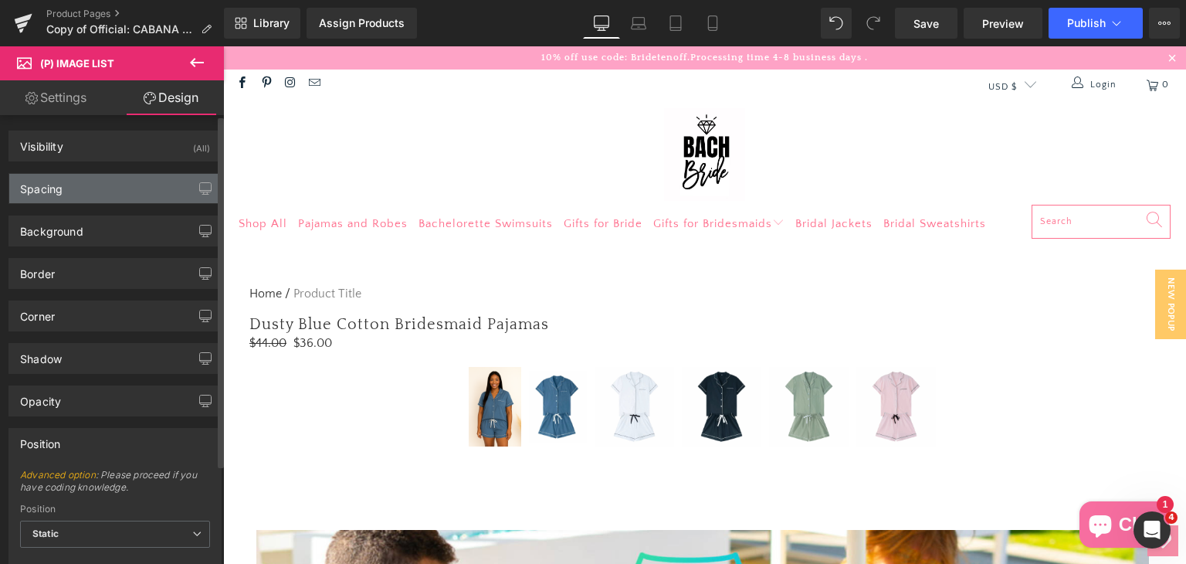
click at [86, 183] on div "Spacing" at bounding box center [115, 188] width 212 height 29
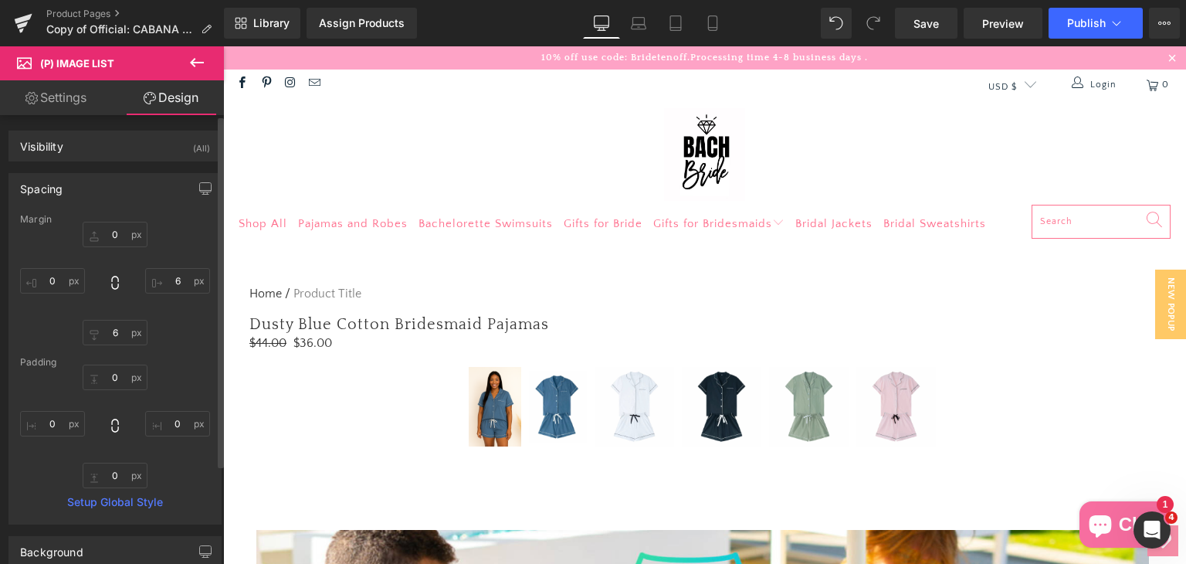
click at [86, 183] on div "Spacing" at bounding box center [115, 188] width 212 height 29
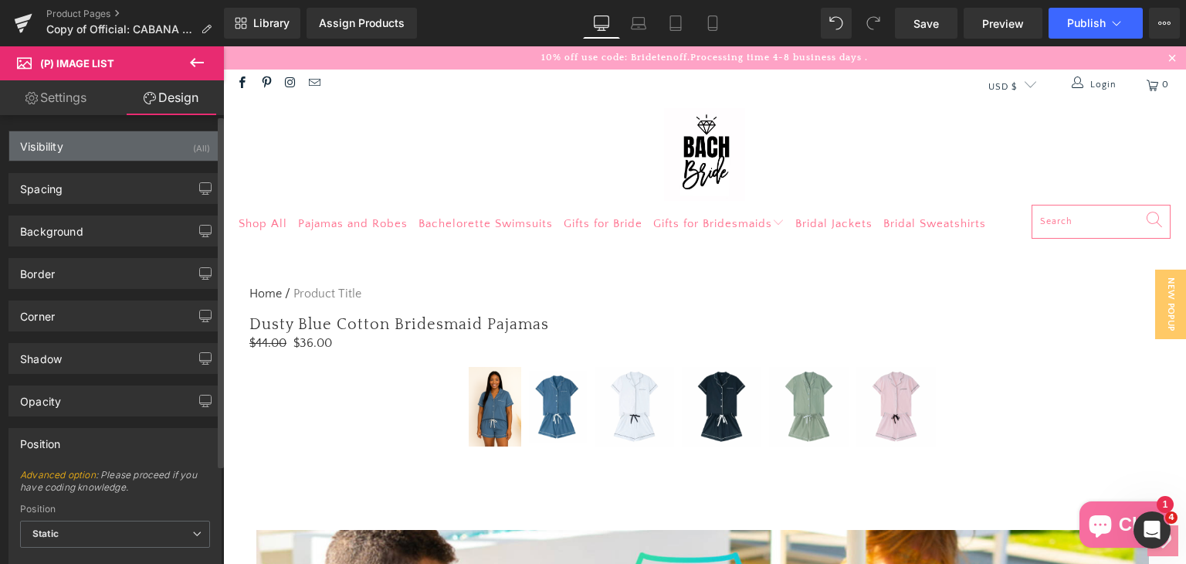
click at [85, 159] on div "Visibility (All)" at bounding box center [115, 145] width 212 height 29
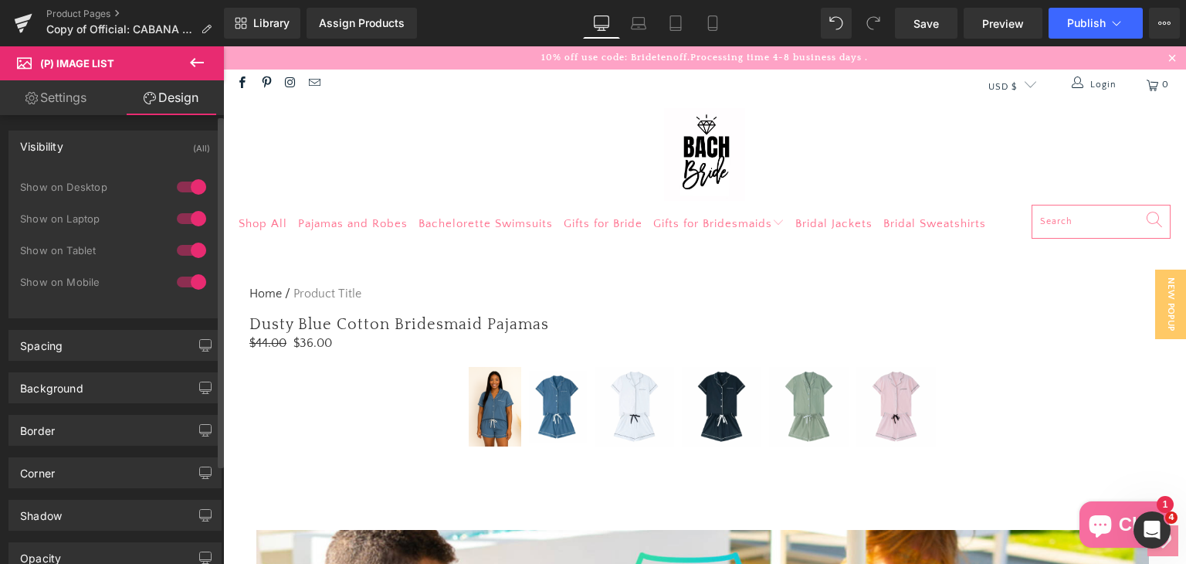
click at [85, 159] on div "Visibility (All)" at bounding box center [115, 145] width 212 height 29
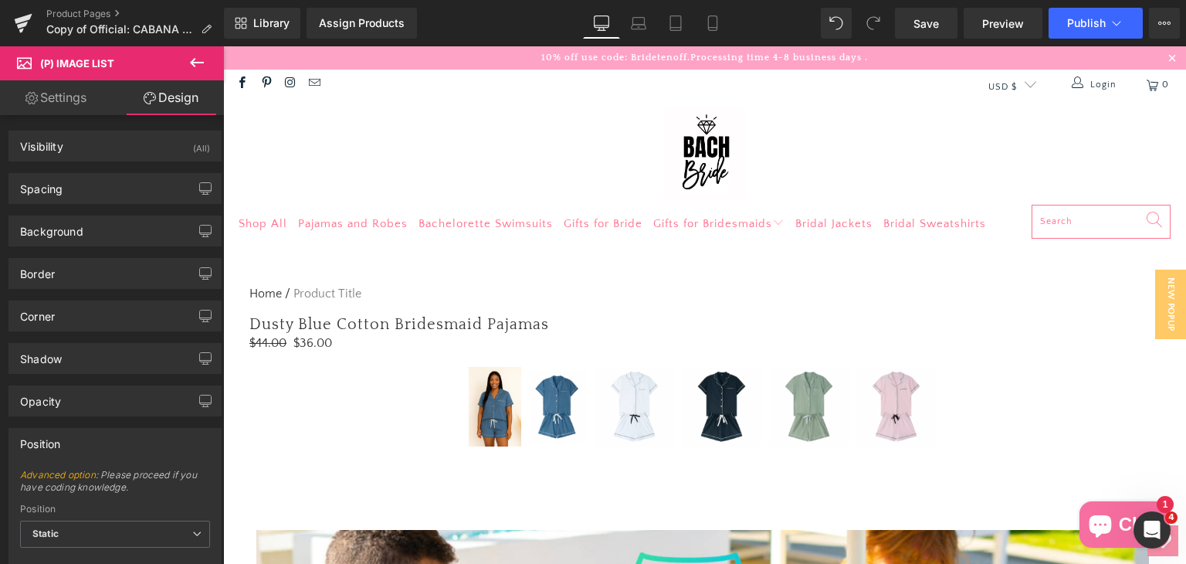
click at [72, 103] on link "Settings" at bounding box center [56, 97] width 112 height 35
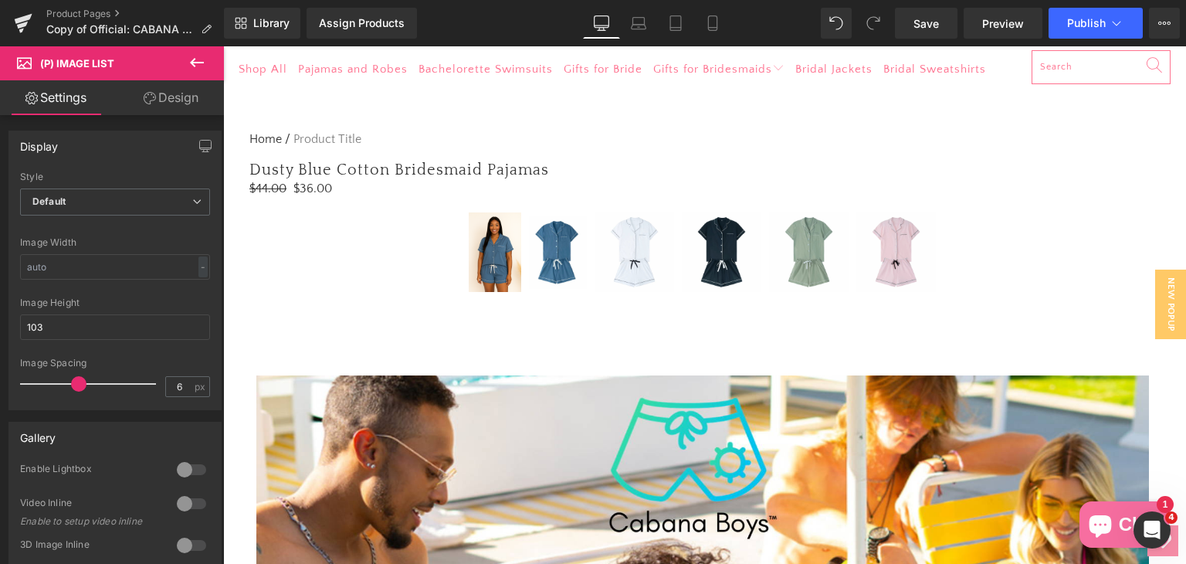
click at [199, 69] on icon at bounding box center [197, 62] width 19 height 19
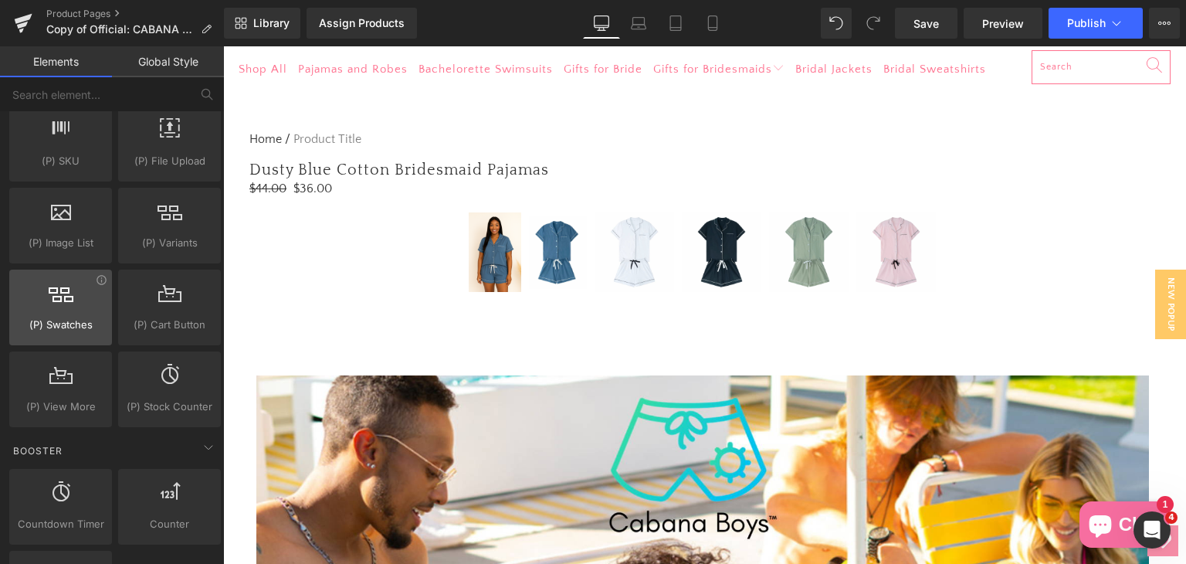
scroll to position [1791, 0]
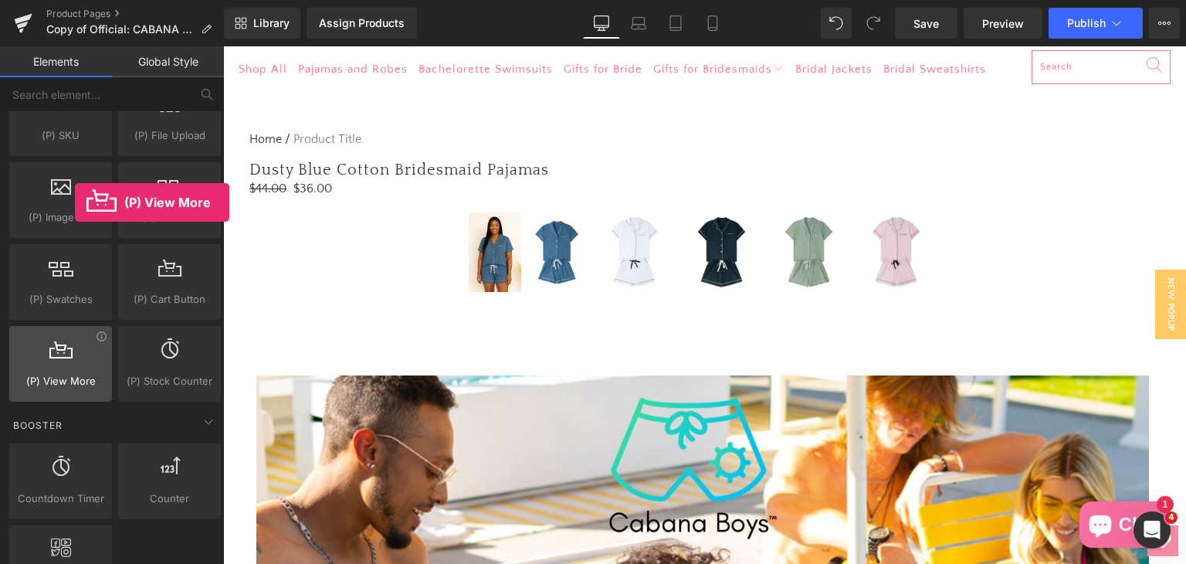
click at [75, 357] on div at bounding box center [60, 355] width 93 height 35
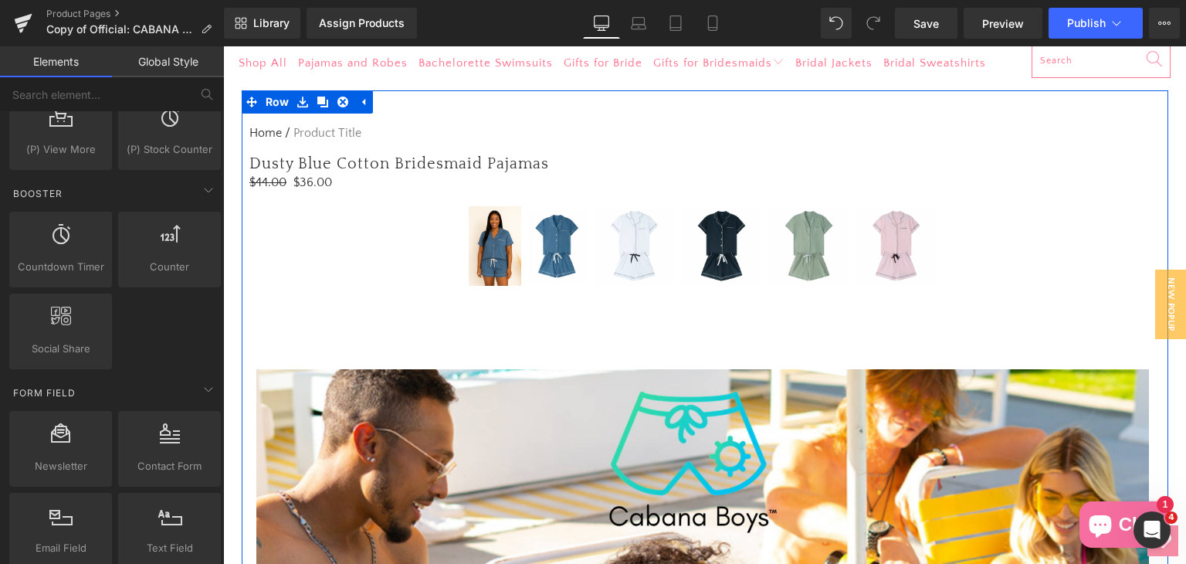
scroll to position [77, 0]
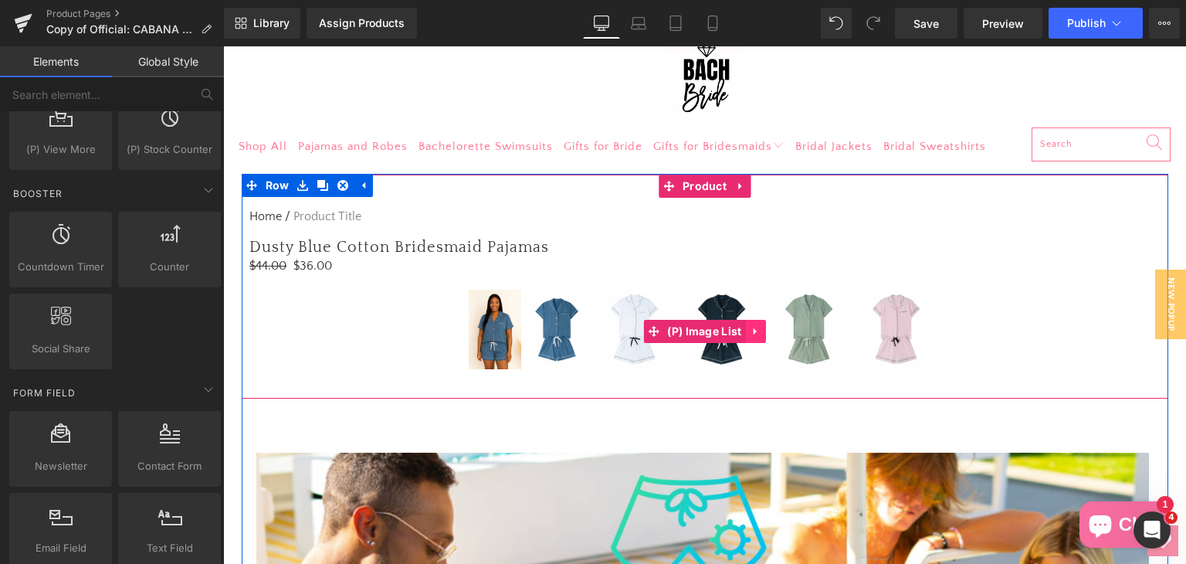
click at [753, 327] on icon at bounding box center [755, 332] width 11 height 12
click at [763, 330] on icon at bounding box center [765, 331] width 11 height 11
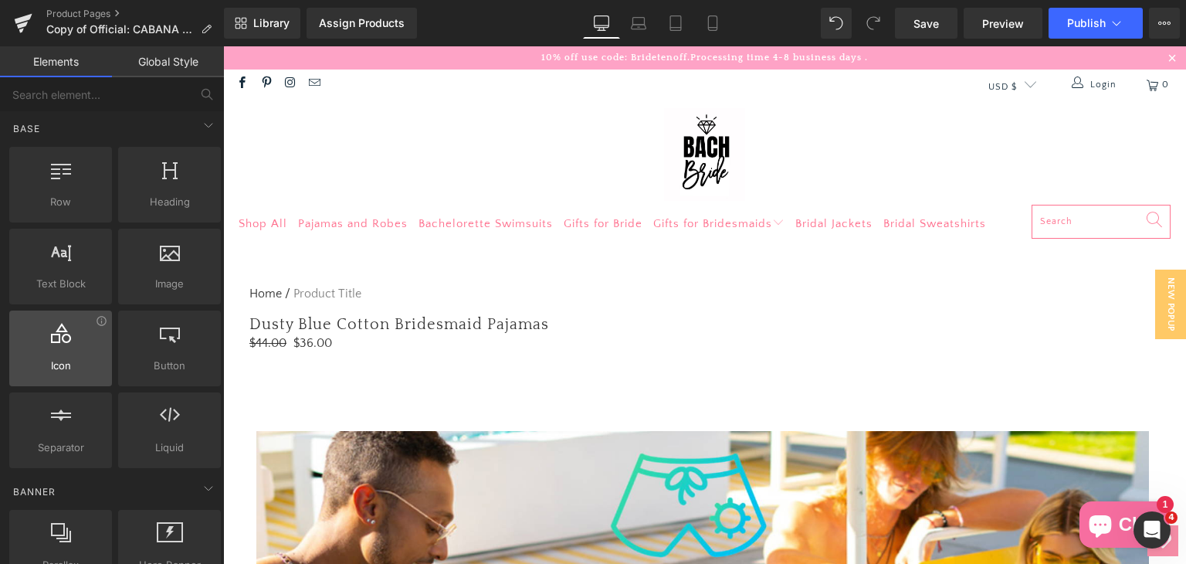
scroll to position [0, 0]
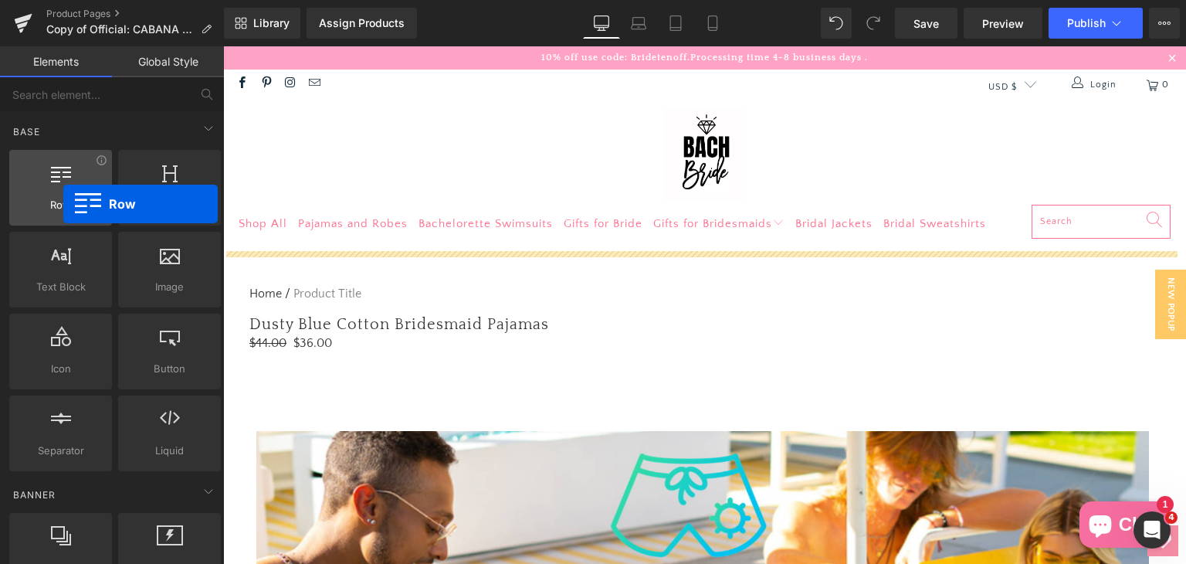
click at [63, 204] on span "Row" at bounding box center [60, 205] width 93 height 16
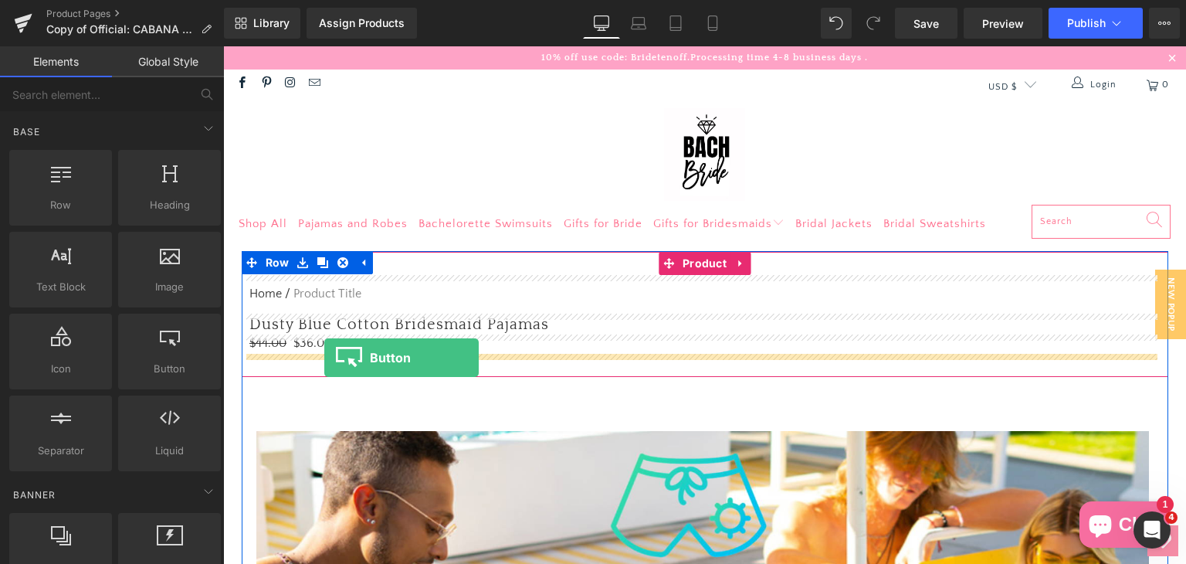
drag, startPoint x: 367, startPoint y: 401, endPoint x: 324, endPoint y: 357, distance: 60.6
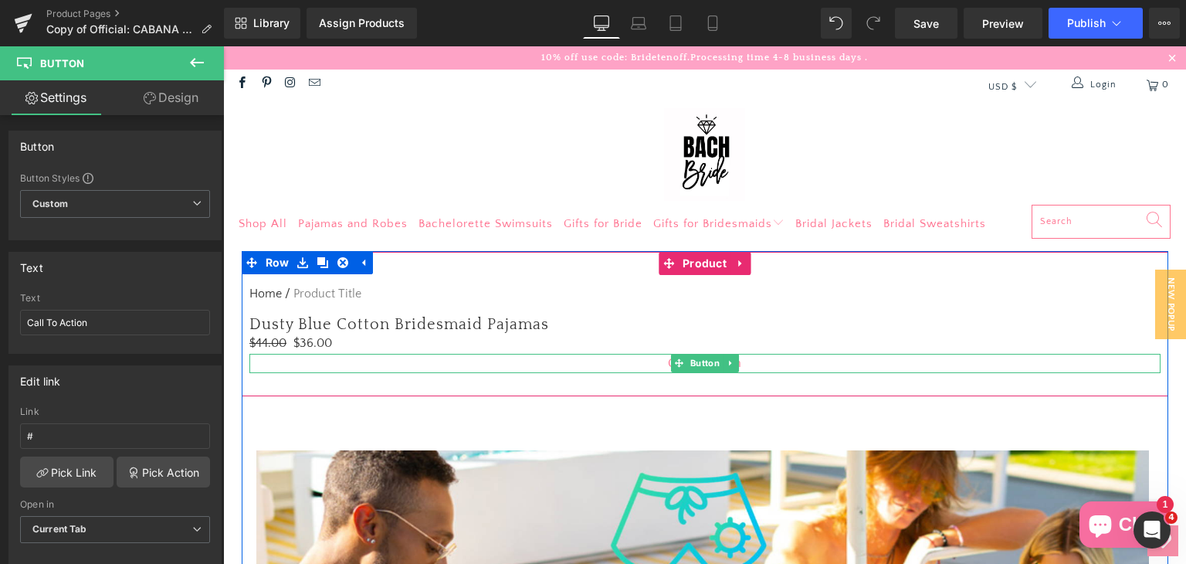
click at [656, 362] on div "Call To Action" at bounding box center [704, 364] width 911 height 20
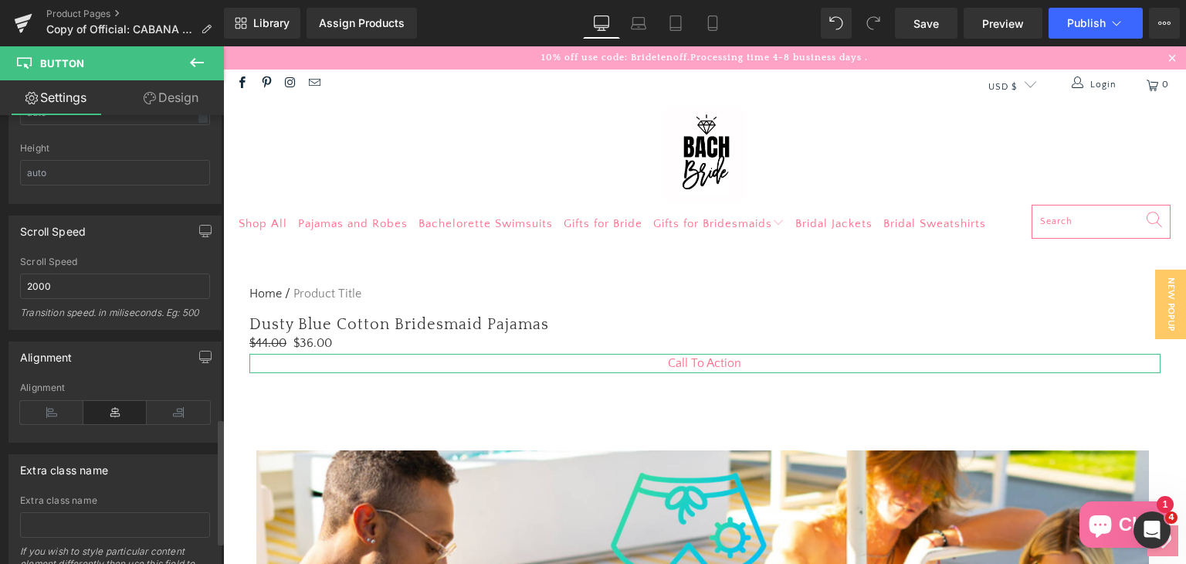
scroll to position [1160, 0]
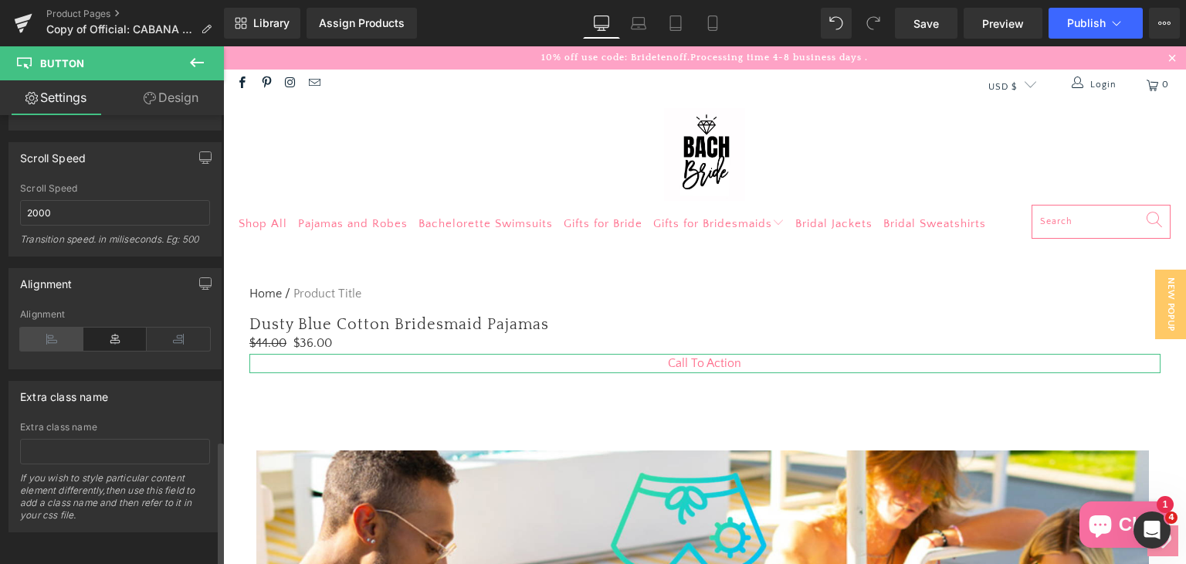
click at [41, 334] on icon at bounding box center [51, 338] width 63 height 23
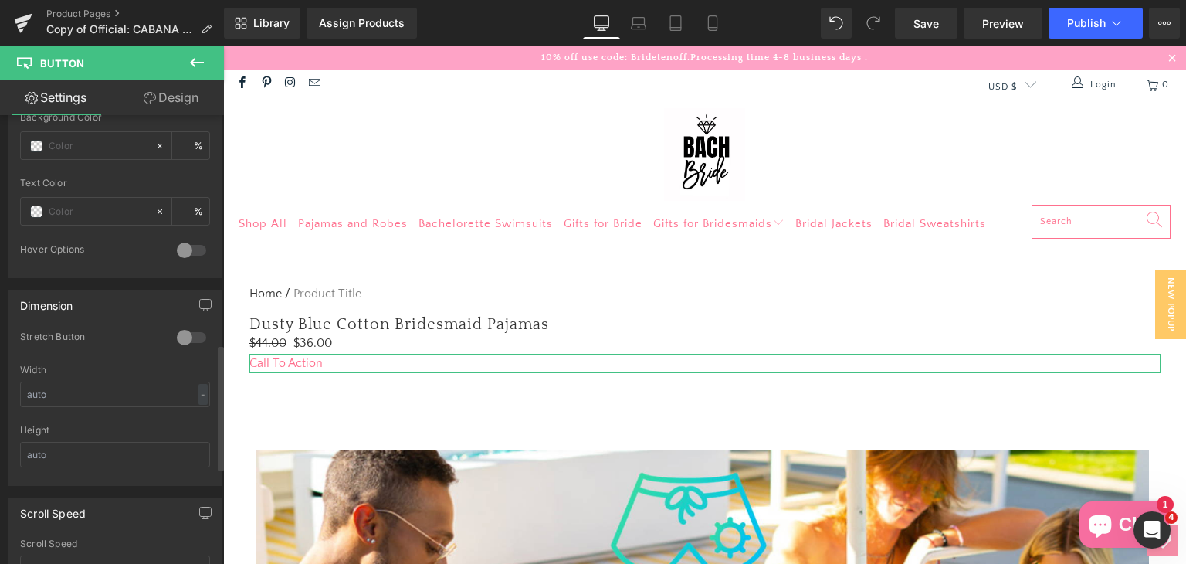
scroll to position [774, 0]
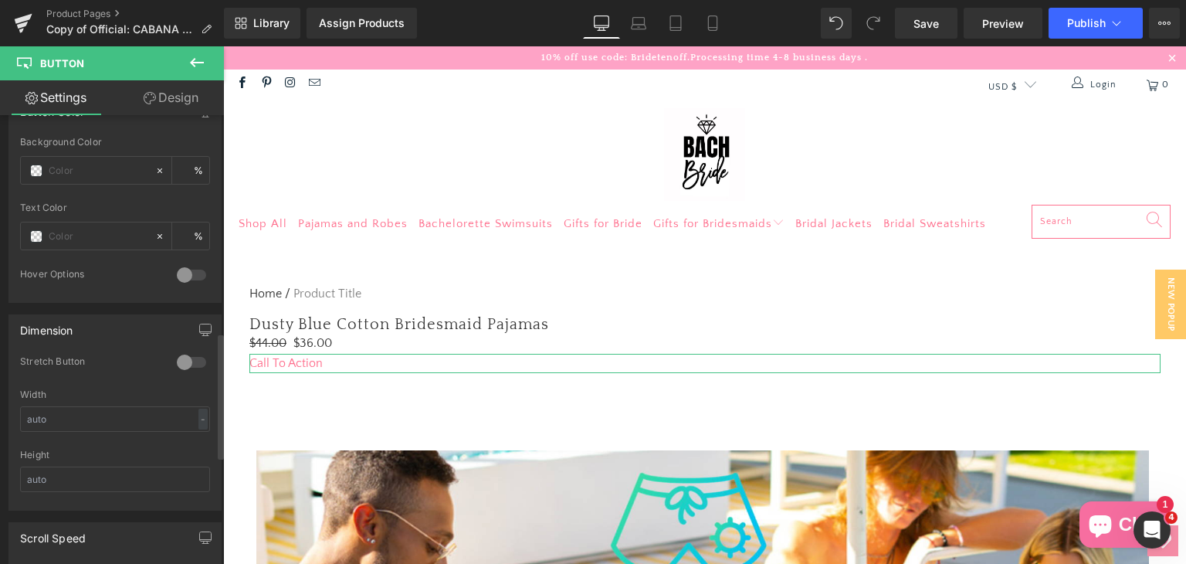
click at [179, 364] on div at bounding box center [191, 362] width 37 height 25
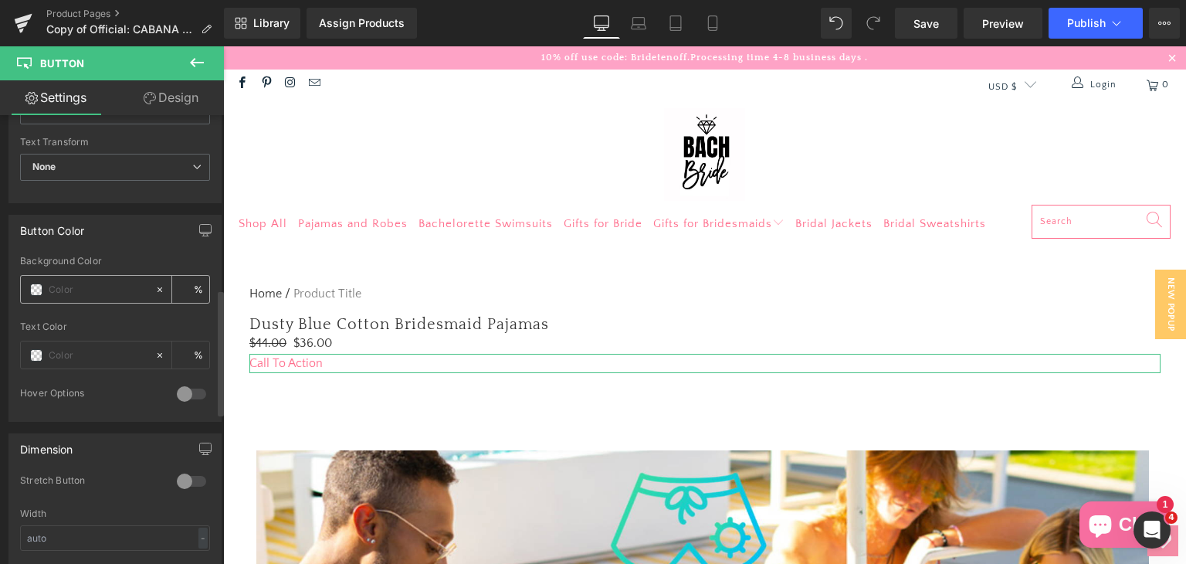
scroll to position [620, 0]
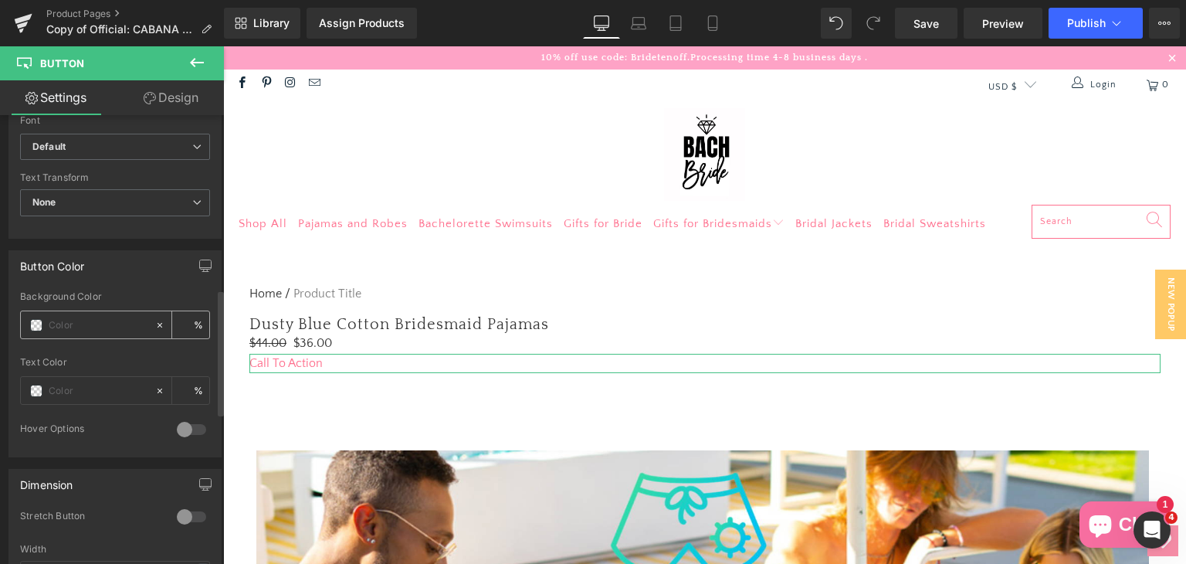
click at [93, 319] on input "text" at bounding box center [98, 325] width 99 height 17
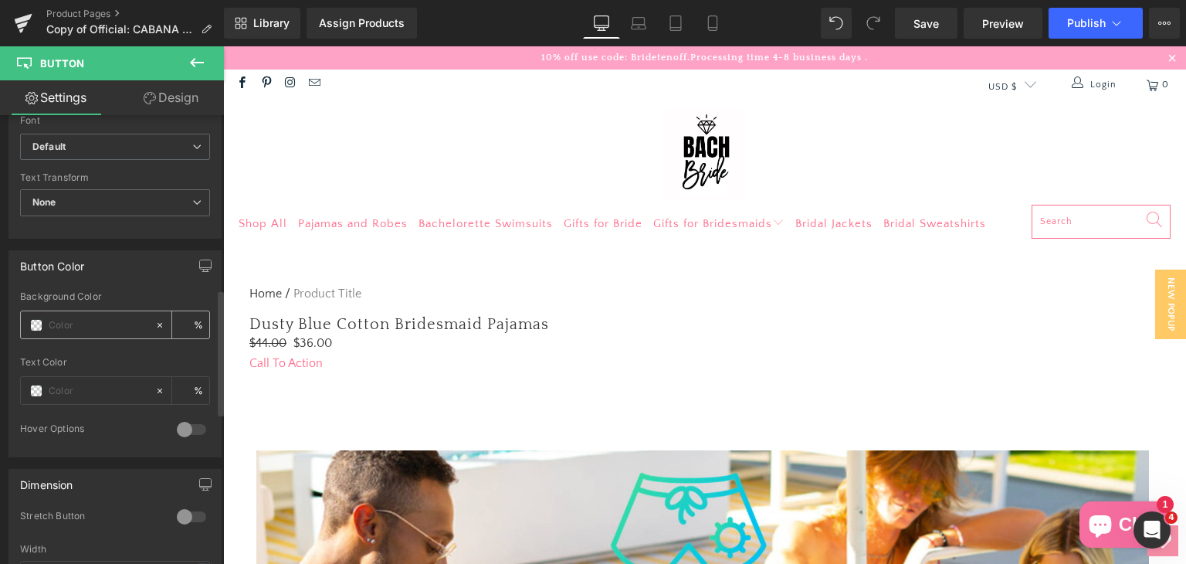
type input "0"
paste input "e36b8a"
type input "e36b8a"
click at [87, 323] on input "e36b8a" at bounding box center [98, 325] width 99 height 17
type input "100"
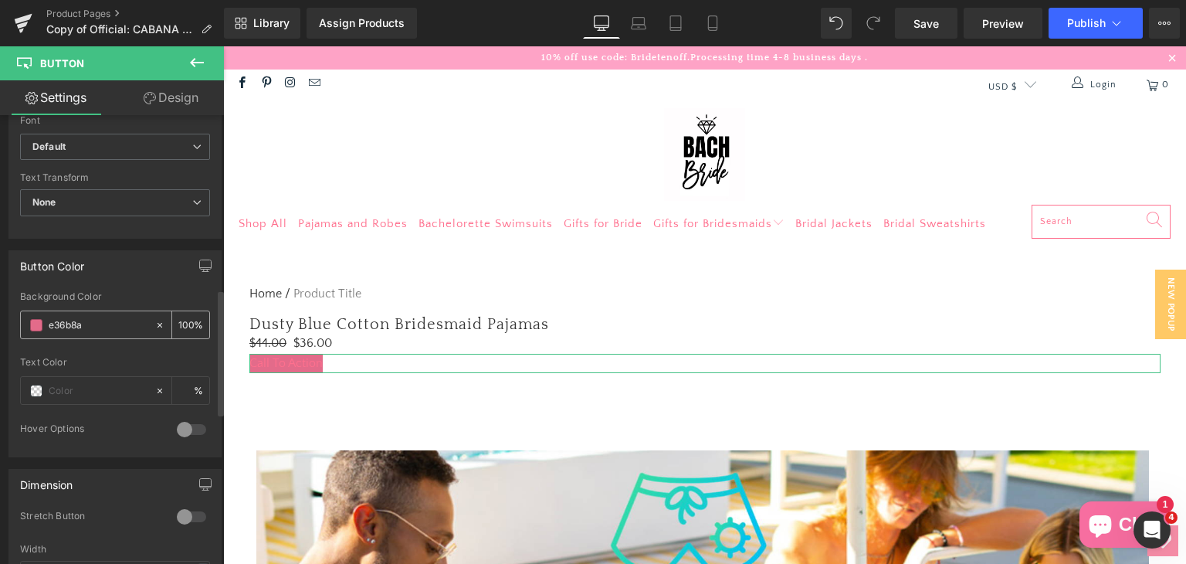
click at [94, 319] on input "e36b8a" at bounding box center [98, 325] width 99 height 17
type input "0"
type input "e36b8a"
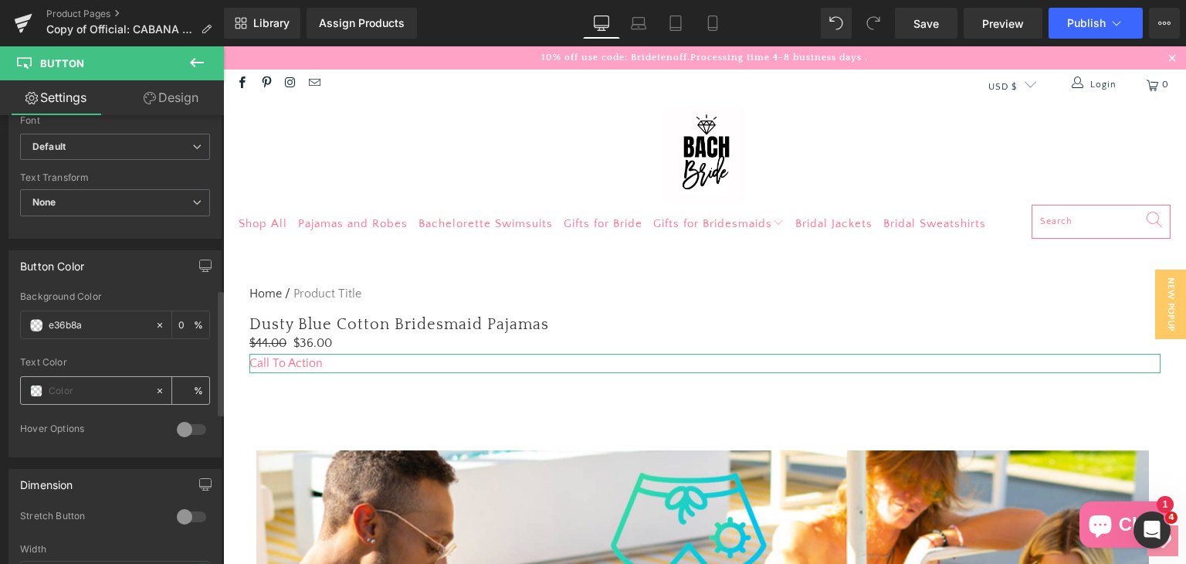
type input "100"
click at [74, 388] on input "text" at bounding box center [98, 390] width 99 height 17
type input "#e36b8a"
type input "fff"
type input "0"
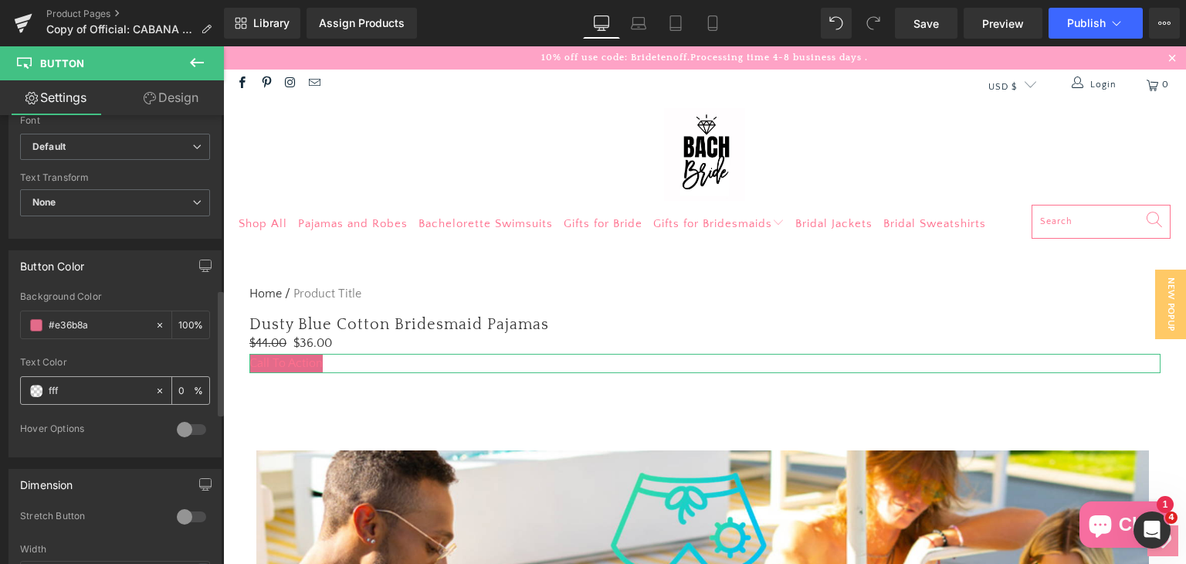
type input "ffff"
type input "100"
type input "fffff"
type input "0"
type input "ffff"
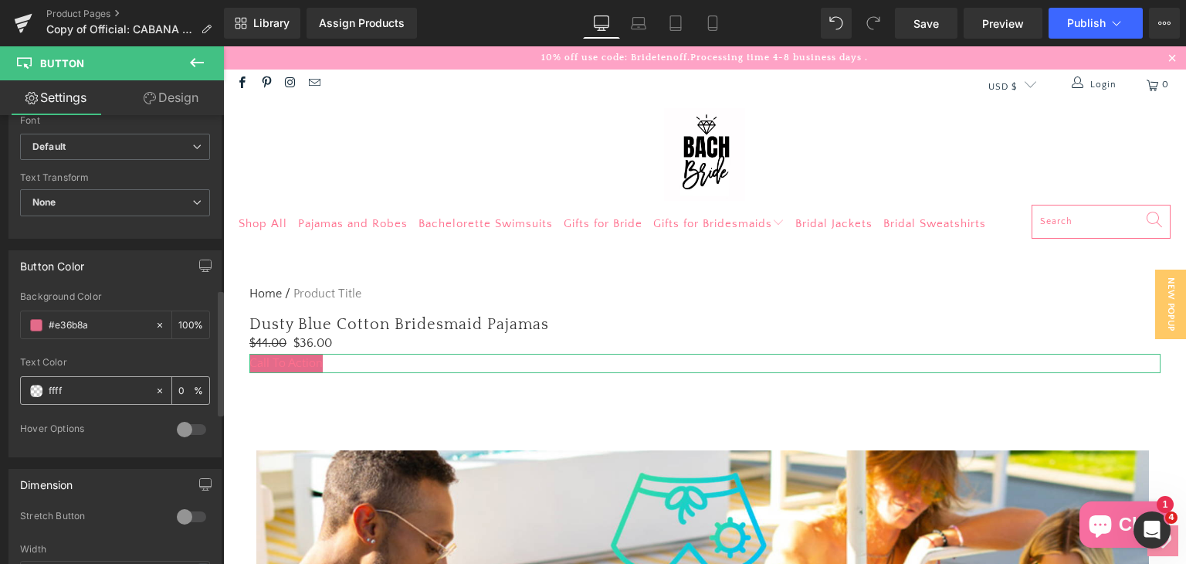
type input "100"
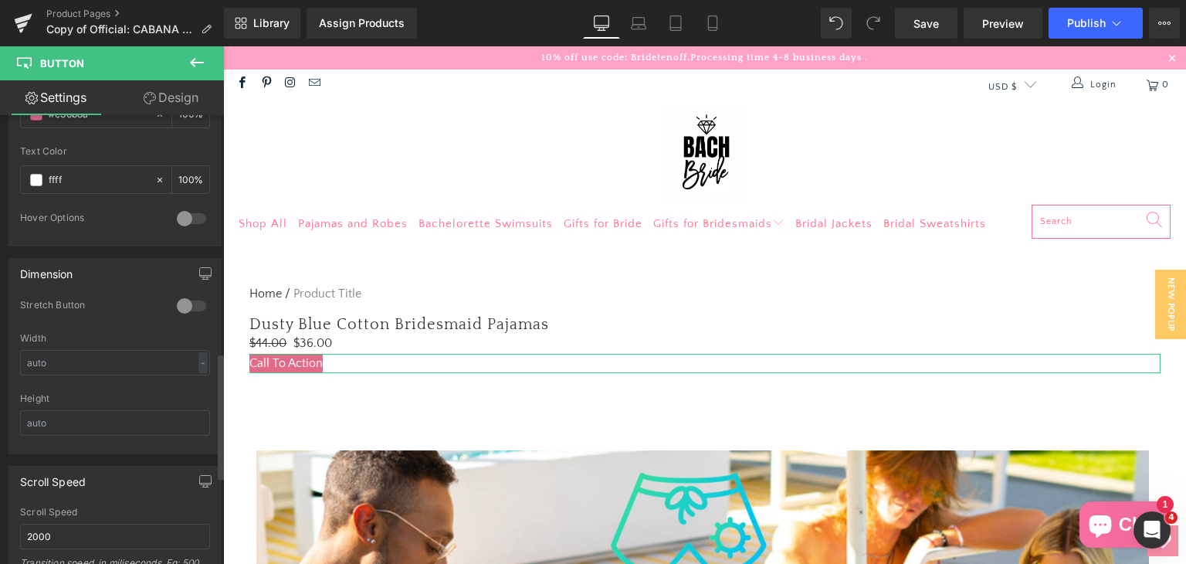
scroll to position [774, 0]
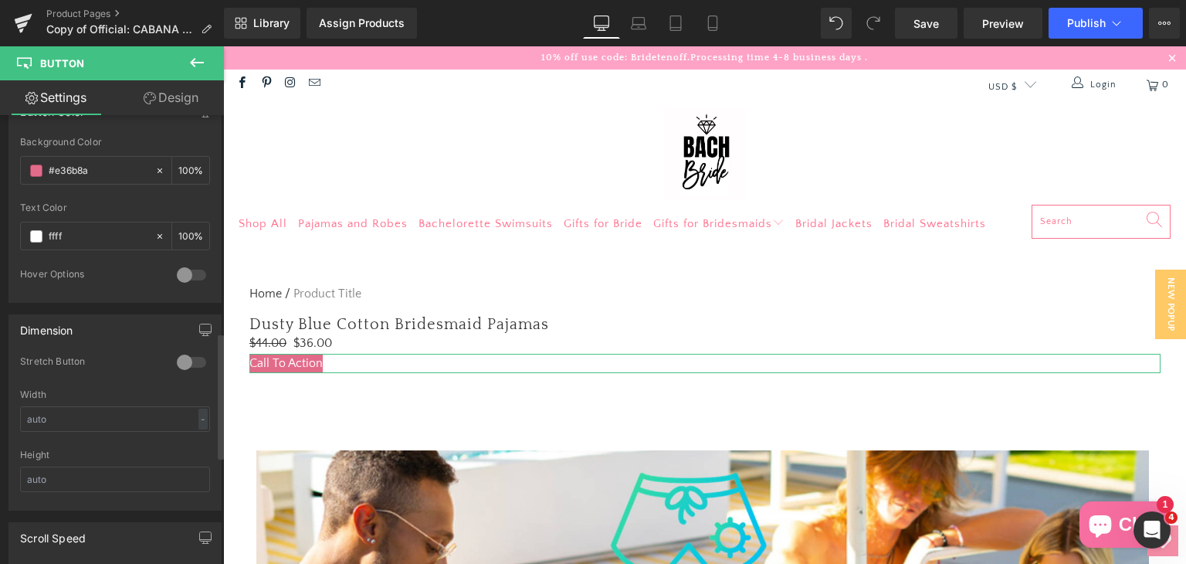
type input "#ffffff"
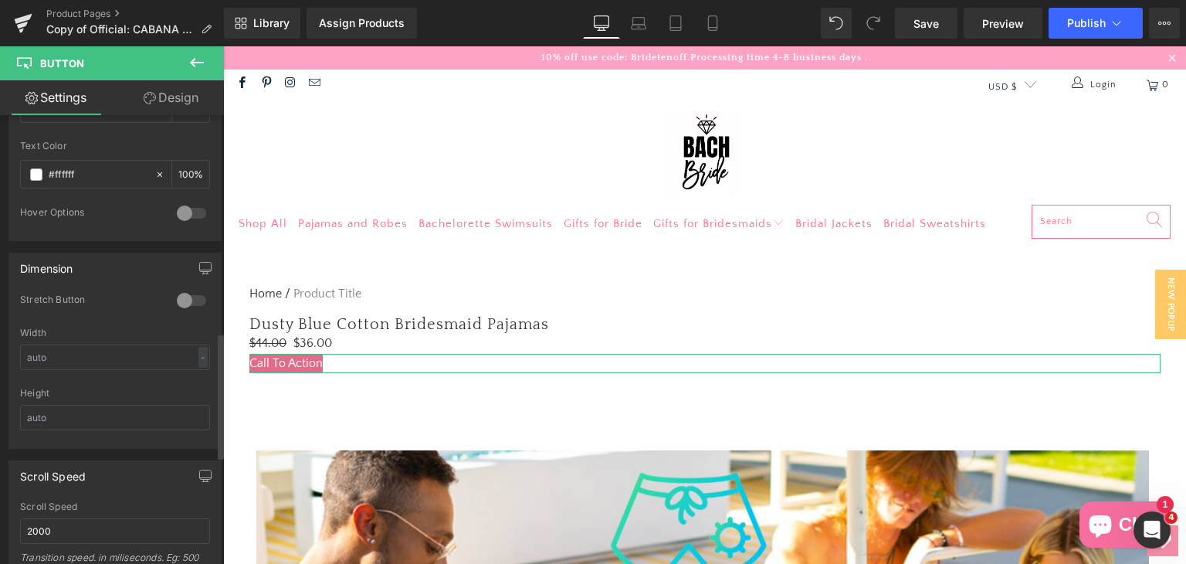
scroll to position [929, 0]
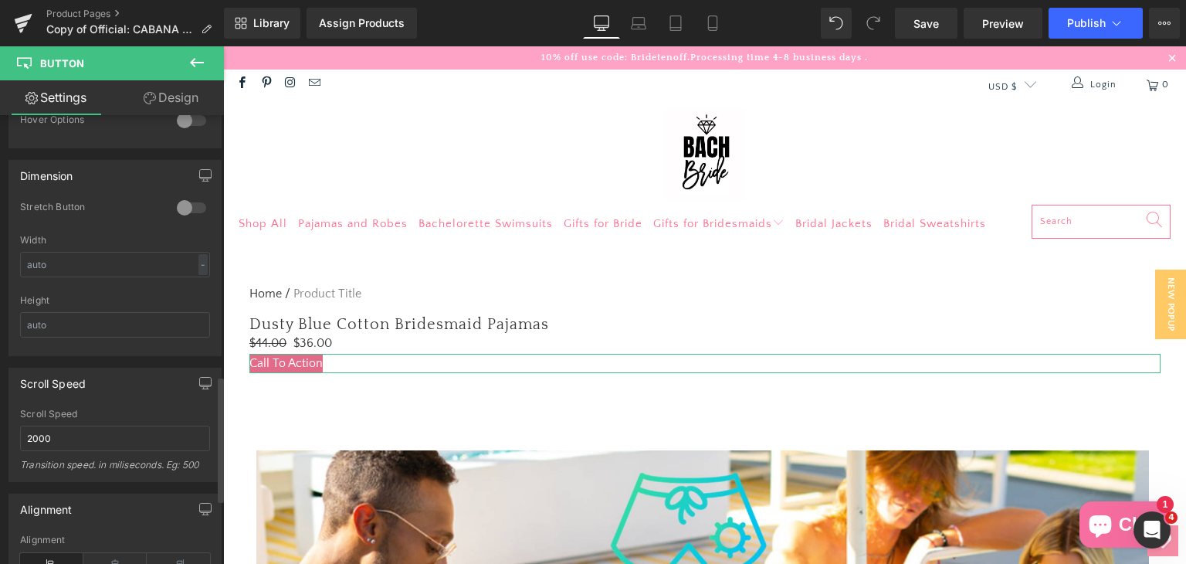
click at [184, 208] on div at bounding box center [191, 207] width 37 height 25
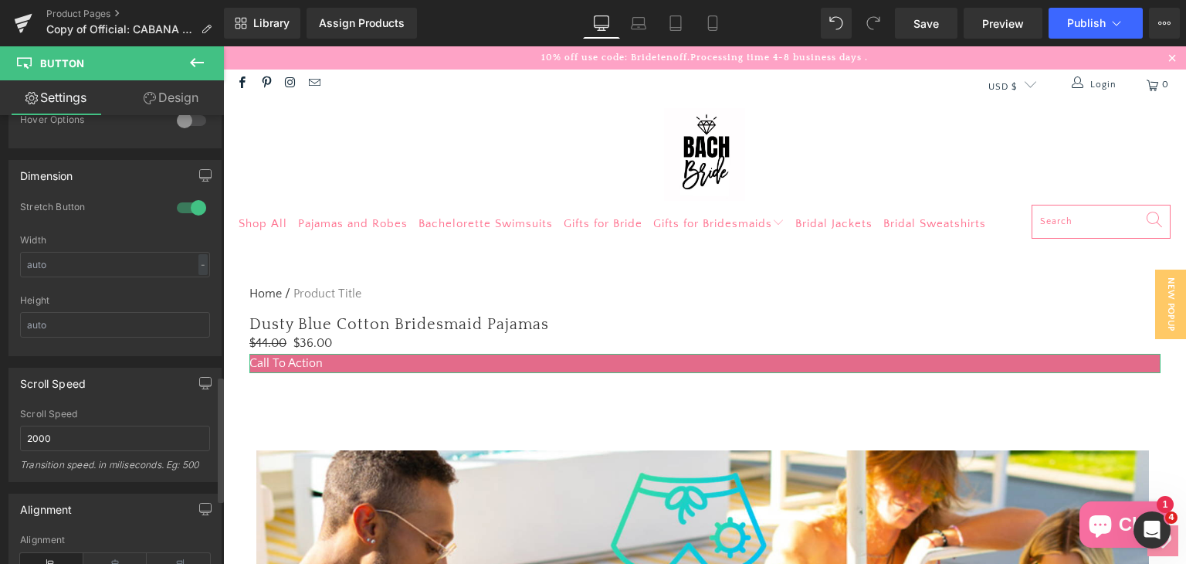
click at [184, 208] on div at bounding box center [191, 207] width 37 height 25
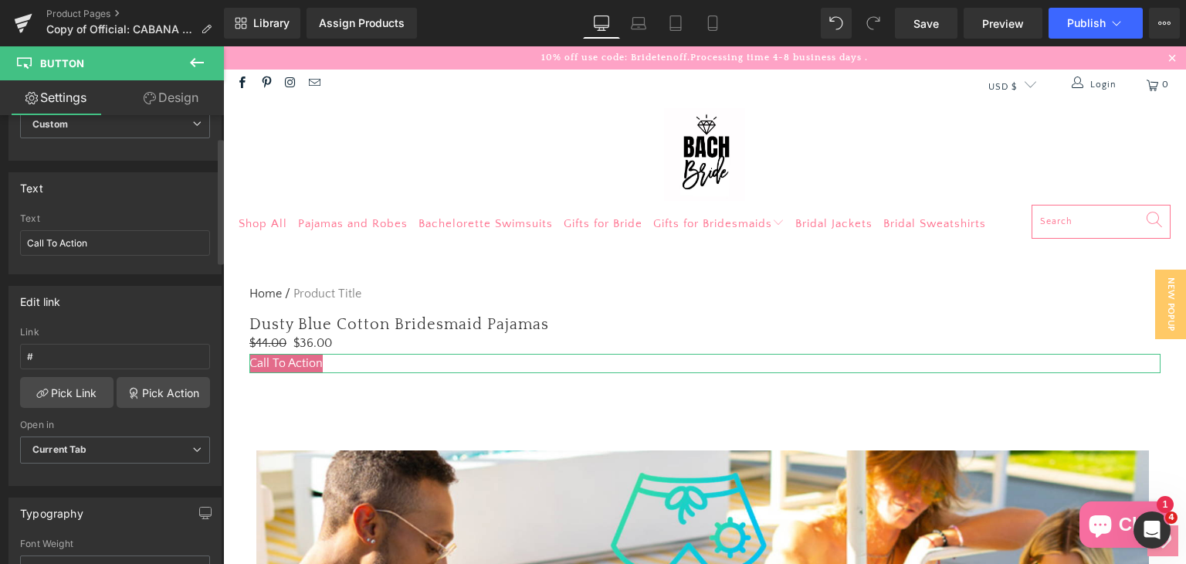
scroll to position [2, 0]
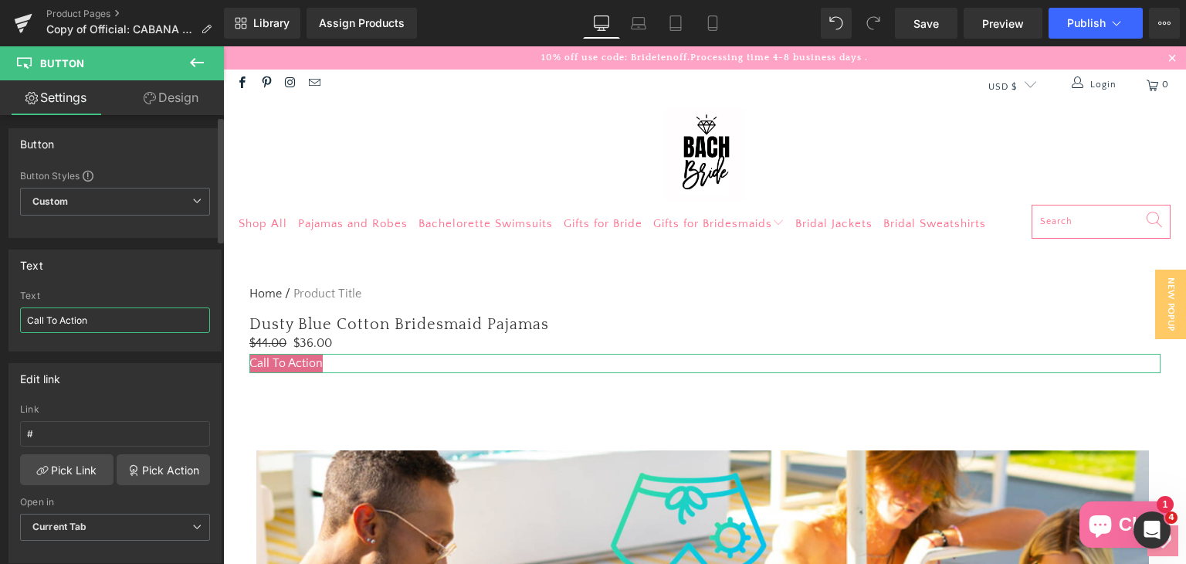
click at [111, 327] on input "Call To Action" at bounding box center [115, 319] width 190 height 25
click at [113, 327] on input "Call To Action" at bounding box center [115, 319] width 190 height 25
paste input "Inquire Now"
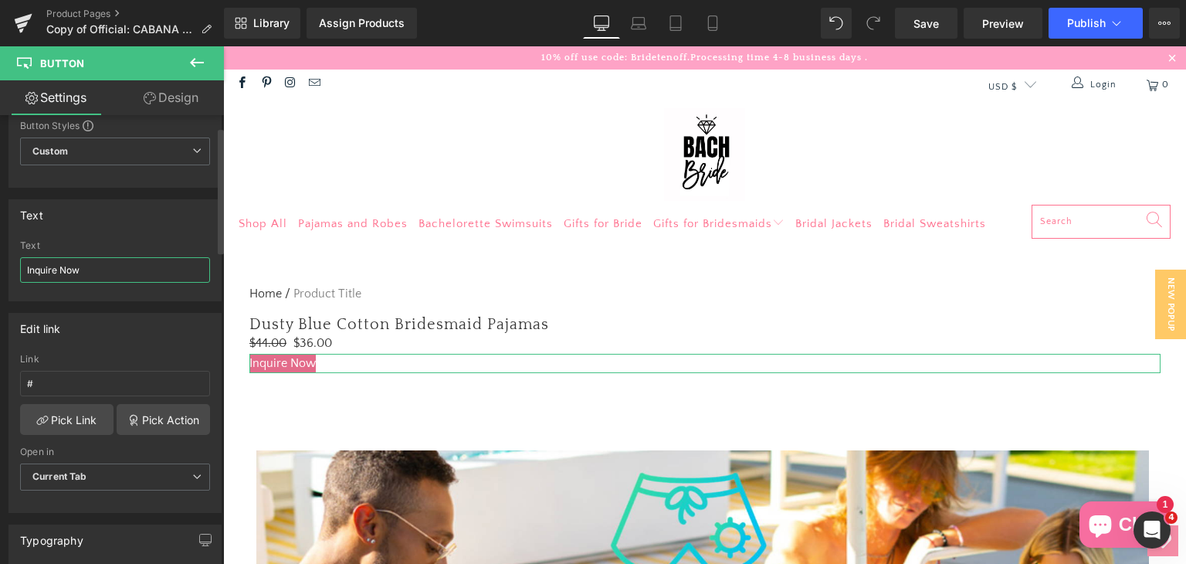
scroll to position [80, 0]
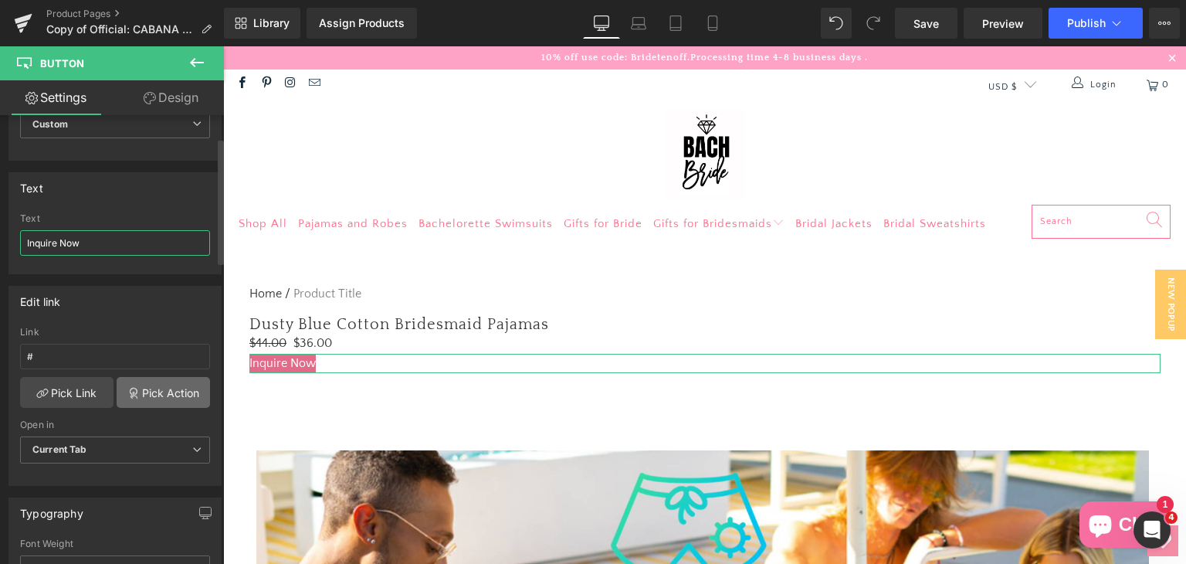
type input "Inquire Now"
click at [133, 391] on icon at bounding box center [133, 393] width 12 height 12
click at [145, 324] on div "Edit link # Link # Pick Link Pick Action Current Tab New Tab Open in Current Ta…" at bounding box center [115, 380] width 231 height 212
click at [76, 395] on link "Pick Link" at bounding box center [66, 392] width 93 height 31
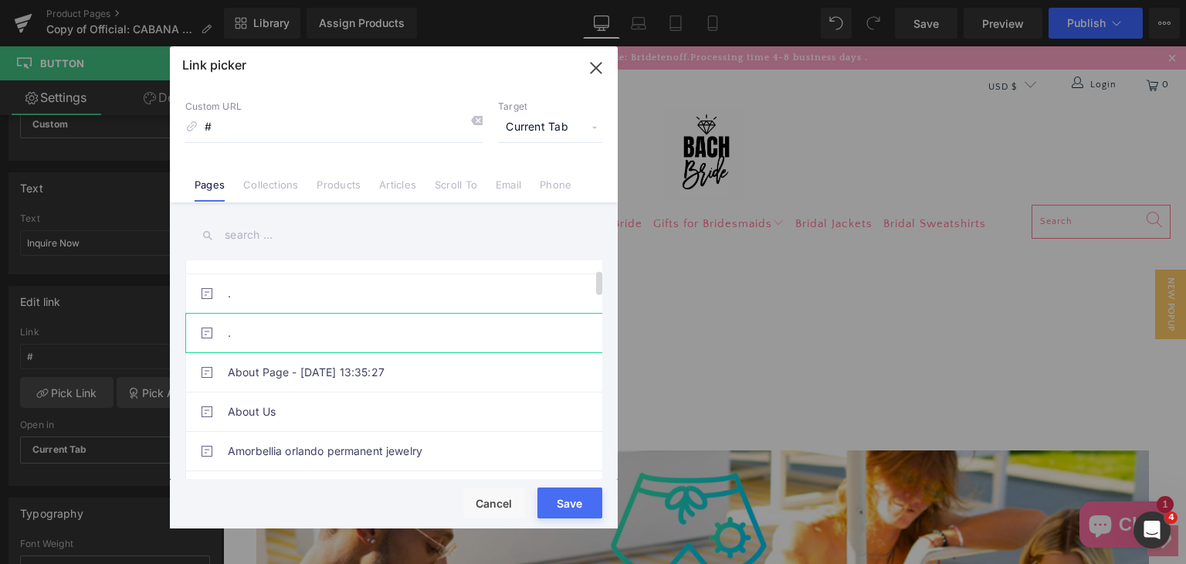
scroll to position [0, 0]
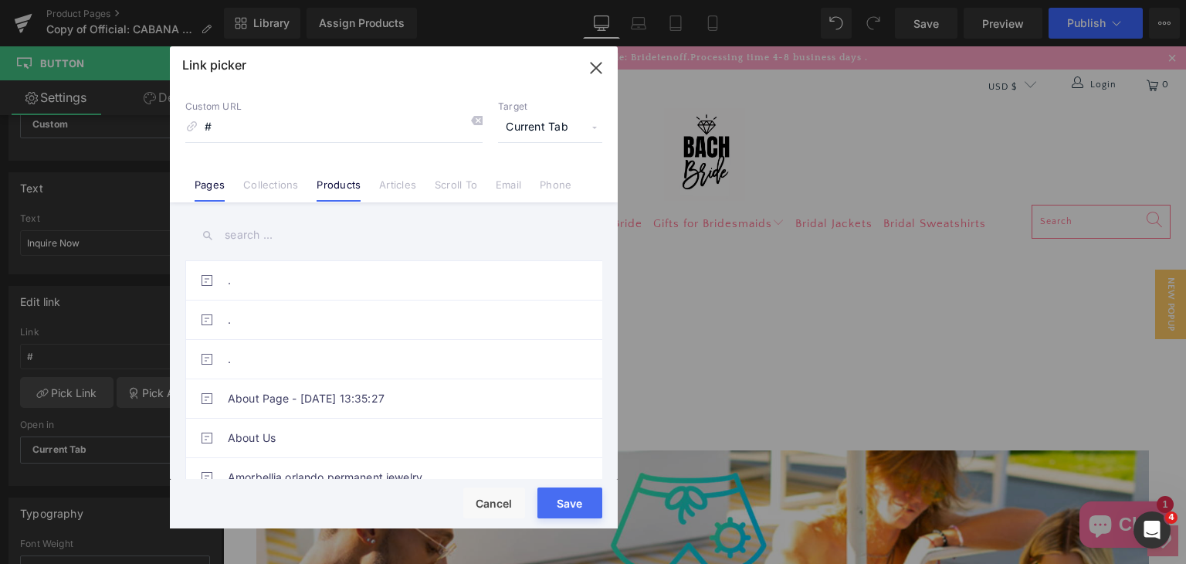
click at [351, 192] on link "Products" at bounding box center [339, 189] width 44 height 23
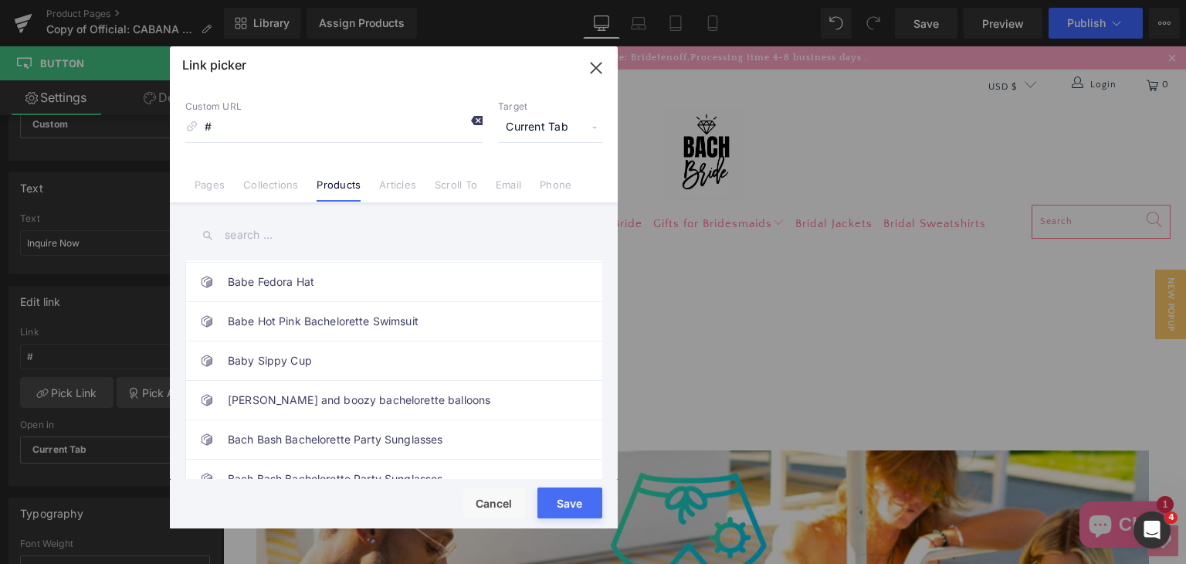
scroll to position [232, 0]
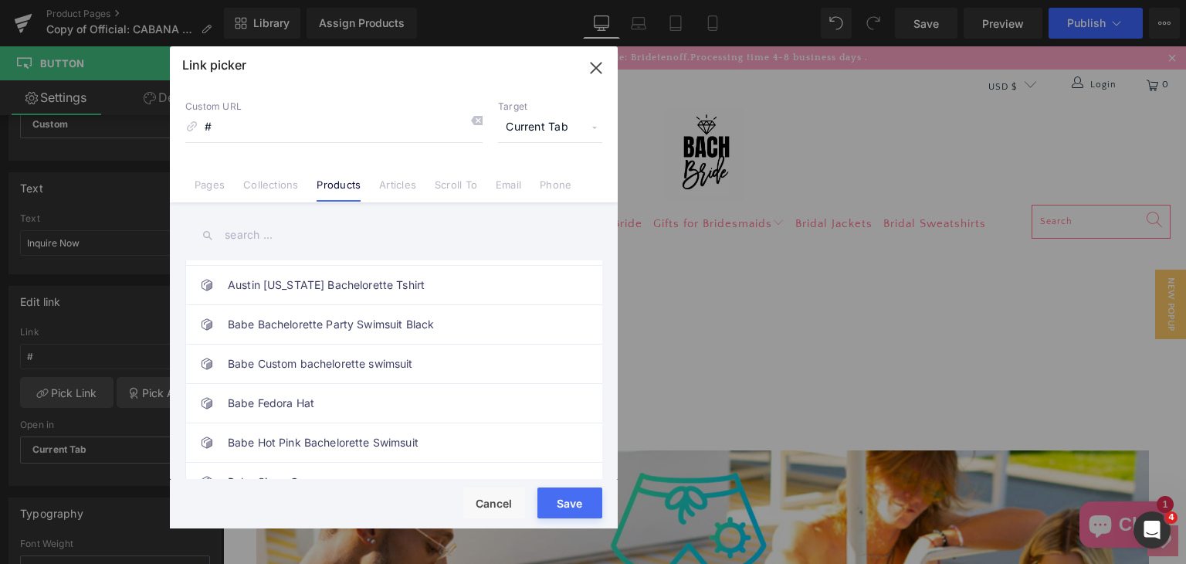
click at [547, 117] on span "Current Tab" at bounding box center [550, 127] width 104 height 29
click at [555, 129] on span "Current Tab" at bounding box center [550, 127] width 104 height 29
drag, startPoint x: 592, startPoint y: 67, endPoint x: 392, endPoint y: 357, distance: 352.5
click at [592, 67] on icon "button" at bounding box center [596, 68] width 25 height 25
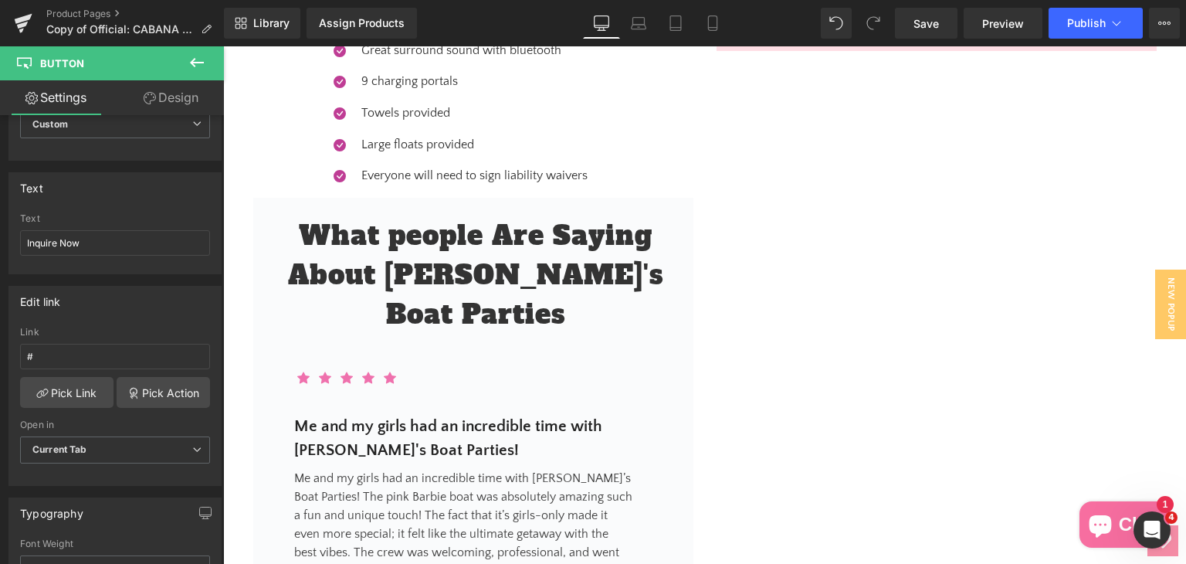
scroll to position [3320, 0]
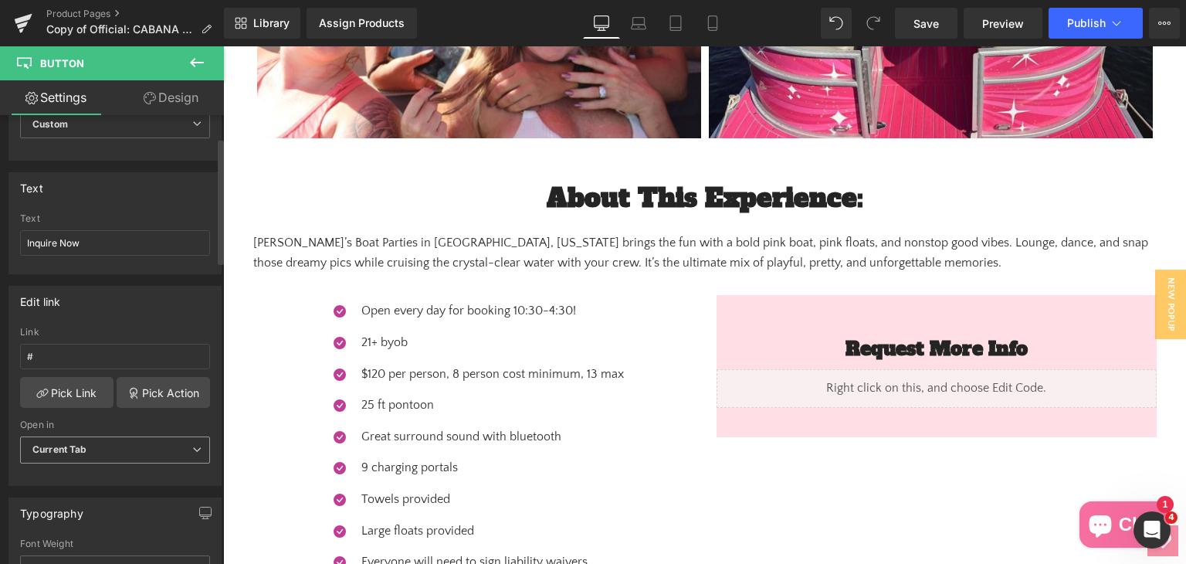
click at [130, 445] on span "Current Tab" at bounding box center [115, 449] width 190 height 27
click at [130, 445] on span "Current Tab" at bounding box center [112, 449] width 184 height 27
click at [154, 398] on link "Pick Action" at bounding box center [163, 392] width 93 height 31
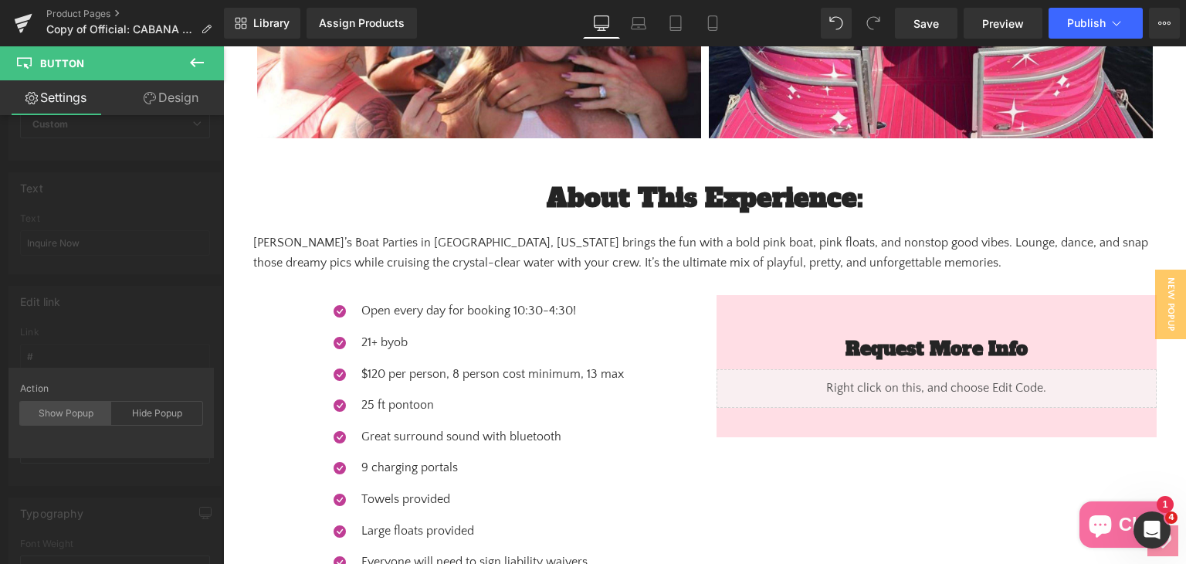
click at [62, 406] on div "Show Popup" at bounding box center [65, 412] width 91 height 23
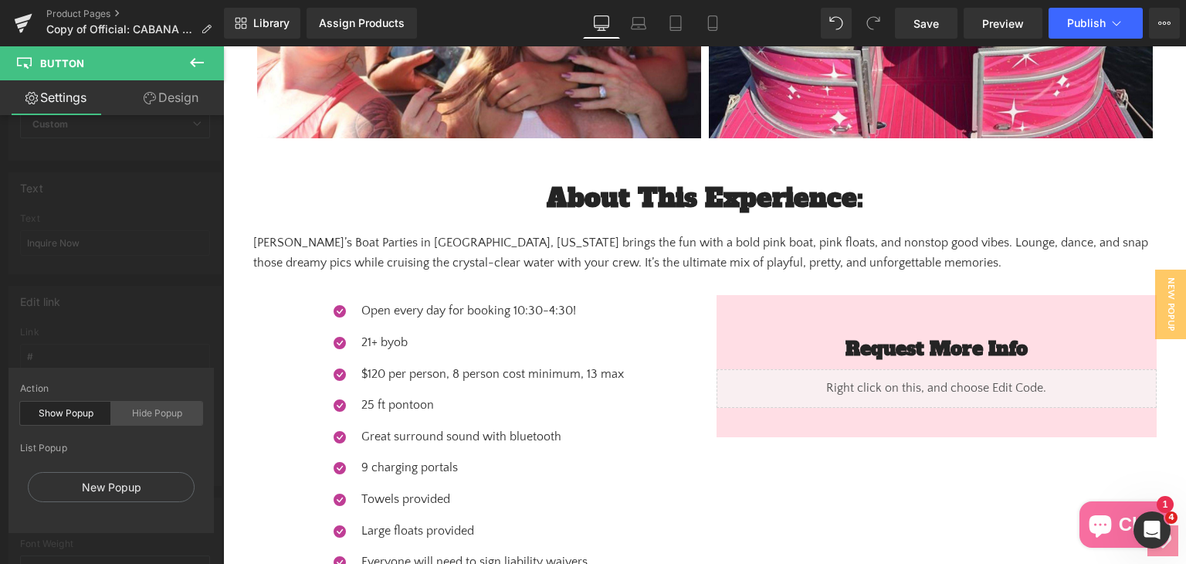
click at [151, 415] on div "Hide Popup" at bounding box center [156, 412] width 91 height 23
type input "#hide"
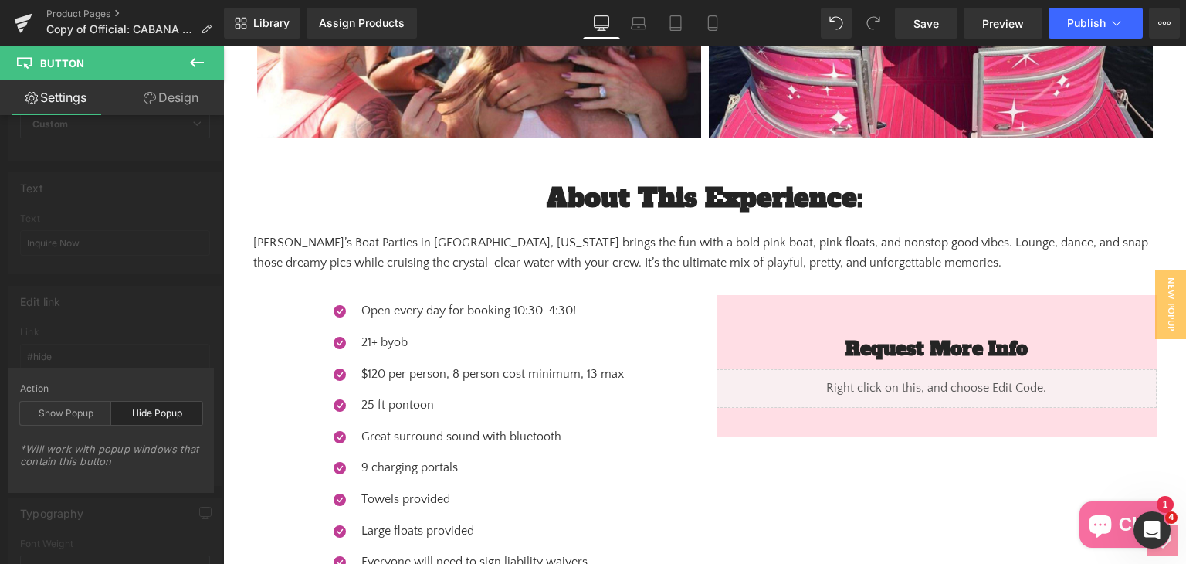
click at [174, 344] on div "Edit link #hide Link #hide Pick Link Pick Action Current Tab New Tab Open in Cu…" at bounding box center [115, 380] width 231 height 212
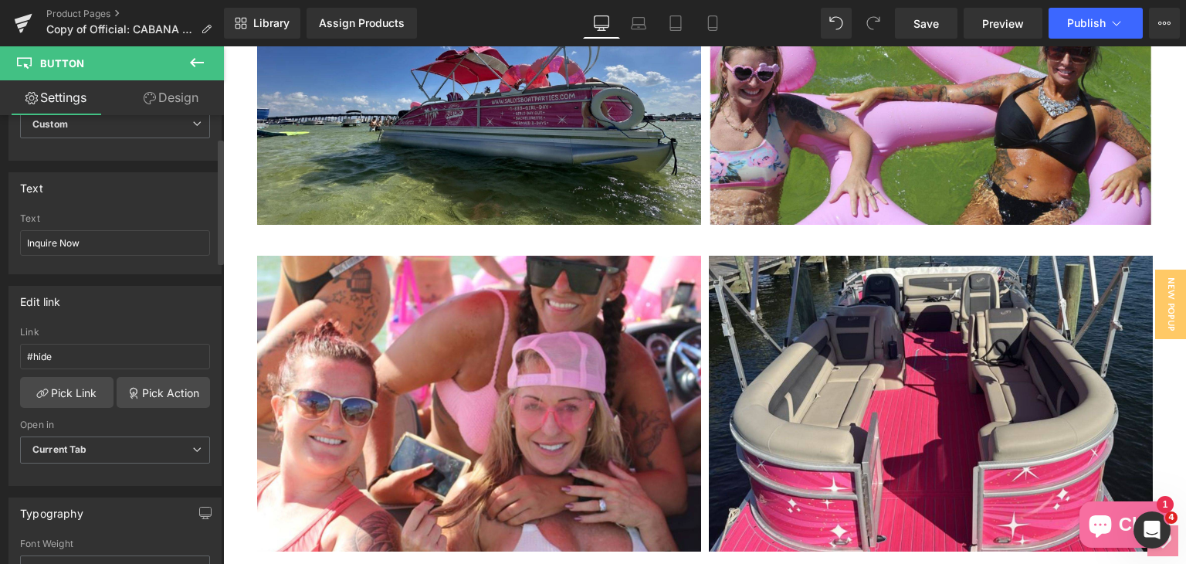
scroll to position [2779, 0]
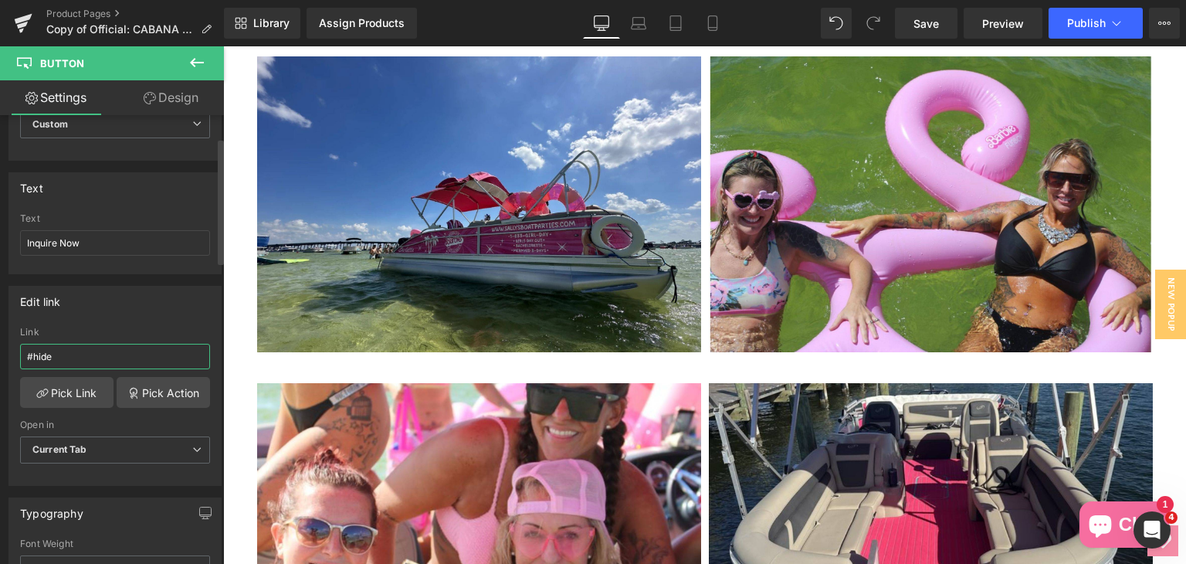
click at [115, 361] on input "#hide" at bounding box center [115, 356] width 190 height 25
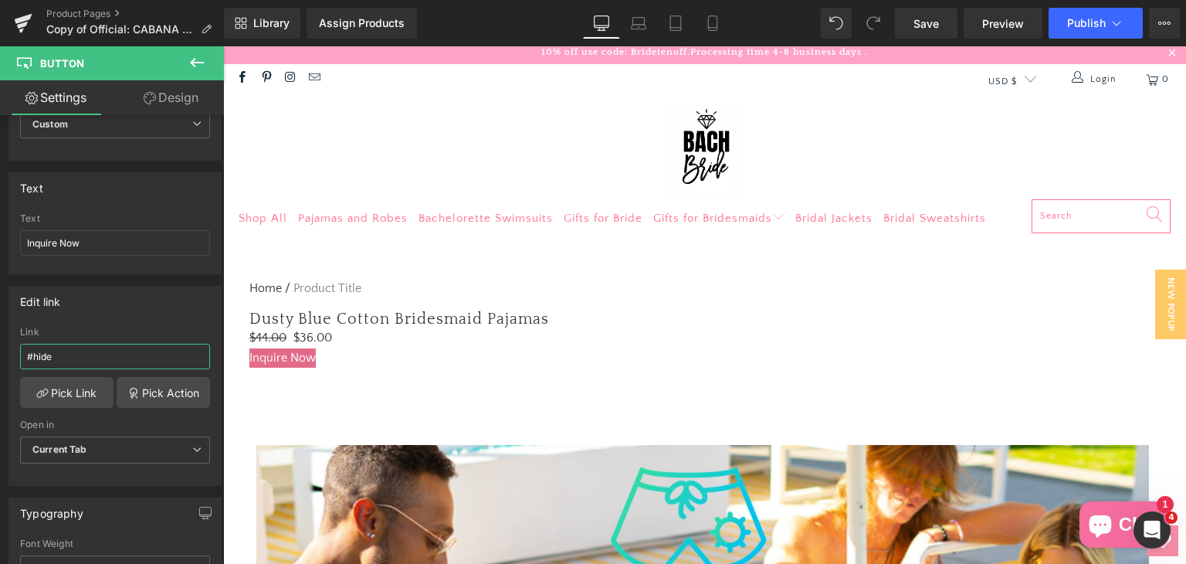
scroll to position [0, 0]
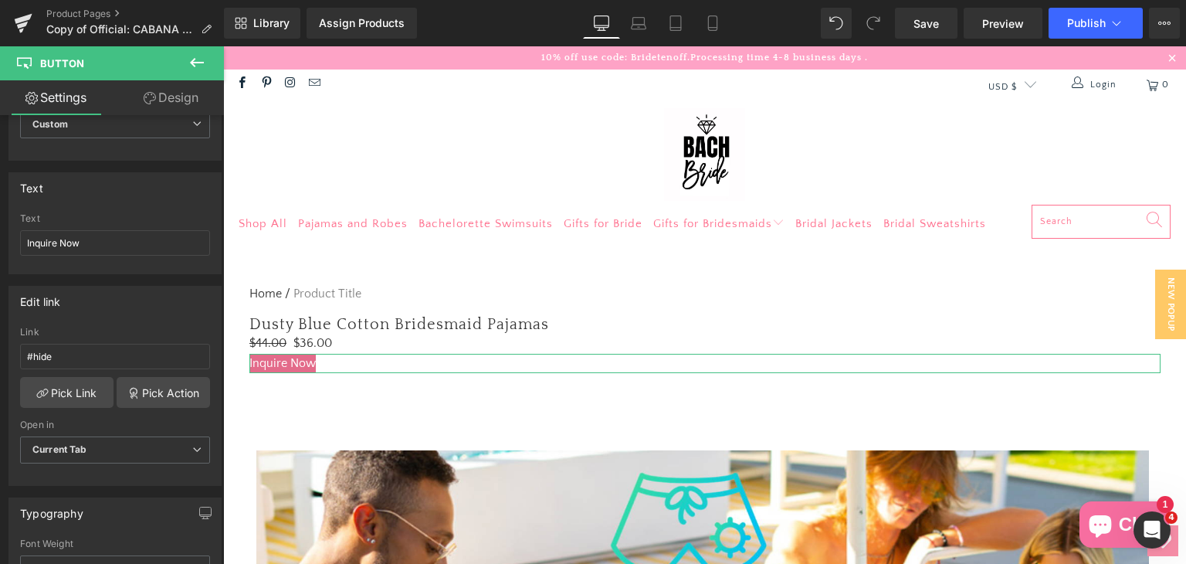
click at [161, 86] on link "Design" at bounding box center [171, 97] width 112 height 35
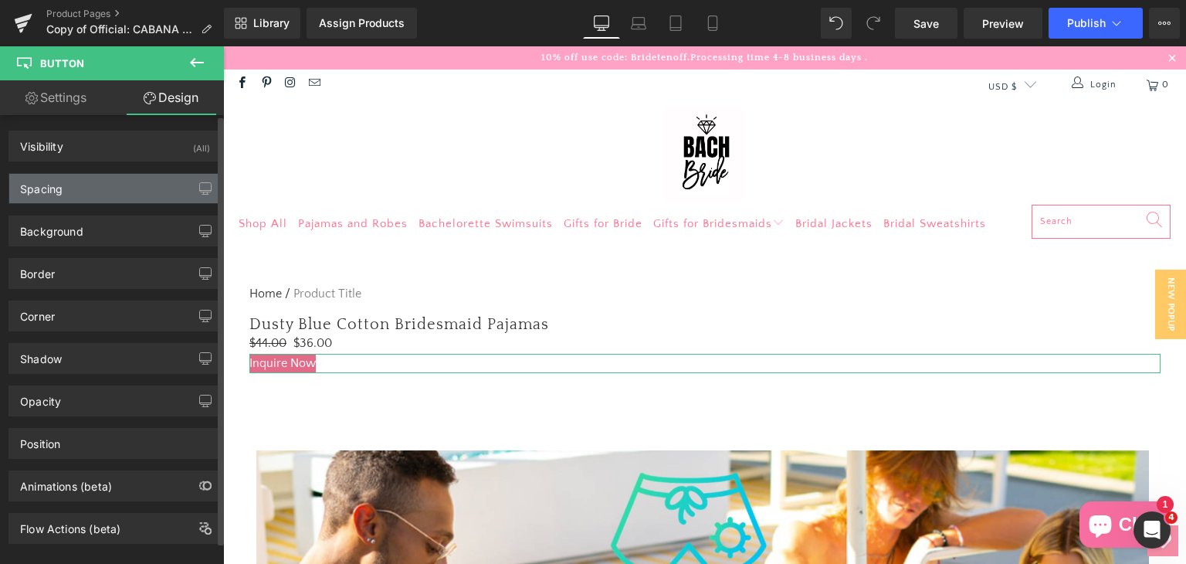
scroll to position [20, 0]
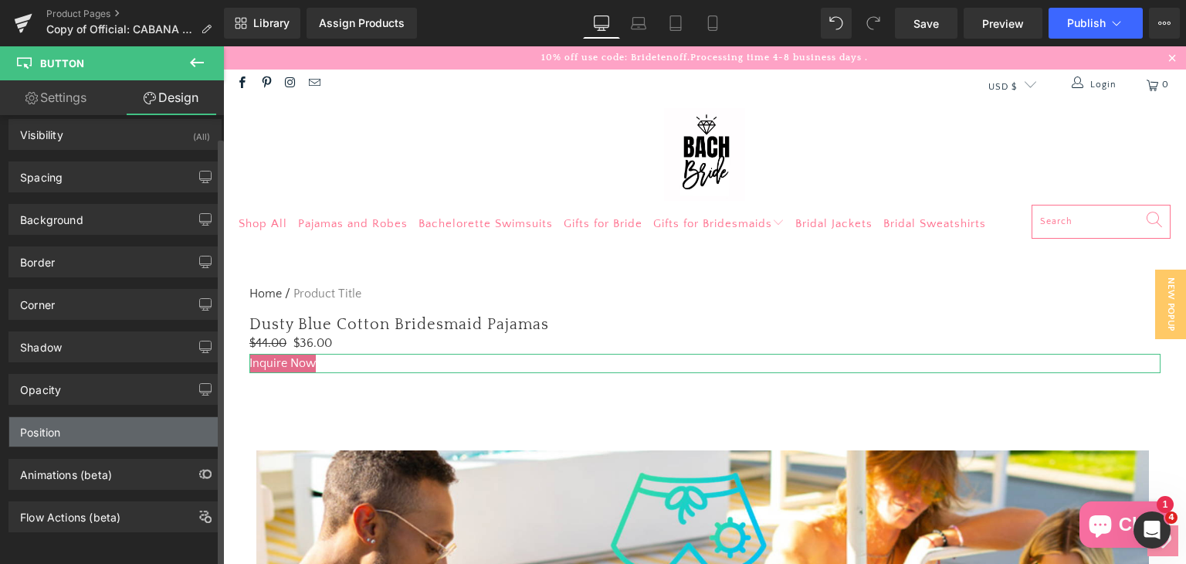
click at [80, 429] on div "Position" at bounding box center [115, 431] width 212 height 29
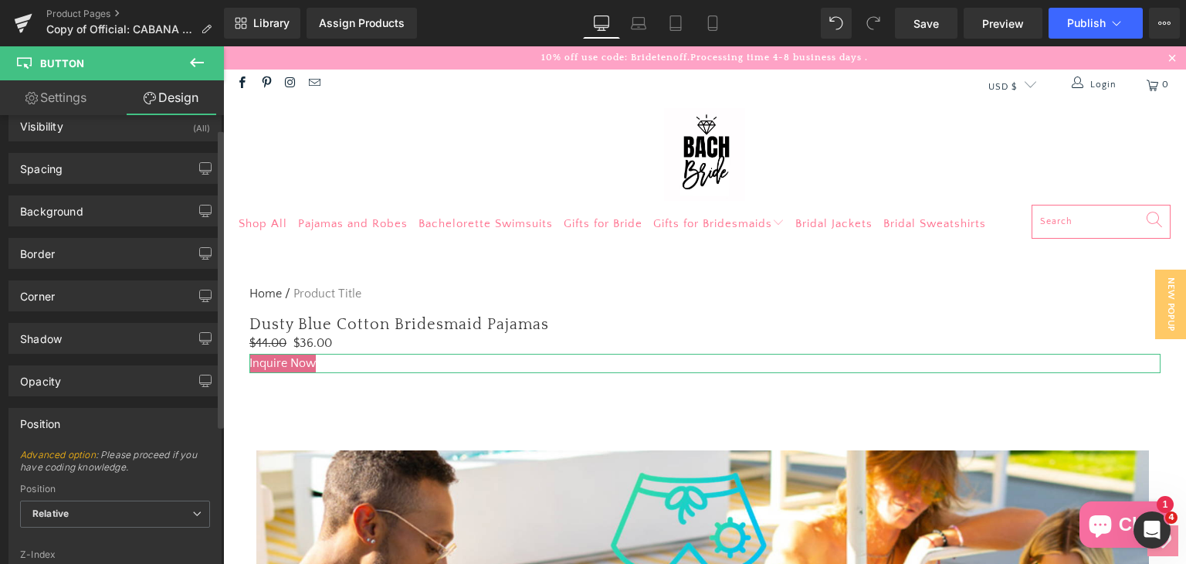
click at [80, 426] on div "Position" at bounding box center [115, 422] width 212 height 29
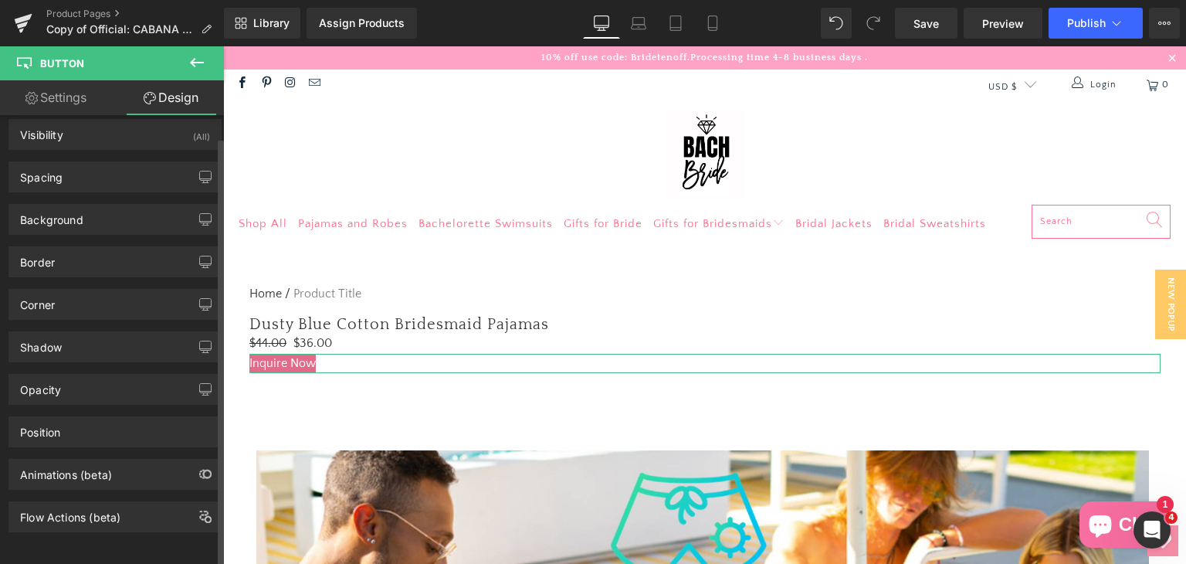
scroll to position [0, 0]
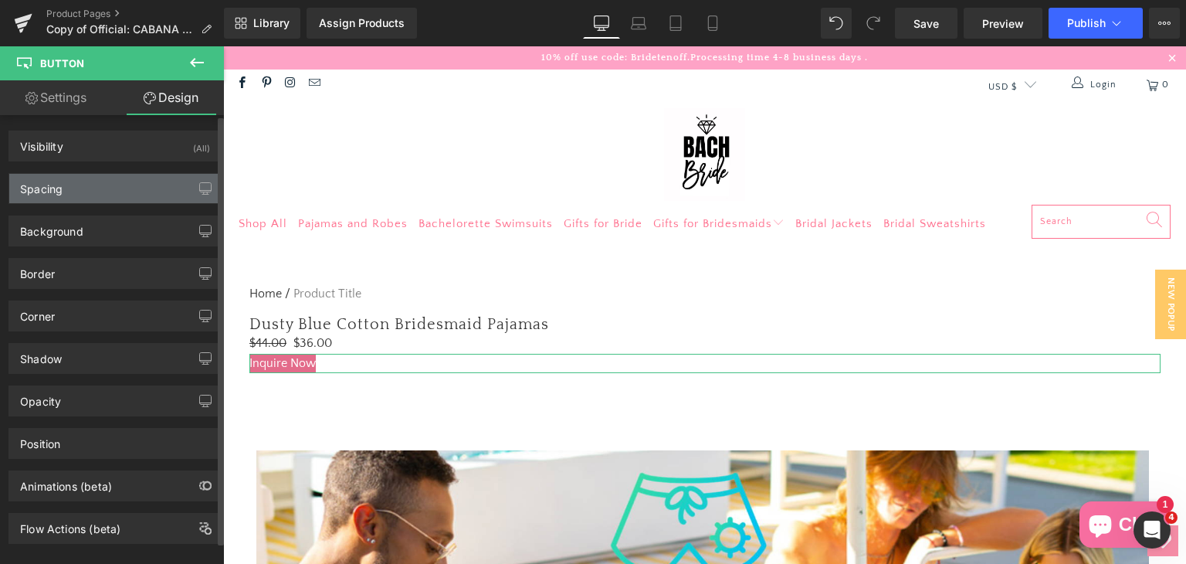
click at [79, 193] on div "Spacing" at bounding box center [115, 188] width 212 height 29
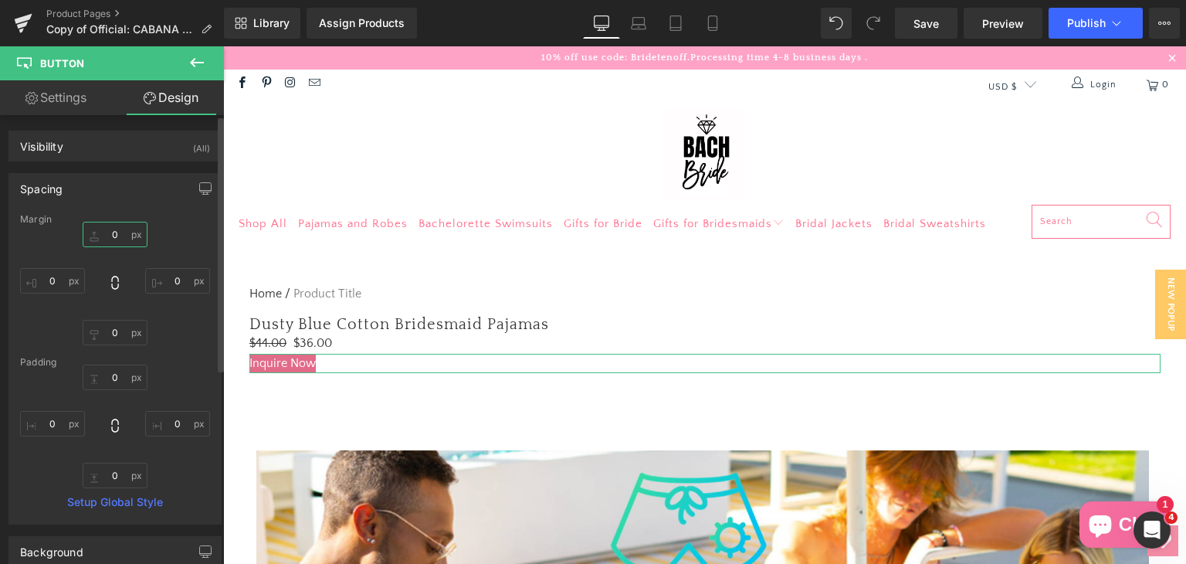
click at [111, 235] on input "0" at bounding box center [115, 234] width 65 height 25
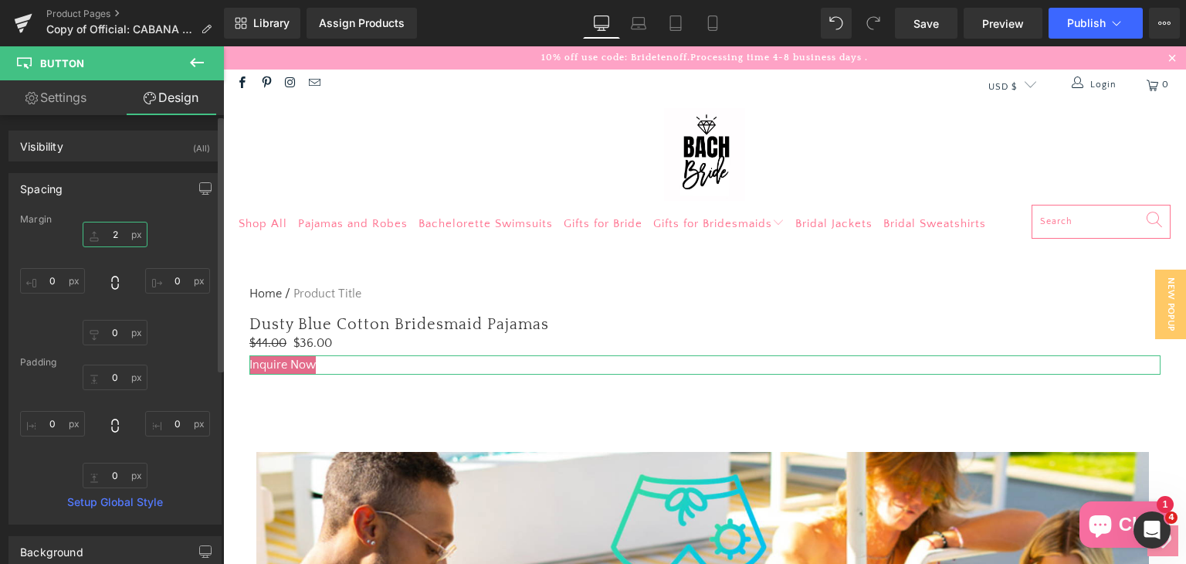
type input "1"
click at [184, 281] on input "0" at bounding box center [177, 280] width 65 height 25
type input "0"
click at [177, 422] on input "0" at bounding box center [177, 423] width 65 height 25
type input "10"
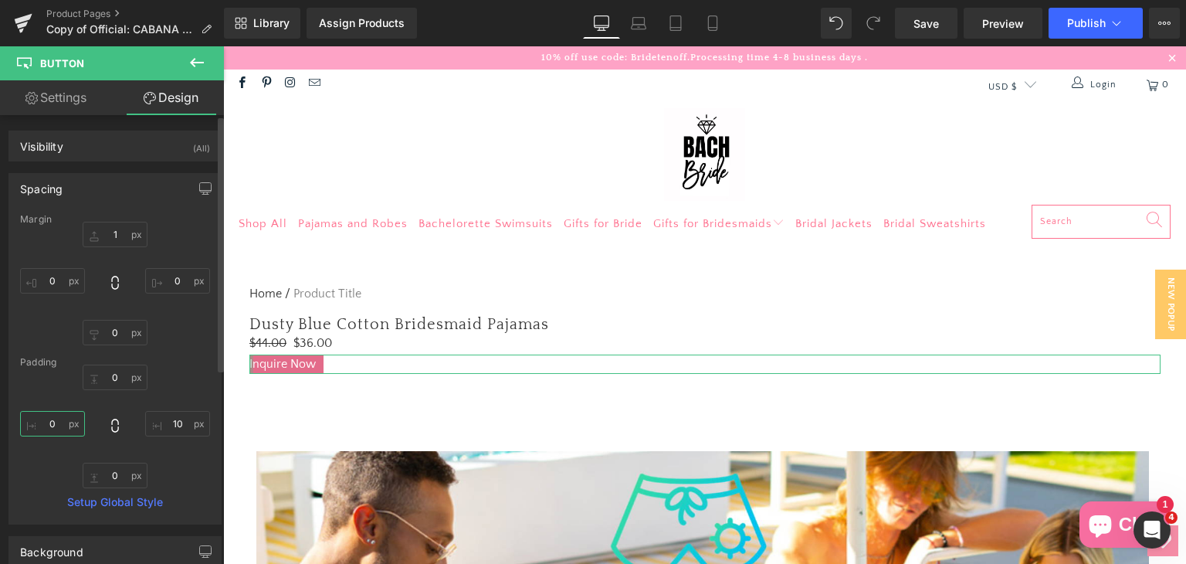
click at [59, 427] on input "0" at bounding box center [52, 423] width 65 height 25
type input "10"
click at [122, 378] on input "0" at bounding box center [115, 376] width 65 height 25
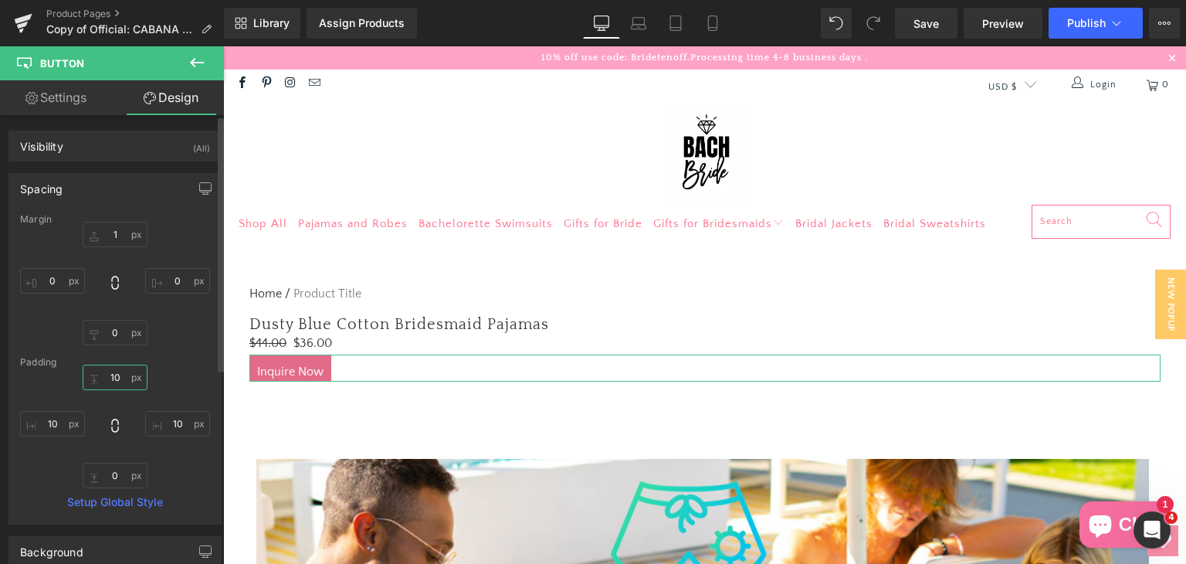
type input "1"
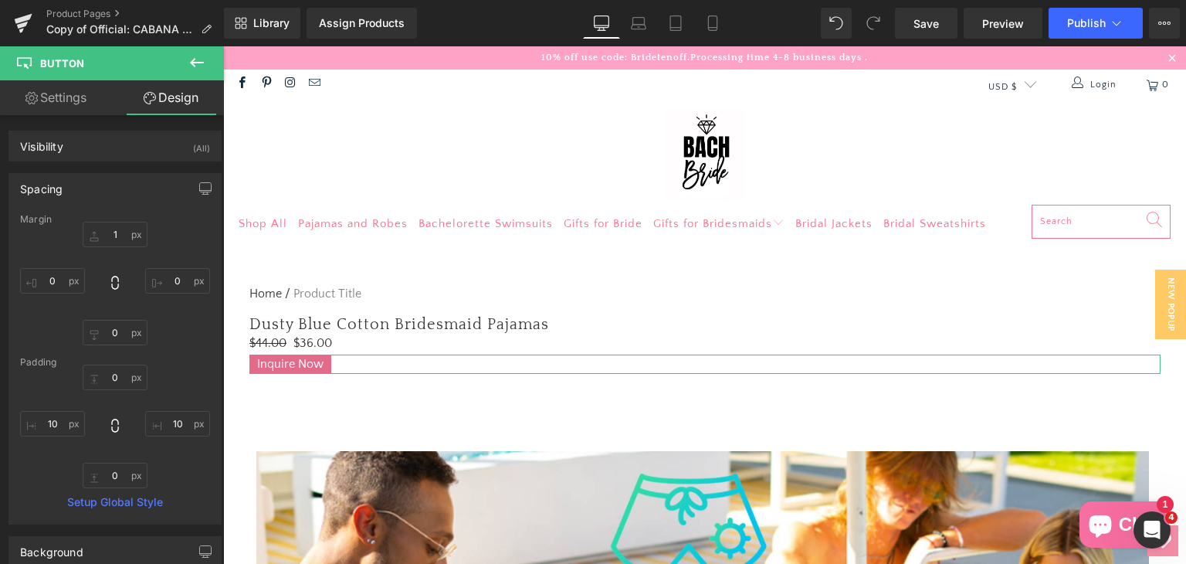
drag, startPoint x: 59, startPoint y: 106, endPoint x: 75, endPoint y: 112, distance: 17.3
click at [59, 106] on link "Settings" at bounding box center [56, 97] width 112 height 35
type input "100"
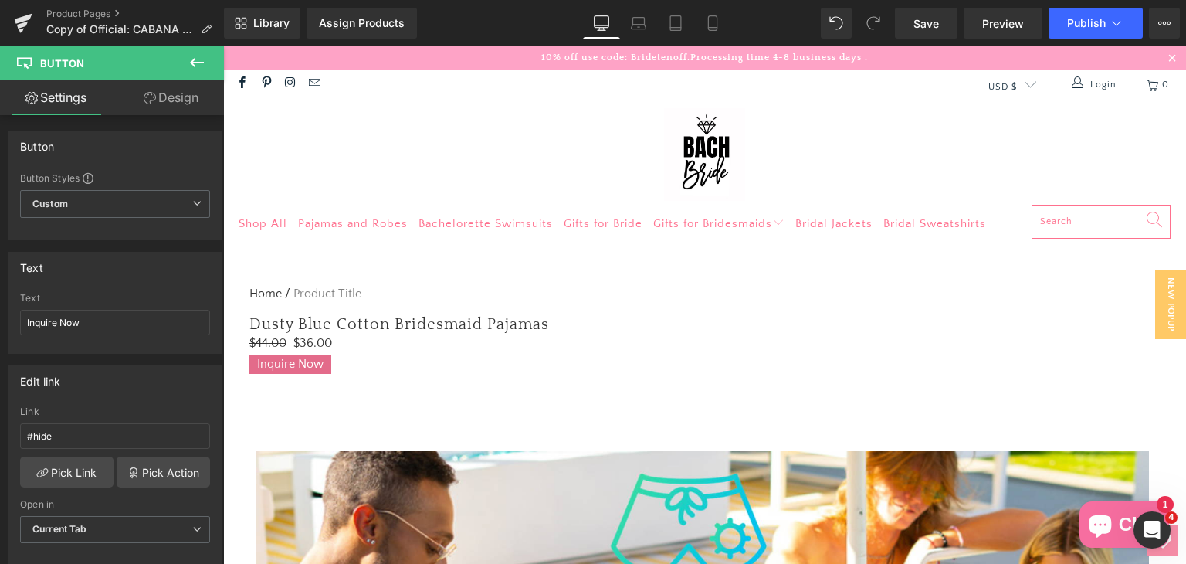
click at [202, 66] on icon at bounding box center [197, 62] width 19 height 19
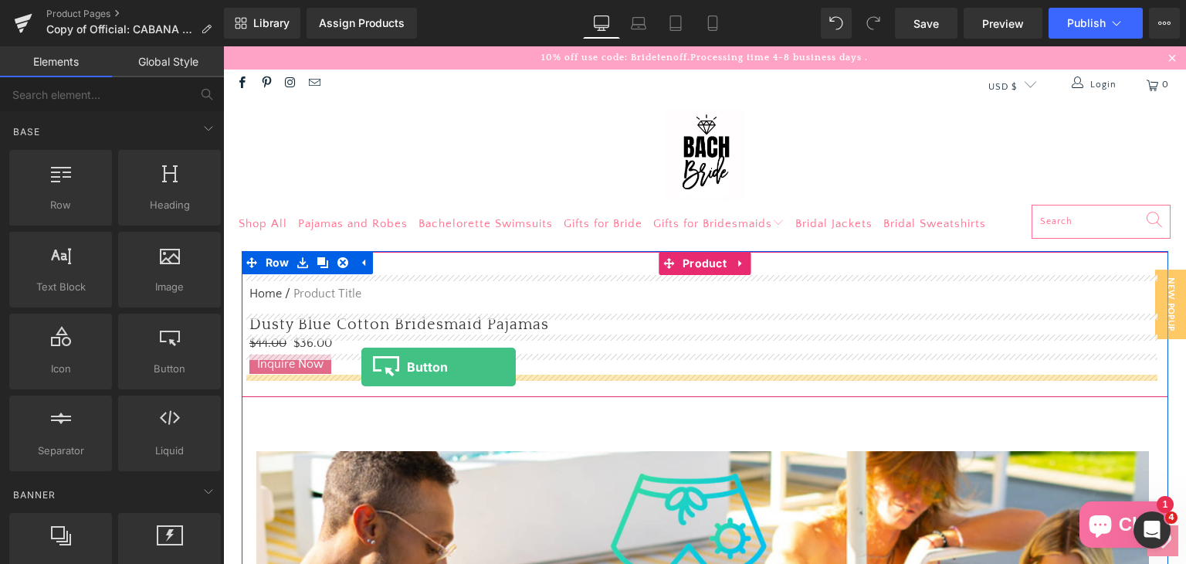
drag, startPoint x: 388, startPoint y: 408, endPoint x: 361, endPoint y: 367, distance: 49.7
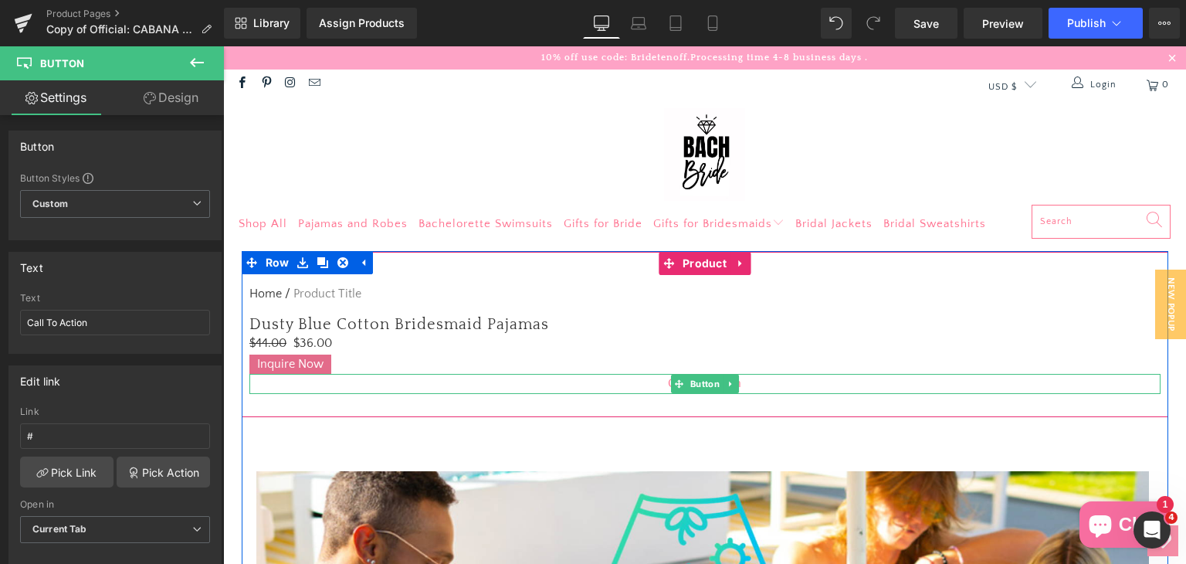
click at [657, 384] on div "Call To Action" at bounding box center [704, 384] width 911 height 20
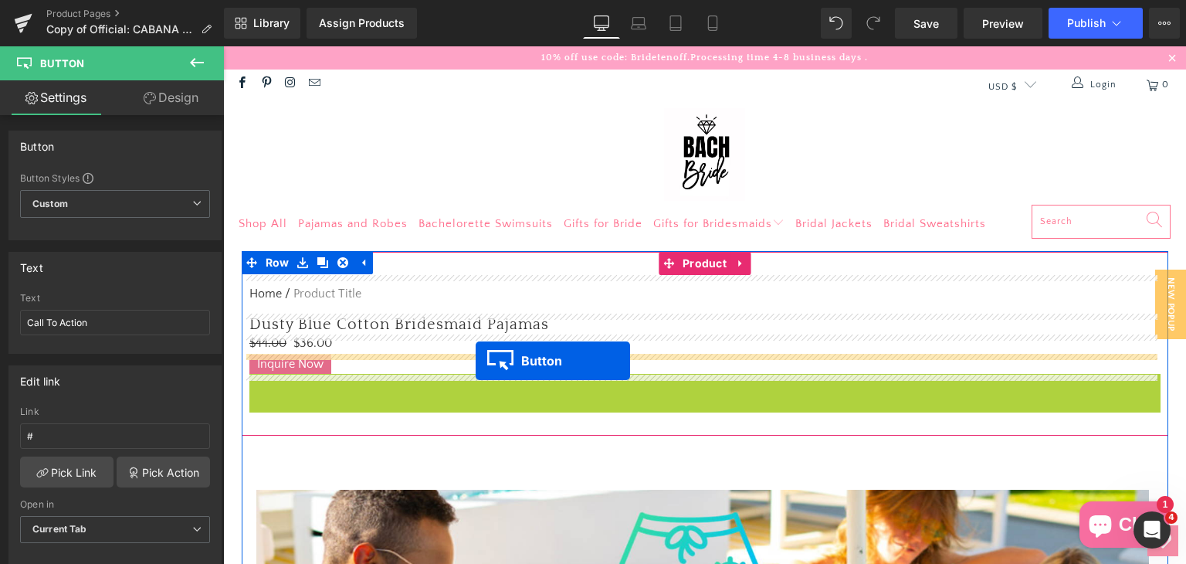
drag, startPoint x: 692, startPoint y: 380, endPoint x: 476, endPoint y: 361, distance: 217.0
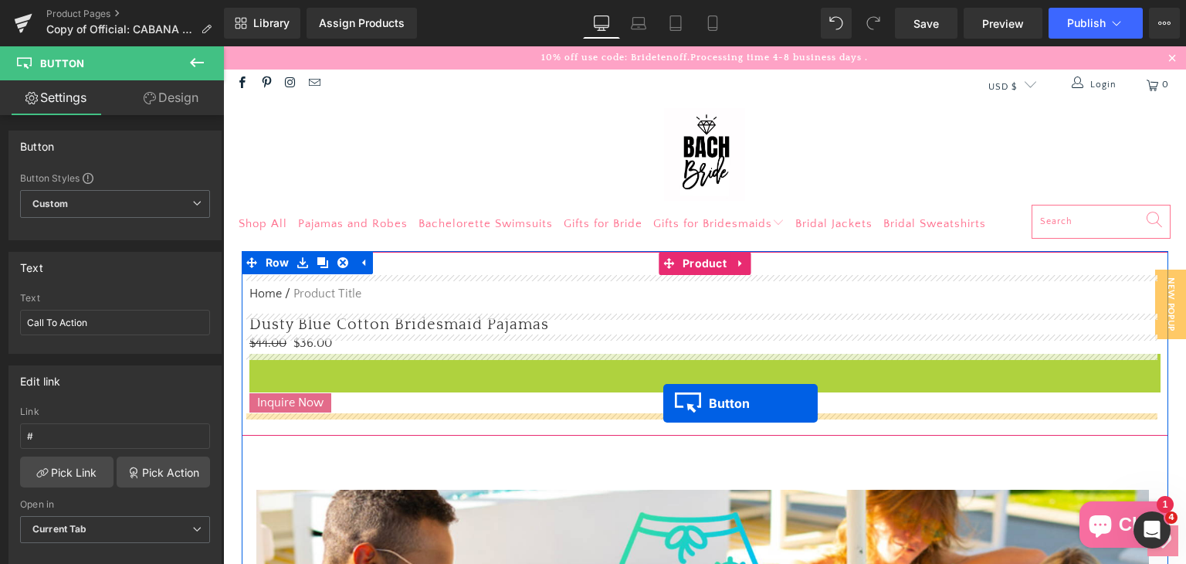
drag, startPoint x: 676, startPoint y: 368, endPoint x: 663, endPoint y: 403, distance: 36.9
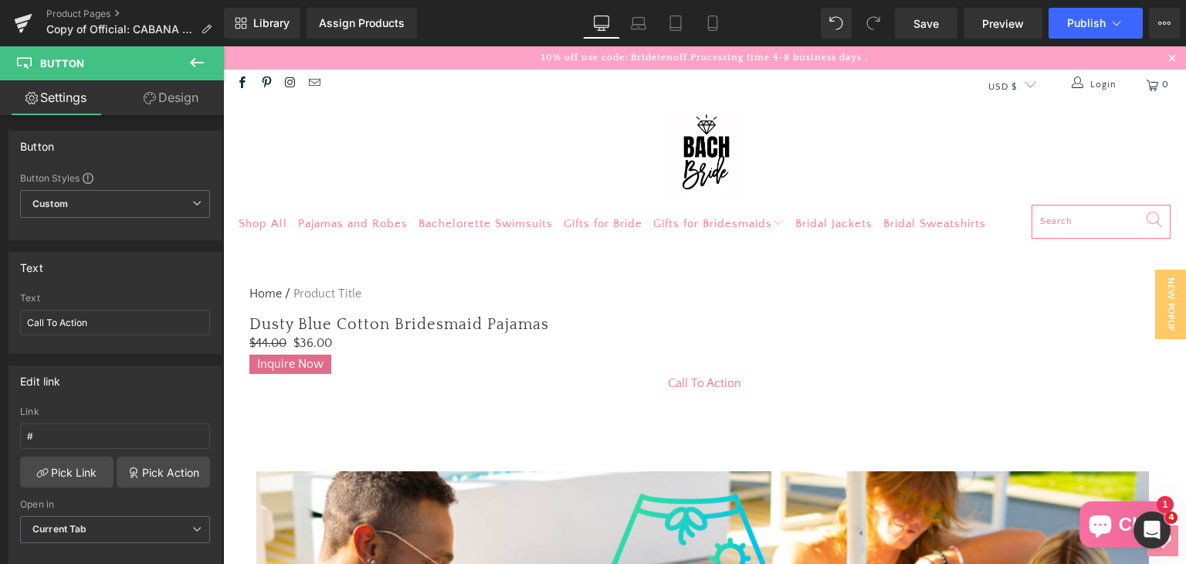
click at [188, 58] on icon at bounding box center [197, 62] width 19 height 19
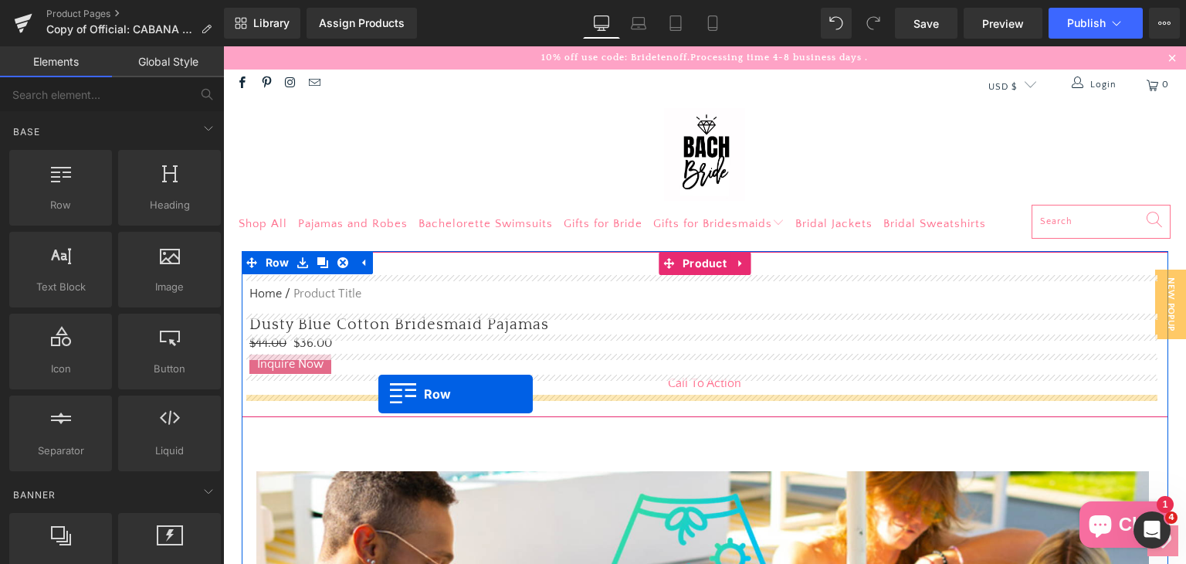
drag, startPoint x: 286, startPoint y: 248, endPoint x: 378, endPoint y: 394, distance: 172.8
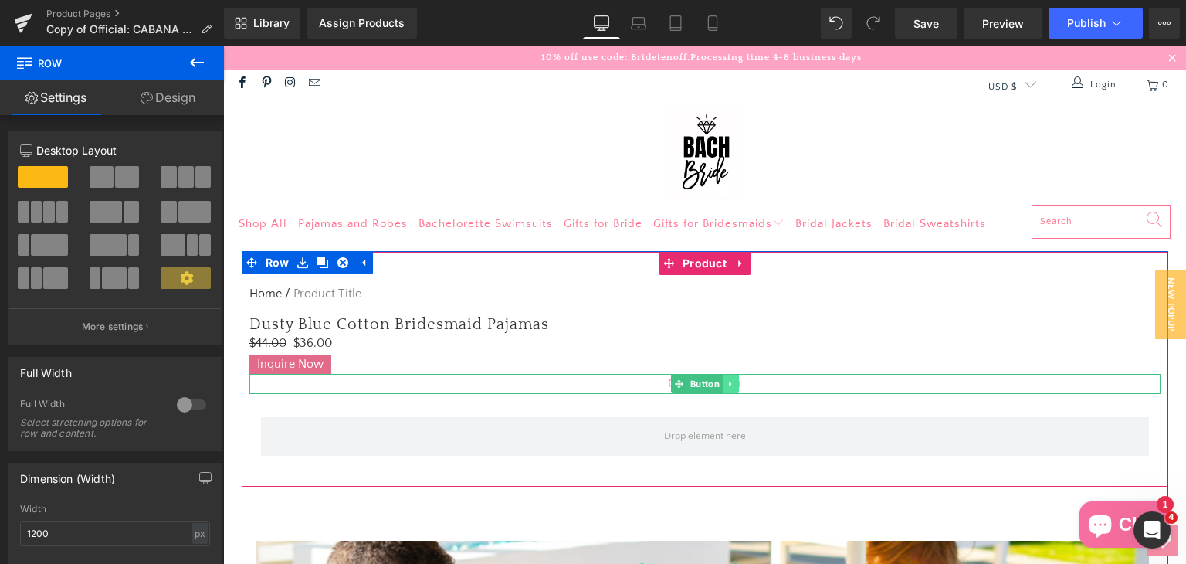
click at [723, 379] on link at bounding box center [731, 383] width 16 height 19
click at [750, 381] on icon at bounding box center [754, 383] width 8 height 9
click at [668, 381] on span "Call To Action" at bounding box center [704, 384] width 73 height 20
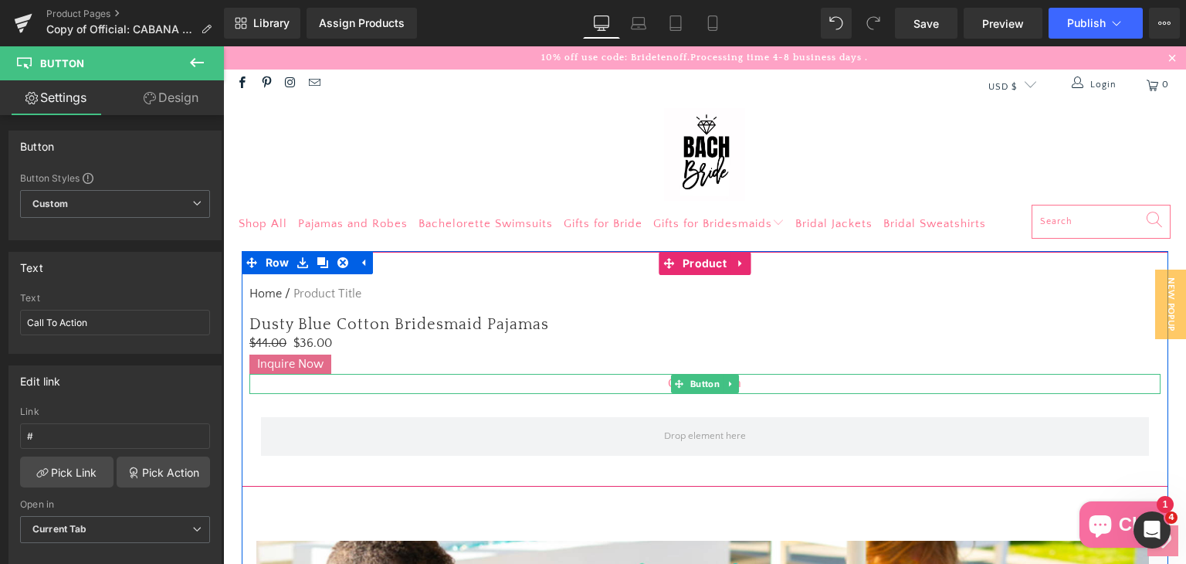
click at [645, 388] on div "Call To Action" at bounding box center [704, 384] width 911 height 20
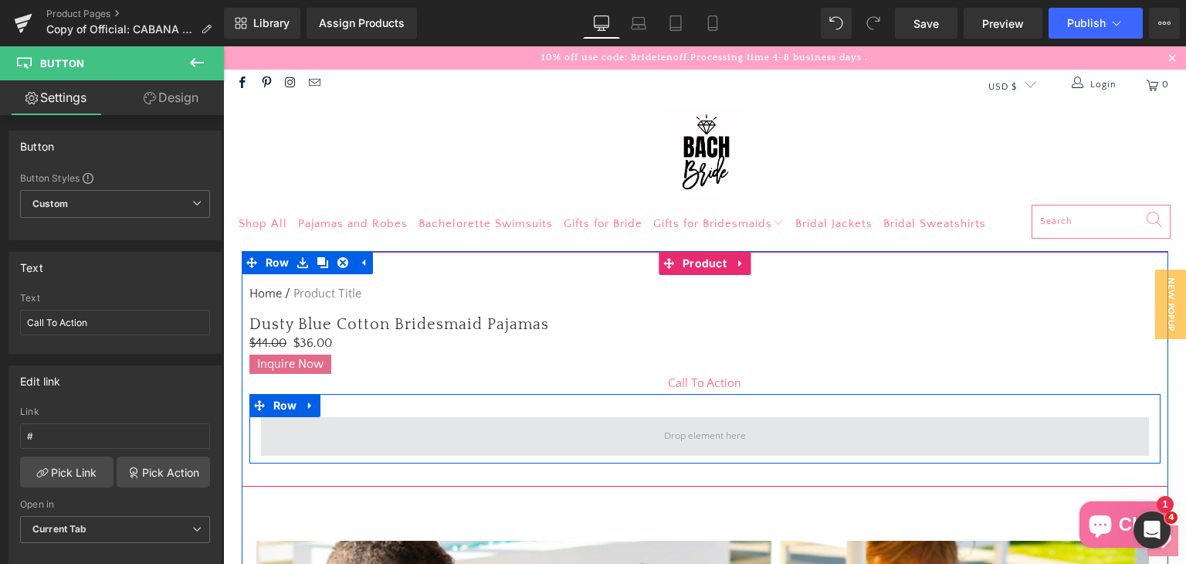
click at [528, 427] on span at bounding box center [705, 436] width 888 height 39
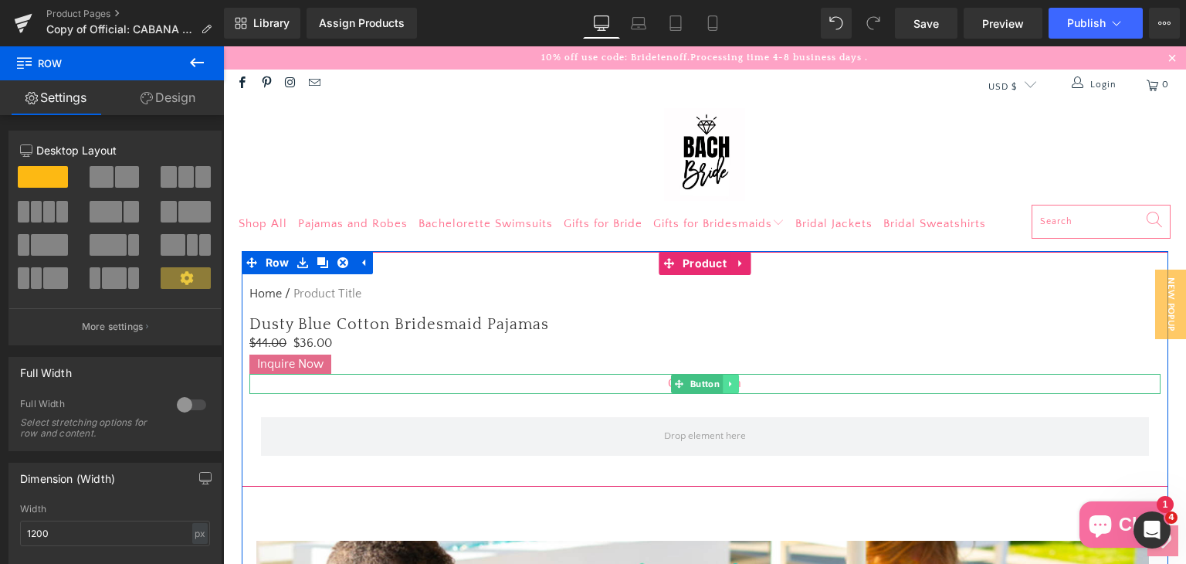
click at [726, 384] on icon at bounding box center [730, 383] width 8 height 9
click at [737, 386] on link at bounding box center [738, 383] width 16 height 19
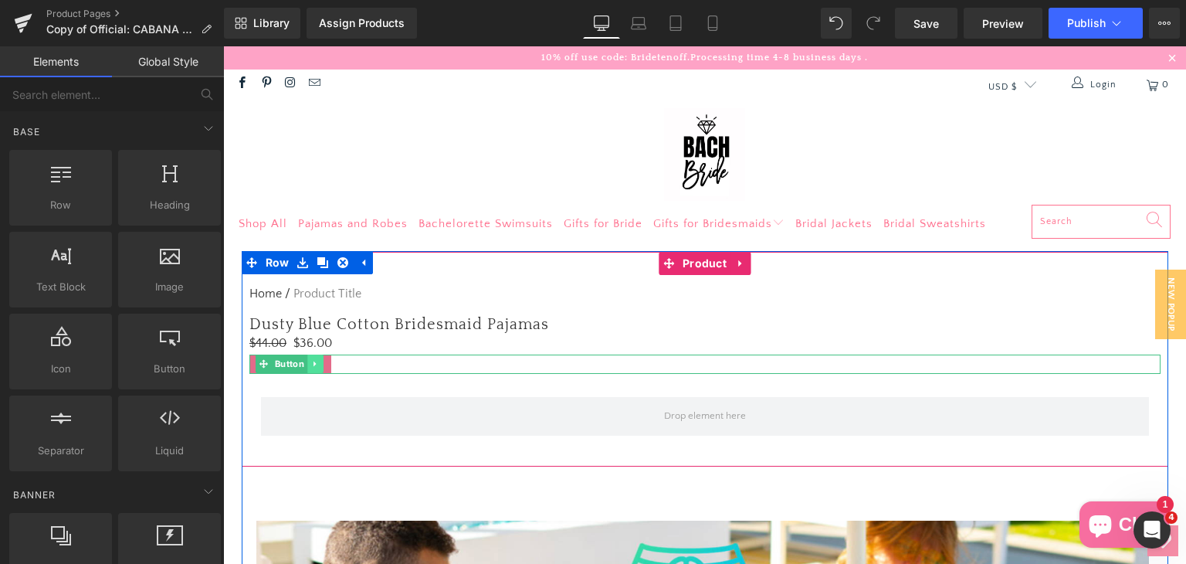
click at [311, 362] on icon at bounding box center [315, 363] width 8 height 9
click at [304, 368] on icon at bounding box center [307, 364] width 8 height 8
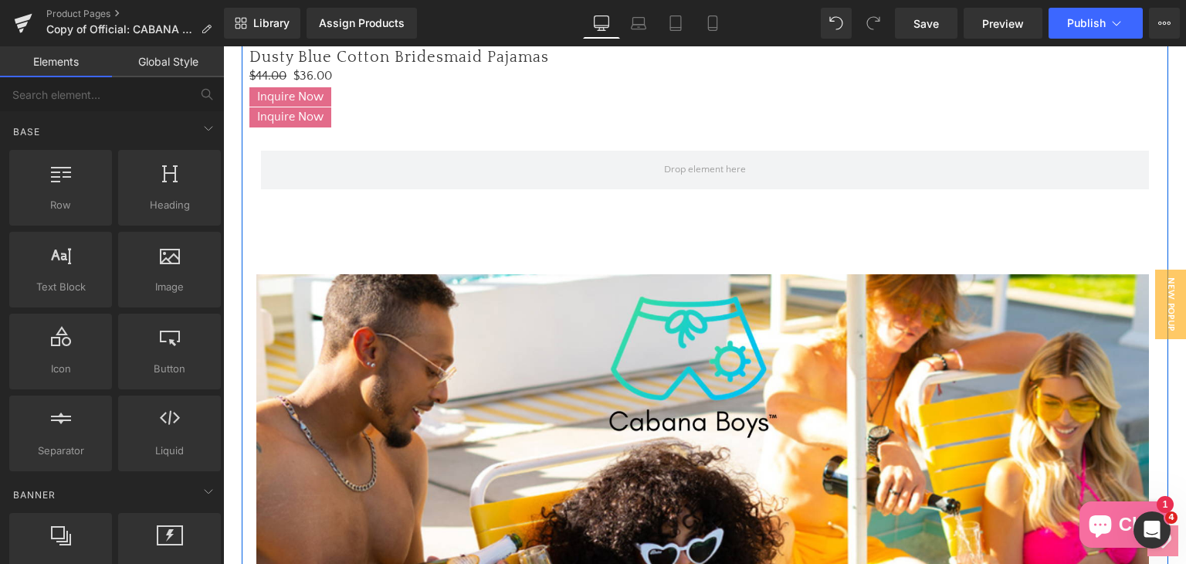
scroll to position [190, 0]
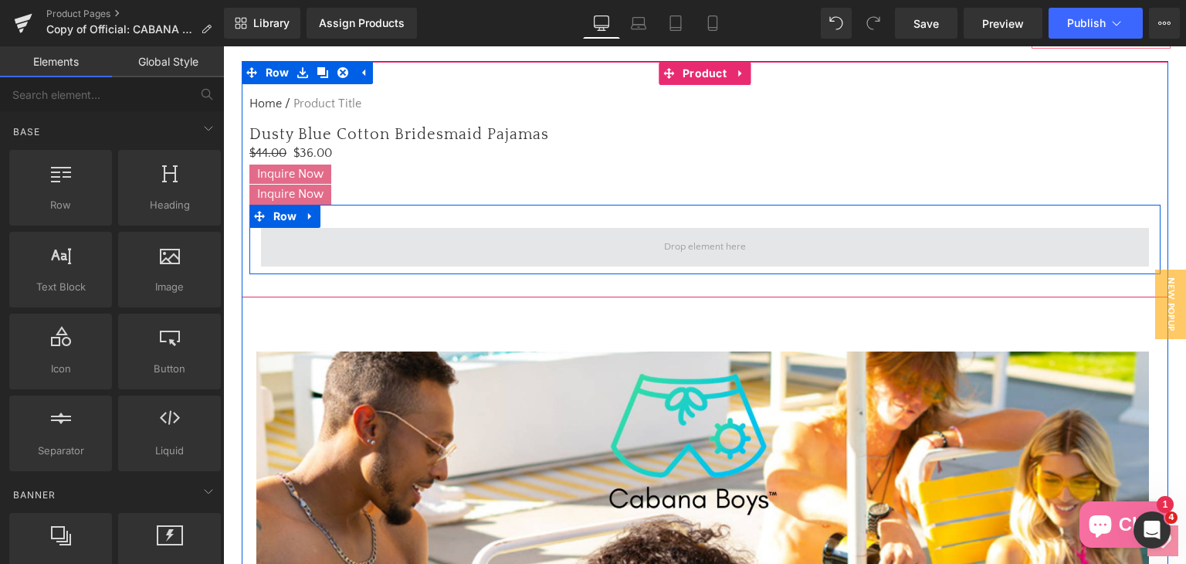
click at [374, 248] on span at bounding box center [705, 247] width 888 height 39
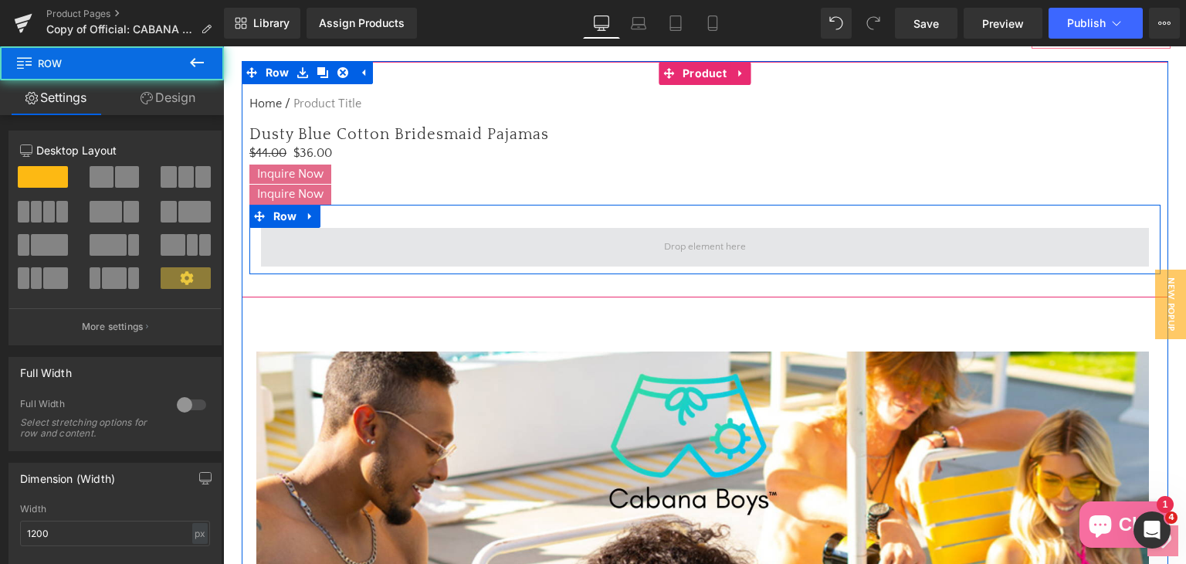
click at [376, 248] on span at bounding box center [705, 247] width 888 height 39
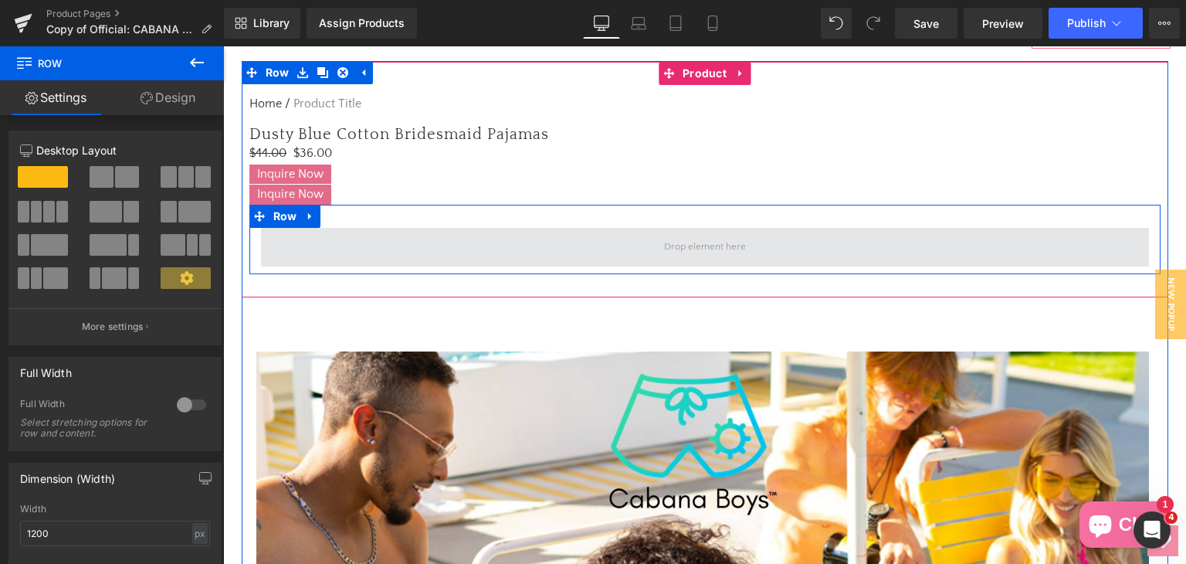
click at [485, 248] on span at bounding box center [705, 247] width 888 height 39
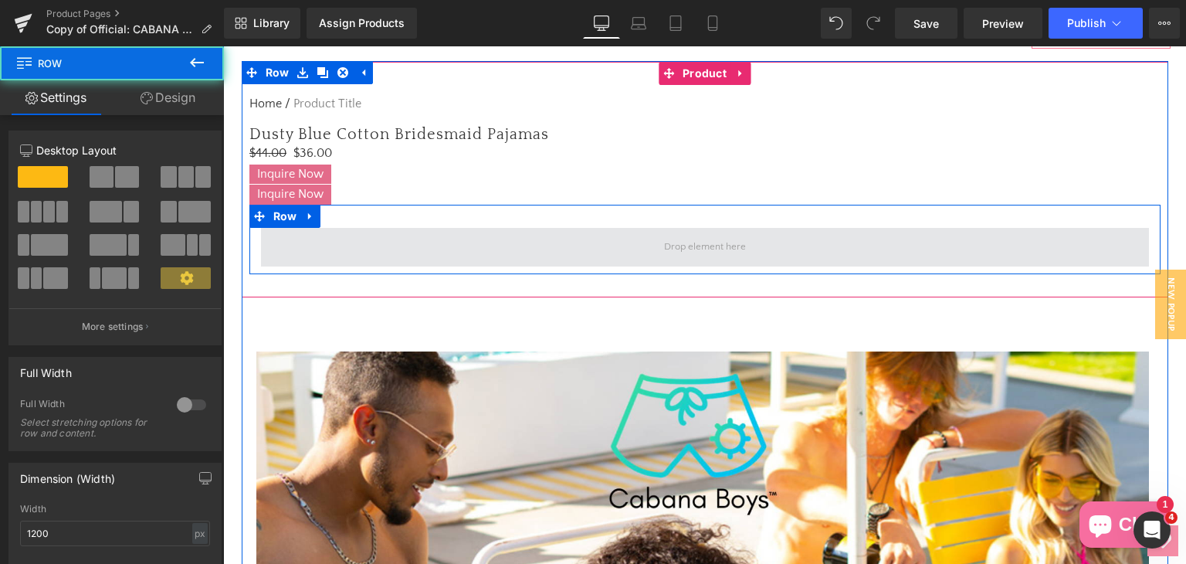
click at [585, 246] on span at bounding box center [705, 247] width 888 height 39
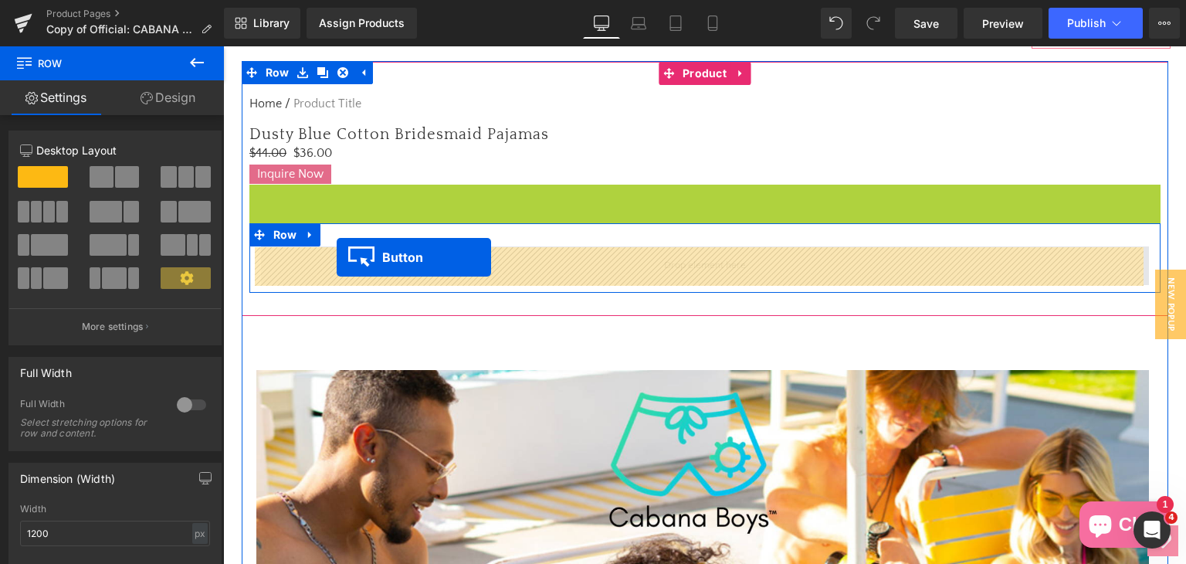
drag, startPoint x: 285, startPoint y: 195, endPoint x: 337, endPoint y: 257, distance: 80.6
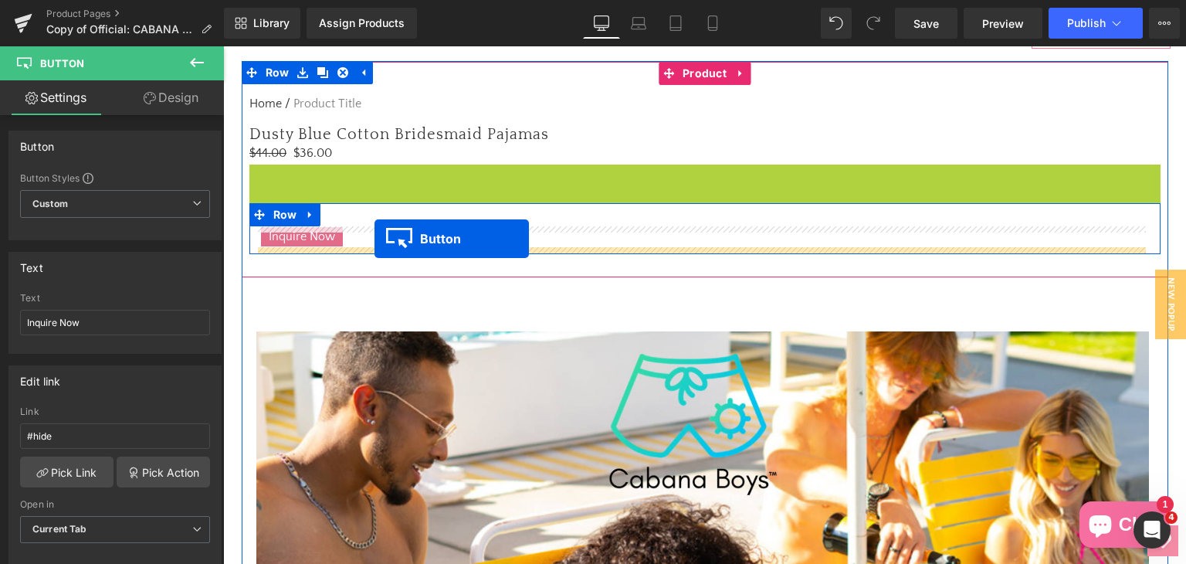
drag, startPoint x: 252, startPoint y: 174, endPoint x: 374, endPoint y: 239, distance: 138.2
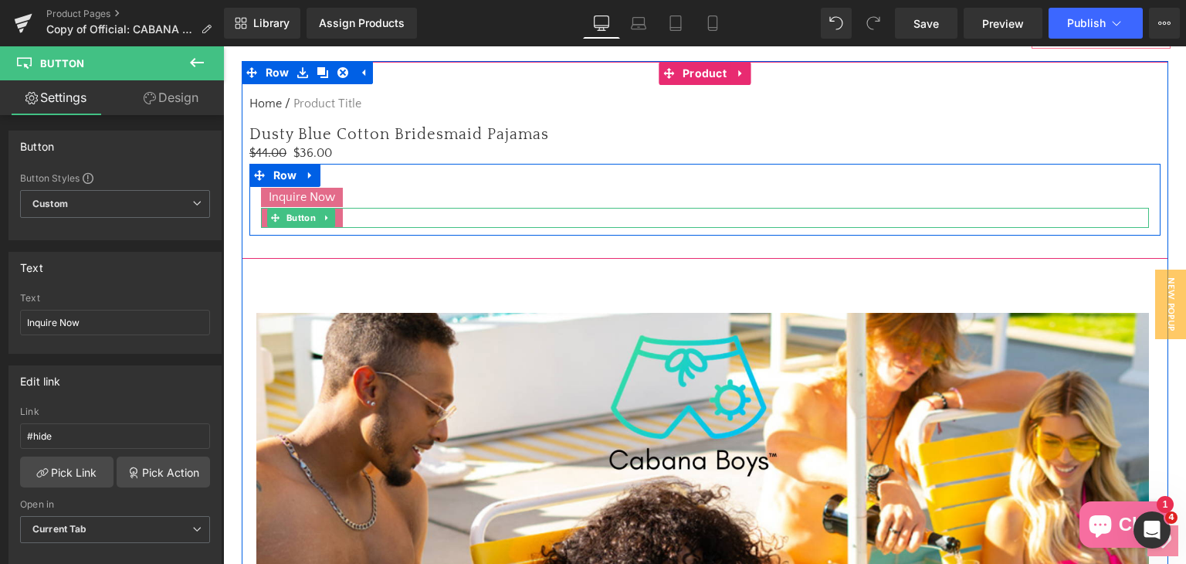
click at [374, 213] on div "Inquire Now" at bounding box center [705, 218] width 888 height 20
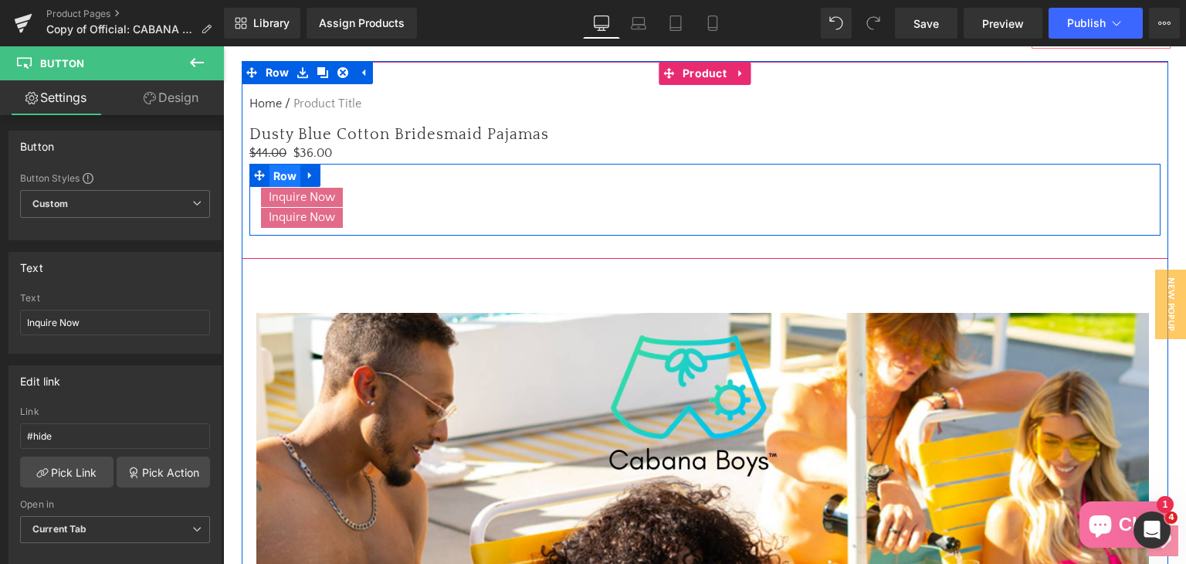
click at [273, 174] on span "Row" at bounding box center [285, 175] width 32 height 23
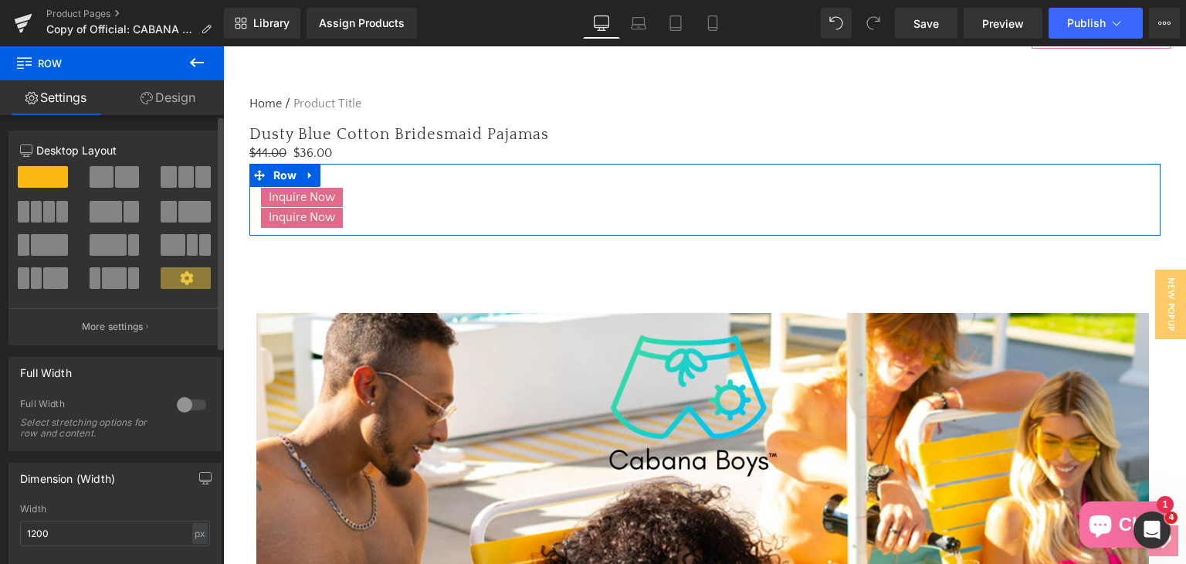
click at [97, 174] on span at bounding box center [102, 177] width 24 height 22
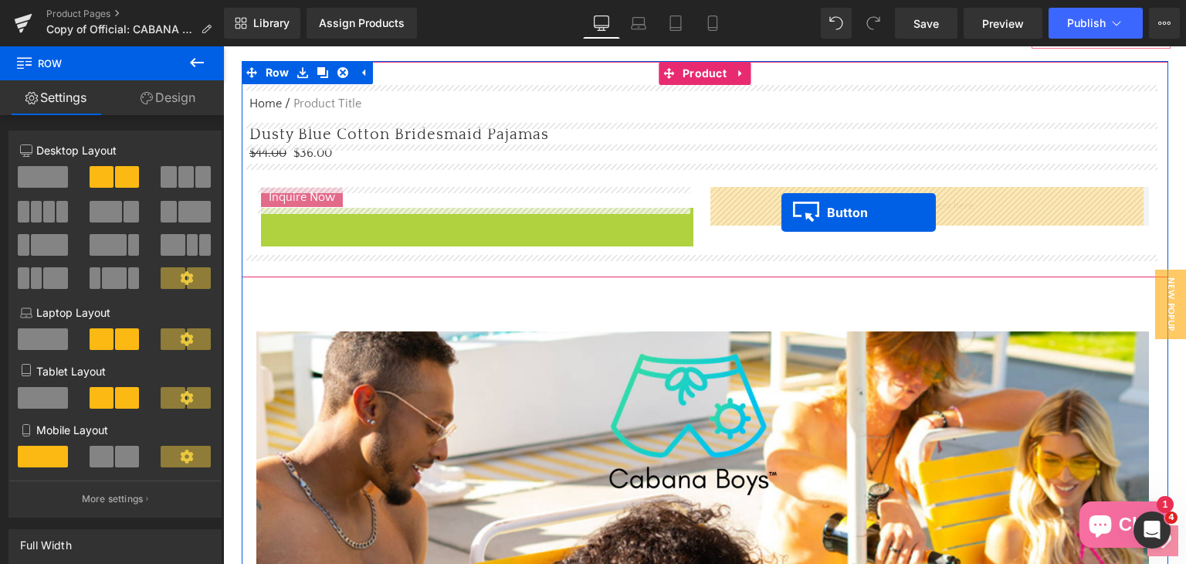
drag, startPoint x: 296, startPoint y: 217, endPoint x: 716, endPoint y: 227, distance: 420.1
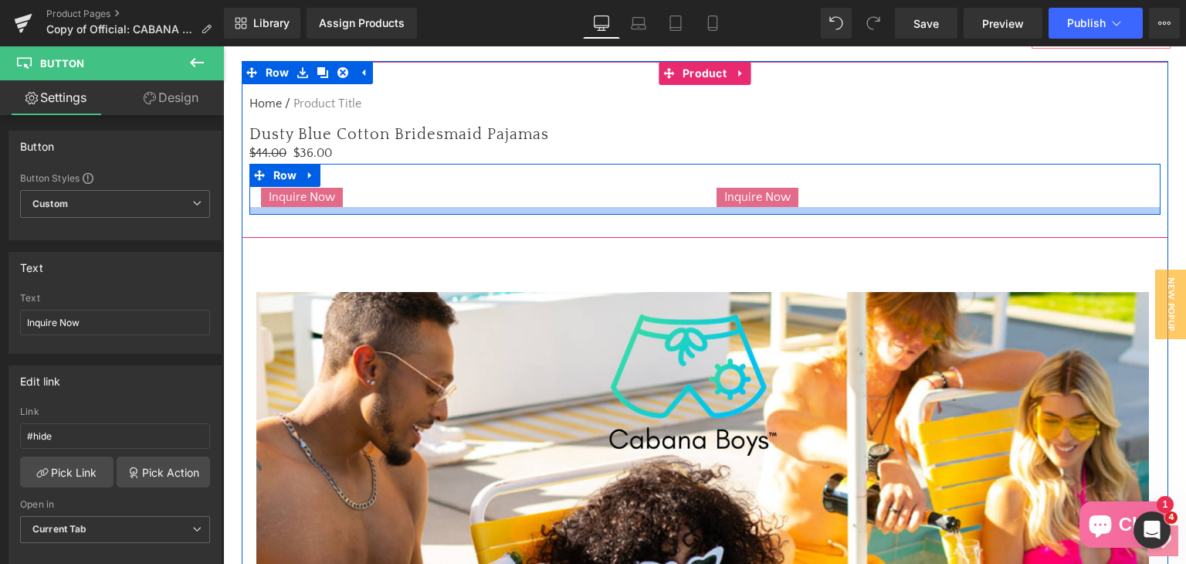
click at [698, 211] on div at bounding box center [704, 211] width 911 height 8
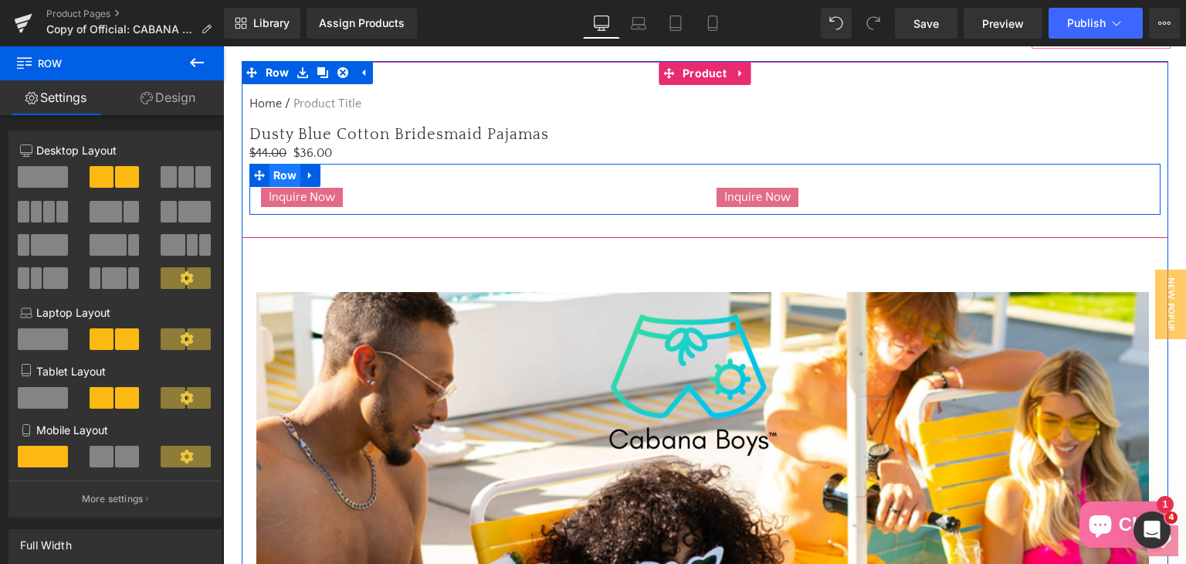
click at [285, 175] on span "Row" at bounding box center [285, 175] width 32 height 23
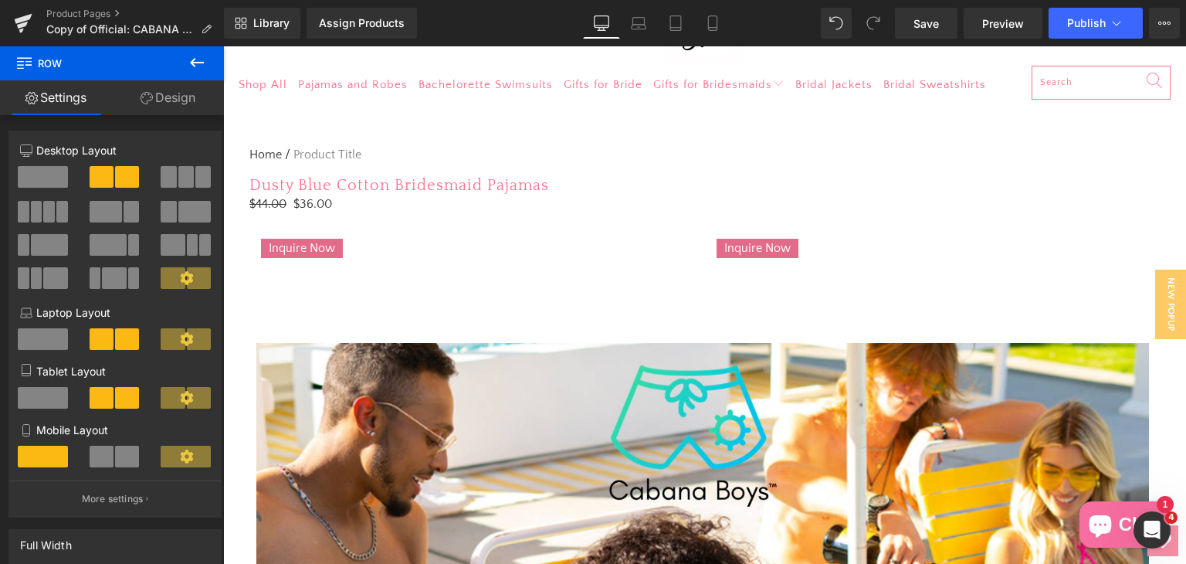
scroll to position [113, 0]
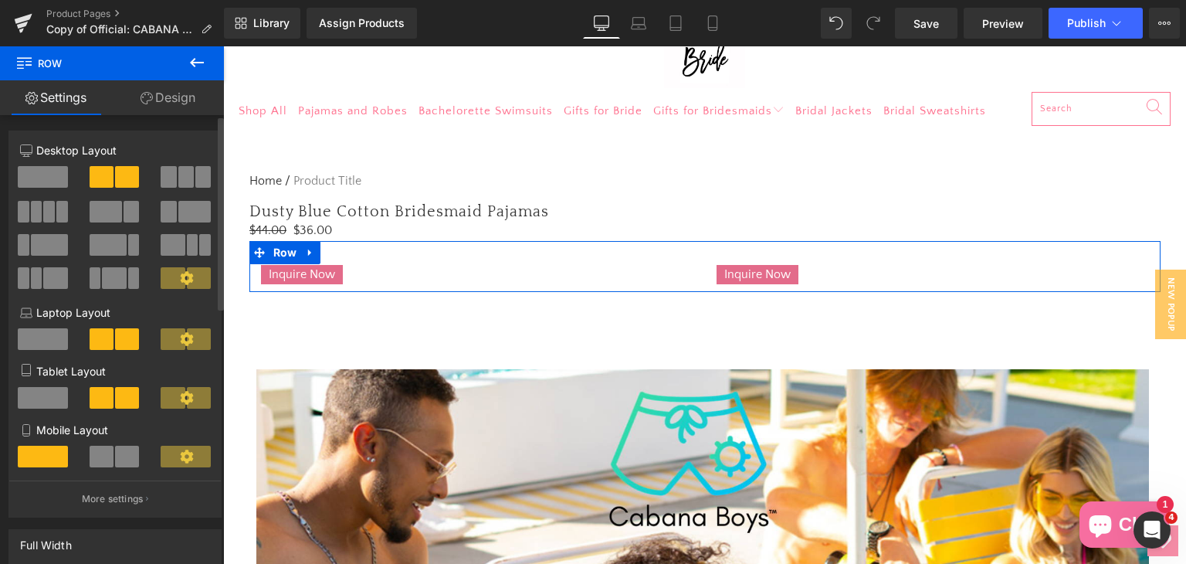
click at [183, 182] on span at bounding box center [185, 177] width 15 height 22
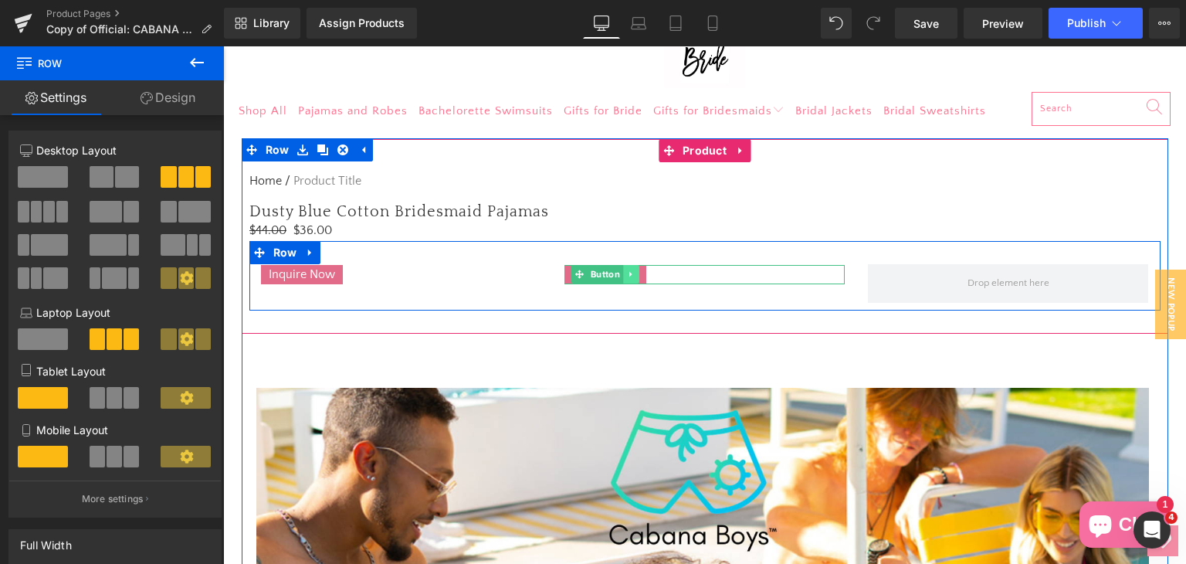
click at [623, 271] on link at bounding box center [631, 274] width 16 height 19
click at [618, 277] on icon at bounding box center [622, 273] width 8 height 9
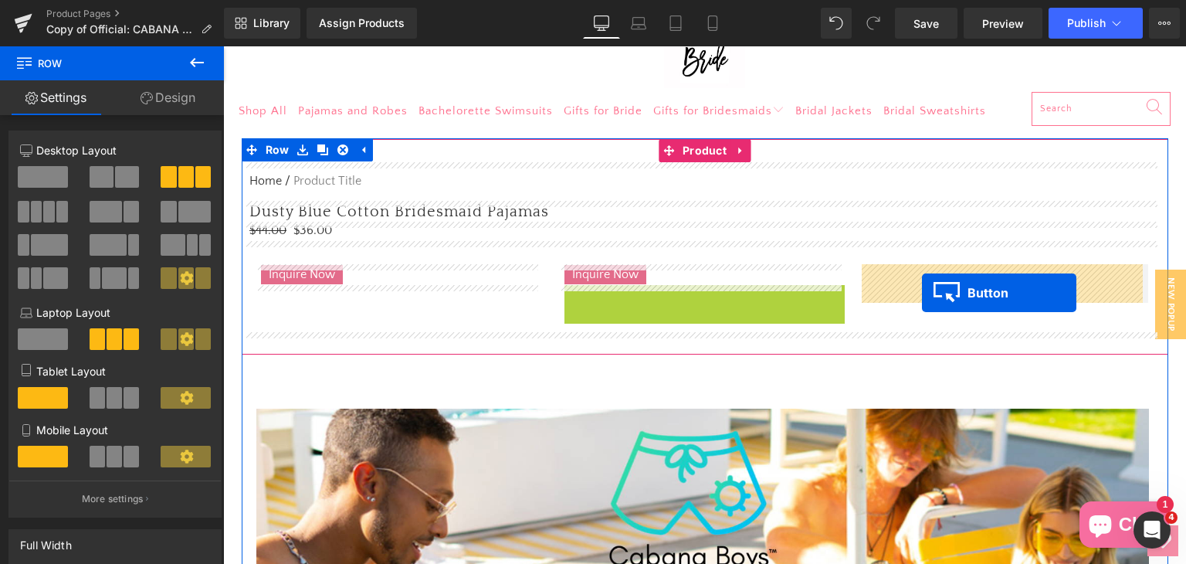
drag, startPoint x: 588, startPoint y: 293, endPoint x: 908, endPoint y: 300, distance: 320.5
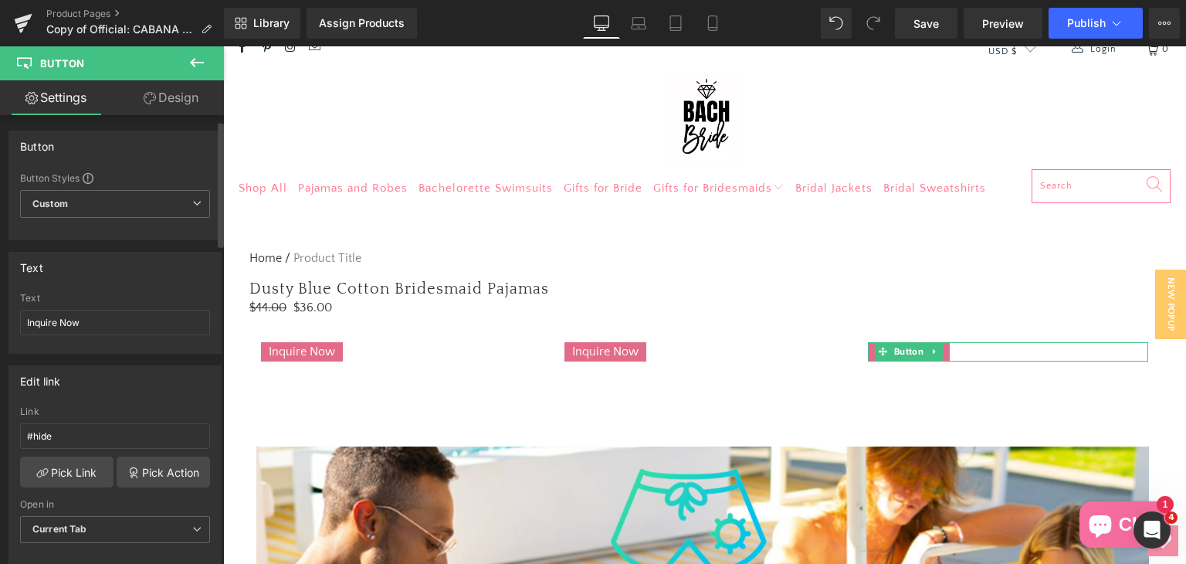
scroll to position [77, 0]
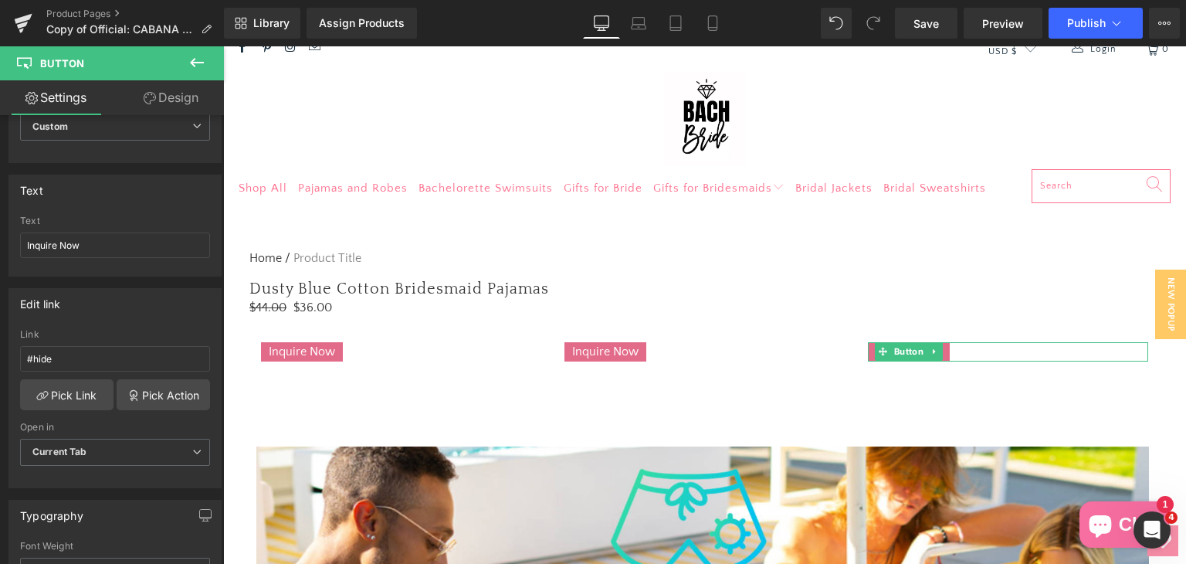
click at [144, 94] on icon at bounding box center [150, 98] width 12 height 12
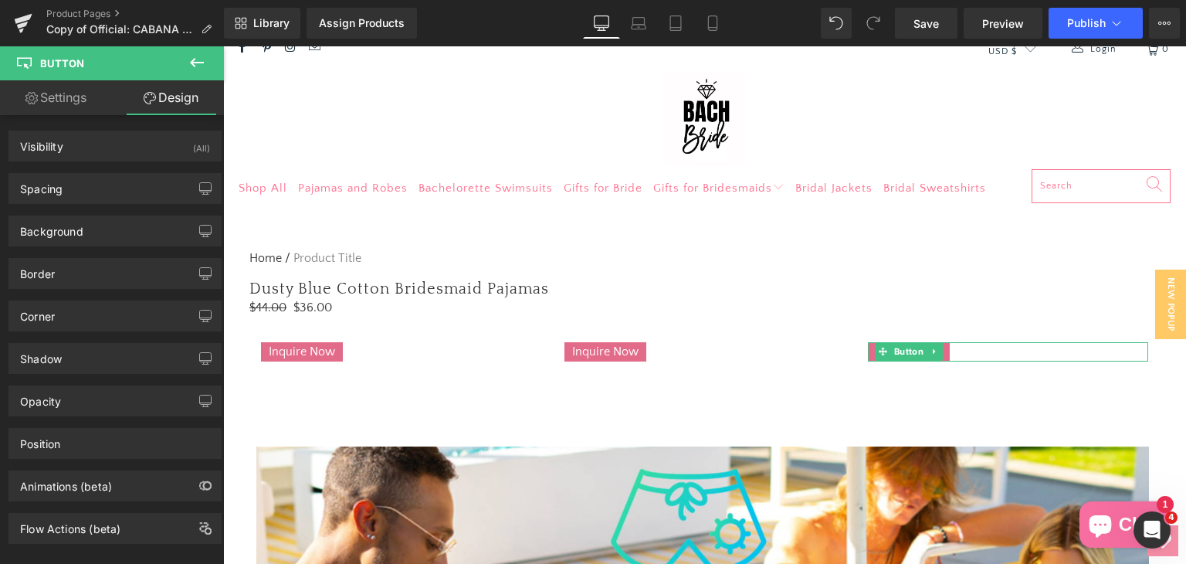
click at [71, 100] on link "Settings" at bounding box center [56, 97] width 112 height 35
type input "100"
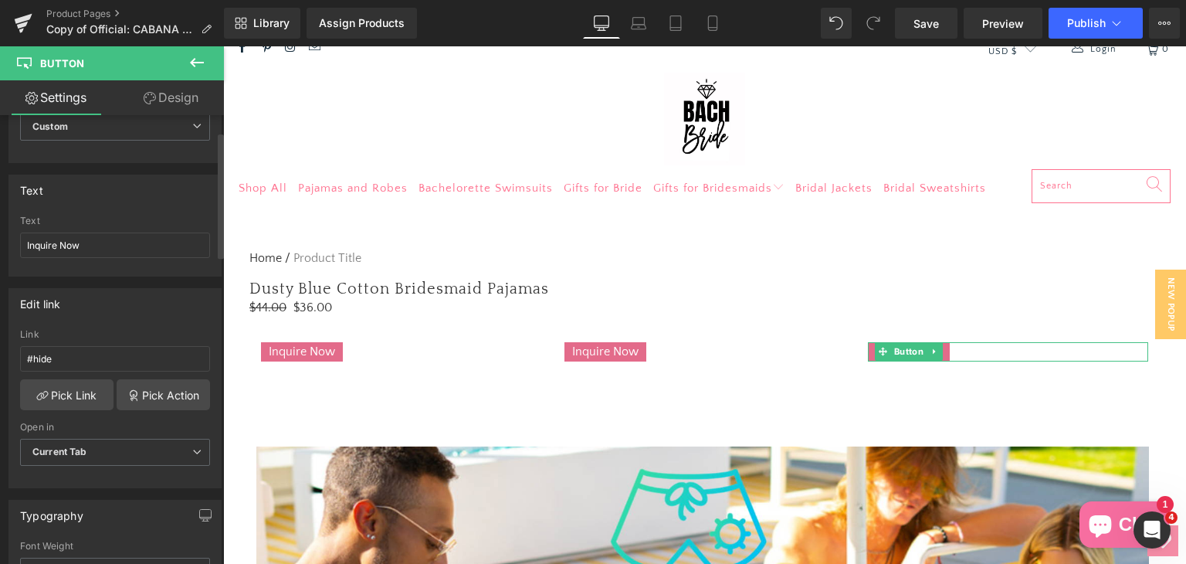
scroll to position [0, 0]
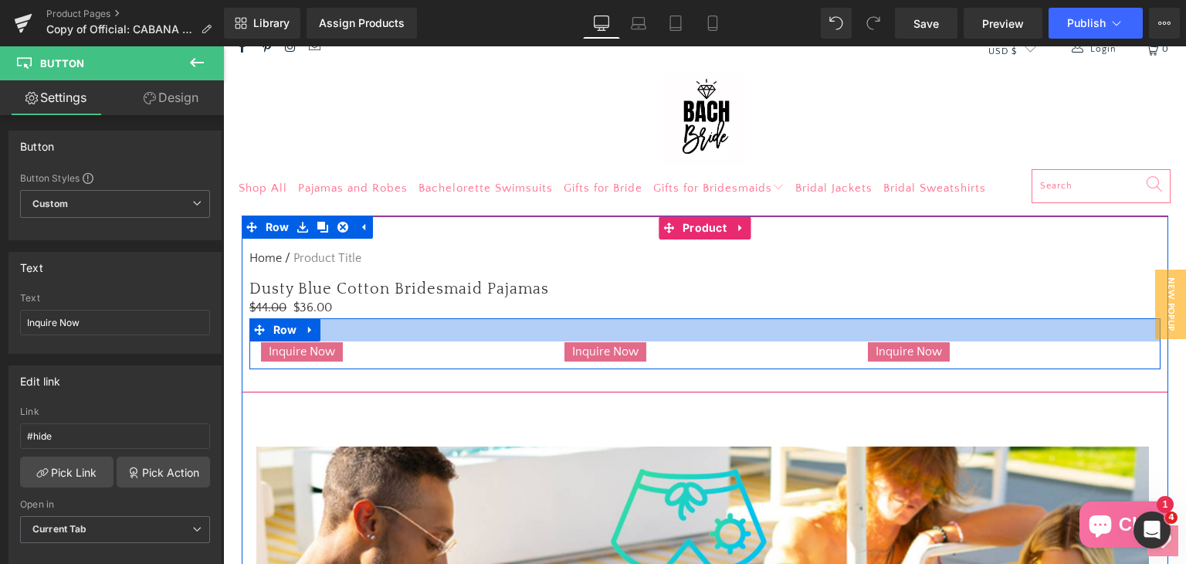
click at [405, 335] on div at bounding box center [704, 329] width 911 height 23
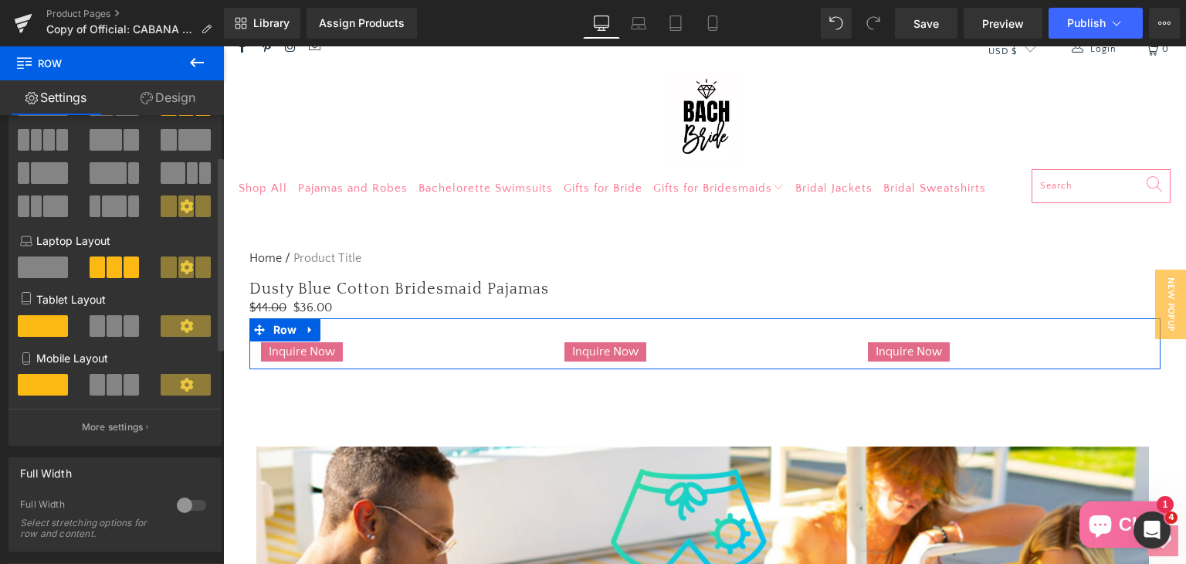
scroll to position [232, 0]
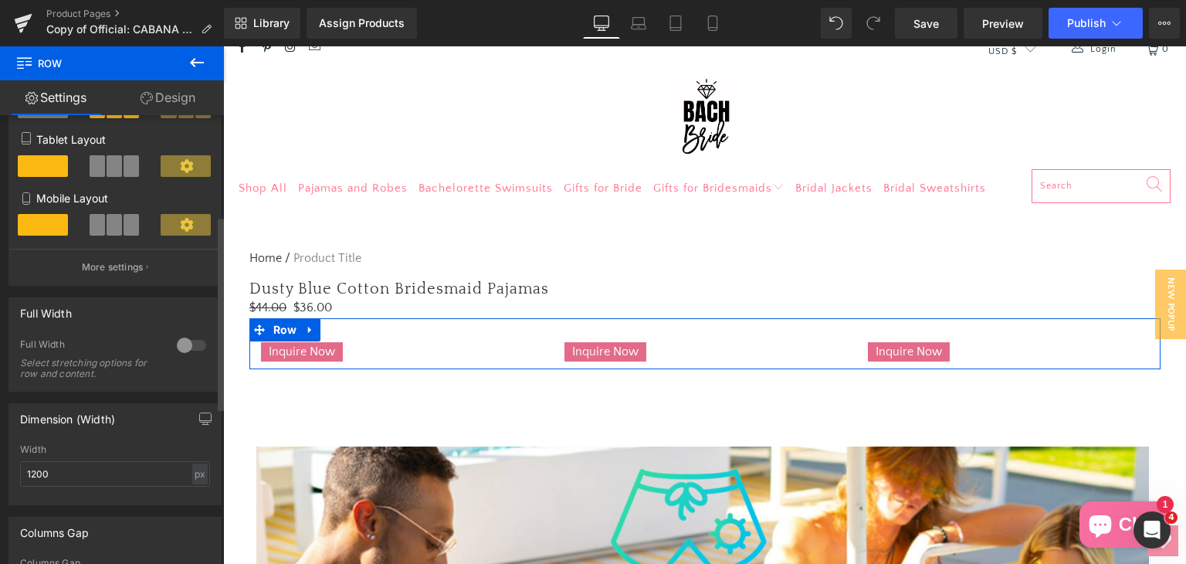
click at [176, 348] on div at bounding box center [191, 345] width 37 height 25
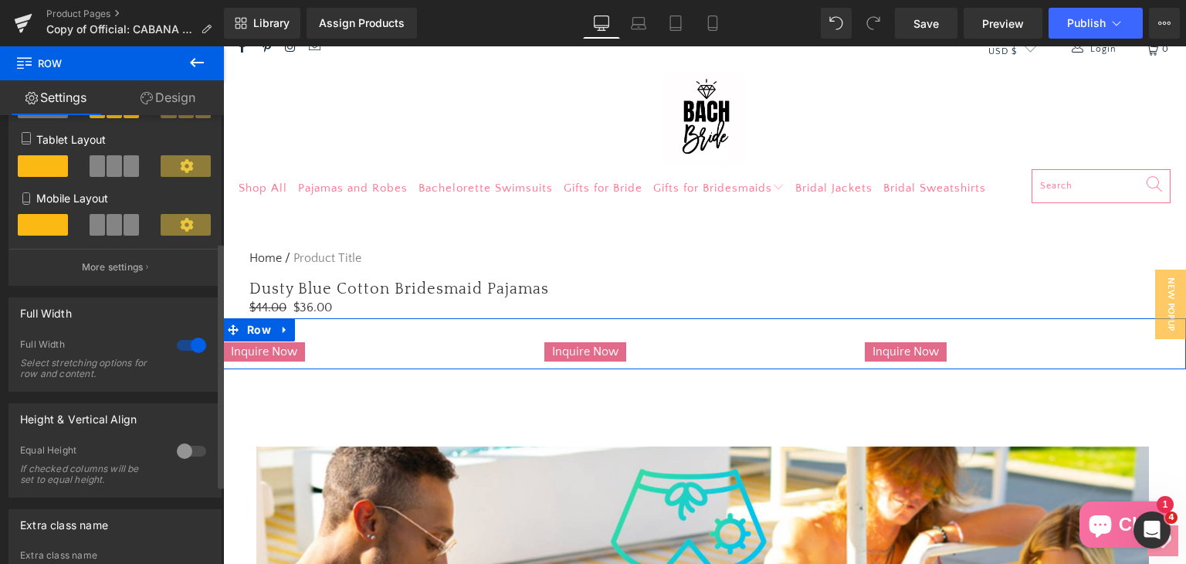
click at [176, 348] on div at bounding box center [191, 345] width 37 height 25
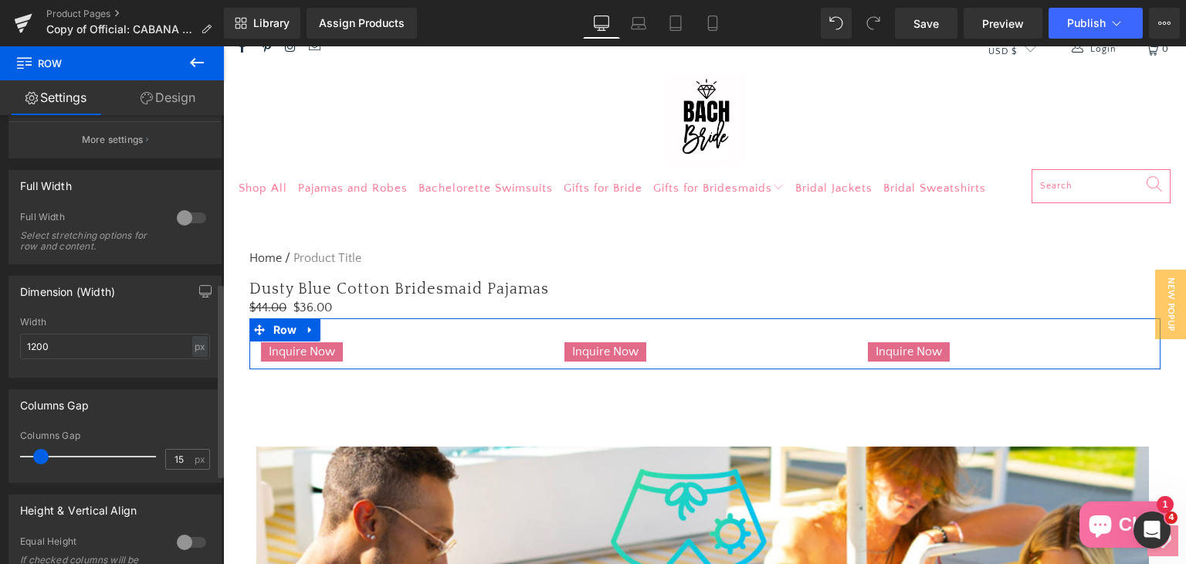
scroll to position [386, 0]
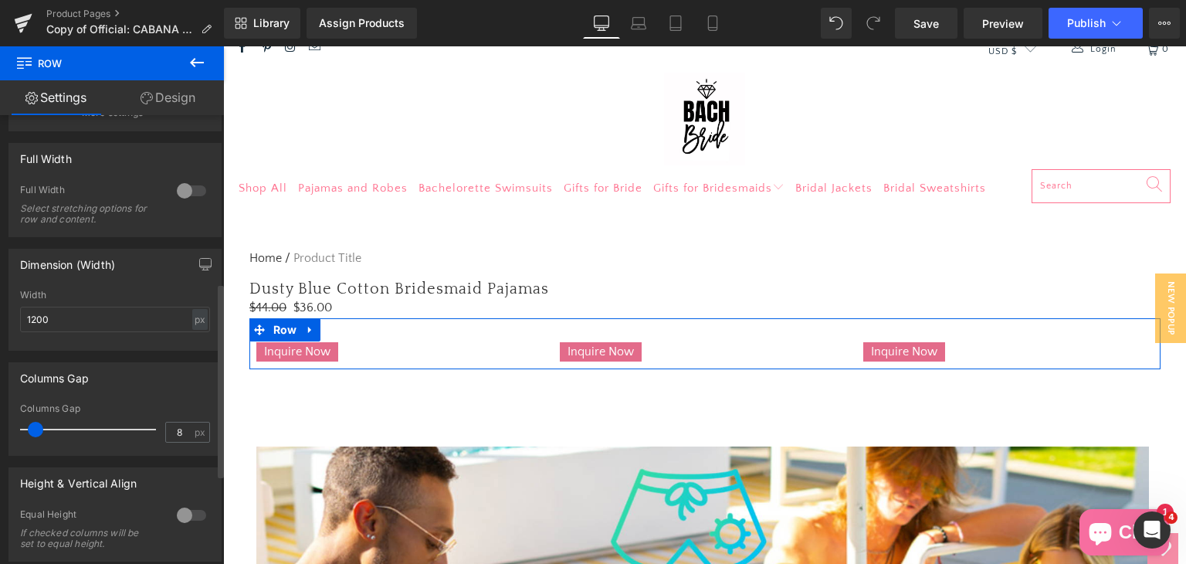
type input "7"
click at [37, 434] on span at bounding box center [33, 429] width 15 height 15
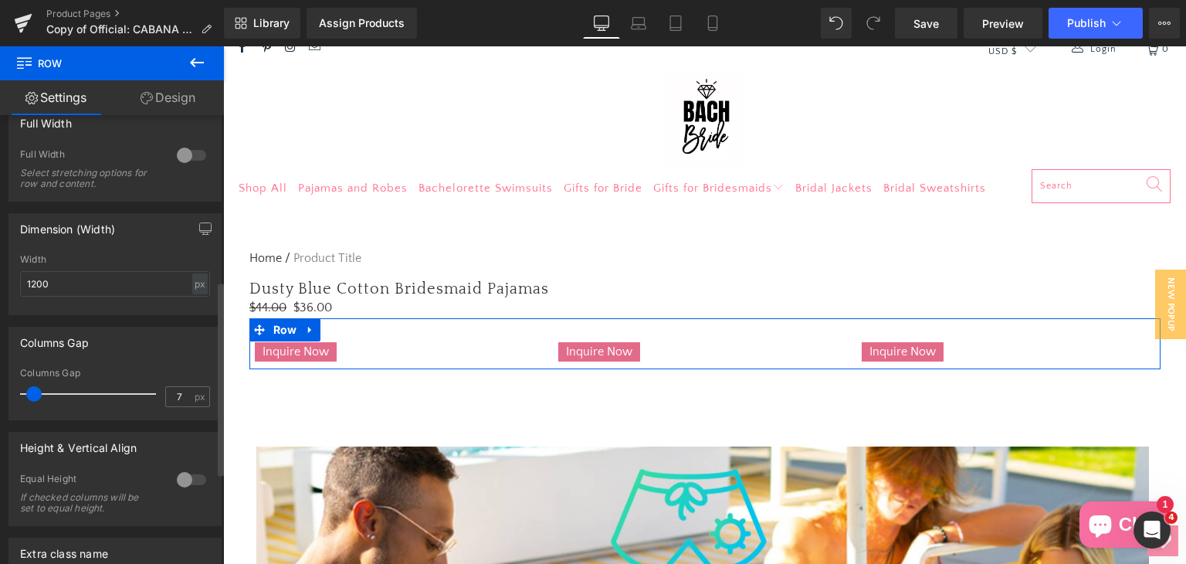
scroll to position [360, 0]
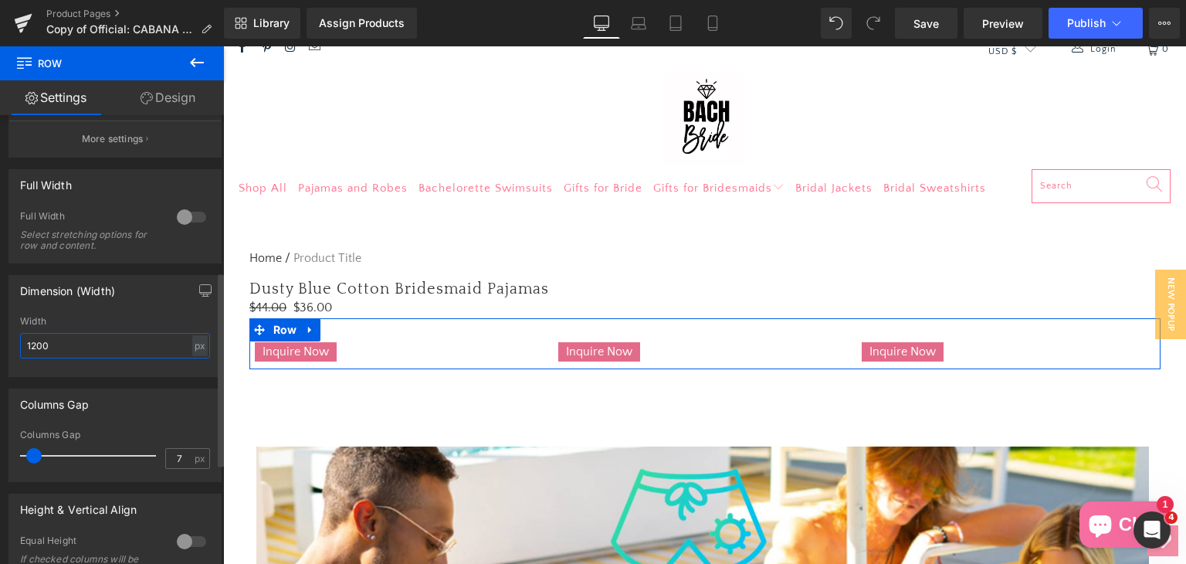
click at [90, 356] on input "1200" at bounding box center [115, 345] width 190 height 25
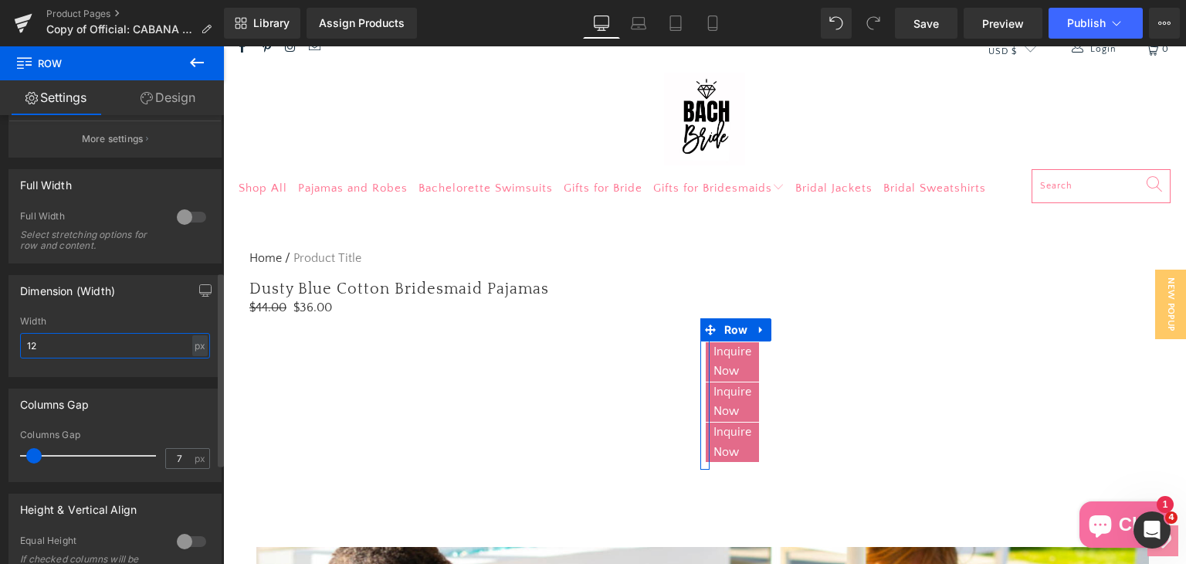
type input "1"
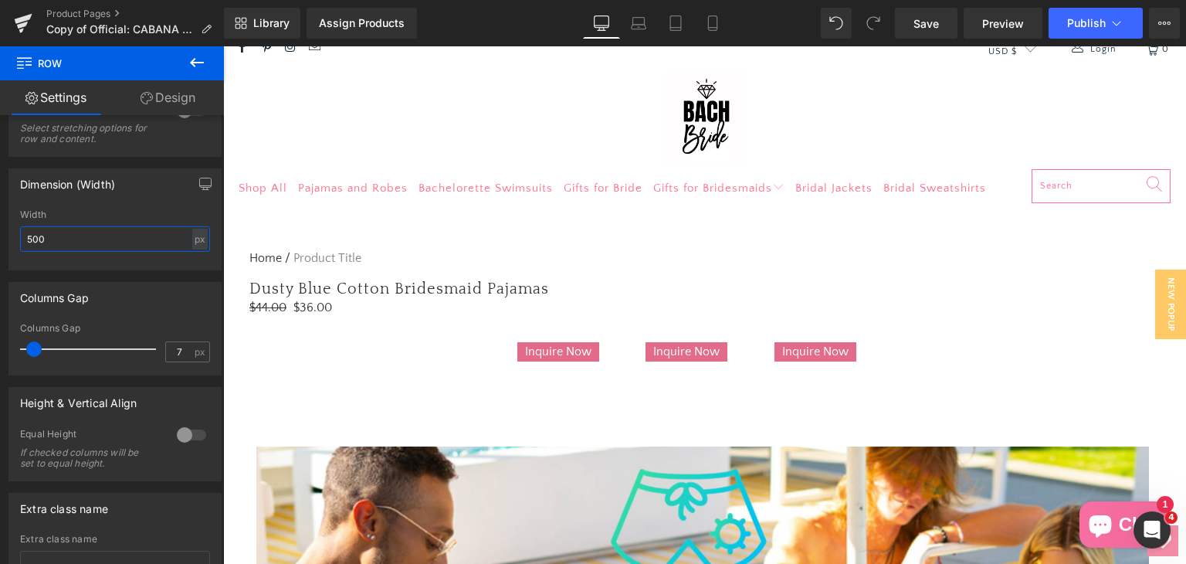
scroll to position [437, 0]
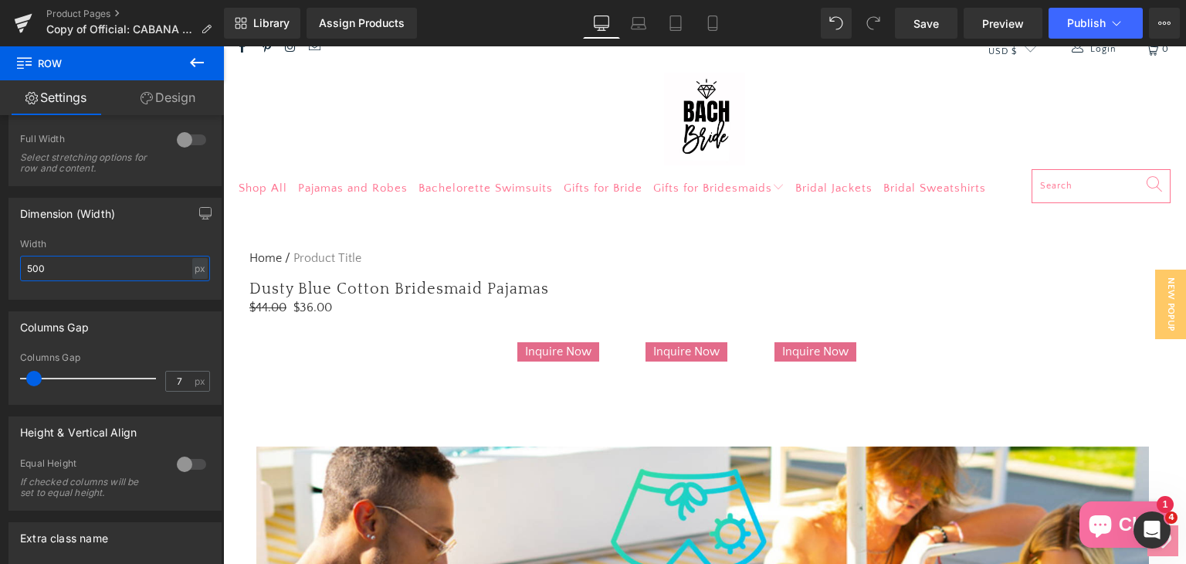
type input "500"
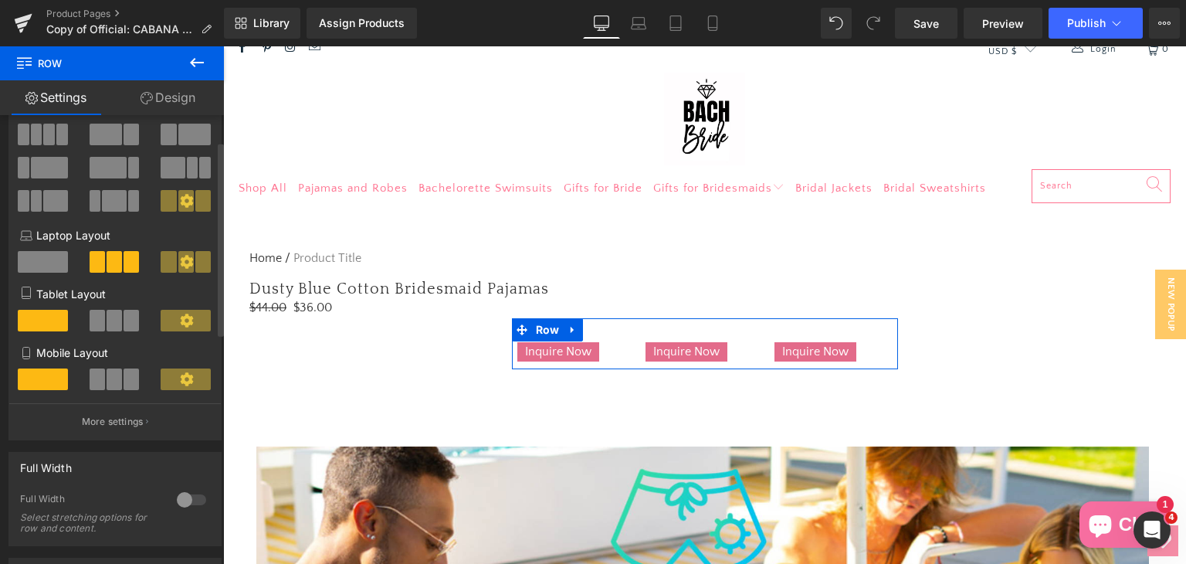
scroll to position [51, 0]
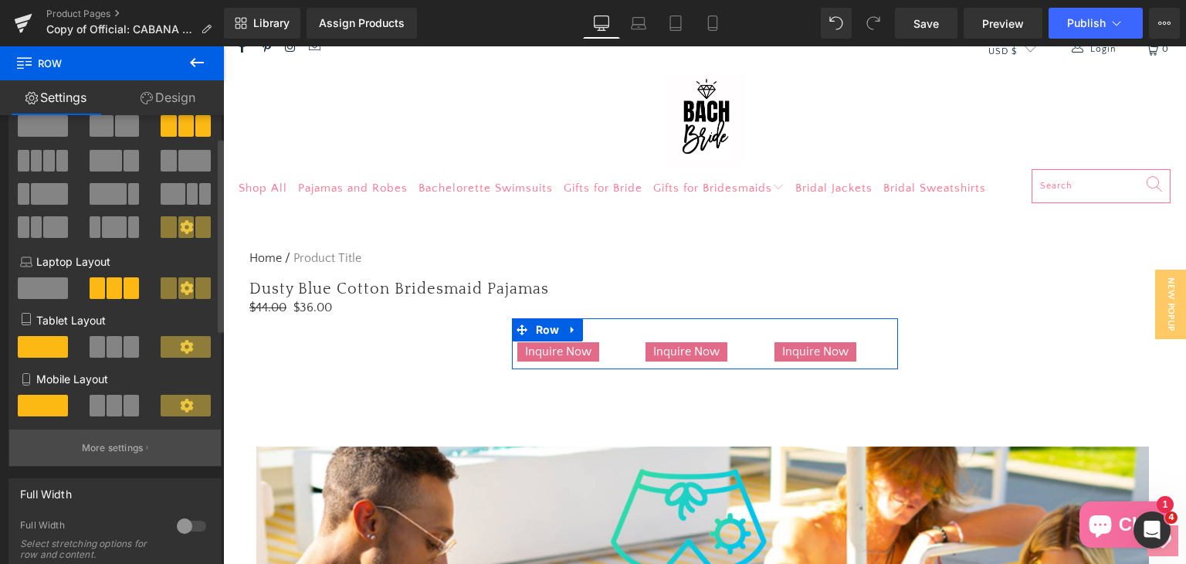
click at [119, 449] on p "More settings" at bounding box center [113, 448] width 62 height 14
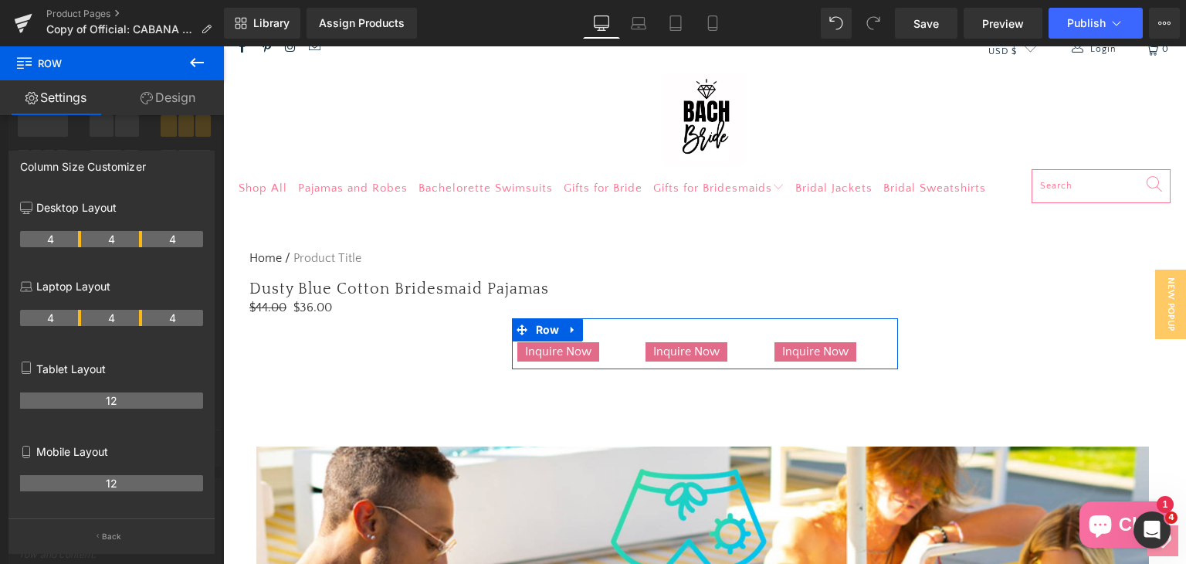
click at [52, 319] on th "4" at bounding box center [50, 318] width 61 height 16
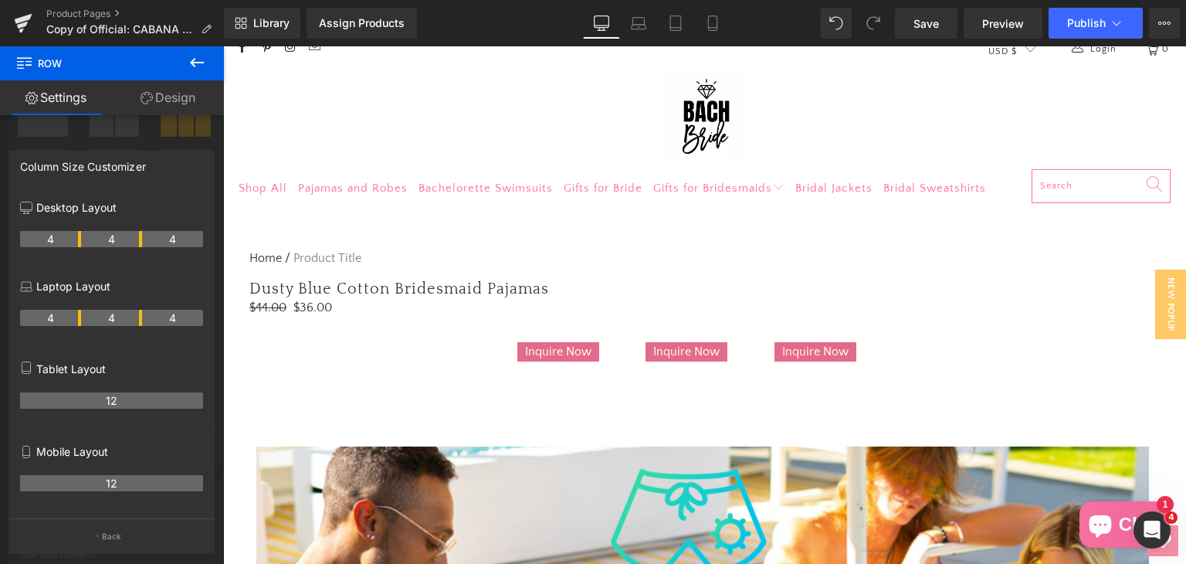
click at [185, 56] on button at bounding box center [197, 63] width 54 height 34
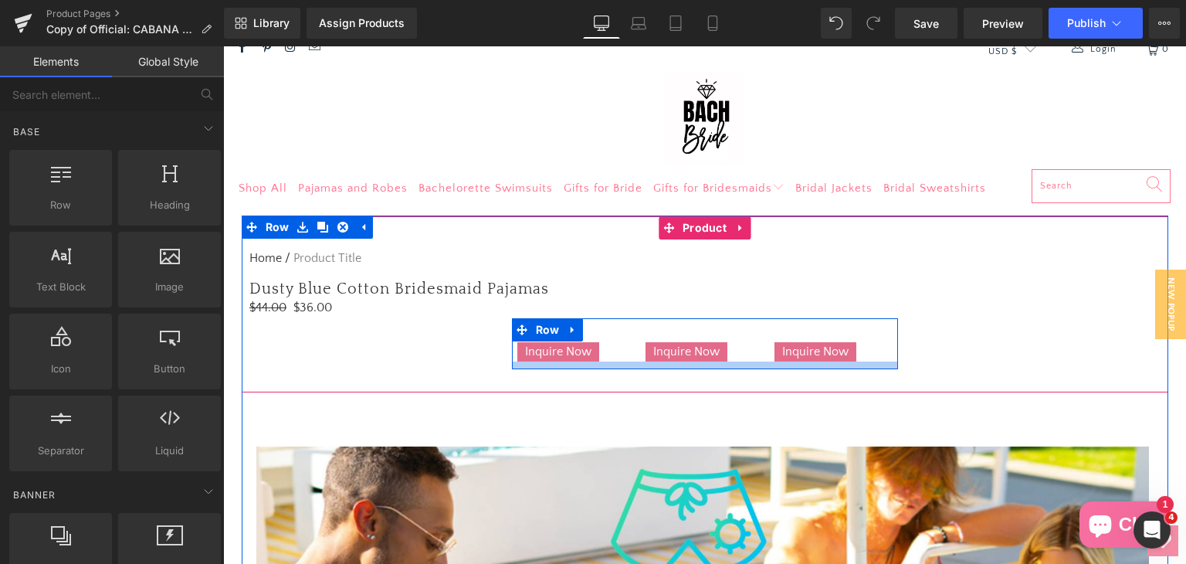
click at [630, 365] on div at bounding box center [705, 365] width 386 height 8
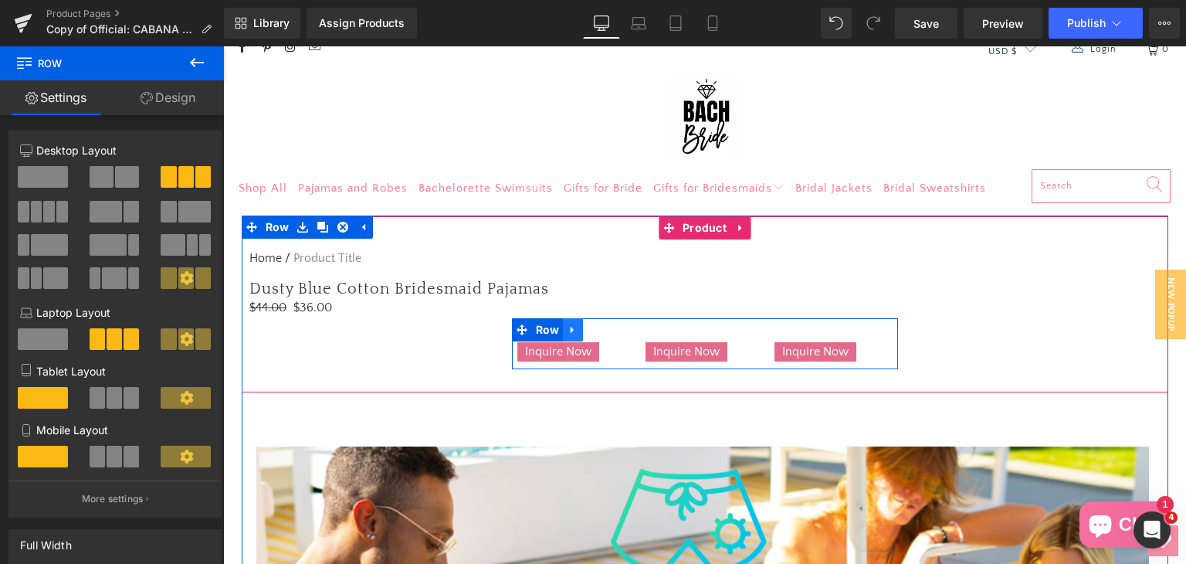
click at [571, 329] on icon at bounding box center [572, 329] width 3 height 7
click at [628, 328] on icon at bounding box center [633, 329] width 11 height 12
click at [519, 324] on icon at bounding box center [522, 329] width 11 height 12
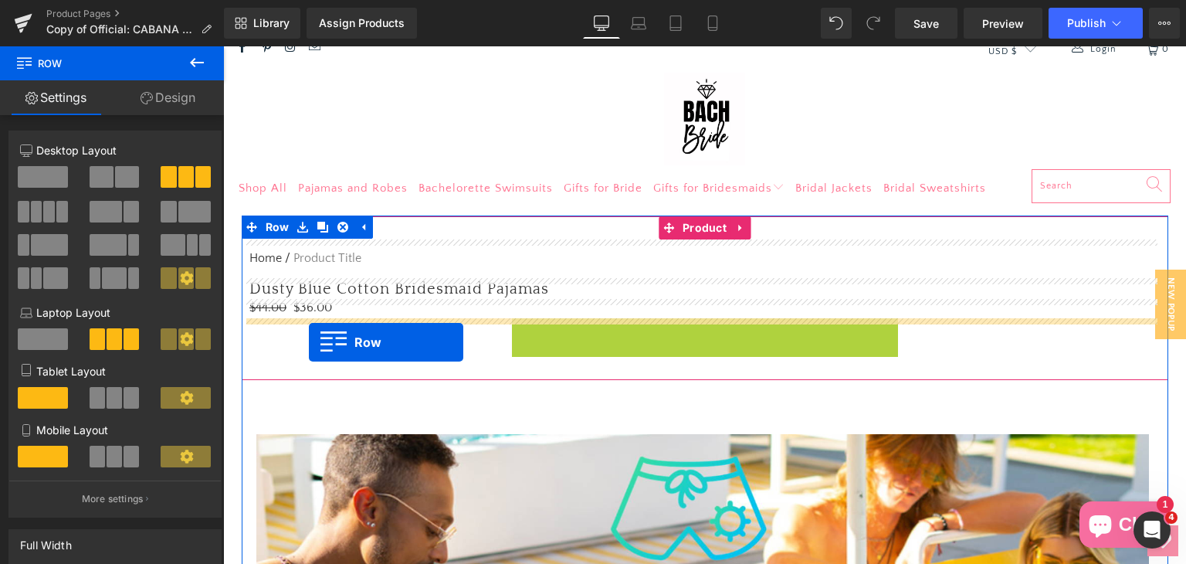
drag, startPoint x: 513, startPoint y: 327, endPoint x: 309, endPoint y: 341, distance: 205.1
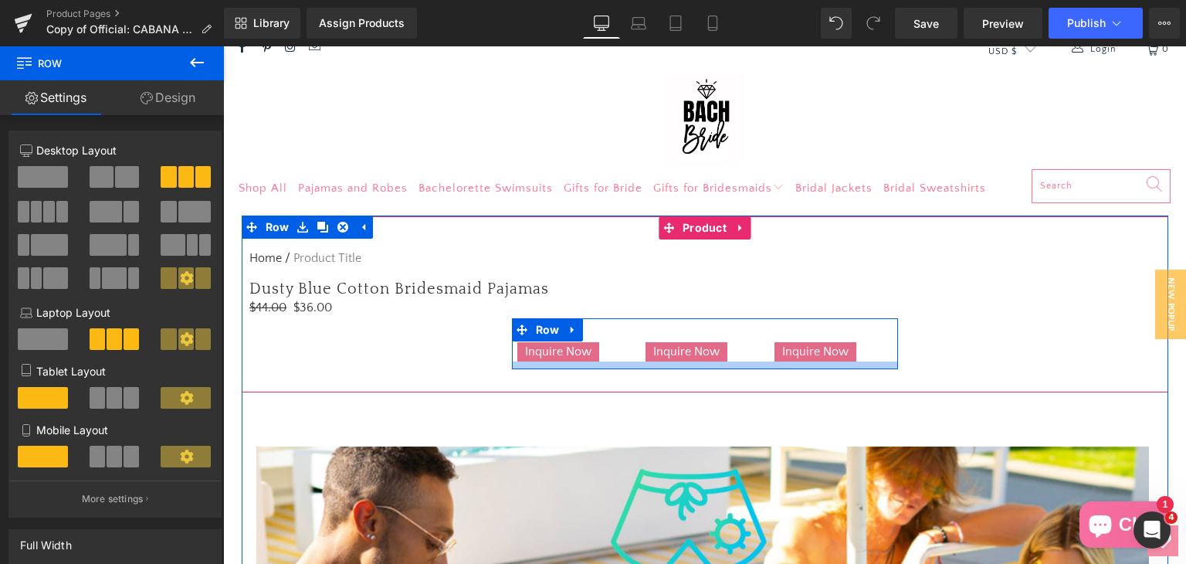
click at [627, 367] on div at bounding box center [705, 365] width 386 height 8
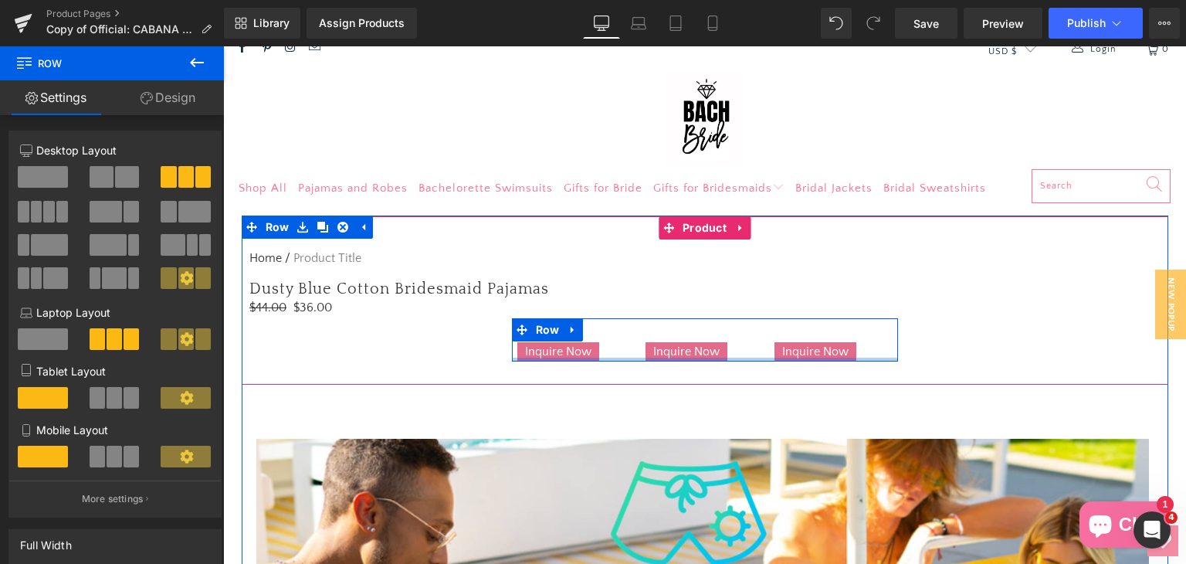
drag, startPoint x: 627, startPoint y: 367, endPoint x: 625, endPoint y: 352, distance: 15.6
click at [625, 352] on div "Inquire Now Button Inquire Now Button NaNpx Inquire Now Button Row" at bounding box center [705, 340] width 386 height 44
click at [621, 334] on div "Home / Product Title Breadcrumbs Dusty Blue Cotton Bridesmaid Pajamas (P) Title…" at bounding box center [704, 300] width 911 height 122
click at [527, 324] on div "Inquire Now Button Inquire Now Button NaNpx Inquire Now Button Row" at bounding box center [705, 340] width 386 height 44
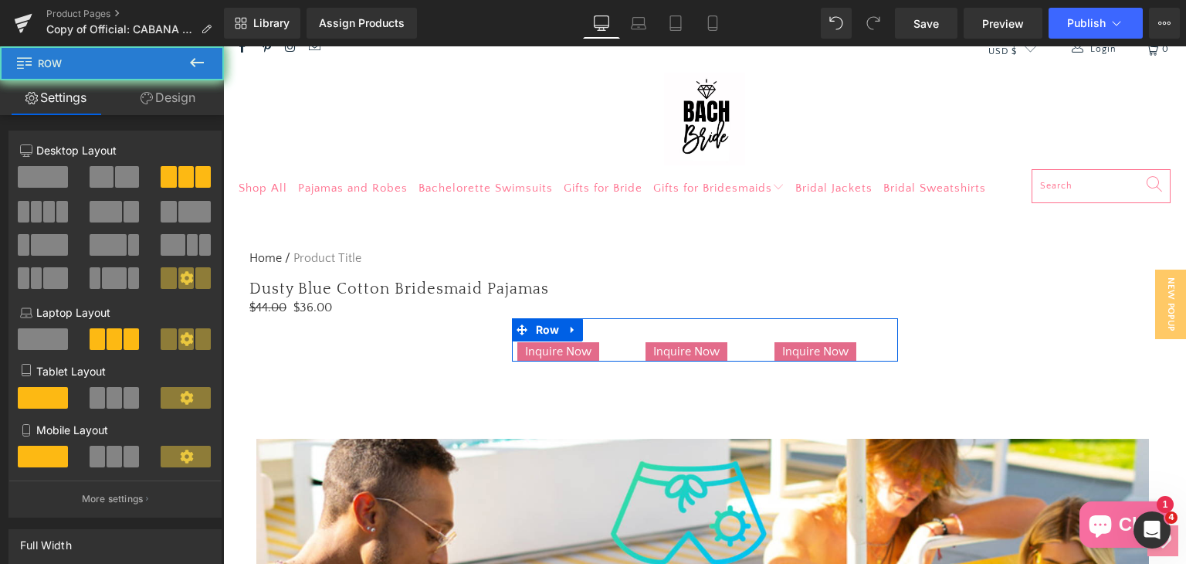
drag, startPoint x: 304, startPoint y: 278, endPoint x: 86, endPoint y: 148, distance: 253.4
click at [57, 97] on link "Settings" at bounding box center [56, 97] width 112 height 35
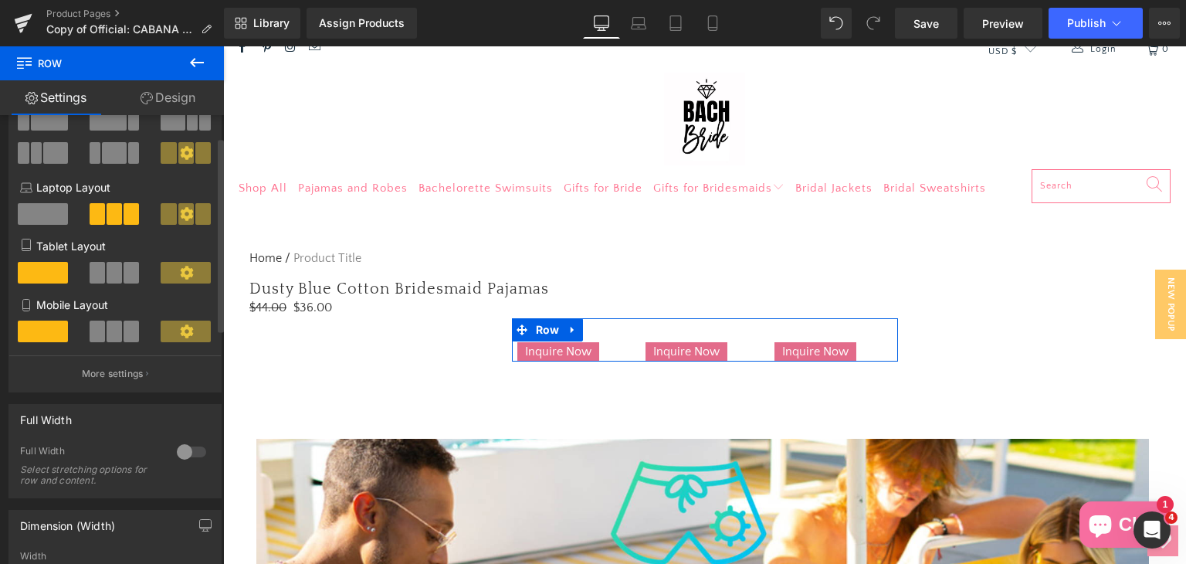
scroll to position [232, 0]
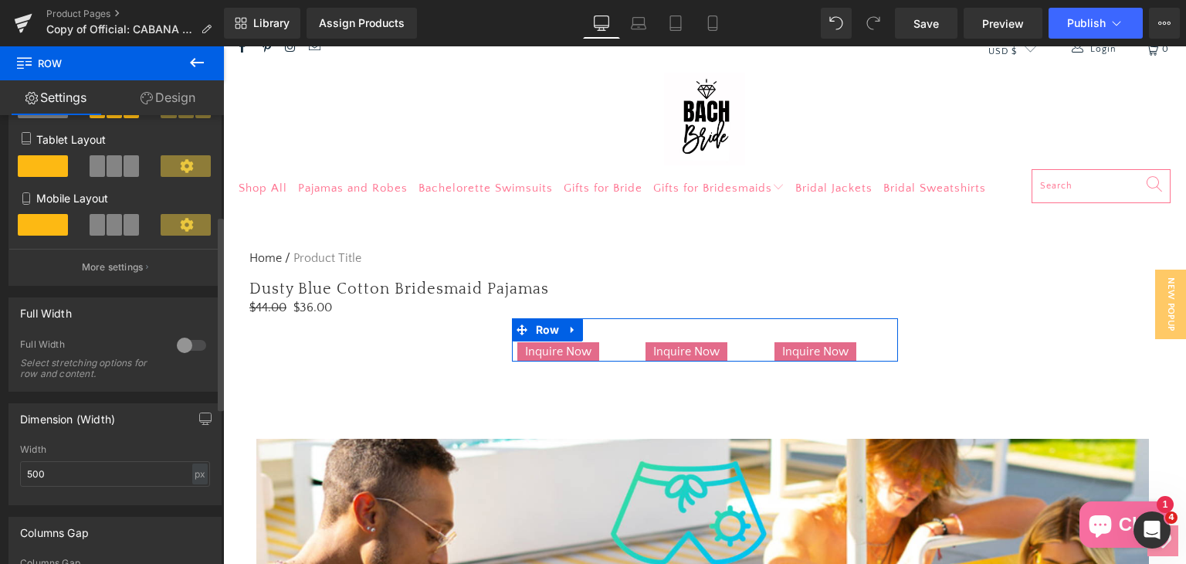
click at [180, 350] on div at bounding box center [191, 345] width 37 height 25
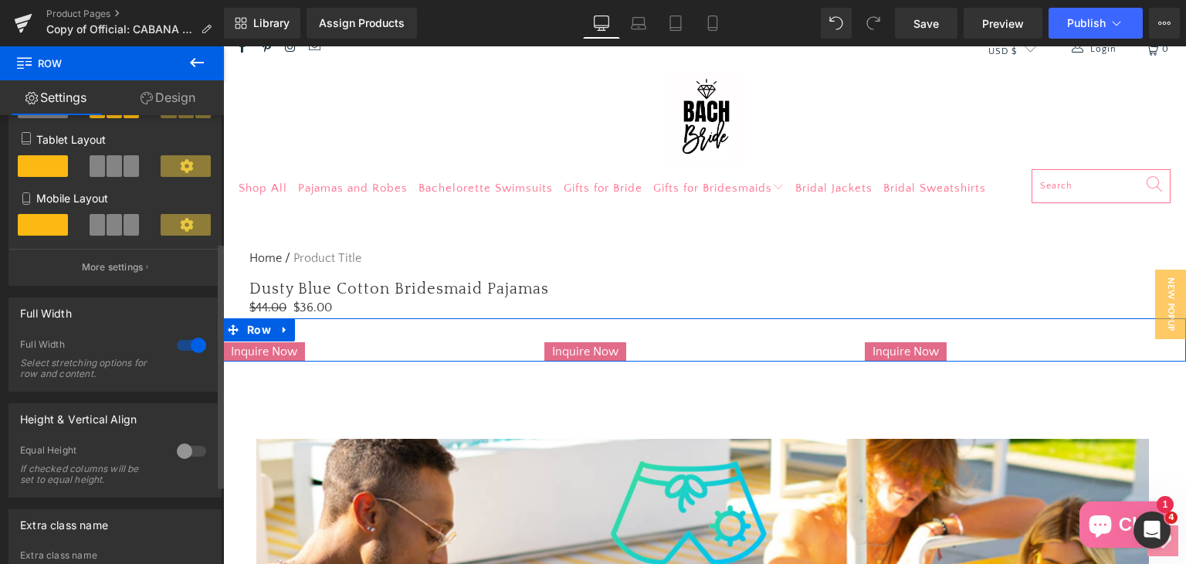
click at [180, 350] on div at bounding box center [191, 345] width 37 height 25
type input "1200"
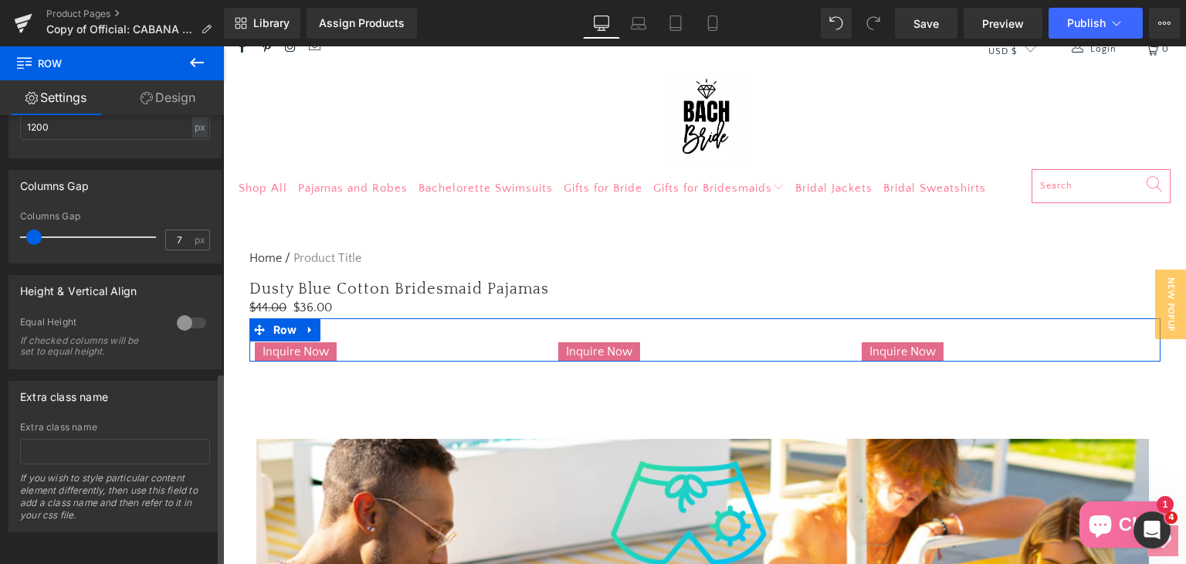
scroll to position [591, 0]
click at [184, 313] on div at bounding box center [191, 322] width 37 height 25
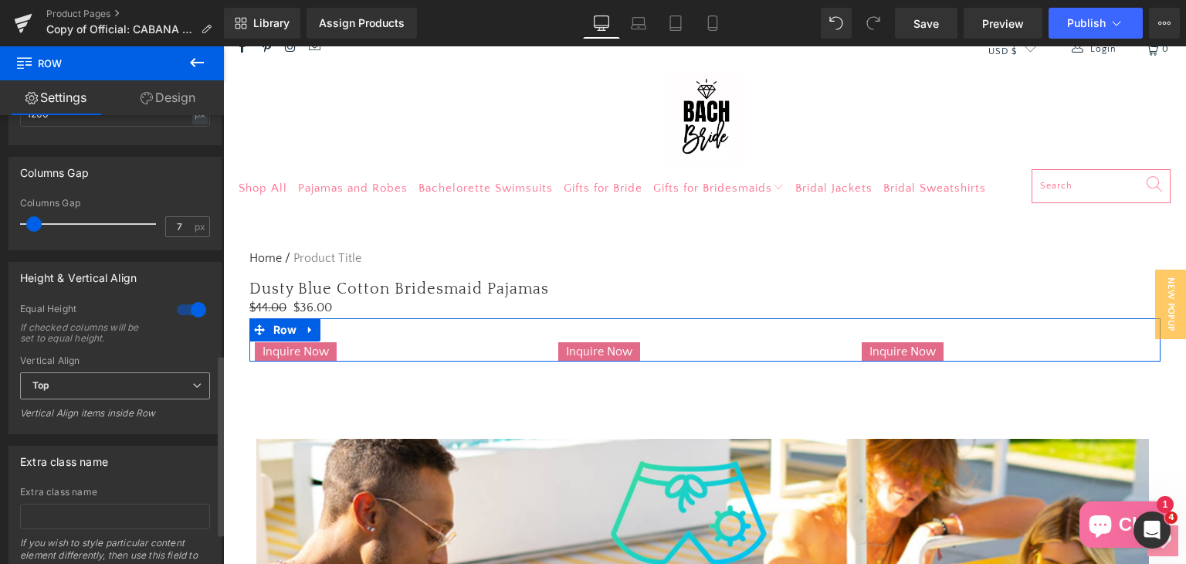
click at [147, 388] on span "Top" at bounding box center [115, 385] width 190 height 27
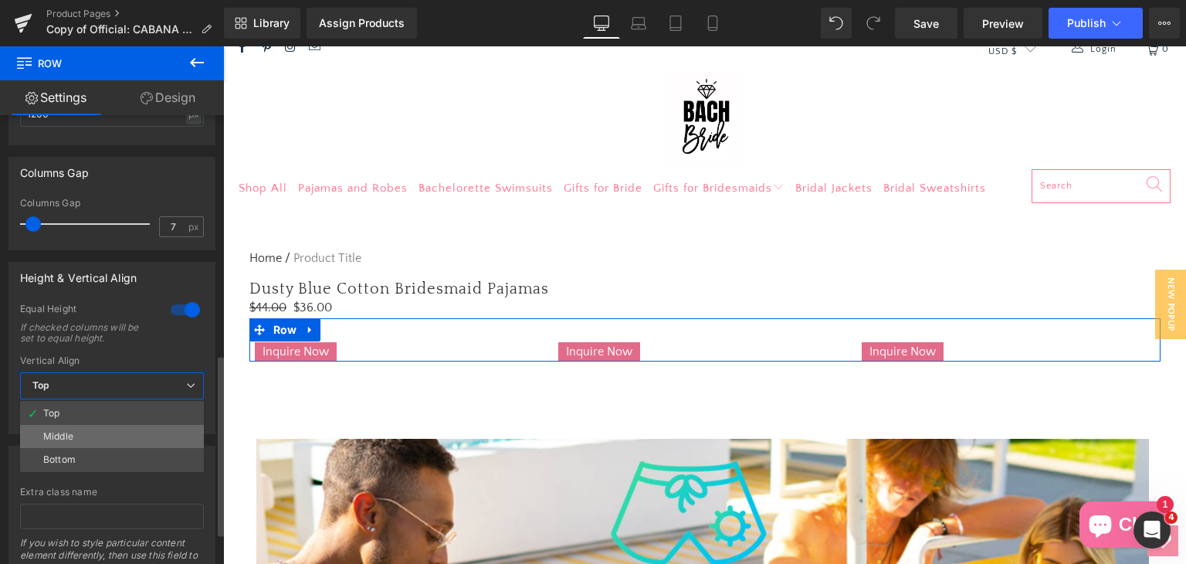
click at [96, 442] on li "Middle" at bounding box center [112, 436] width 184 height 23
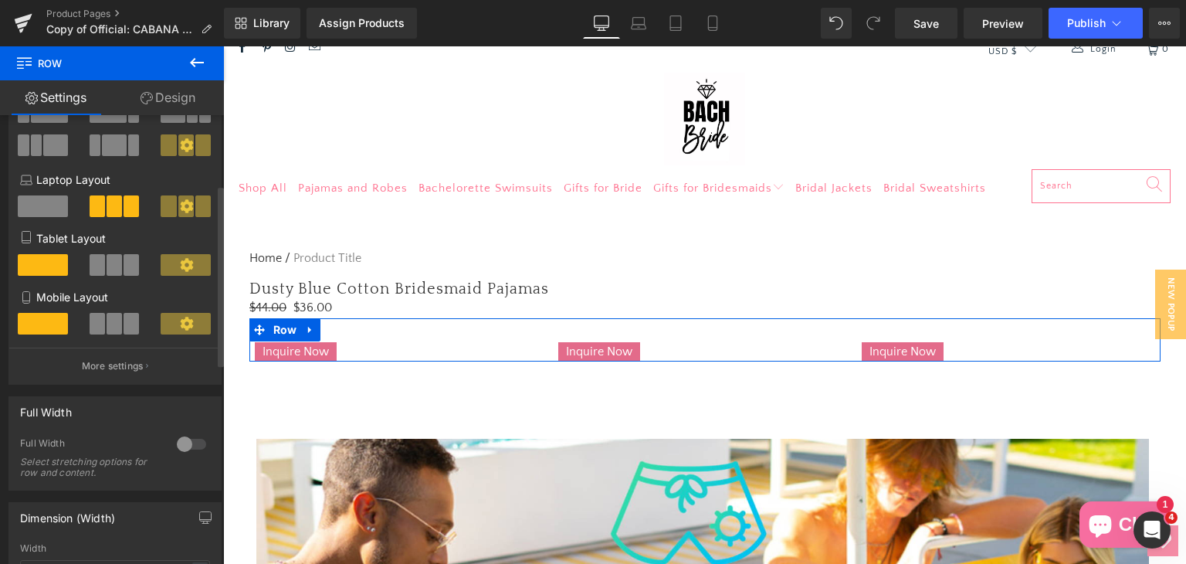
scroll to position [129, 0]
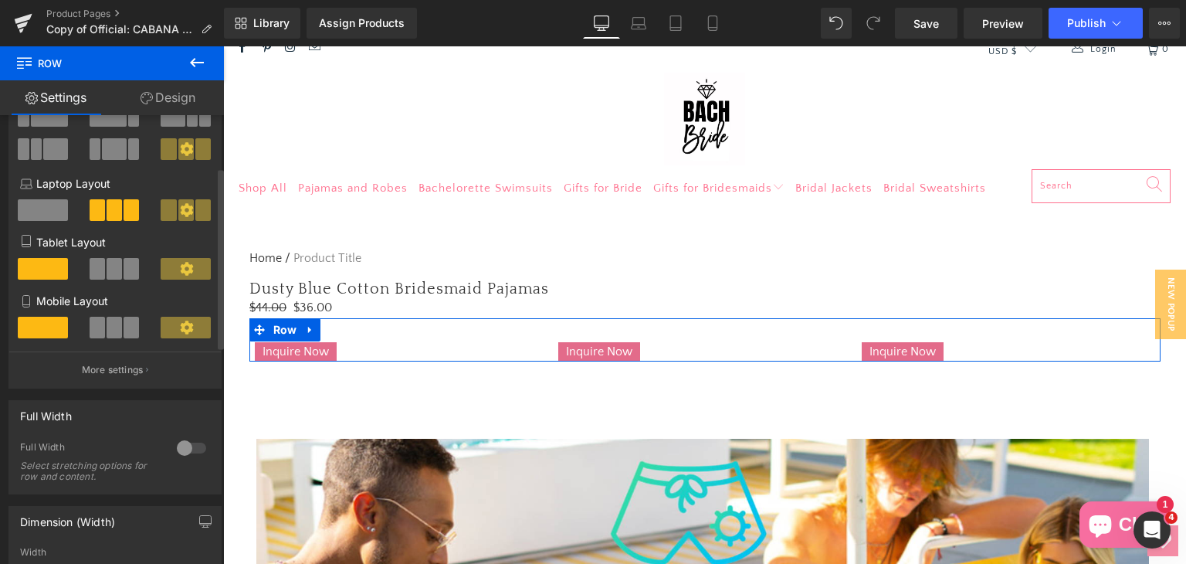
click at [180, 146] on icon at bounding box center [186, 148] width 13 height 13
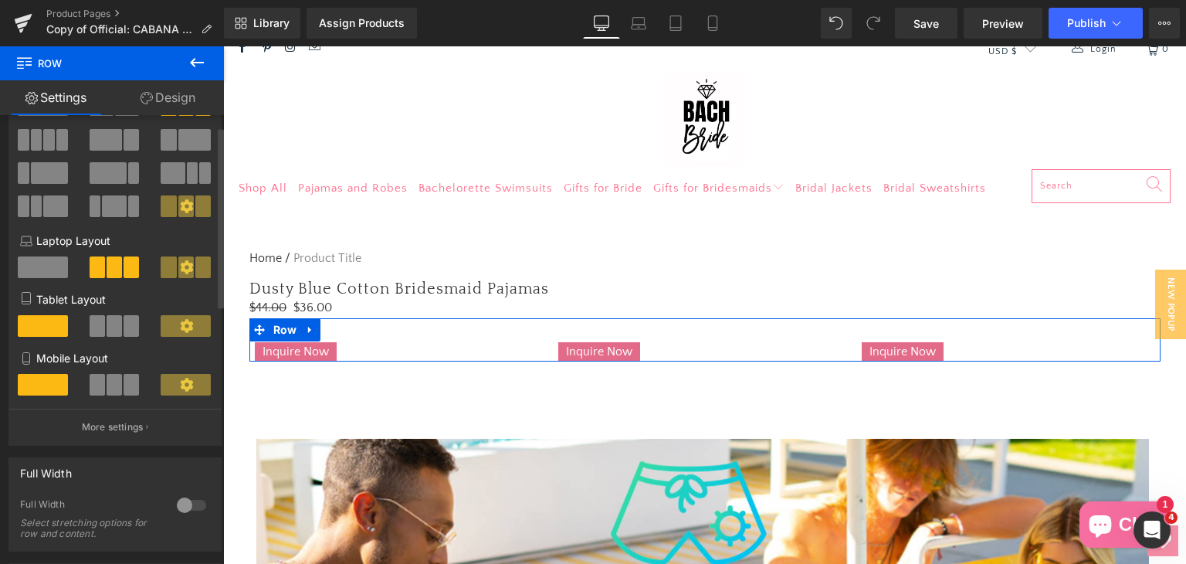
scroll to position [0, 0]
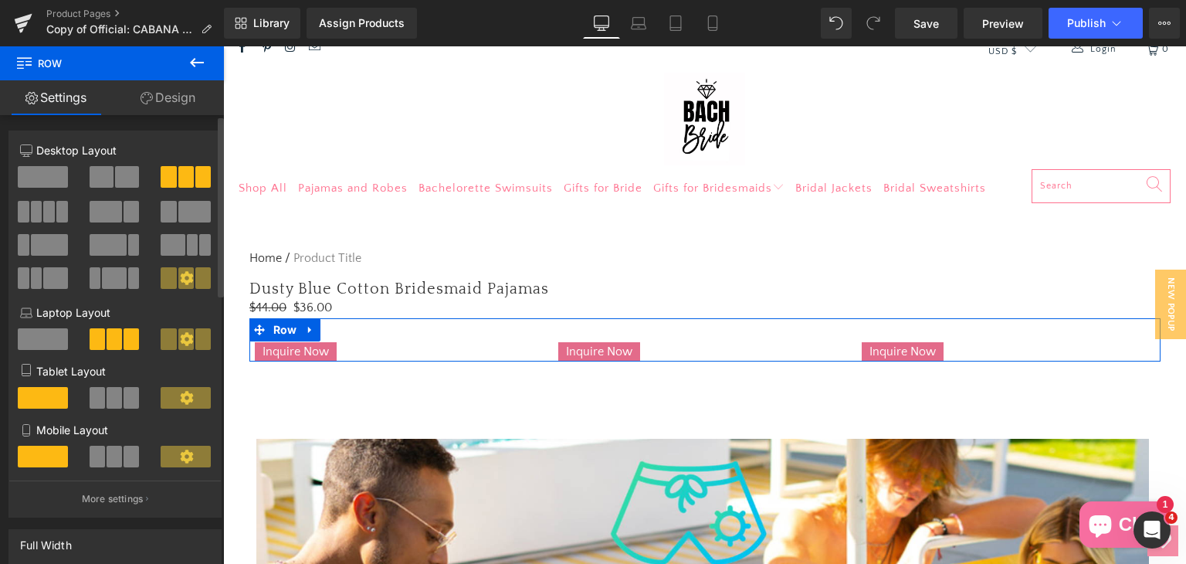
click at [50, 222] on span at bounding box center [49, 212] width 12 height 22
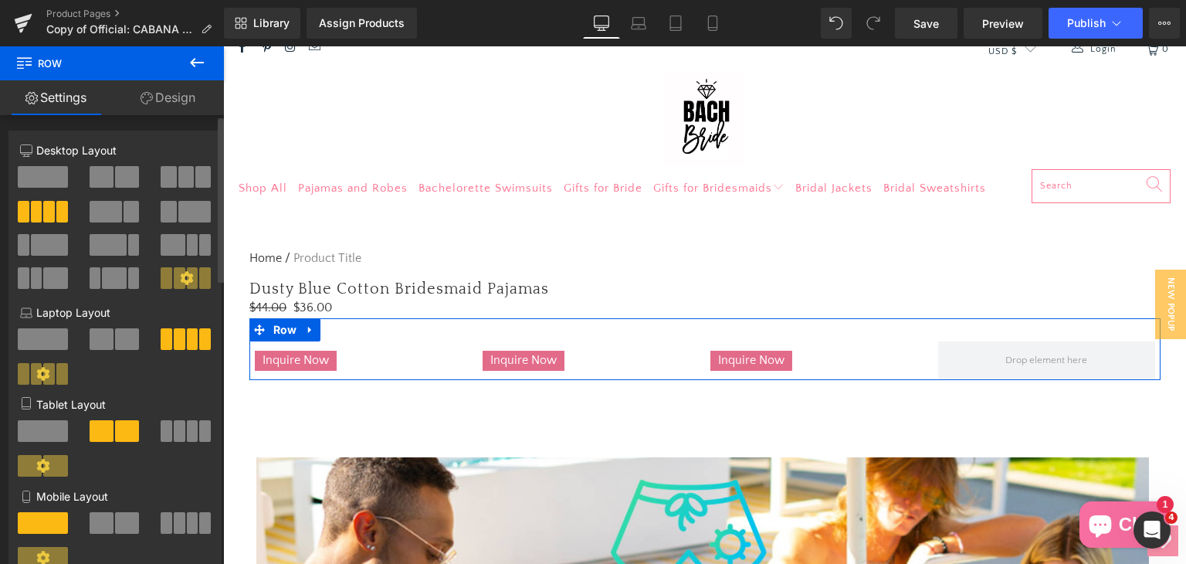
click at [178, 180] on span at bounding box center [185, 177] width 15 height 22
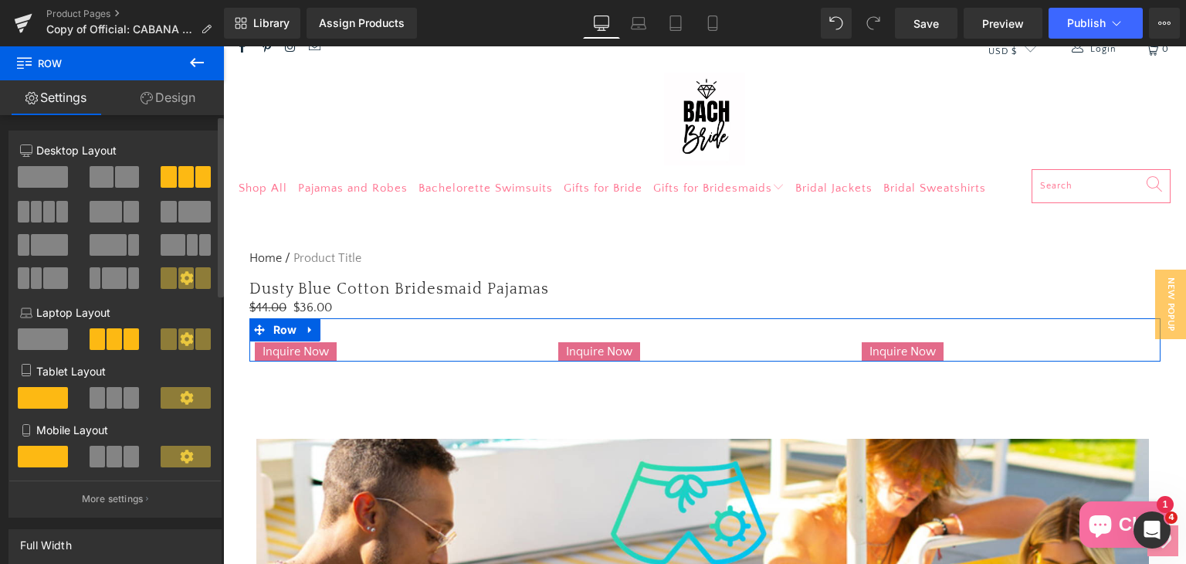
click at [185, 276] on icon at bounding box center [186, 277] width 13 height 13
click at [185, 275] on icon at bounding box center [186, 277] width 13 height 13
drag, startPoint x: 178, startPoint y: 273, endPoint x: 161, endPoint y: 279, distance: 18.8
click at [161, 279] on span at bounding box center [168, 278] width 15 height 22
click at [178, 103] on link "Design" at bounding box center [168, 97] width 112 height 35
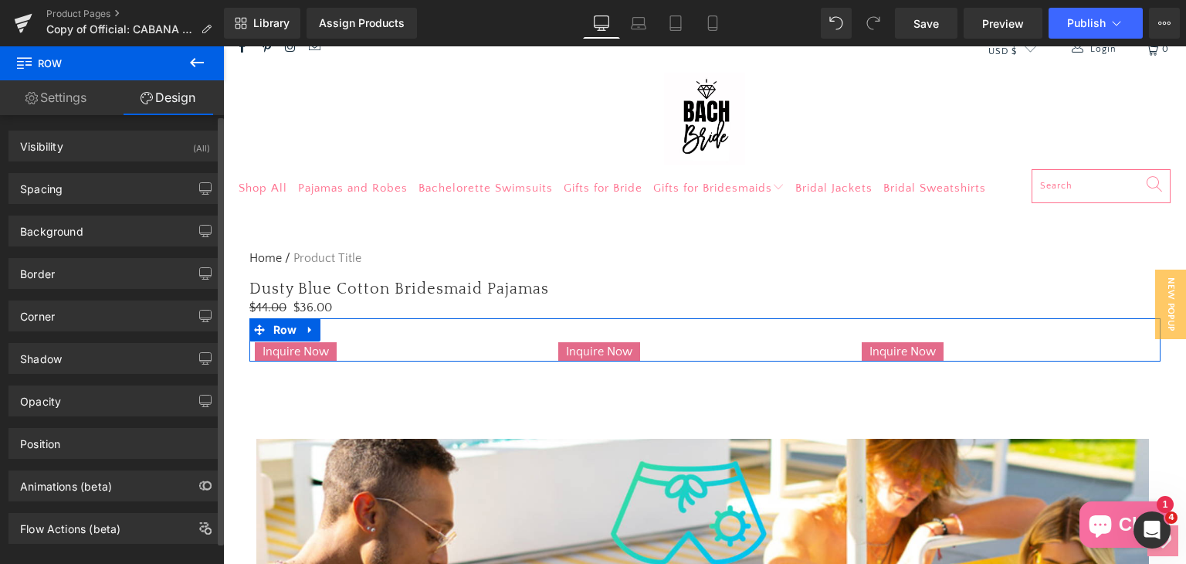
type input "0"
type input "30"
type input "0"
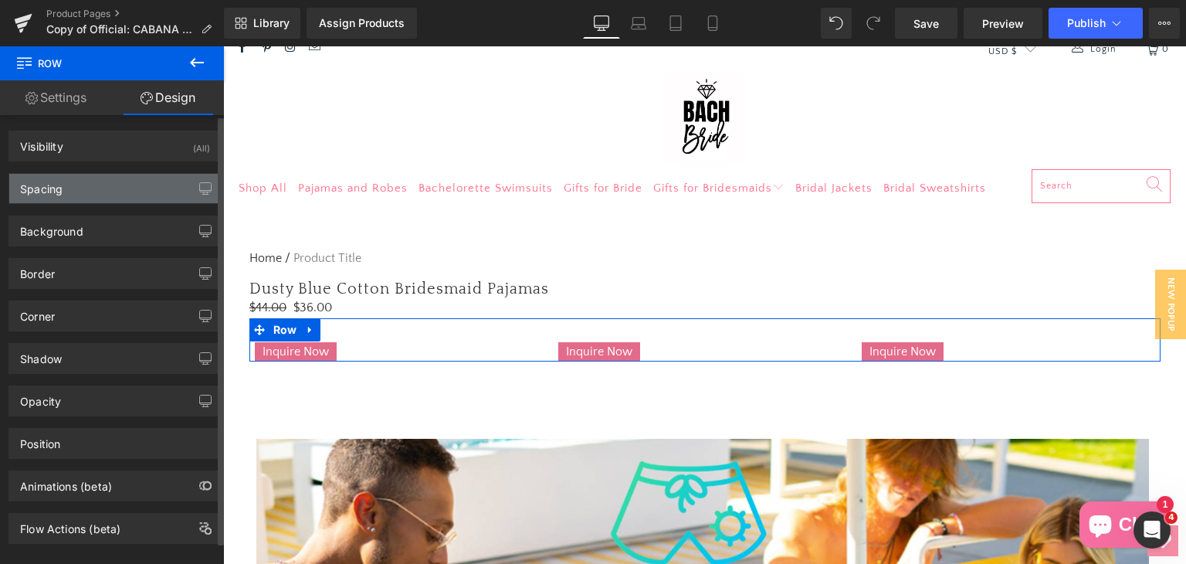
click at [104, 201] on div "Spacing" at bounding box center [115, 188] width 212 height 29
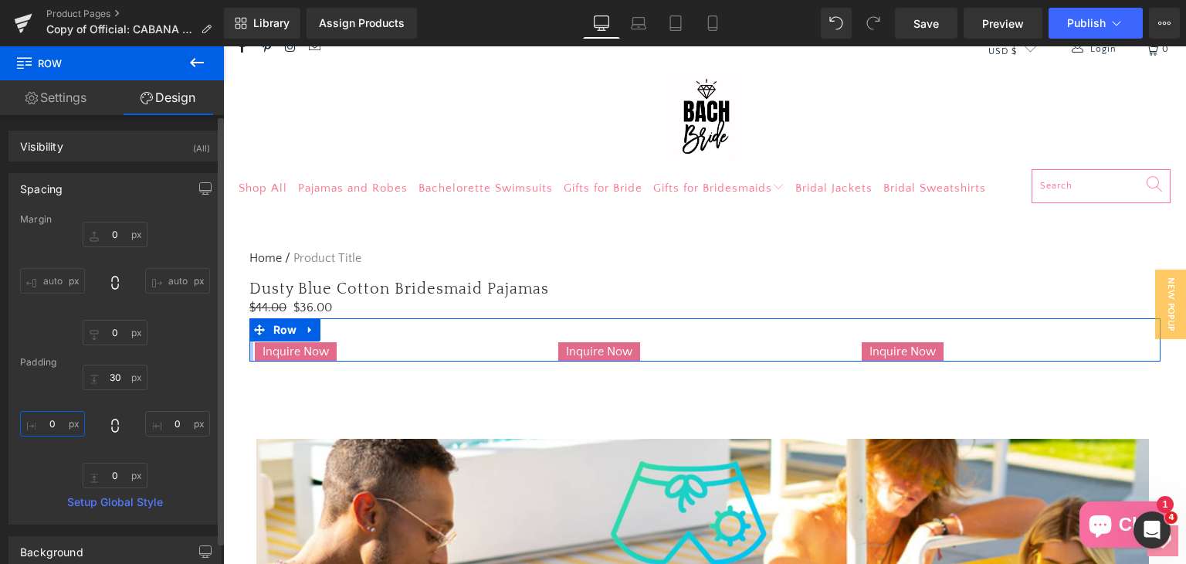
click at [59, 419] on input "0" at bounding box center [52, 423] width 65 height 25
type input "0"
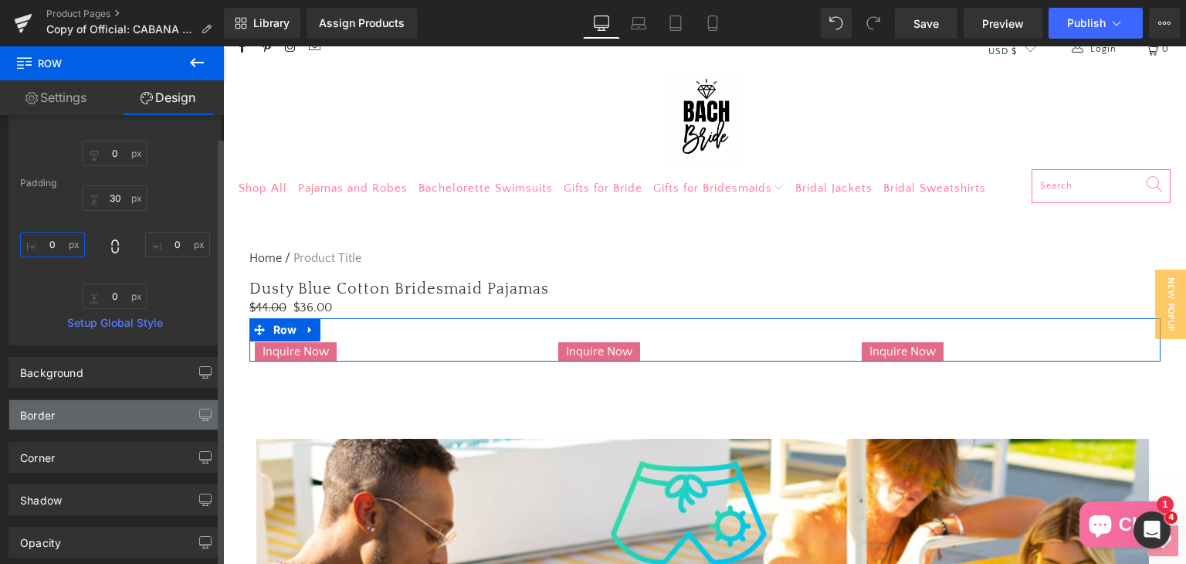
scroll to position [232, 0]
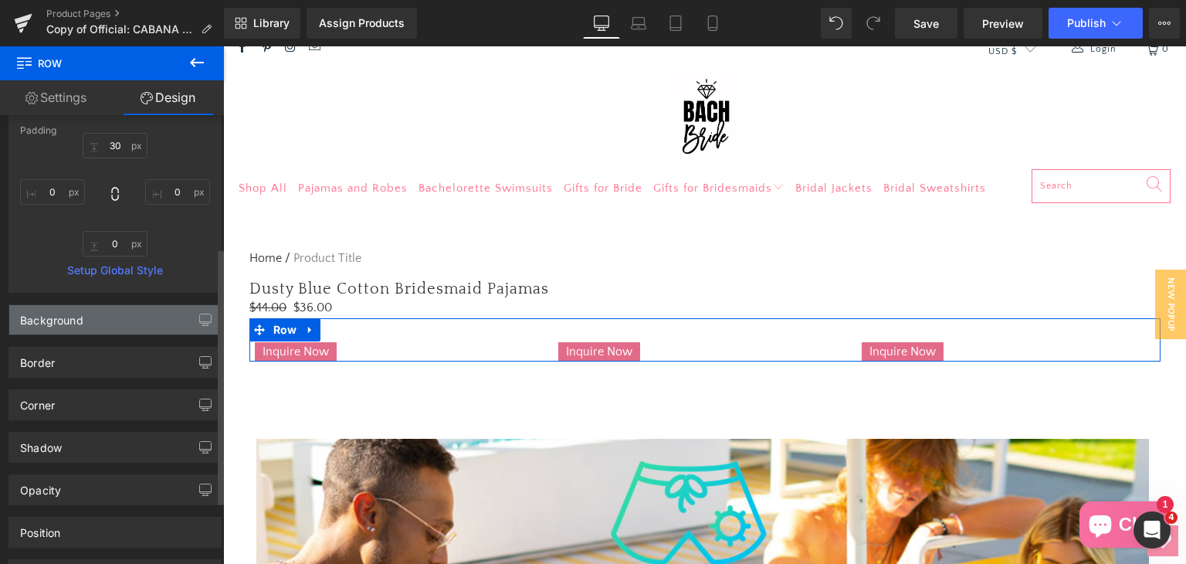
click at [100, 316] on div "Background" at bounding box center [115, 319] width 212 height 29
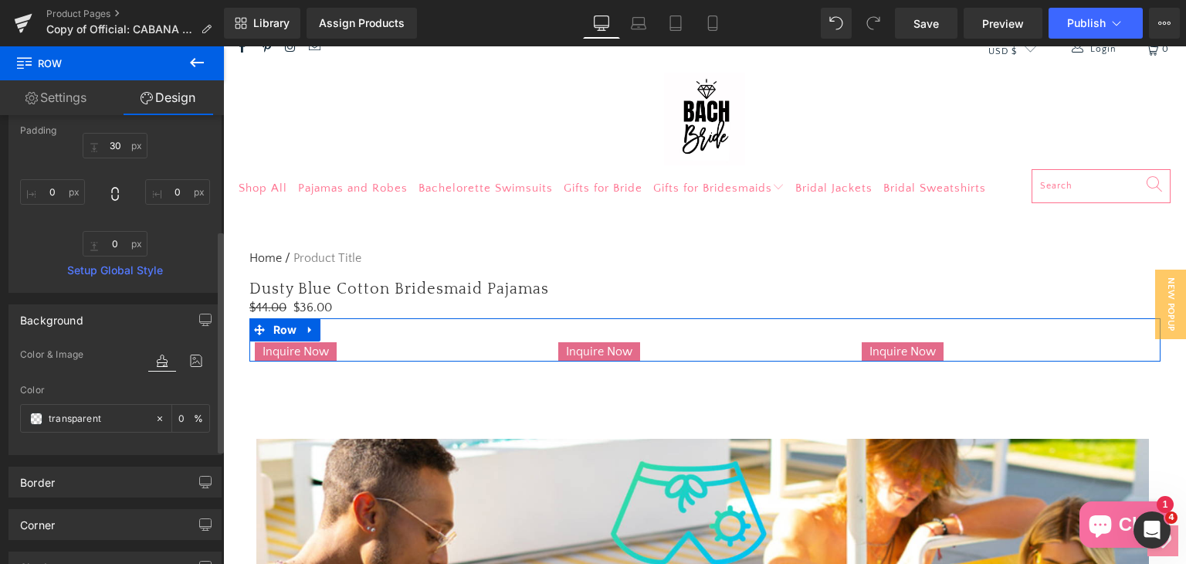
click at [100, 316] on div "Background" at bounding box center [115, 319] width 212 height 29
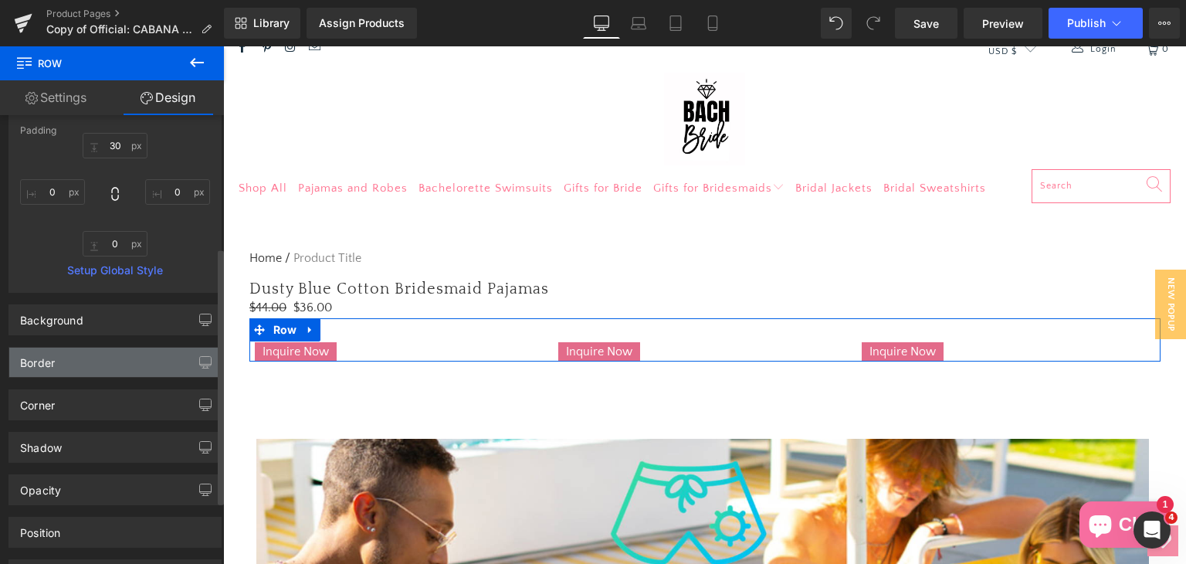
click at [98, 350] on div "Border" at bounding box center [115, 361] width 212 height 29
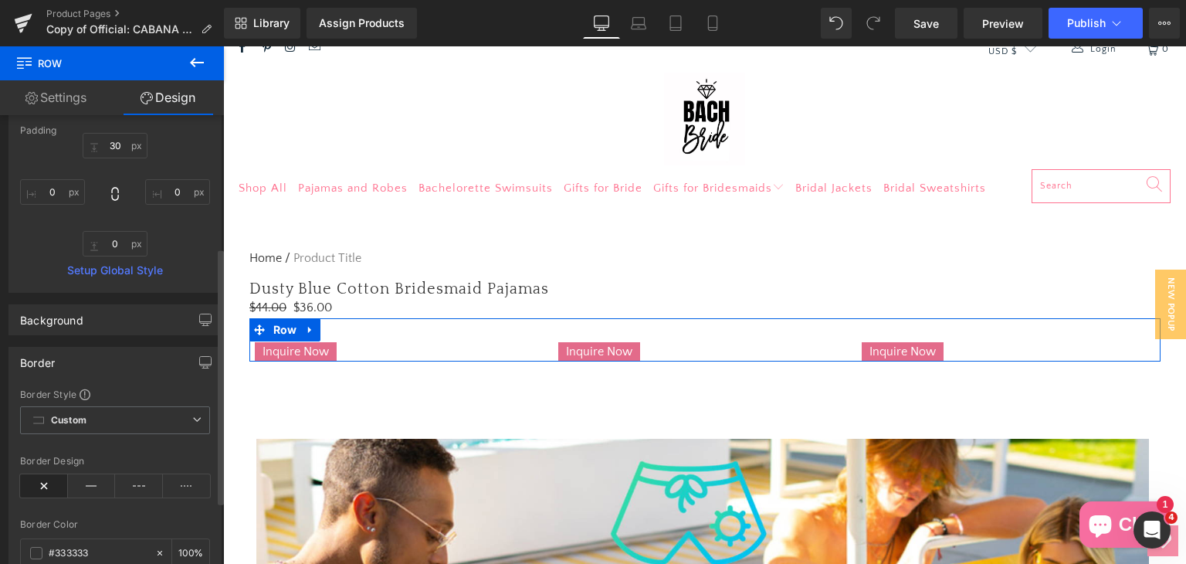
click at [101, 350] on div "Border" at bounding box center [115, 361] width 212 height 29
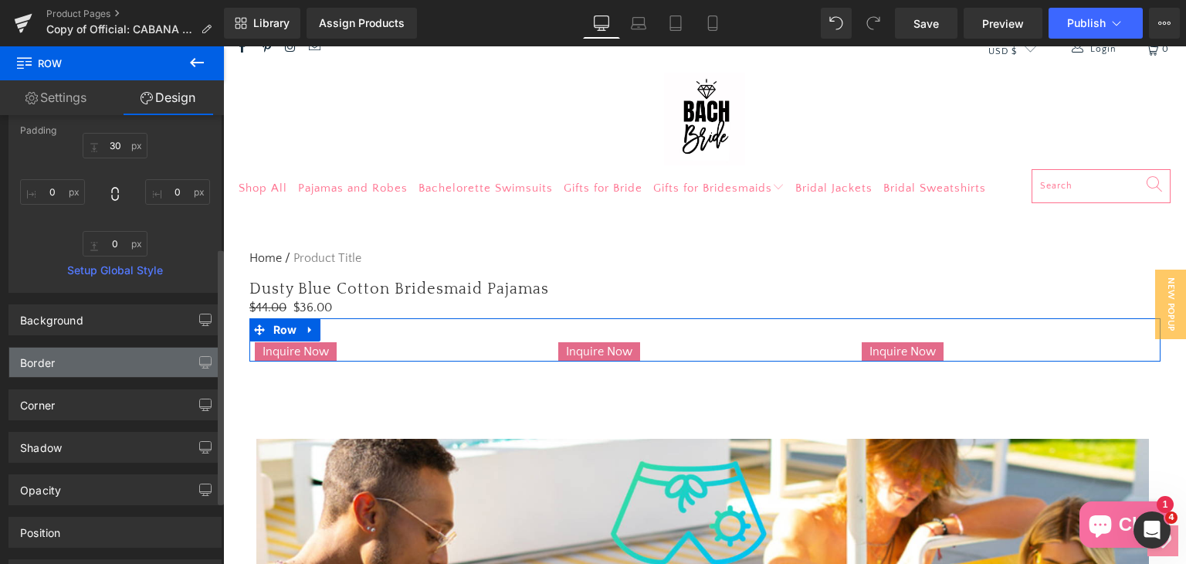
scroll to position [309, 0]
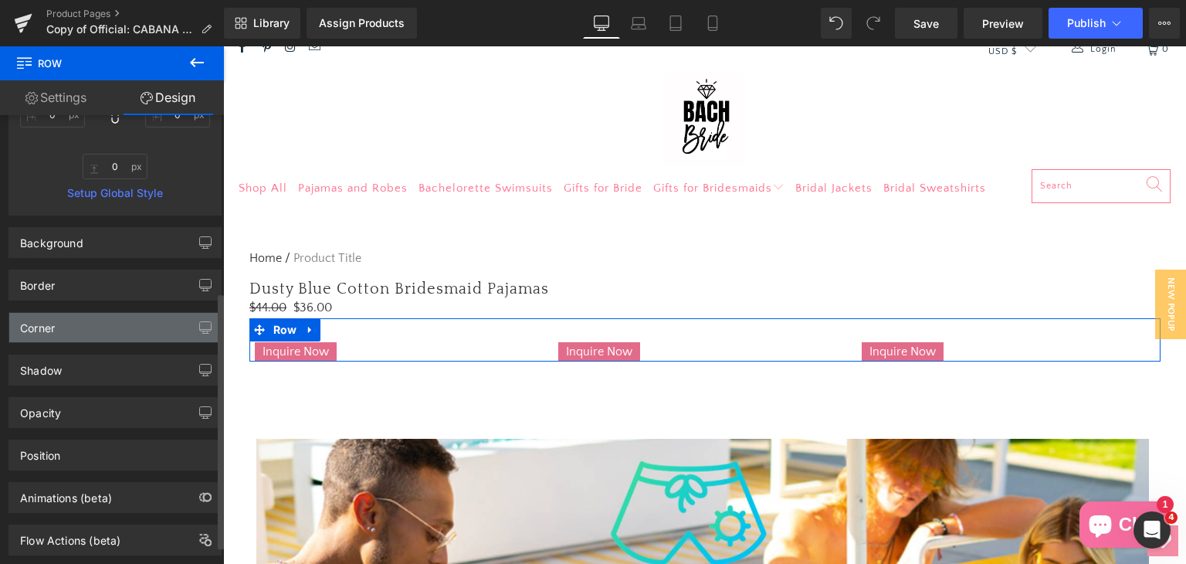
click at [100, 322] on div "Corner" at bounding box center [115, 327] width 212 height 29
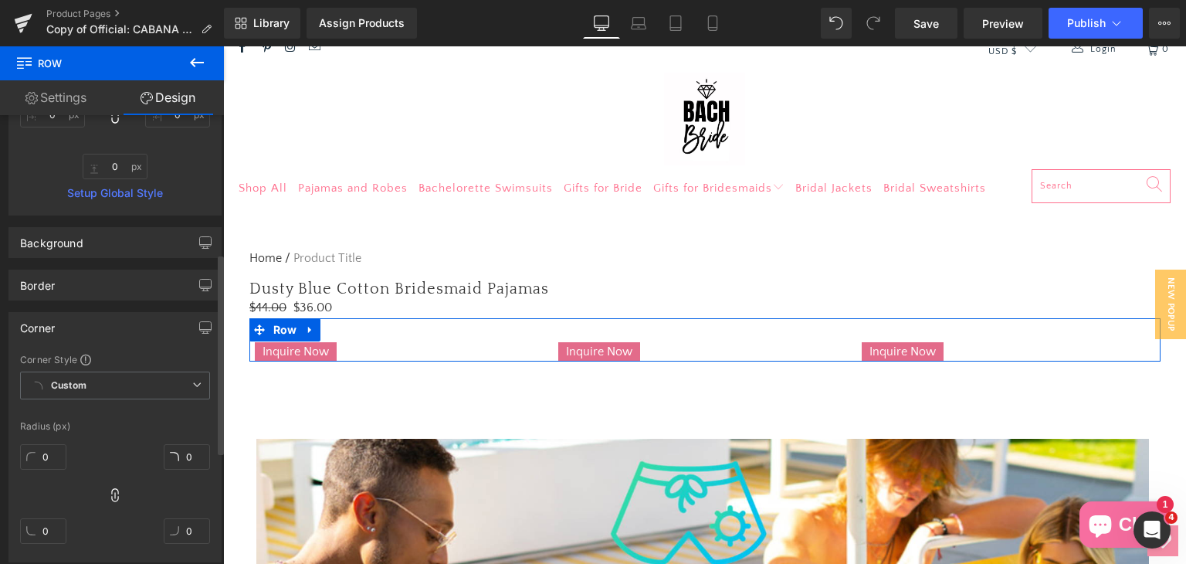
click at [100, 322] on div "Corner" at bounding box center [115, 327] width 212 height 29
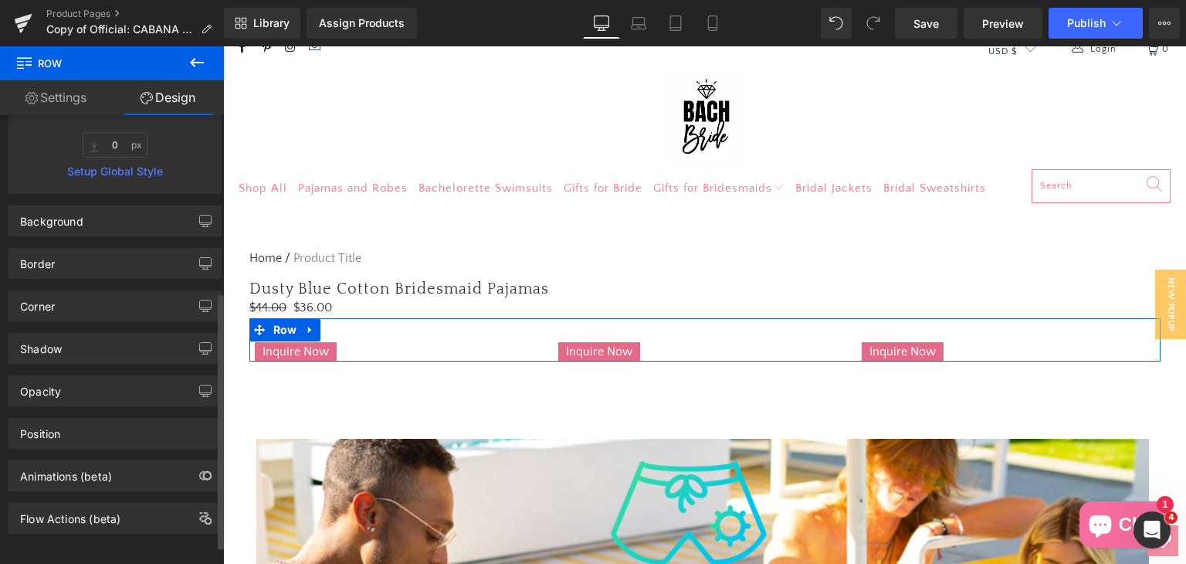
scroll to position [340, 0]
click at [130, 418] on div "Position" at bounding box center [115, 431] width 212 height 29
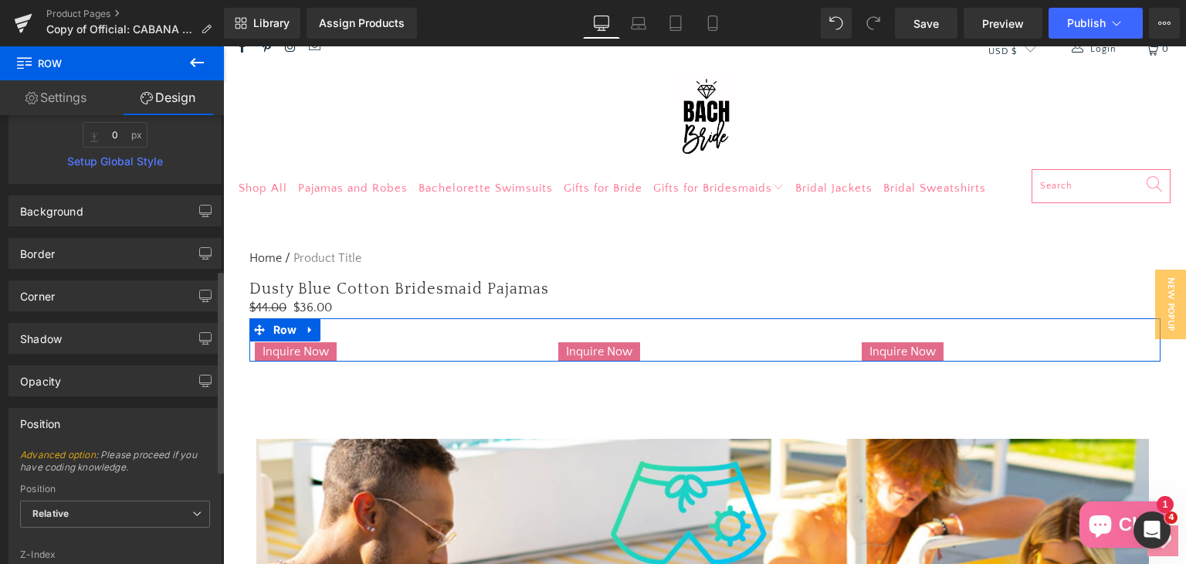
click at [133, 412] on div "Position" at bounding box center [115, 422] width 212 height 29
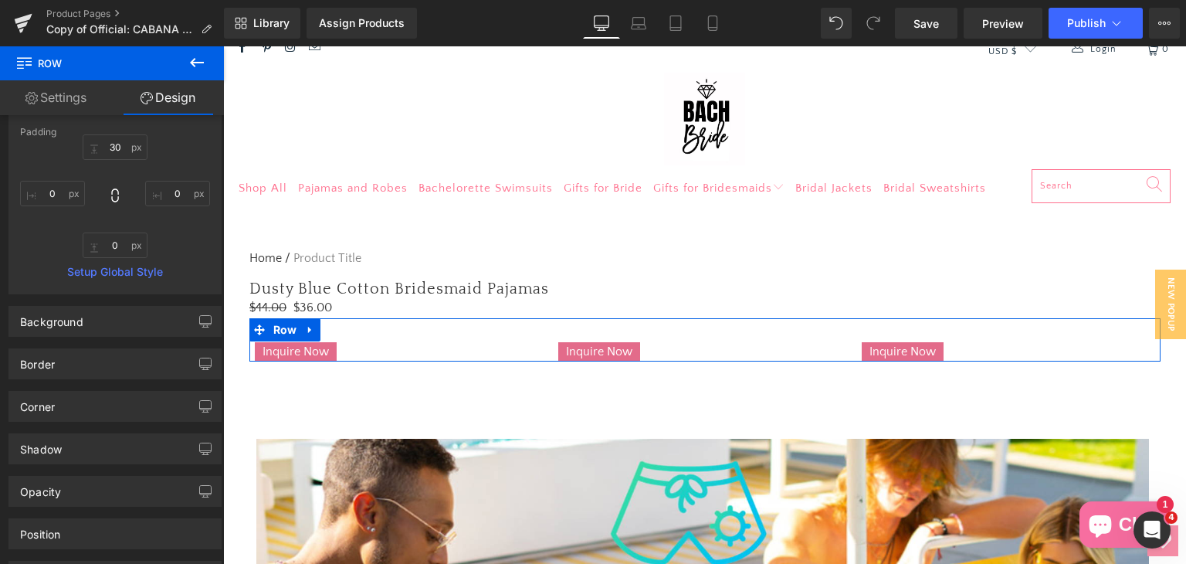
scroll to position [186, 0]
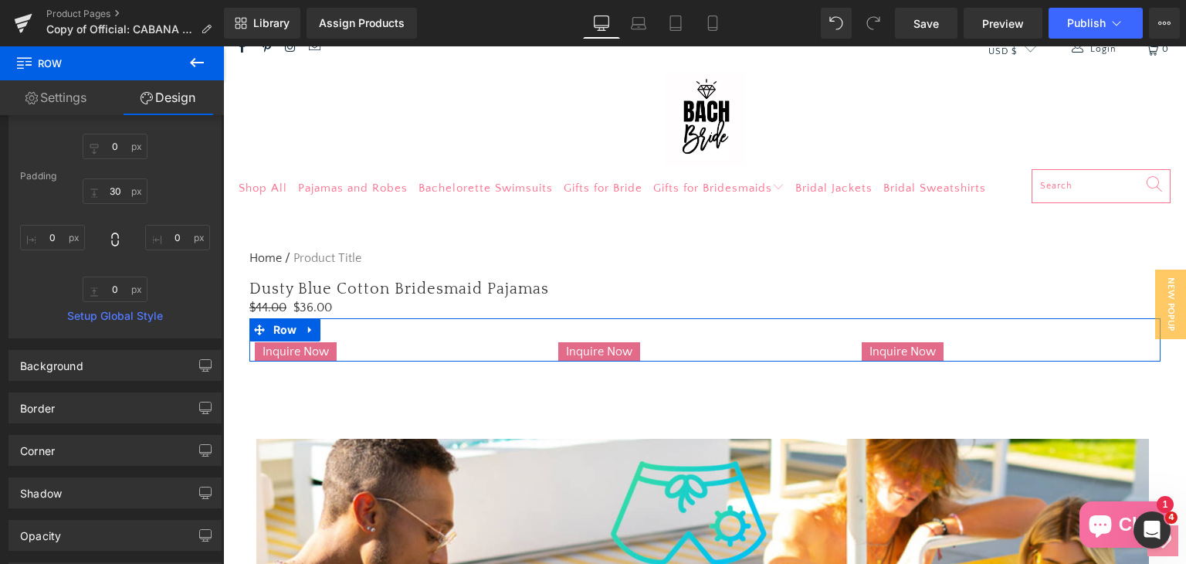
click at [49, 91] on link "Settings" at bounding box center [56, 97] width 112 height 35
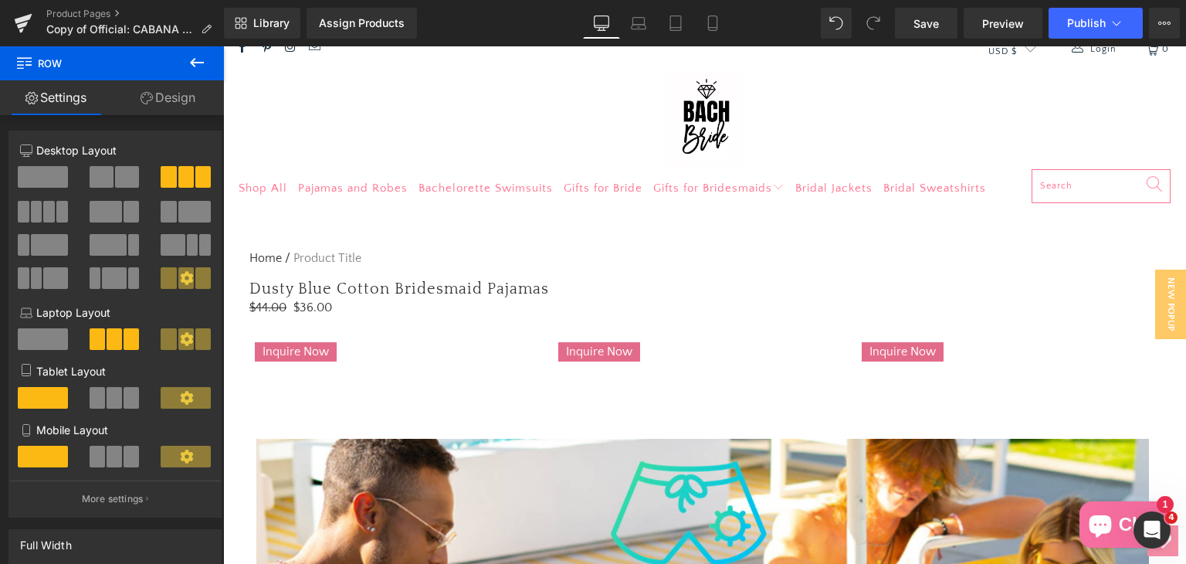
scroll to position [0, 0]
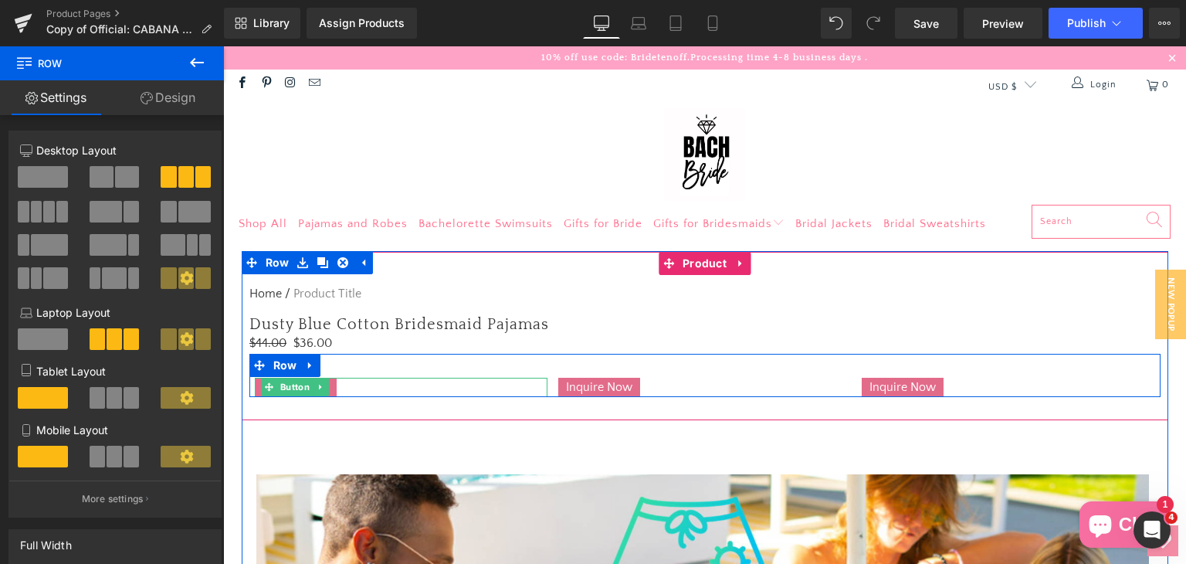
click at [368, 387] on div "Inquire Now" at bounding box center [401, 388] width 293 height 20
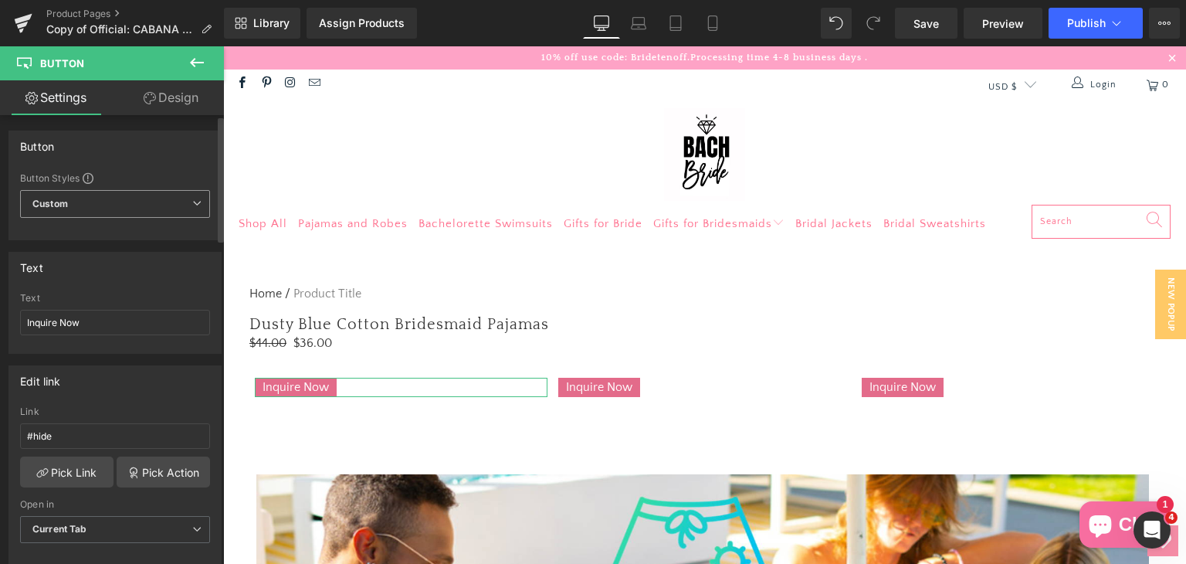
click at [73, 199] on span "Custom Setup Global Style" at bounding box center [115, 204] width 190 height 28
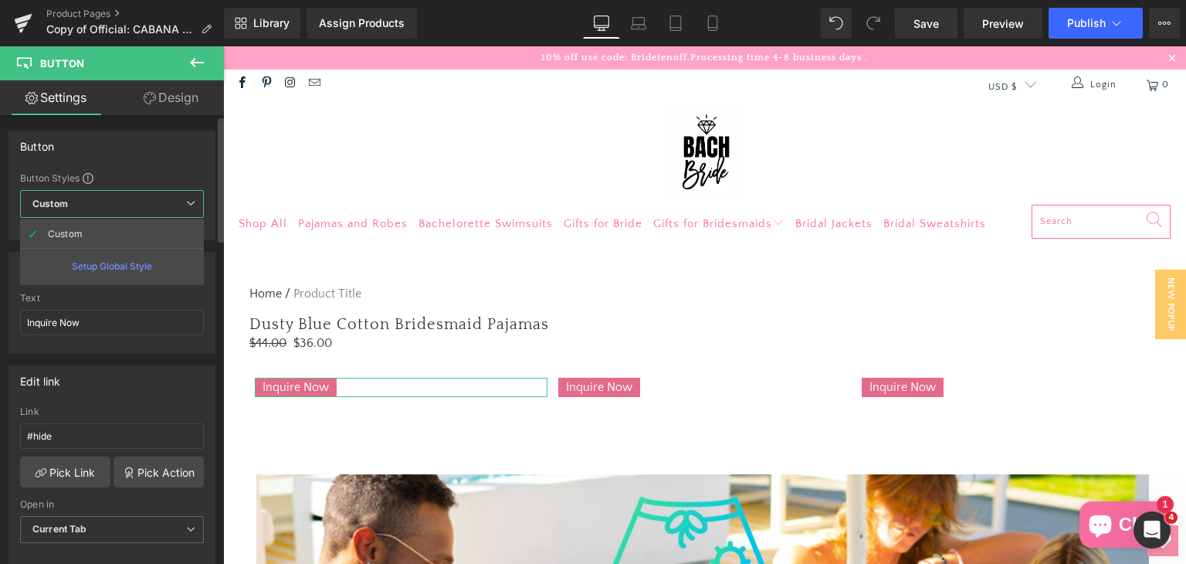
click at [73, 199] on span "Custom Setup Global Style" at bounding box center [112, 204] width 184 height 28
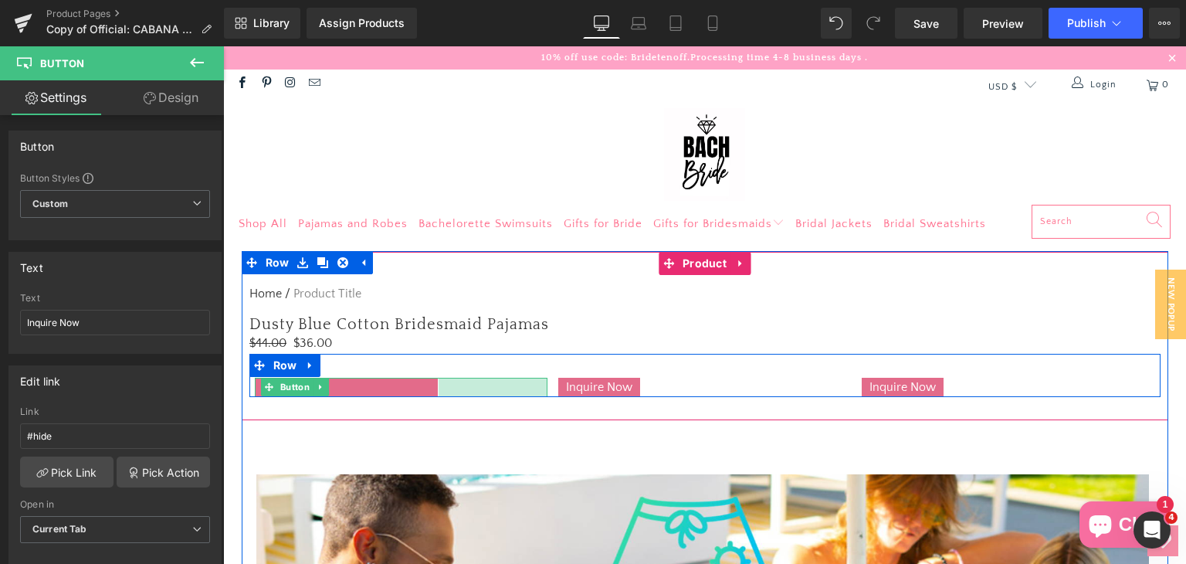
drag, startPoint x: 540, startPoint y: 386, endPoint x: 439, endPoint y: 395, distance: 101.5
click at [439, 395] on div "Inquire Now Button 141px Inquire Now Button NaNpx Inquire Now Button Row" at bounding box center [704, 376] width 911 height 44
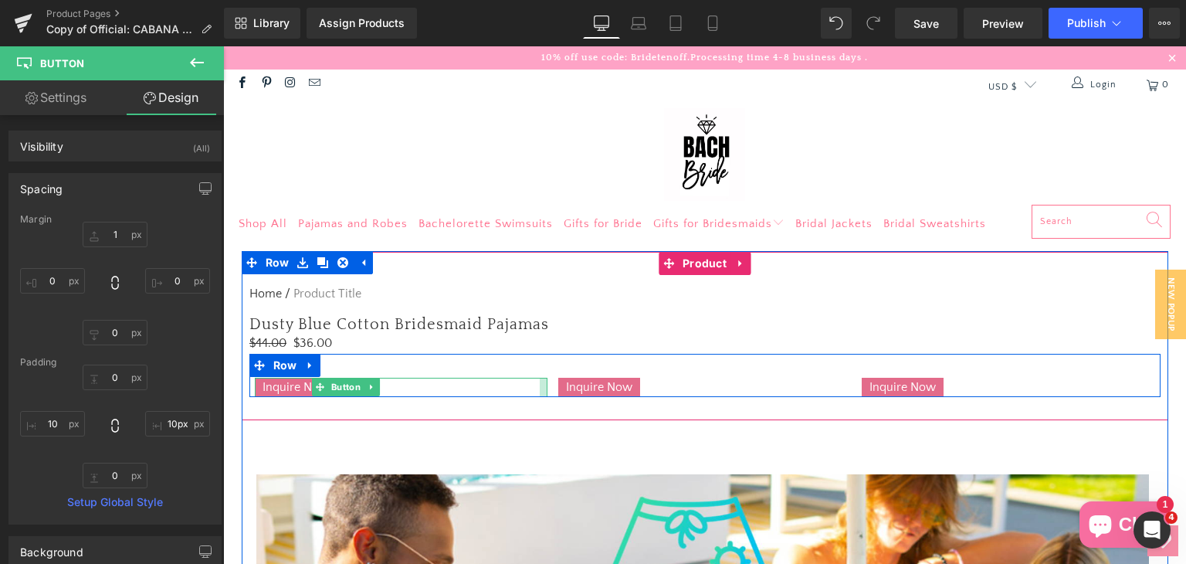
type input "0px"
drag, startPoint x: 537, startPoint y: 389, endPoint x: 669, endPoint y: 390, distance: 131.3
click at [669, 390] on div "Inquire Now Button Inquire Now Button NaNpx Inquire Now Button Row" at bounding box center [704, 376] width 911 height 44
click at [371, 383] on div "Inquire Now" at bounding box center [401, 388] width 293 height 20
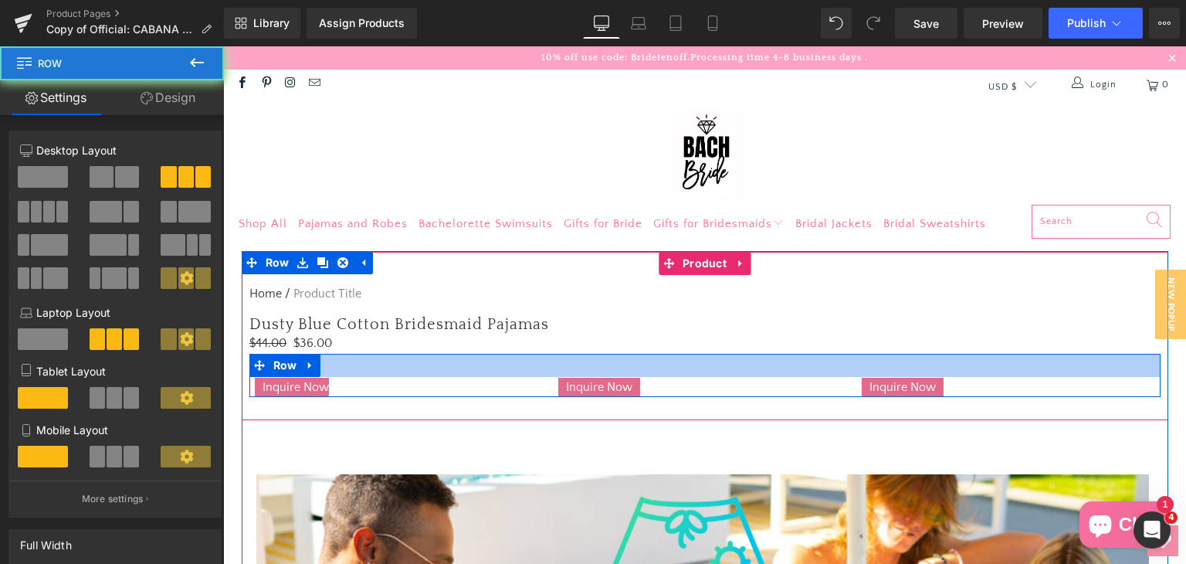
click at [417, 363] on div at bounding box center [704, 365] width 911 height 23
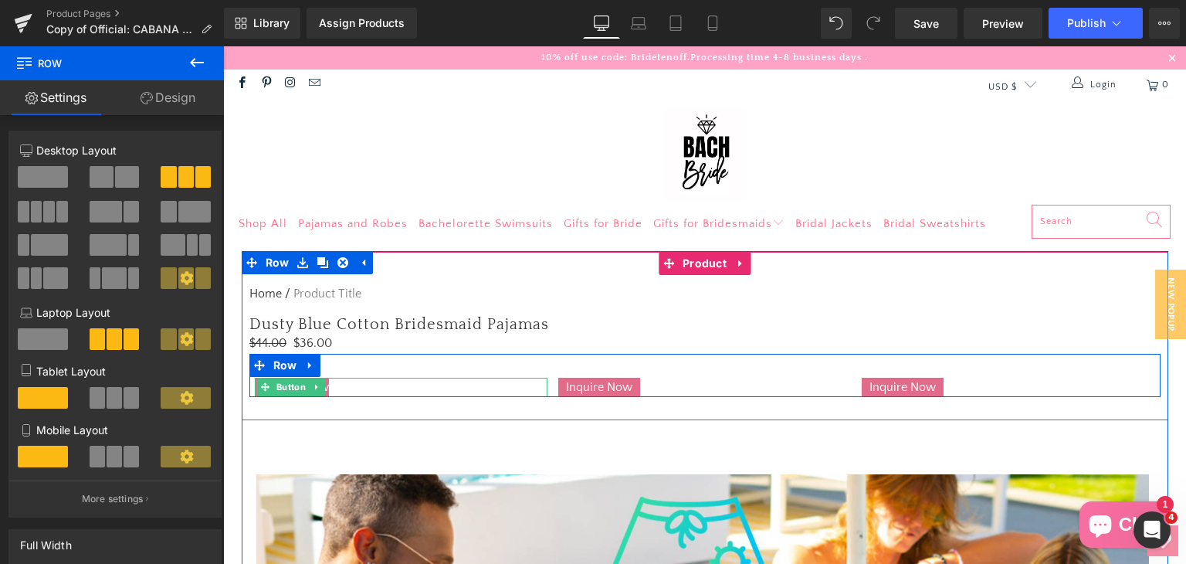
click at [371, 387] on div "Inquire Now" at bounding box center [401, 388] width 293 height 20
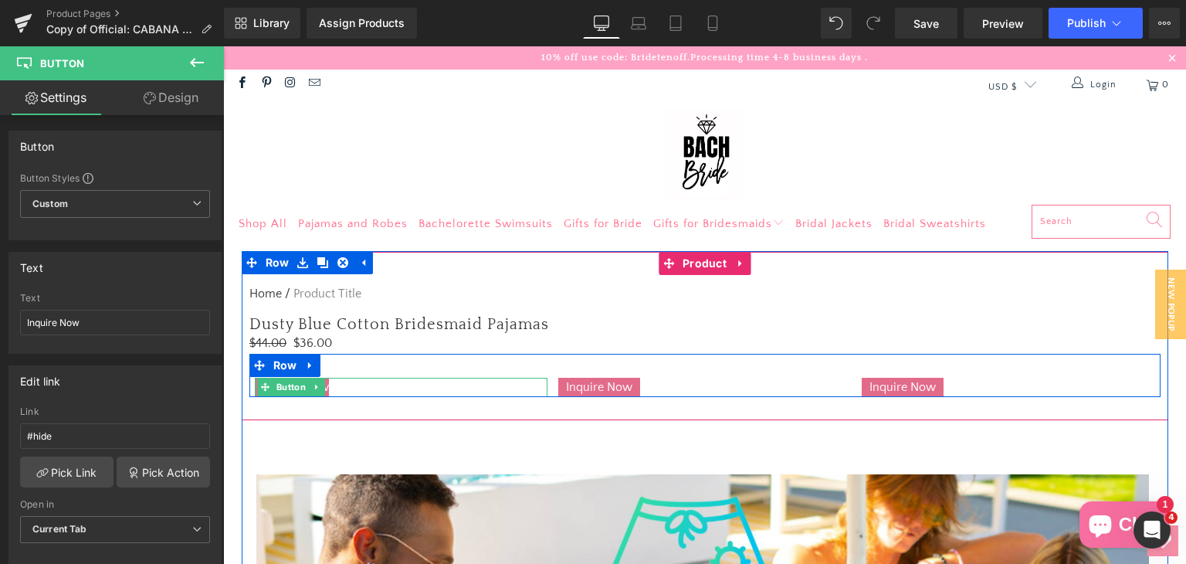
click at [479, 388] on div "Inquire Now" at bounding box center [401, 388] width 293 height 20
drag, startPoint x: 540, startPoint y: 384, endPoint x: 539, endPoint y: 393, distance: 9.4
click at [539, 393] on div "Inquire Now Button" at bounding box center [401, 388] width 293 height 20
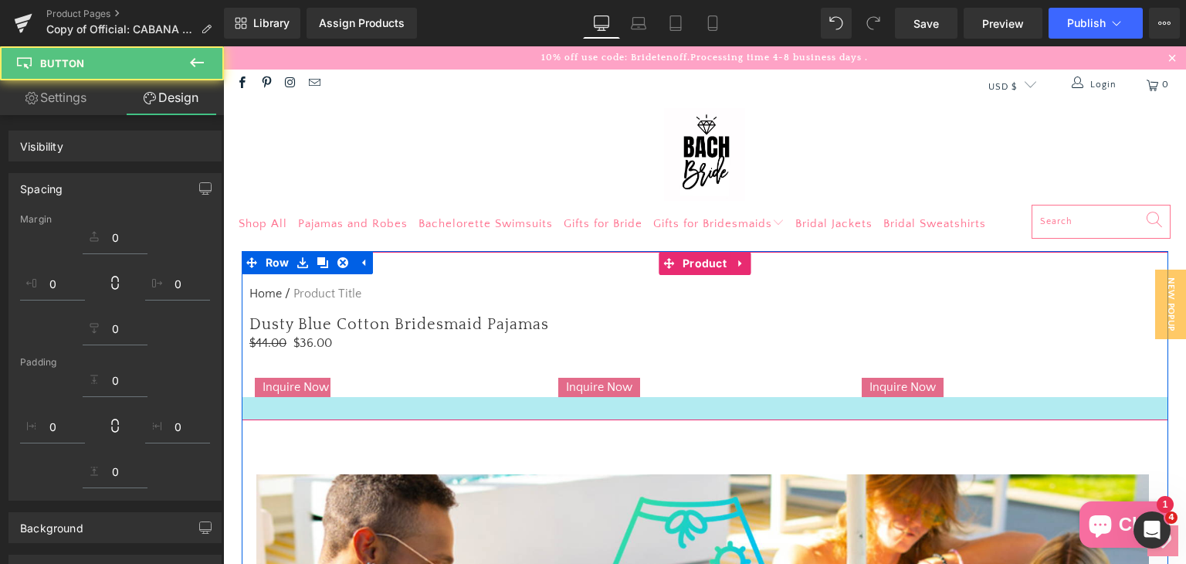
click at [312, 387] on div "Inquire Now Button" at bounding box center [401, 388] width 293 height 20
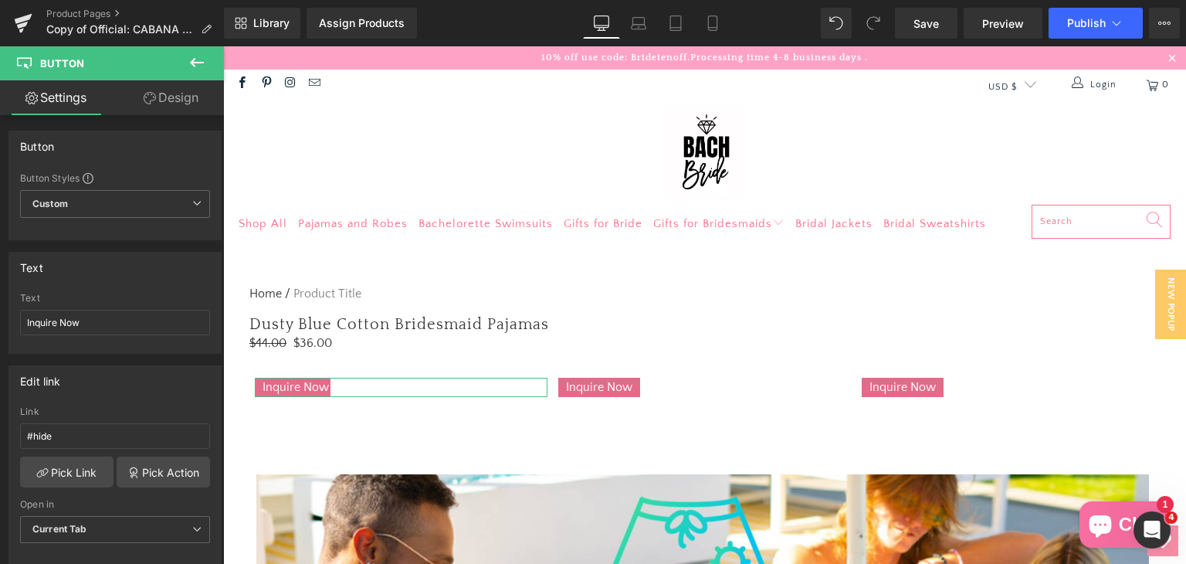
click at [173, 113] on link "Design" at bounding box center [171, 97] width 112 height 35
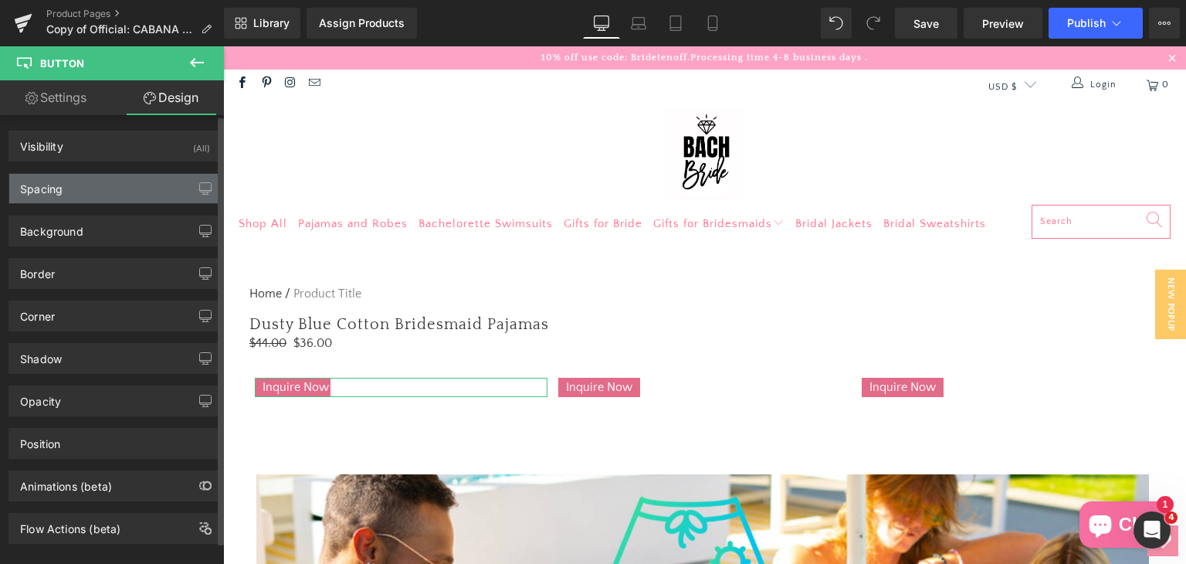
click at [101, 190] on div "Spacing" at bounding box center [115, 188] width 212 height 29
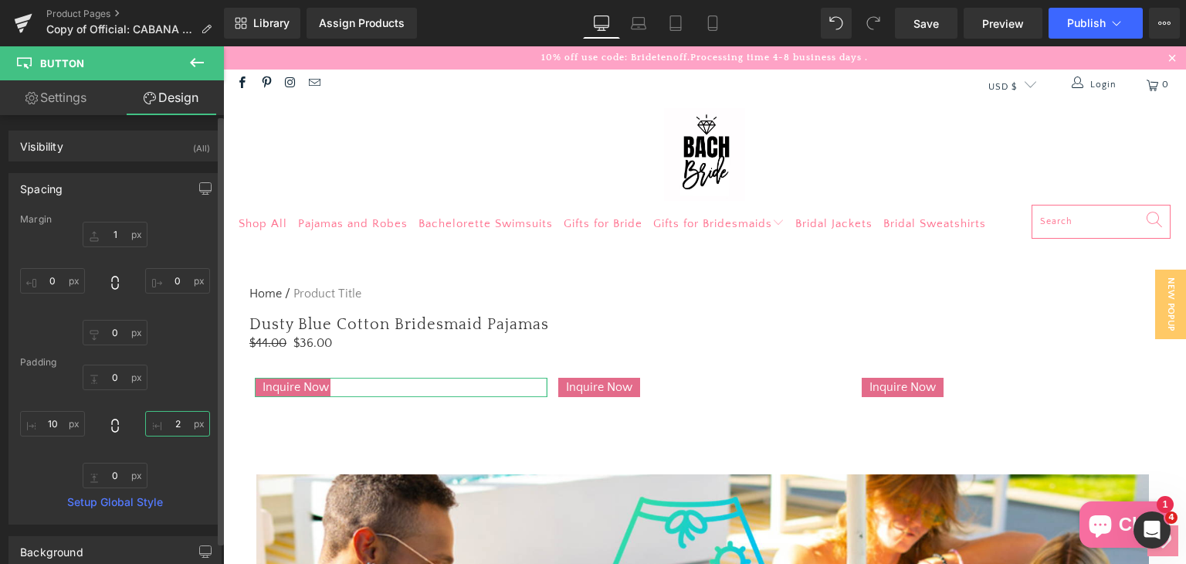
click at [168, 417] on input "2" at bounding box center [177, 423] width 65 height 25
type input "10"
click at [56, 99] on link "Settings" at bounding box center [56, 97] width 112 height 35
type input "100"
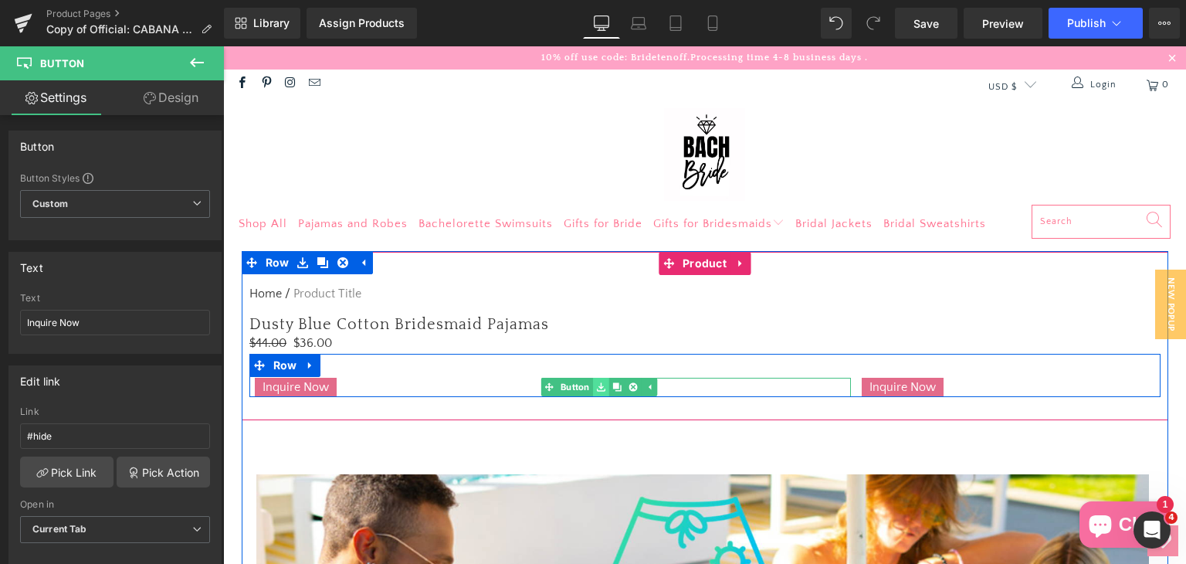
click at [596, 384] on icon at bounding box center [600, 386] width 8 height 9
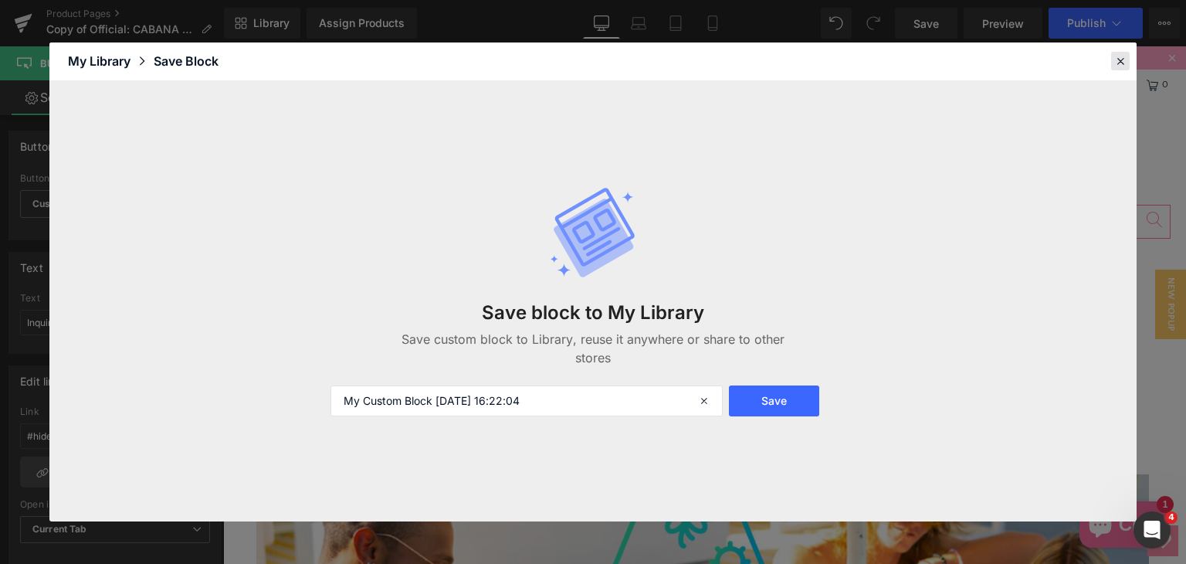
click at [1117, 55] on icon at bounding box center [1120, 61] width 14 height 14
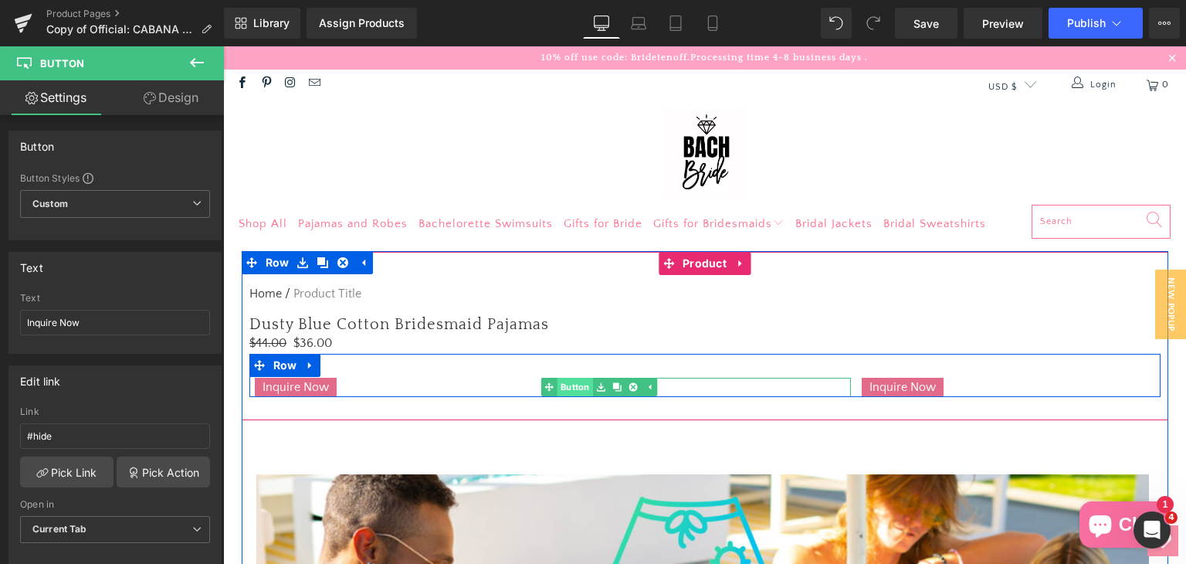
click at [562, 387] on link "Button" at bounding box center [566, 387] width 52 height 19
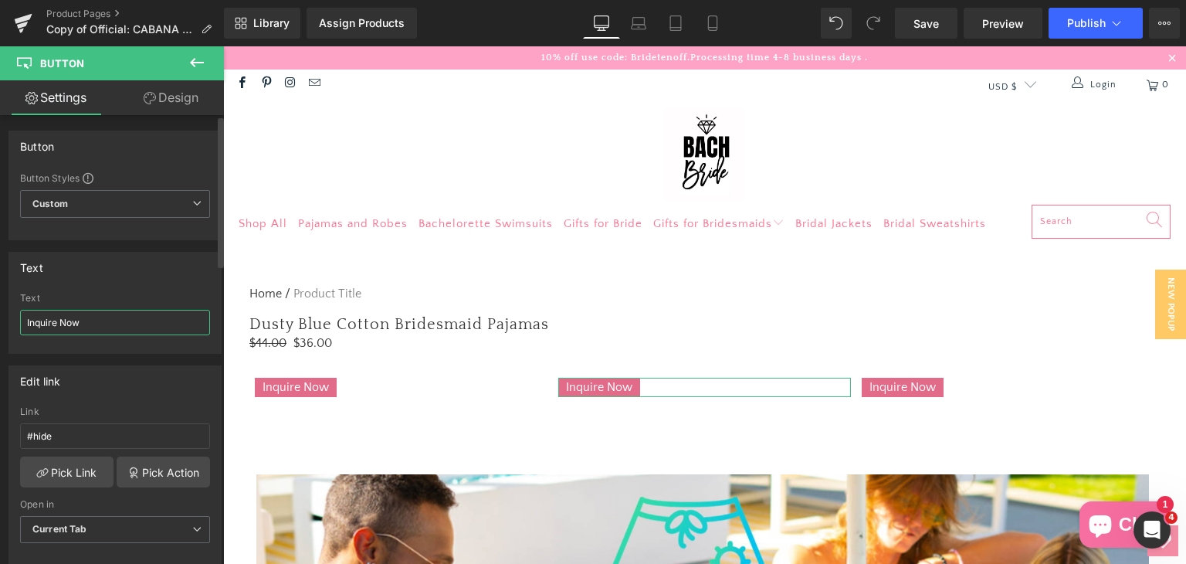
click at [93, 325] on input "Inquire Now" at bounding box center [115, 322] width 190 height 25
type input "Visit Website"
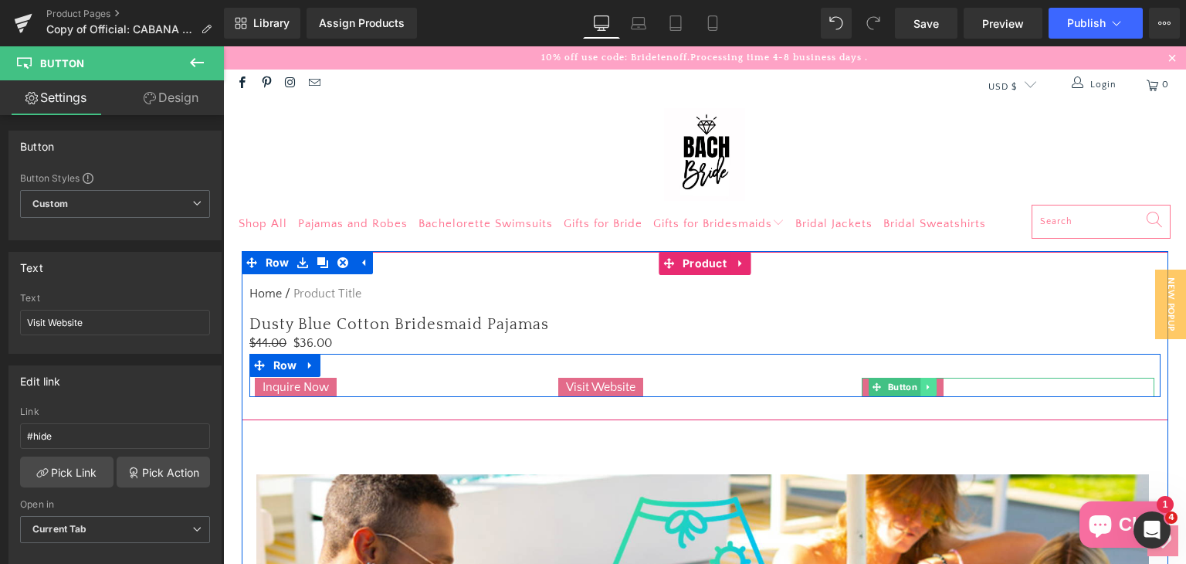
click at [926, 387] on icon at bounding box center [927, 386] width 2 height 5
click at [932, 386] on icon at bounding box center [936, 387] width 8 height 8
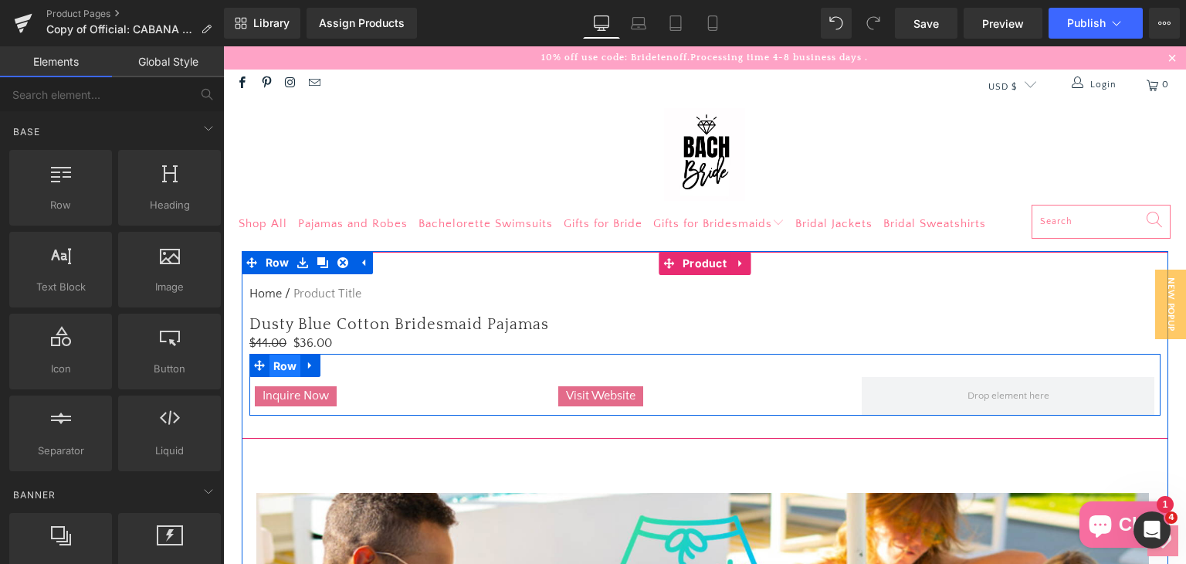
click at [278, 369] on span "Row" at bounding box center [285, 365] width 32 height 23
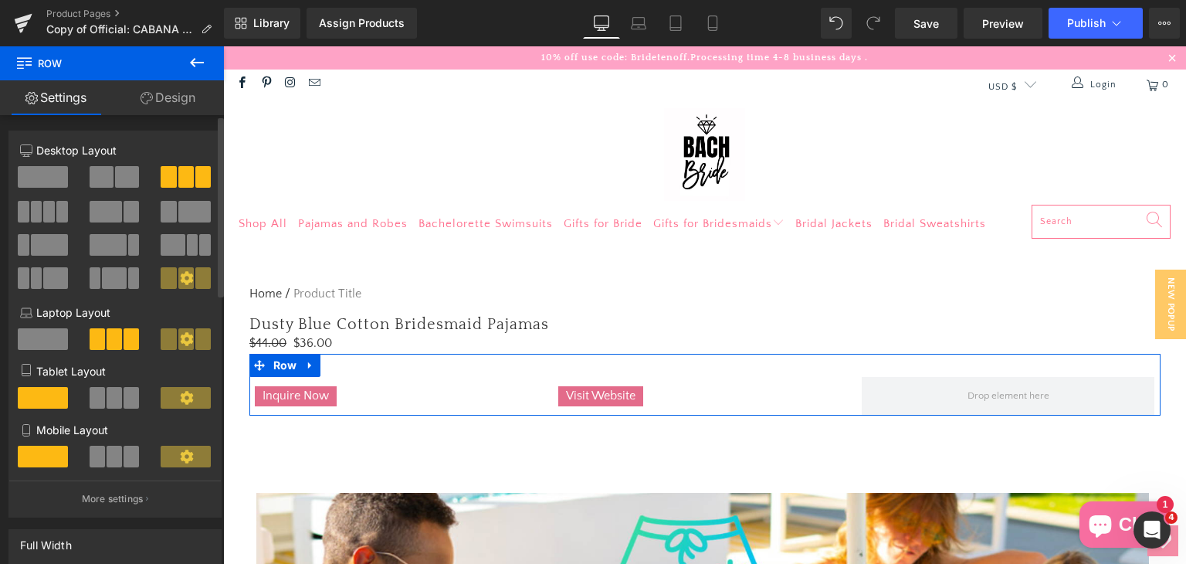
click at [182, 273] on icon at bounding box center [186, 277] width 13 height 13
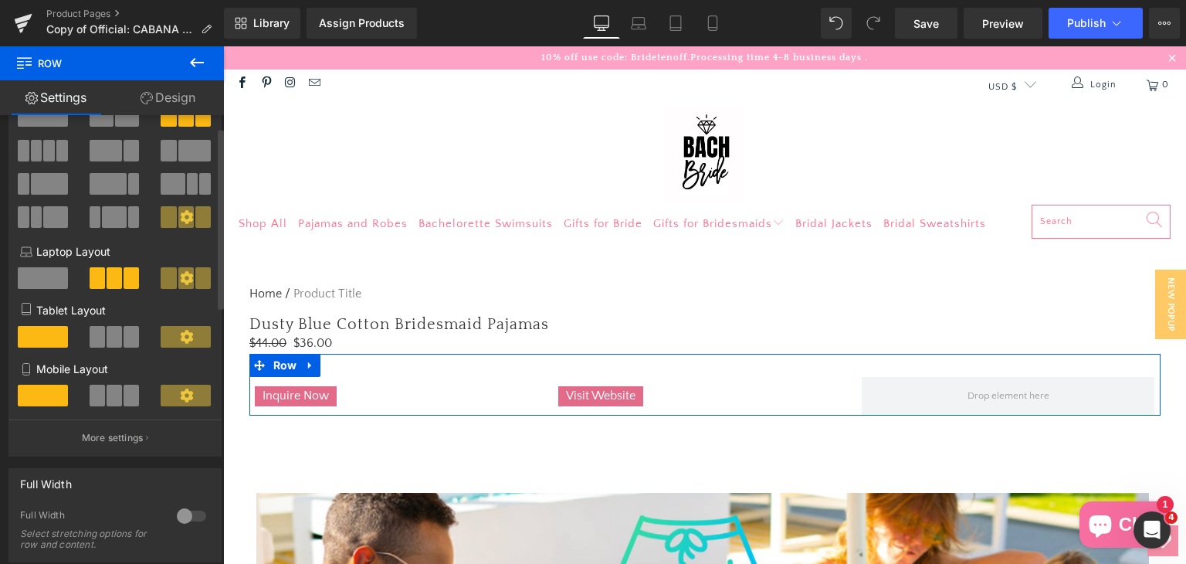
scroll to position [154, 0]
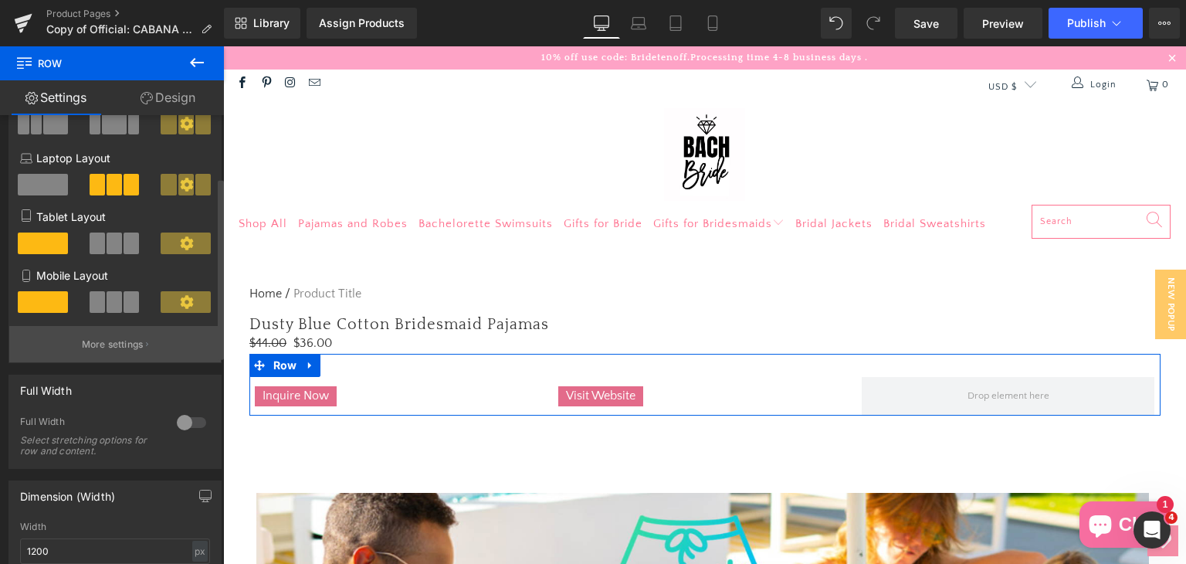
click at [115, 341] on p "More settings" at bounding box center [113, 344] width 62 height 14
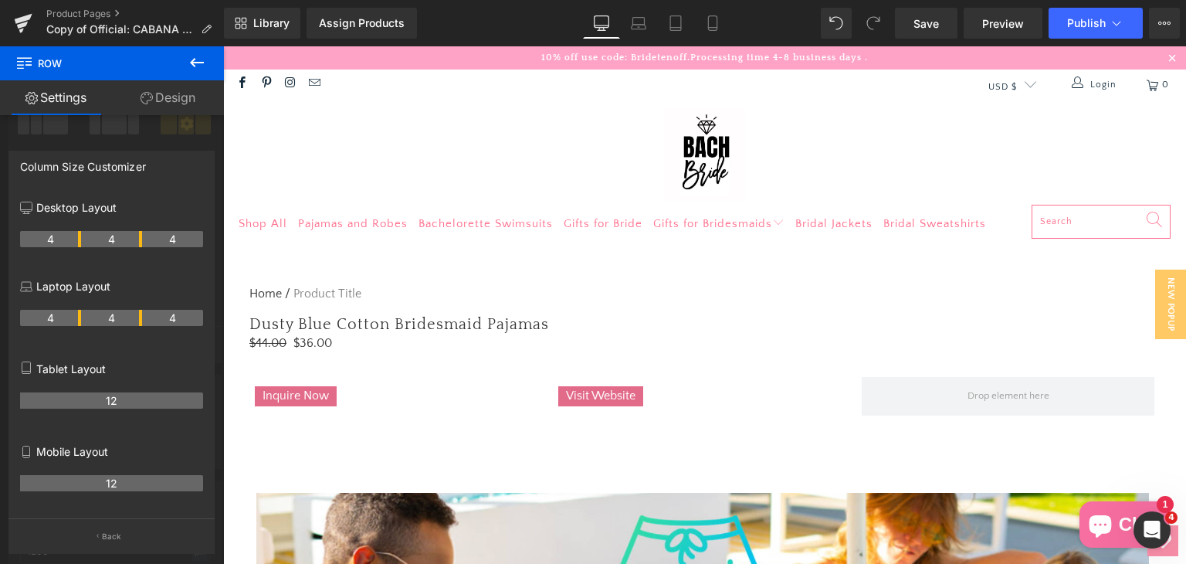
click at [194, 62] on icon at bounding box center [197, 62] width 14 height 9
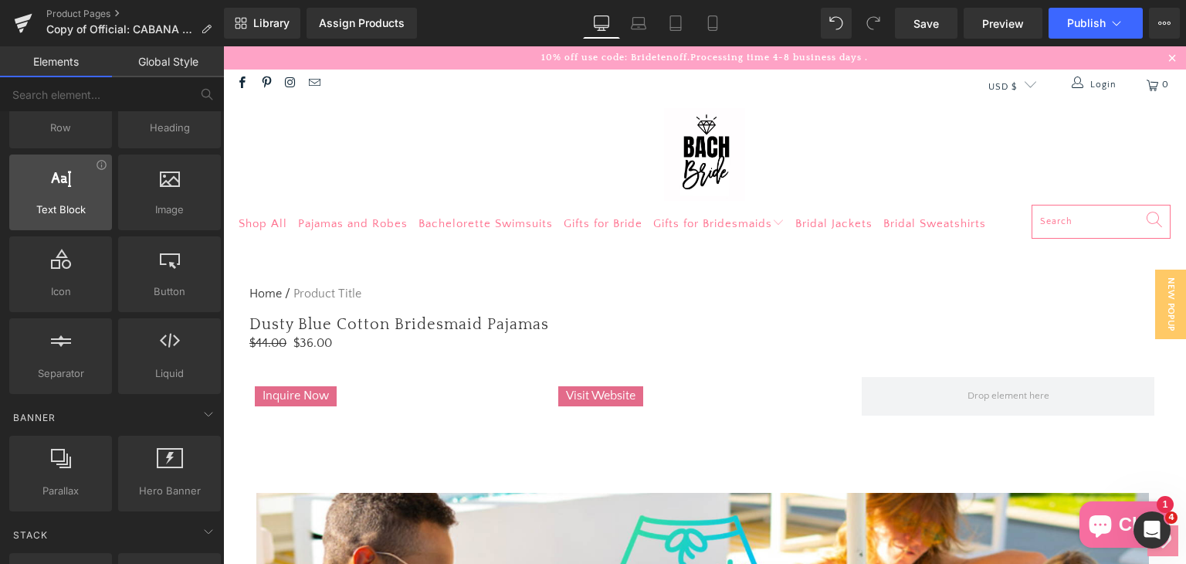
scroll to position [0, 0]
click at [71, 181] on div at bounding box center [60, 184] width 93 height 35
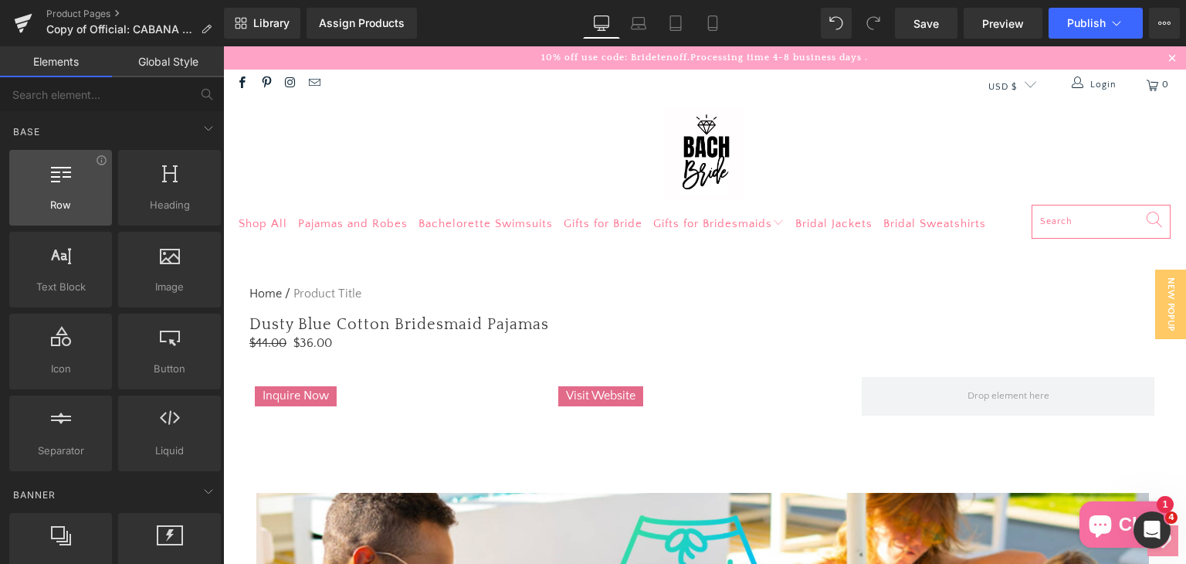
click at [76, 194] on div at bounding box center [60, 179] width 93 height 35
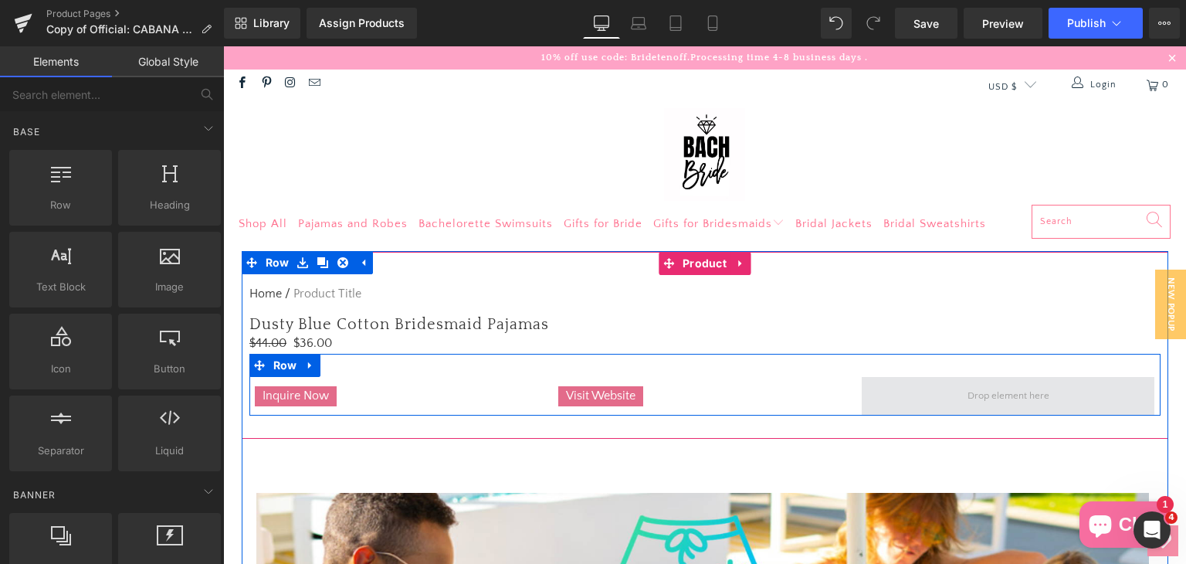
click at [892, 398] on span at bounding box center [1008, 396] width 293 height 39
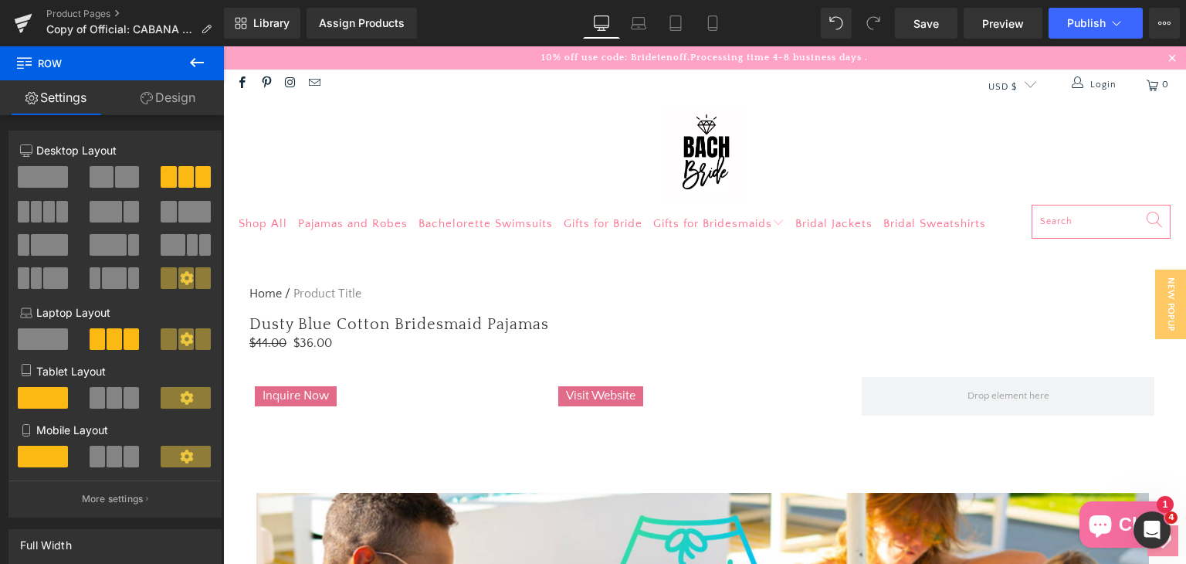
click at [192, 60] on icon at bounding box center [197, 62] width 14 height 9
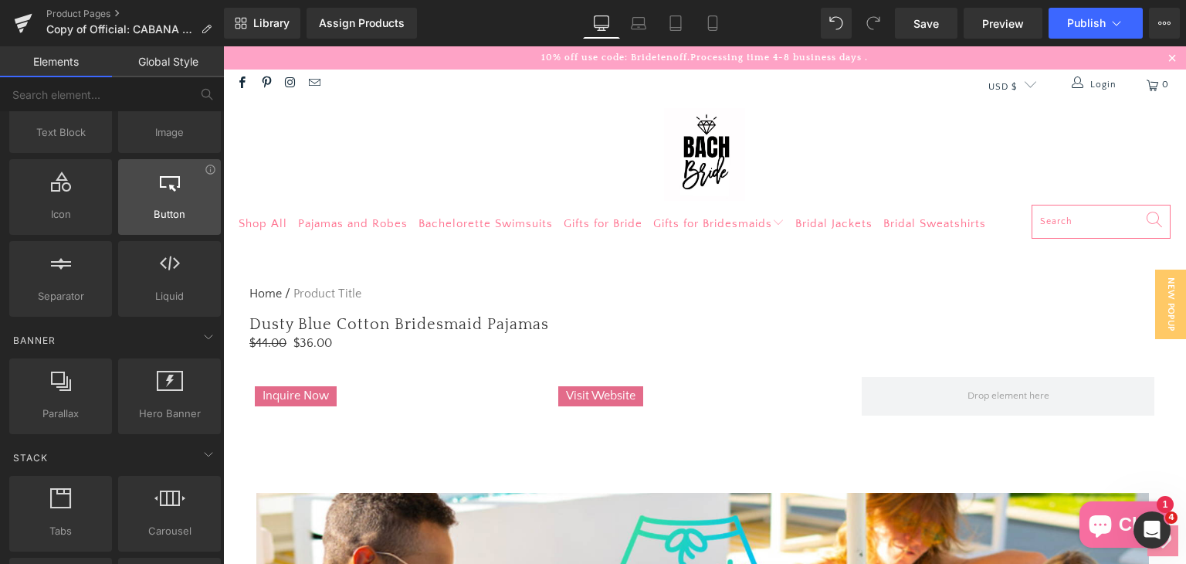
scroll to position [232, 0]
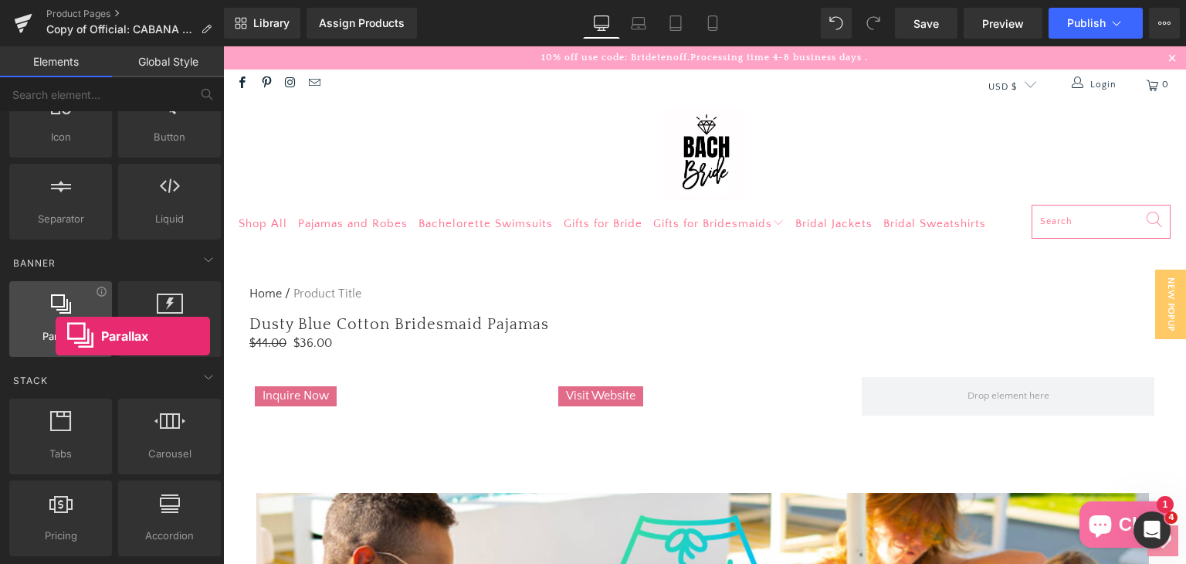
click at [56, 336] on span "Parallax" at bounding box center [60, 336] width 93 height 16
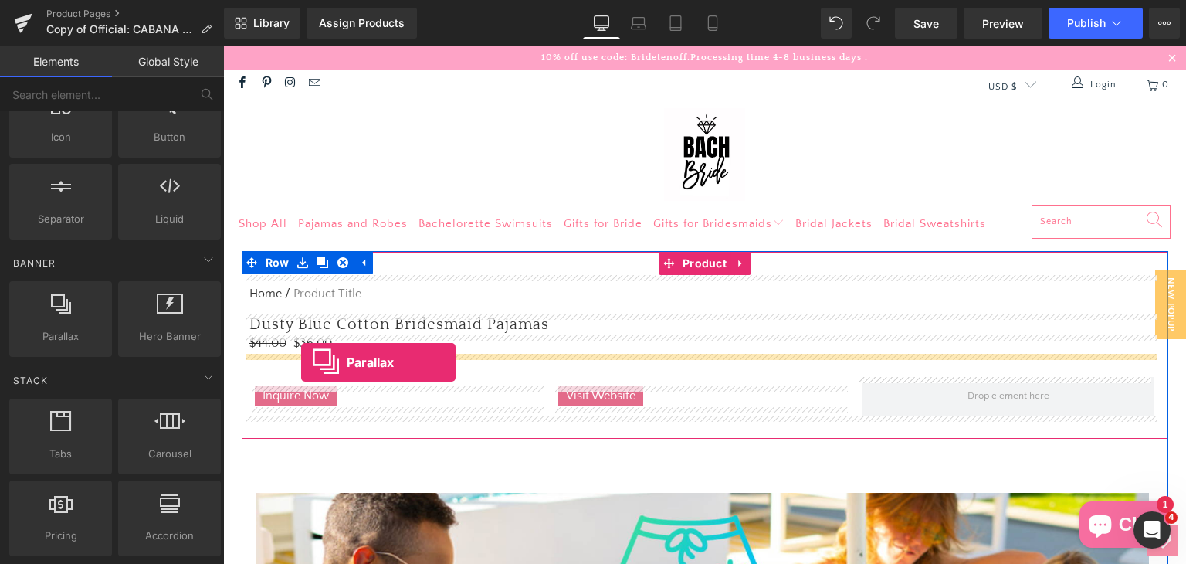
drag, startPoint x: 278, startPoint y: 381, endPoint x: 302, endPoint y: 363, distance: 30.3
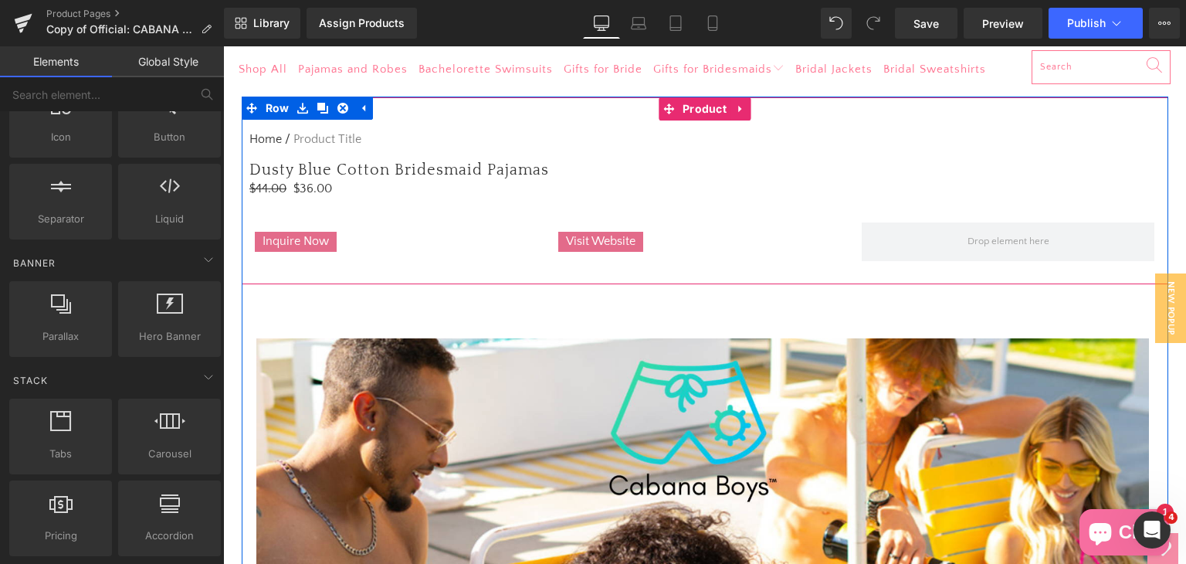
scroll to position [5276, 951]
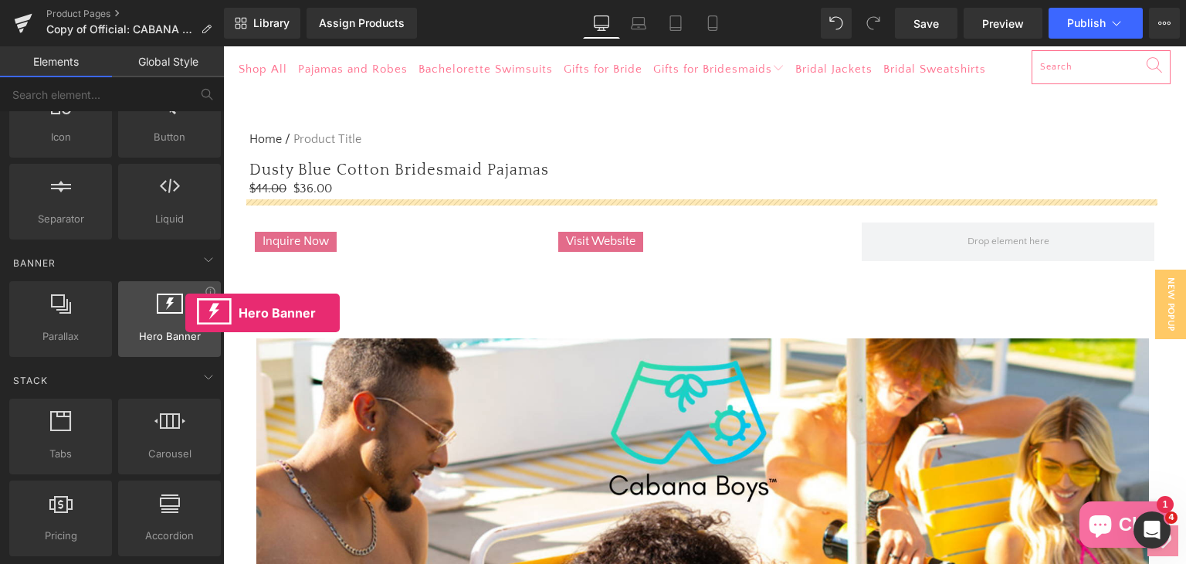
click at [185, 313] on div at bounding box center [169, 310] width 93 height 35
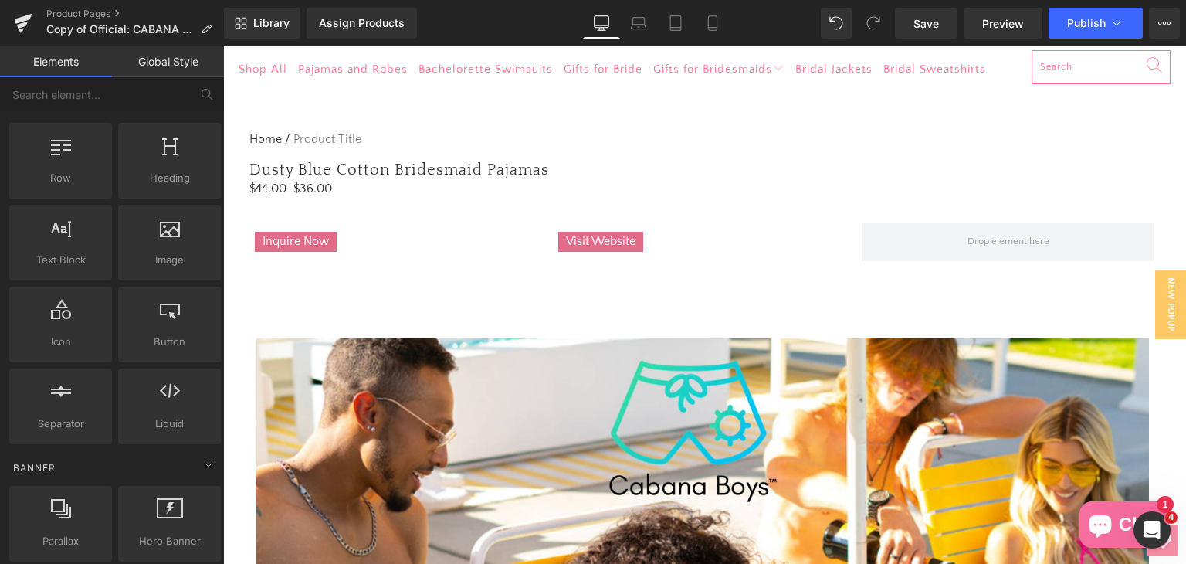
scroll to position [0, 0]
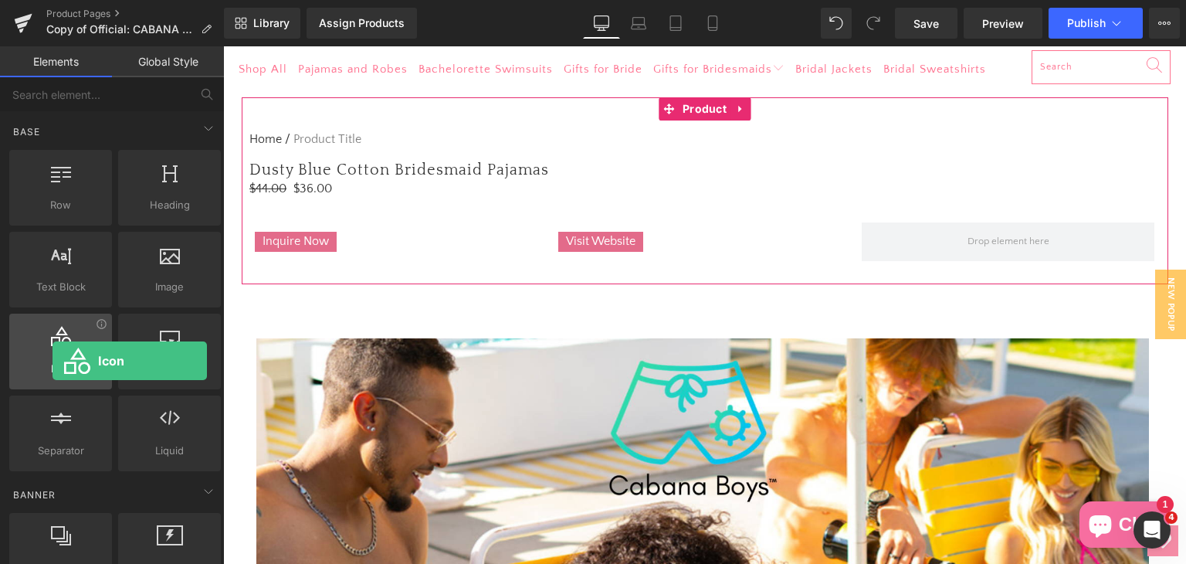
click at [52, 361] on span "Icon" at bounding box center [60, 369] width 93 height 16
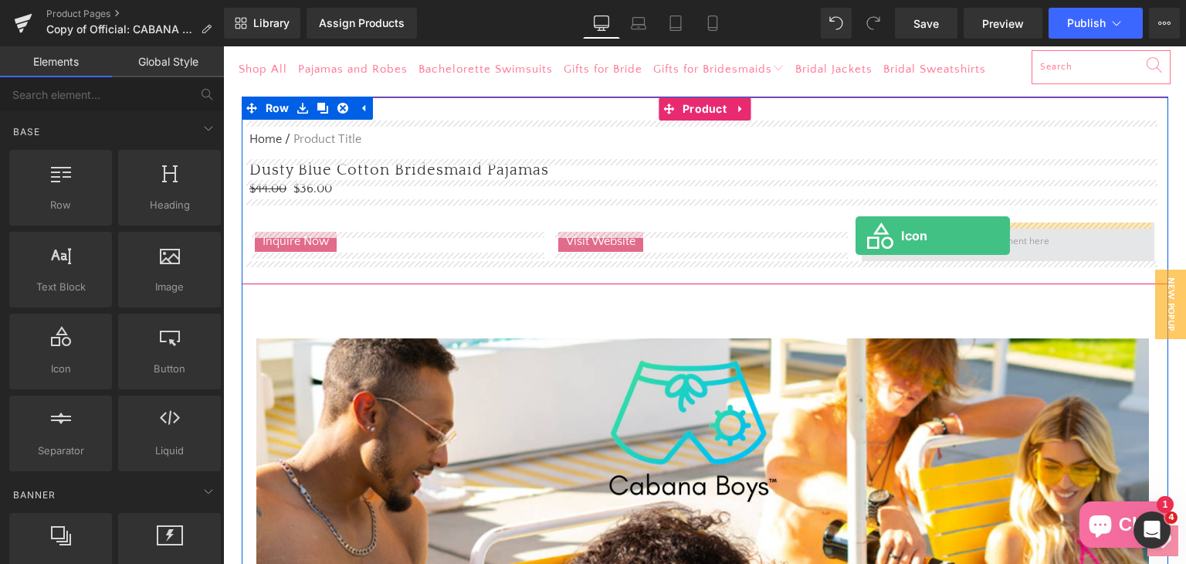
drag, startPoint x: 279, startPoint y: 392, endPoint x: 857, endPoint y: 235, distance: 598.4
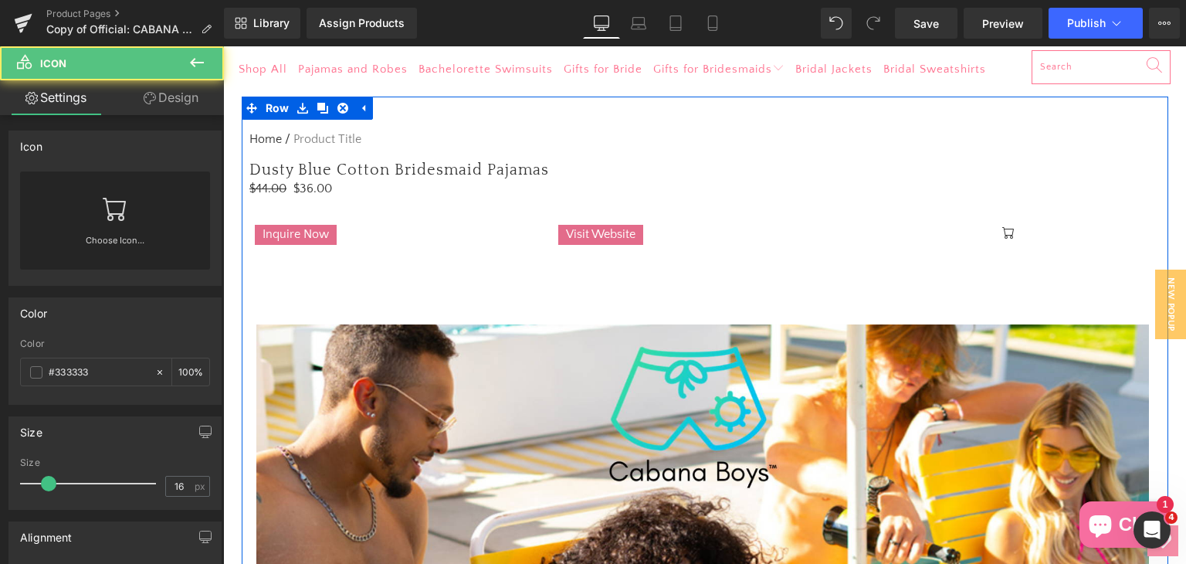
scroll to position [5262, 951]
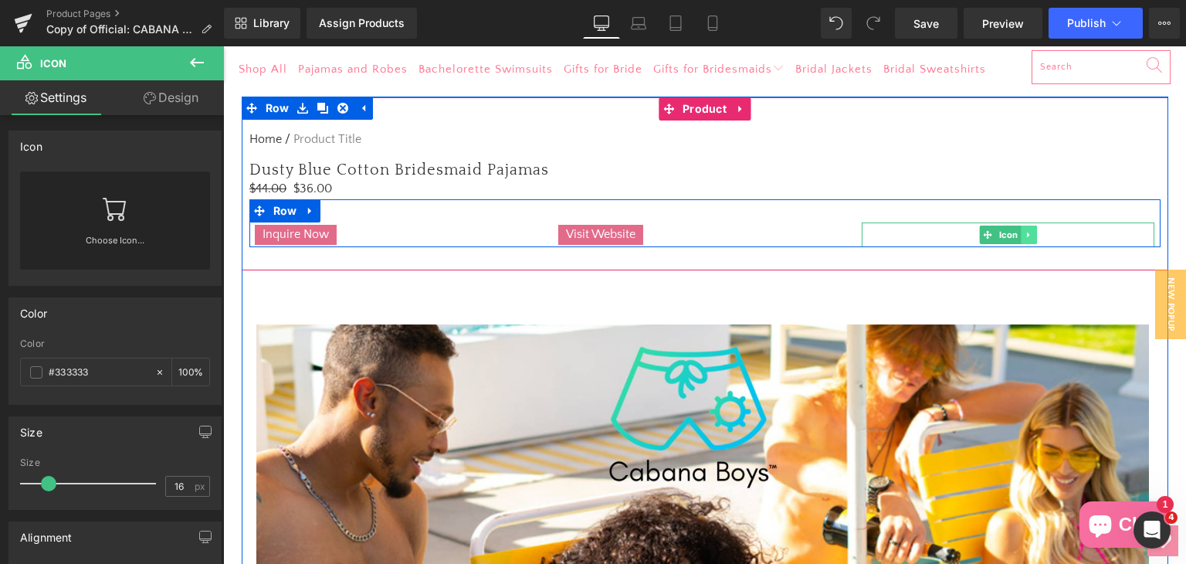
click at [1027, 235] on icon at bounding box center [1028, 234] width 2 height 5
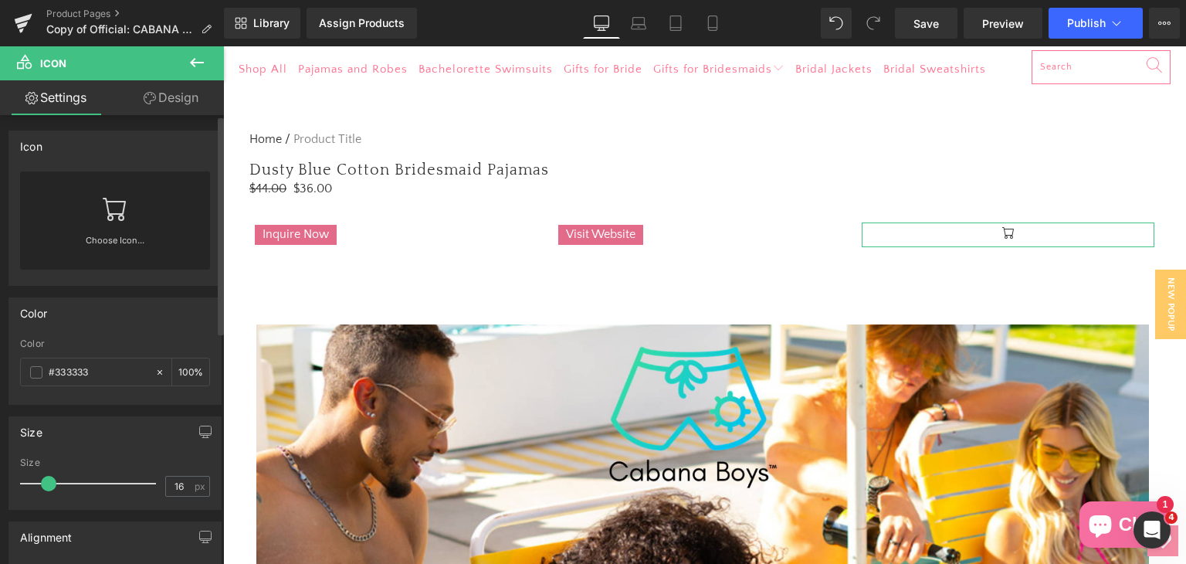
click at [116, 229] on link at bounding box center [115, 202] width 25 height 62
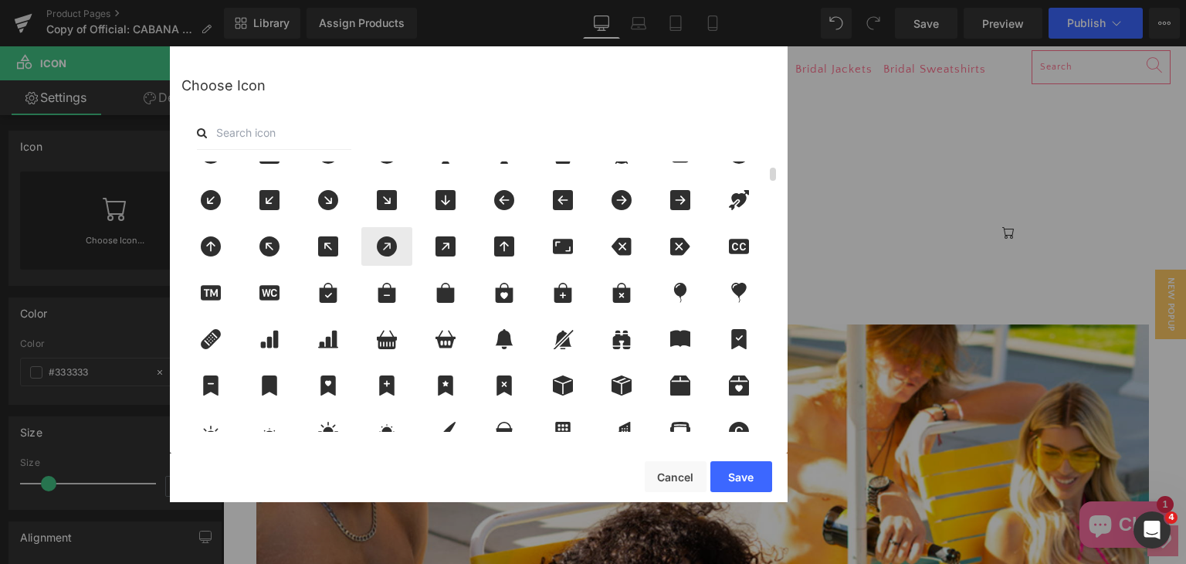
scroll to position [0, 0]
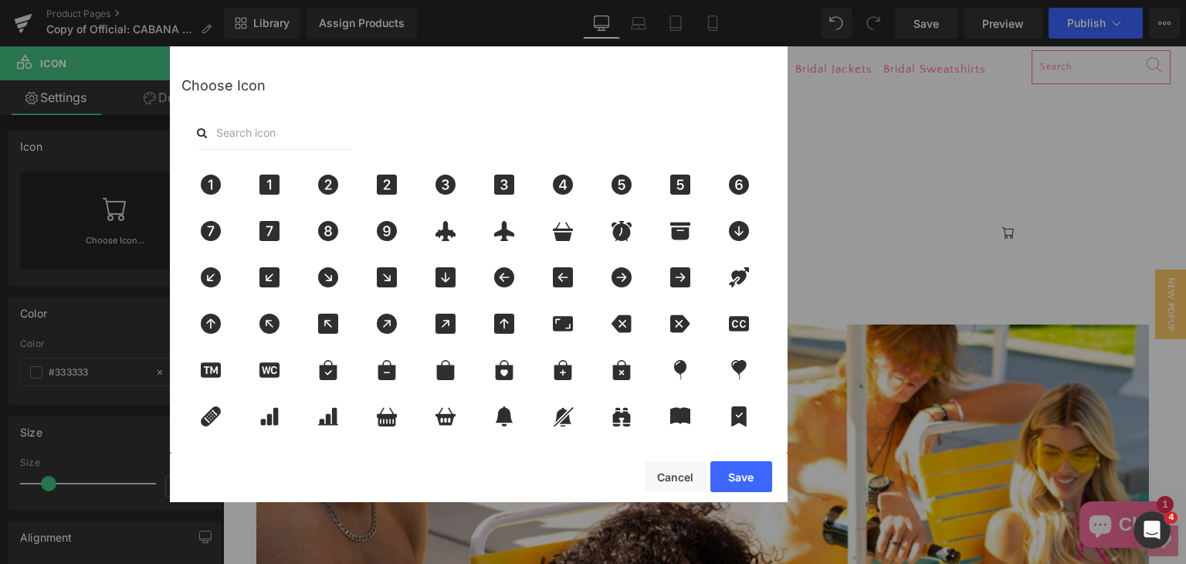
click at [258, 123] on input "text" at bounding box center [274, 133] width 154 height 34
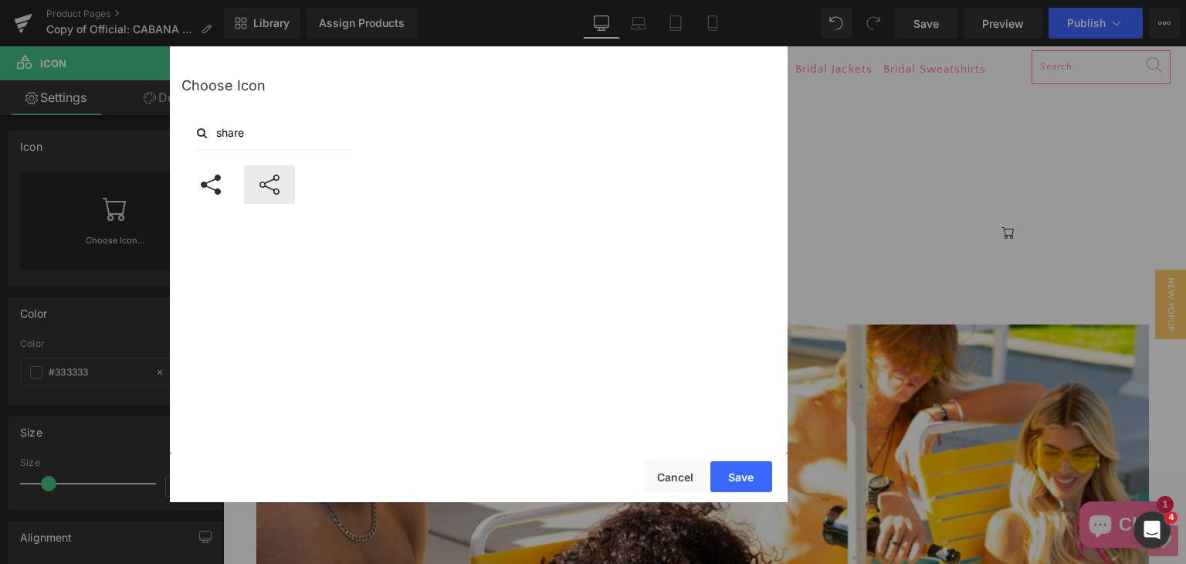
type input "share"
click at [290, 193] on div at bounding box center [269, 184] width 51 height 39
click at [738, 476] on button "Save" at bounding box center [741, 476] width 62 height 31
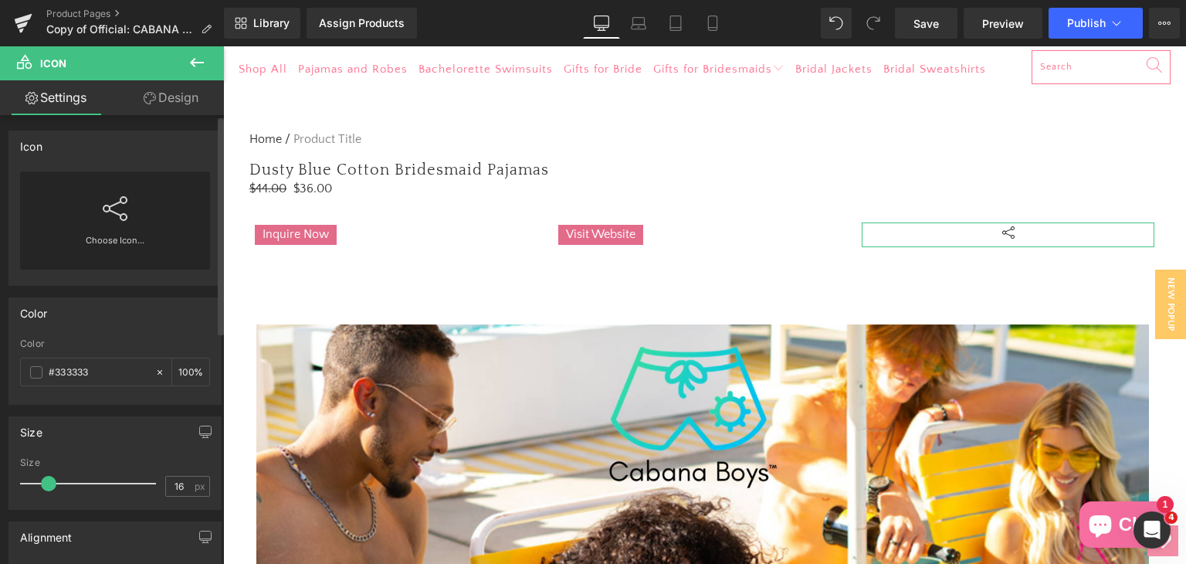
click at [108, 222] on link at bounding box center [115, 202] width 25 height 62
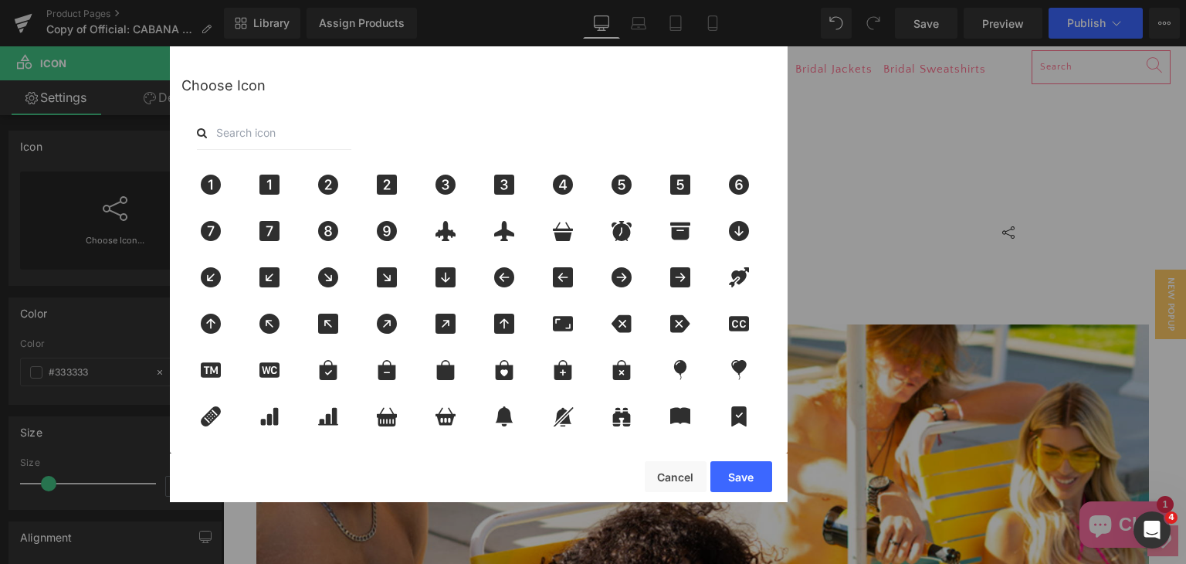
click at [243, 132] on input "text" at bounding box center [274, 133] width 154 height 34
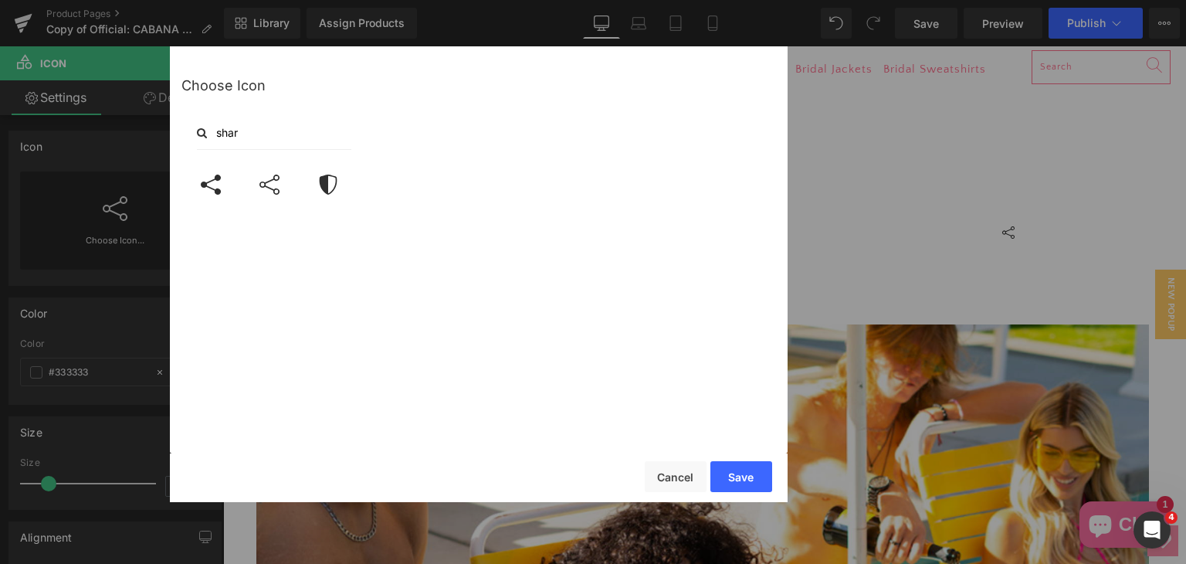
type input "share"
click at [242, 131] on input "share" at bounding box center [274, 133] width 154 height 34
type input "m"
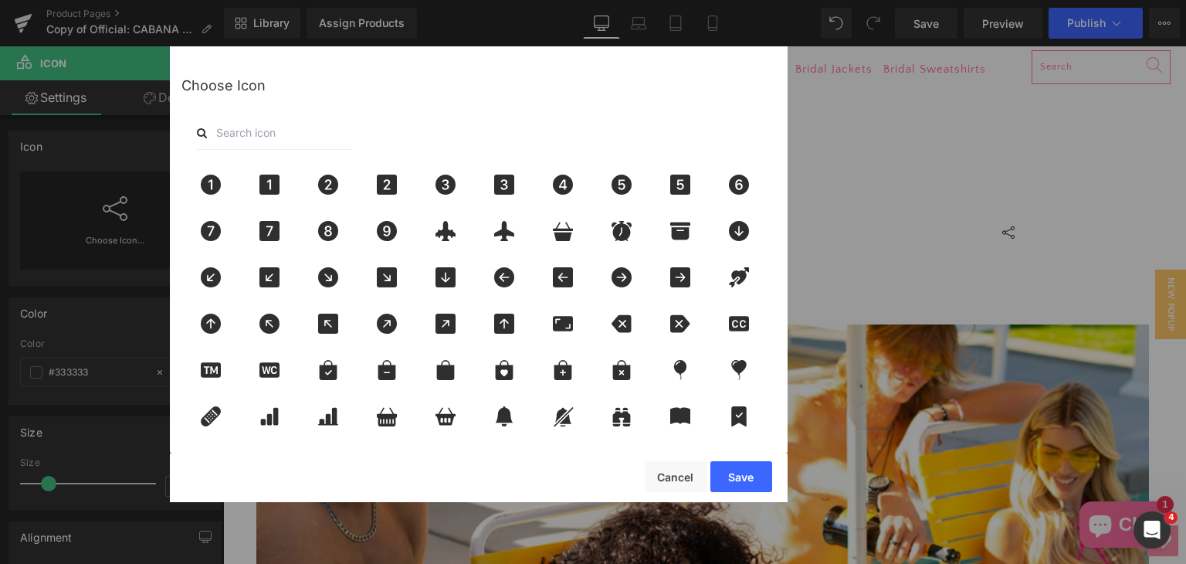
click at [95, 0] on div "Icon You are previewing how the will restyle your page. You can not edit Elemen…" at bounding box center [593, 0] width 1186 height 0
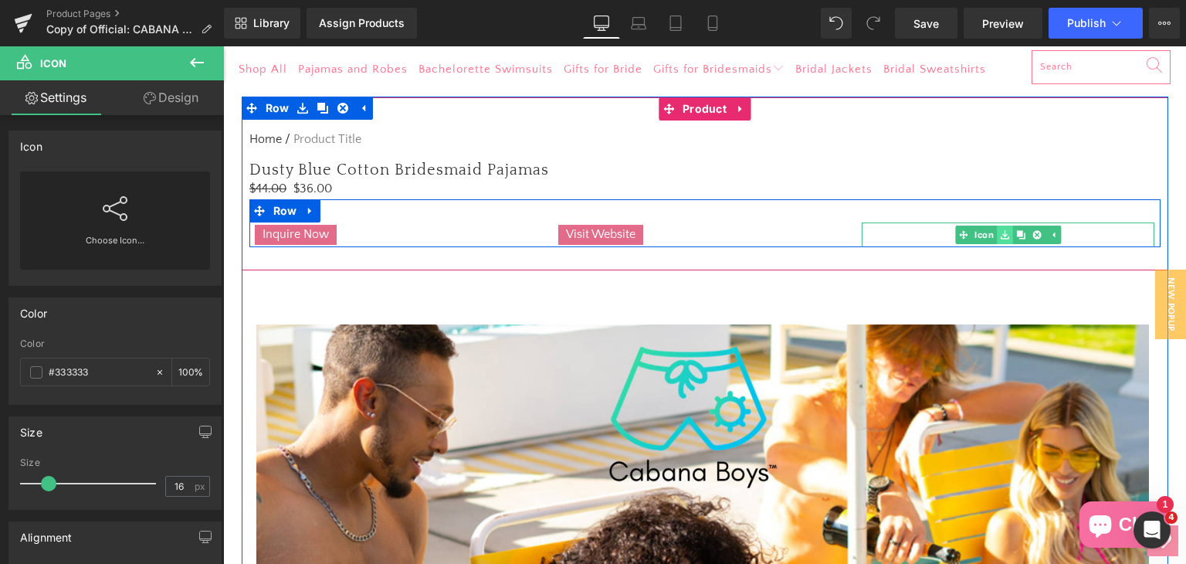
click at [1005, 239] on link at bounding box center [1005, 234] width 16 height 19
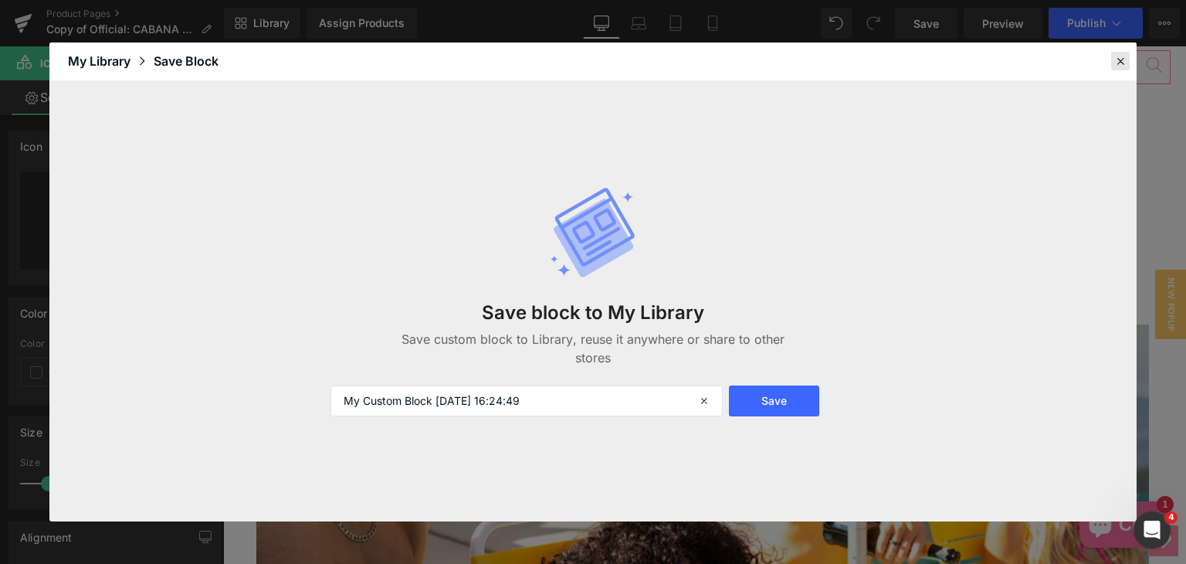
drag, startPoint x: 1119, startPoint y: 60, endPoint x: 896, endPoint y: 15, distance: 227.6
click at [1119, 60] on icon at bounding box center [1120, 61] width 14 height 14
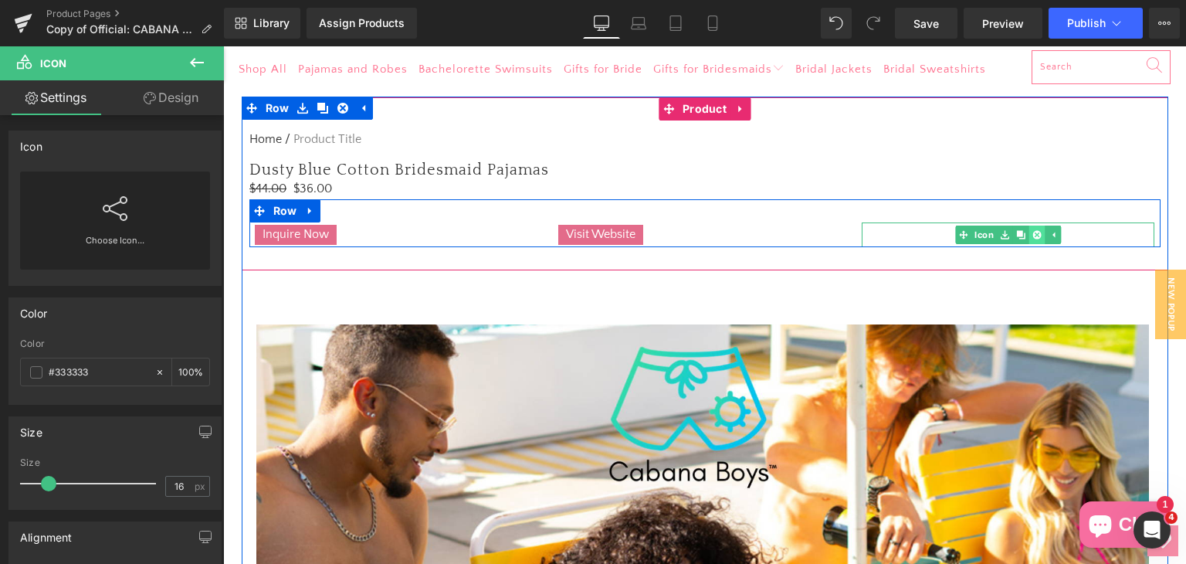
click at [1032, 232] on icon at bounding box center [1036, 234] width 8 height 8
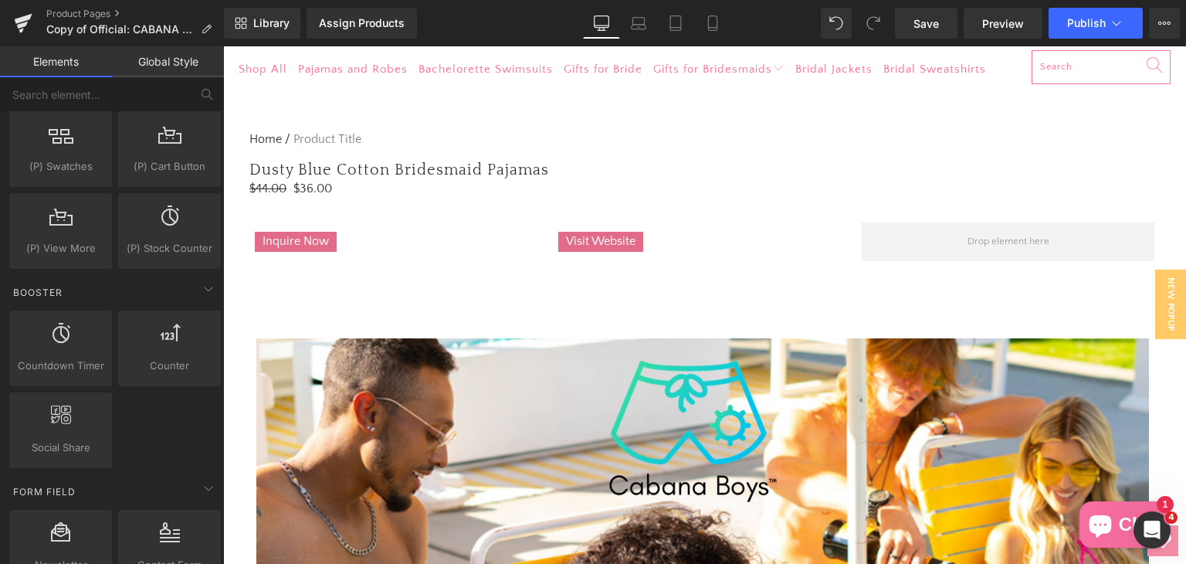
scroll to position [1930, 0]
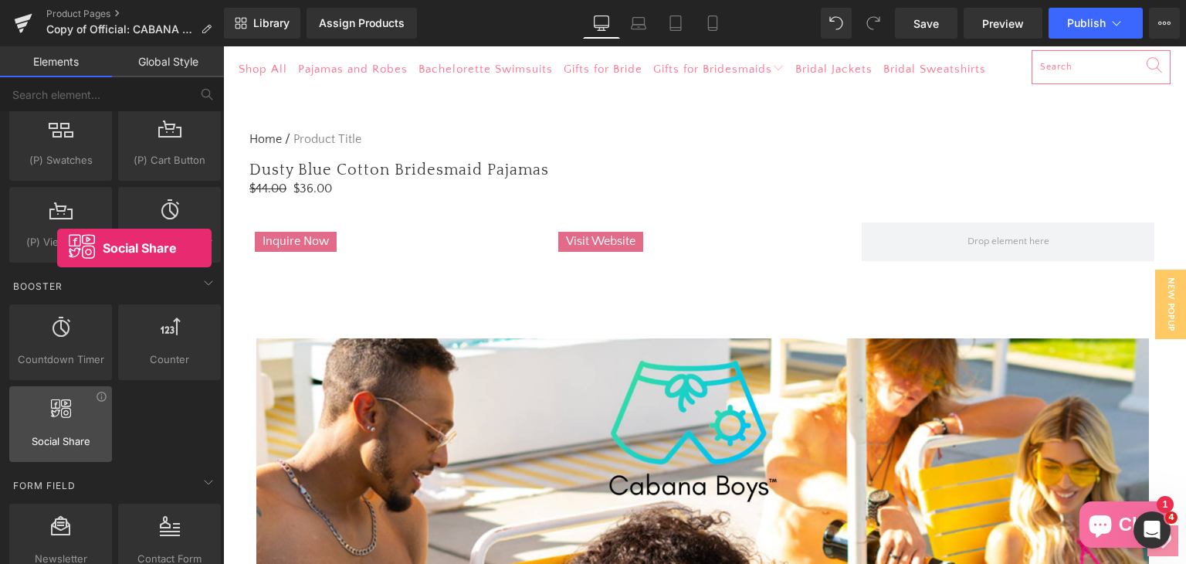
click at [57, 402] on icon at bounding box center [61, 408] width 20 height 20
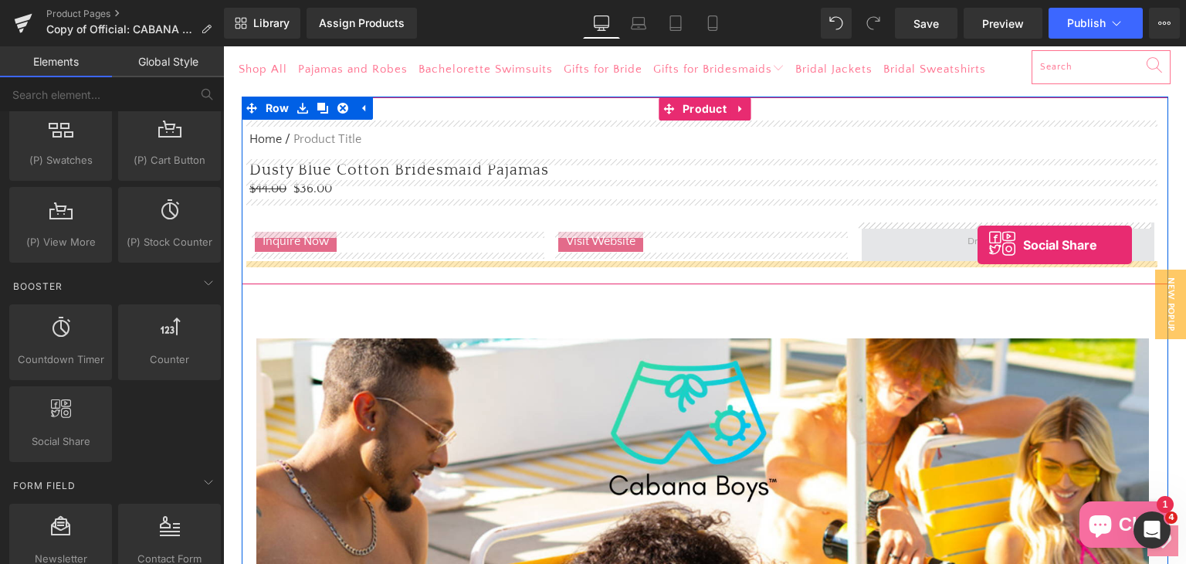
drag, startPoint x: 280, startPoint y: 449, endPoint x: 954, endPoint y: 242, distance: 705.0
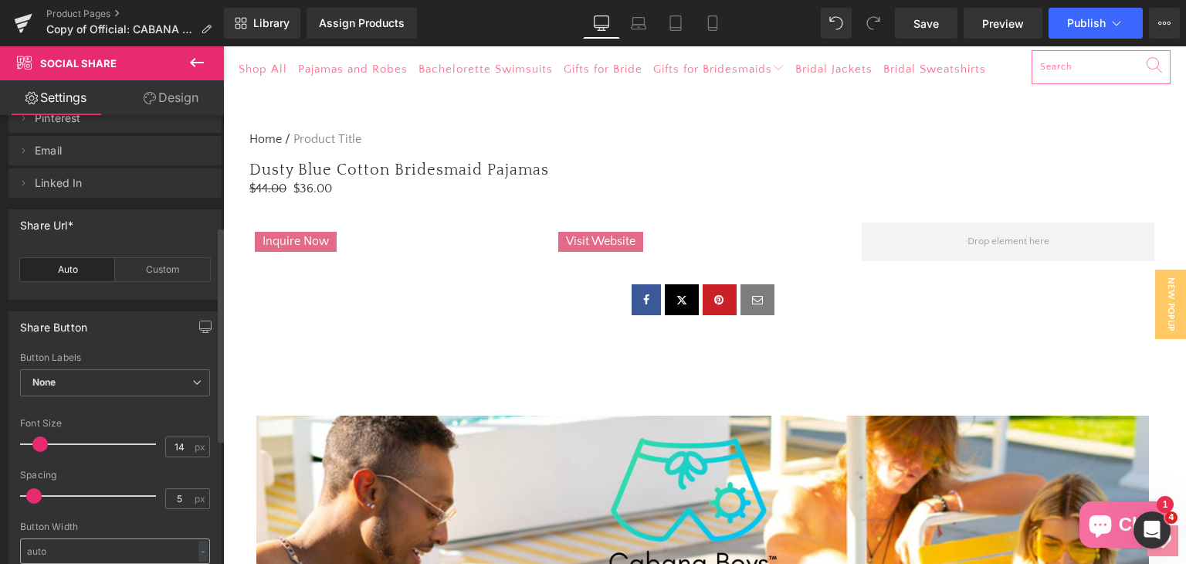
scroll to position [0, 0]
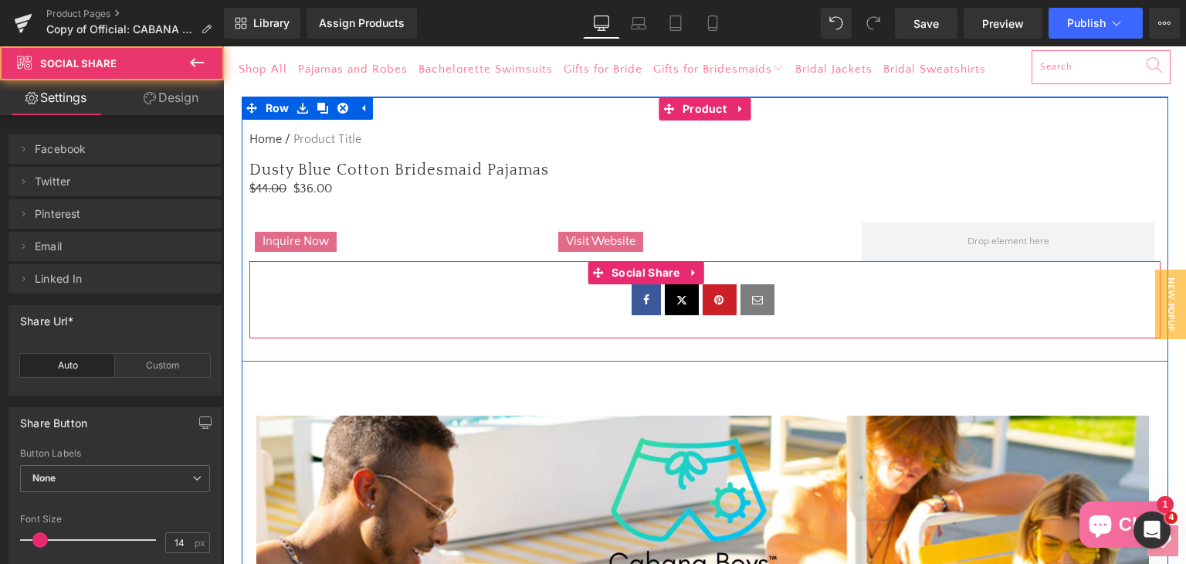
click at [574, 292] on div at bounding box center [704, 299] width 911 height 31
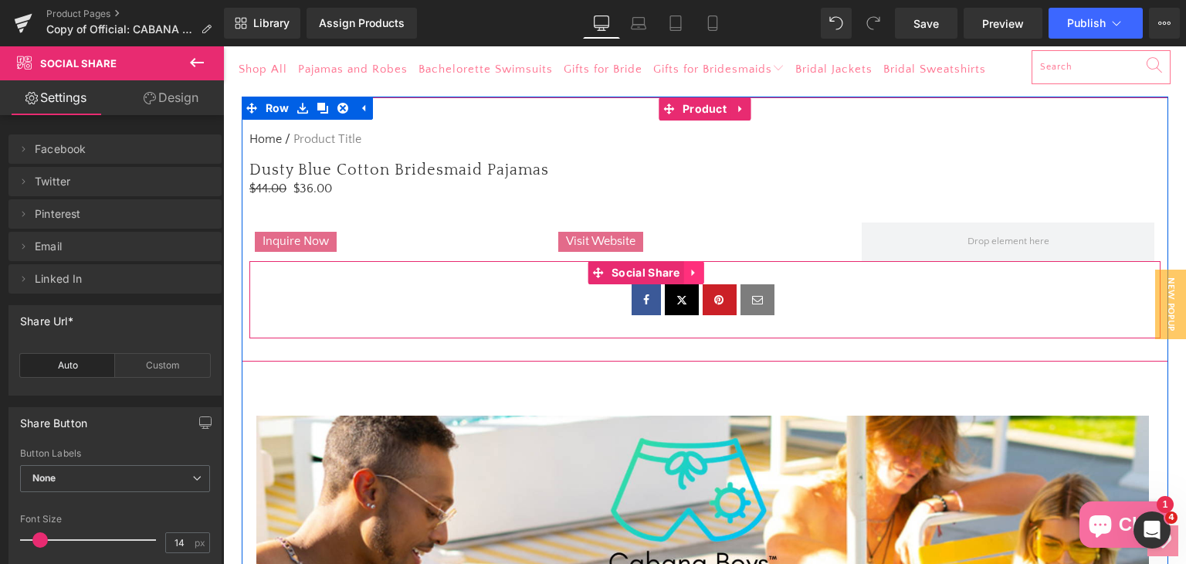
click at [692, 267] on icon at bounding box center [694, 272] width 11 height 12
click at [694, 269] on link at bounding box center [704, 272] width 20 height 23
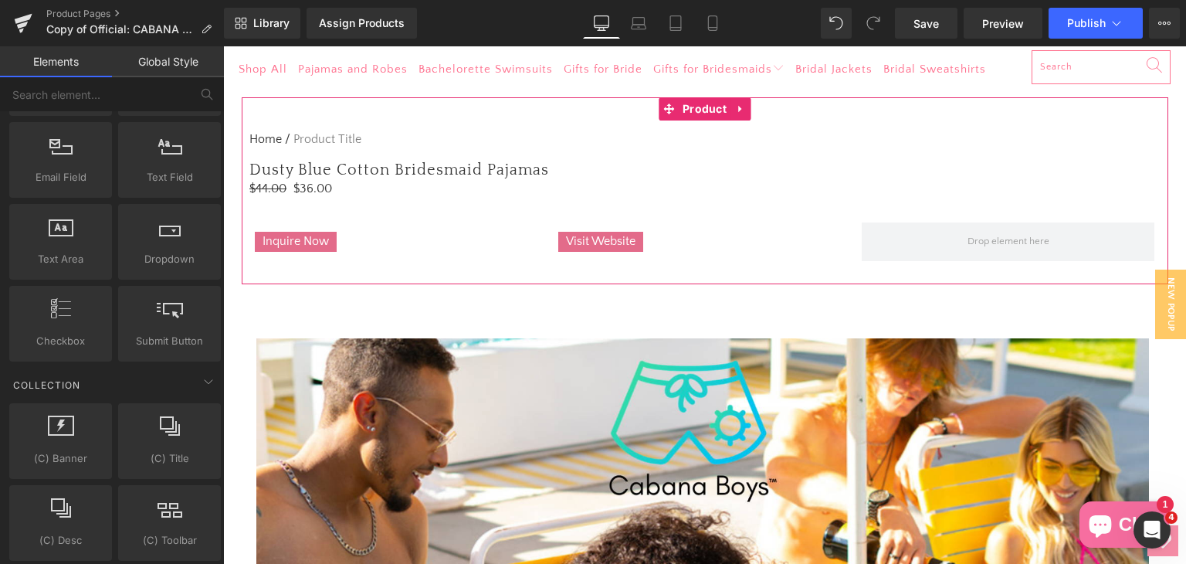
scroll to position [2393, 0]
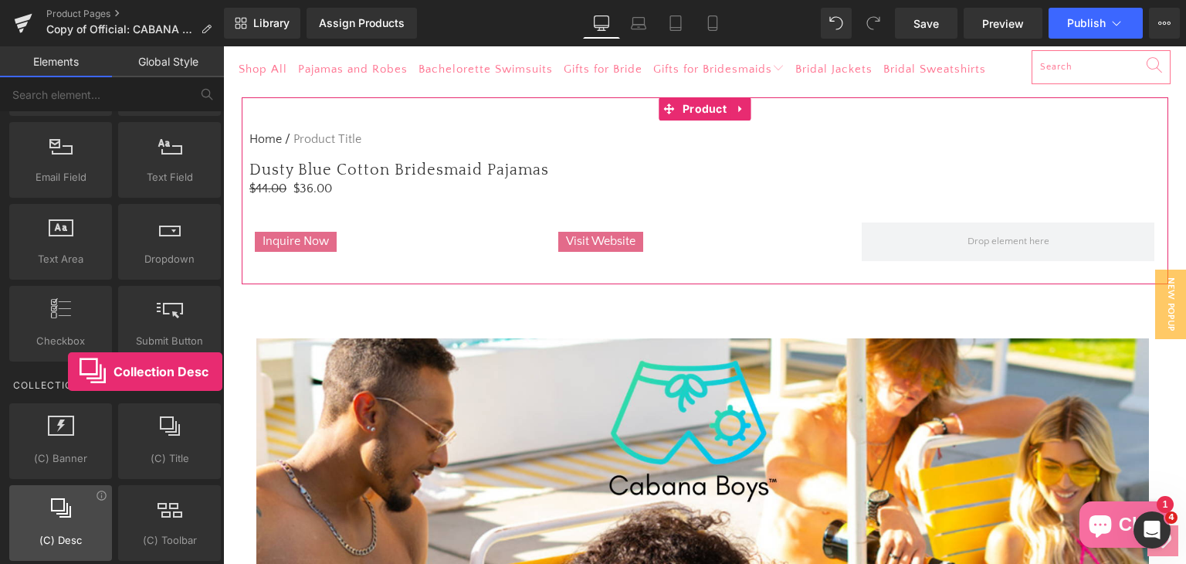
click at [68, 532] on span "(C) Desc" at bounding box center [60, 540] width 93 height 16
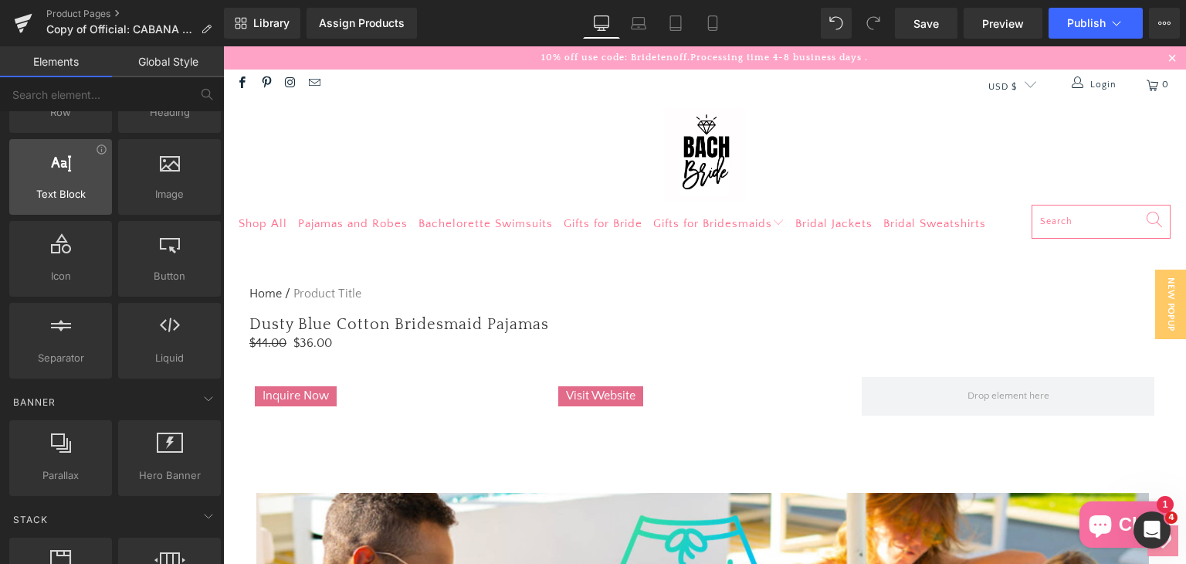
scroll to position [0, 0]
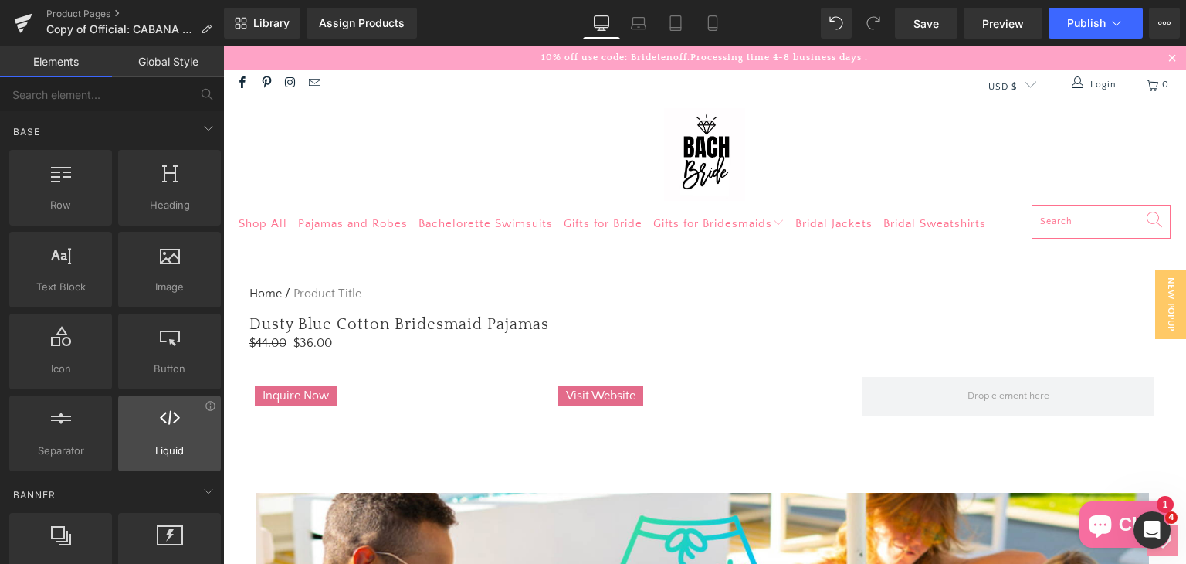
click at [190, 421] on div at bounding box center [169, 425] width 93 height 35
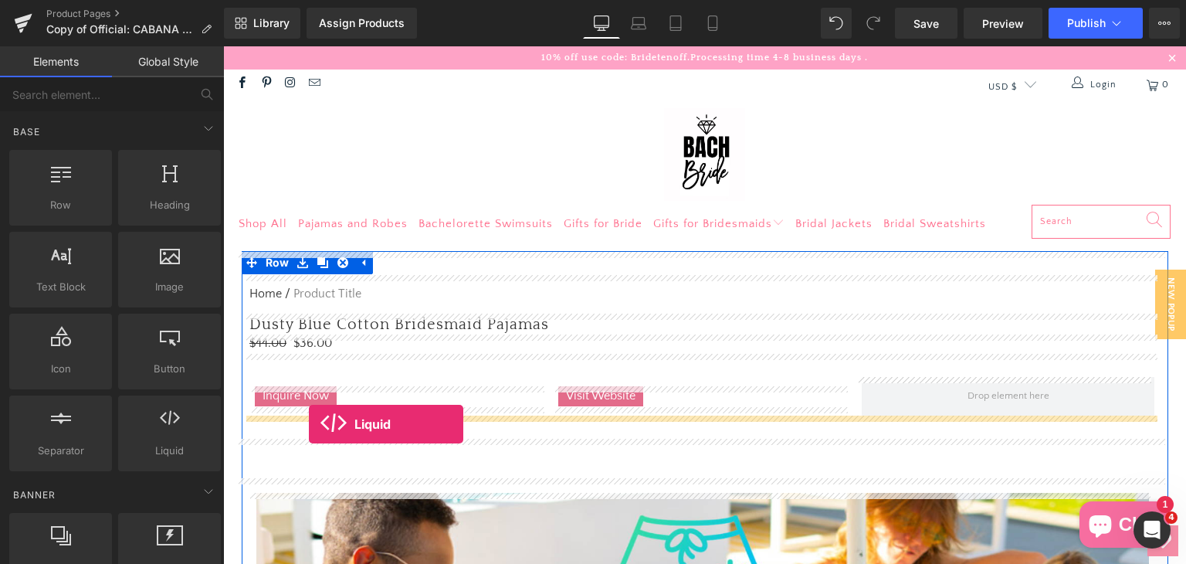
drag, startPoint x: 390, startPoint y: 476, endPoint x: 309, endPoint y: 425, distance: 96.2
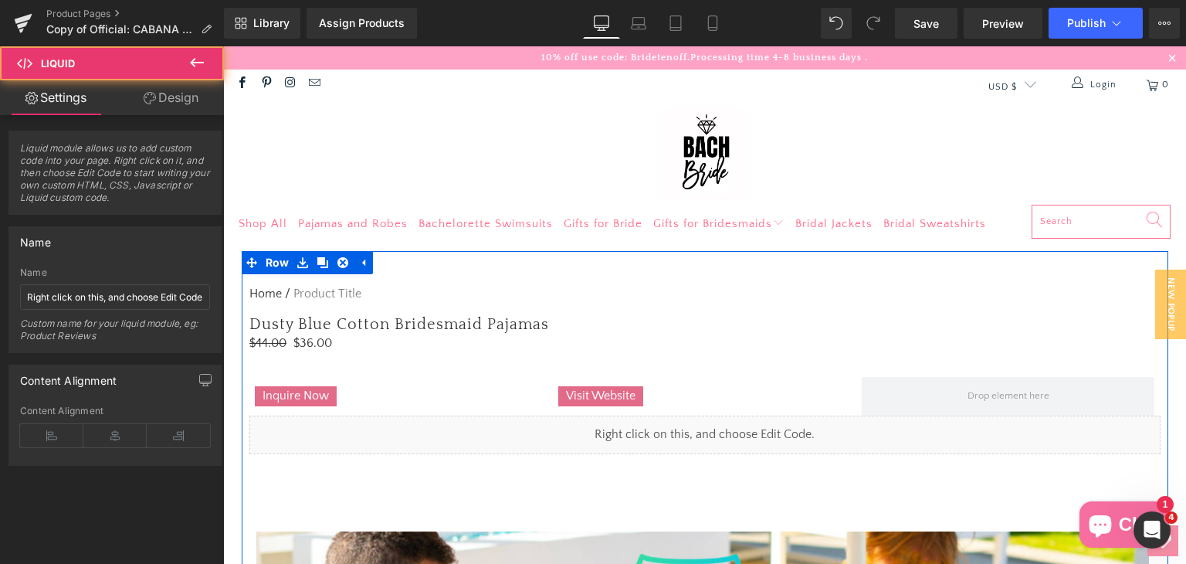
scroll to position [154, 0]
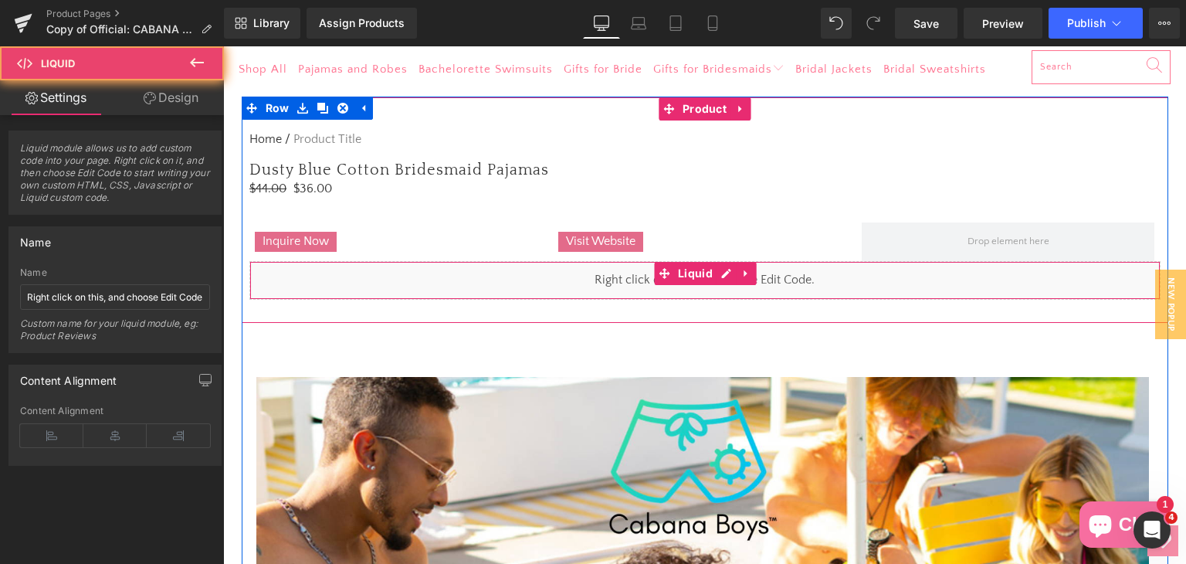
click at [642, 269] on div "Liquid" at bounding box center [704, 280] width 911 height 39
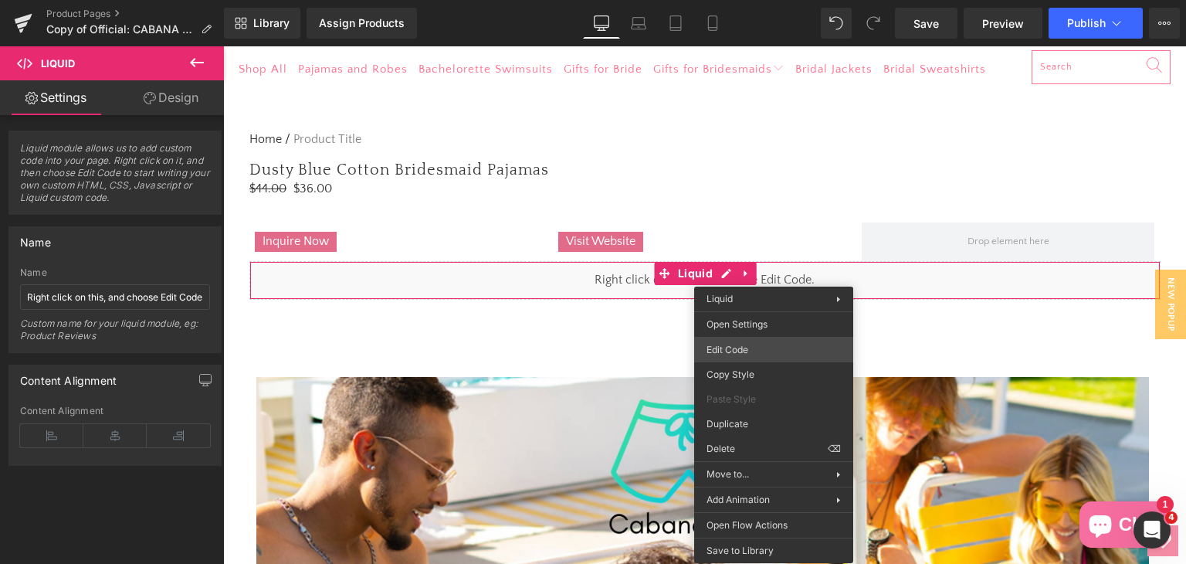
click at [774, 0] on div "Liquid You are previewing how the will restyle your page. You can not edit Elem…" at bounding box center [593, 0] width 1186 height 0
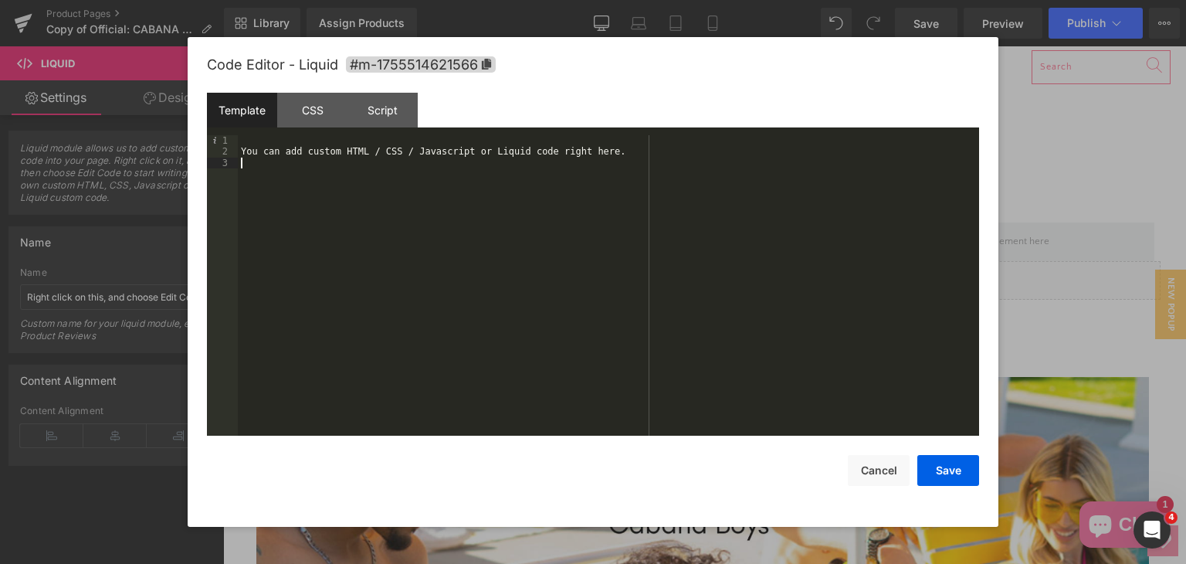
click at [569, 164] on div "You can add custom HTML / CSS / Javascript or Liquid code right here." at bounding box center [608, 296] width 741 height 323
click at [1070, 277] on div at bounding box center [593, 282] width 1186 height 564
click at [722, 276] on icon at bounding box center [722, 273] width 8 height 9
click at [371, 113] on div "Script" at bounding box center [382, 110] width 70 height 35
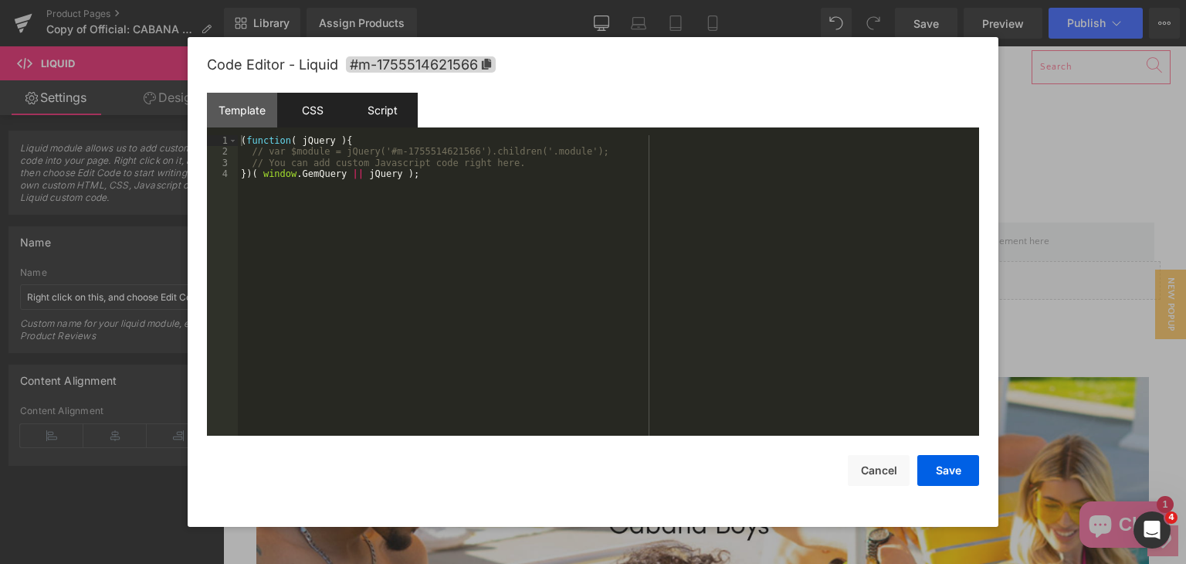
click at [287, 98] on div "CSS" at bounding box center [312, 110] width 70 height 35
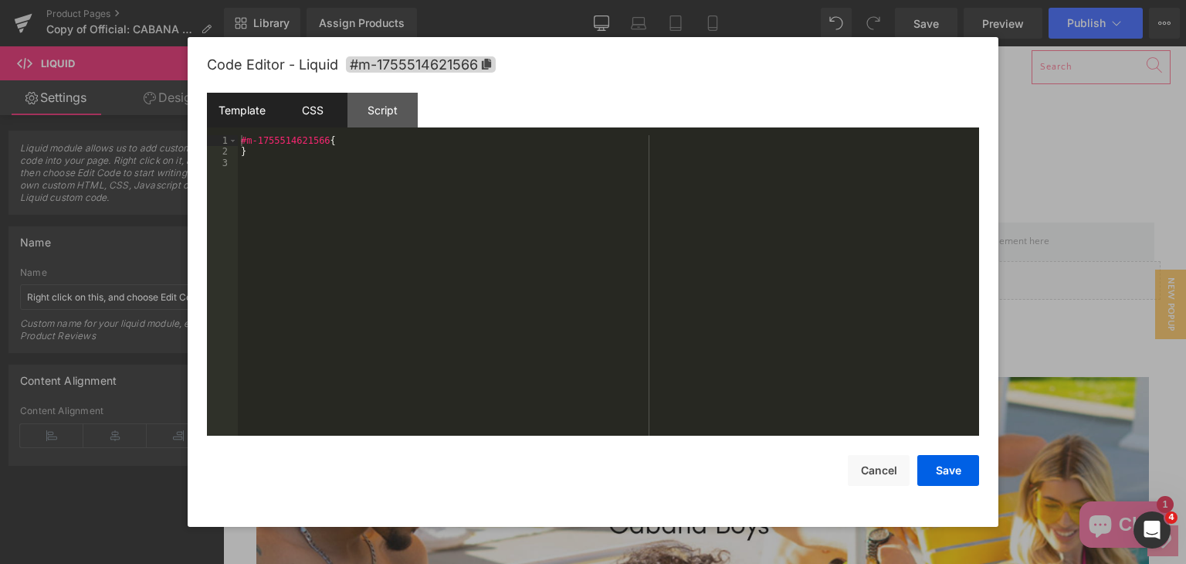
click at [253, 110] on div "Template" at bounding box center [242, 110] width 70 height 35
click at [614, 223] on div "You can add custom HTML / CSS / Javascript or Liquid code right here." at bounding box center [608, 296] width 741 height 323
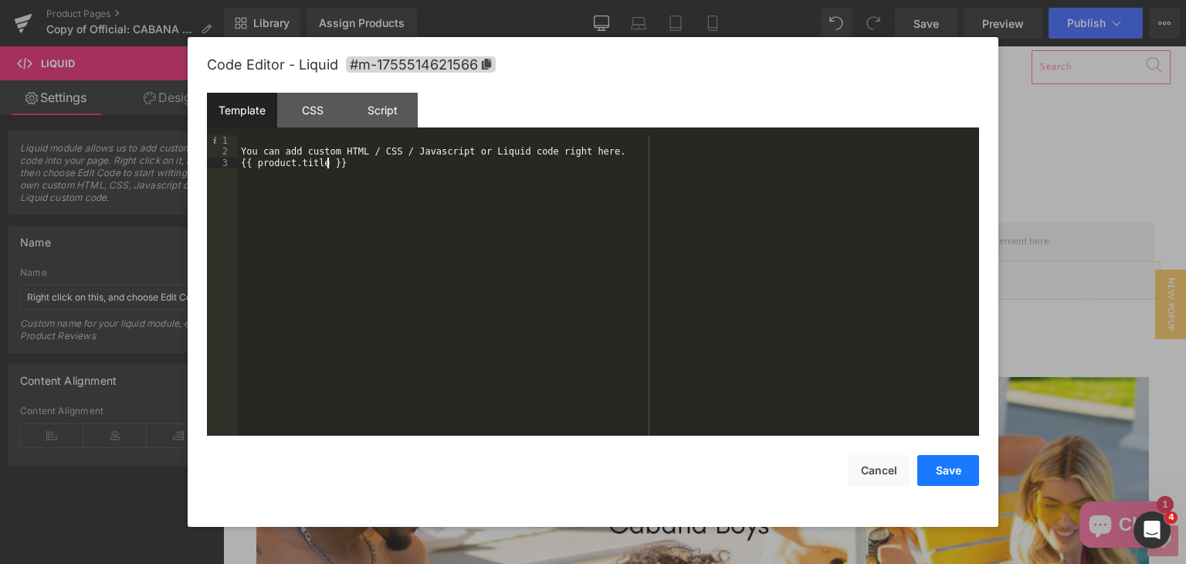
click at [939, 459] on button "Save" at bounding box center [948, 470] width 62 height 31
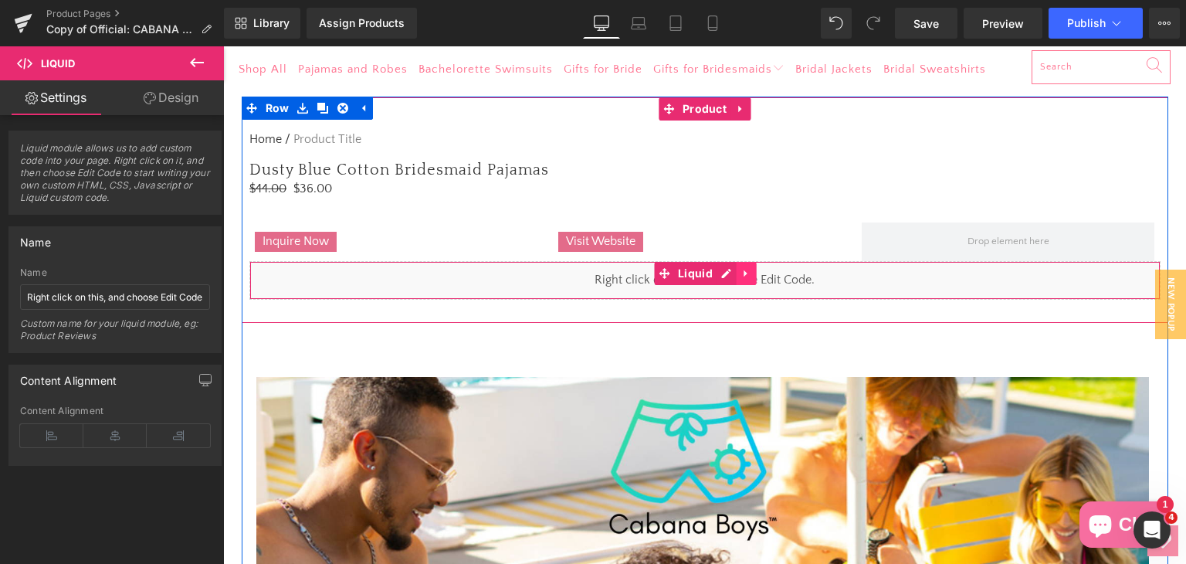
click at [741, 279] on icon at bounding box center [746, 273] width 11 height 12
click at [530, 284] on div "Liquid" at bounding box center [704, 280] width 911 height 39
click at [590, 282] on div "Liquid" at bounding box center [704, 280] width 911 height 39
click at [751, 274] on icon at bounding box center [756, 273] width 11 height 11
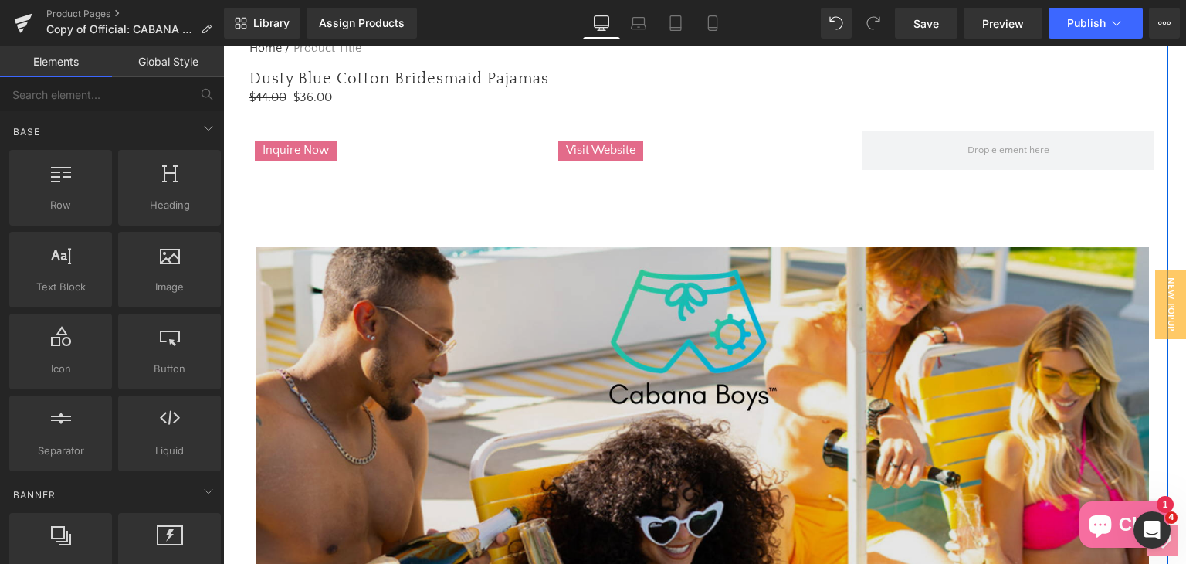
scroll to position [386, 0]
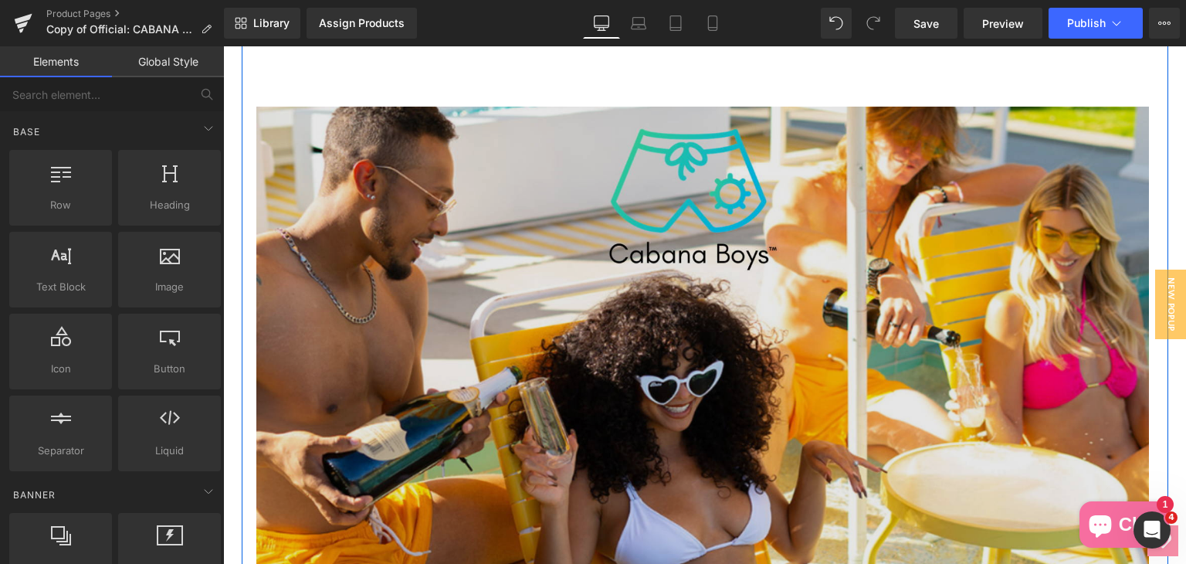
click at [555, 402] on img at bounding box center [703, 404] width 900 height 594
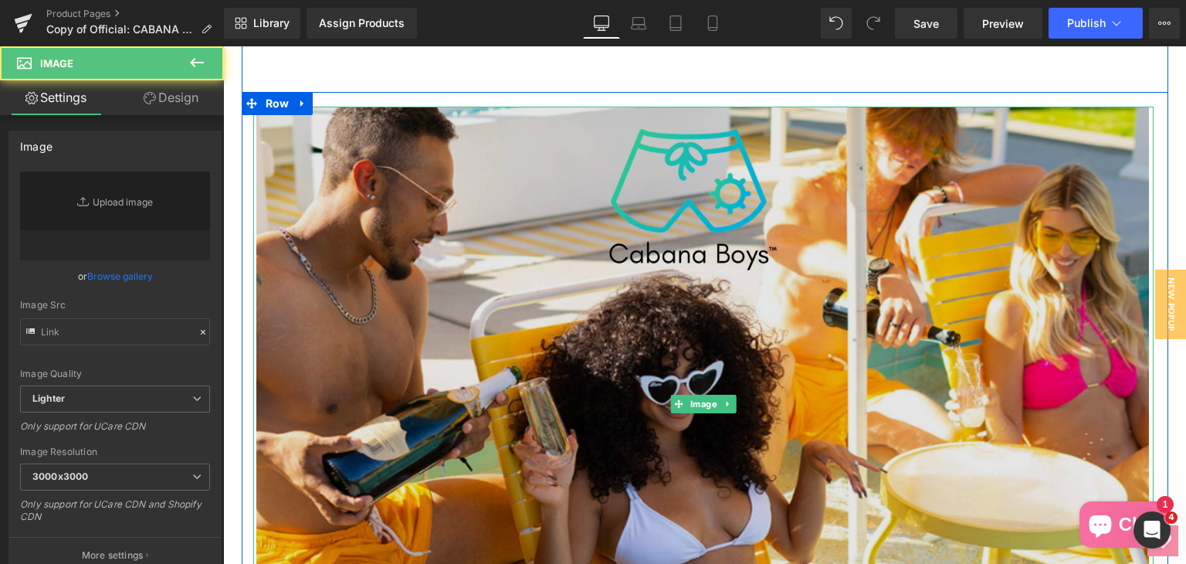
type input "[URL][DOMAIN_NAME]"
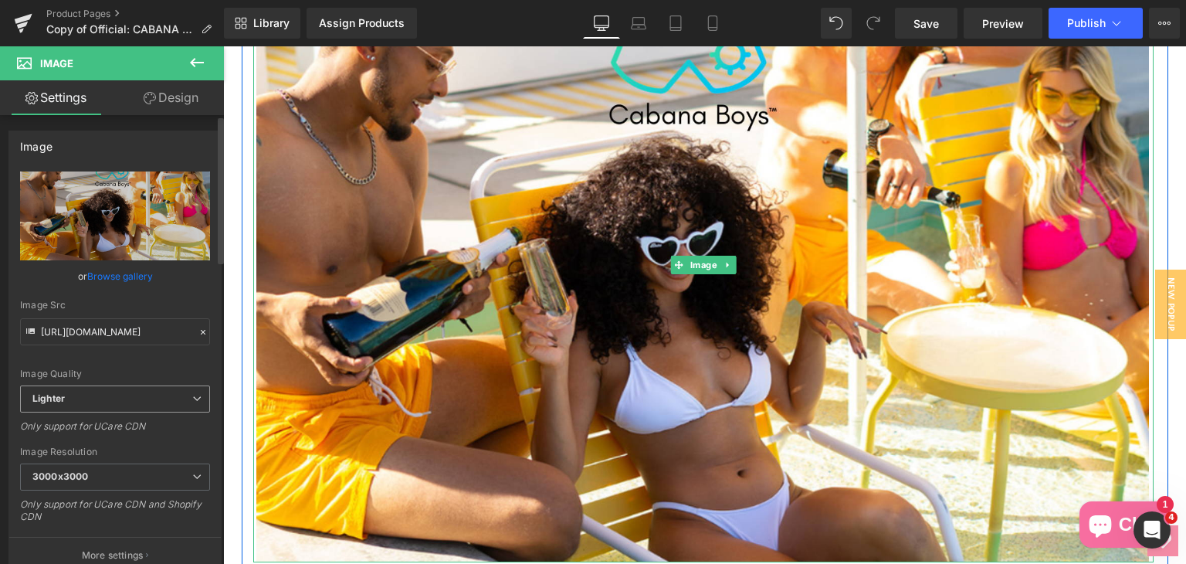
scroll to position [540, 0]
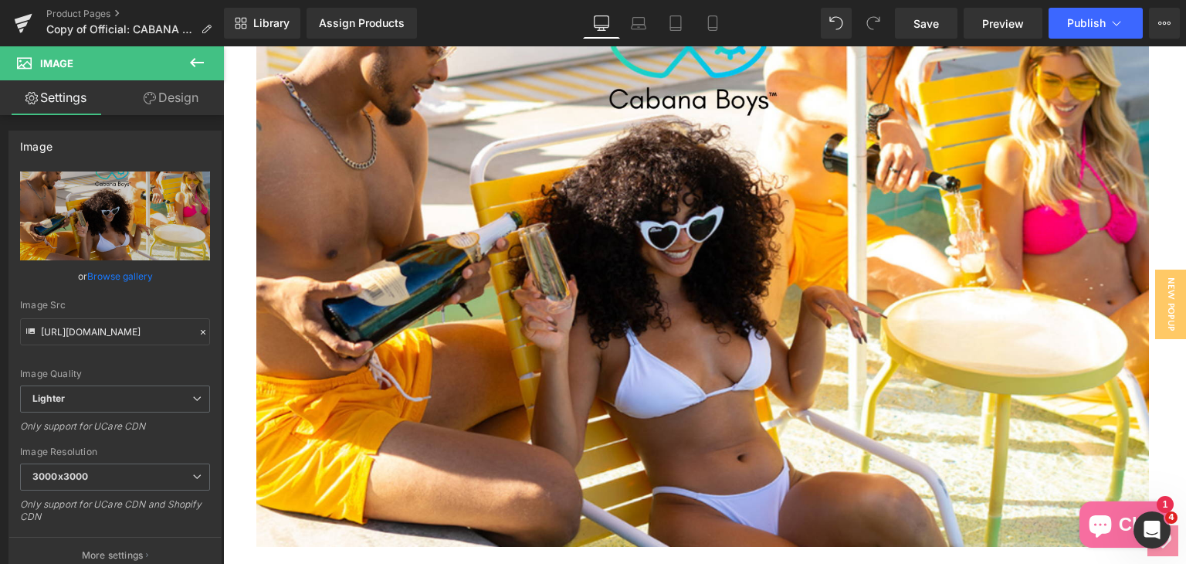
click at [201, 63] on icon at bounding box center [197, 62] width 19 height 19
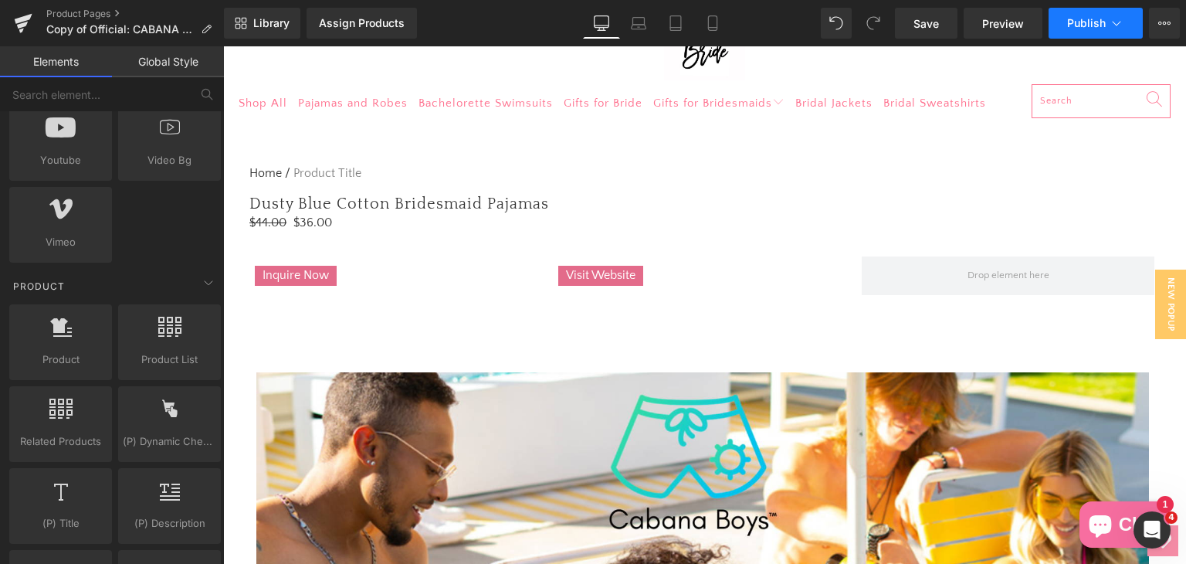
scroll to position [77, 0]
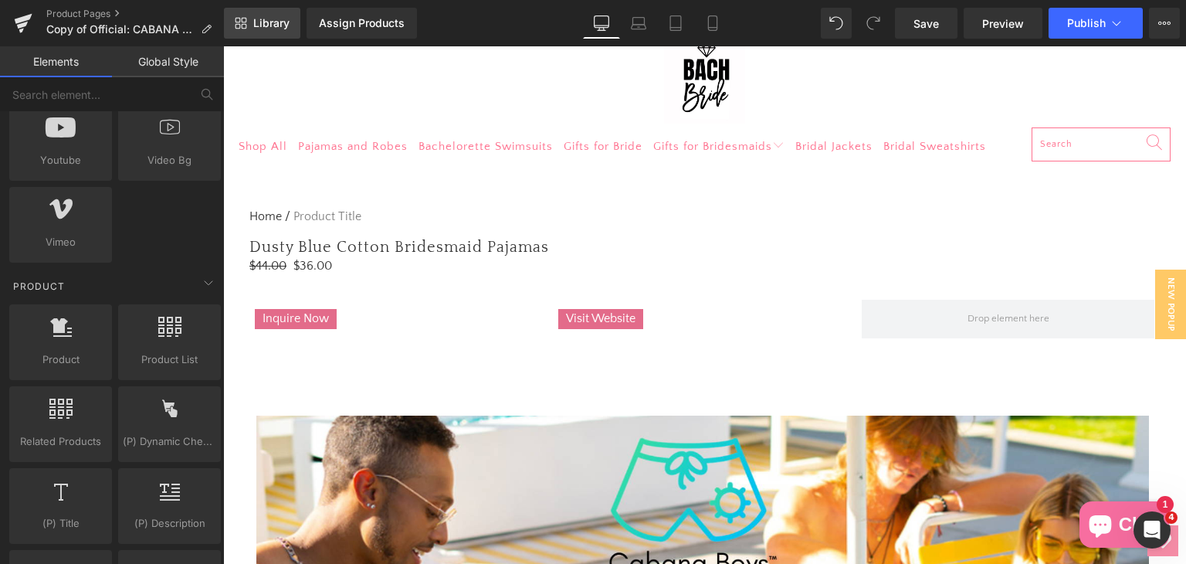
click at [259, 25] on span "Library" at bounding box center [271, 23] width 36 height 14
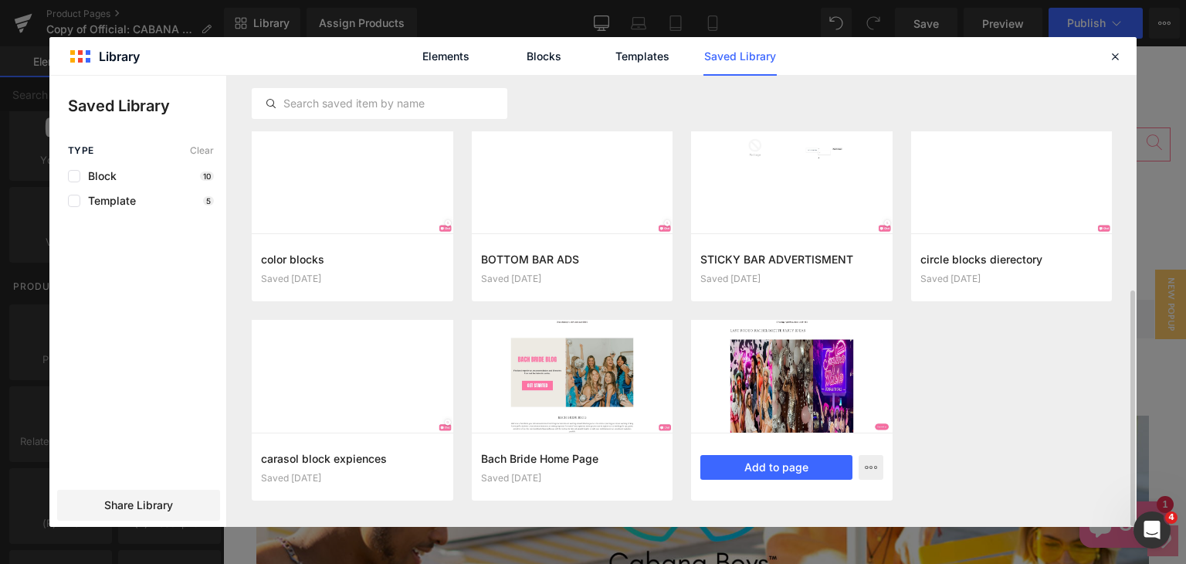
scroll to position [408, 0]
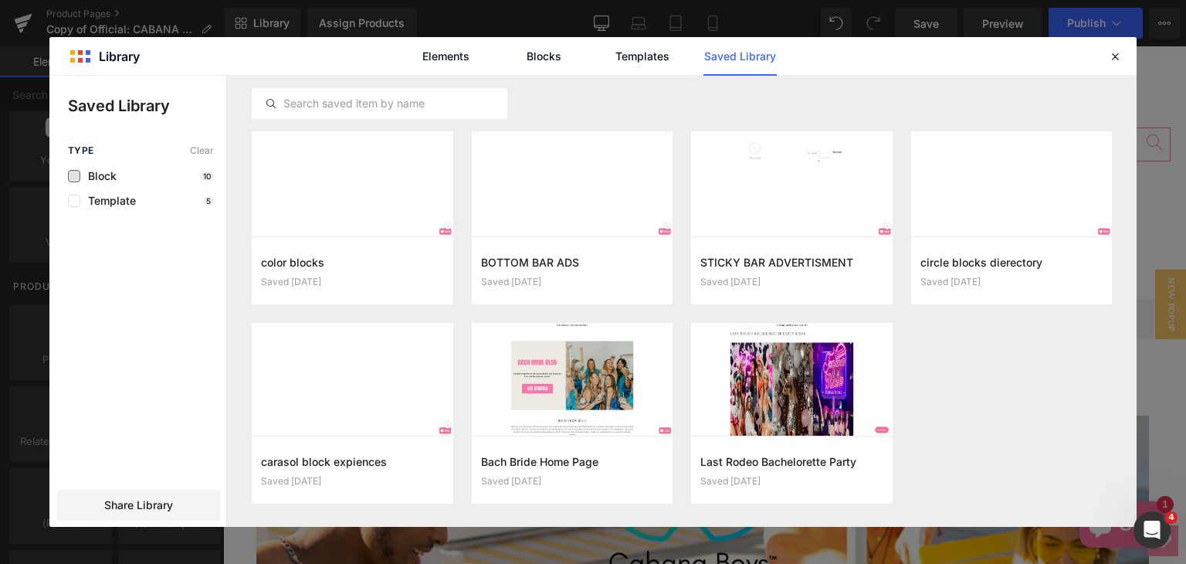
click at [100, 176] on span "Block" at bounding box center [98, 176] width 36 height 12
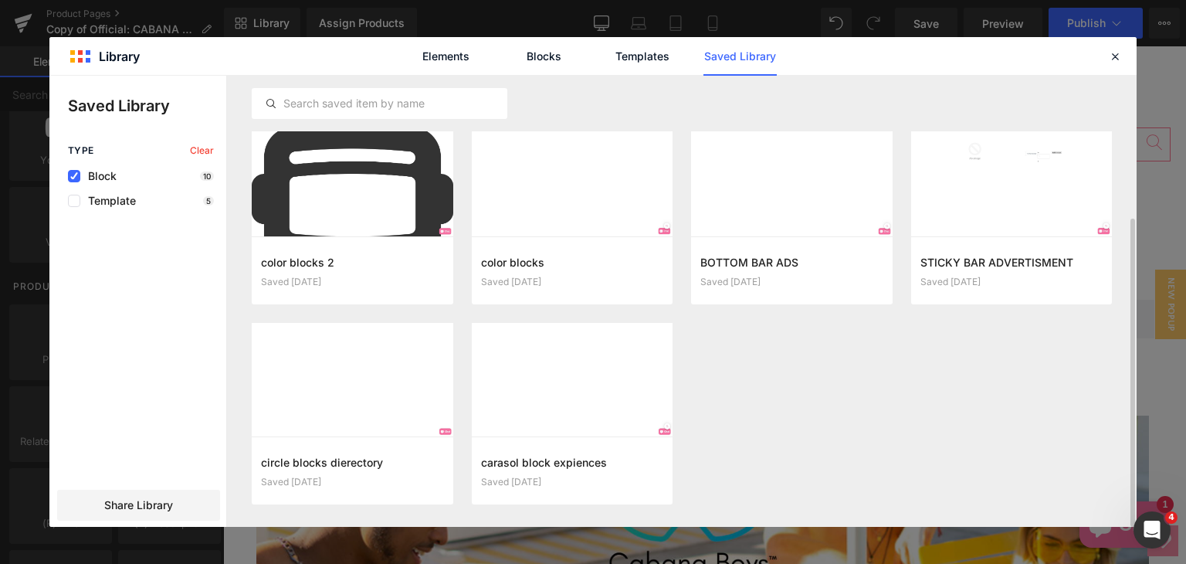
scroll to position [208, 0]
click at [100, 176] on span "Block" at bounding box center [98, 176] width 36 height 12
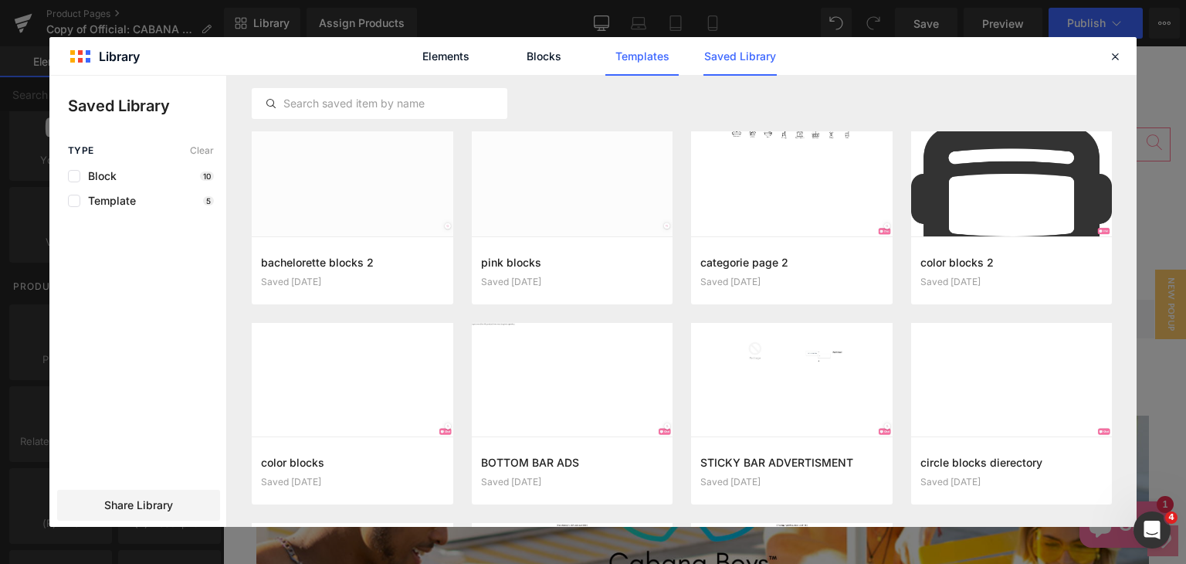
click at [654, 59] on link "Templates" at bounding box center [641, 56] width 73 height 39
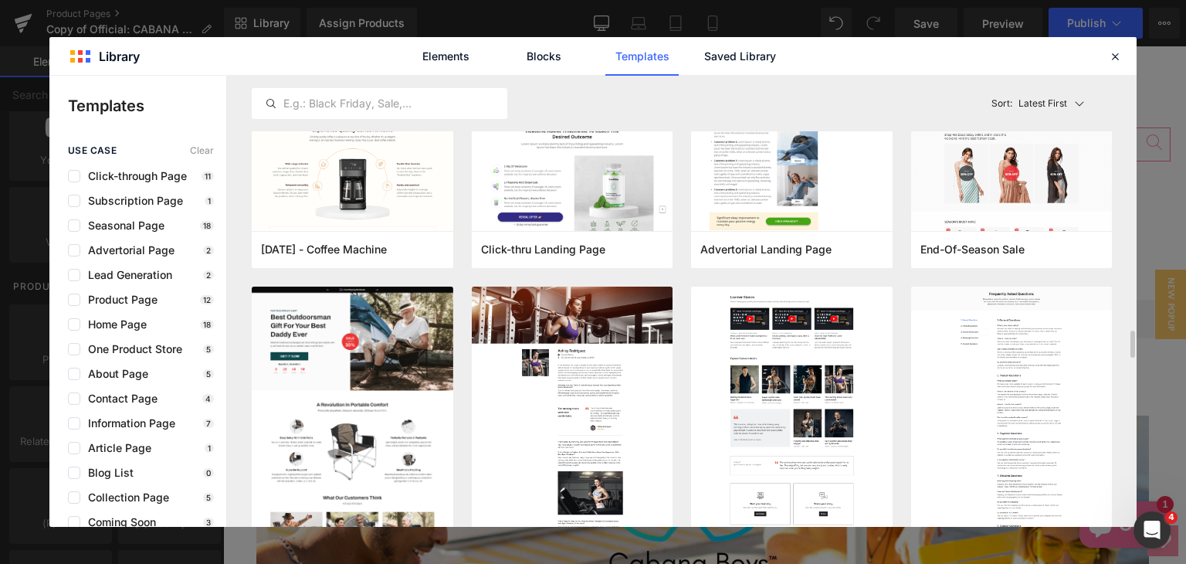
scroll to position [463, 0]
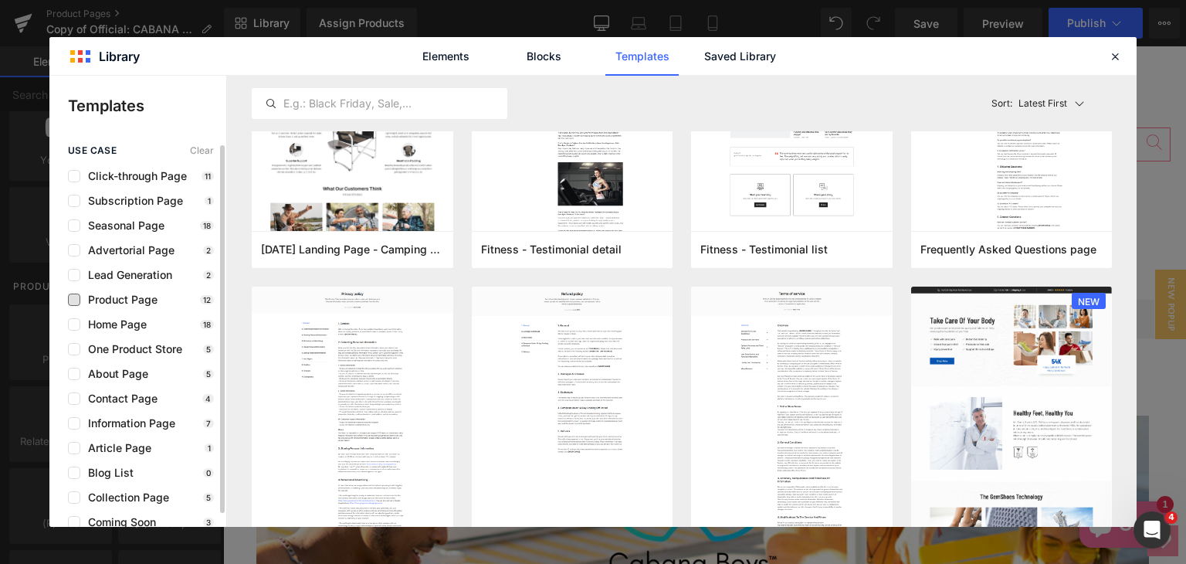
click at [87, 297] on span "Product Page" at bounding box center [118, 299] width 77 height 12
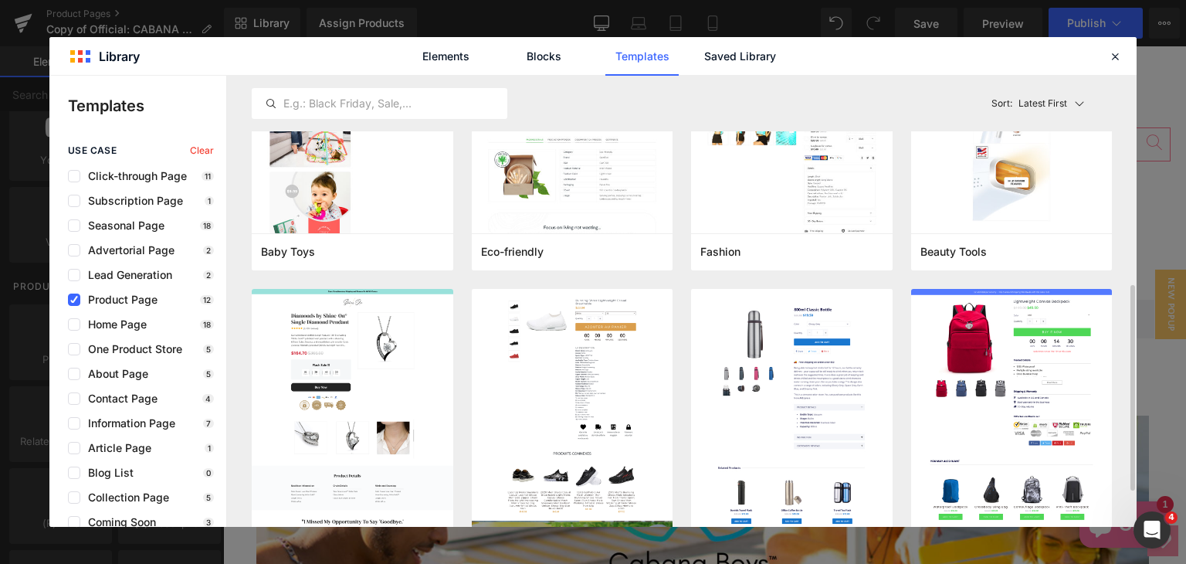
scroll to position [538, 0]
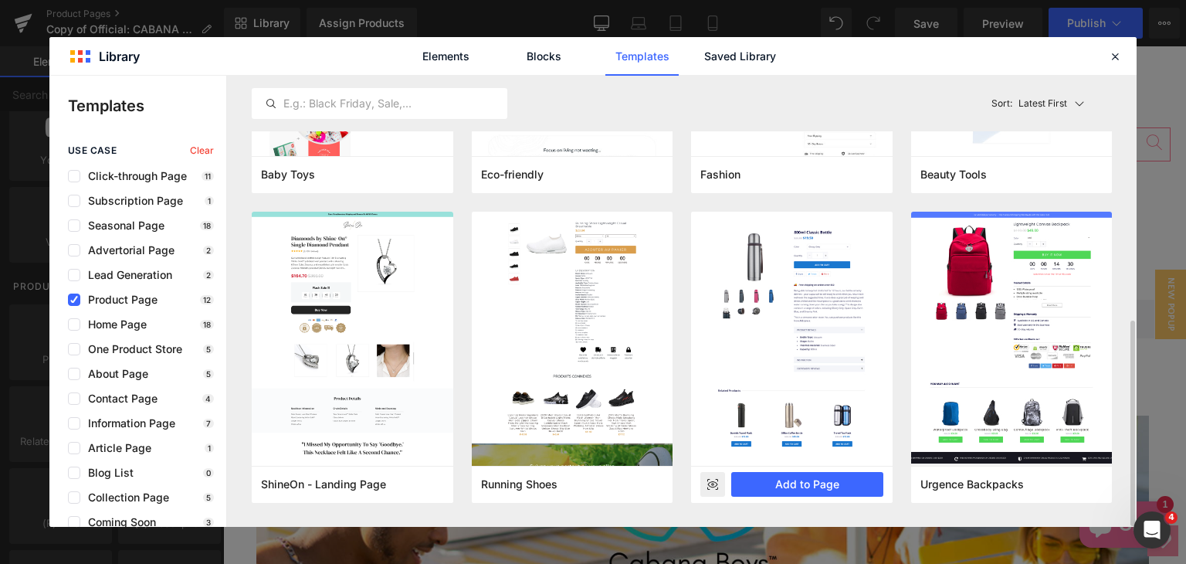
click at [720, 484] on rect at bounding box center [712, 484] width 25 height 25
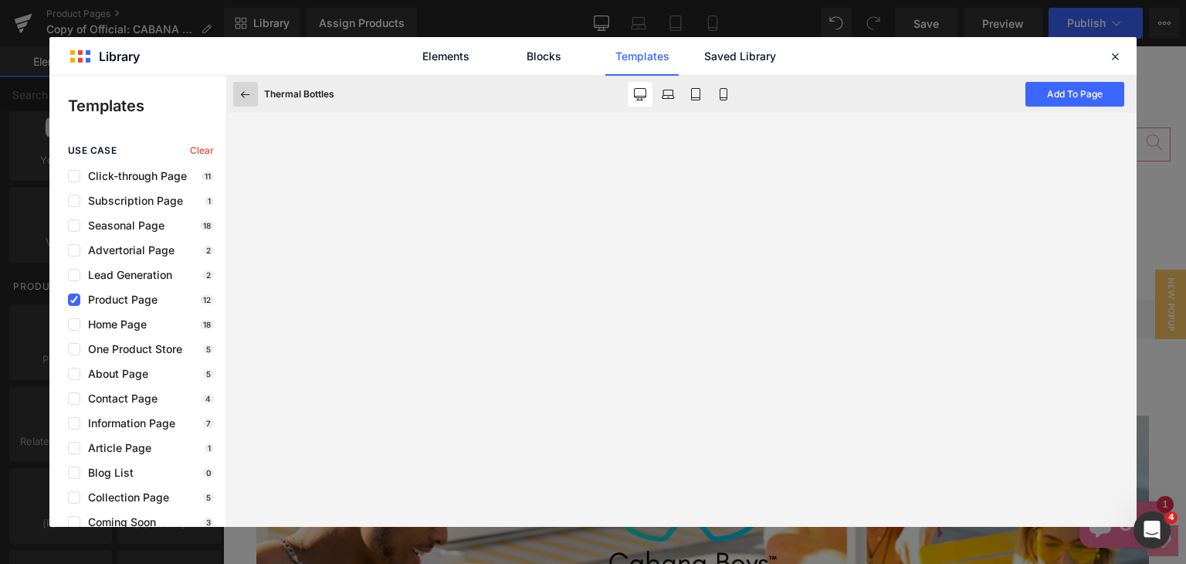
click at [243, 85] on button at bounding box center [245, 94] width 25 height 25
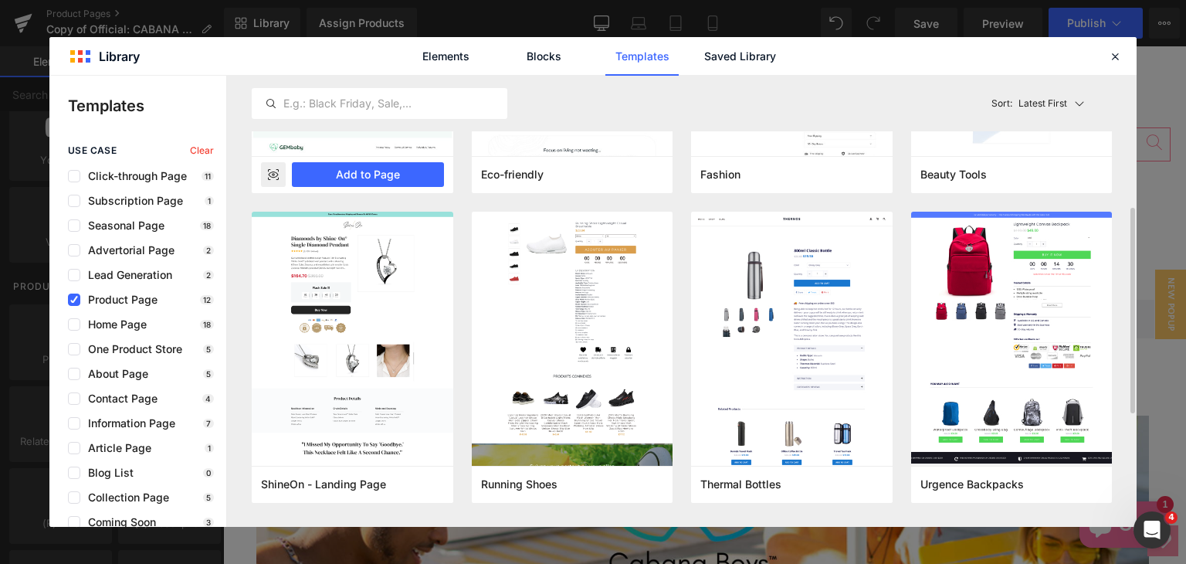
scroll to position [461, 0]
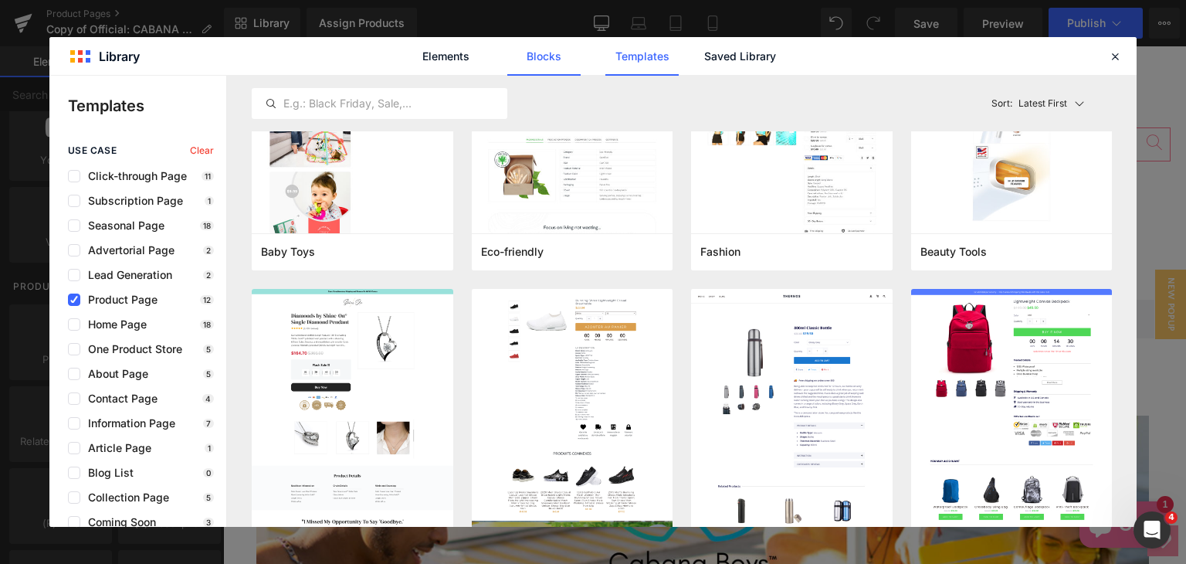
click at [703, 63] on link "Blocks" at bounding box center [739, 56] width 73 height 39
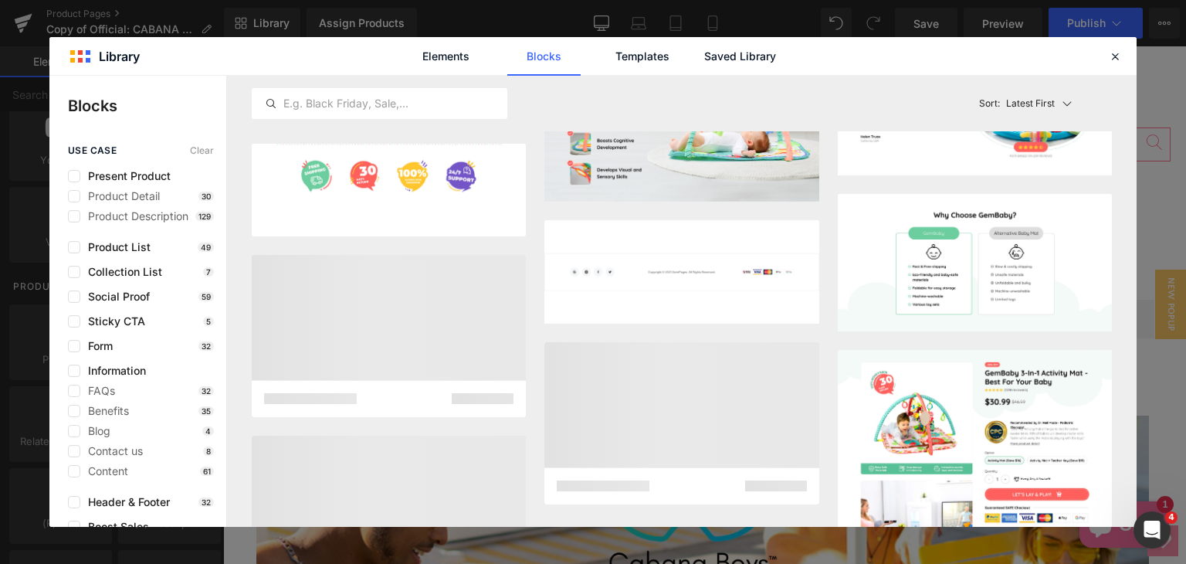
scroll to position [4422, 0]
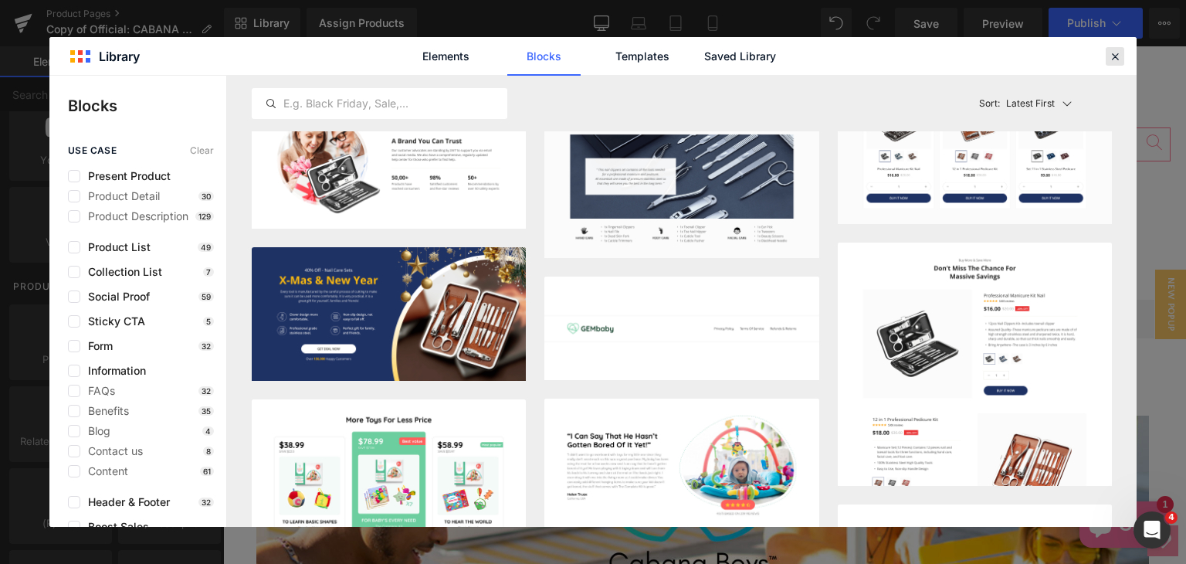
click at [1109, 58] on icon at bounding box center [1115, 56] width 14 height 14
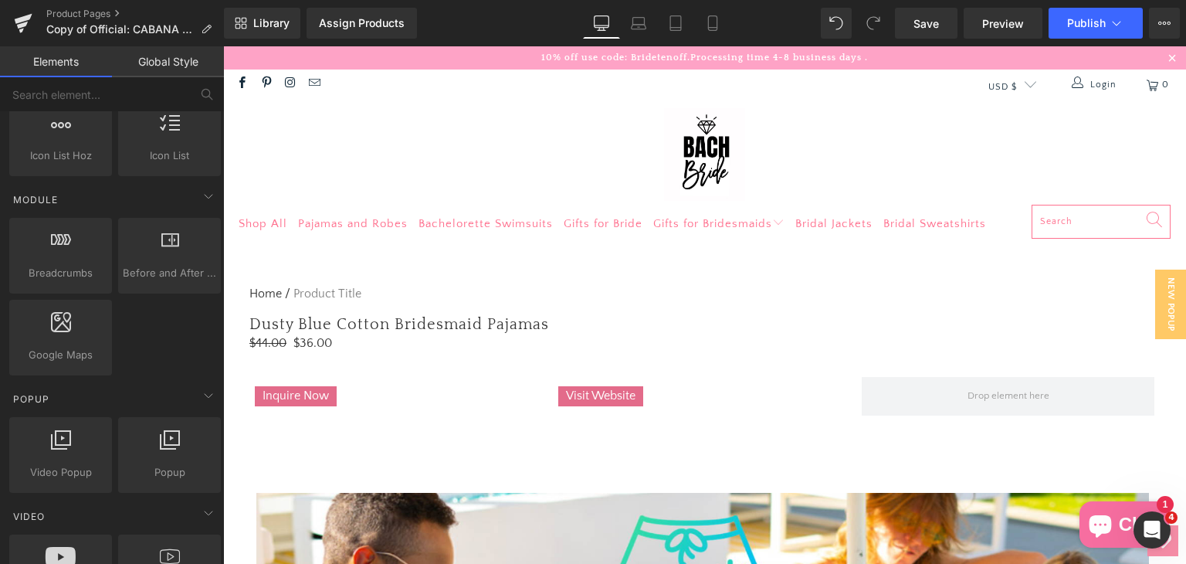
scroll to position [695, 0]
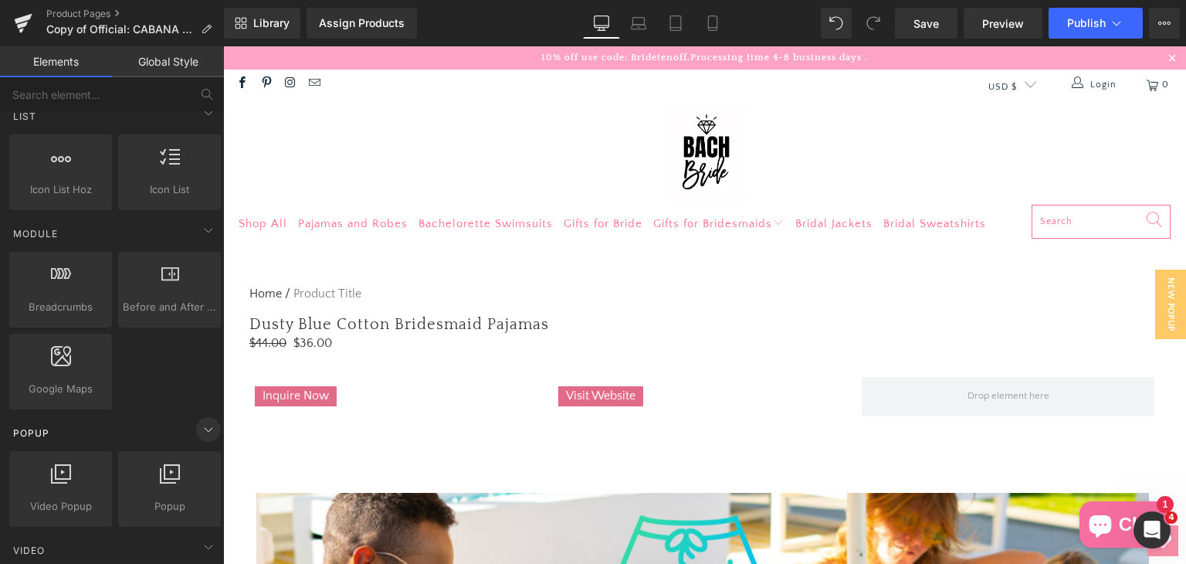
click at [210, 429] on icon at bounding box center [208, 429] width 19 height 19
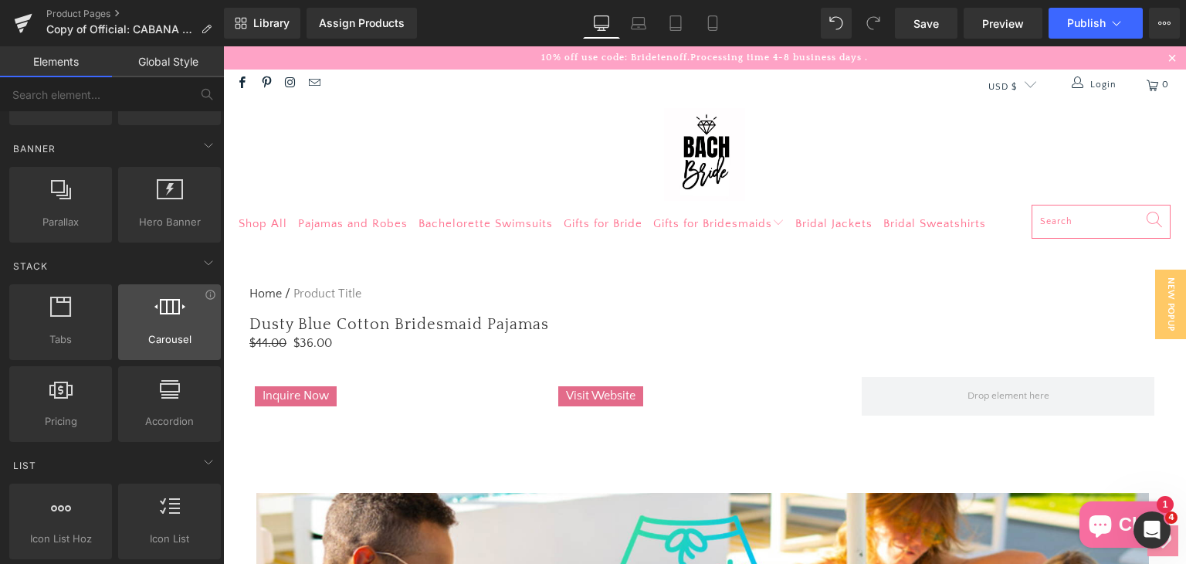
scroll to position [309, 0]
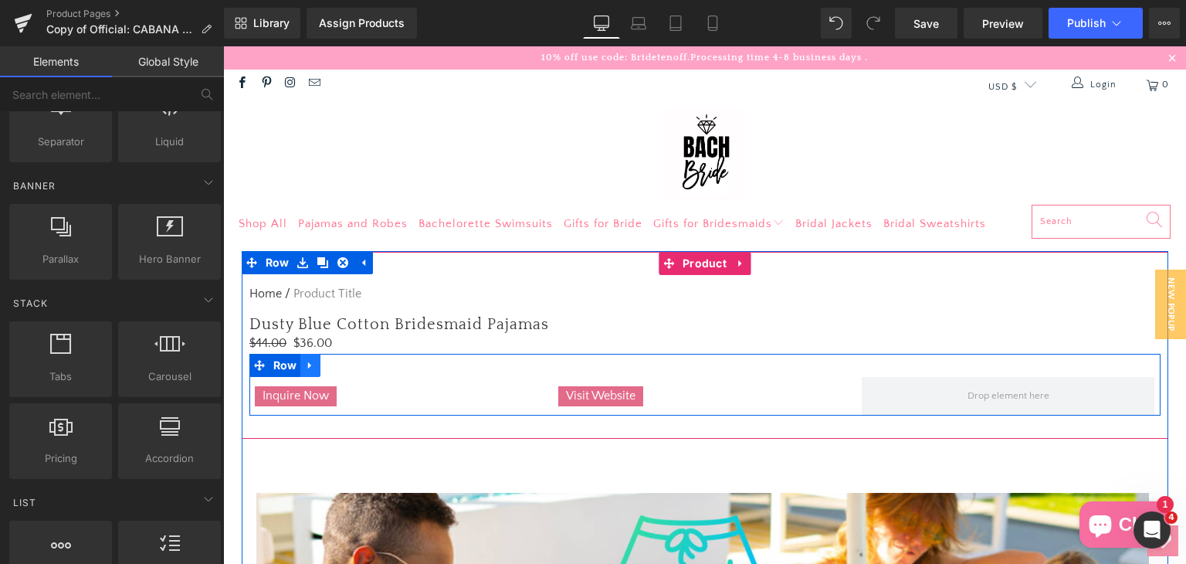
click at [309, 370] on icon at bounding box center [310, 365] width 11 height 12
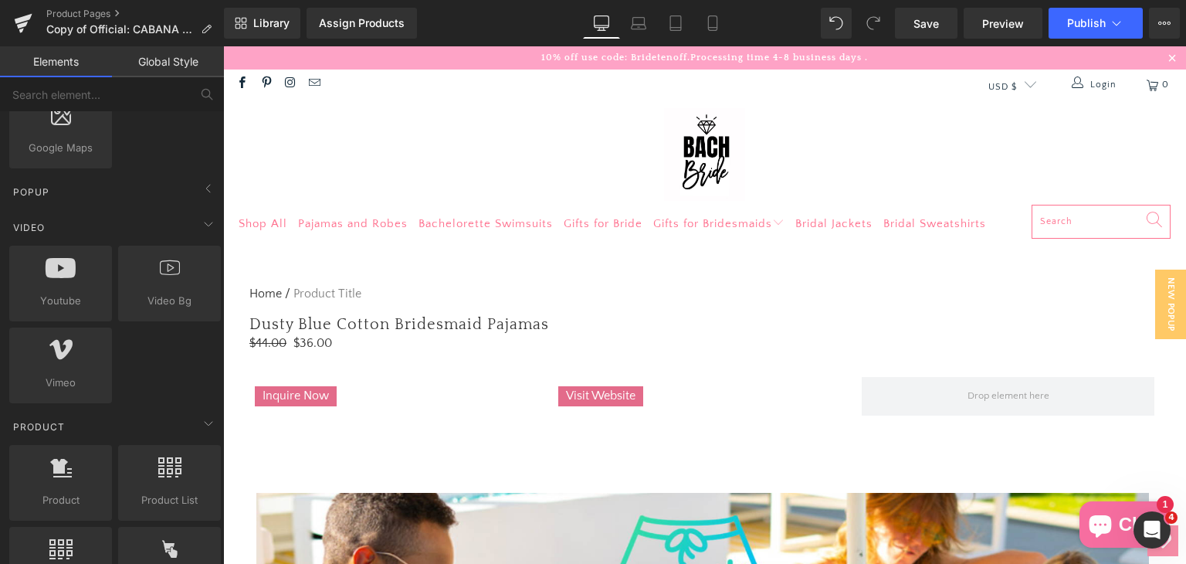
scroll to position [926, 0]
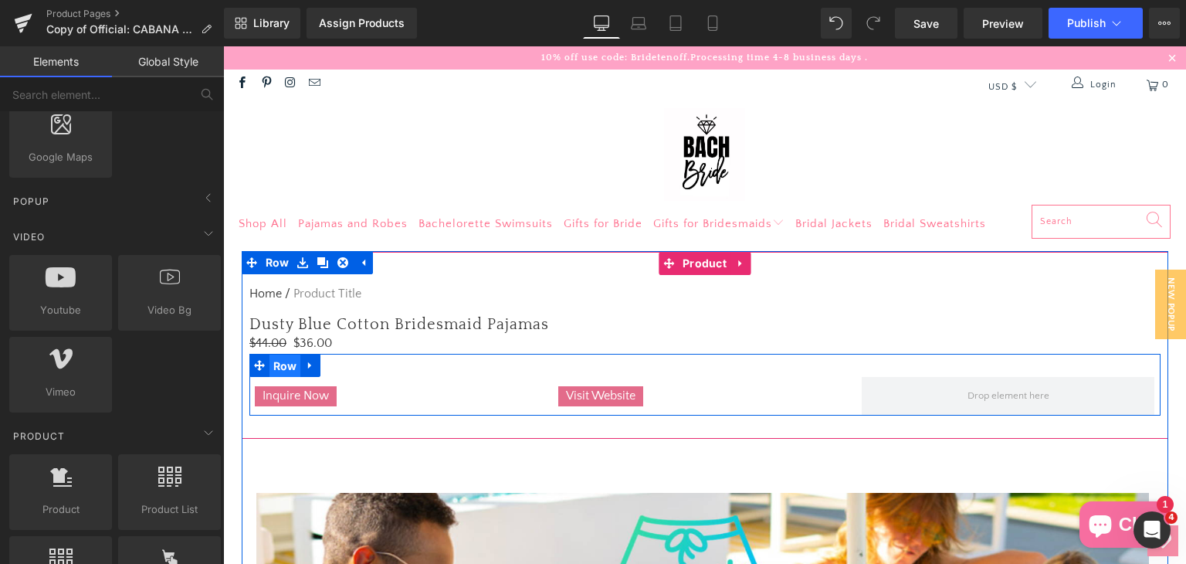
click at [269, 364] on span "Row" at bounding box center [285, 365] width 32 height 23
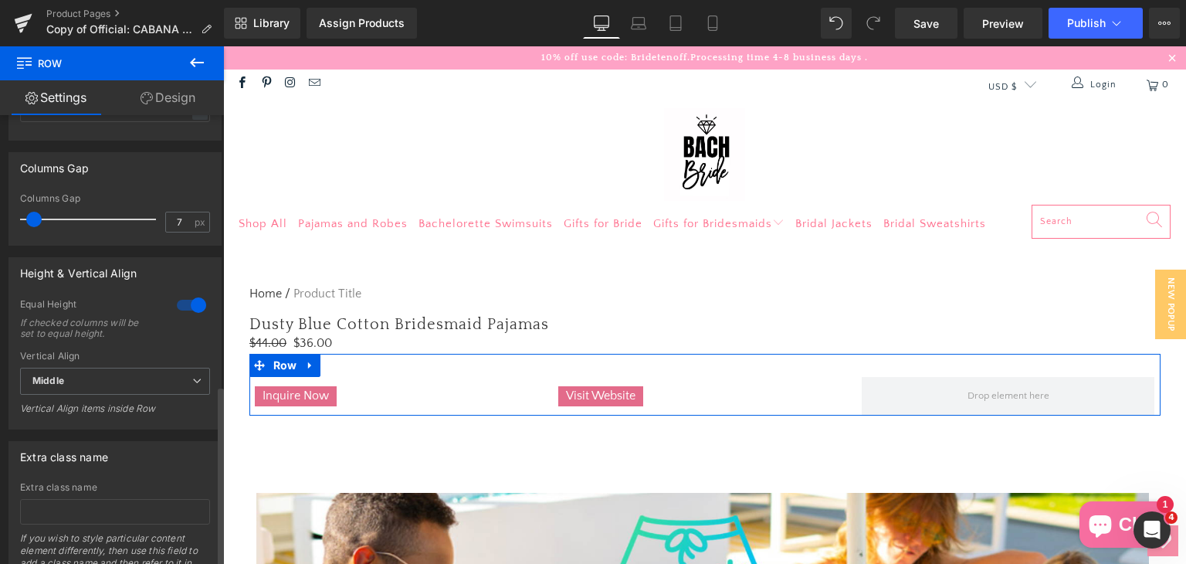
scroll to position [669, 0]
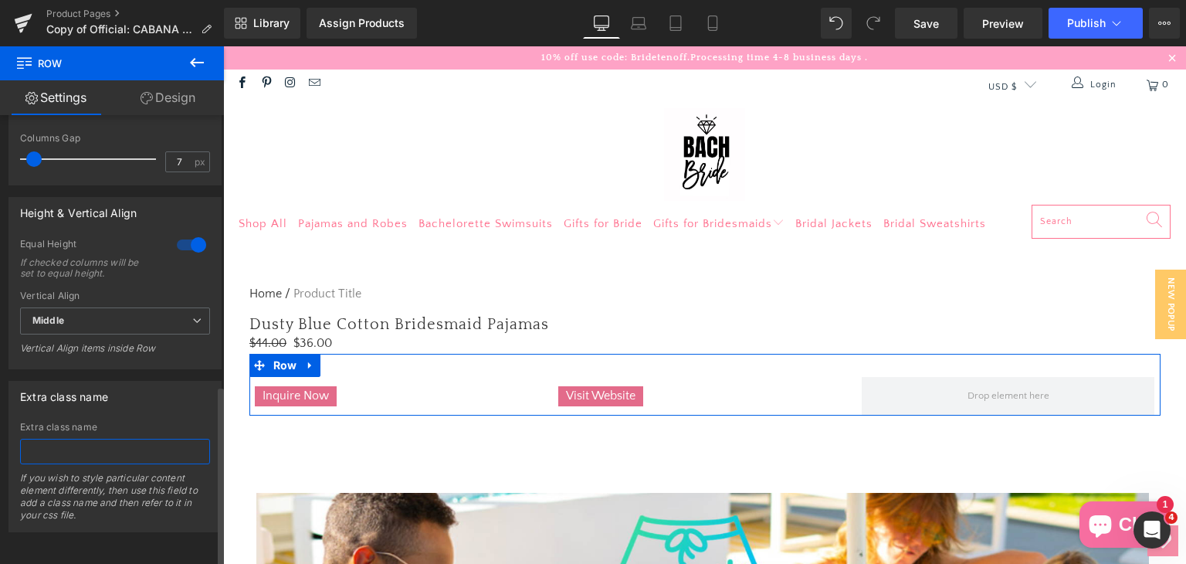
click at [95, 442] on input "text" at bounding box center [115, 451] width 190 height 25
click at [114, 439] on input "product-btns" at bounding box center [115, 451] width 190 height 25
type input "product-btns"
click at [136, 398] on div "Extra class name" at bounding box center [115, 395] width 212 height 29
click at [186, 95] on link "Design" at bounding box center [168, 97] width 112 height 35
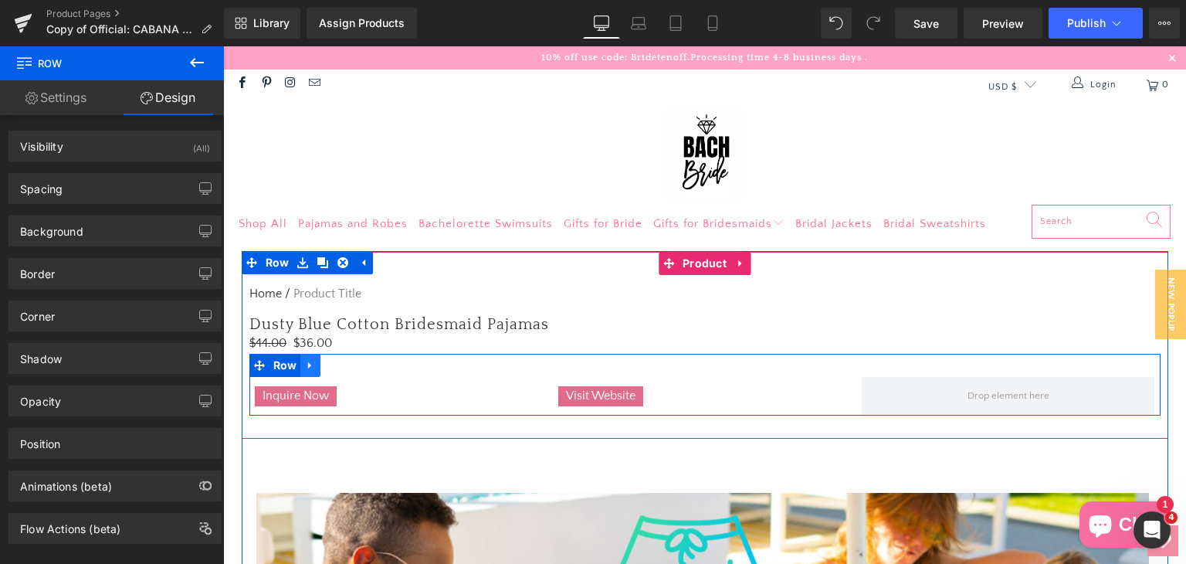
click at [305, 368] on icon at bounding box center [310, 365] width 11 height 12
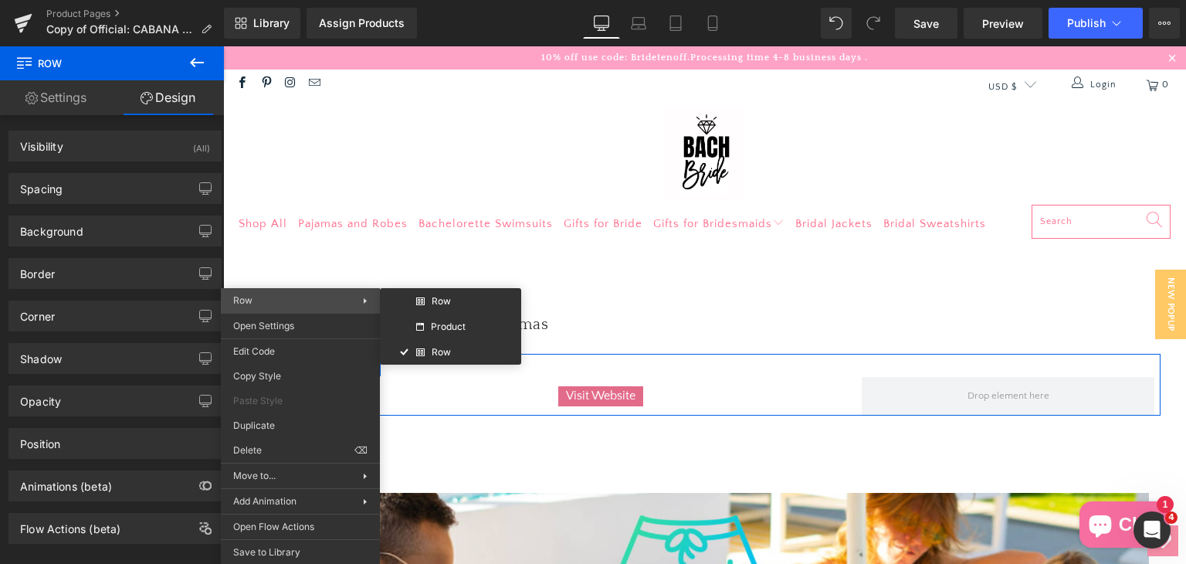
click at [367, 305] on div "Row Row Product Row" at bounding box center [300, 300] width 159 height 25
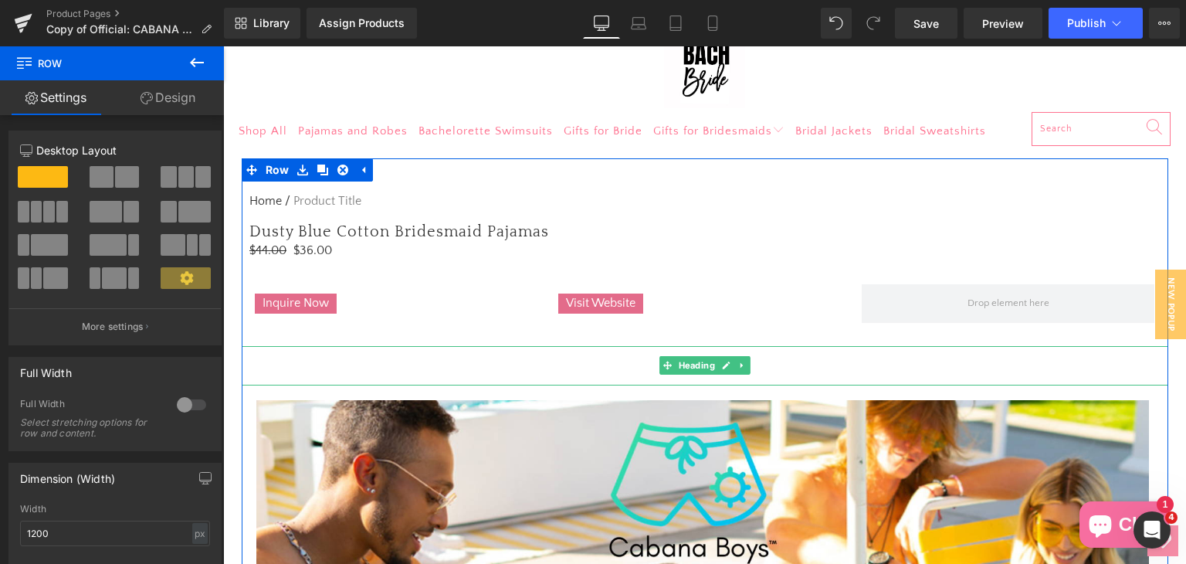
scroll to position [66, 0]
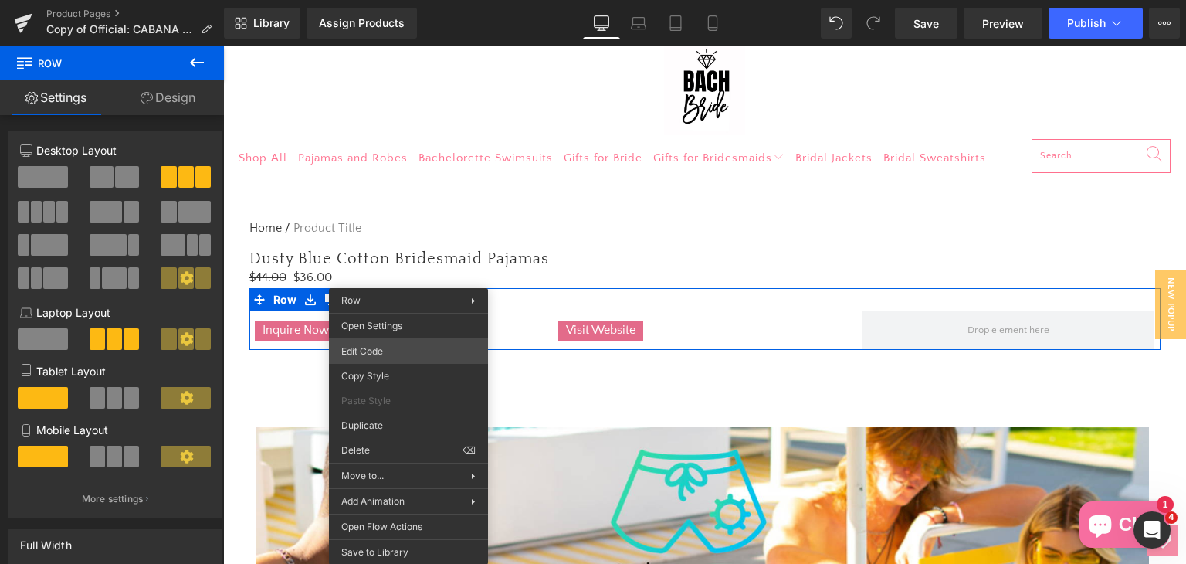
click at [406, 0] on div "Row You are previewing how the will restyle your page. You can not edit Element…" at bounding box center [593, 0] width 1186 height 0
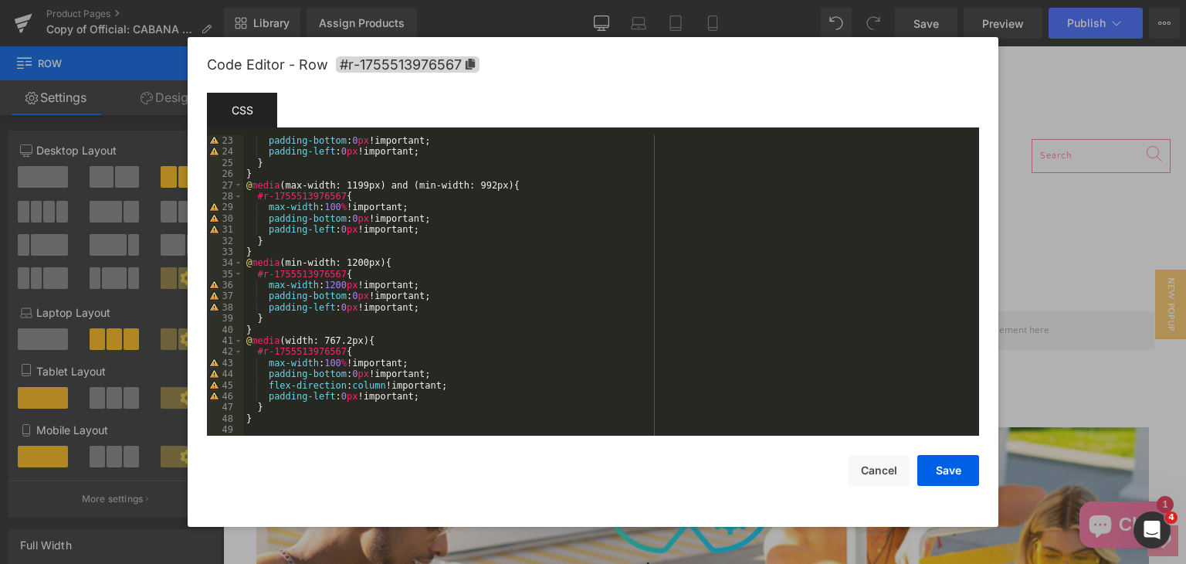
scroll to position [244, 0]
click at [290, 410] on div "padding-bottom : 0 px !important; padding-left : 0 px !important; } } @ media (…" at bounding box center [608, 296] width 730 height 323
click at [292, 415] on div "padding-bottom : 0 px !important; padding-left : 0 px !important; } } @ media (…" at bounding box center [608, 296] width 730 height 323
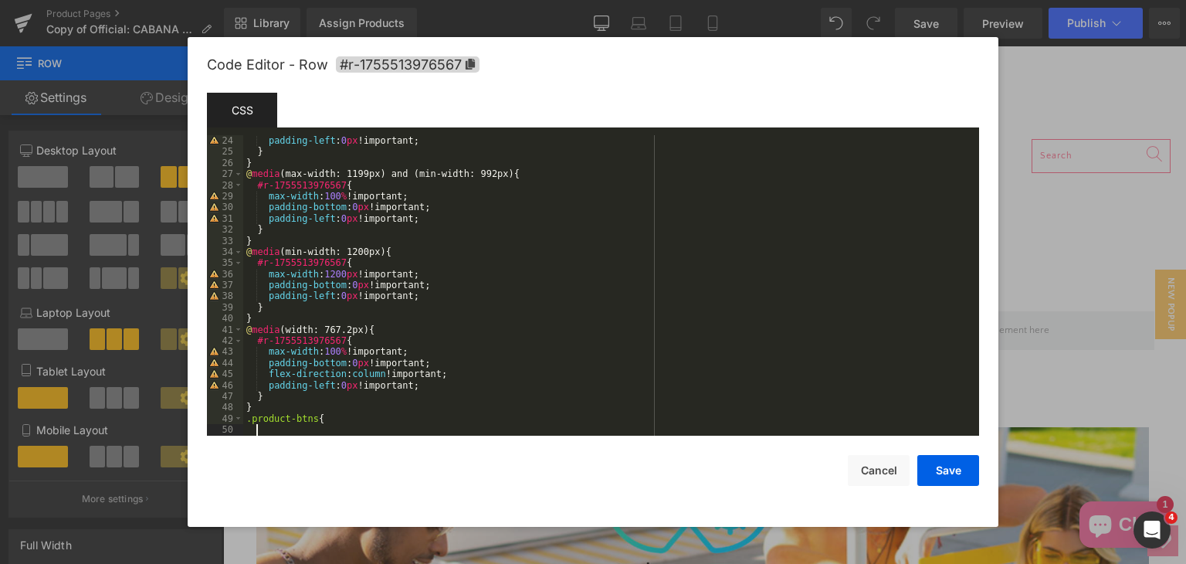
scroll to position [256, 0]
drag, startPoint x: 947, startPoint y: 466, endPoint x: 943, endPoint y: 454, distance: 12.7
click at [947, 464] on button "Save" at bounding box center [948, 470] width 62 height 31
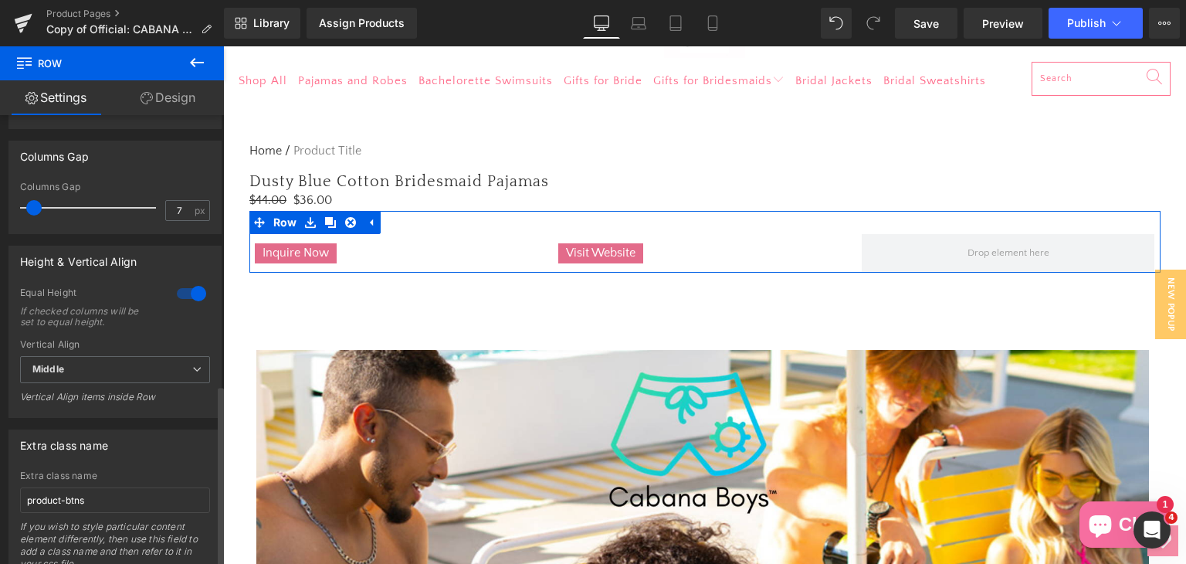
scroll to position [669, 0]
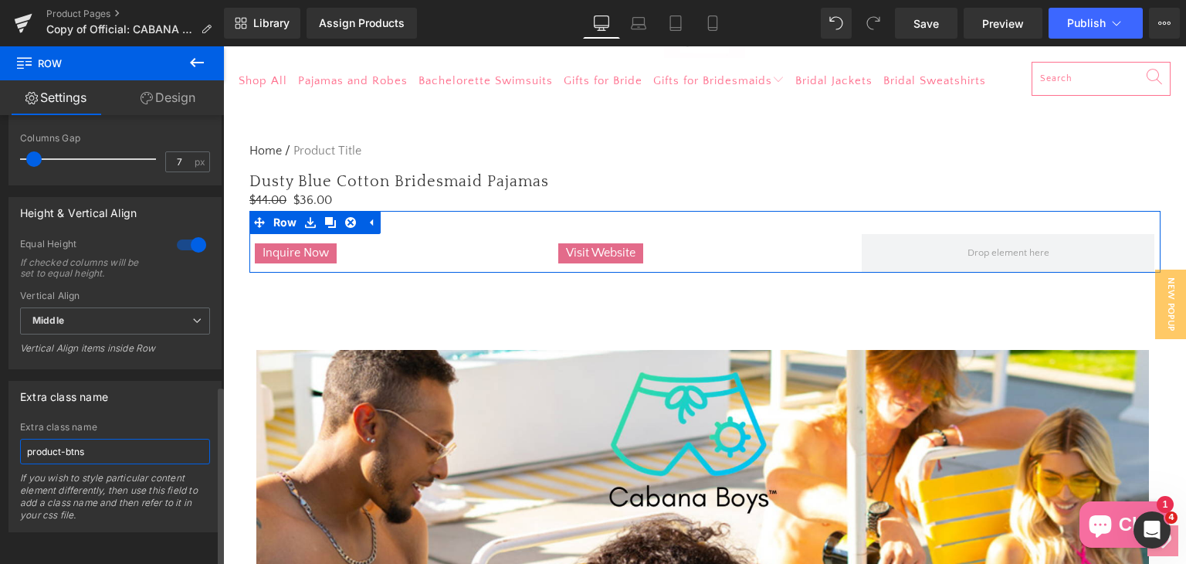
drag, startPoint x: 96, startPoint y: 435, endPoint x: 19, endPoint y: 440, distance: 77.4
click at [19, 440] on div "product-btns Extra class name product-btns If you wish to style particular cont…" at bounding box center [115, 477] width 212 height 110
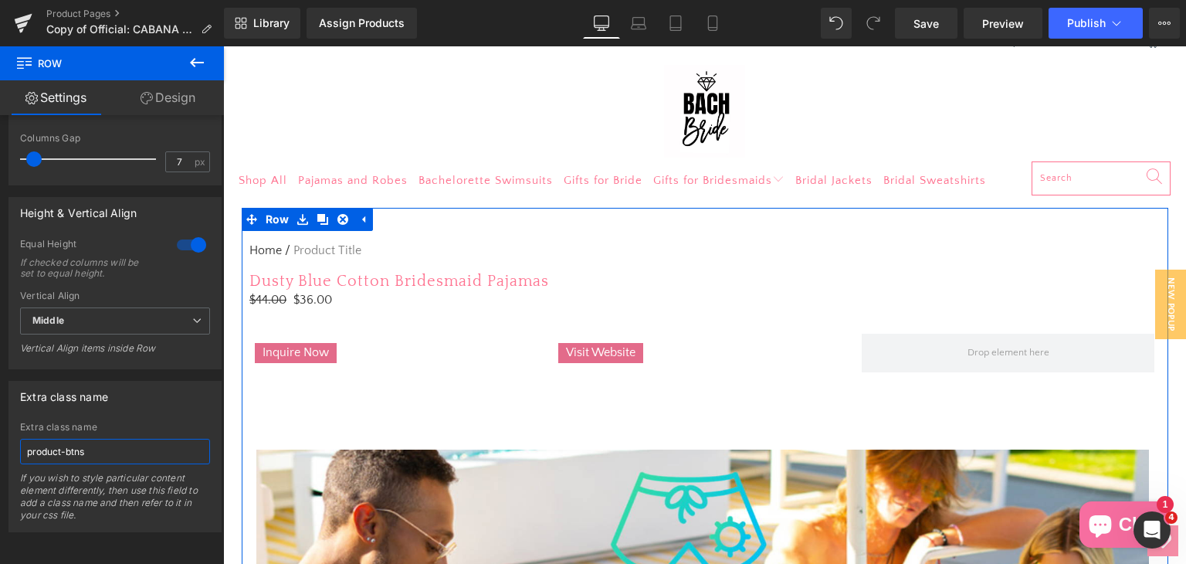
scroll to position [0, 0]
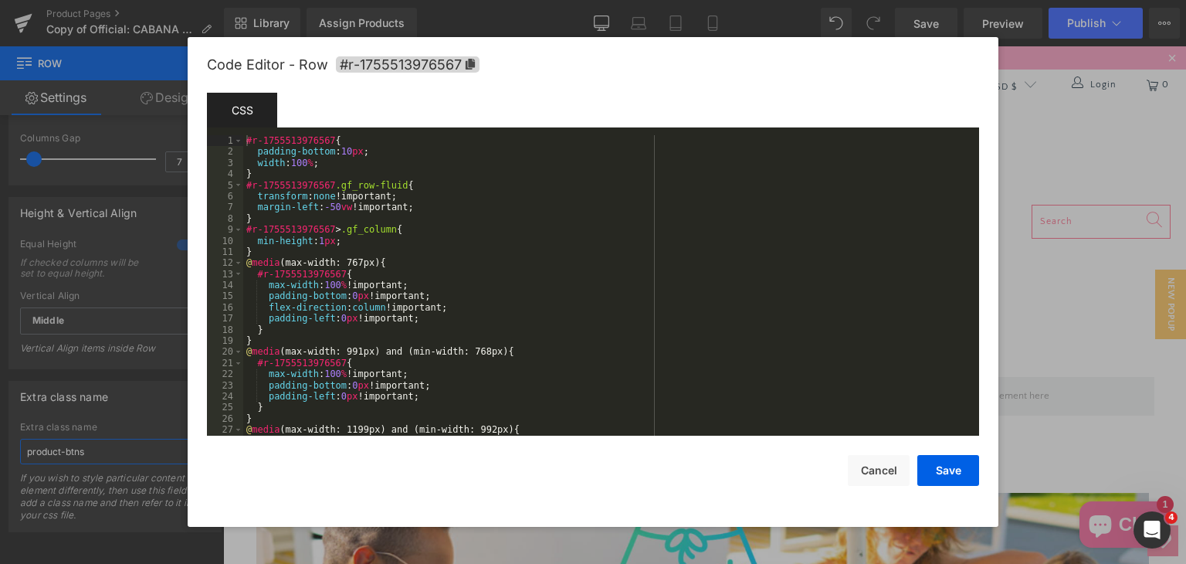
click at [460, 0] on div "Row You are previewing how the will restyle your page. You can not edit Element…" at bounding box center [593, 0] width 1186 height 0
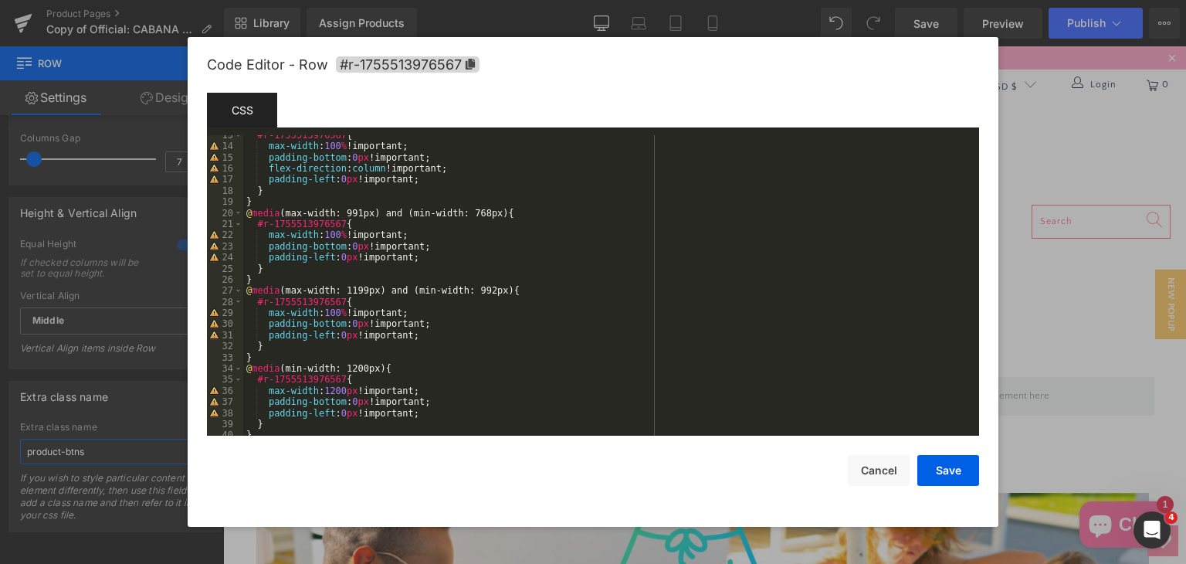
scroll to position [278, 0]
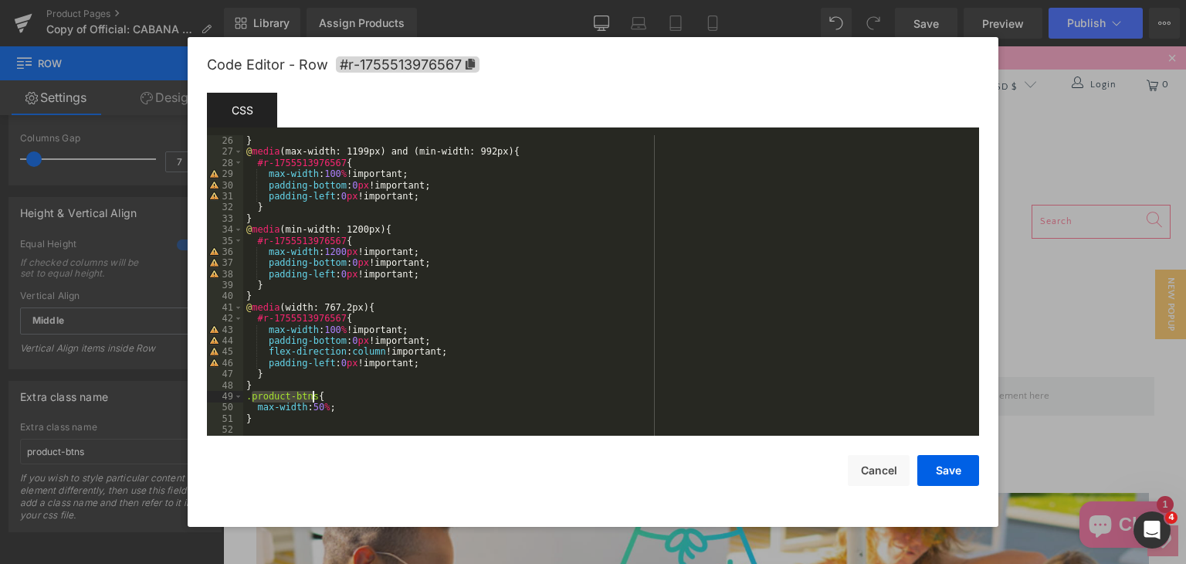
drag, startPoint x: 251, startPoint y: 397, endPoint x: 312, endPoint y: 393, distance: 61.1
click at [312, 393] on div "} @ media (max-width: 1199px) and (min-width: 992px) { #r-1755513976567 { max-w…" at bounding box center [608, 296] width 730 height 323
click at [360, 394] on div "} @ media (max-width: 1199px) and (min-width: 992px) { #r-1755513976567 { max-w…" at bounding box center [608, 296] width 730 height 323
click at [350, 405] on div "} @ media (max-width: 1199px) and (min-width: 992px) { #r-1755513976567 { max-w…" at bounding box center [608, 296] width 730 height 323
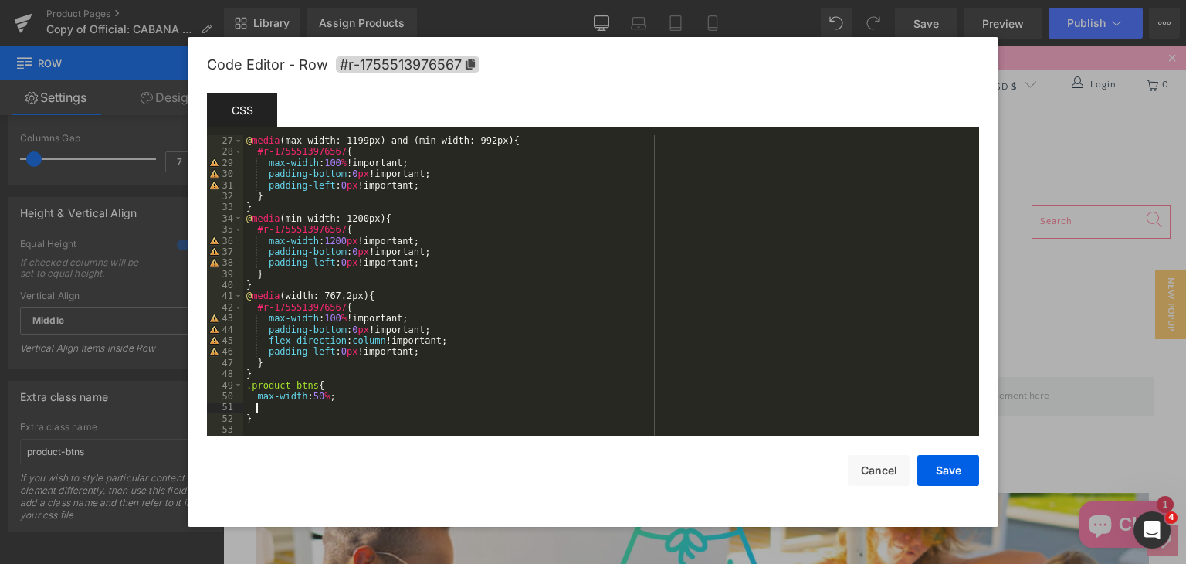
scroll to position [289, 0]
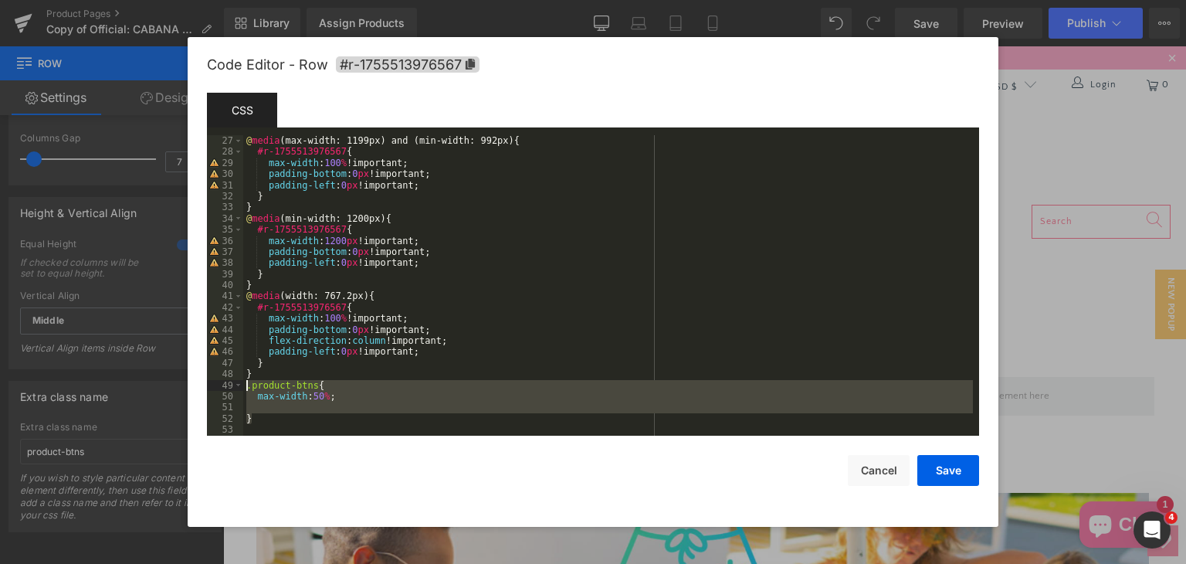
drag, startPoint x: 269, startPoint y: 418, endPoint x: 232, endPoint y: 390, distance: 46.8
click at [232, 390] on pre "27 28 29 30 31 32 33 34 35 36 37 38 39 40 41 42 43 44 45 46 47 48 49 50 51 52 5…" at bounding box center [593, 285] width 772 height 300
click at [301, 403] on div "@ media (max-width: 1199px) and (min-width: 992px) { #r-1755513976567 { max-wid…" at bounding box center [608, 285] width 730 height 300
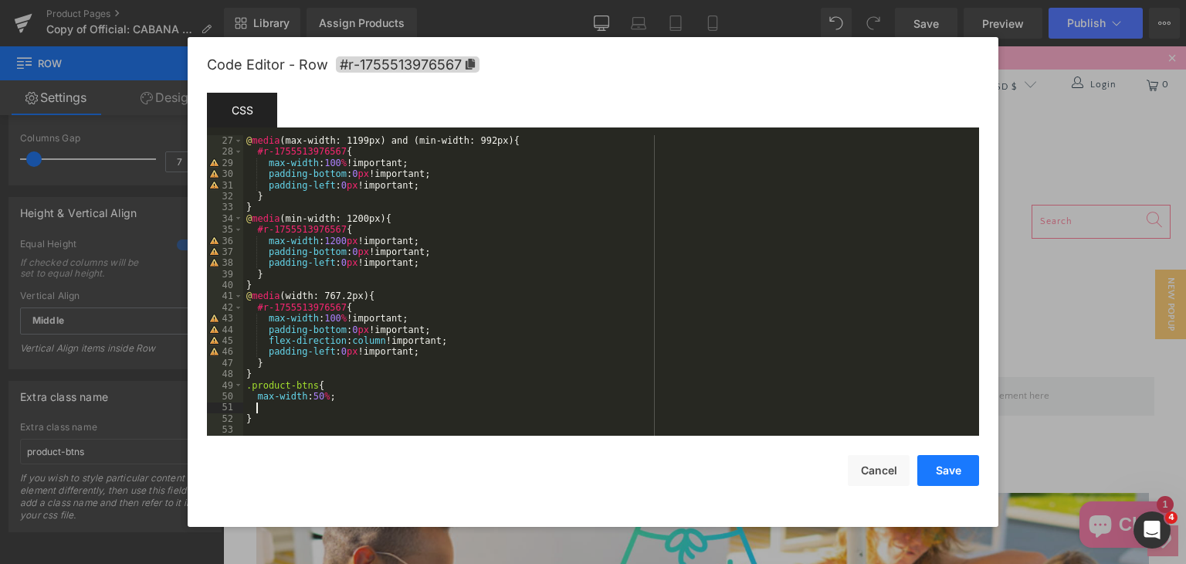
click at [948, 469] on button "Save" at bounding box center [948, 470] width 62 height 31
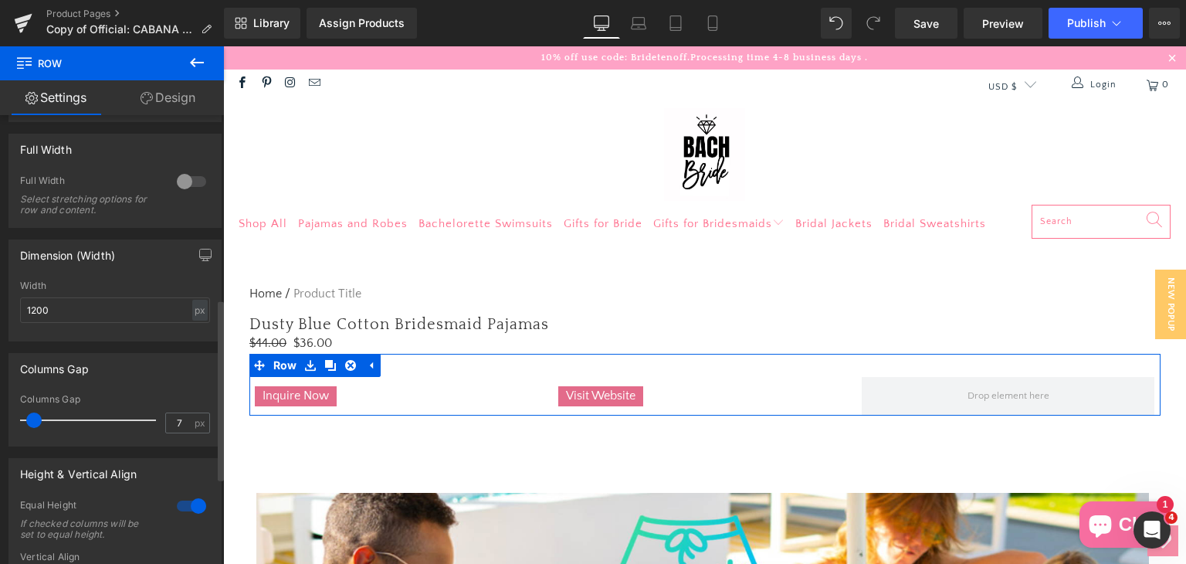
scroll to position [361, 0]
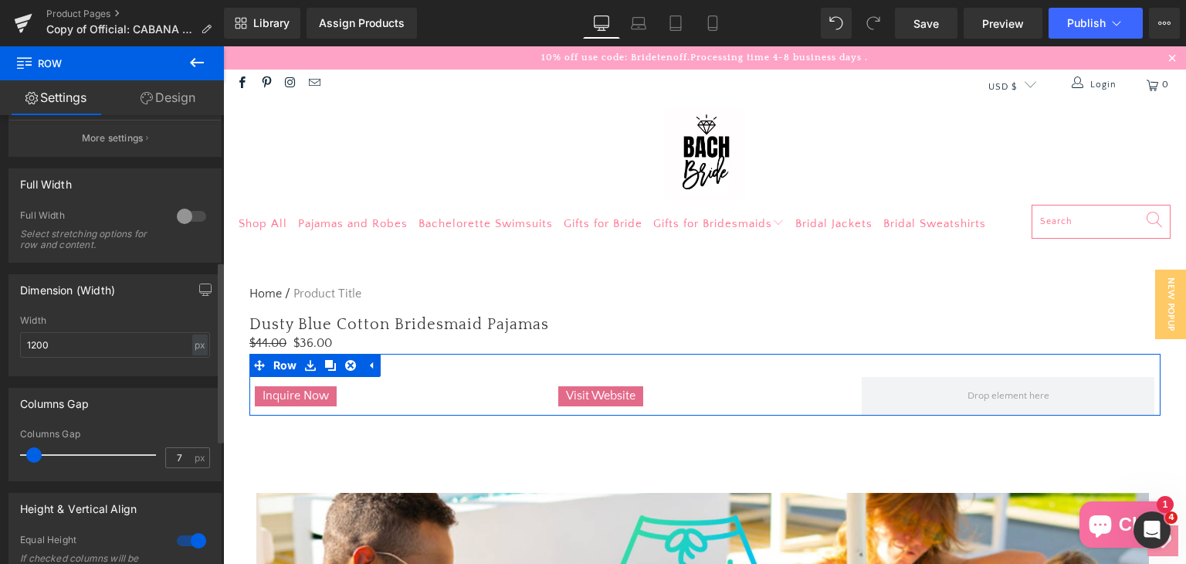
drag, startPoint x: 22, startPoint y: 455, endPoint x: 8, endPoint y: 454, distance: 14.7
click at [8, 454] on div "Columns Gap 7px Columns Gap 7 px" at bounding box center [114, 434] width 213 height 93
type input "9"
click at [32, 456] on span at bounding box center [35, 454] width 15 height 15
drag, startPoint x: 62, startPoint y: 328, endPoint x: 66, endPoint y: 336, distance: 9.0
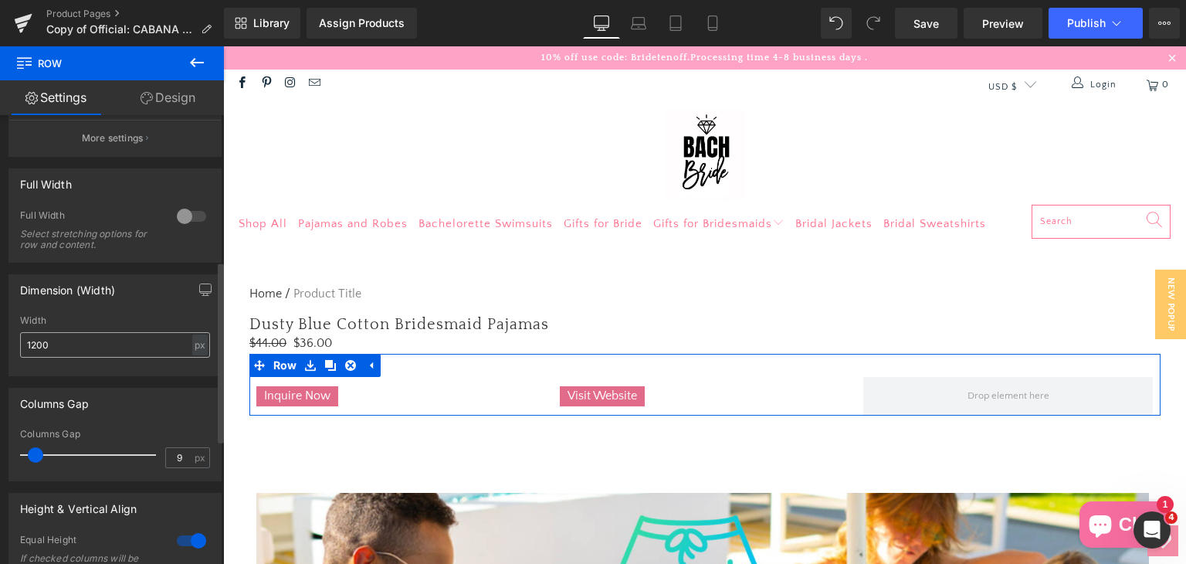
click at [64, 330] on div "Width 1200 px % px" at bounding box center [115, 345] width 190 height 60
click at [67, 340] on input "1200" at bounding box center [115, 344] width 190 height 25
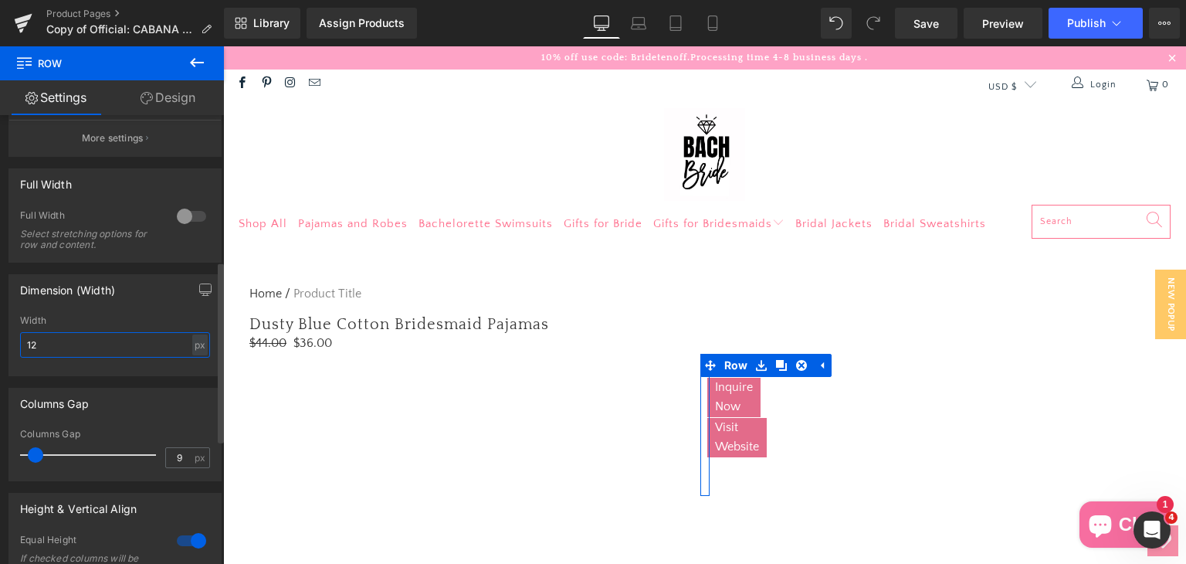
scroll to position [5356, 951]
type input "1"
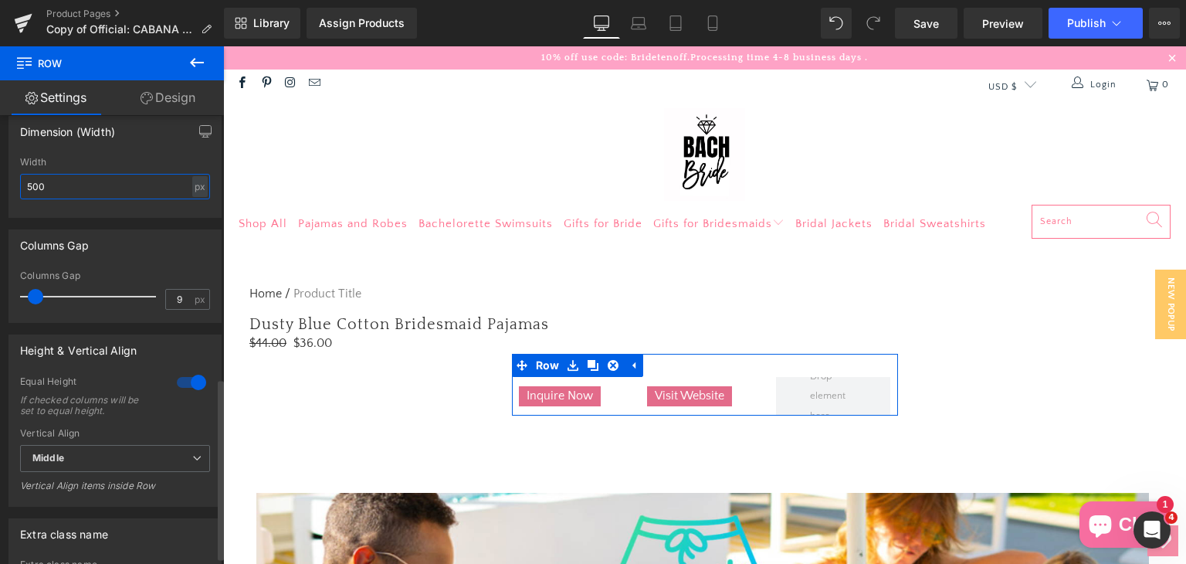
scroll to position [515, 0]
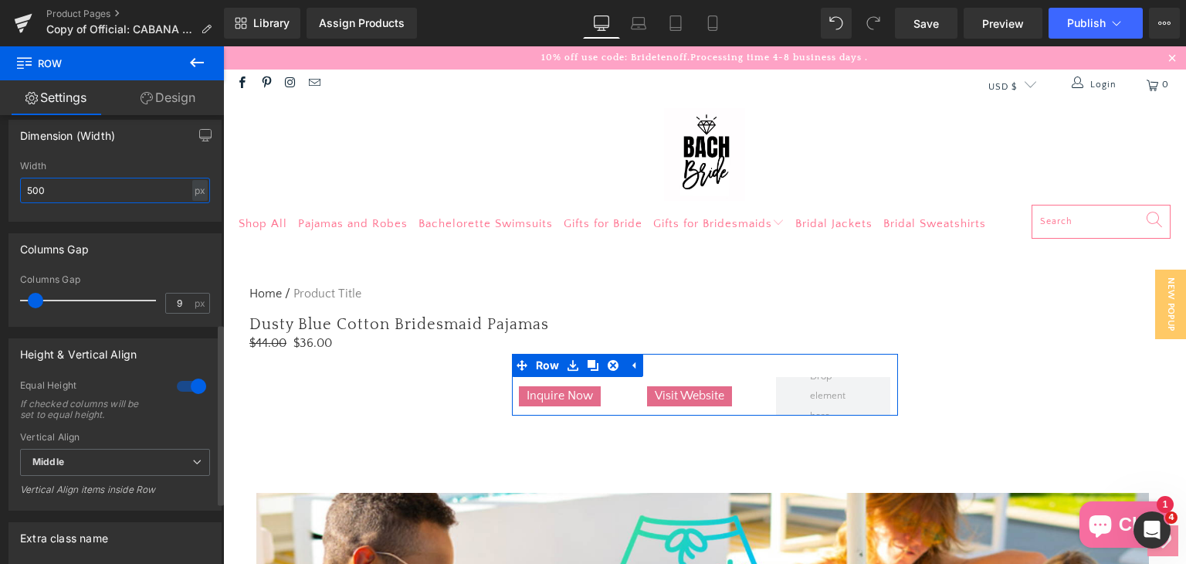
type input "500"
click at [190, 388] on div at bounding box center [191, 386] width 37 height 25
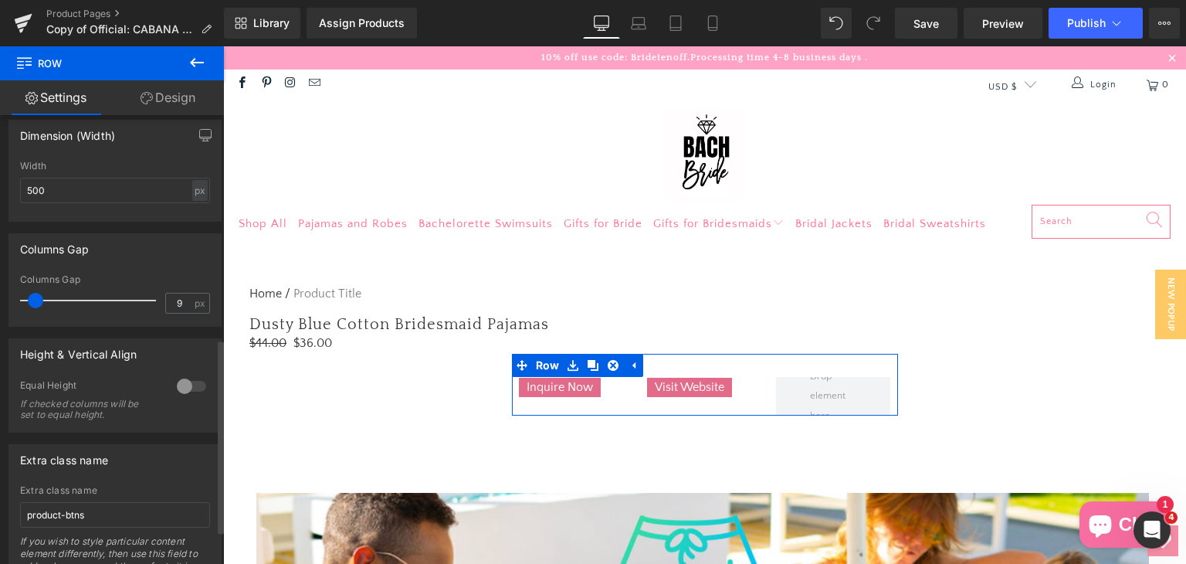
click at [190, 388] on div at bounding box center [191, 386] width 37 height 25
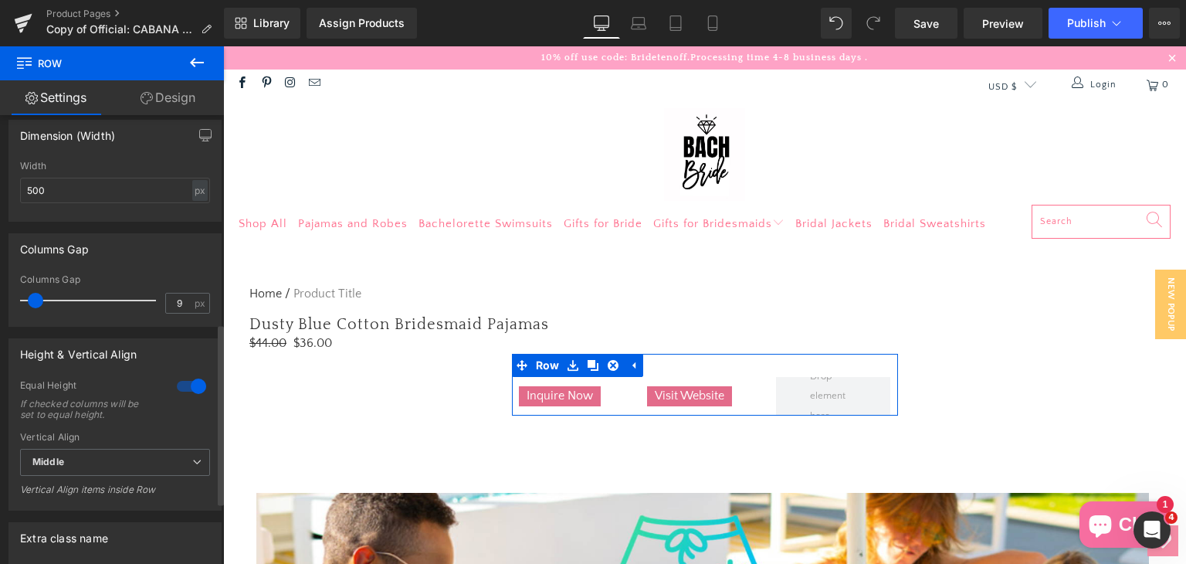
click at [190, 388] on div at bounding box center [191, 386] width 37 height 25
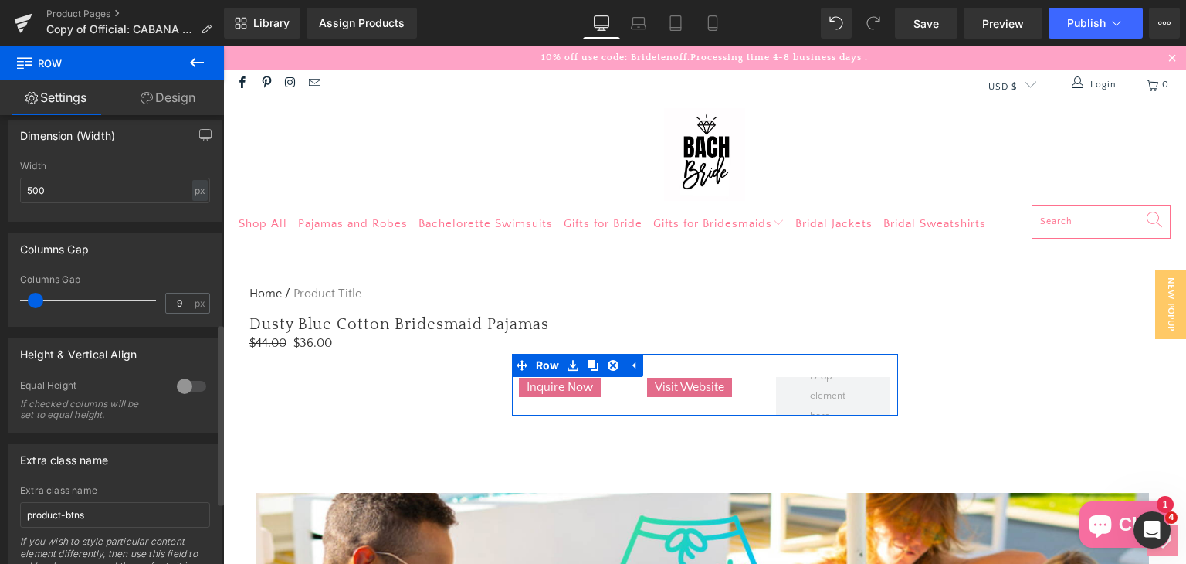
click at [190, 388] on div at bounding box center [191, 386] width 37 height 25
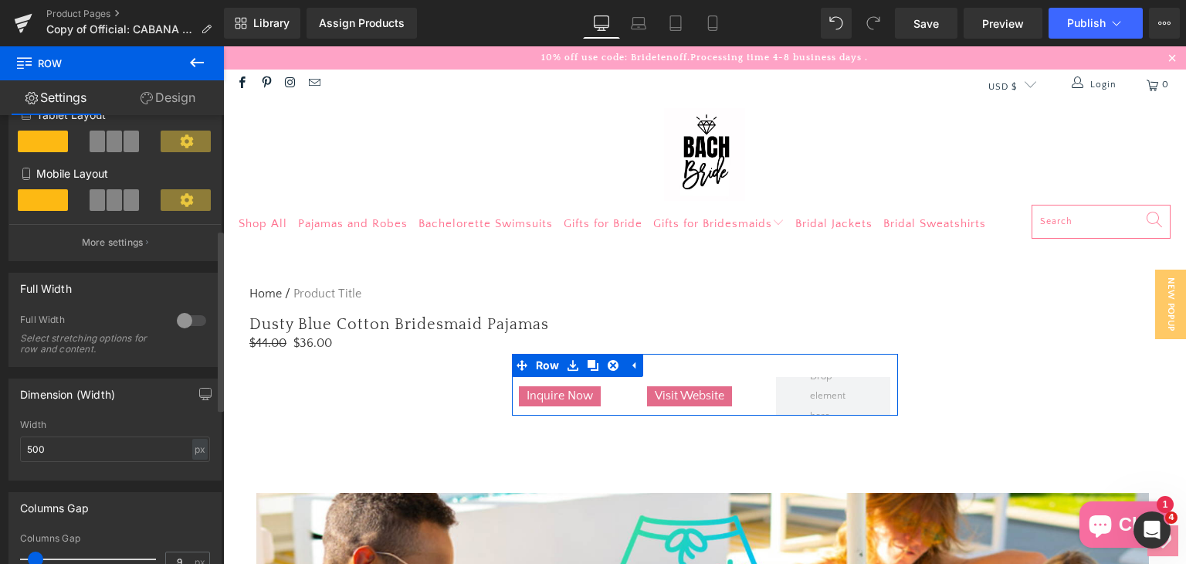
scroll to position [283, 0]
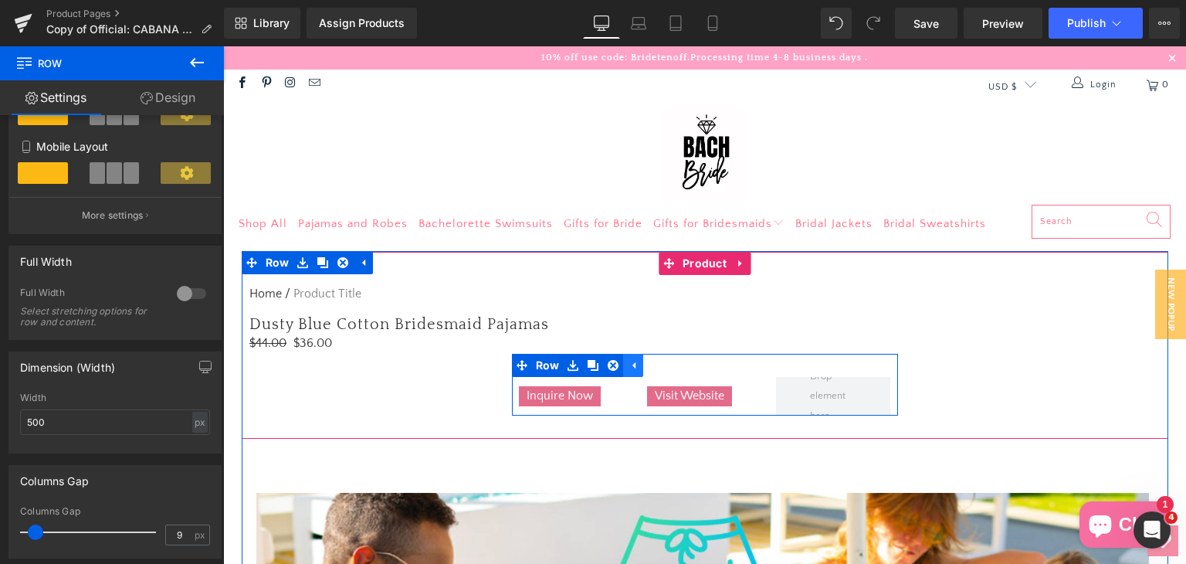
click at [628, 369] on icon at bounding box center [633, 365] width 11 height 12
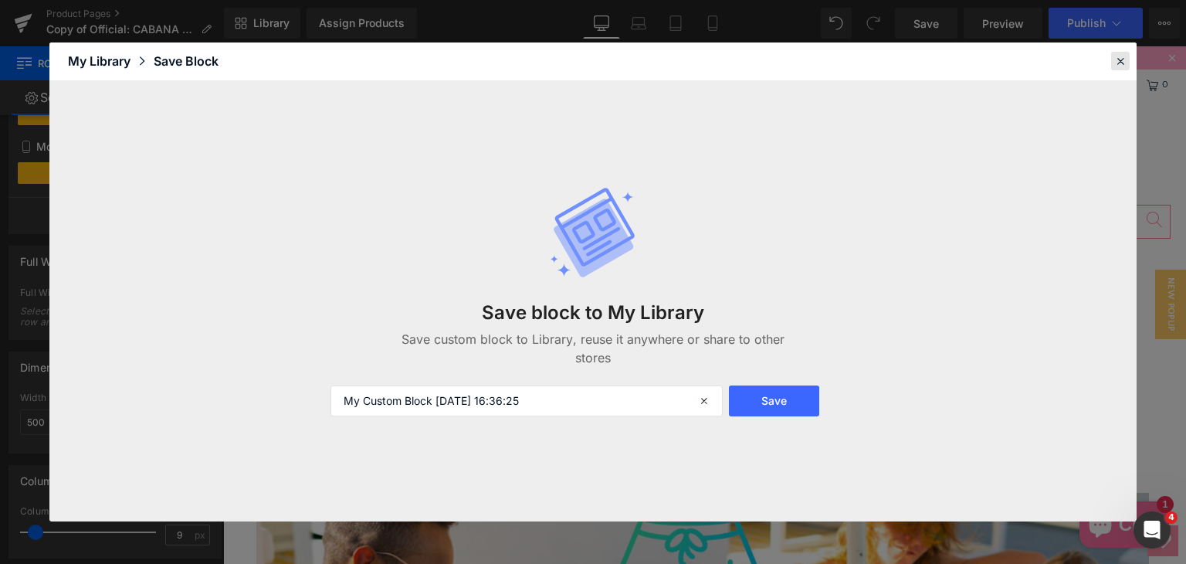
click at [1121, 63] on icon at bounding box center [1120, 61] width 14 height 14
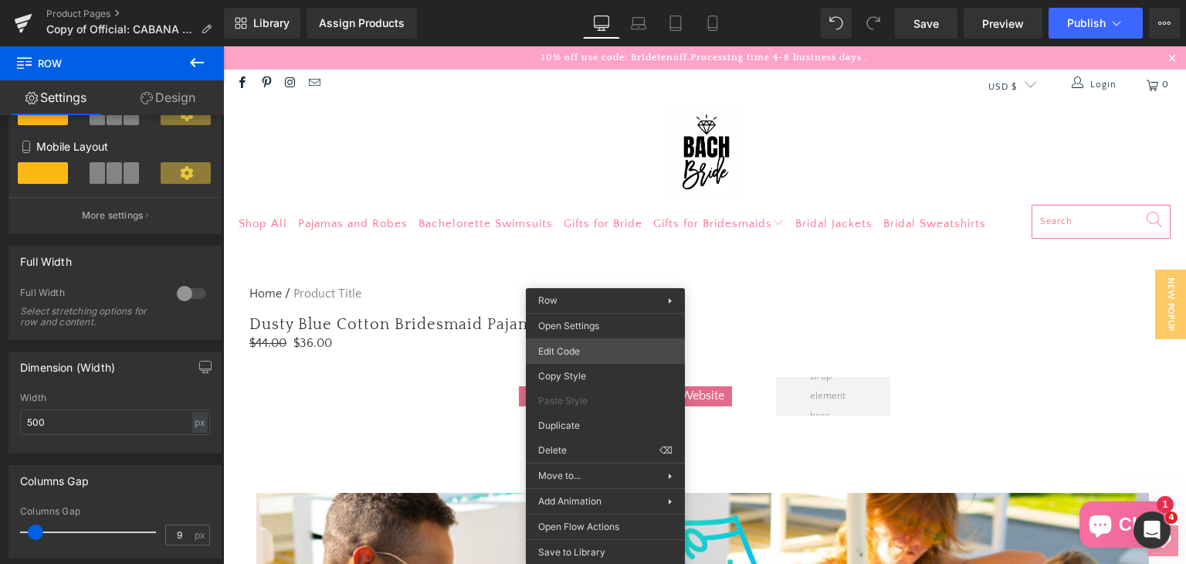
click at [583, 0] on div "Row You are previewing how the will restyle your page. You can not edit Element…" at bounding box center [593, 0] width 1186 height 0
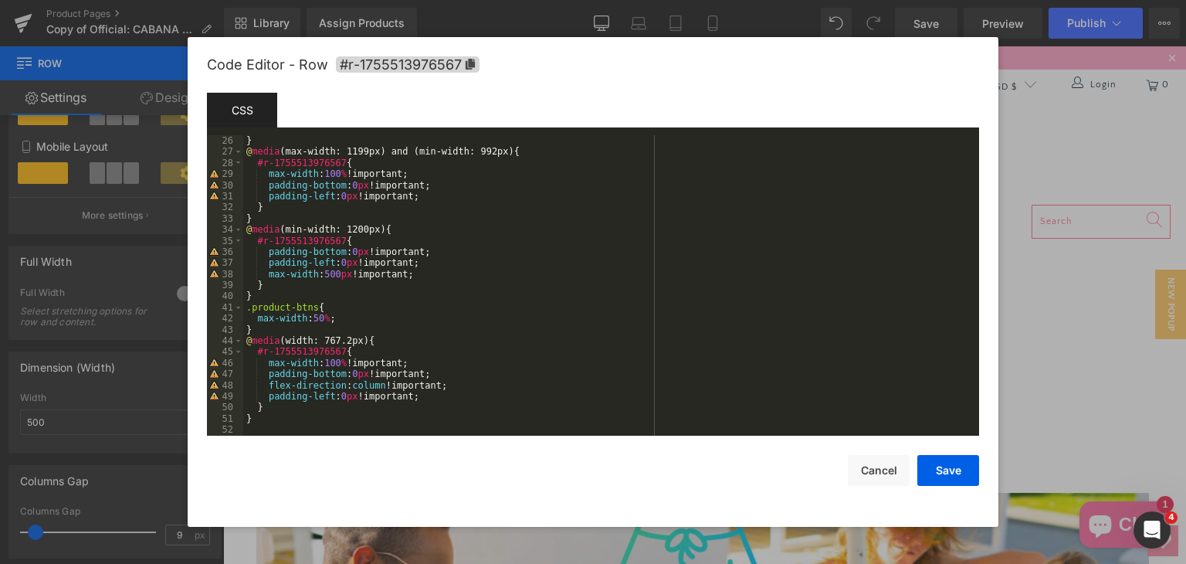
scroll to position [278, 0]
drag, startPoint x: 256, startPoint y: 319, endPoint x: 337, endPoint y: 320, distance: 81.1
click at [337, 320] on div "} } @ media (max-width: 1199px) and (min-width: 992px) { #r-1755513976567 { max…" at bounding box center [608, 285] width 730 height 323
click at [297, 317] on div "} } @ media (max-width: 1199px) and (min-width: 992px) { #r-1755513976567 { max…" at bounding box center [608, 285] width 730 height 323
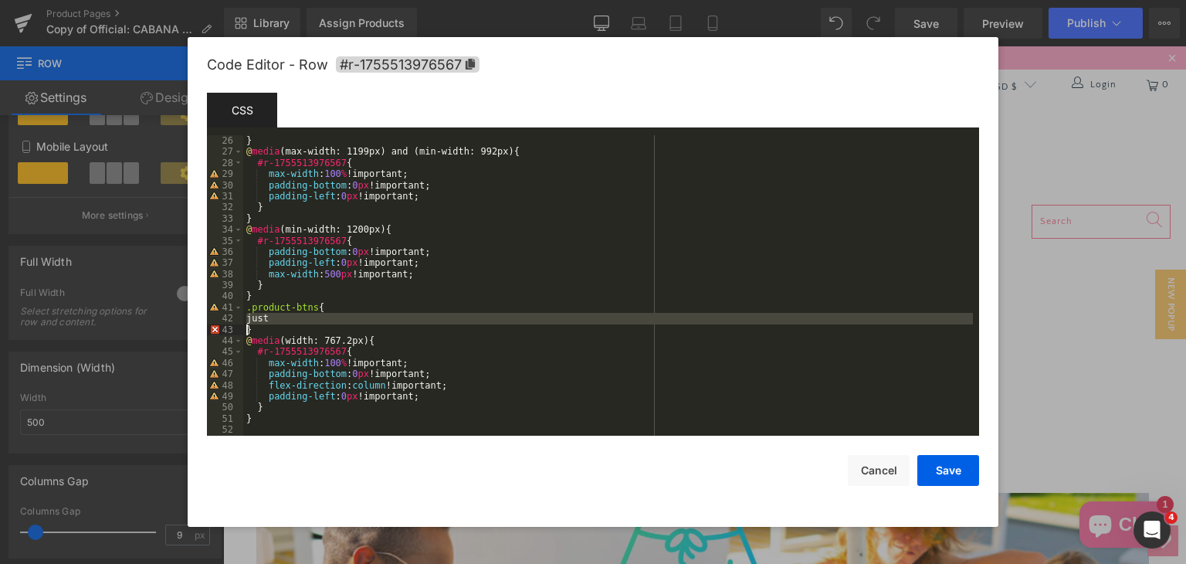
click at [297, 317] on div "} } @ media (max-width: 1199px) and (min-width: 992px) { #r-1755513976567 { max…" at bounding box center [608, 285] width 730 height 323
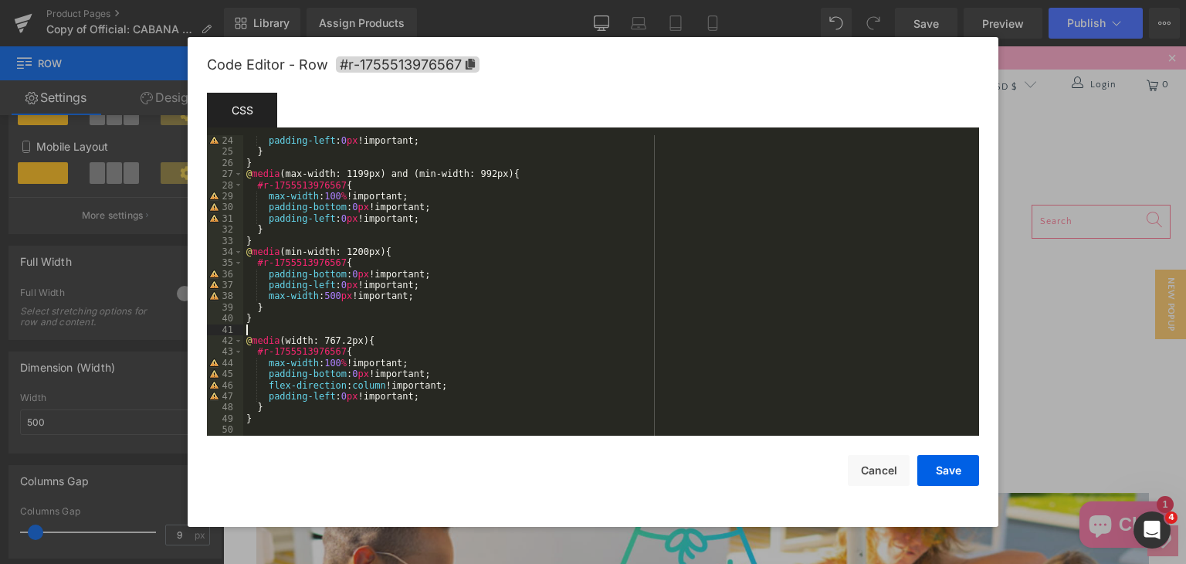
scroll to position [256, 0]
click at [952, 469] on button "Save" at bounding box center [948, 470] width 62 height 31
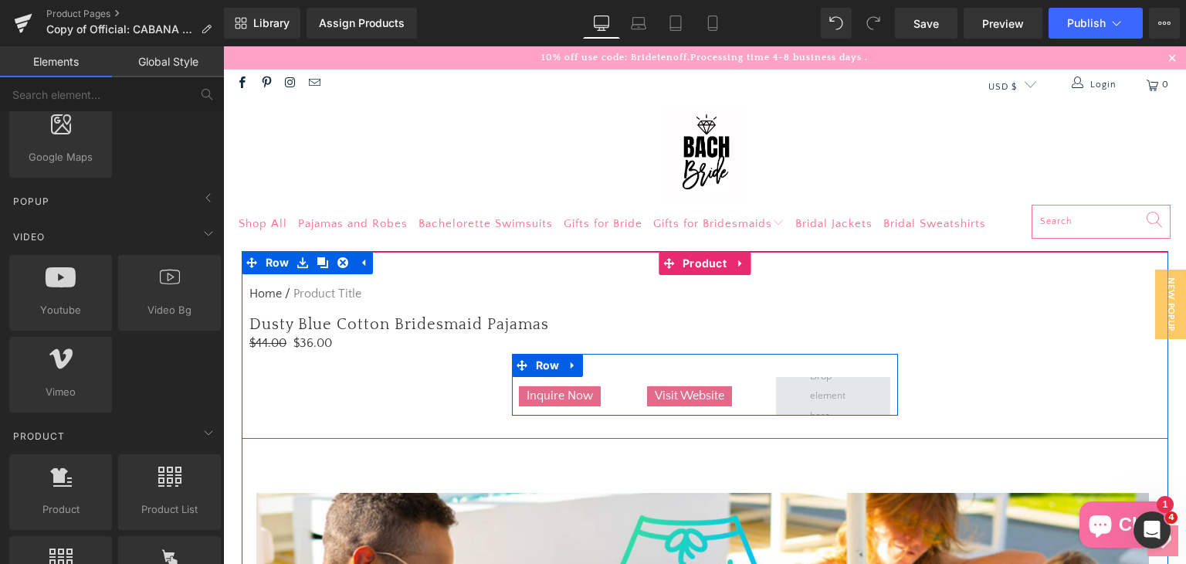
click at [831, 396] on span at bounding box center [832, 395] width 57 height 67
click at [829, 392] on span at bounding box center [832, 395] width 57 height 67
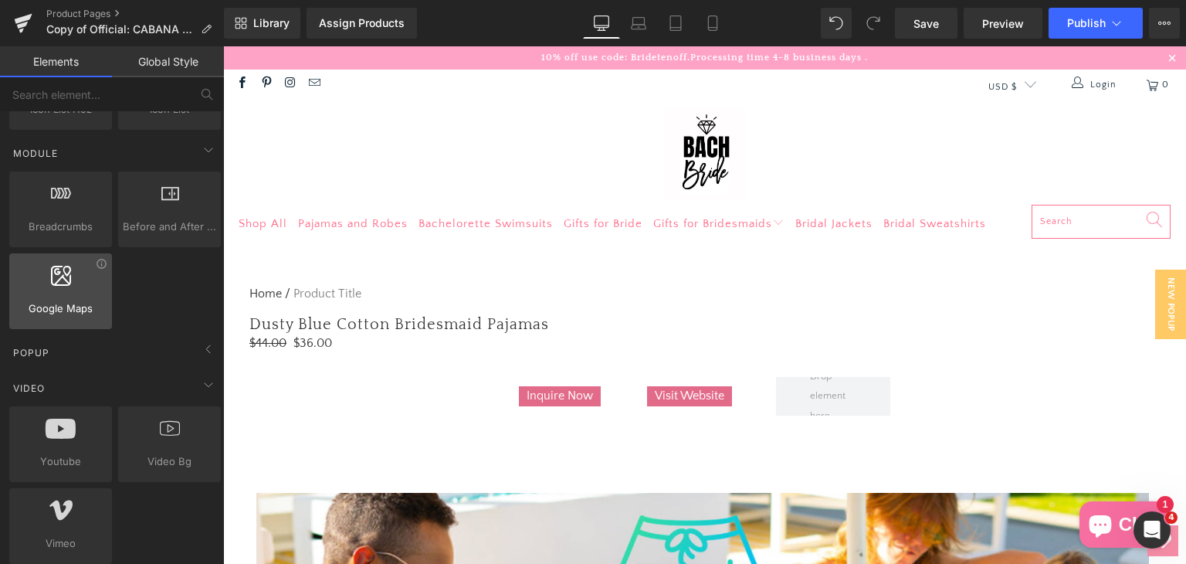
scroll to position [772, 0]
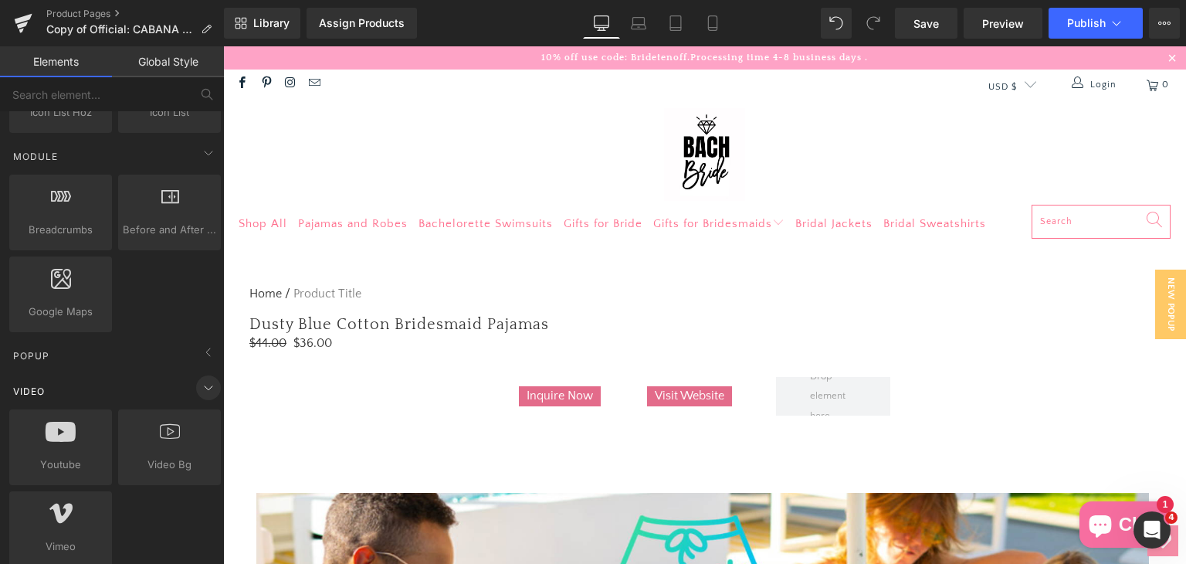
click at [199, 378] on icon at bounding box center [208, 387] width 19 height 19
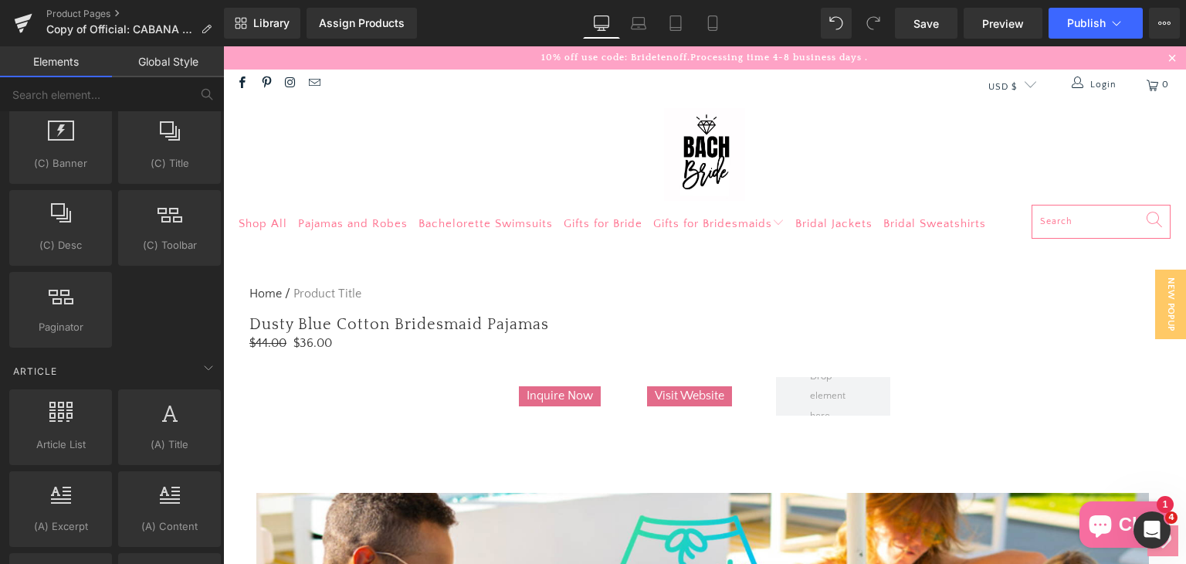
scroll to position [2471, 0]
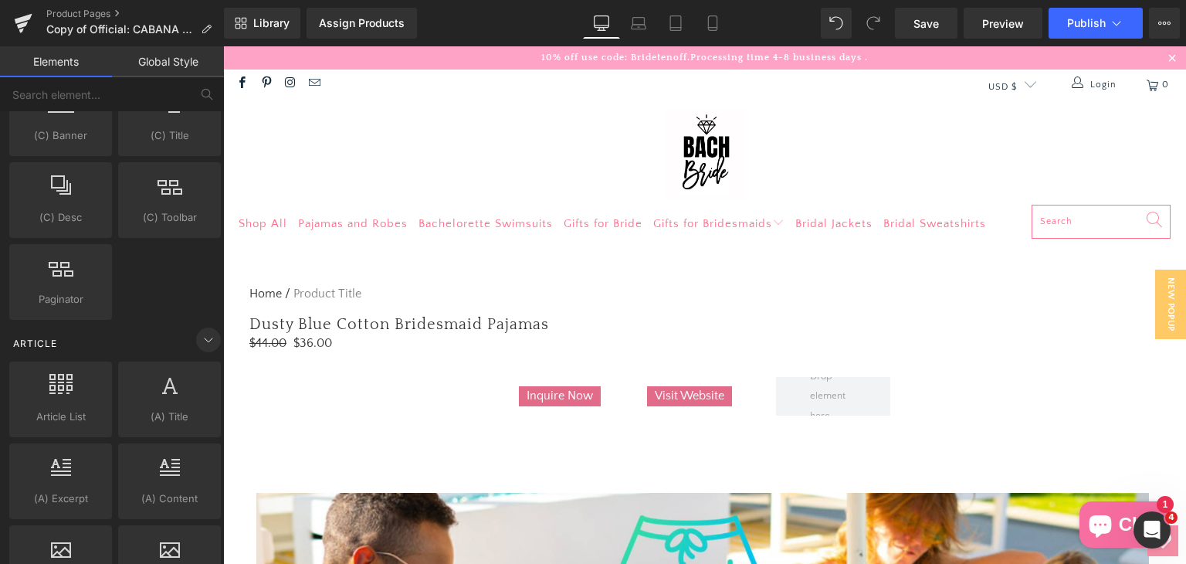
click at [206, 330] on icon at bounding box center [208, 339] width 19 height 19
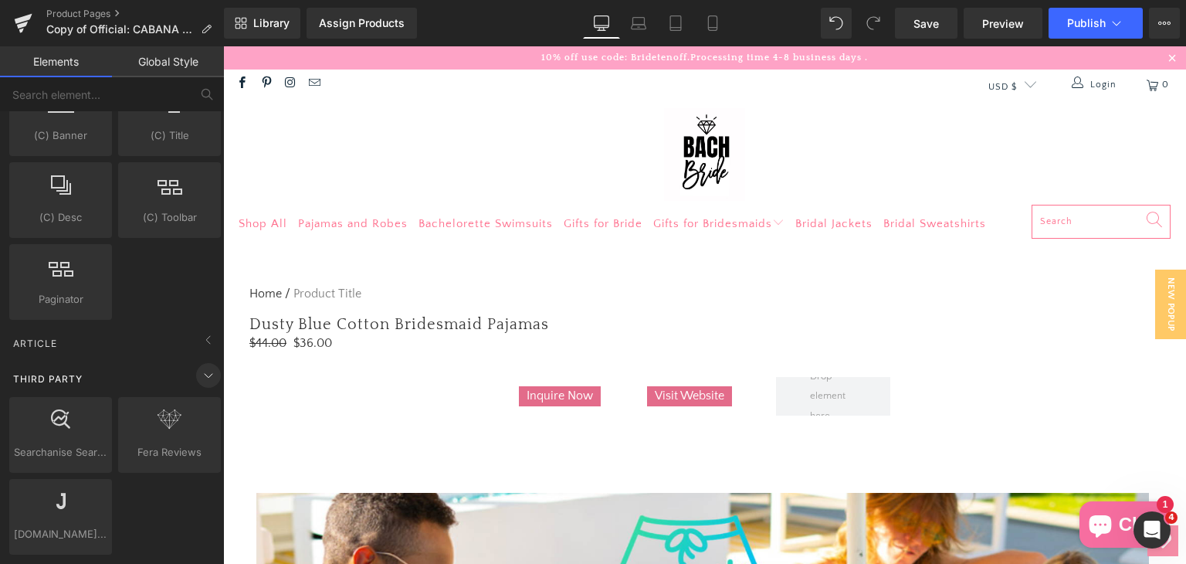
click at [199, 366] on icon at bounding box center [208, 375] width 19 height 19
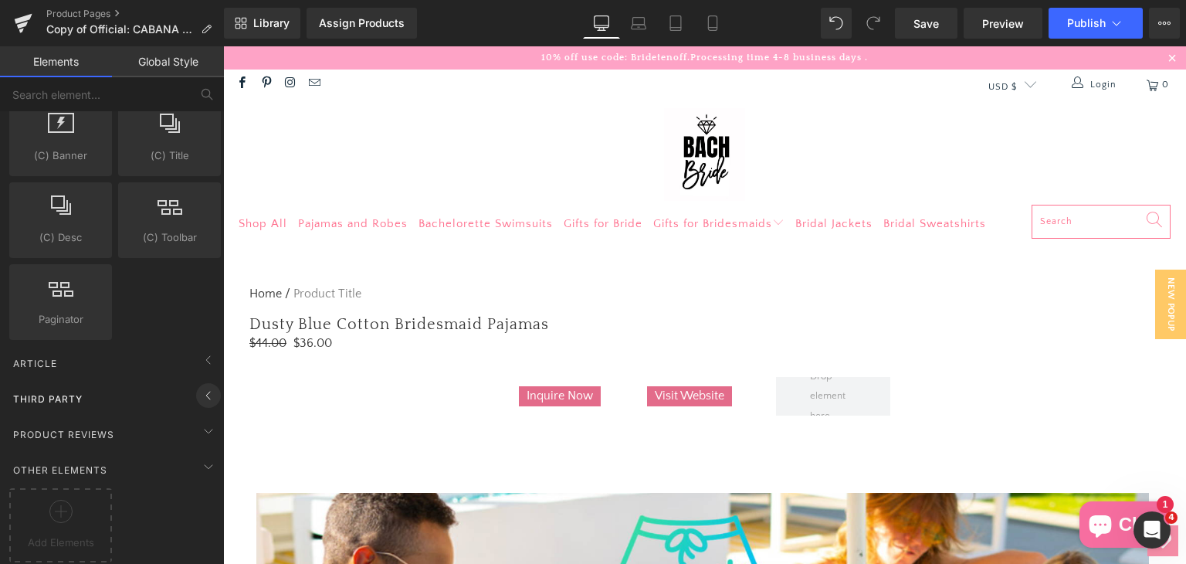
scroll to position [2451, 0]
click at [205, 429] on icon at bounding box center [209, 431] width 8 height 4
click at [207, 422] on icon at bounding box center [208, 431] width 19 height 19
click at [199, 422] on icon at bounding box center [208, 431] width 19 height 19
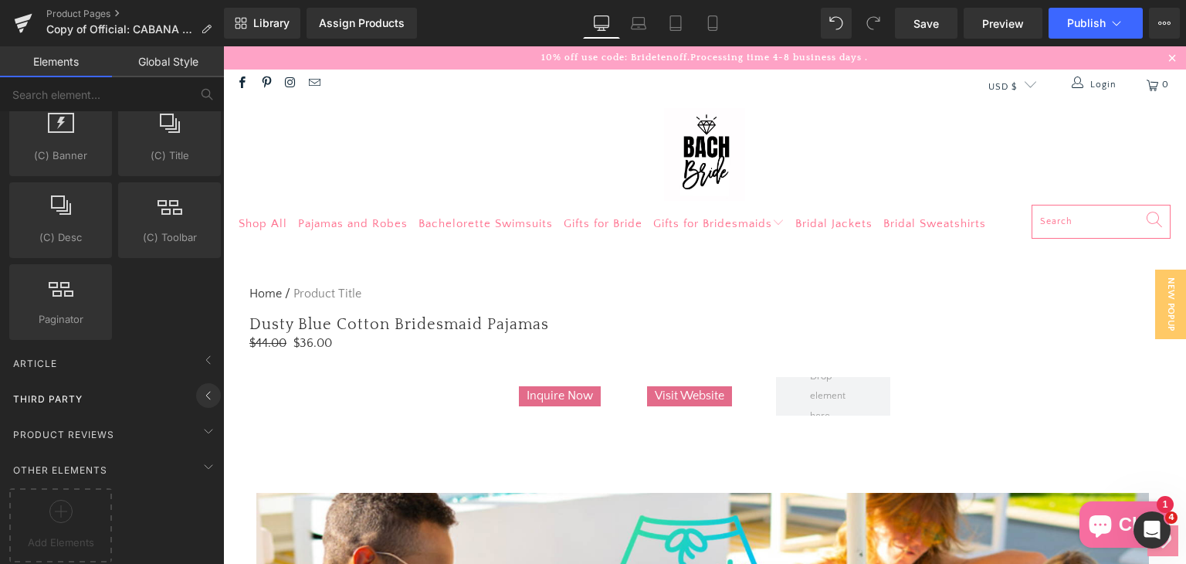
click at [202, 389] on icon at bounding box center [208, 395] width 19 height 19
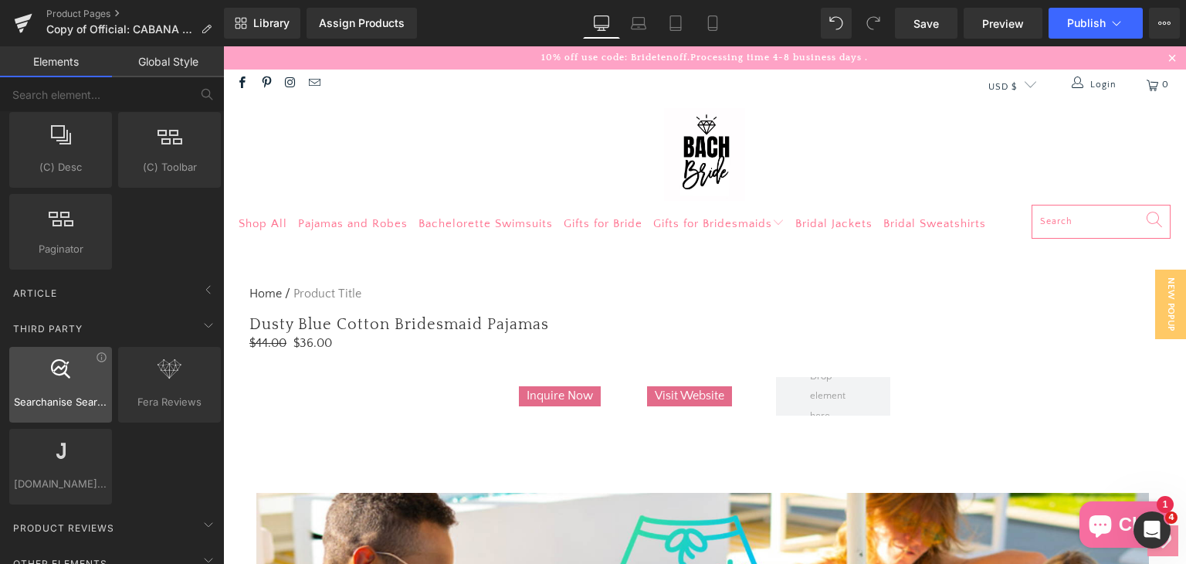
scroll to position [2548, 0]
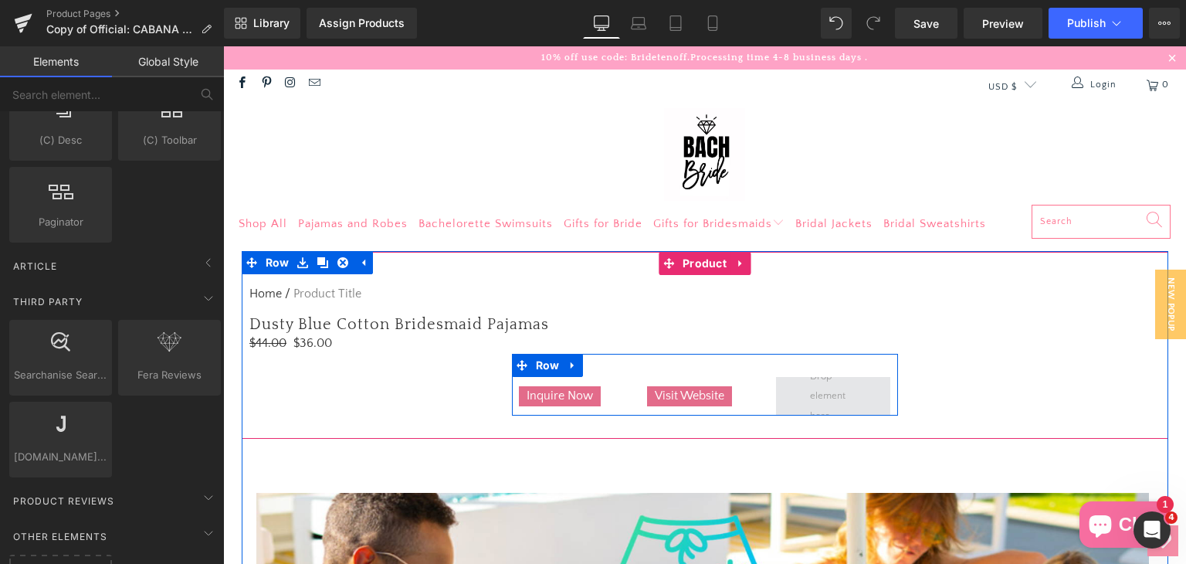
click at [843, 401] on span at bounding box center [833, 396] width 115 height 39
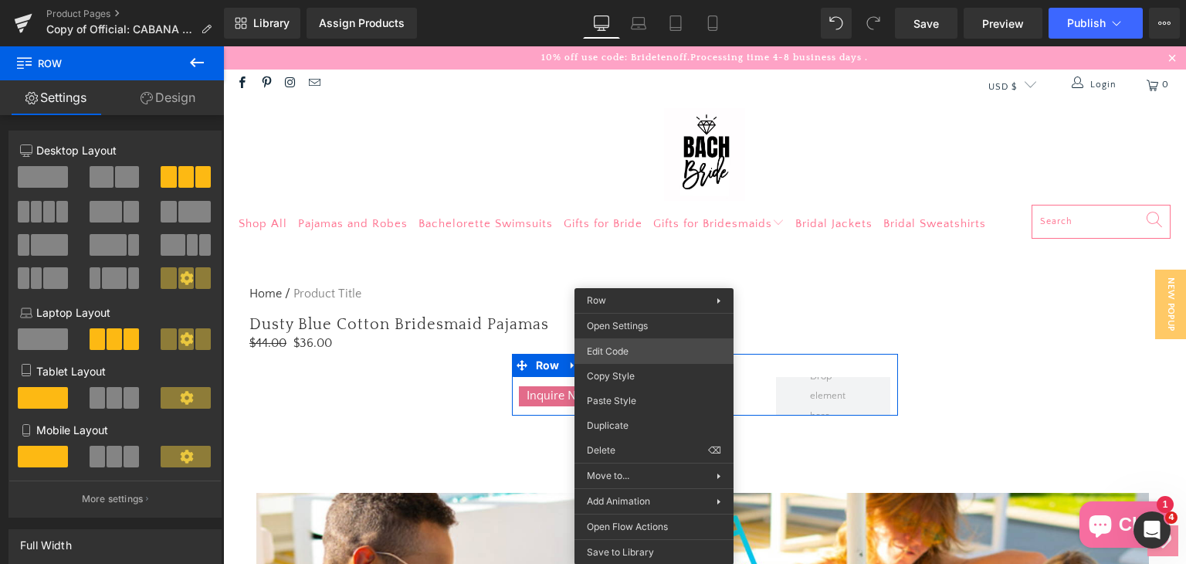
click at [606, 0] on div "Row You are previewing how the will restyle your page. You can not edit Element…" at bounding box center [593, 0] width 1186 height 0
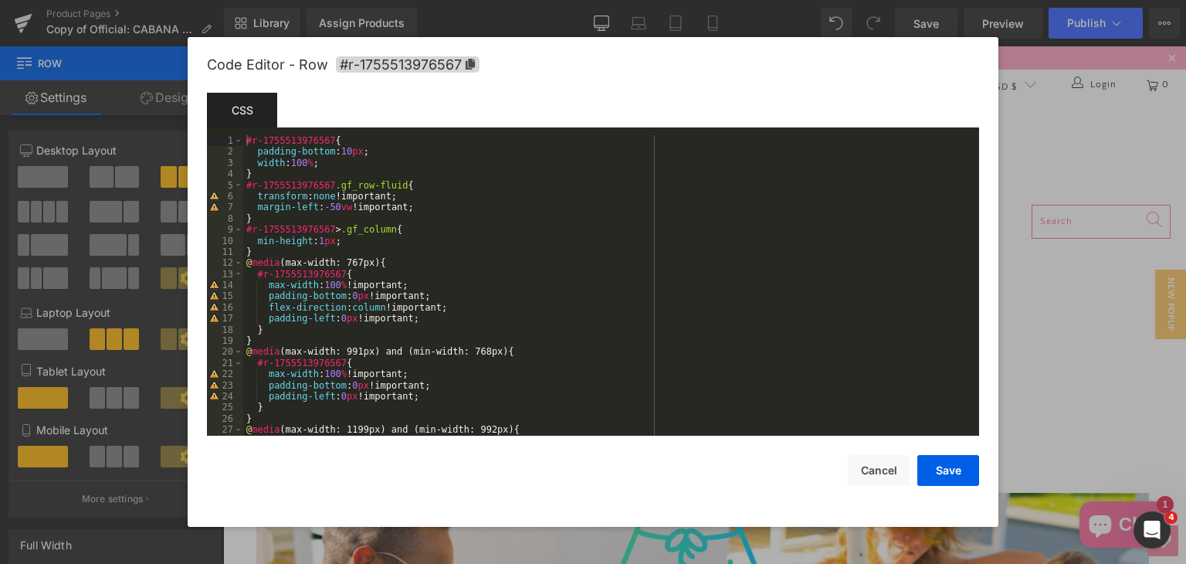
scroll to position [244, 0]
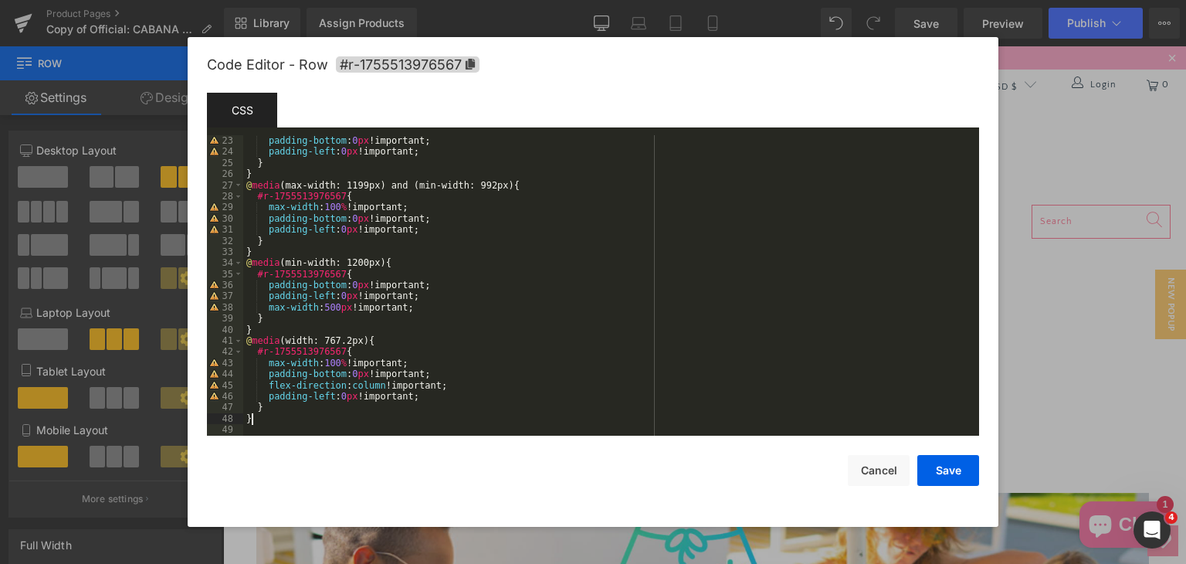
click at [293, 422] on div "padding-bottom : 0 px !important; padding-left : 0 px !important; } } @ media (…" at bounding box center [608, 296] width 730 height 323
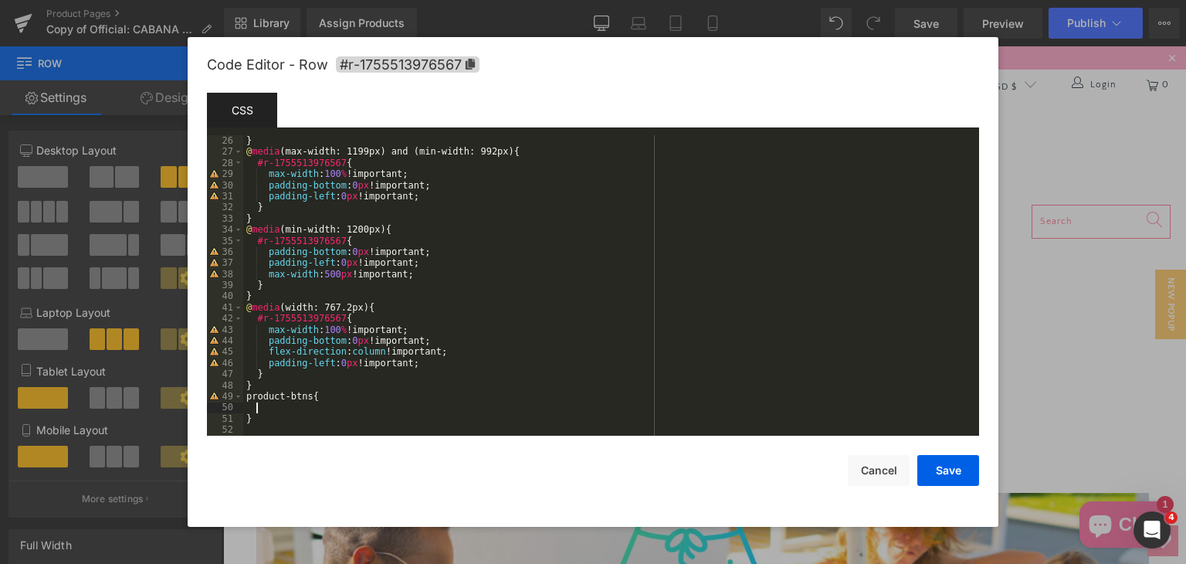
scroll to position [278, 0]
drag, startPoint x: 252, startPoint y: 408, endPoint x: 355, endPoint y: 406, distance: 103.5
click at [355, 406] on div "} @ media (max-width: 1199px) and (min-width: 992px) { #r-1755513976567 { max-w…" at bounding box center [608, 296] width 730 height 323
click at [326, 405] on div "} @ media (max-width: 1199px) and (min-width: 992px) { #r-1755513976567 { max-w…" at bounding box center [608, 296] width 730 height 323
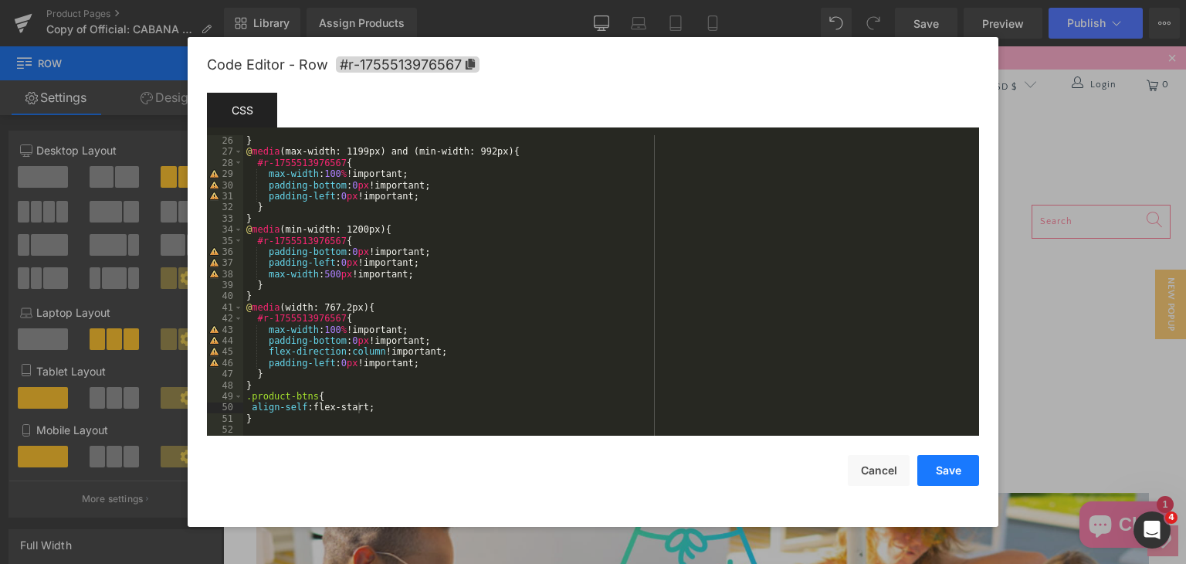
click at [940, 466] on button "Save" at bounding box center [948, 470] width 62 height 31
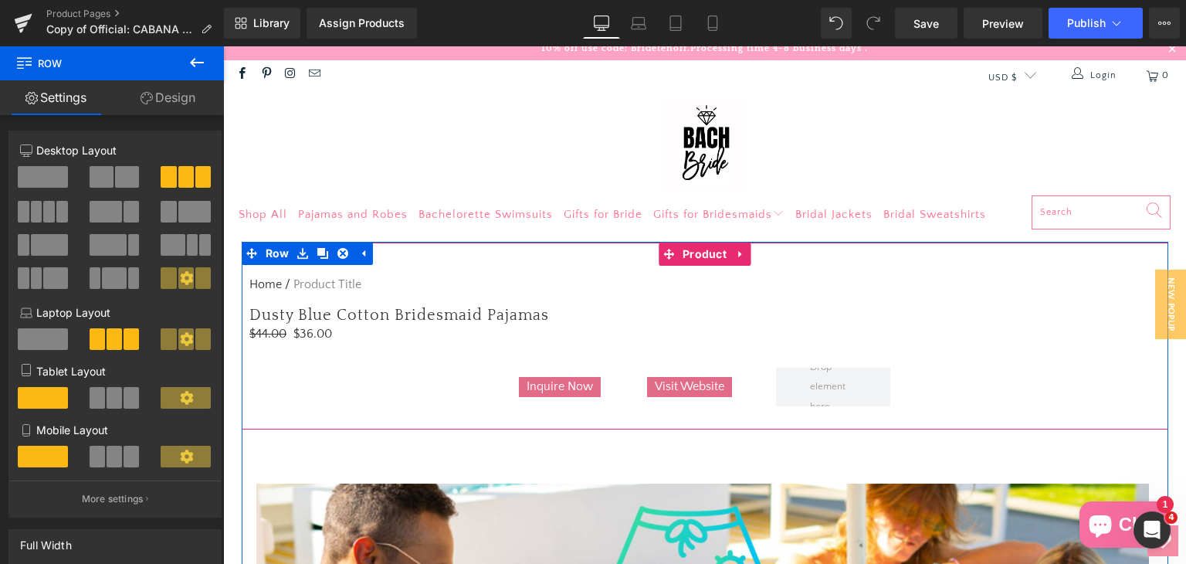
scroll to position [0, 0]
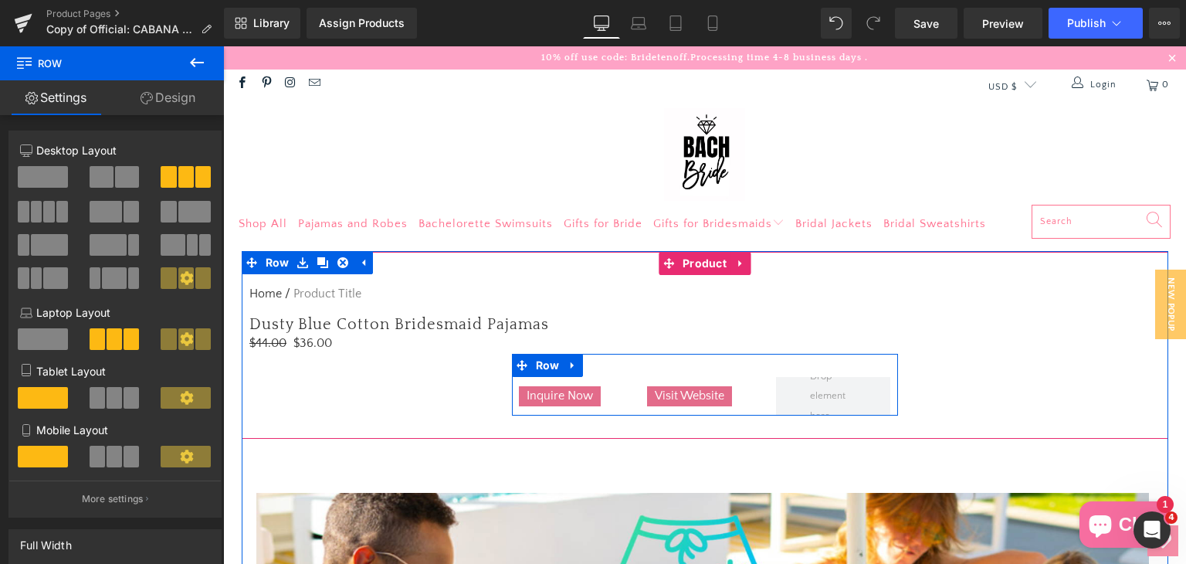
click at [571, 365] on icon at bounding box center [572, 364] width 3 height 7
